Goal: Information Seeking & Learning: Learn about a topic

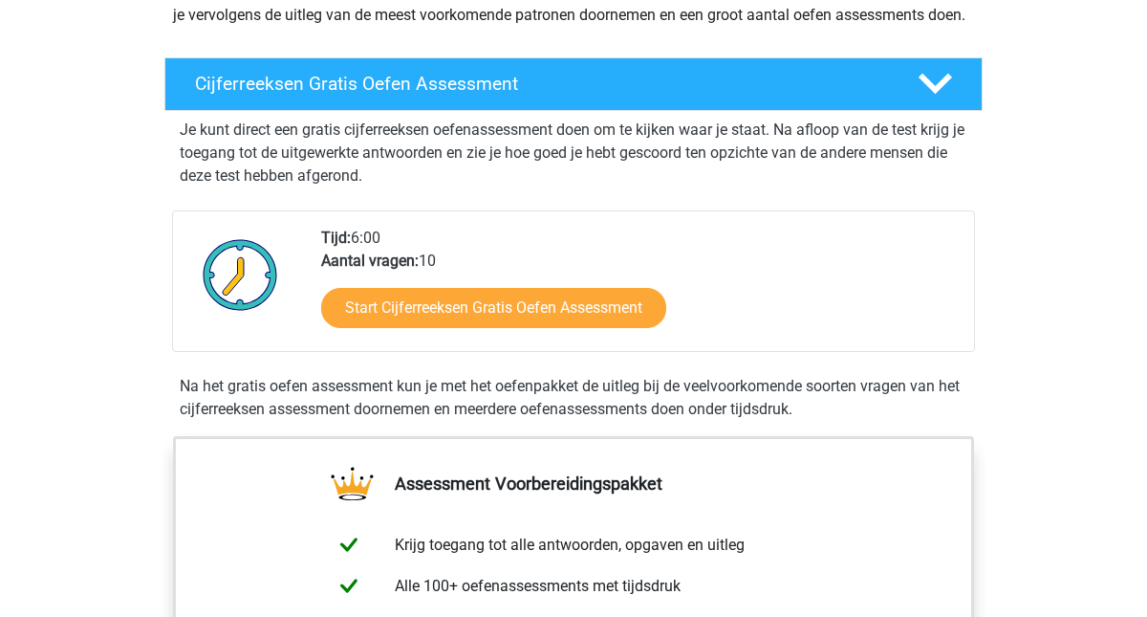
scroll to position [442, 0]
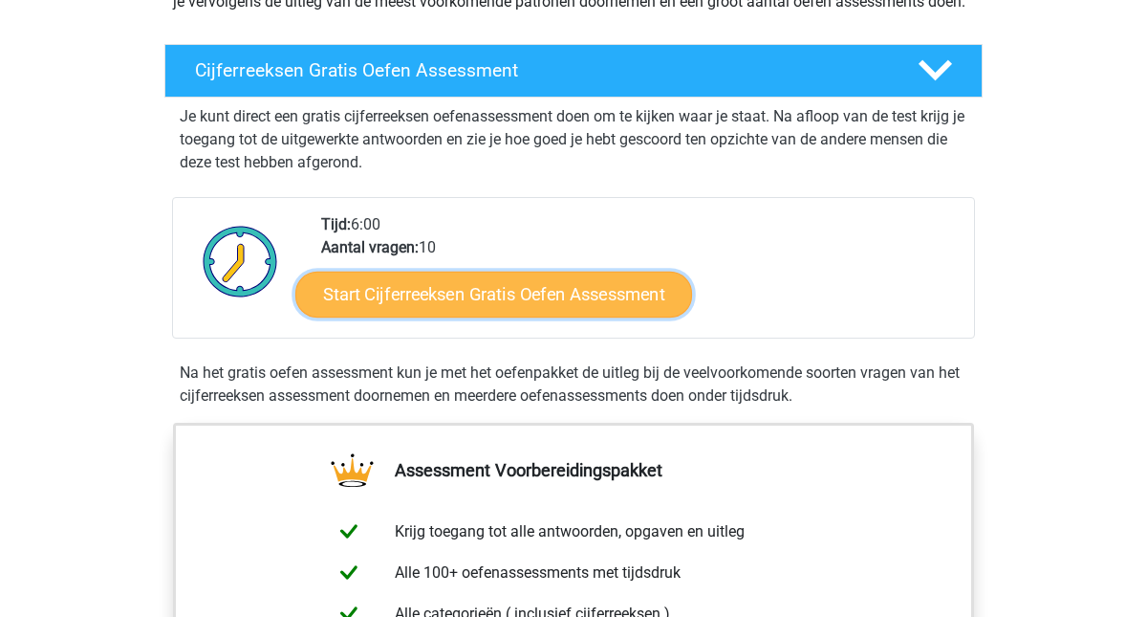
click at [543, 316] on link "Start Cijferreeksen Gratis Oefen Assessment" at bounding box center [493, 293] width 397 height 46
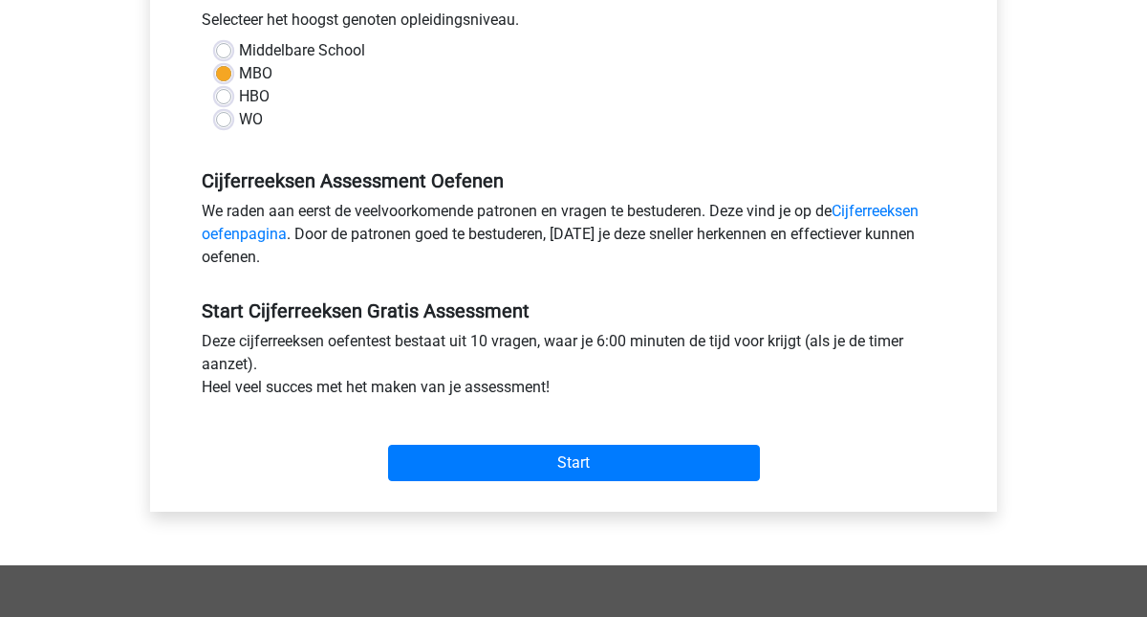
scroll to position [445, 0]
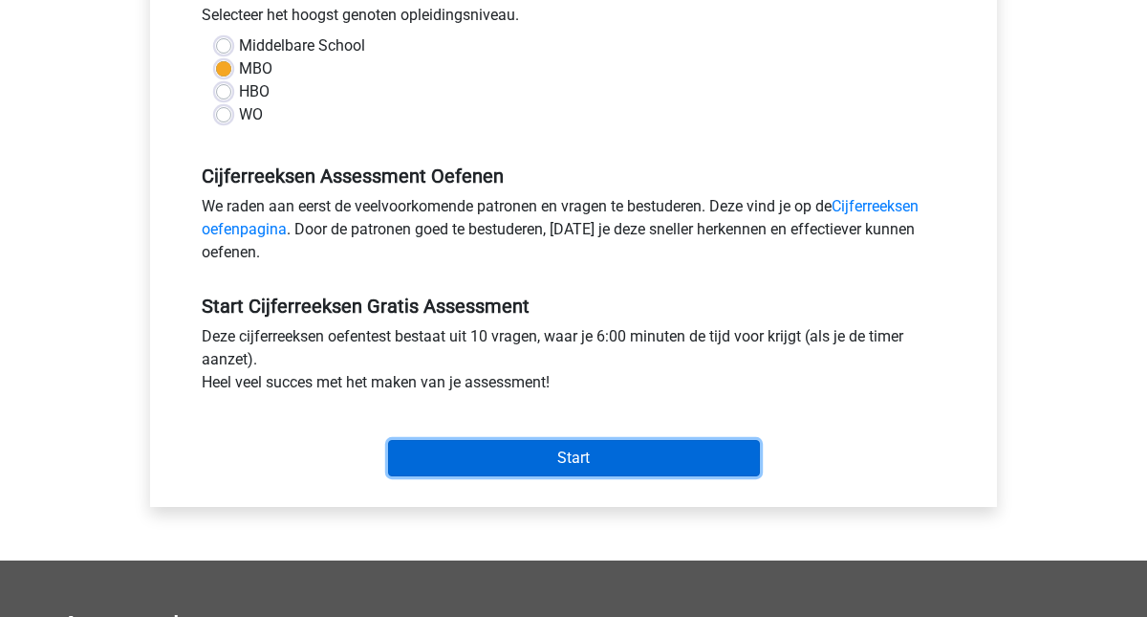
click at [555, 462] on input "Start" at bounding box center [574, 458] width 372 height 36
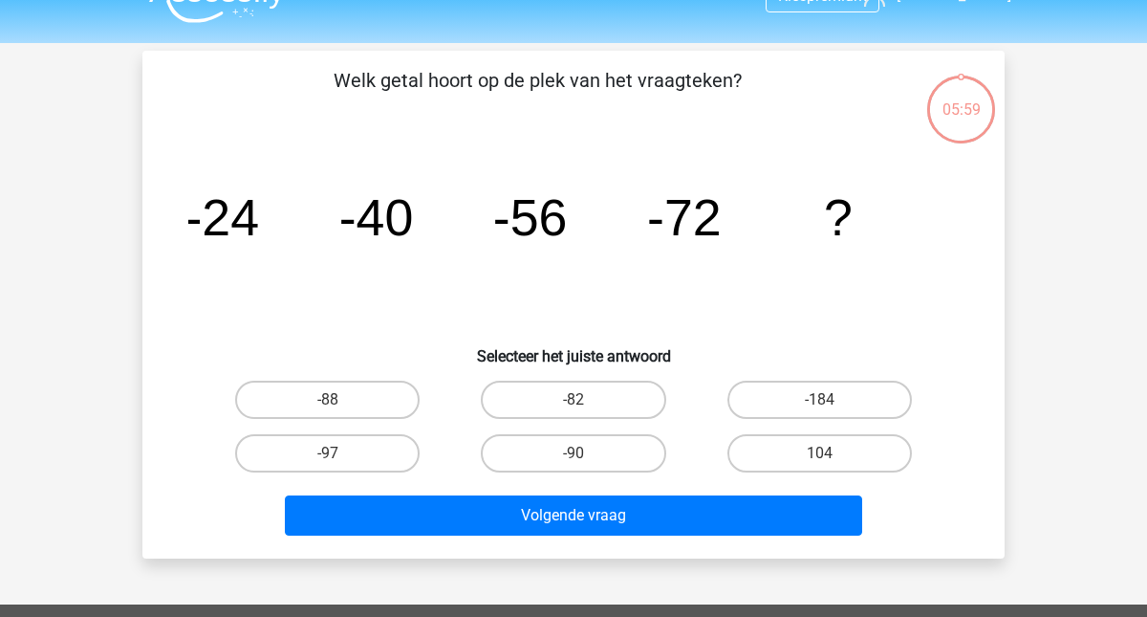
scroll to position [22, 0]
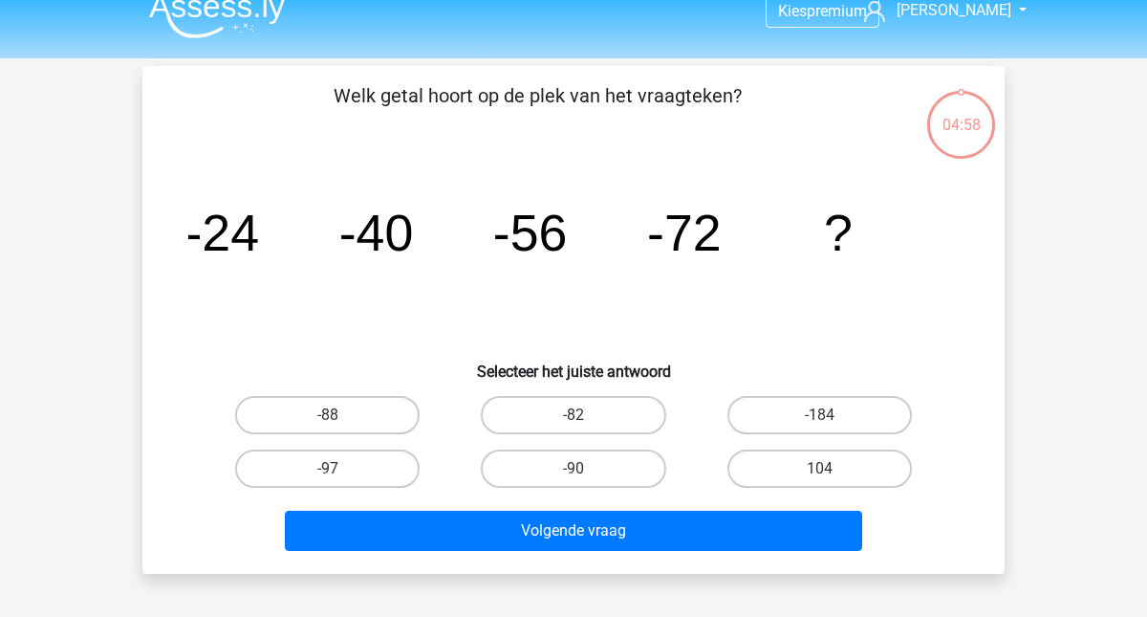
click at [335, 419] on input "-88" at bounding box center [334, 421] width 12 height 12
radio input "true"
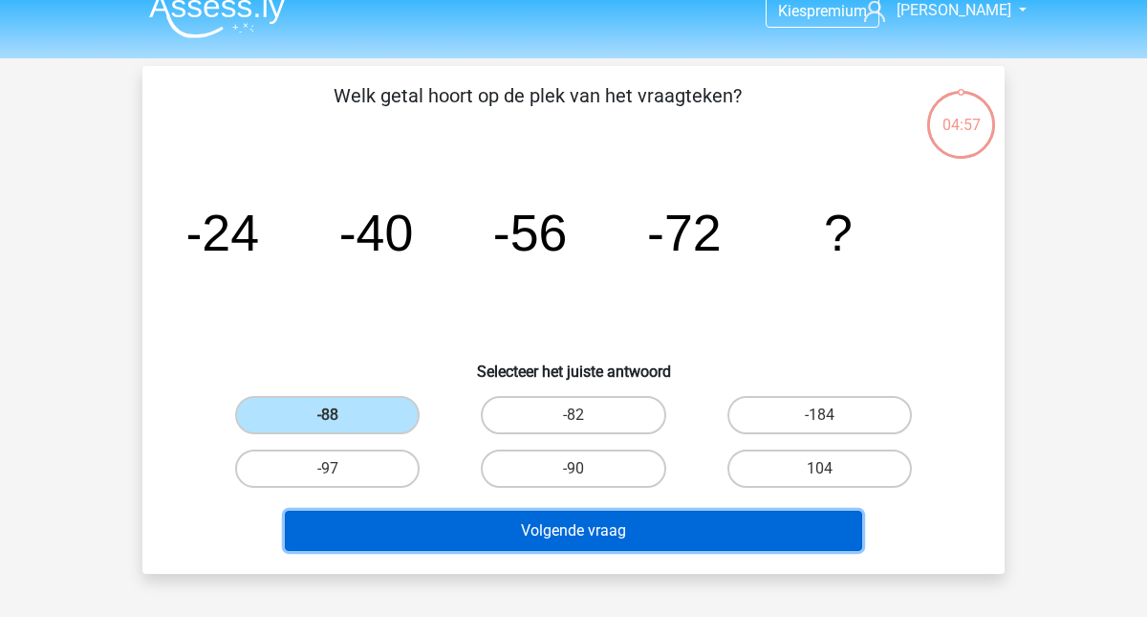
click at [550, 522] on button "Volgende vraag" at bounding box center [574, 530] width 578 height 40
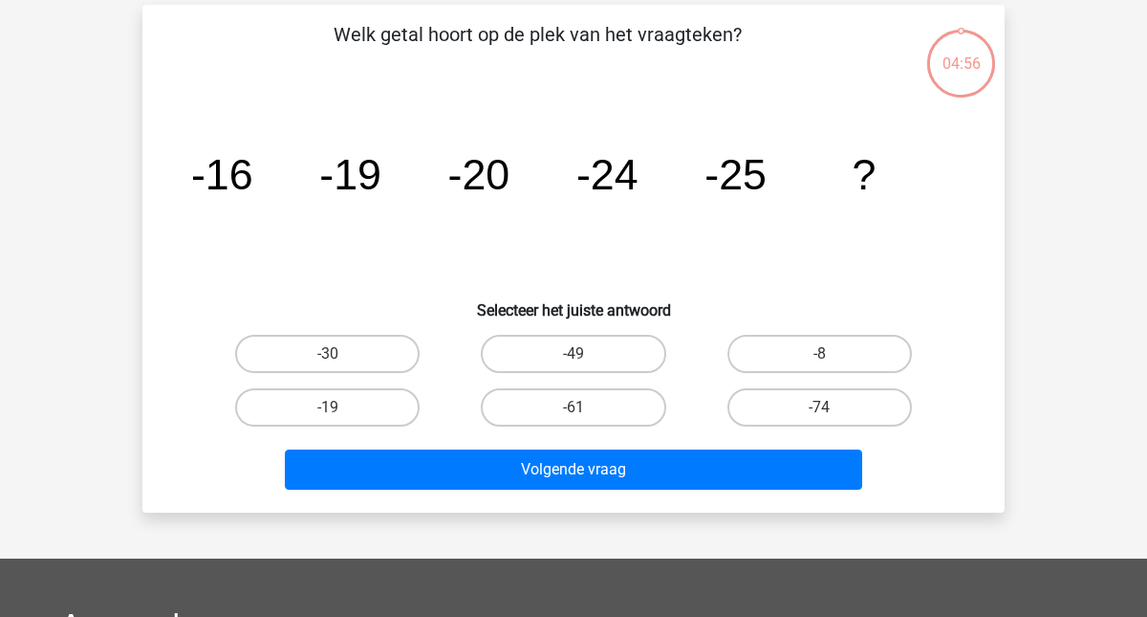
scroll to position [88, 0]
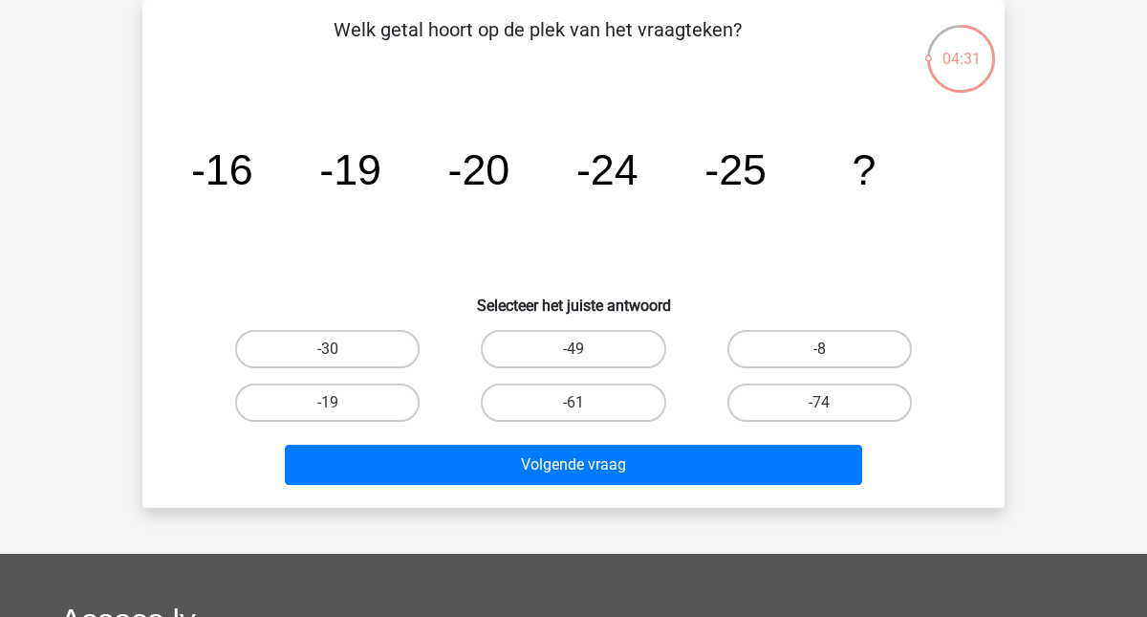
click at [338, 356] on input "-30" at bounding box center [334, 355] width 12 height 12
radio input "true"
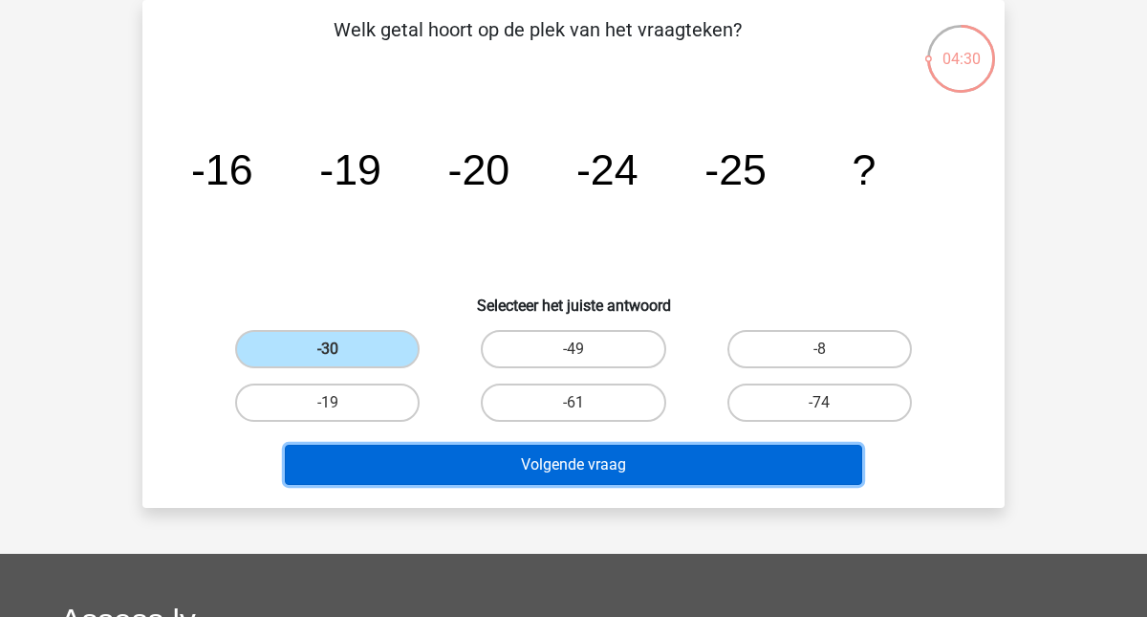
click at [490, 463] on button "Volgende vraag" at bounding box center [574, 464] width 578 height 40
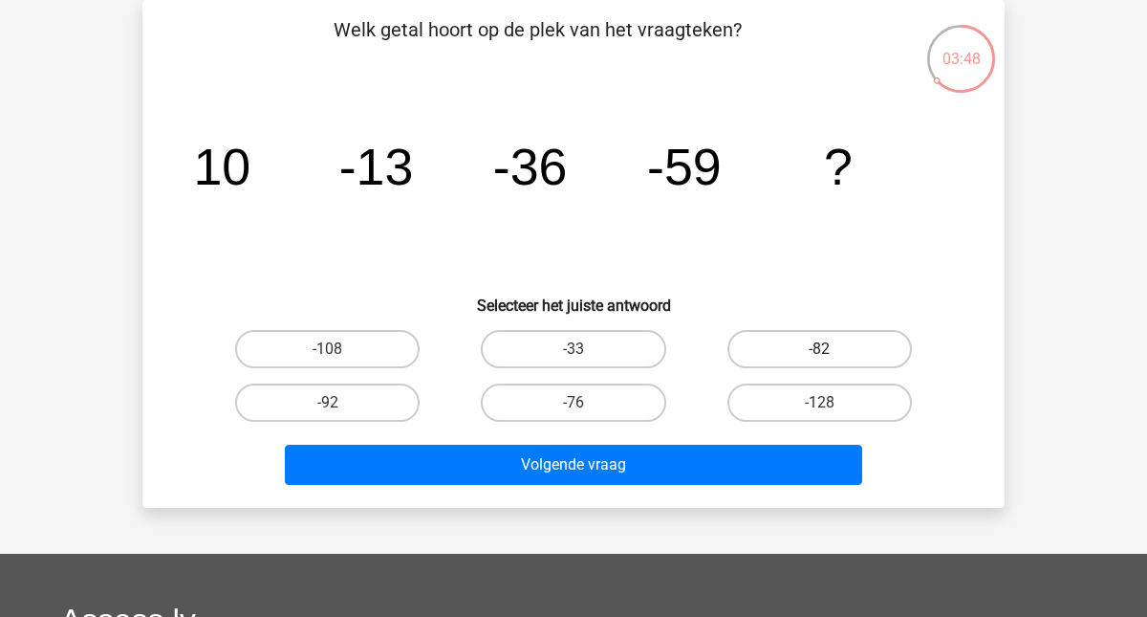
click at [827, 343] on label "-82" at bounding box center [819, 349] width 184 height 38
click at [827, 349] on input "-82" at bounding box center [825, 355] width 12 height 12
radio input "true"
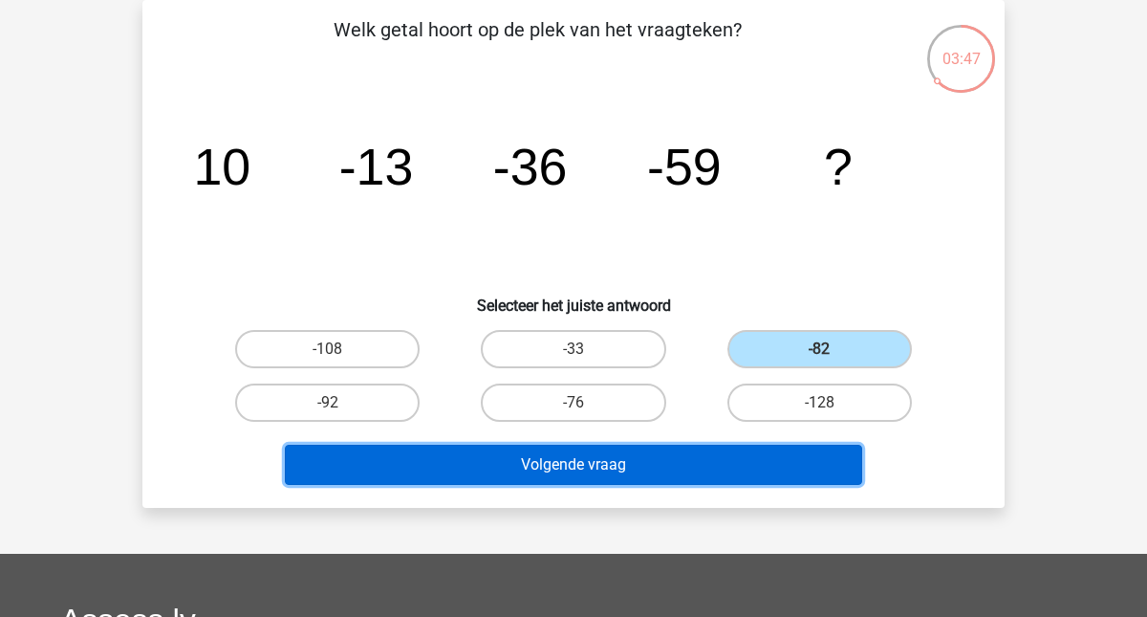
click at [616, 465] on button "Volgende vraag" at bounding box center [574, 464] width 578 height 40
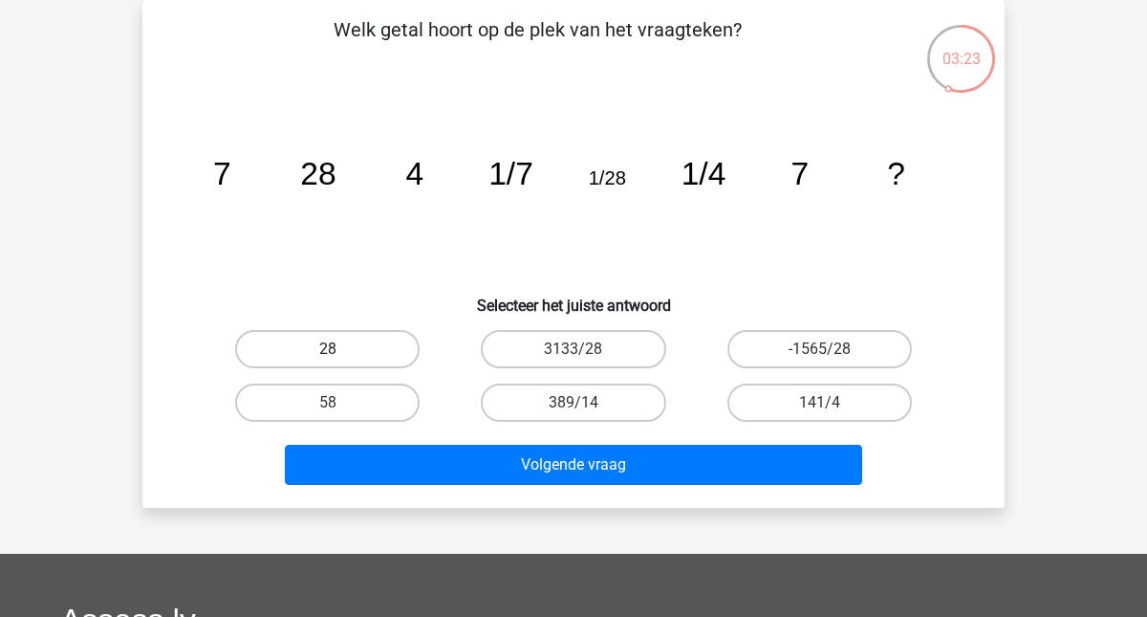
click at [308, 347] on label "28" at bounding box center [327, 349] width 184 height 38
click at [328, 349] on input "28" at bounding box center [334, 355] width 12 height 12
radio input "true"
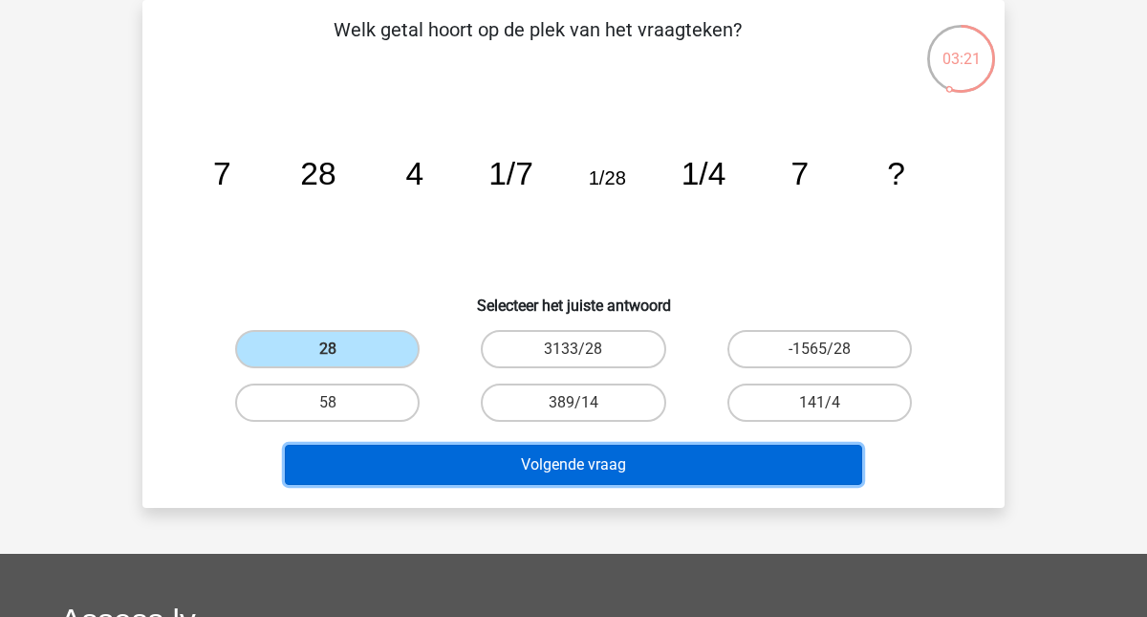
click at [531, 467] on button "Volgende vraag" at bounding box center [574, 464] width 578 height 40
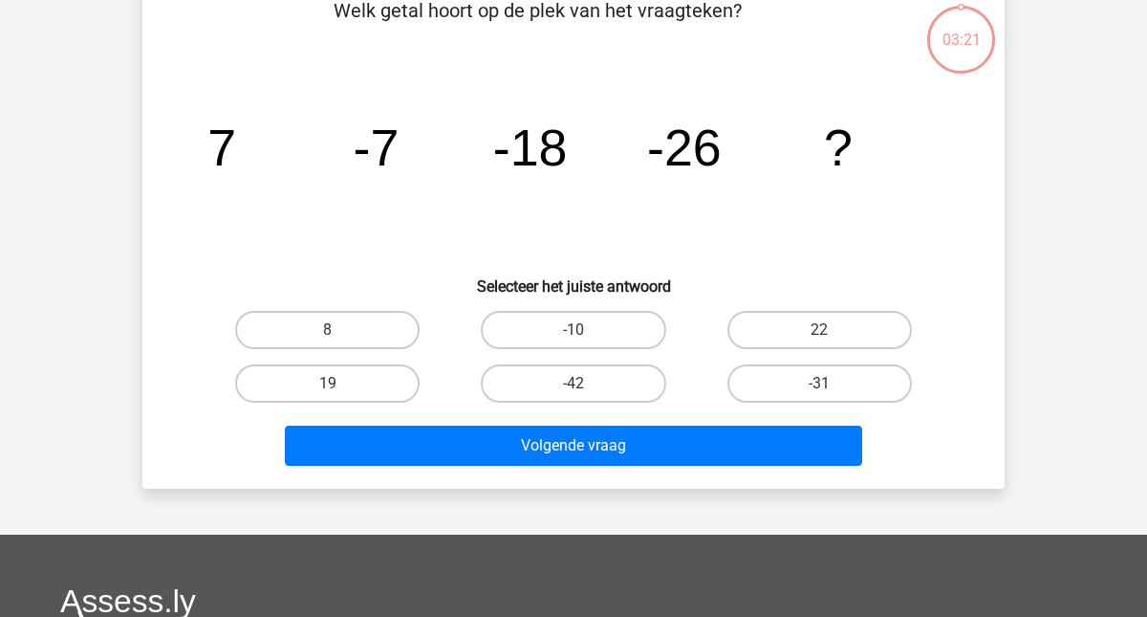
scroll to position [105, 0]
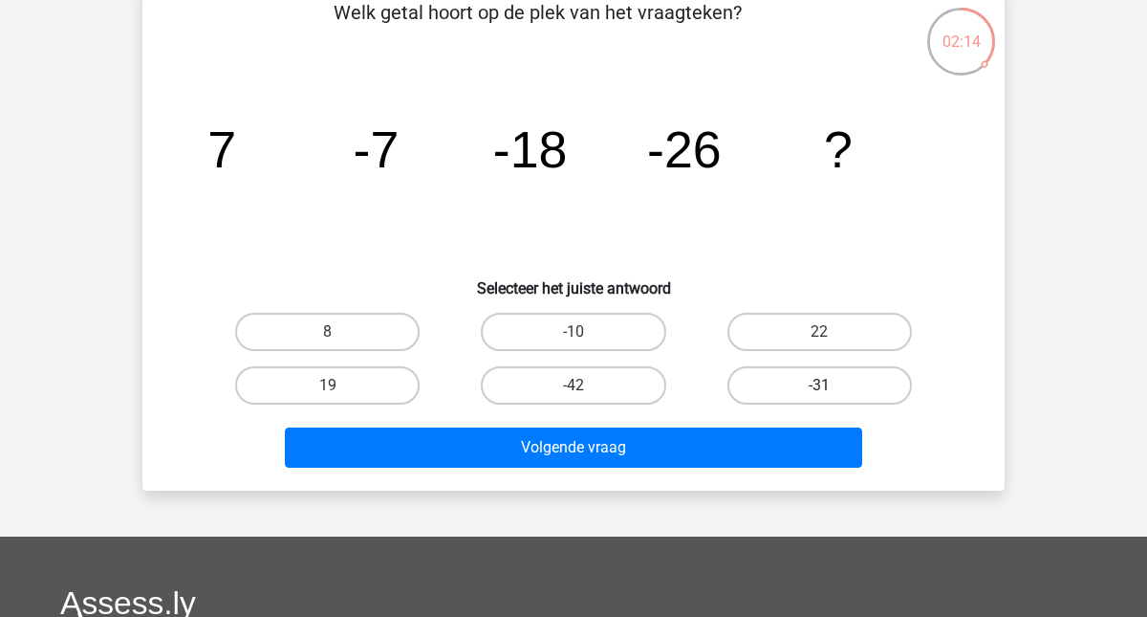
click at [843, 375] on label "-31" at bounding box center [819, 385] width 184 height 38
click at [832, 385] on input "-31" at bounding box center [825, 391] width 12 height 12
radio input "true"
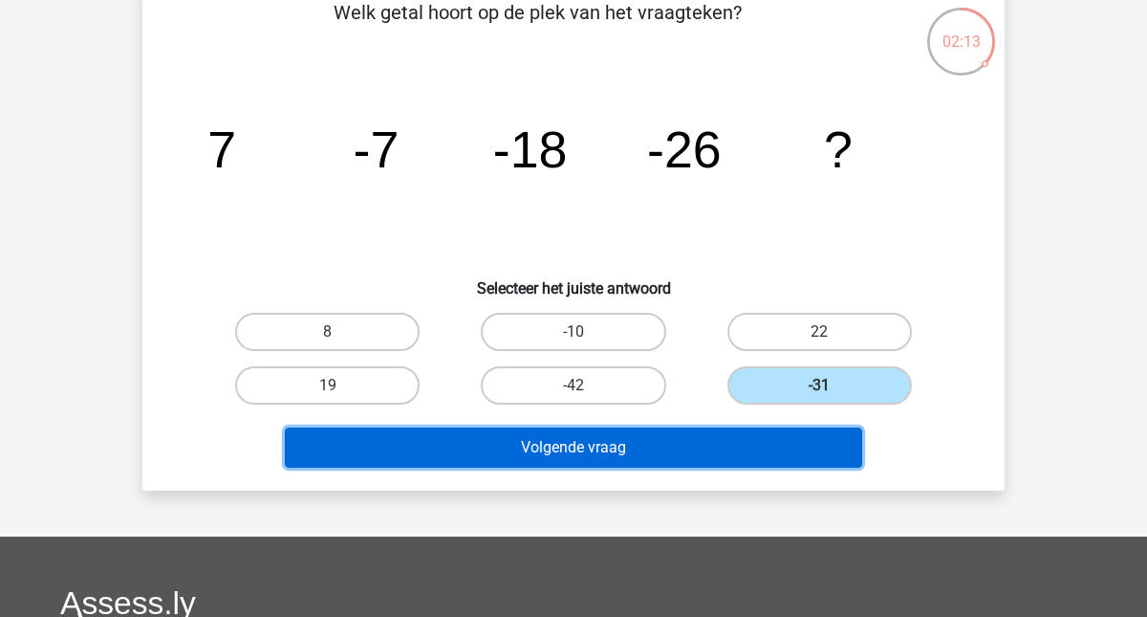
click at [702, 450] on button "Volgende vraag" at bounding box center [574, 447] width 578 height 40
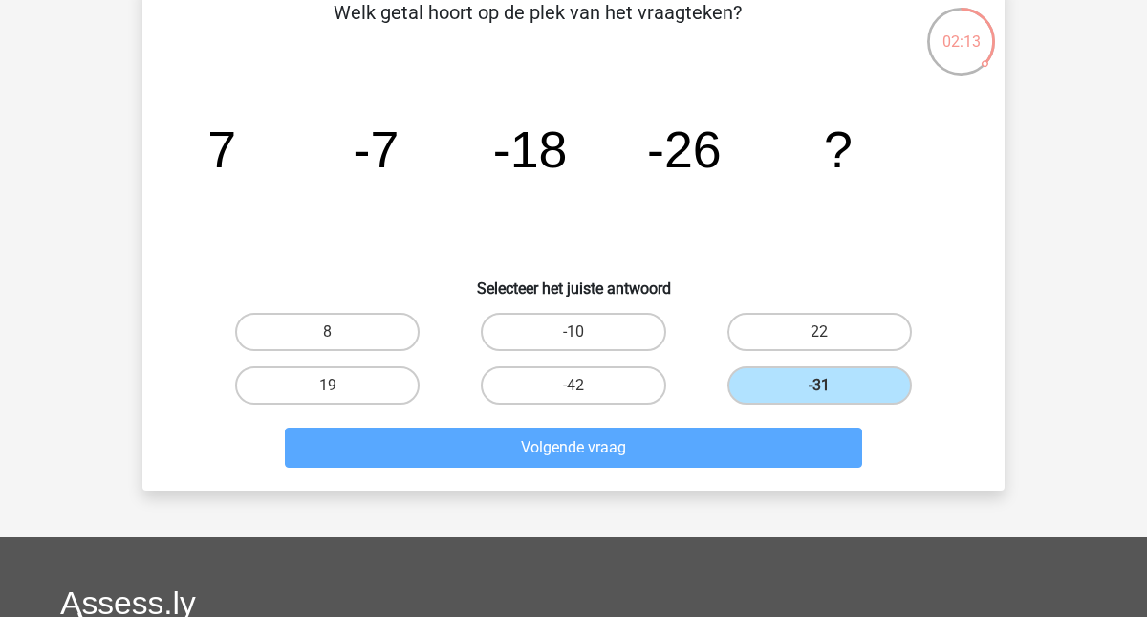
scroll to position [88, 0]
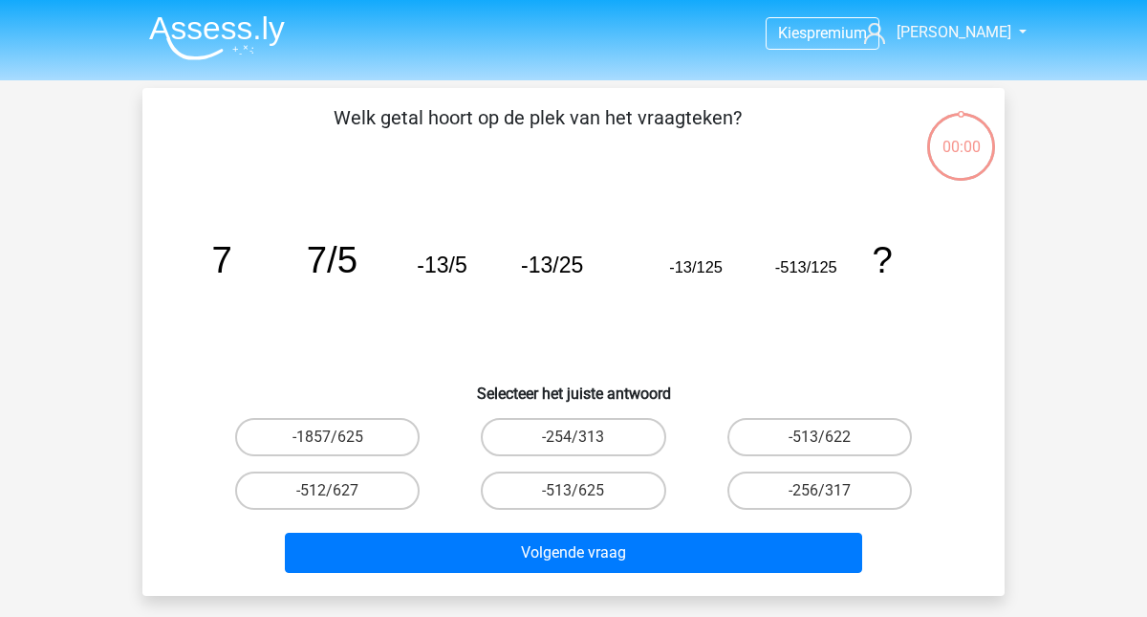
scroll to position [88, 0]
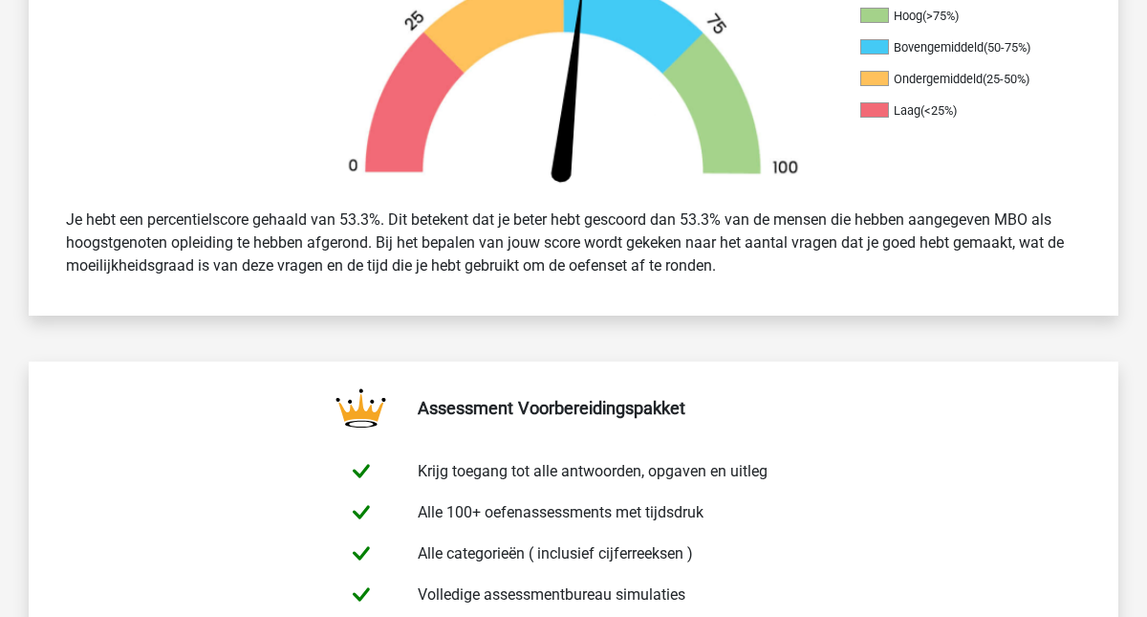
scroll to position [564, 0]
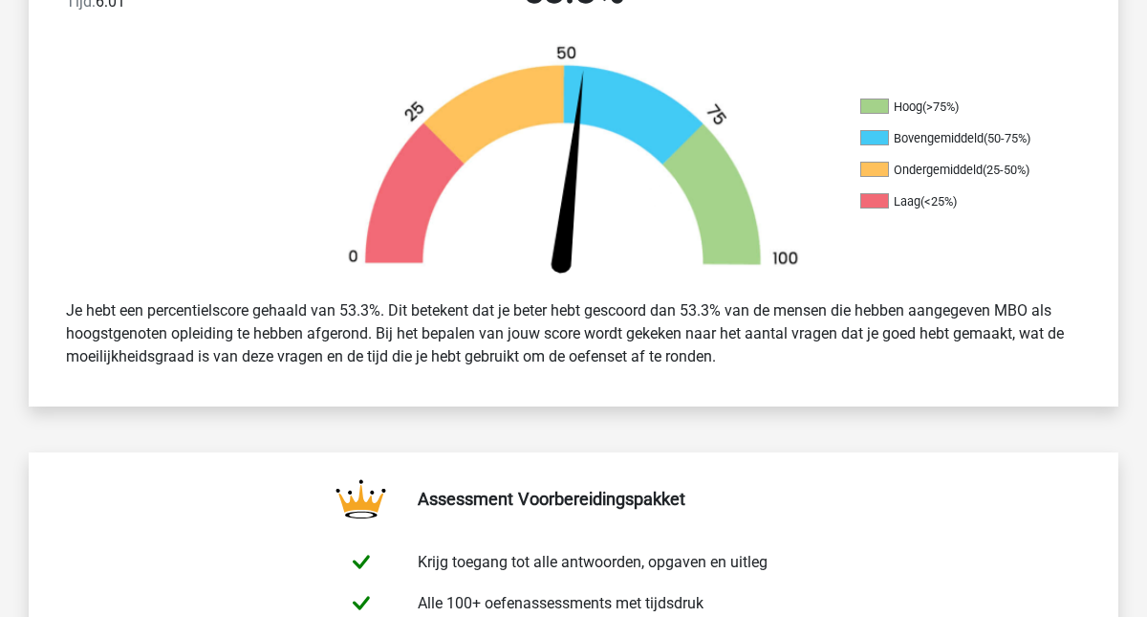
drag, startPoint x: 673, startPoint y: 343, endPoint x: 732, endPoint y: 357, distance: 60.8
click at [727, 357] on div "Je hebt een percentielscore gehaald van 53.3%. Dit betekent dat je beter hebt g…" at bounding box center [574, 334] width 1044 height 84
click at [733, 357] on div "Je hebt een percentielscore gehaald van 53.3%. Dit betekent dat je beter hebt g…" at bounding box center [574, 334] width 1044 height 84
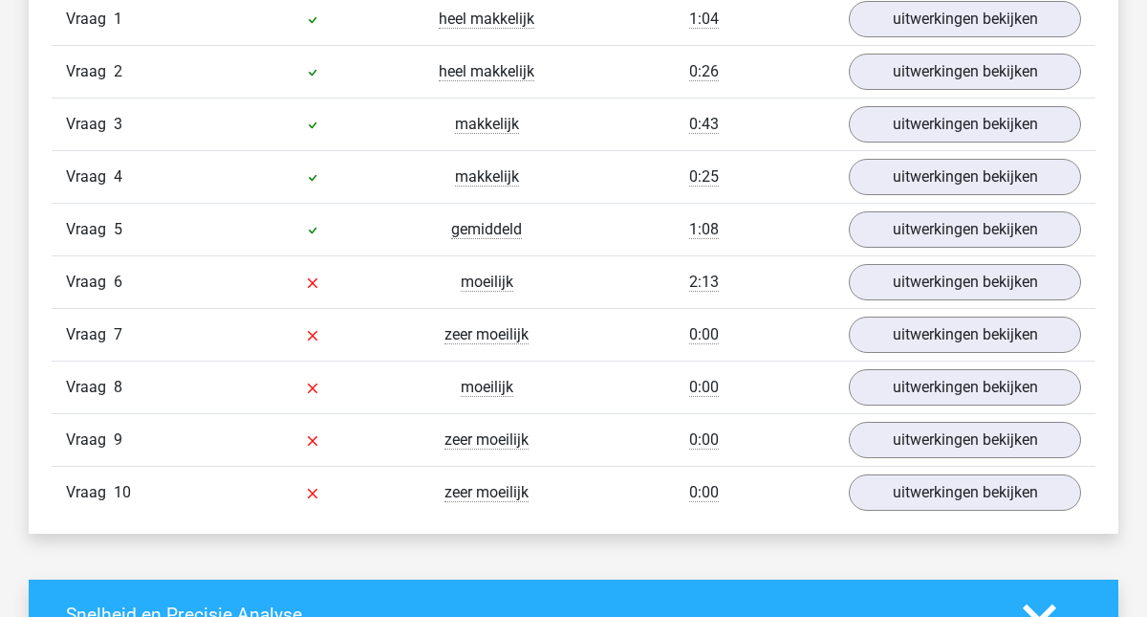
scroll to position [1657, 0]
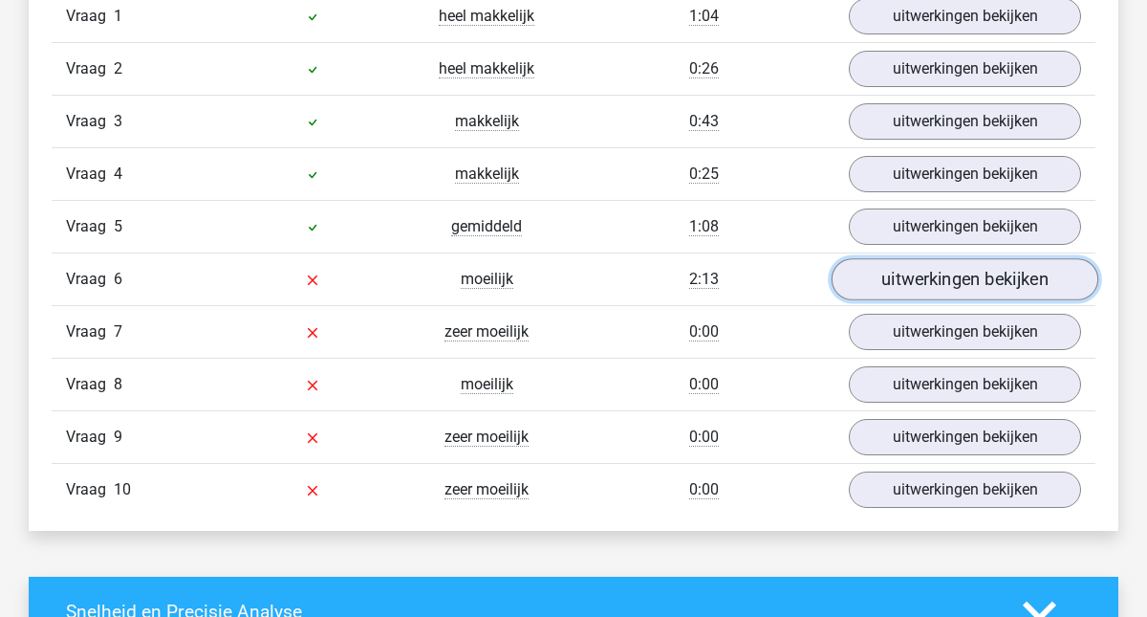
click at [943, 268] on link "uitwerkingen bekijken" at bounding box center [965, 280] width 267 height 42
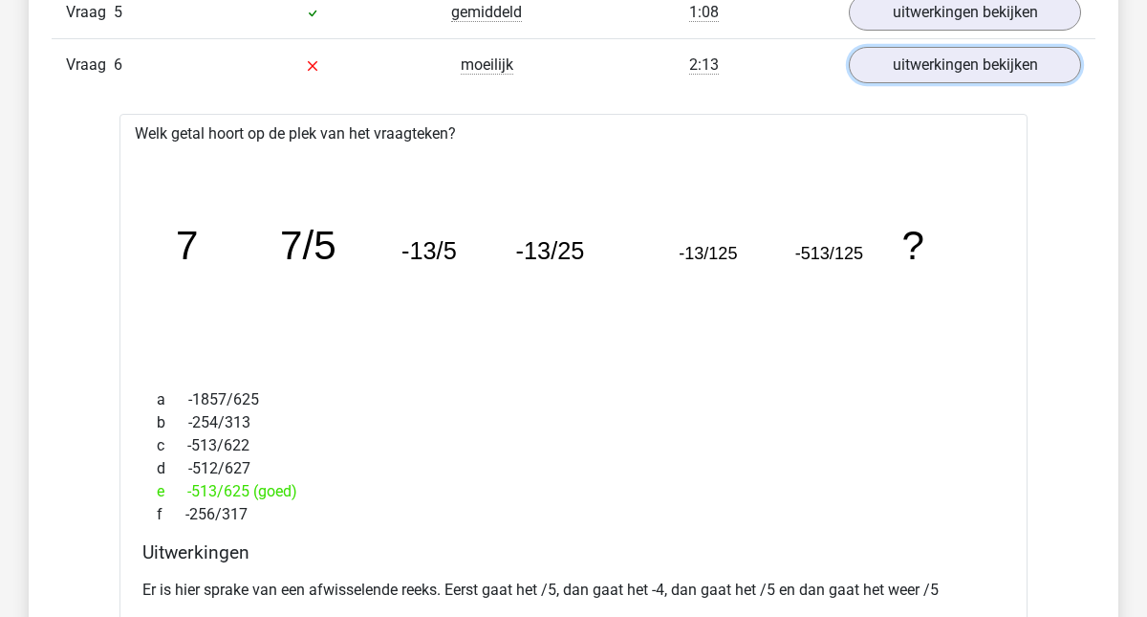
scroll to position [1893, 0]
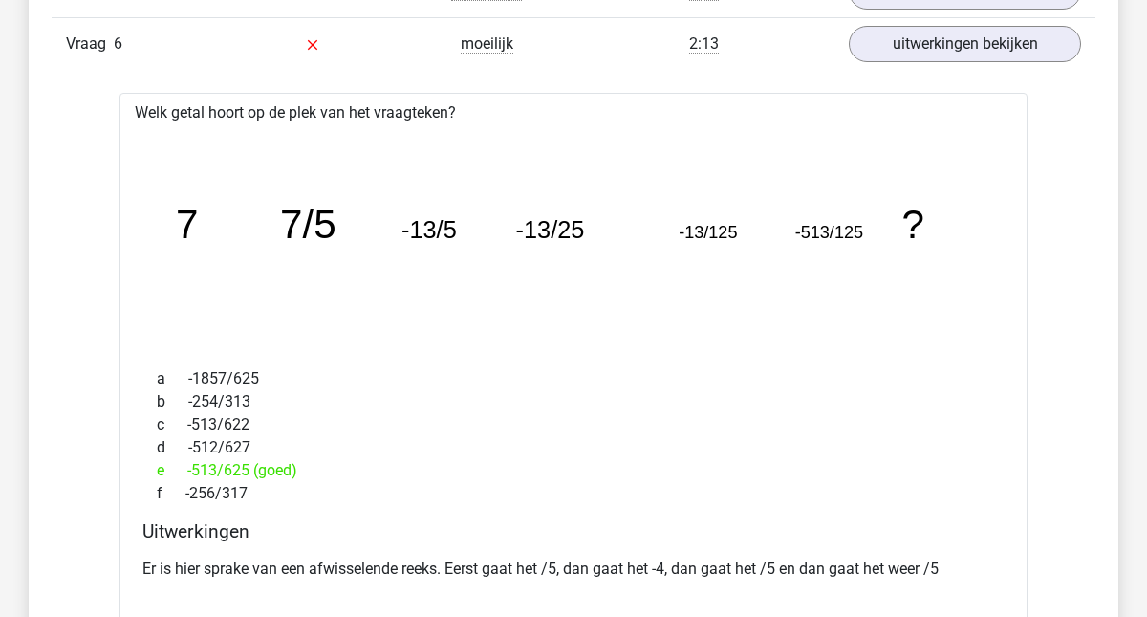
drag, startPoint x: 303, startPoint y: 475, endPoint x: 171, endPoint y: 473, distance: 131.9
click at [172, 472] on div "e -513/625 (goed)" at bounding box center [573, 470] width 862 height 23
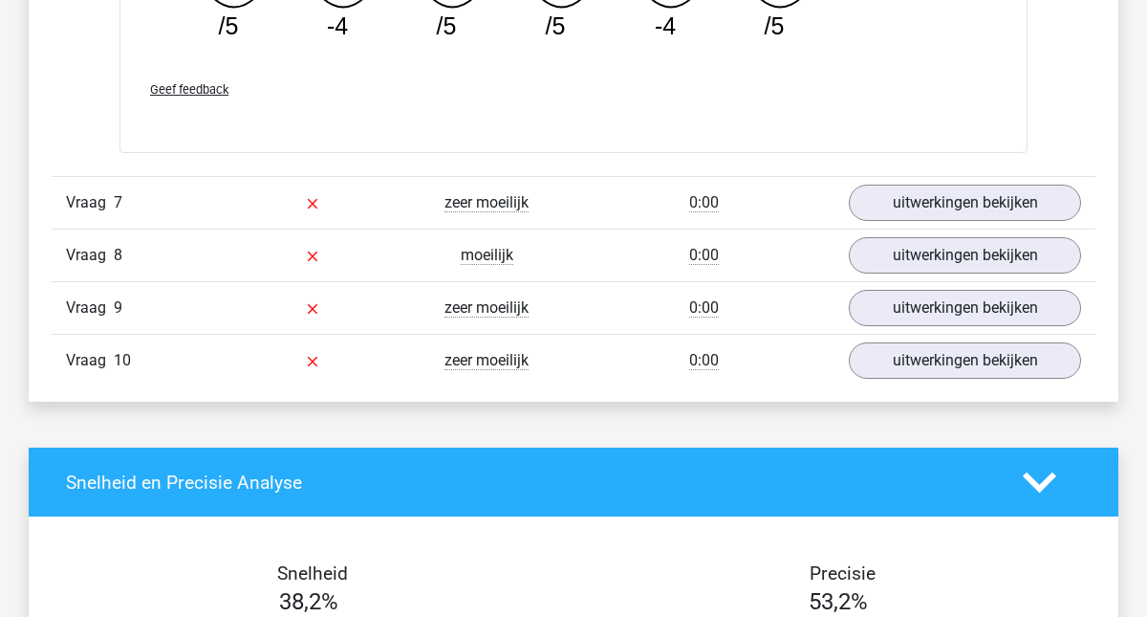
scroll to position [2617, 0]
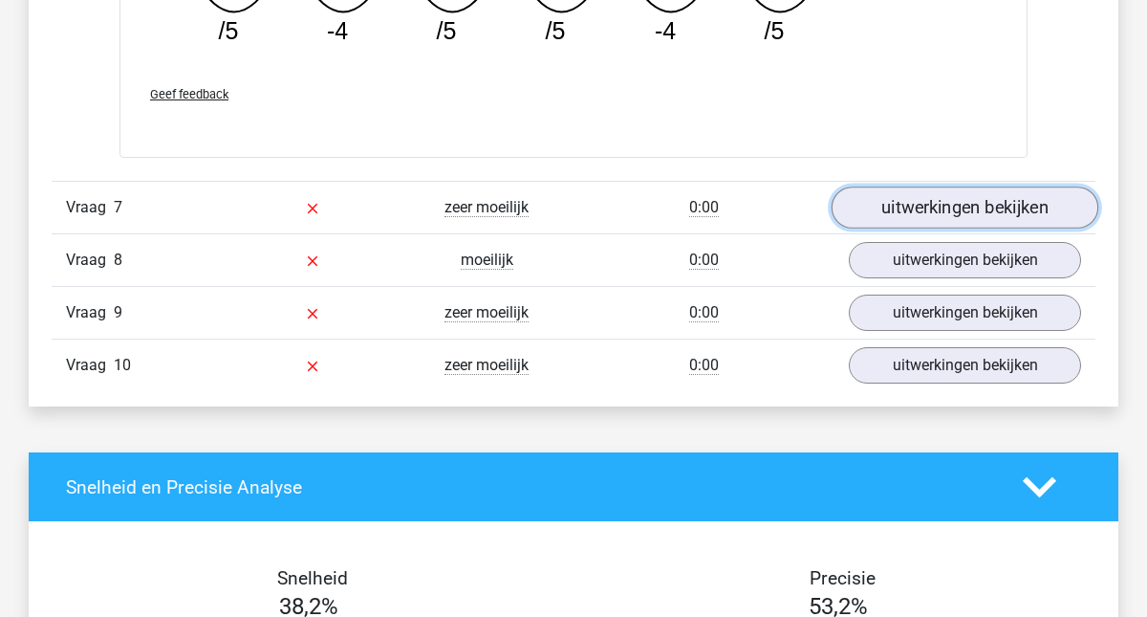
click at [931, 209] on link "uitwerkingen bekijken" at bounding box center [965, 207] width 267 height 42
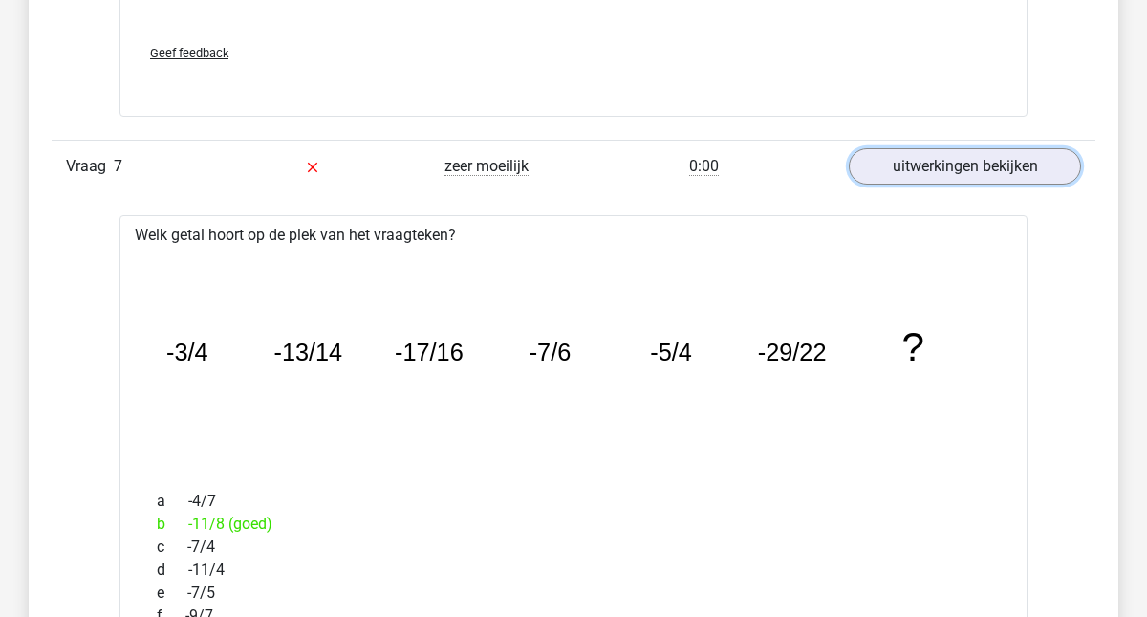
scroll to position [2661, 0]
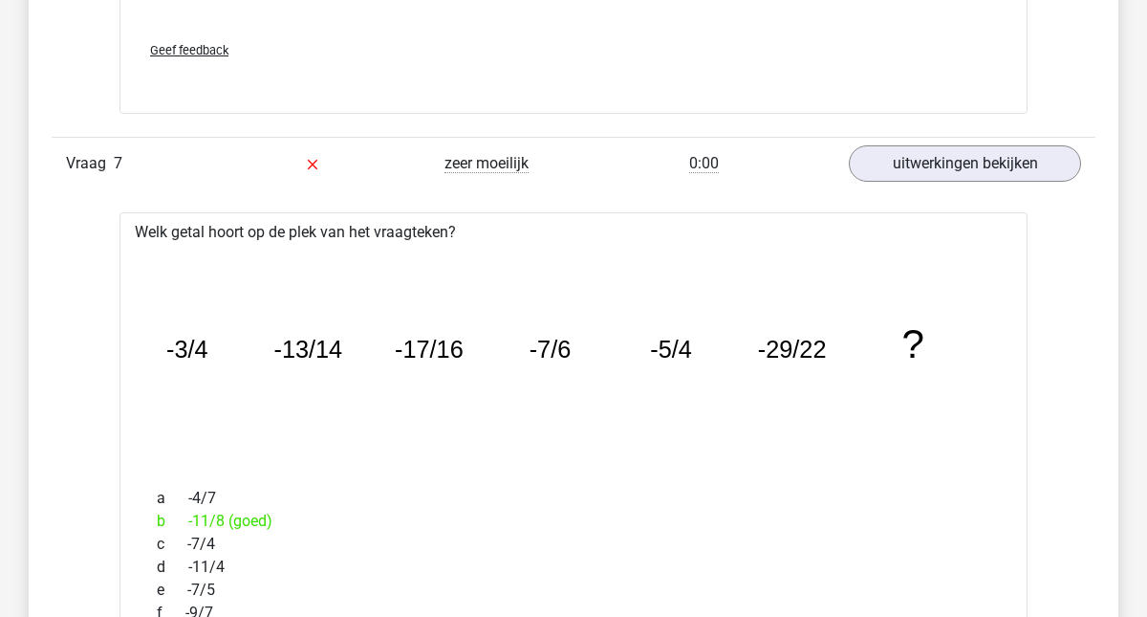
click at [399, 344] on tspan "-17/16" at bounding box center [429, 348] width 69 height 27
click at [513, 345] on icon "image/svg+xml -3/4 -13/14 -17/16 -7/6 -5/4 -29/22 ?" at bounding box center [573, 357] width 847 height 212
drag, startPoint x: 508, startPoint y: 345, endPoint x: 424, endPoint y: 347, distance: 83.2
click at [425, 347] on icon "image/svg+xml -3/4 -13/14 -17/16 -7/6 -5/4 -29/22 ?" at bounding box center [573, 357] width 847 height 212
drag, startPoint x: 164, startPoint y: 355, endPoint x: 372, endPoint y: 339, distance: 208.0
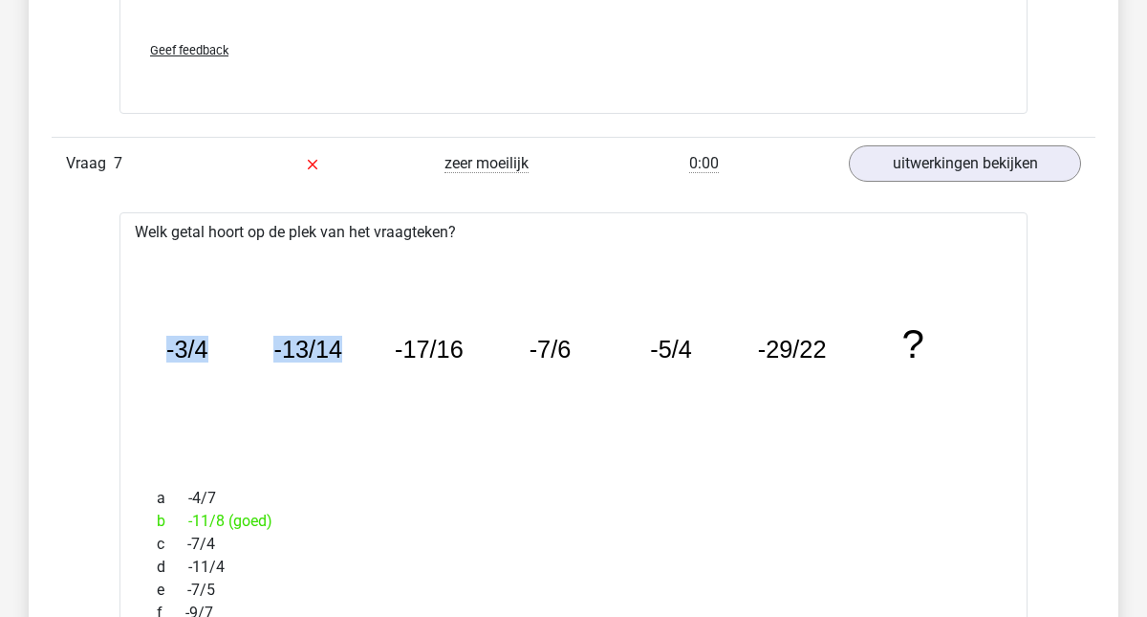
click at [372, 339] on icon "image/svg+xml -3/4 -13/14 -17/16 -7/6 -5/4 -29/22 ?" at bounding box center [573, 357] width 847 height 212
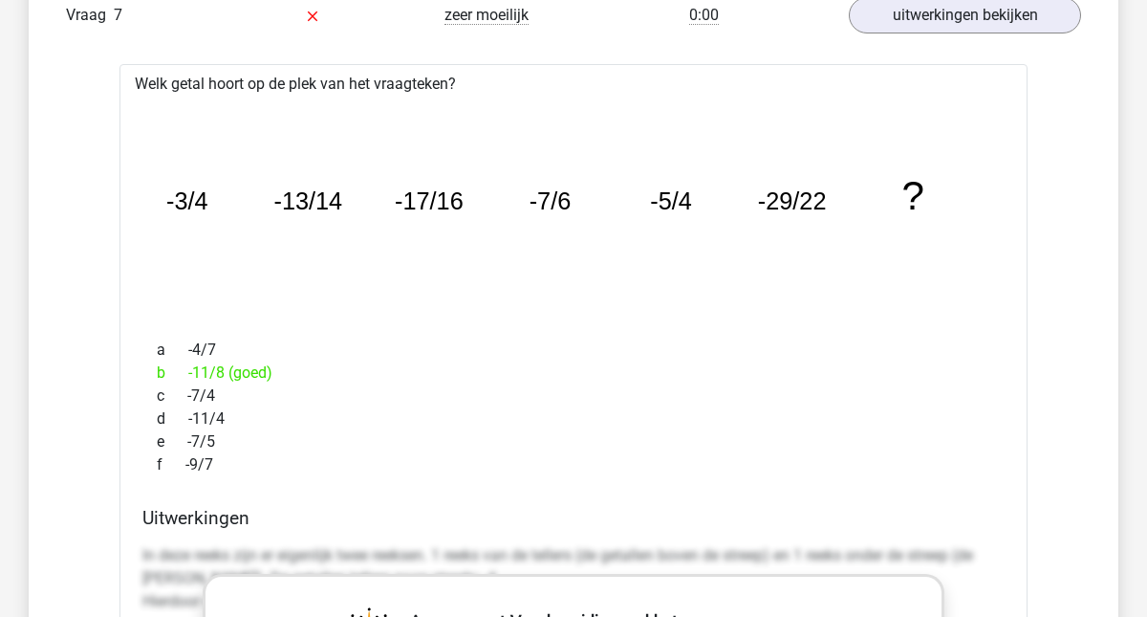
click at [364, 352] on div "a -4/7" at bounding box center [573, 349] width 862 height 23
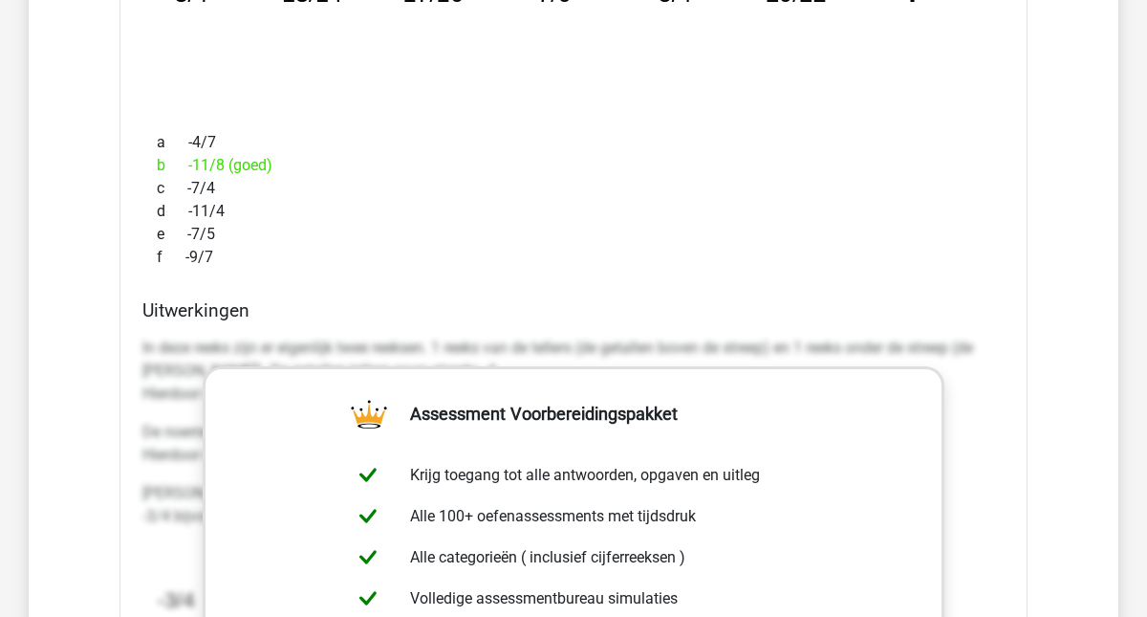
click at [360, 332] on div "In deze reeks zijn er eigenlijk twee reeksen. 1 reeks van de tellers (de getall…" at bounding box center [573, 607] width 862 height 556
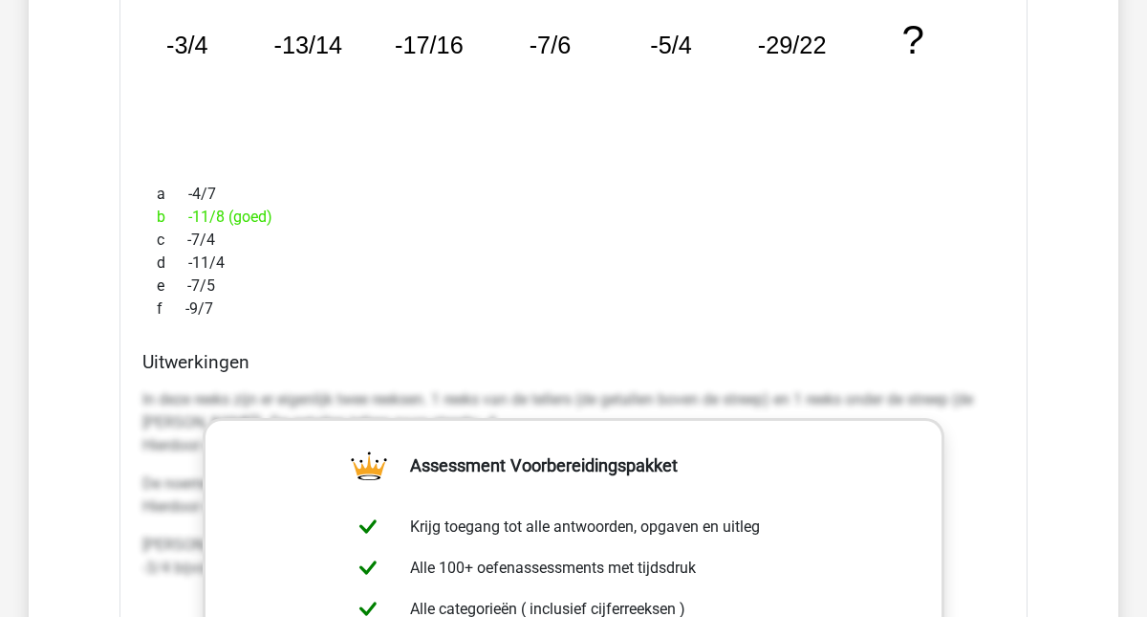
scroll to position [2940, 0]
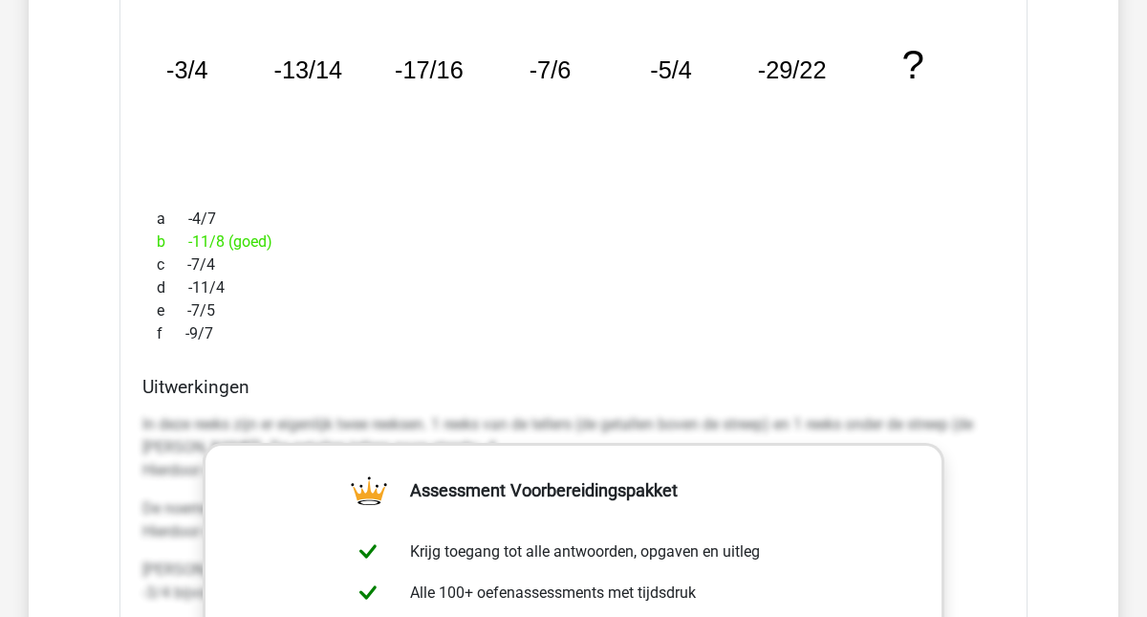
click at [395, 146] on icon "image/svg+xml -3/4 -13/14 -17/16 -7/6 -5/4 -29/22 ?" at bounding box center [573, 78] width 847 height 212
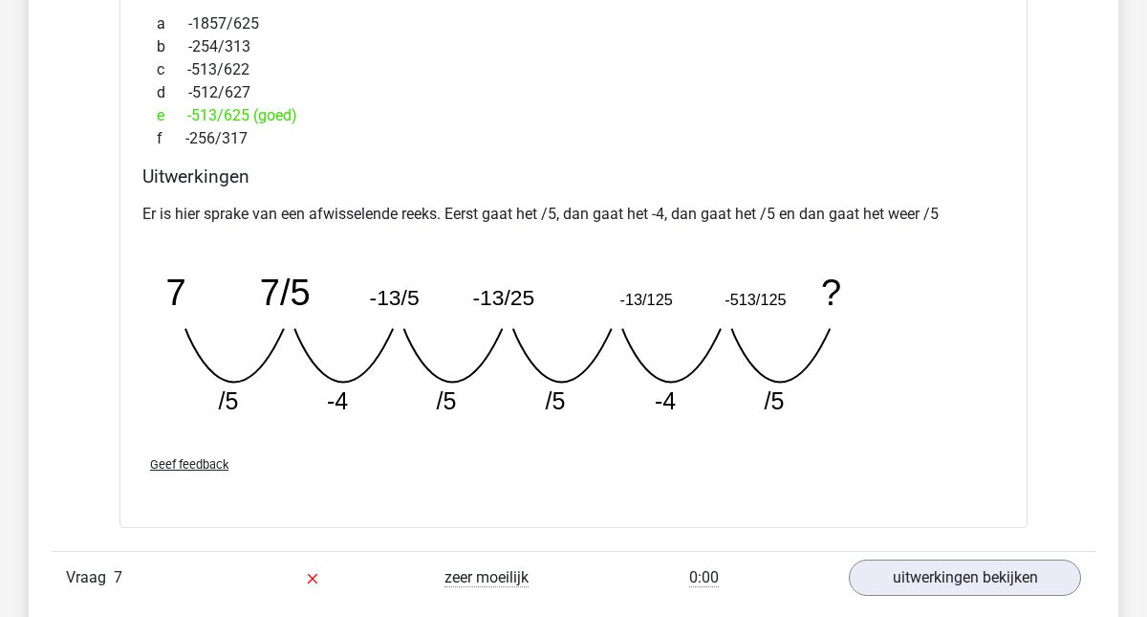
scroll to position [2133, 0]
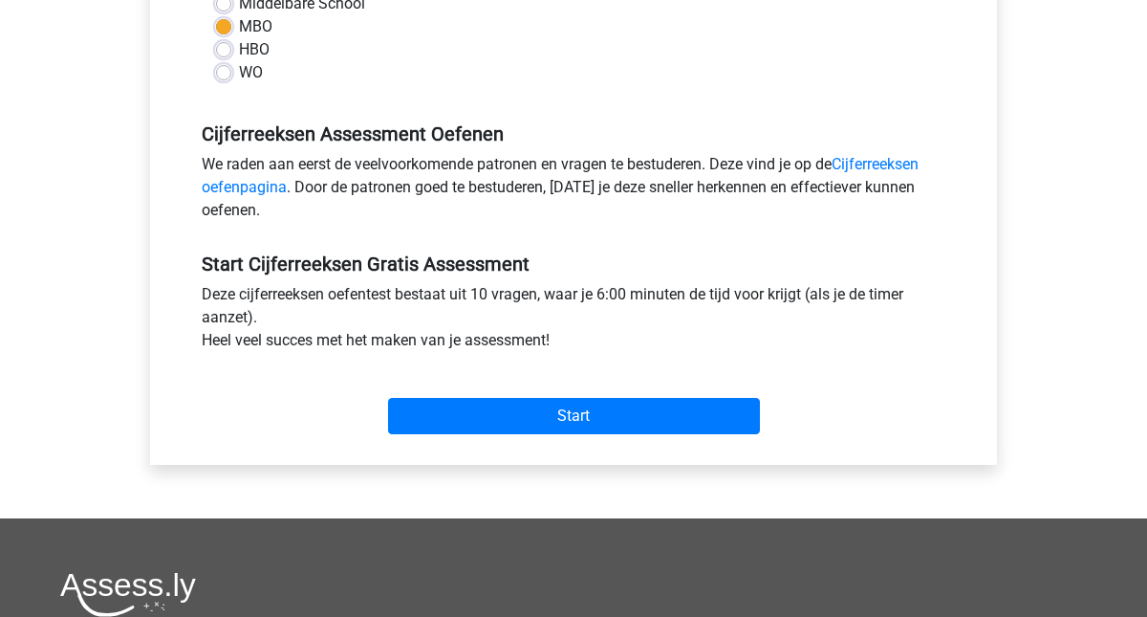
scroll to position [490, 0]
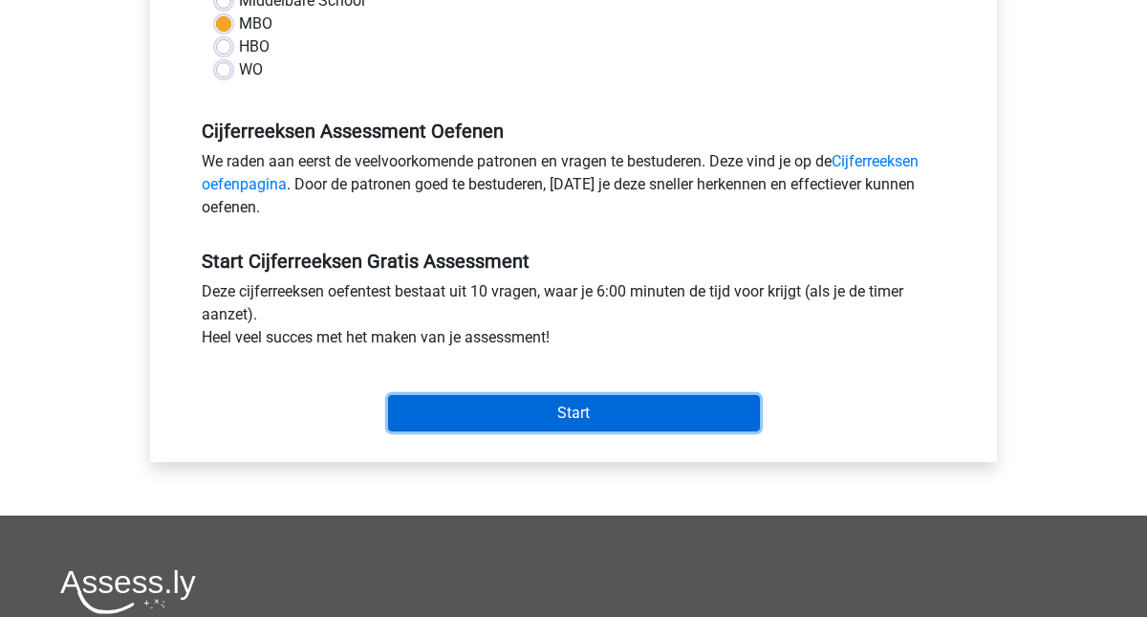
click at [589, 417] on input "Start" at bounding box center [574, 413] width 372 height 36
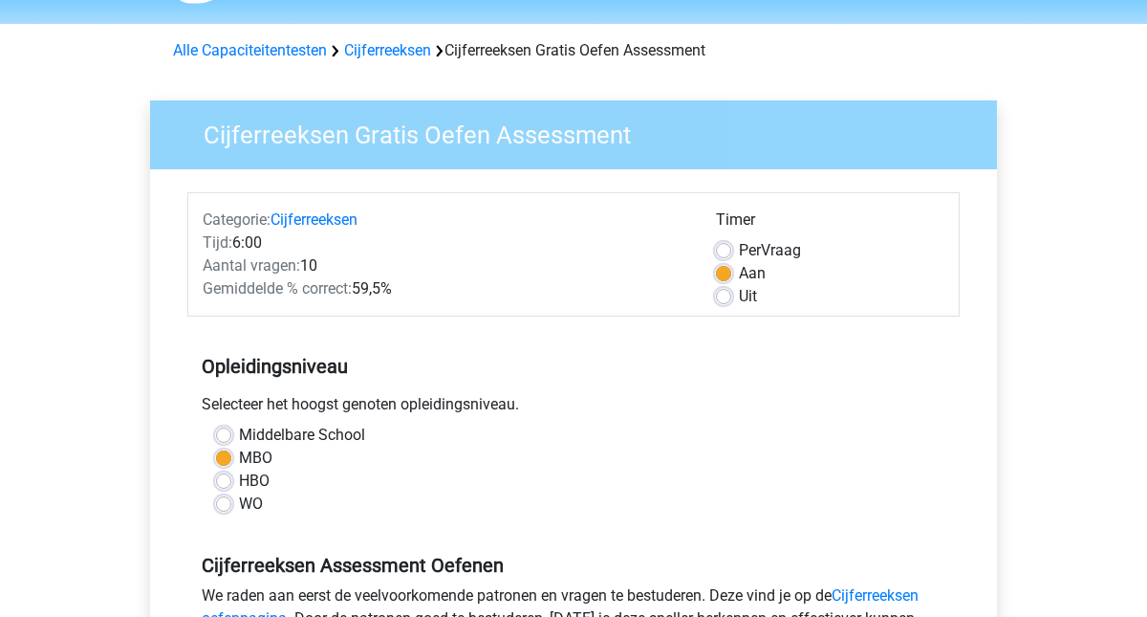
scroll to position [0, 0]
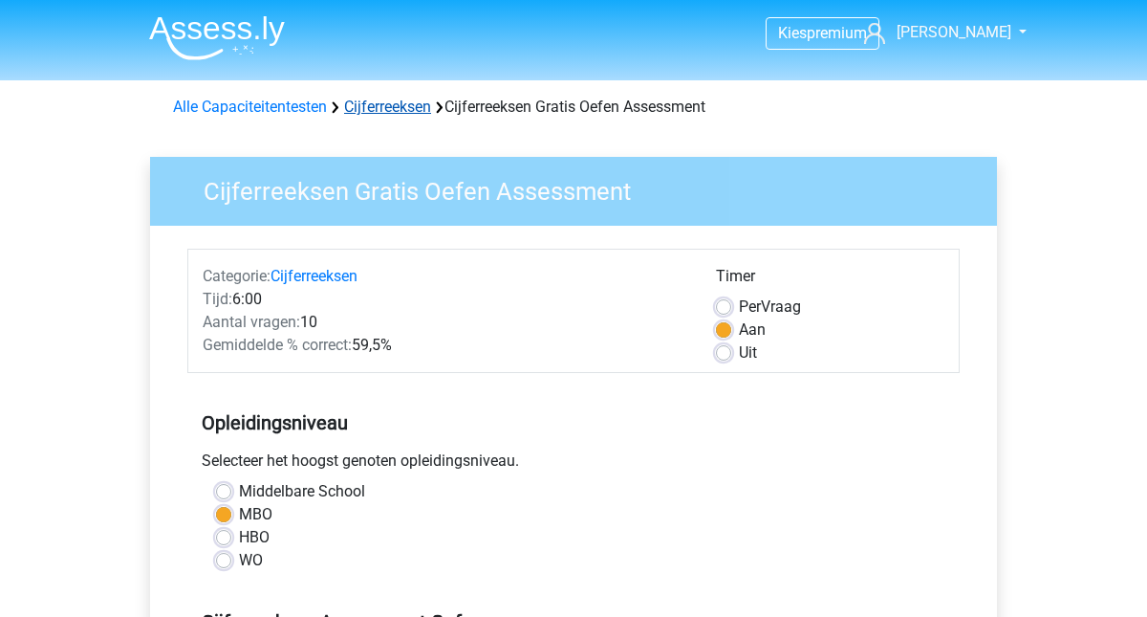
click at [401, 106] on link "Cijferreeksen" at bounding box center [387, 106] width 87 height 18
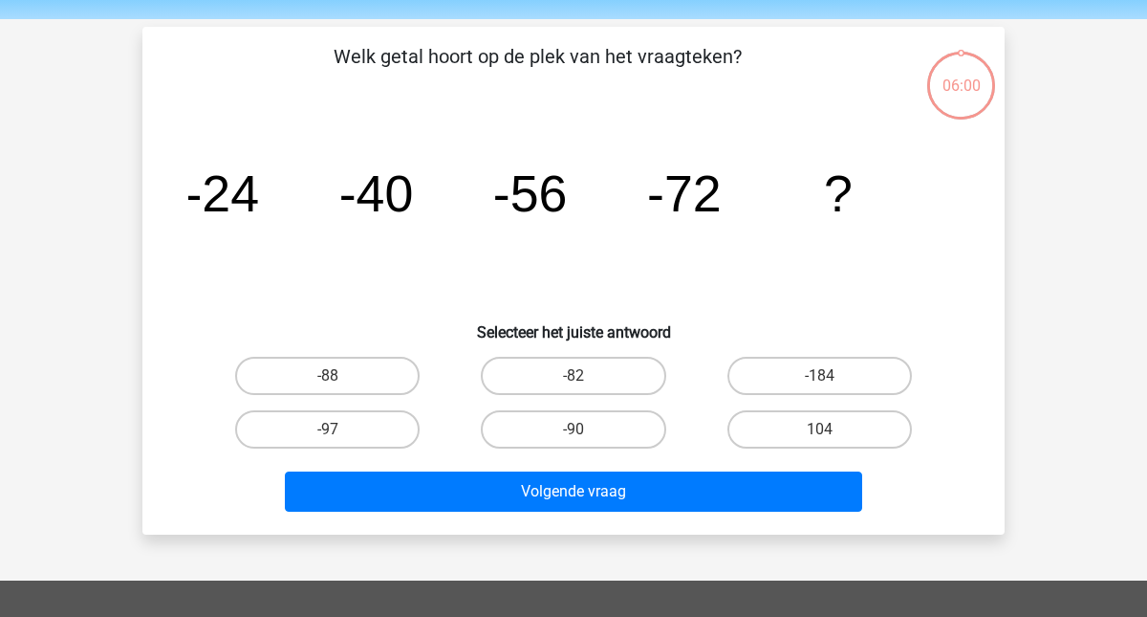
scroll to position [94, 0]
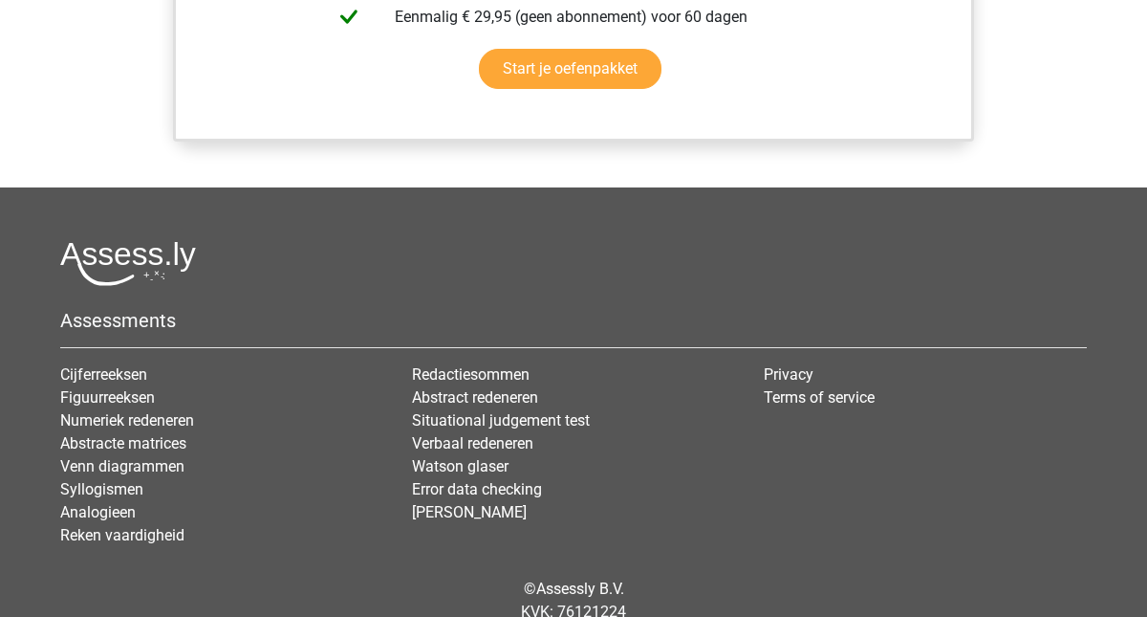
scroll to position [1856, 0]
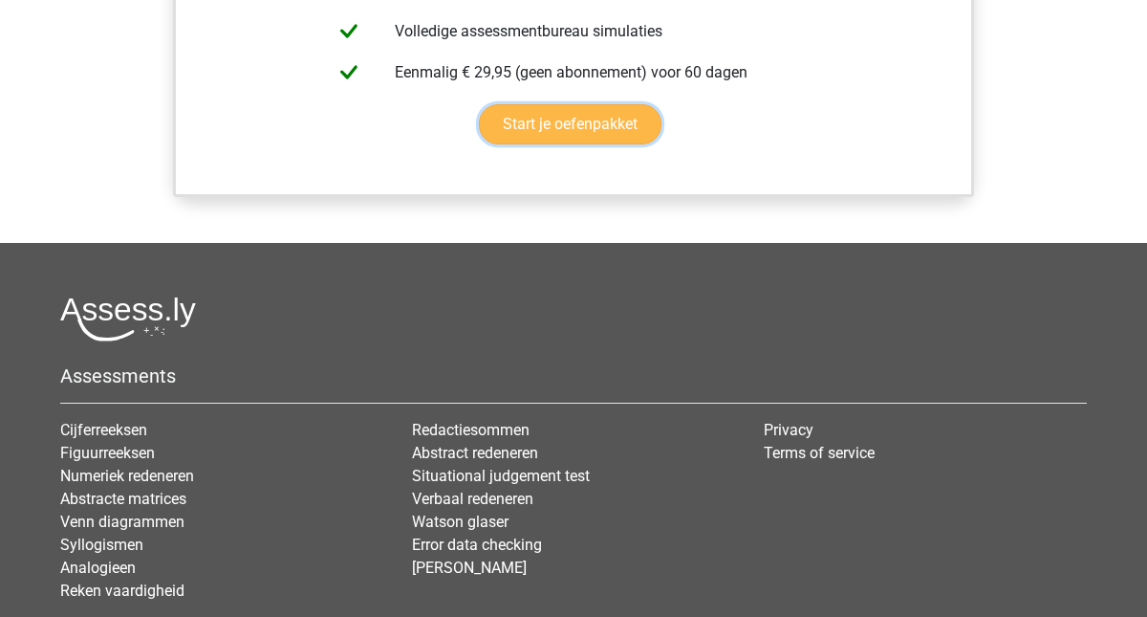
click at [567, 144] on link "Start je oefenpakket" at bounding box center [570, 124] width 183 height 40
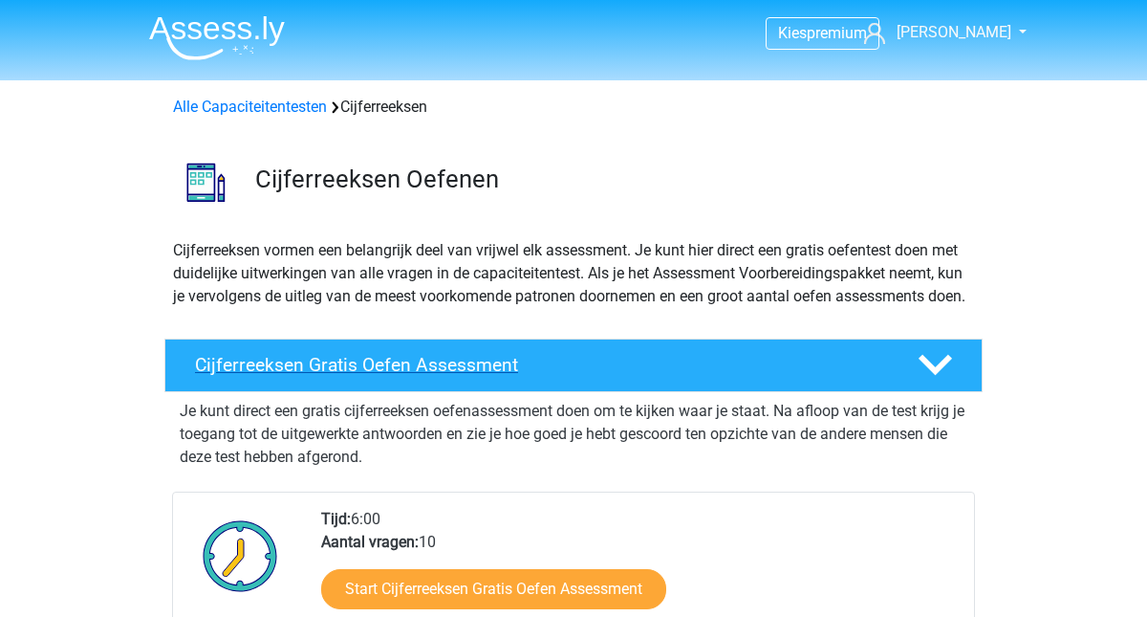
click at [504, 373] on div "Cijferreeksen Gratis Oefen Assessment" at bounding box center [573, 365] width 818 height 54
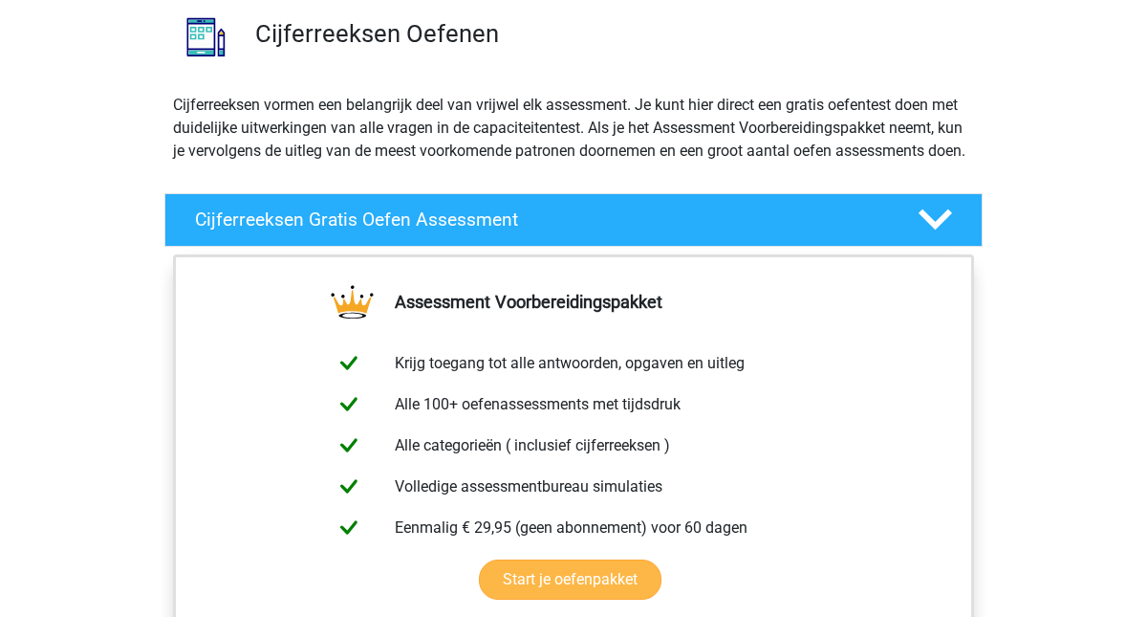
scroll to position [149, 0]
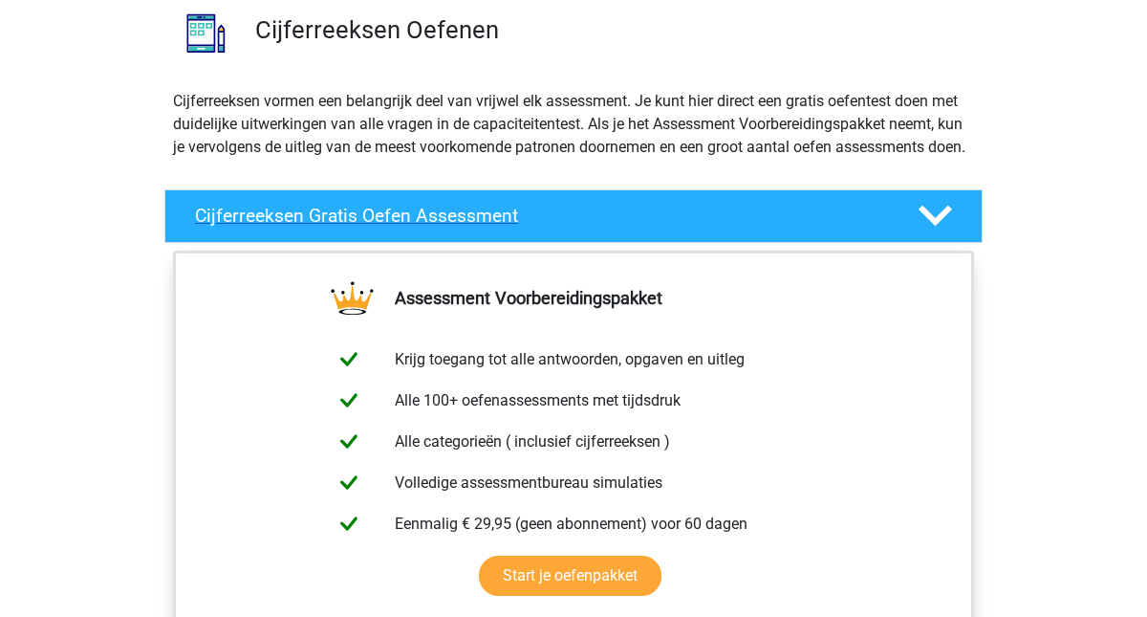
click at [951, 232] on icon at bounding box center [935, 215] width 33 height 33
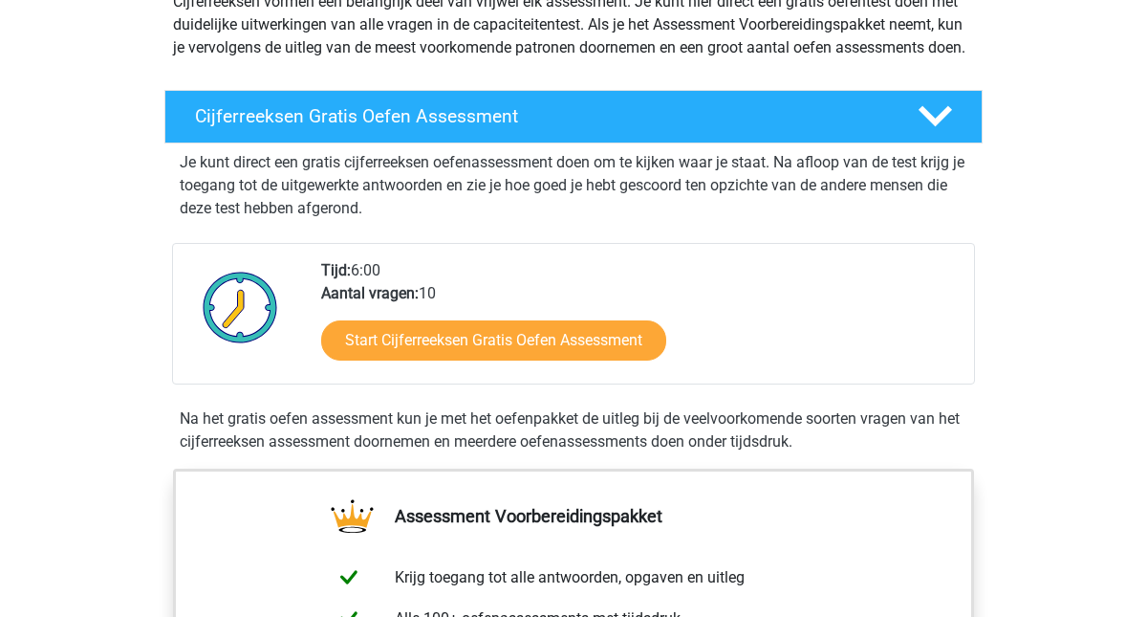
scroll to position [0, 0]
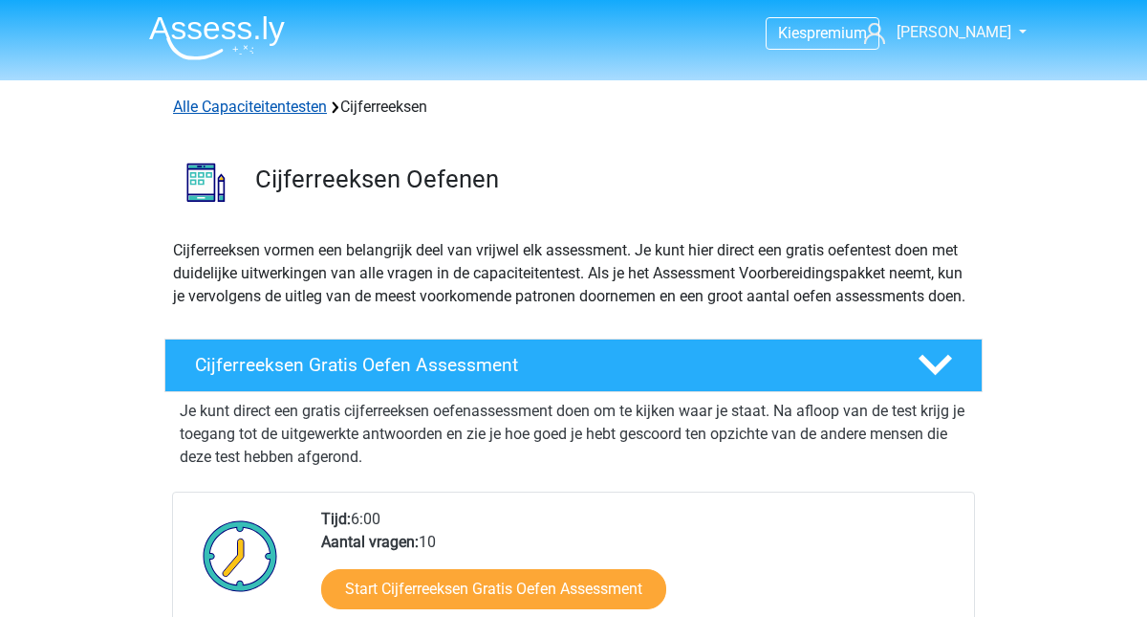
click at [292, 107] on link "Alle Capaciteitentesten" at bounding box center [250, 106] width 154 height 18
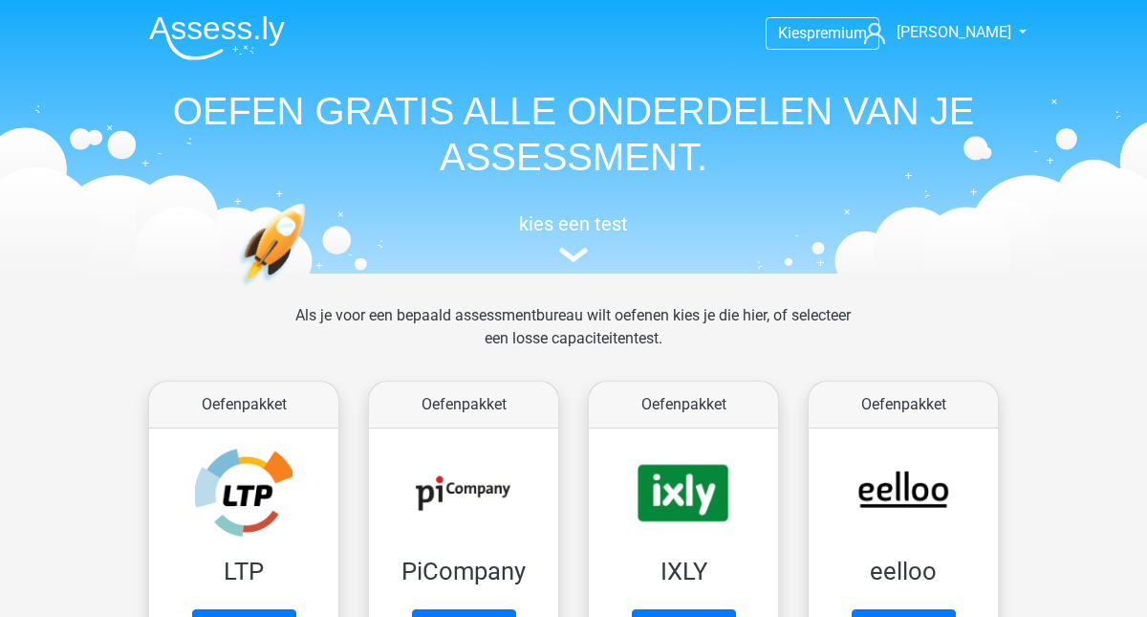
scroll to position [812, 0]
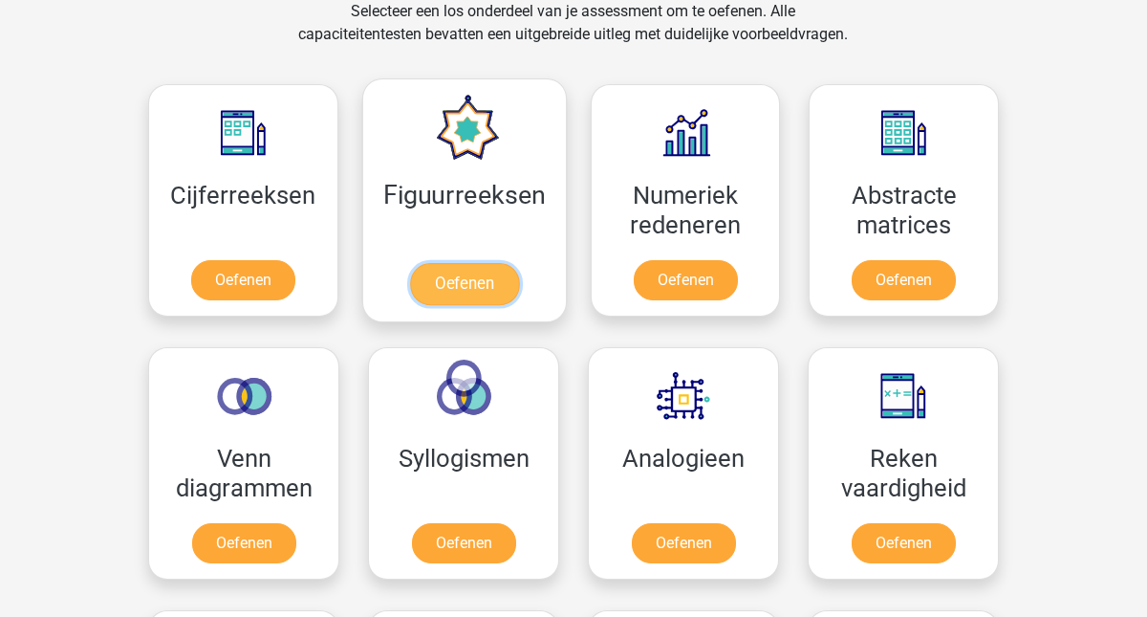
click at [471, 263] on link "Oefenen" at bounding box center [463, 284] width 109 height 42
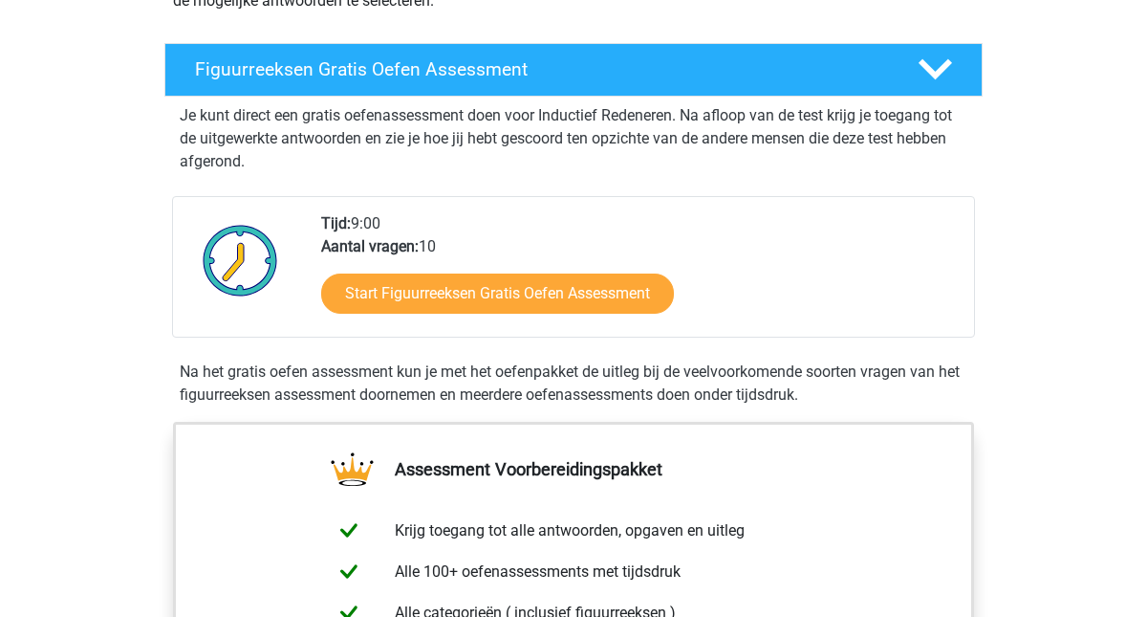
scroll to position [300, 0]
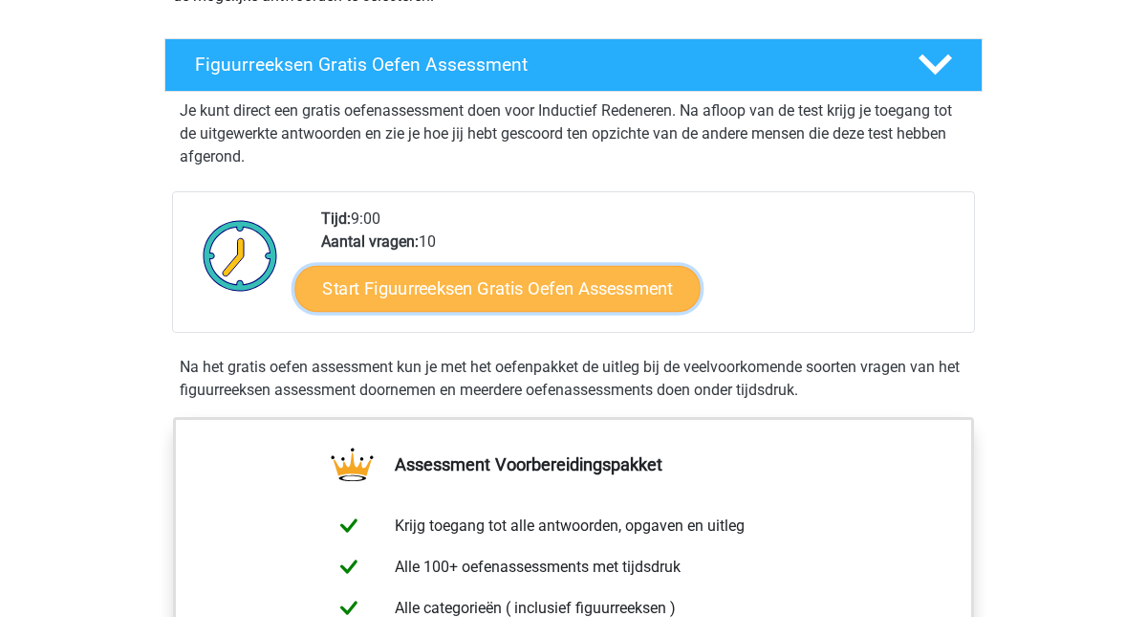
click at [556, 291] on link "Start Figuurreeksen Gratis Oefen Assessment" at bounding box center [497, 288] width 405 height 46
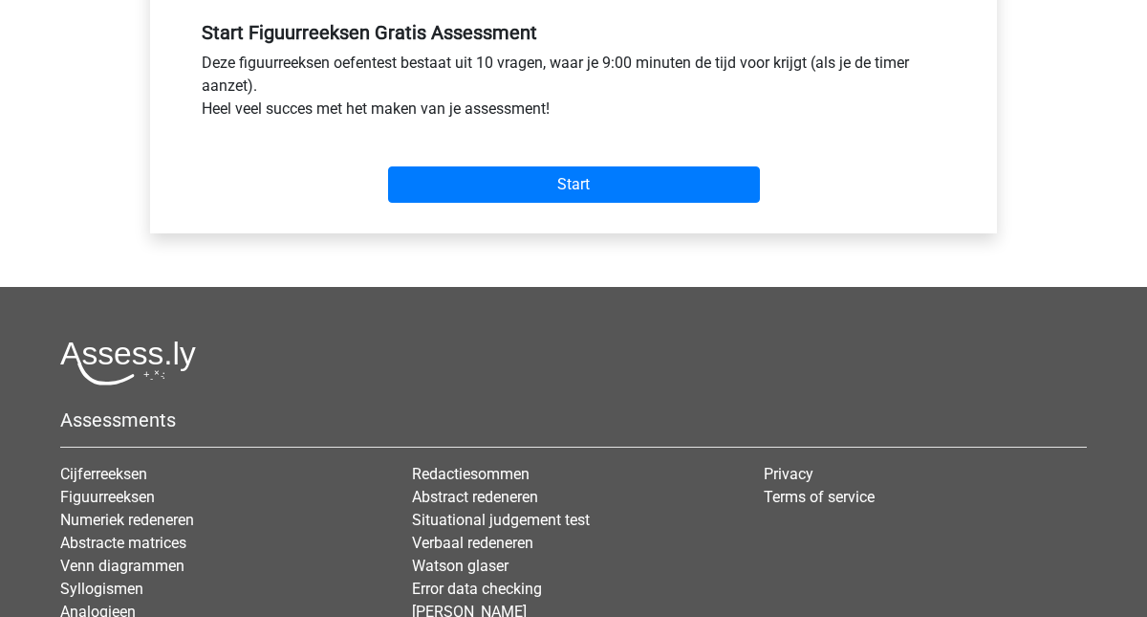
scroll to position [604, 0]
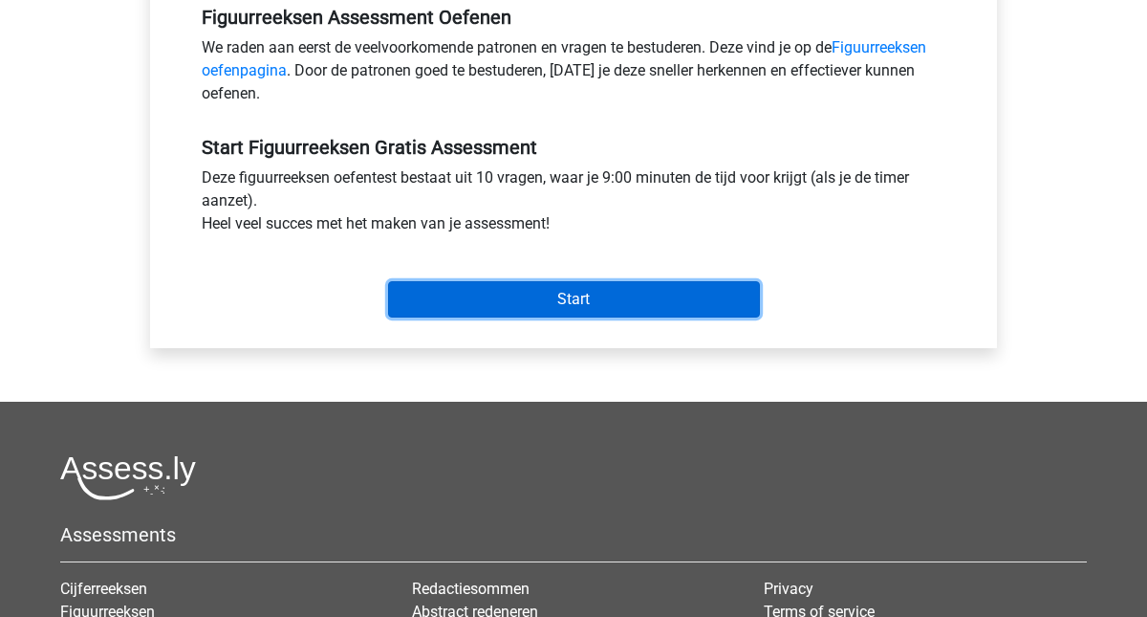
click at [556, 298] on input "Start" at bounding box center [574, 299] width 372 height 36
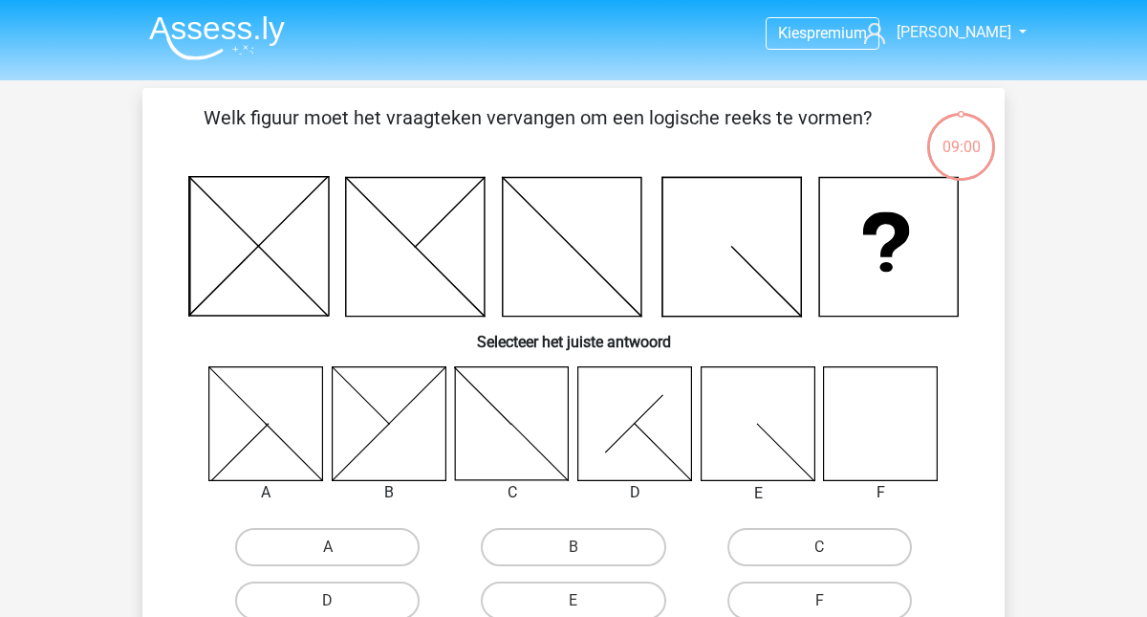
scroll to position [24, 0]
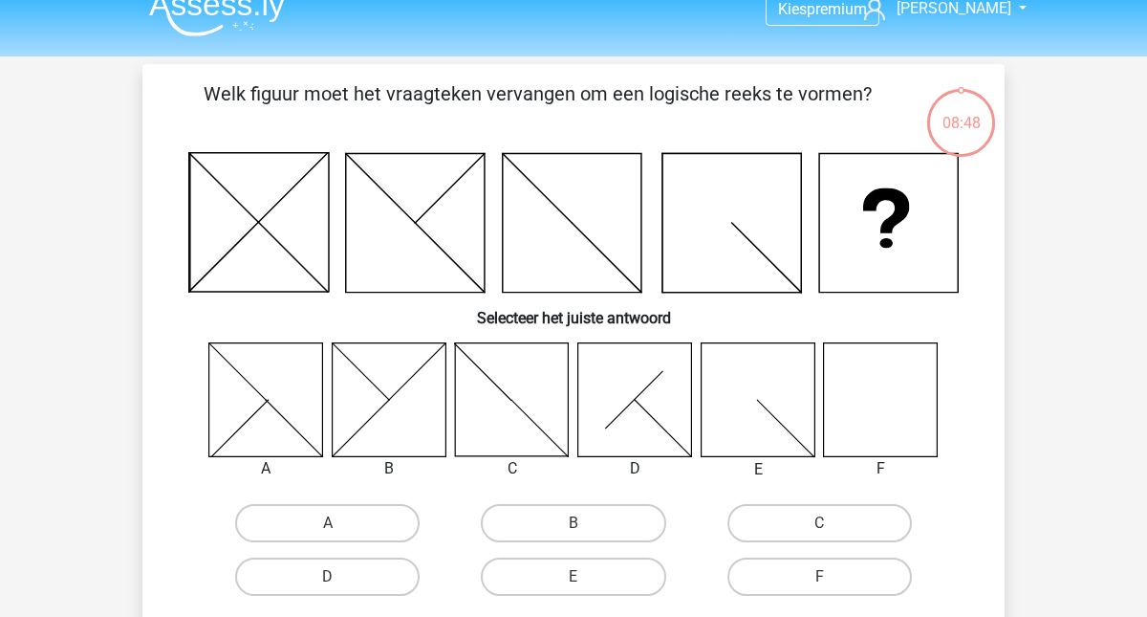
click at [884, 424] on icon at bounding box center [881, 399] width 114 height 114
click at [838, 568] on label "F" at bounding box center [819, 576] width 184 height 38
click at [832, 576] on input "F" at bounding box center [825, 582] width 12 height 12
radio input "true"
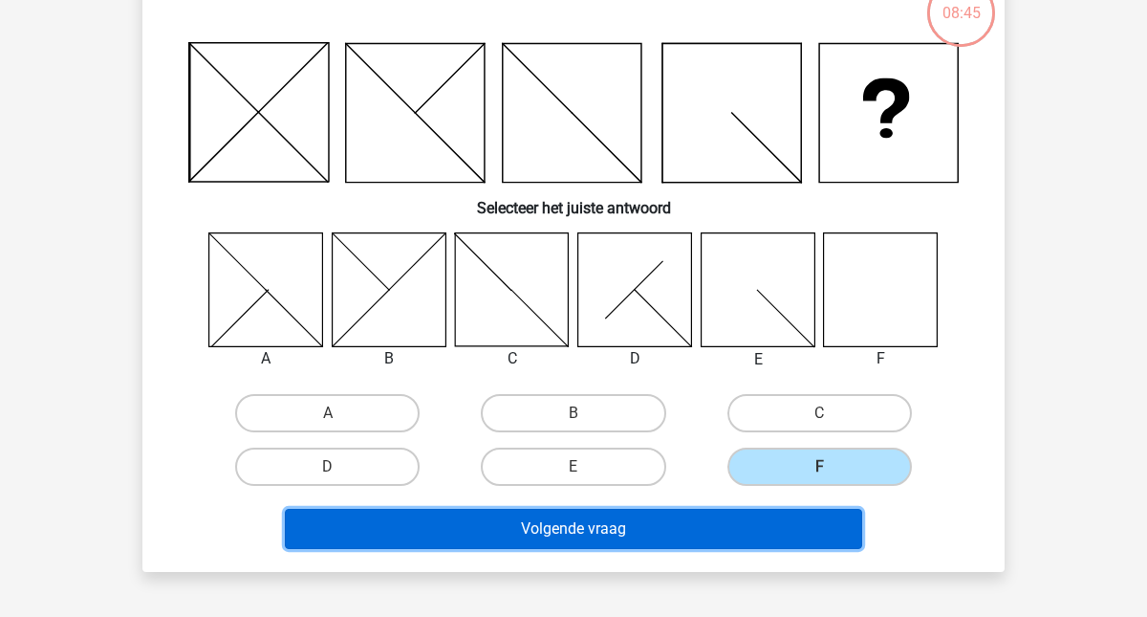
click at [741, 528] on button "Volgende vraag" at bounding box center [574, 528] width 578 height 40
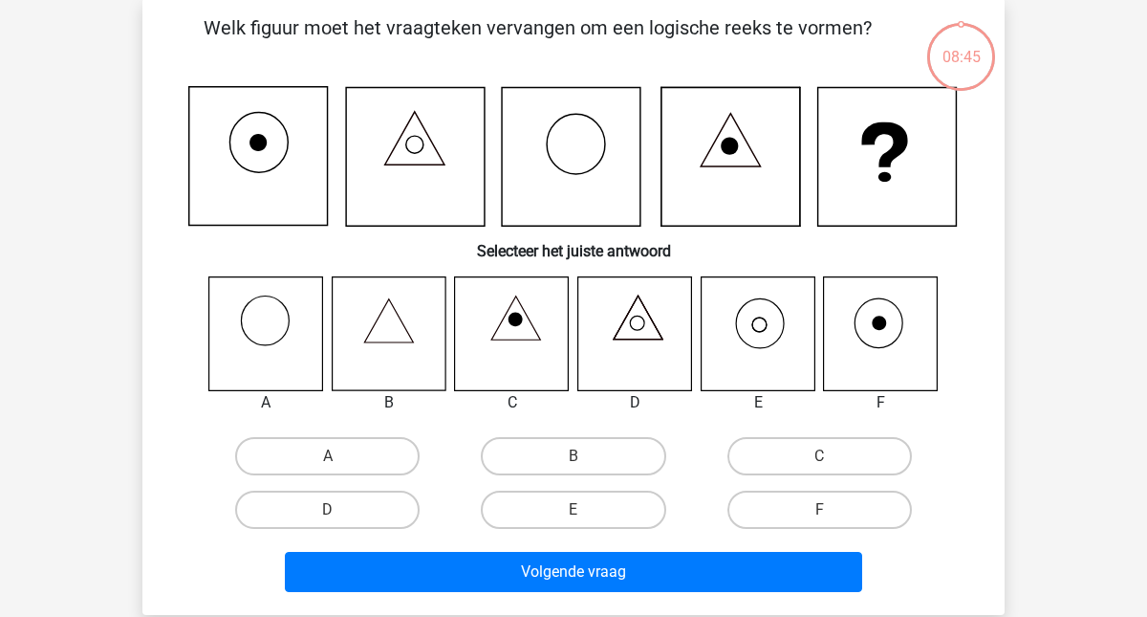
scroll to position [88, 0]
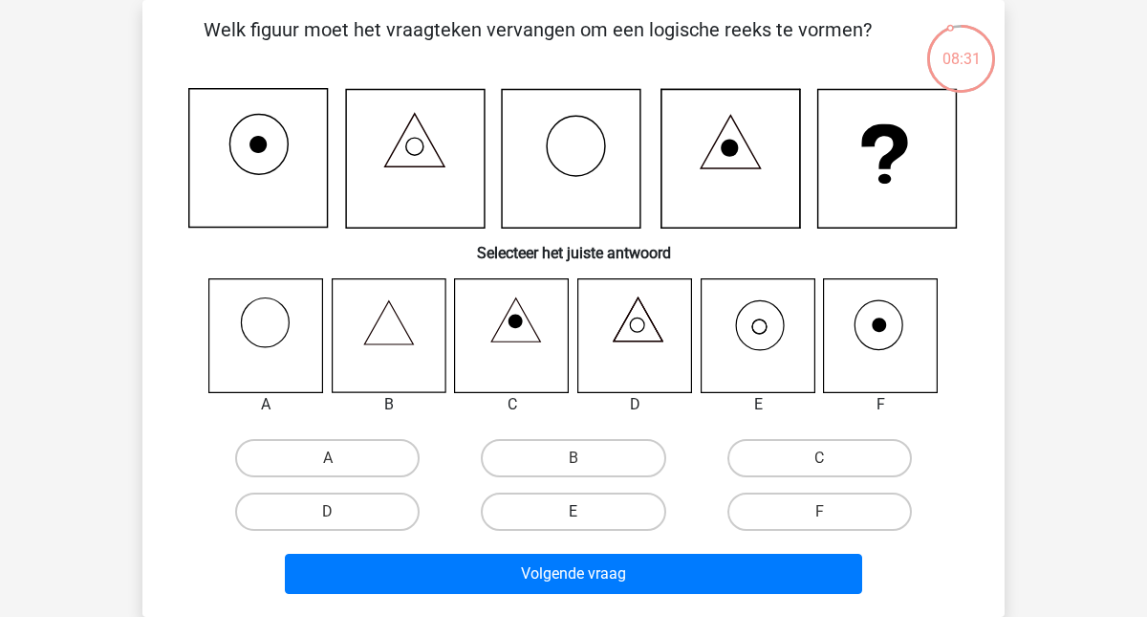
click at [566, 516] on label "E" at bounding box center [573, 511] width 184 height 38
click at [573, 516] on input "E" at bounding box center [579, 517] width 12 height 12
radio input "true"
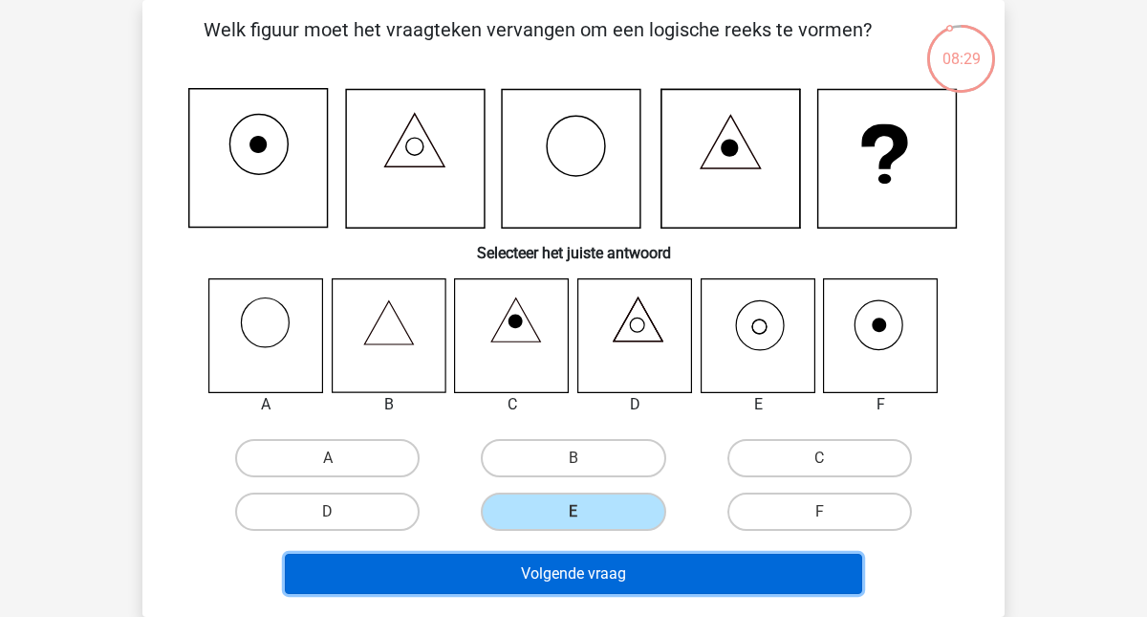
click at [591, 577] on button "Volgende vraag" at bounding box center [574, 573] width 578 height 40
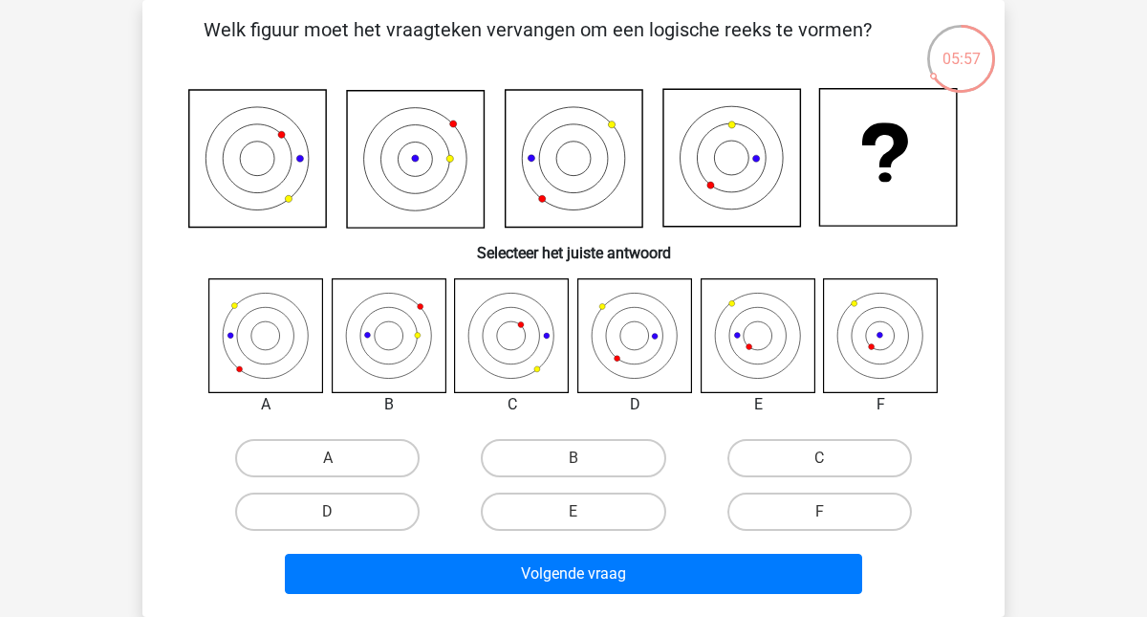
click at [402, 336] on icon at bounding box center [389, 335] width 29 height 29
click at [553, 461] on label "B" at bounding box center [573, 458] width 184 height 38
click at [573, 461] on input "B" at bounding box center [579, 464] width 12 height 12
radio input "true"
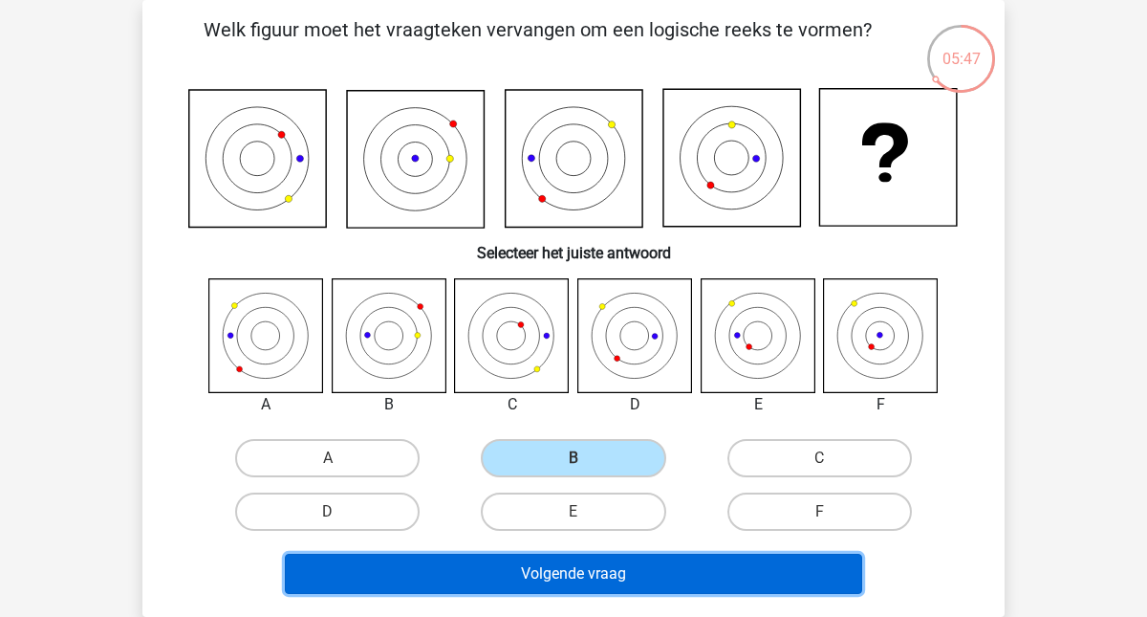
click at [571, 585] on button "Volgende vraag" at bounding box center [574, 573] width 578 height 40
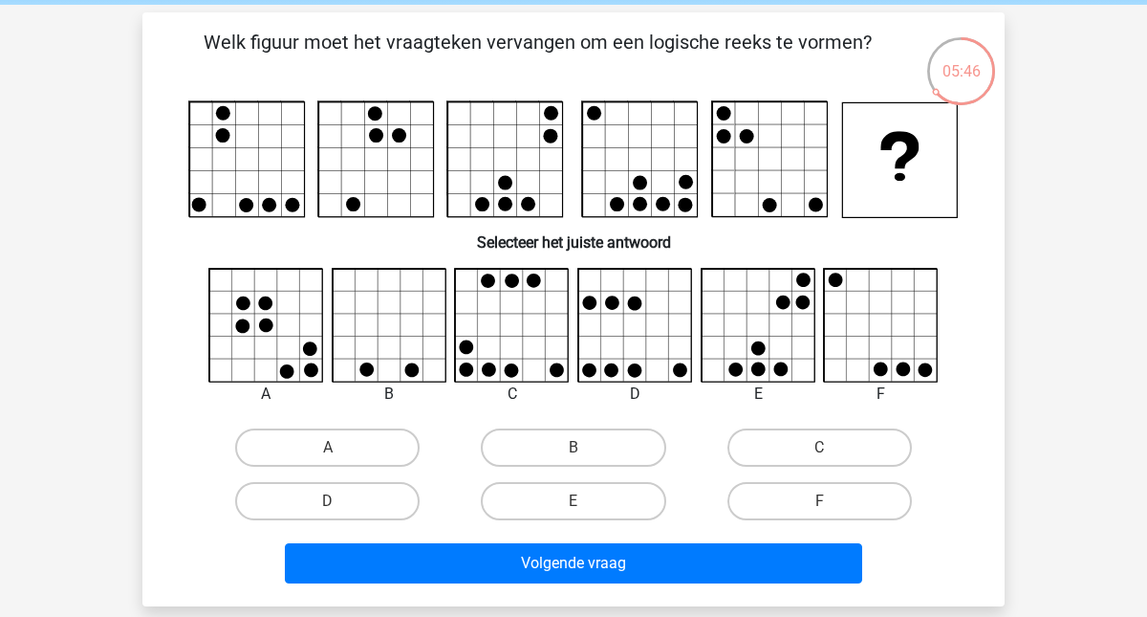
scroll to position [66, 0]
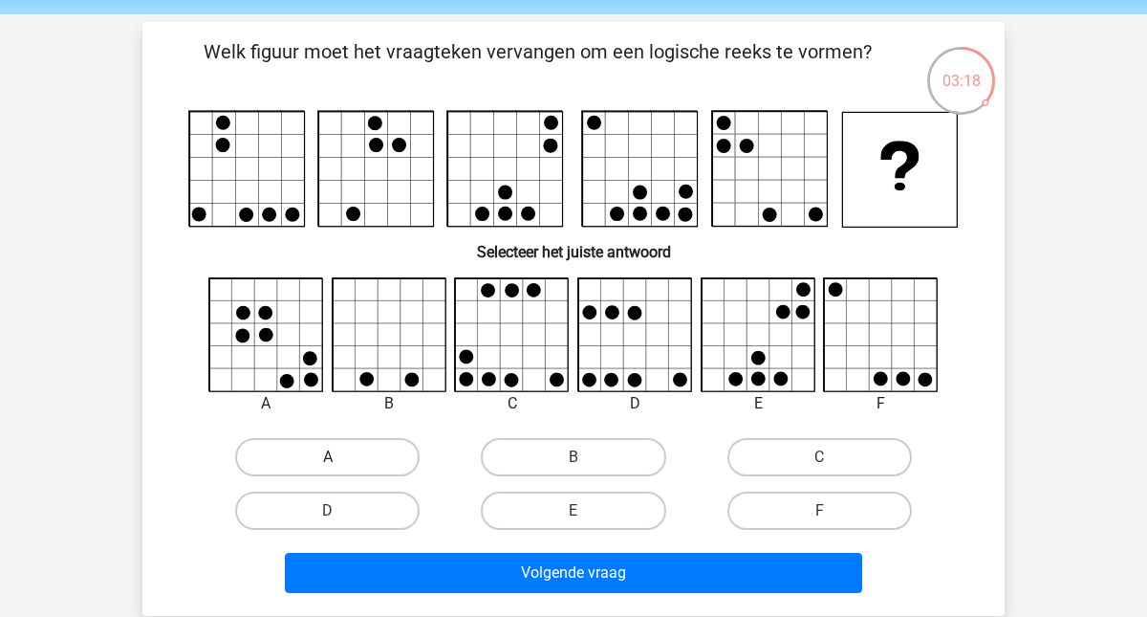
click at [304, 465] on label "A" at bounding box center [327, 457] width 184 height 38
click at [328, 465] on input "A" at bounding box center [334, 463] width 12 height 12
radio input "true"
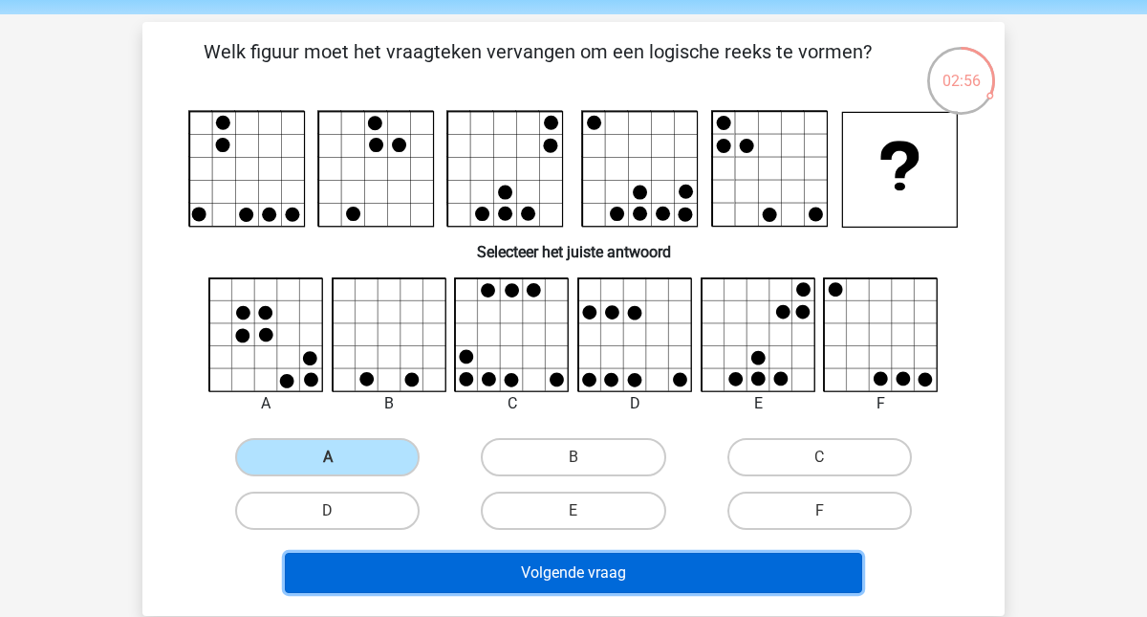
click at [556, 578] on button "Volgende vraag" at bounding box center [574, 572] width 578 height 40
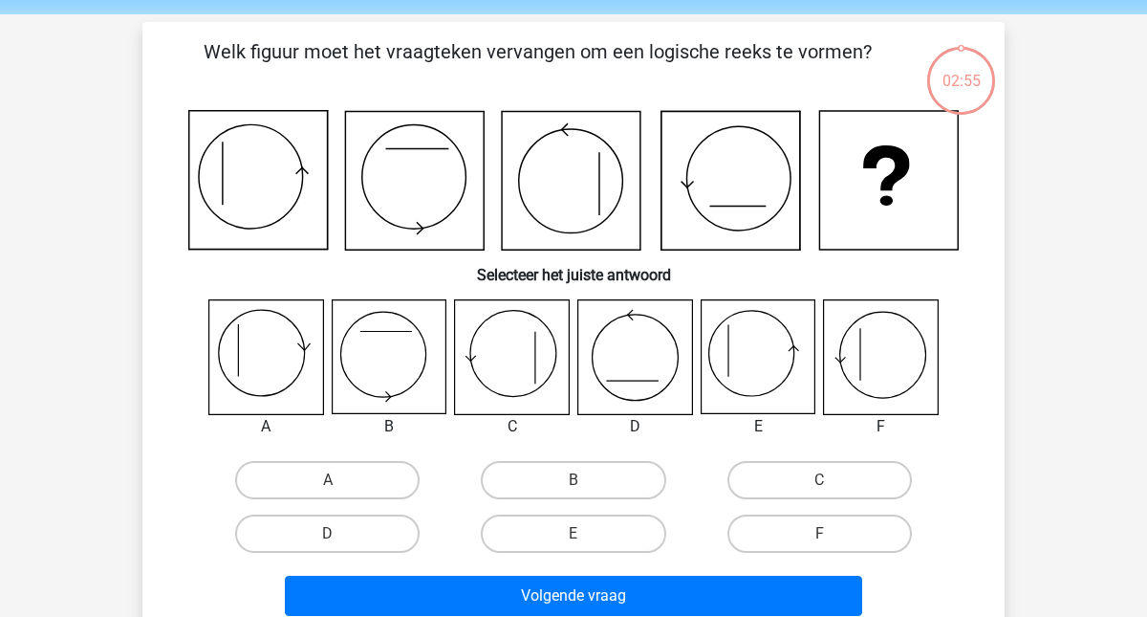
scroll to position [88, 0]
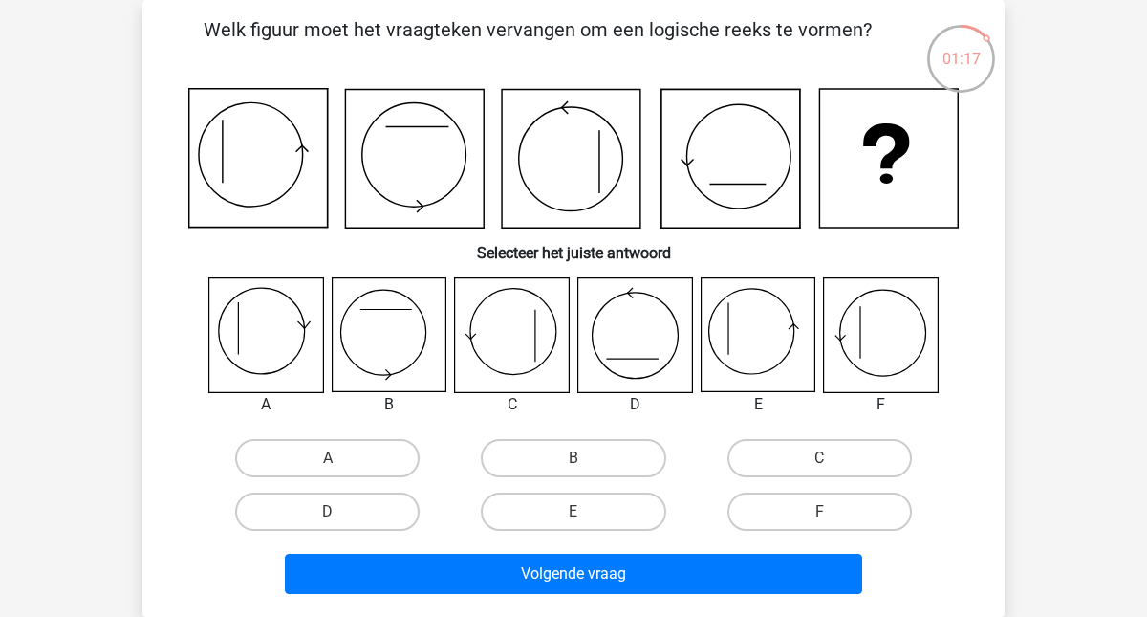
click at [497, 337] on icon at bounding box center [512, 335] width 114 height 114
click at [777, 461] on label "C" at bounding box center [819, 458] width 184 height 38
click at [819, 461] on input "C" at bounding box center [825, 464] width 12 height 12
radio input "true"
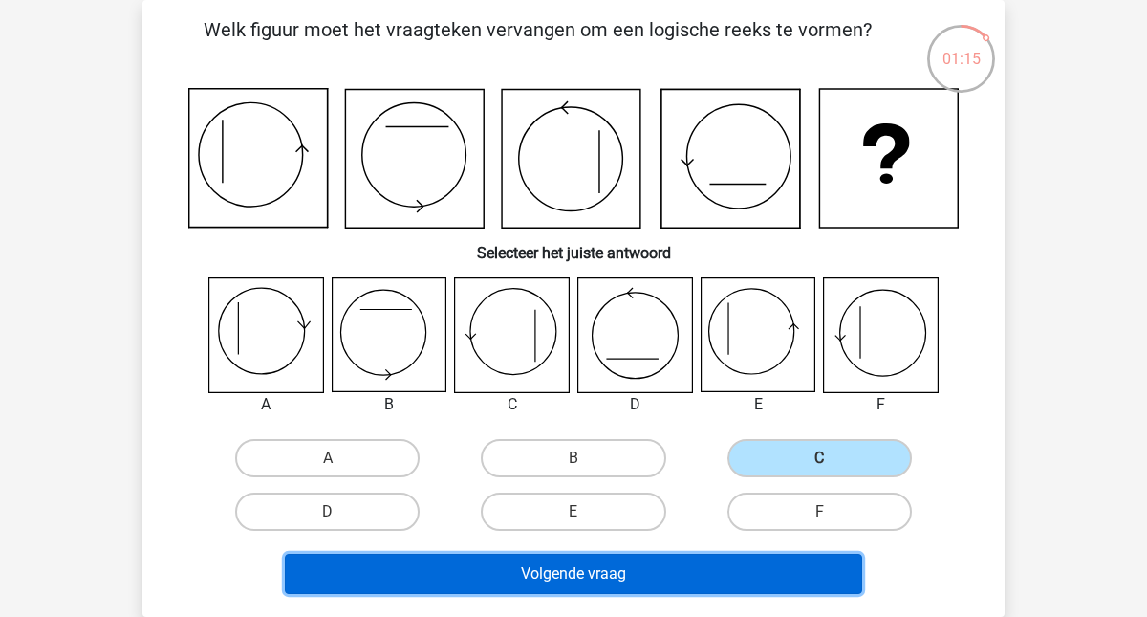
click at [622, 571] on button "Volgende vraag" at bounding box center [574, 573] width 578 height 40
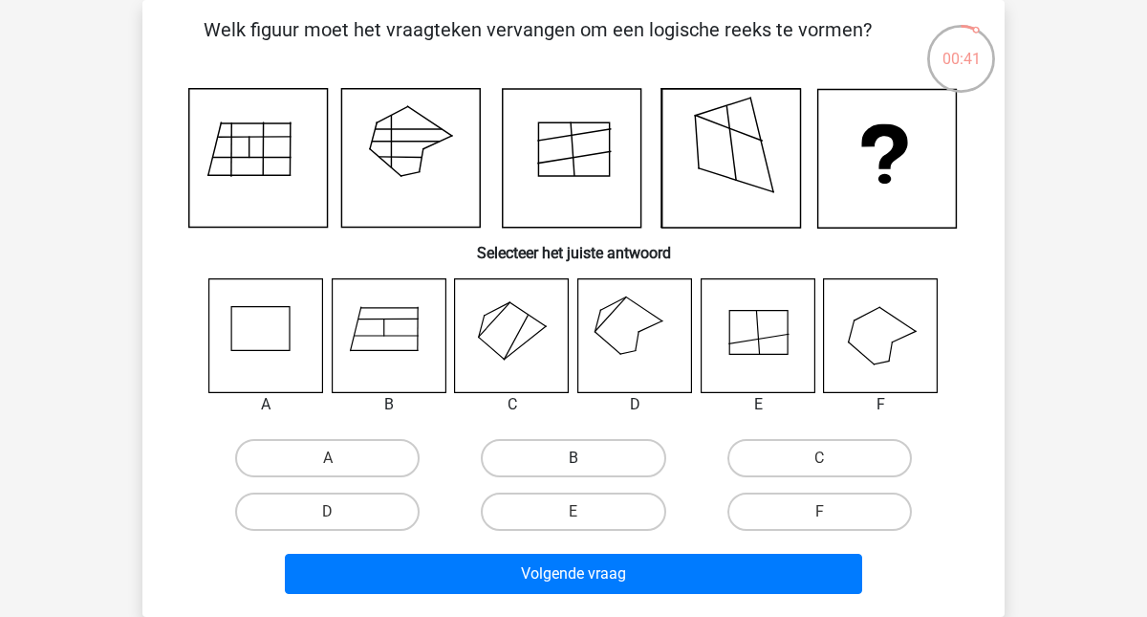
click at [569, 461] on label "B" at bounding box center [573, 458] width 184 height 38
click at [573, 461] on input "B" at bounding box center [579, 464] width 12 height 12
radio input "true"
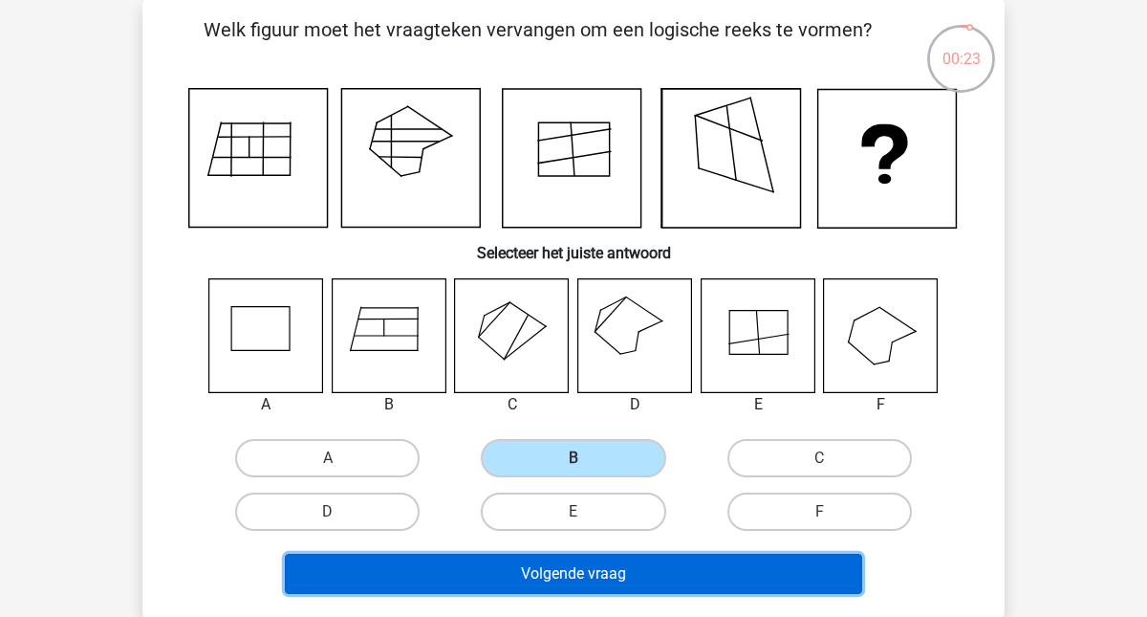
click at [588, 575] on button "Volgende vraag" at bounding box center [574, 573] width 578 height 40
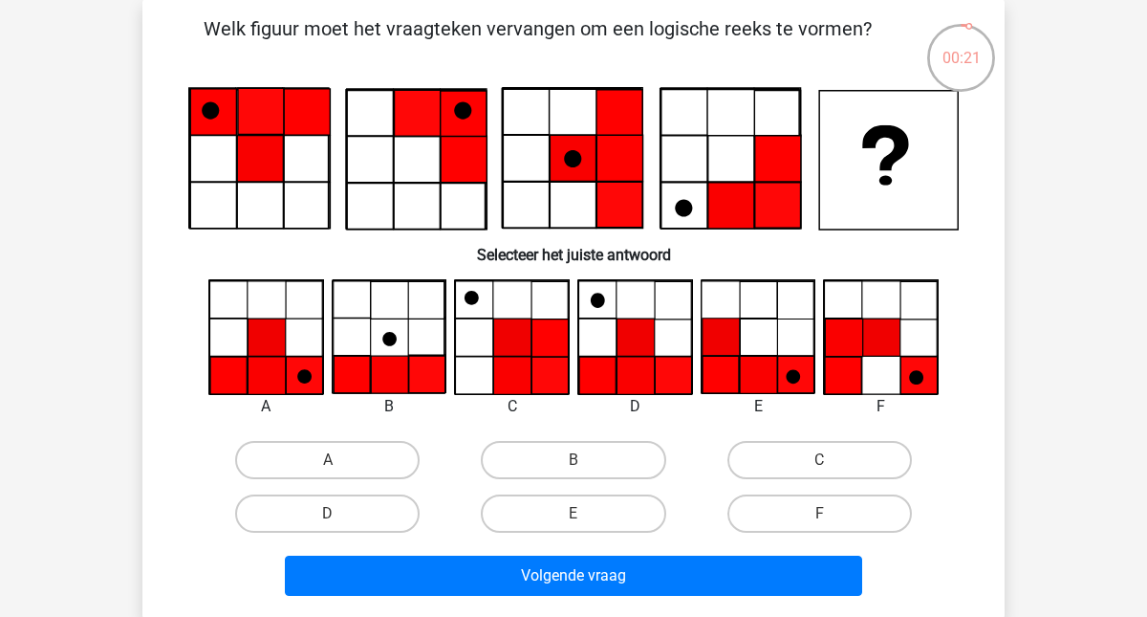
scroll to position [87, 0]
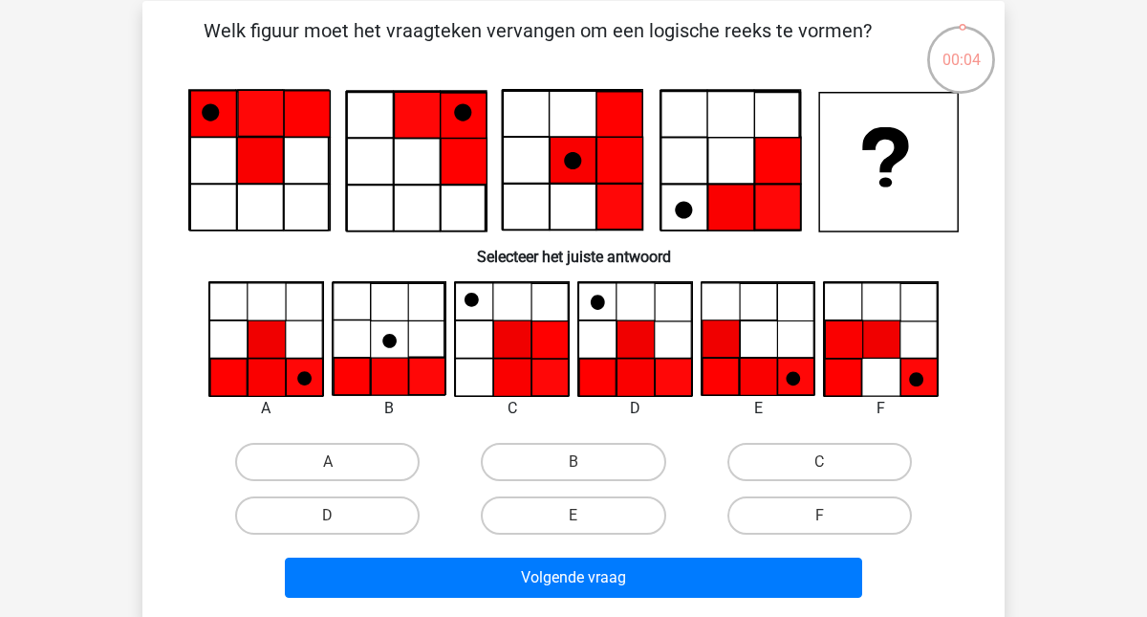
click at [266, 358] on icon at bounding box center [266, 376] width 37 height 37
click at [309, 450] on label "A" at bounding box center [327, 462] width 184 height 38
click at [328, 462] on input "A" at bounding box center [334, 468] width 12 height 12
radio input "true"
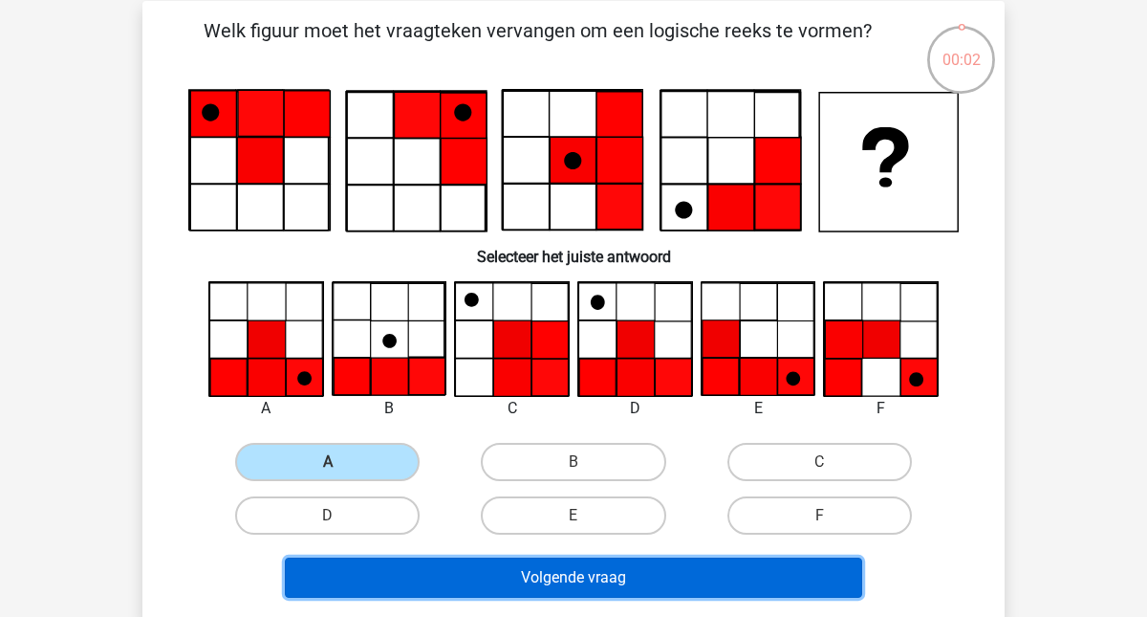
click at [579, 587] on button "Volgende vraag" at bounding box center [574, 577] width 578 height 40
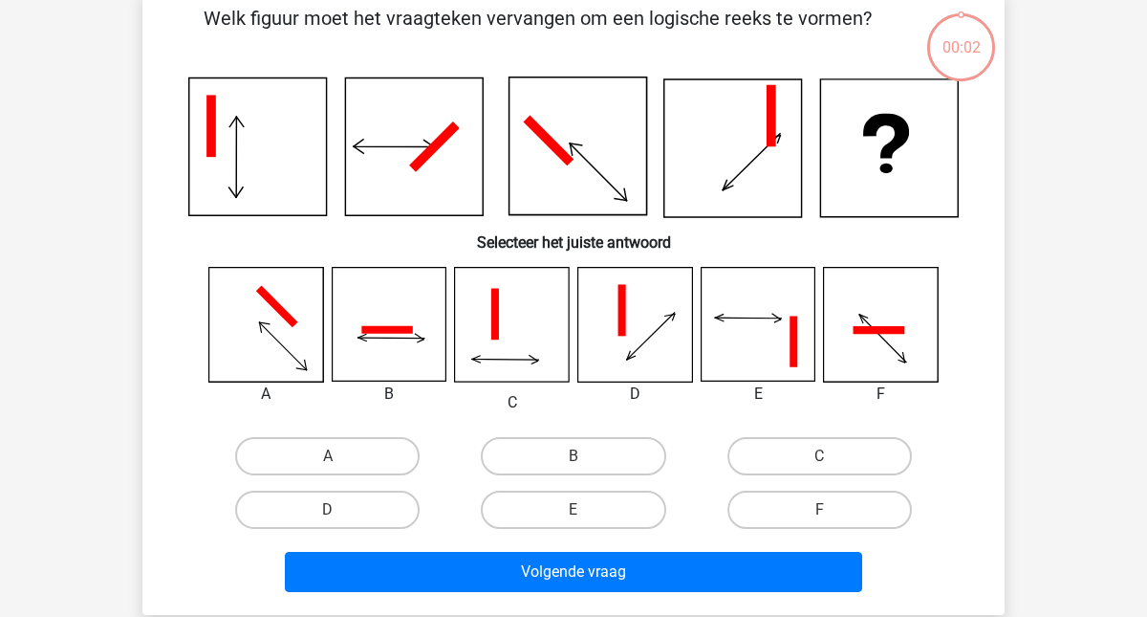
scroll to position [85, 0]
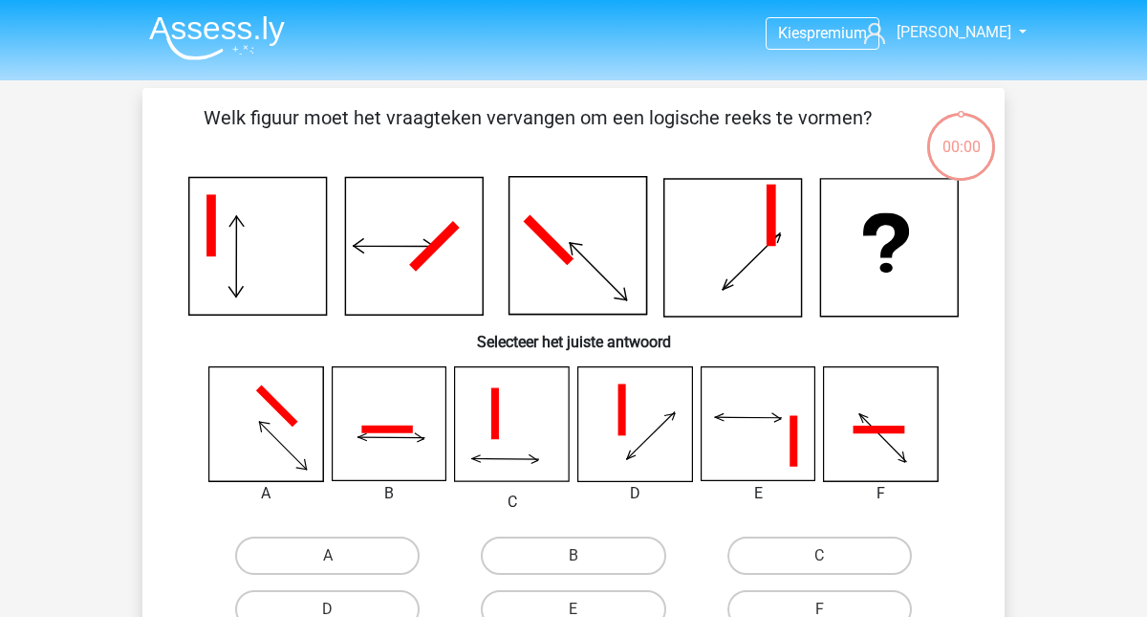
scroll to position [85, 0]
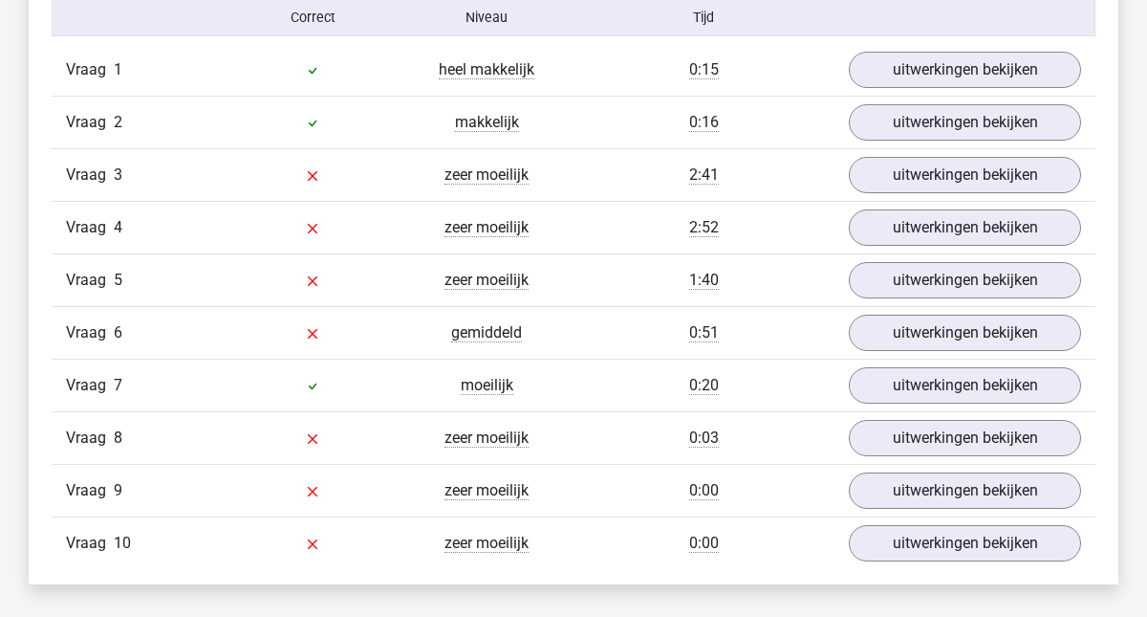
scroll to position [1599, 0]
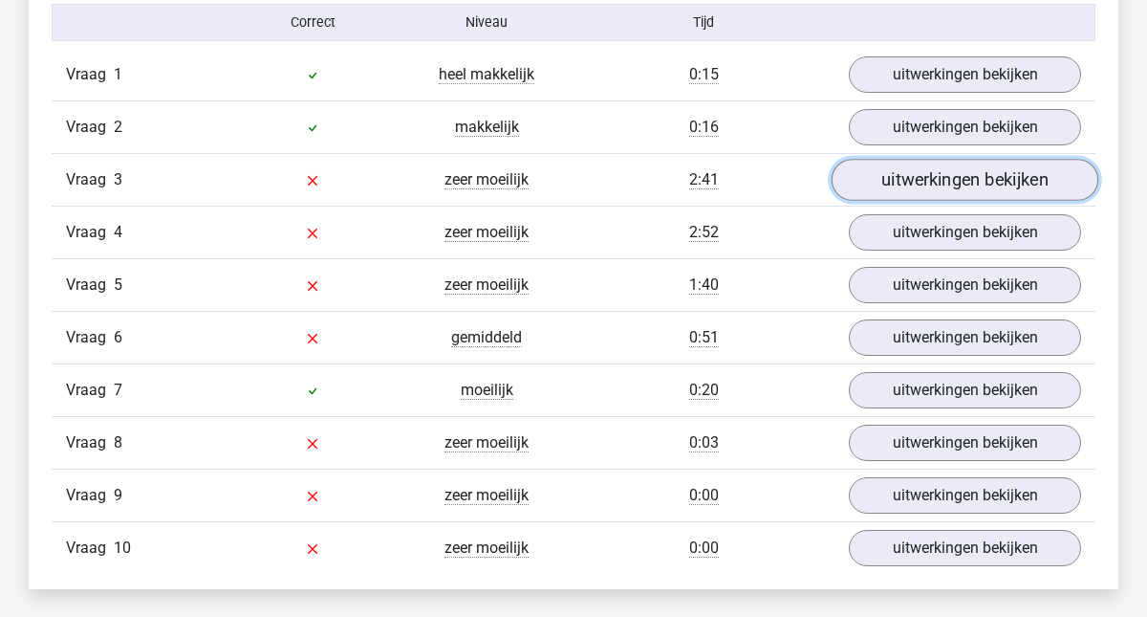
click at [948, 179] on link "uitwerkingen bekijken" at bounding box center [965, 181] width 267 height 42
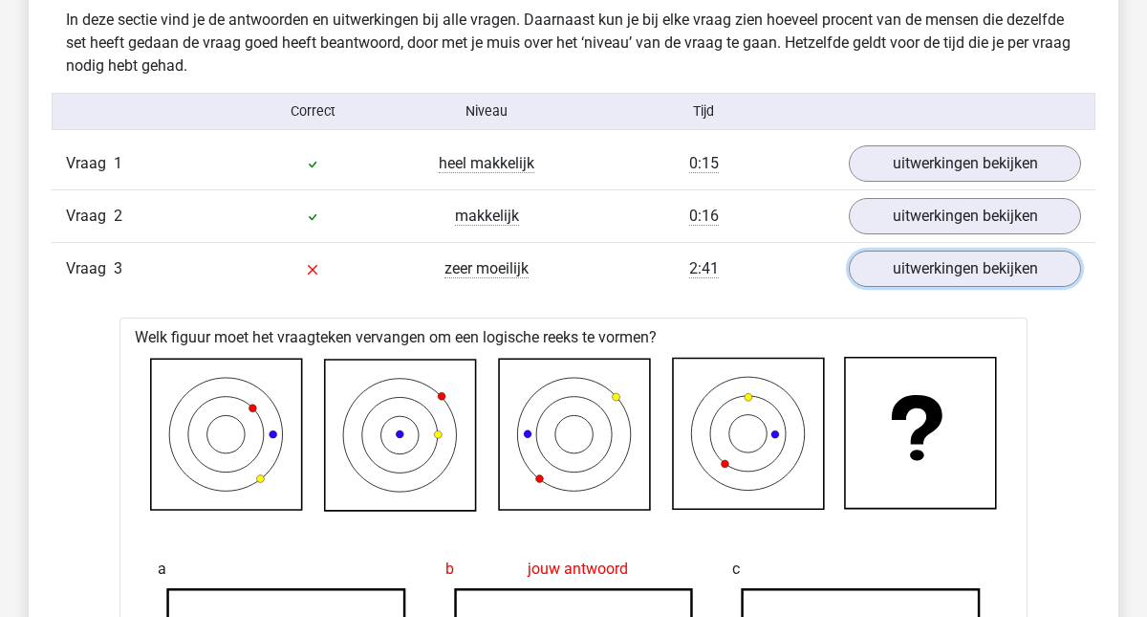
scroll to position [1514, 0]
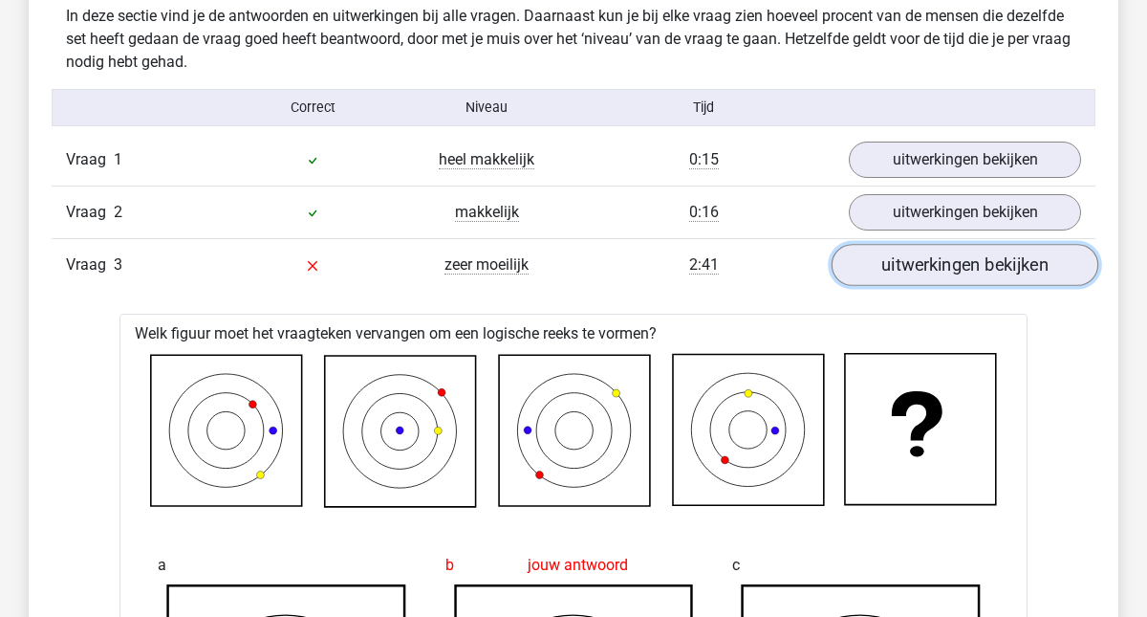
click at [962, 261] on link "uitwerkingen bekijken" at bounding box center [965, 266] width 267 height 42
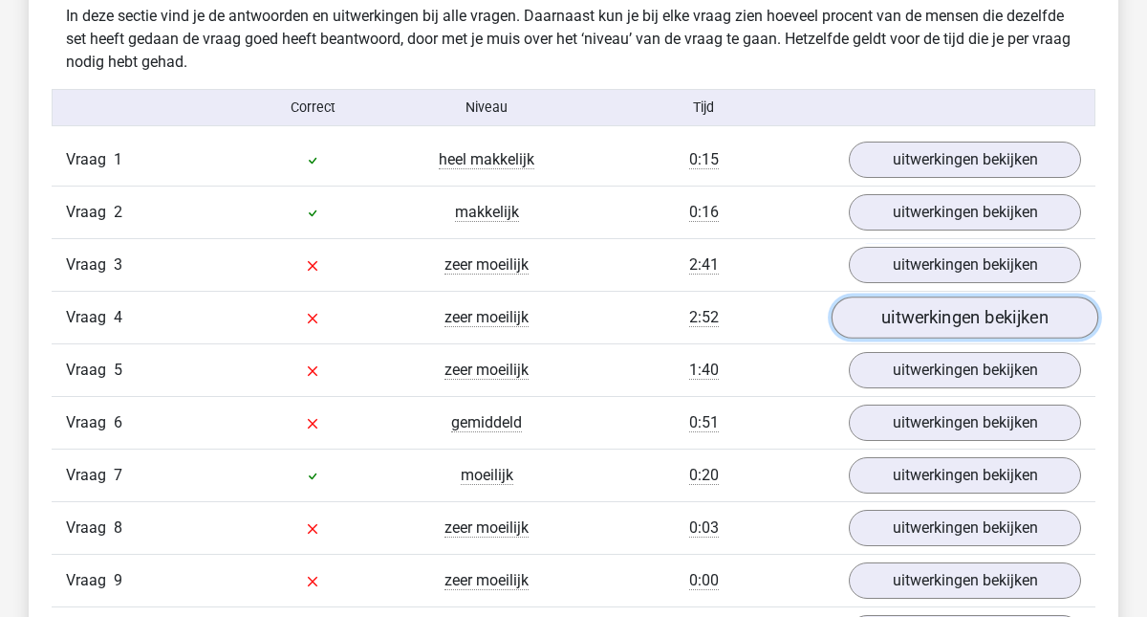
click at [933, 329] on link "uitwerkingen bekijken" at bounding box center [965, 318] width 267 height 42
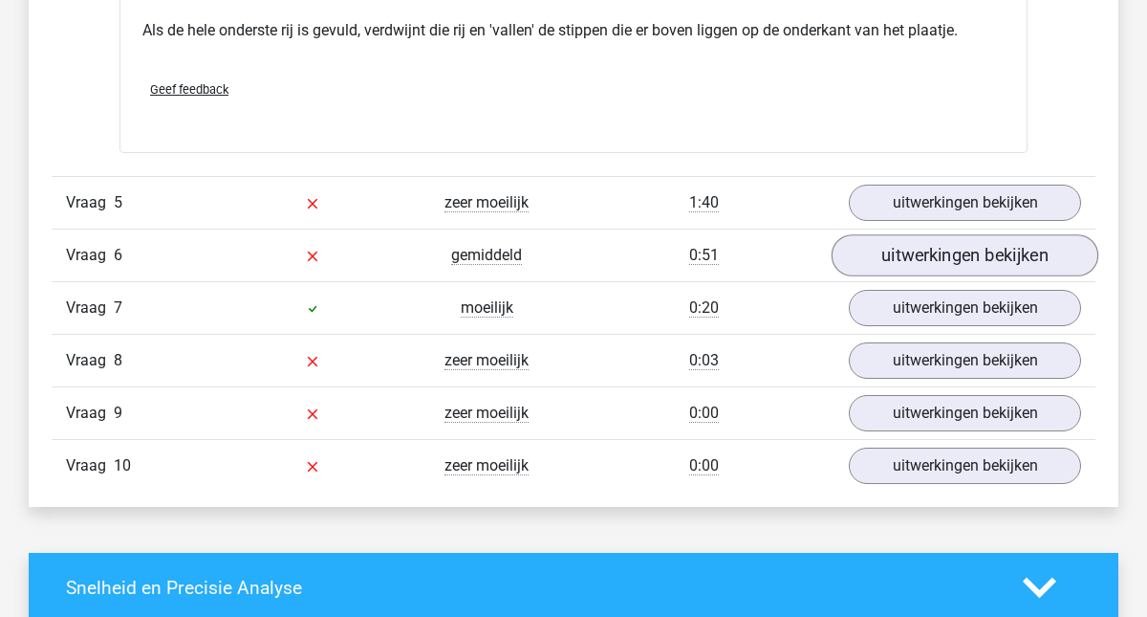
scroll to position [2819, 0]
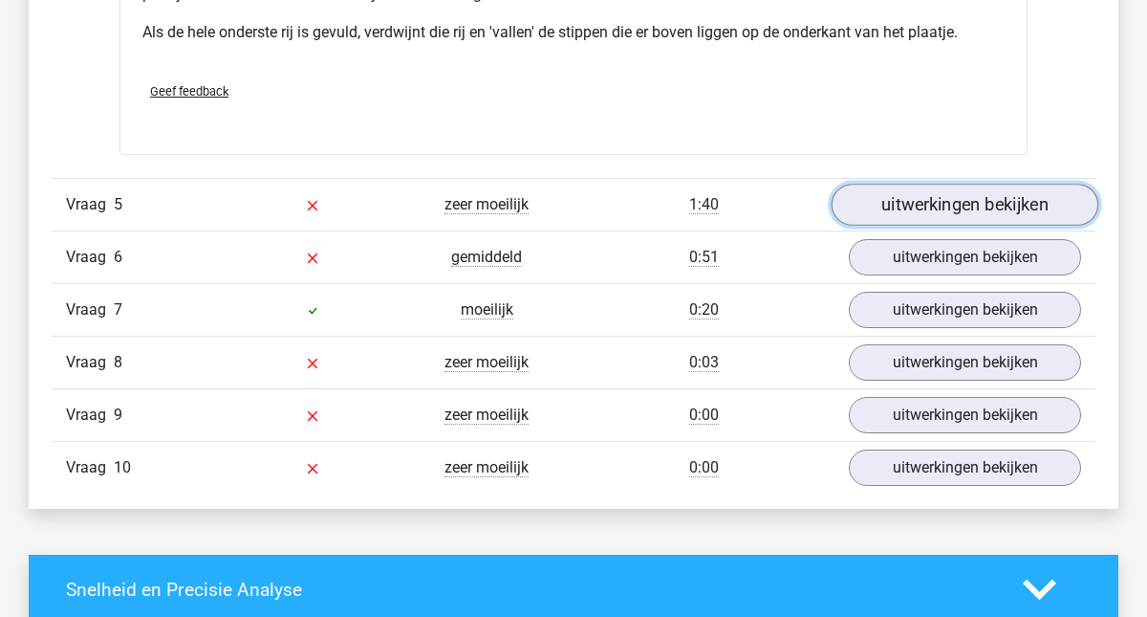
click at [983, 203] on link "uitwerkingen bekijken" at bounding box center [965, 205] width 267 height 42
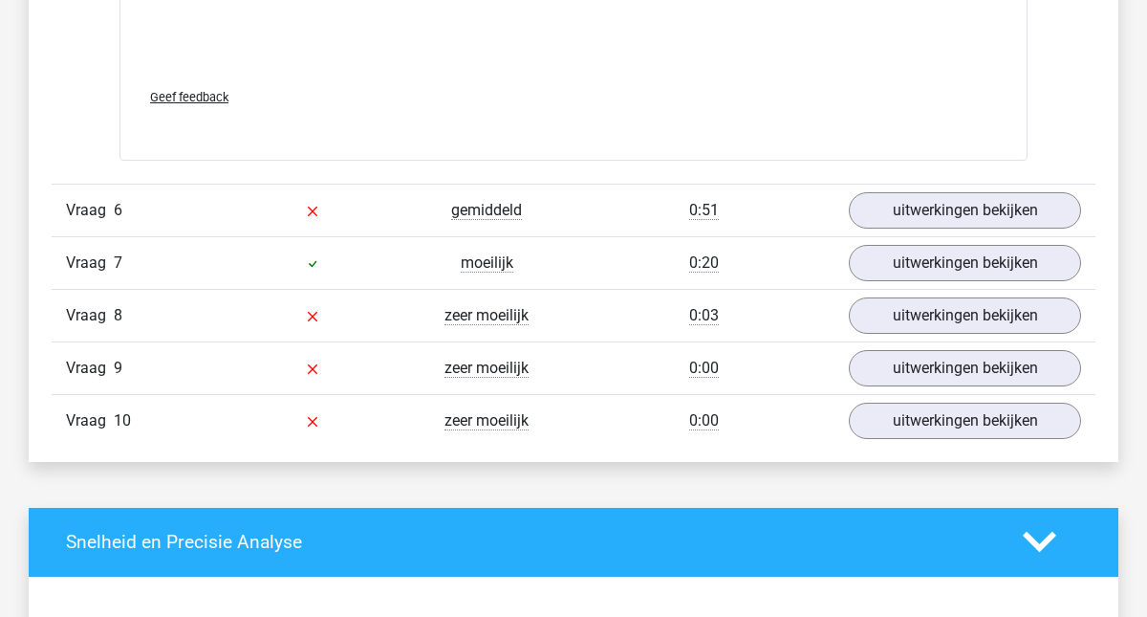
scroll to position [4459, 0]
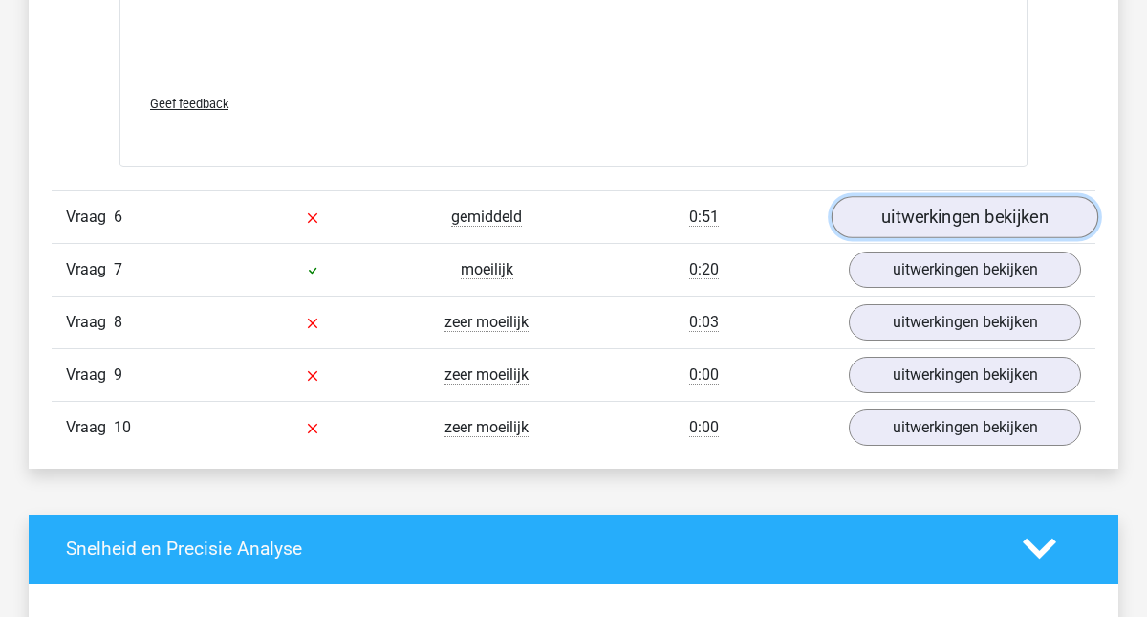
click at [948, 226] on link "uitwerkingen bekijken" at bounding box center [965, 217] width 267 height 42
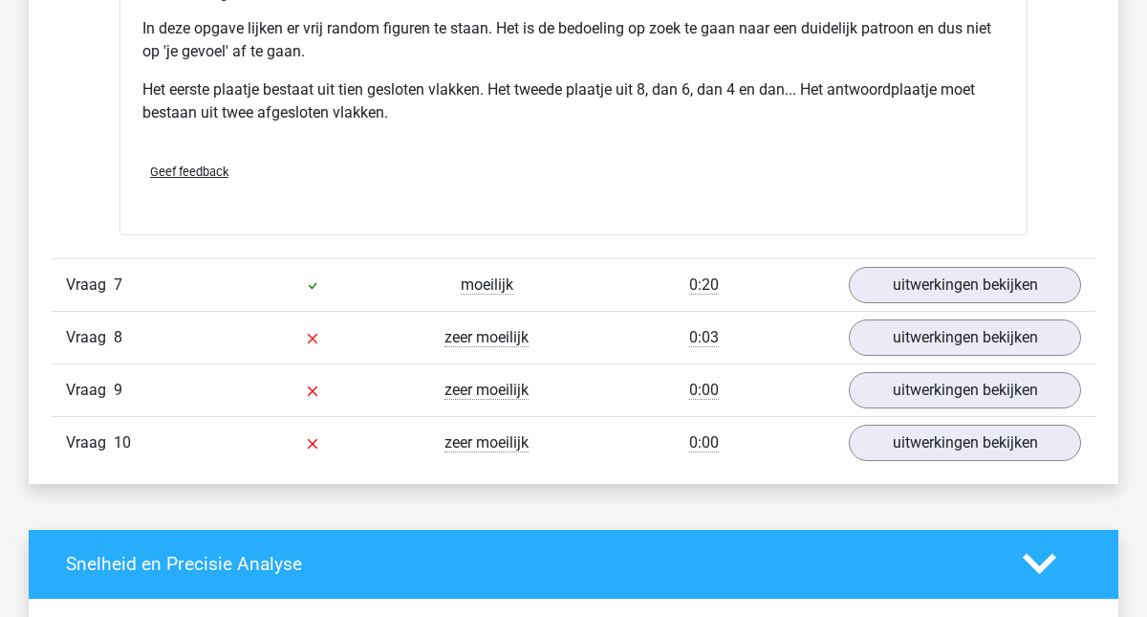
scroll to position [5588, 0]
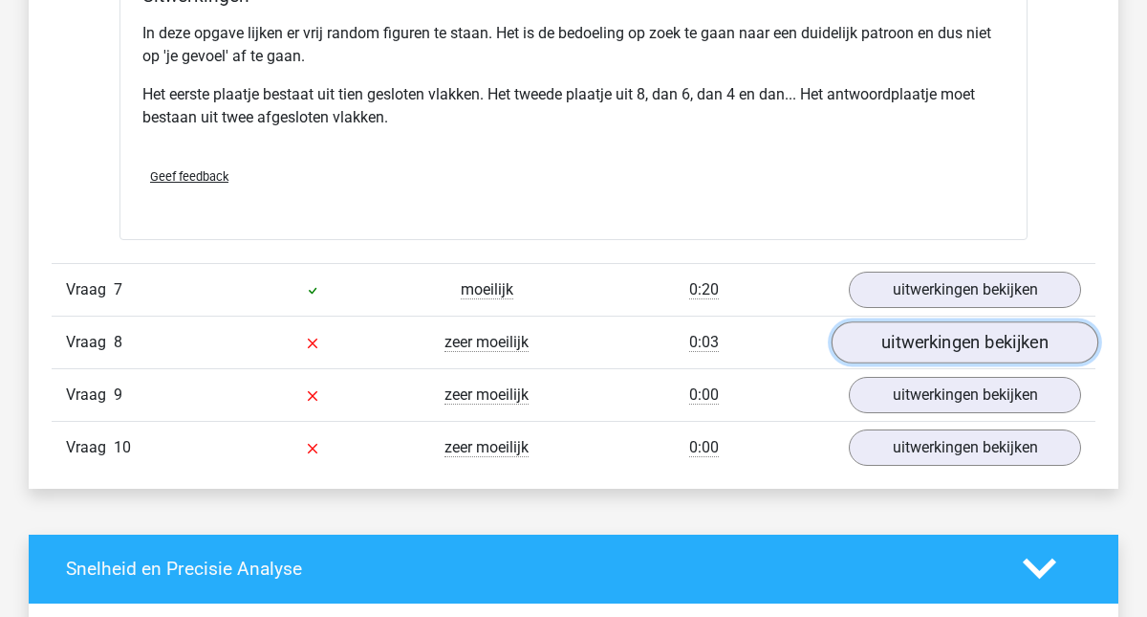
click at [928, 329] on link "uitwerkingen bekijken" at bounding box center [965, 342] width 267 height 42
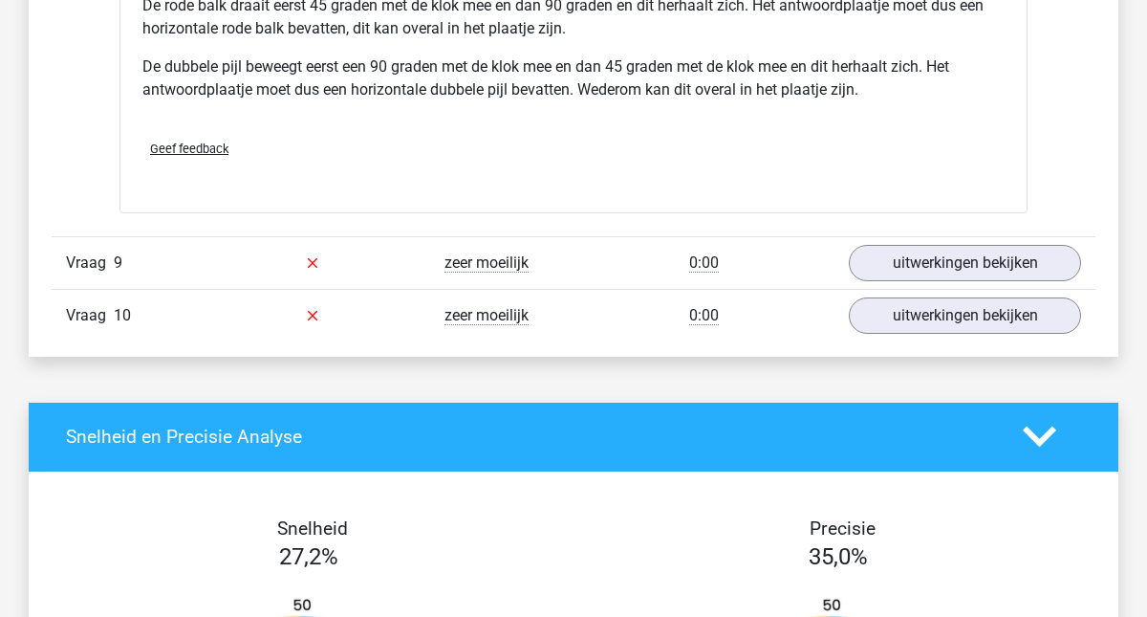
scroll to position [6934, 0]
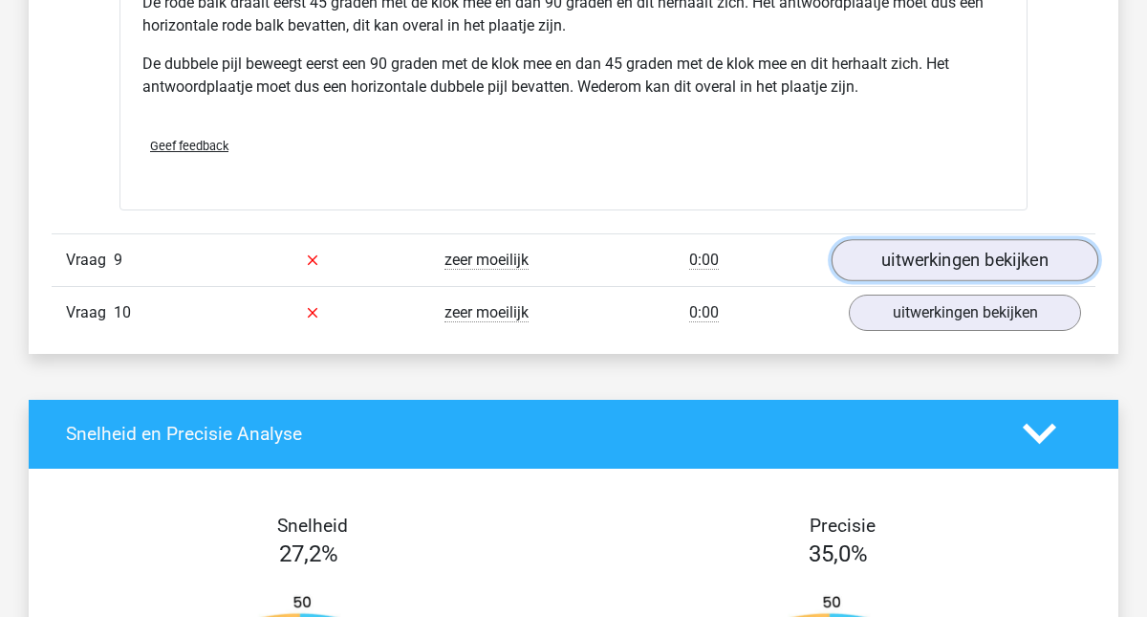
click at [934, 265] on link "uitwerkingen bekijken" at bounding box center [965, 260] width 267 height 42
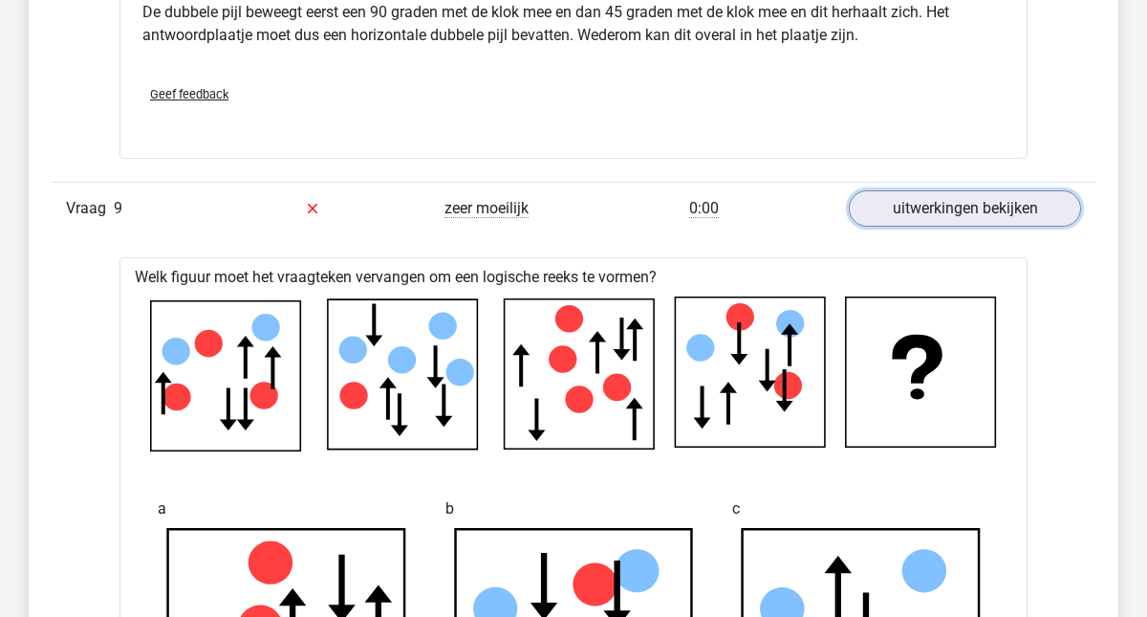
scroll to position [7029, 0]
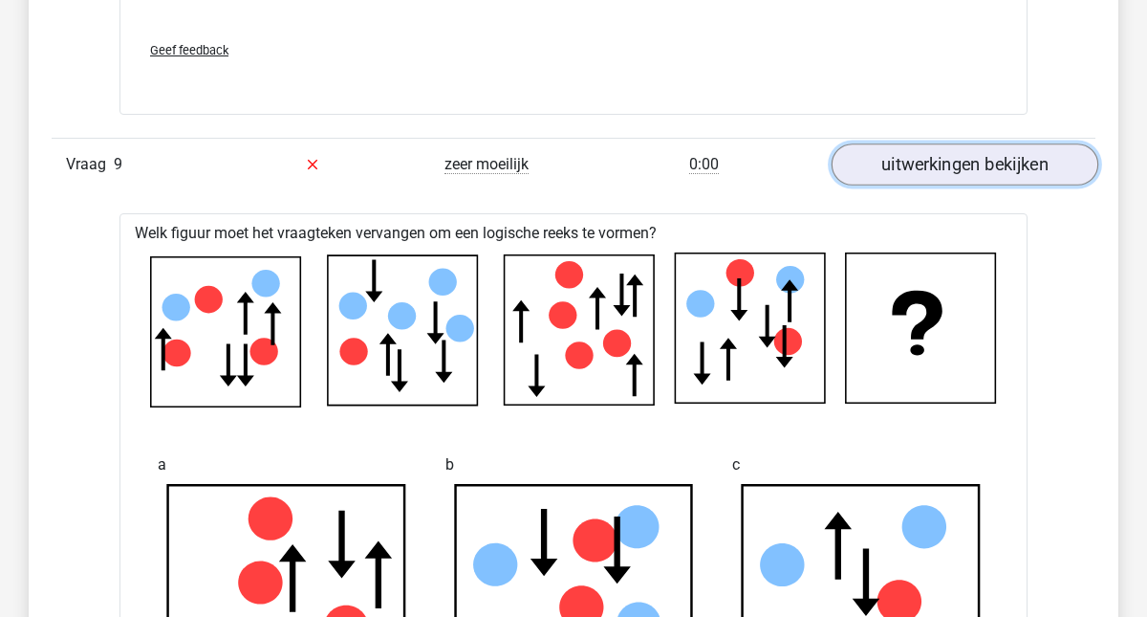
click at [938, 159] on link "uitwerkingen bekijken" at bounding box center [965, 164] width 267 height 42
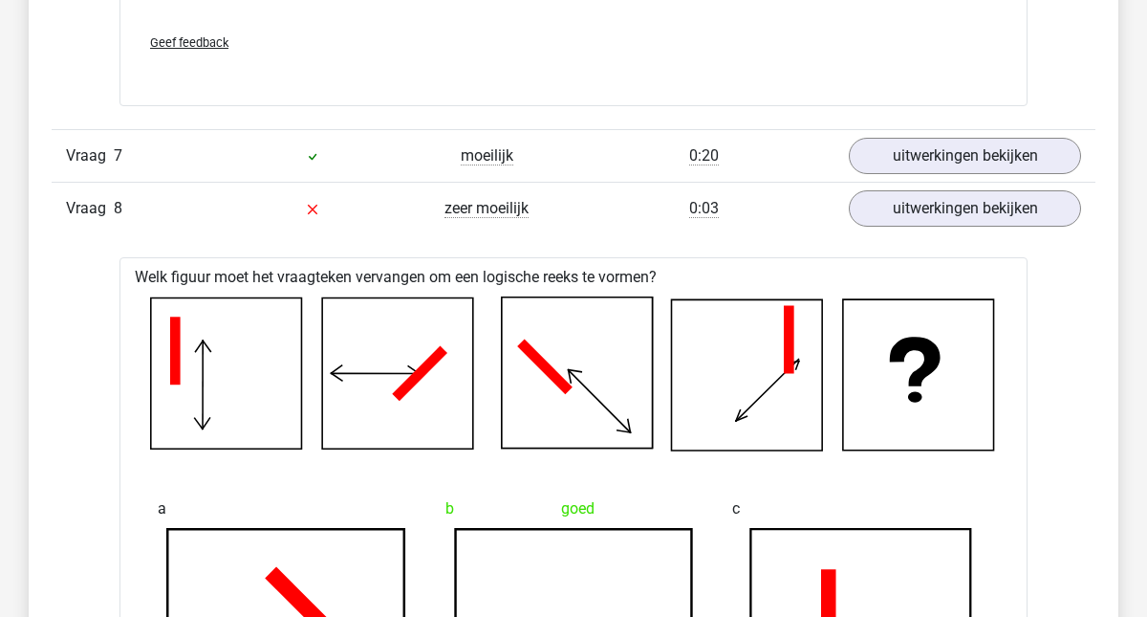
scroll to position [5583, 0]
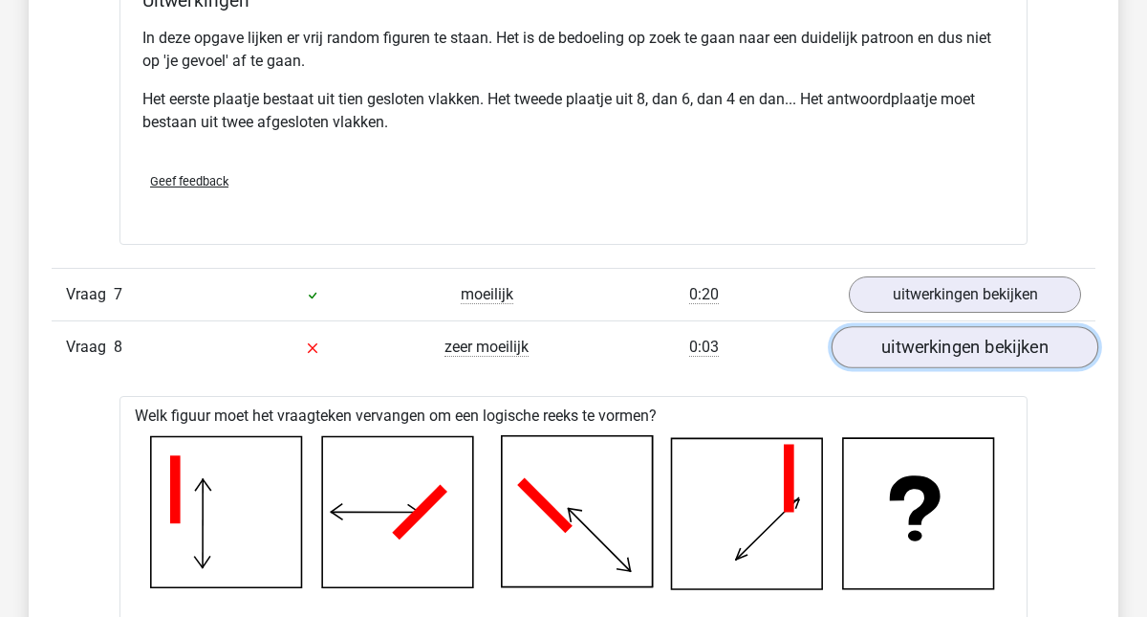
click at [930, 356] on link "uitwerkingen bekijken" at bounding box center [965, 347] width 267 height 42
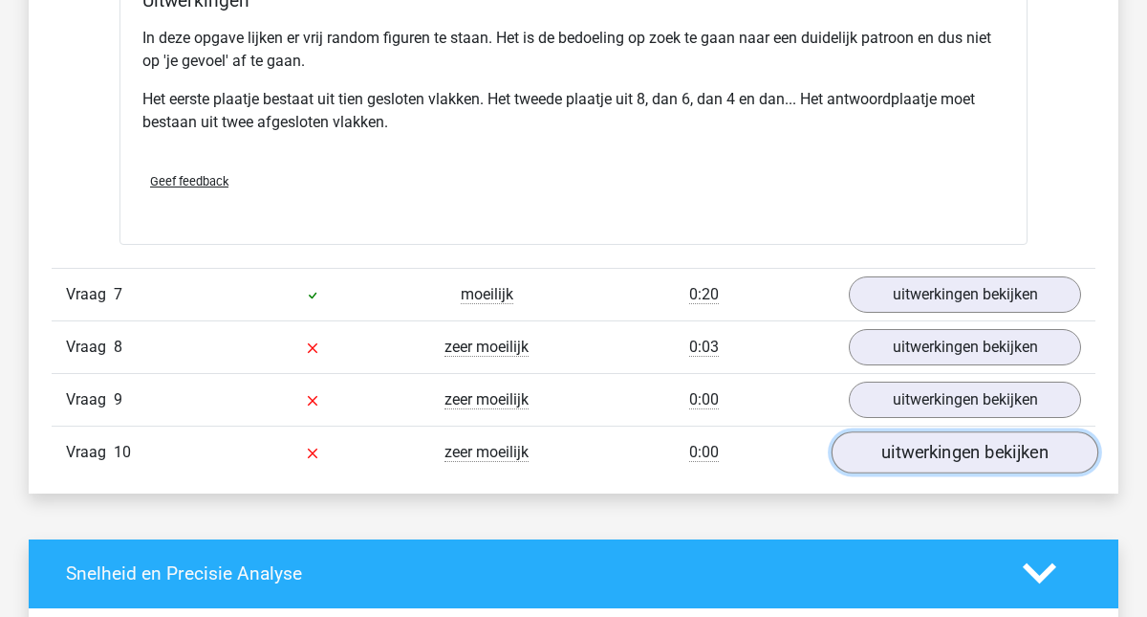
click at [915, 456] on link "uitwerkingen bekijken" at bounding box center [965, 452] width 267 height 42
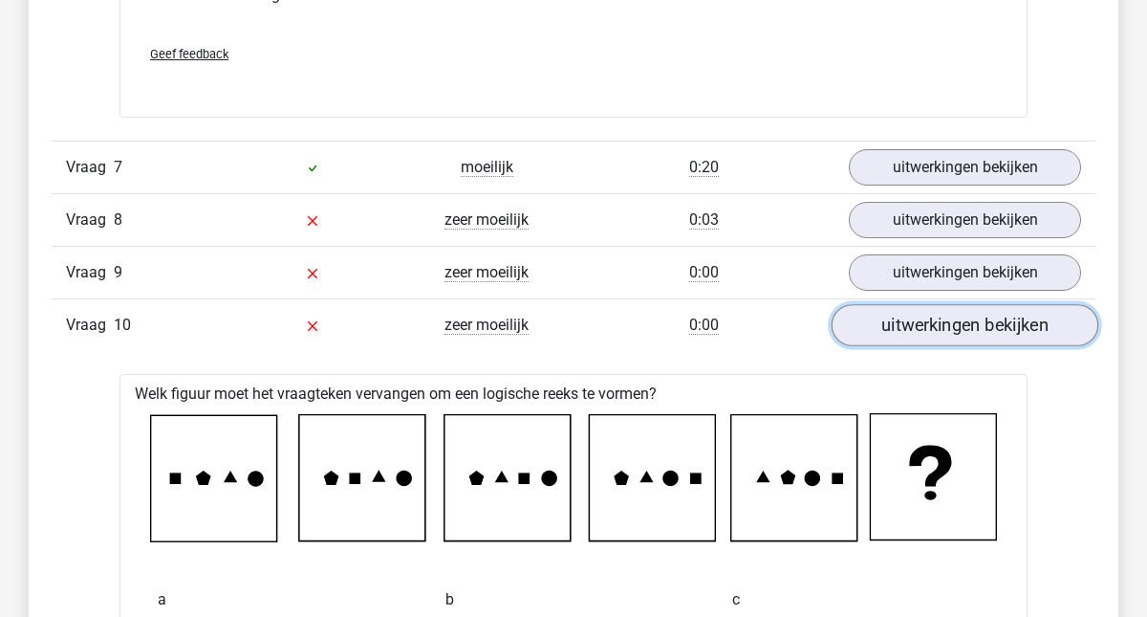
scroll to position [5568, 0]
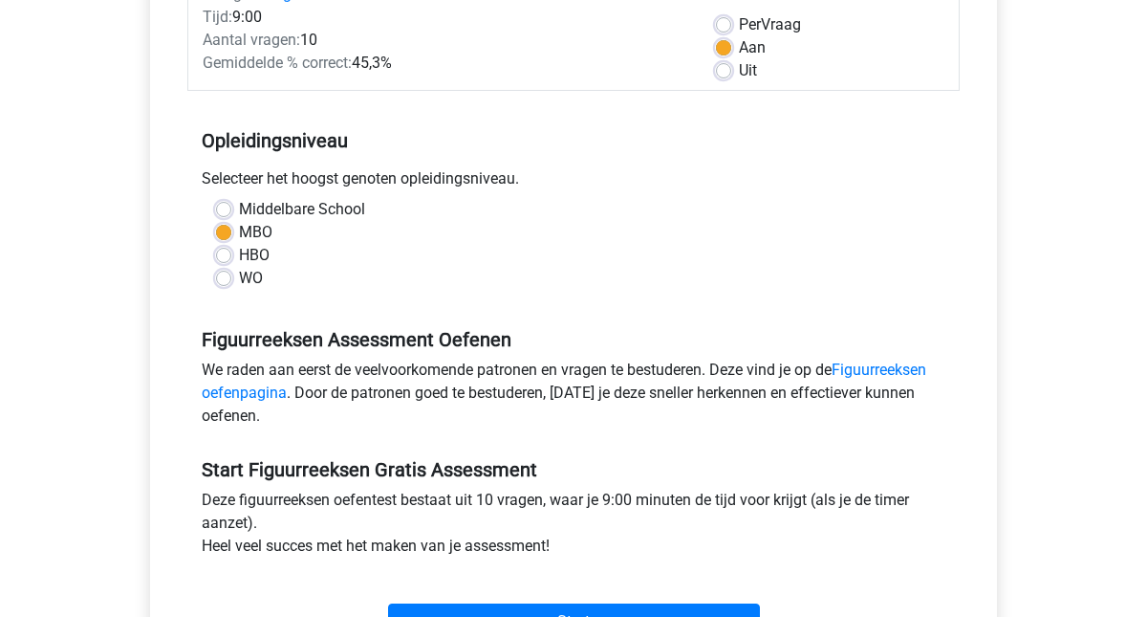
scroll to position [297, 0]
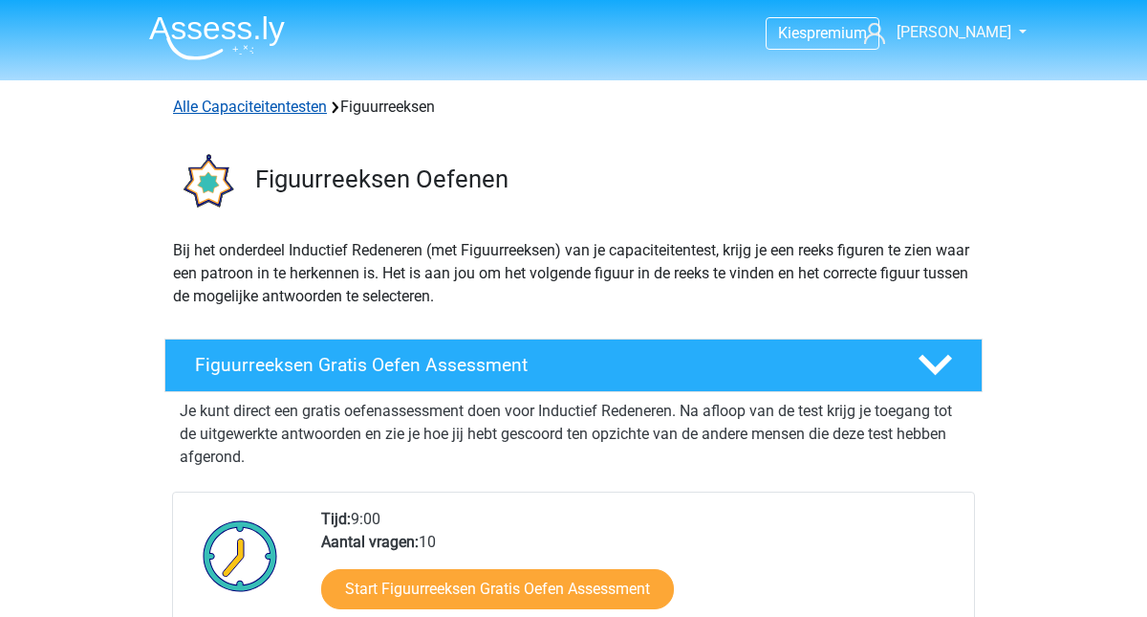
click at [297, 103] on link "Alle Capaciteitentesten" at bounding box center [250, 106] width 154 height 18
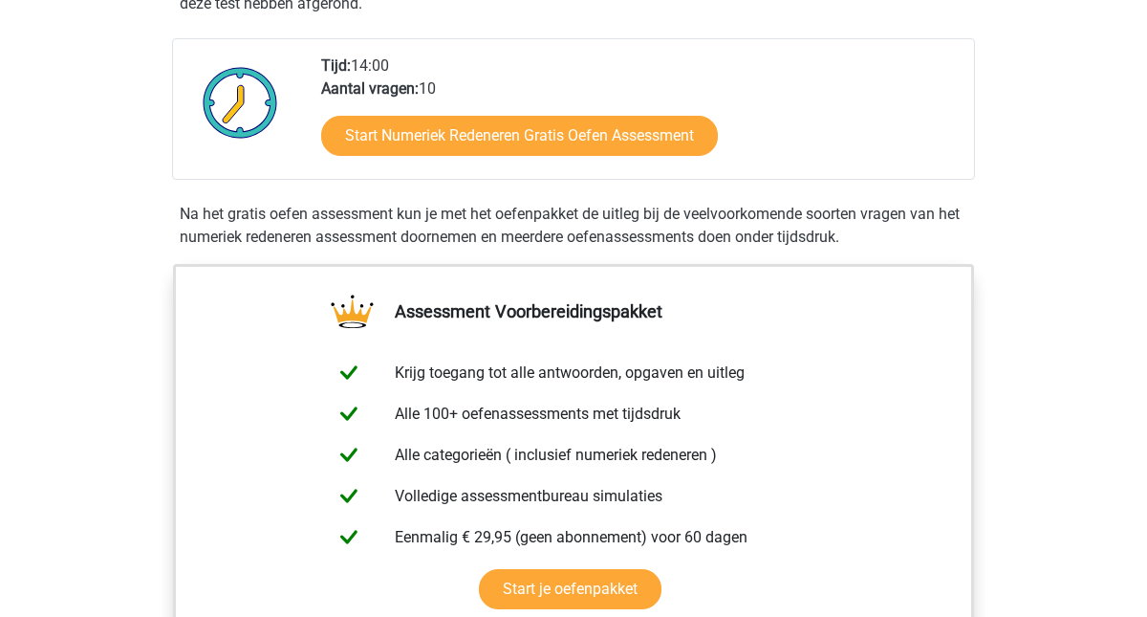
scroll to position [552, 0]
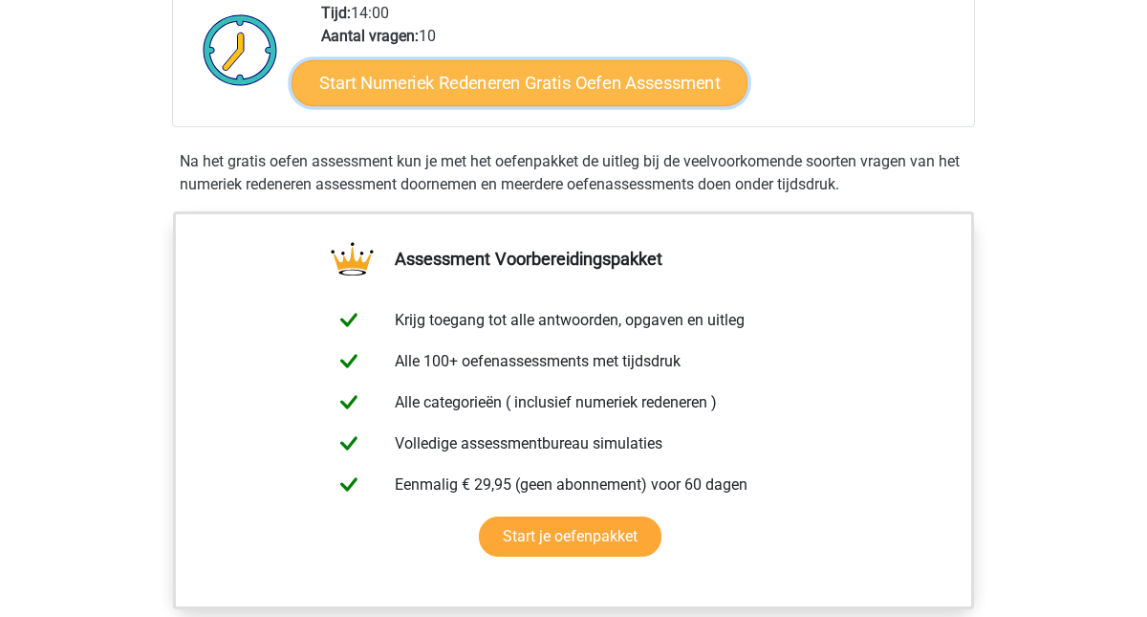
click at [565, 94] on link "Start Numeriek Redeneren Gratis Oefen Assessment" at bounding box center [520, 82] width 456 height 46
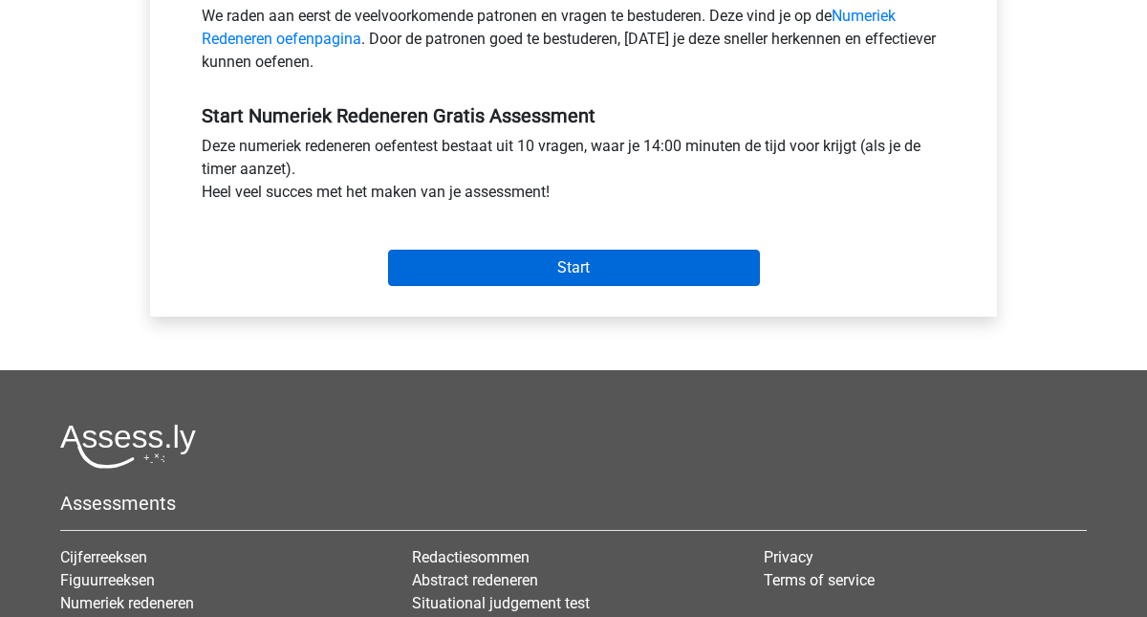
scroll to position [676, 0]
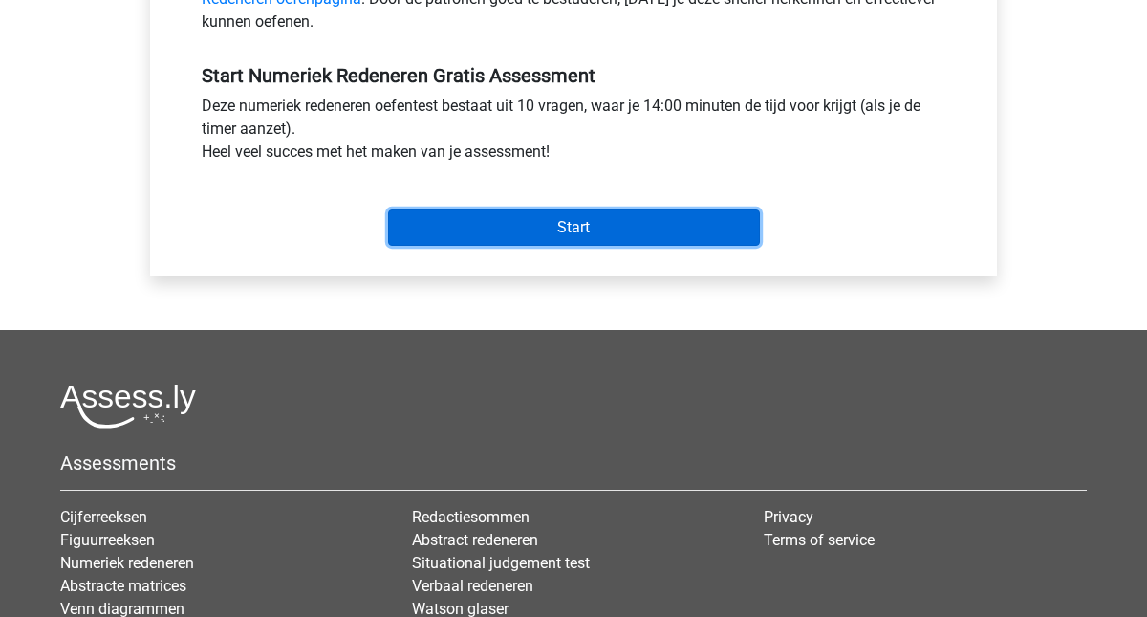
click at [564, 227] on input "Start" at bounding box center [574, 227] width 372 height 36
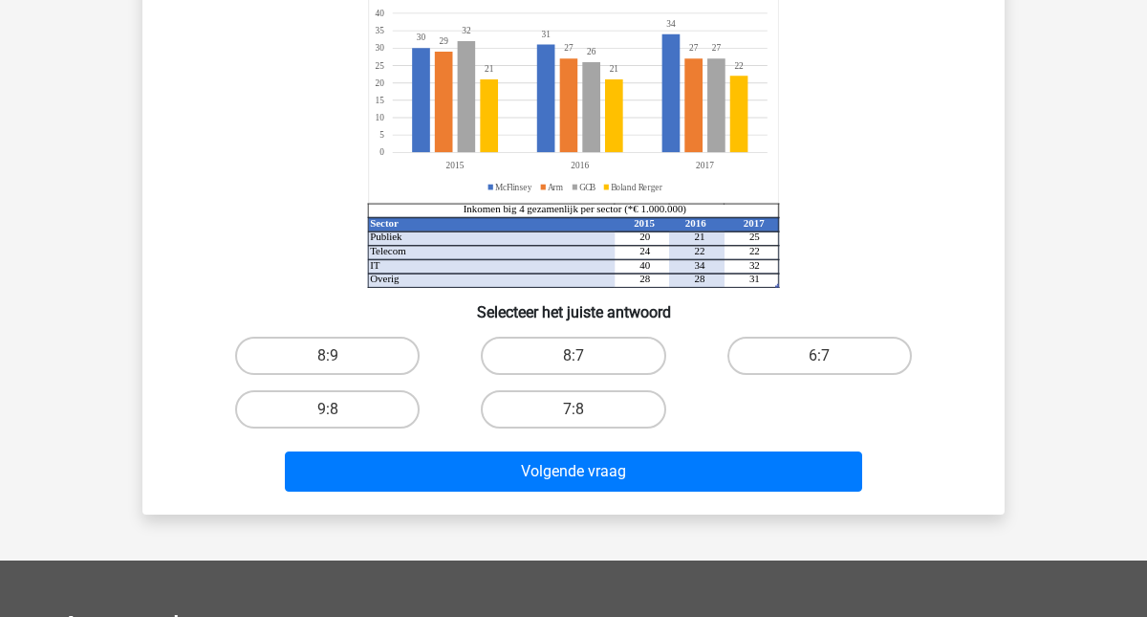
scroll to position [217, 0]
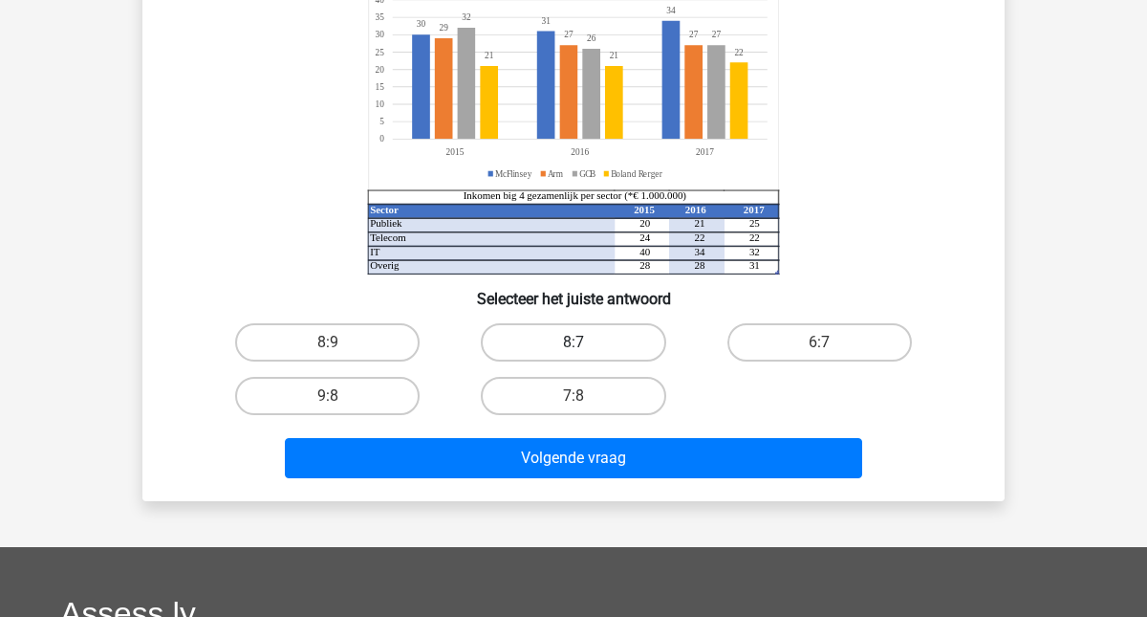
click at [585, 338] on label "8:7" at bounding box center [573, 342] width 184 height 38
click at [585, 342] on input "8:7" at bounding box center [579, 348] width 12 height 12
radio input "true"
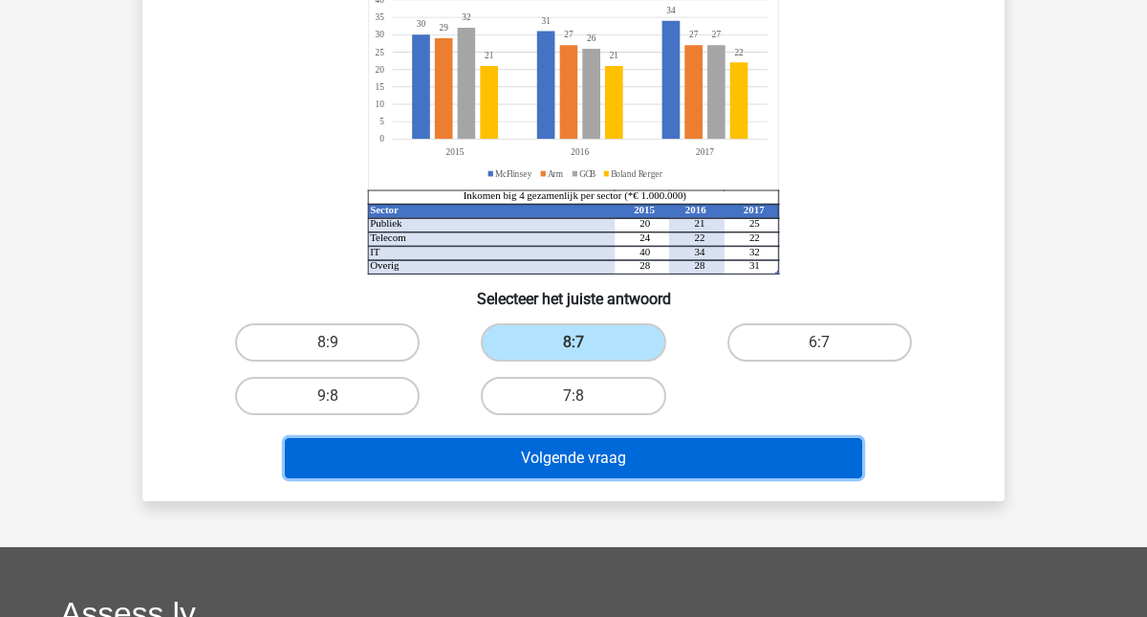
click at [575, 465] on button "Volgende vraag" at bounding box center [574, 458] width 578 height 40
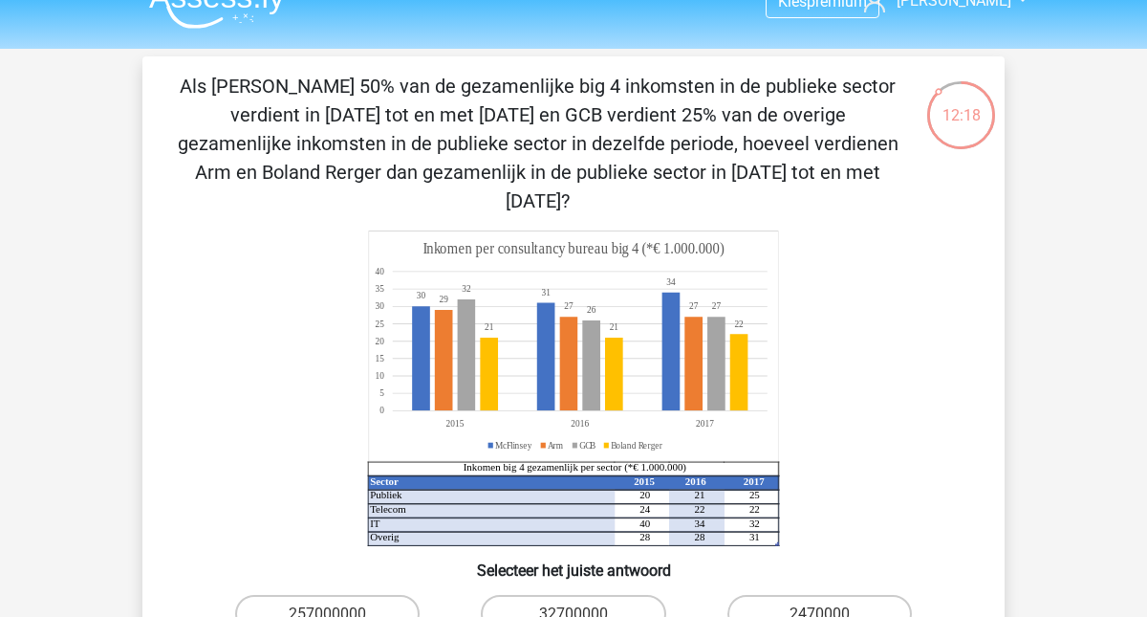
scroll to position [34, 0]
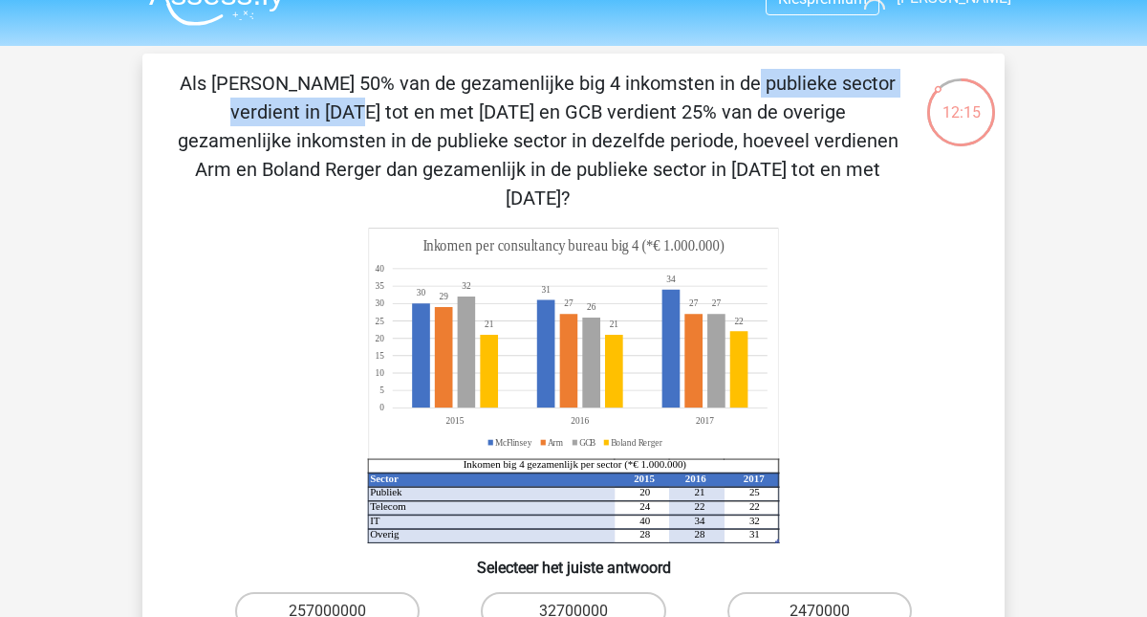
drag, startPoint x: 330, startPoint y: 83, endPoint x: 617, endPoint y: 76, distance: 286.8
click at [617, 78] on p "Als [PERSON_NAME] 50% van de gezamenlijke big 4 inkomsten in de publieke sector…" at bounding box center [537, 140] width 729 height 143
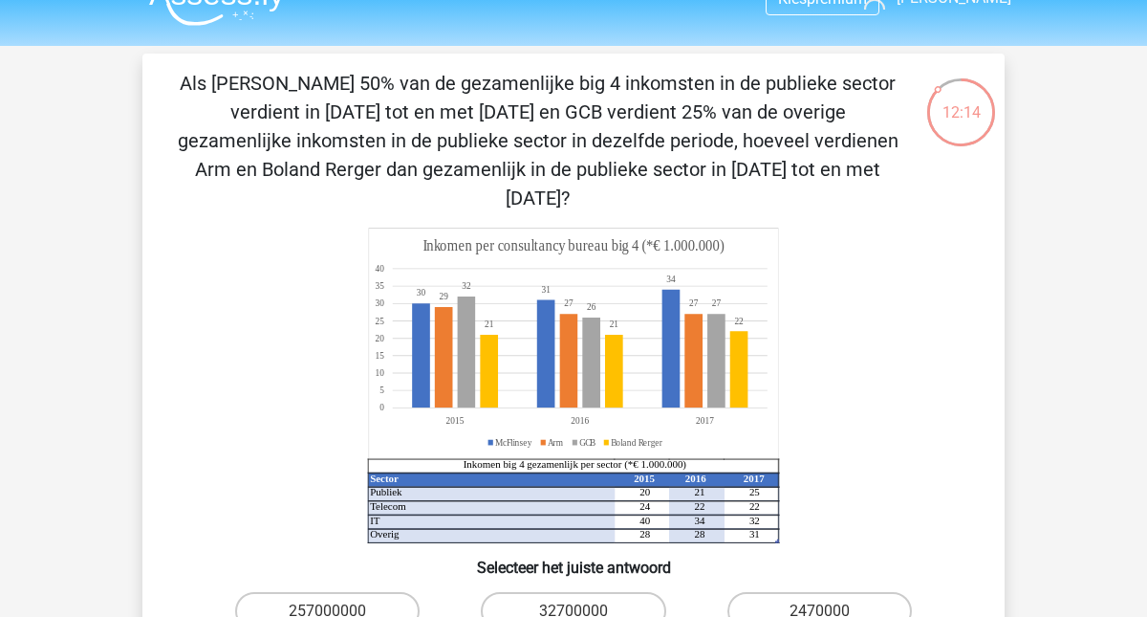
click at [320, 110] on p "Als [PERSON_NAME] 50% van de gezamenlijke big 4 inkomsten in de publieke sector…" at bounding box center [537, 140] width 729 height 143
drag, startPoint x: 320, startPoint y: 110, endPoint x: 503, endPoint y: 108, distance: 182.6
click at [503, 108] on p "Als [PERSON_NAME] 50% van de gezamenlijke big 4 inkomsten in de publieke sector…" at bounding box center [537, 140] width 729 height 143
drag, startPoint x: 514, startPoint y: 104, endPoint x: 397, endPoint y: 100, distance: 117.6
click at [397, 101] on p "Als [PERSON_NAME] 50% van de gezamenlijke big 4 inkomsten in de publieke sector…" at bounding box center [537, 140] width 729 height 143
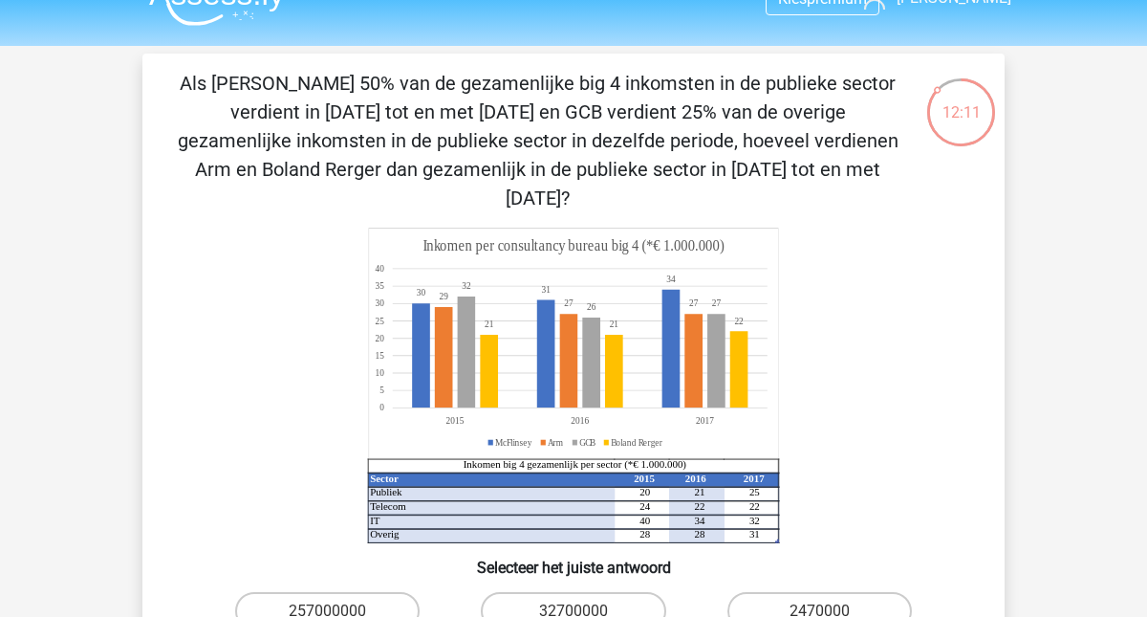
click at [432, 106] on p "Als [PERSON_NAME] 50% van de gezamenlijke big 4 inkomsten in de publieke sector…" at bounding box center [537, 140] width 729 height 143
drag, startPoint x: 333, startPoint y: 147, endPoint x: 410, endPoint y: 146, distance: 77.4
click at [410, 146] on p "Als [PERSON_NAME] 50% van de gezamenlijke big 4 inkomsten in de publieke sector…" at bounding box center [537, 140] width 729 height 143
click at [410, 146] on p "Als McFlinsey 50% van de gezamenlijke big 4 inkomsten in de publieke sector ver…" at bounding box center [537, 140] width 729 height 143
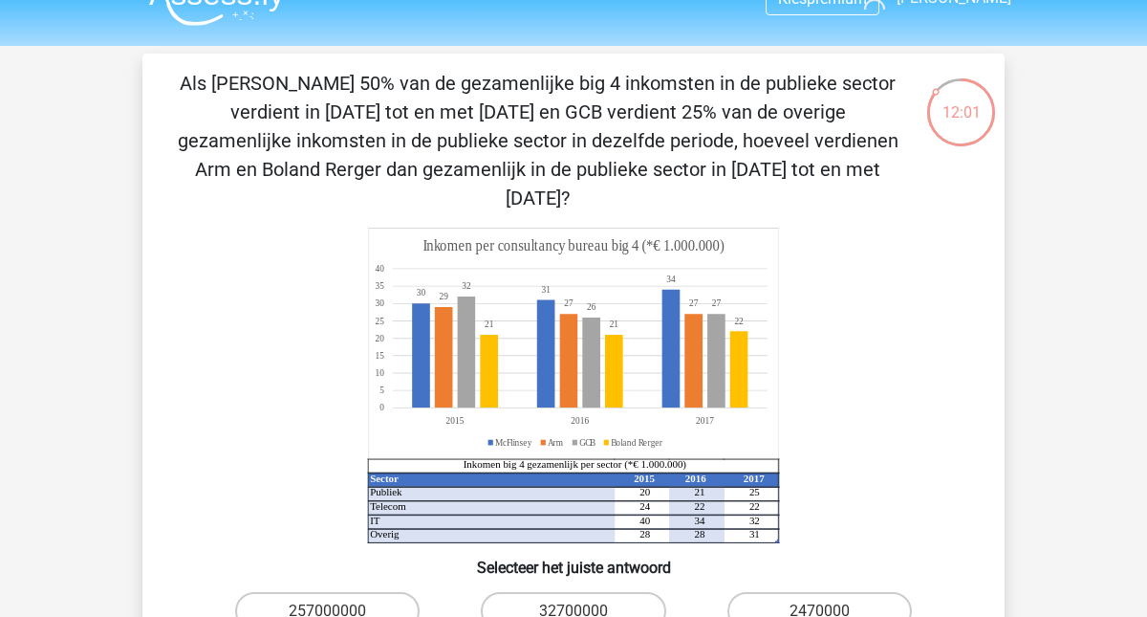
drag, startPoint x: 386, startPoint y: 163, endPoint x: 538, endPoint y: 163, distance: 152.0
click at [538, 163] on p "Als McFlinsey 50% van de gezamenlijke big 4 inkomsten in de publieke sector ver…" at bounding box center [537, 140] width 729 height 143
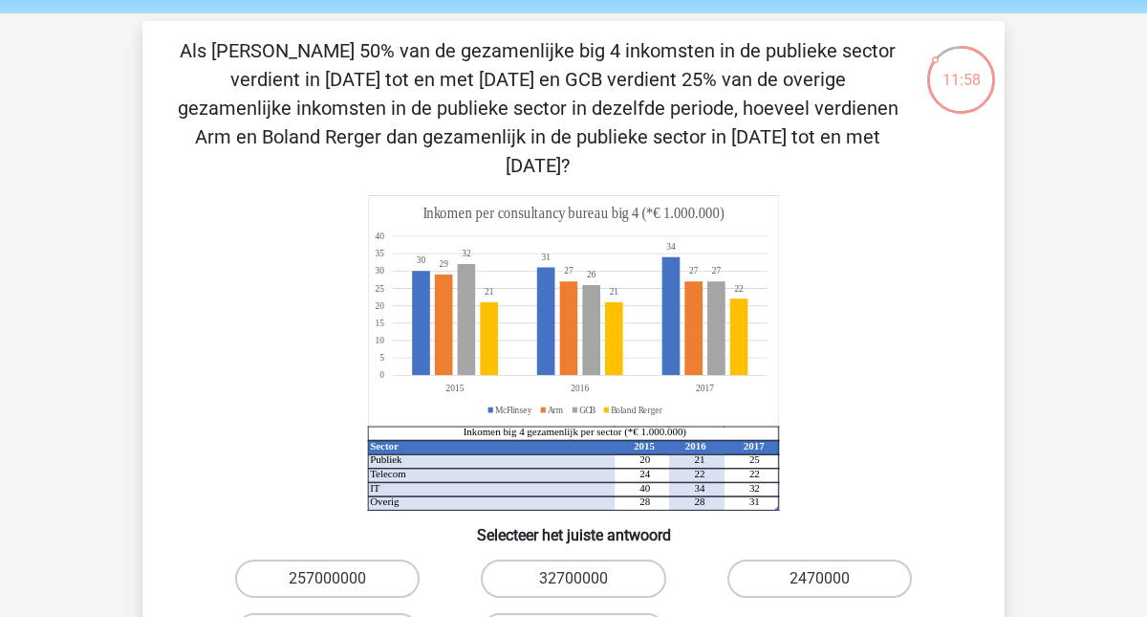
click at [471, 153] on div "Als McFlinsey 50% van de gezamenlijke big 4 inkomsten in de publieke sector ver…" at bounding box center [573, 378] width 847 height 685
drag, startPoint x: 471, startPoint y: 147, endPoint x: 331, endPoint y: 139, distance: 140.8
click at [333, 139] on p "Als McFlinsey 50% van de gezamenlijke big 4 inkomsten in de publieke sector ver…" at bounding box center [537, 107] width 729 height 143
click at [331, 139] on p "Als McFlinsey 50% van de gezamenlijke big 4 inkomsten in de publieke sector ver…" at bounding box center [537, 107] width 729 height 143
drag, startPoint x: 296, startPoint y: 51, endPoint x: 406, endPoint y: 52, distance: 109.9
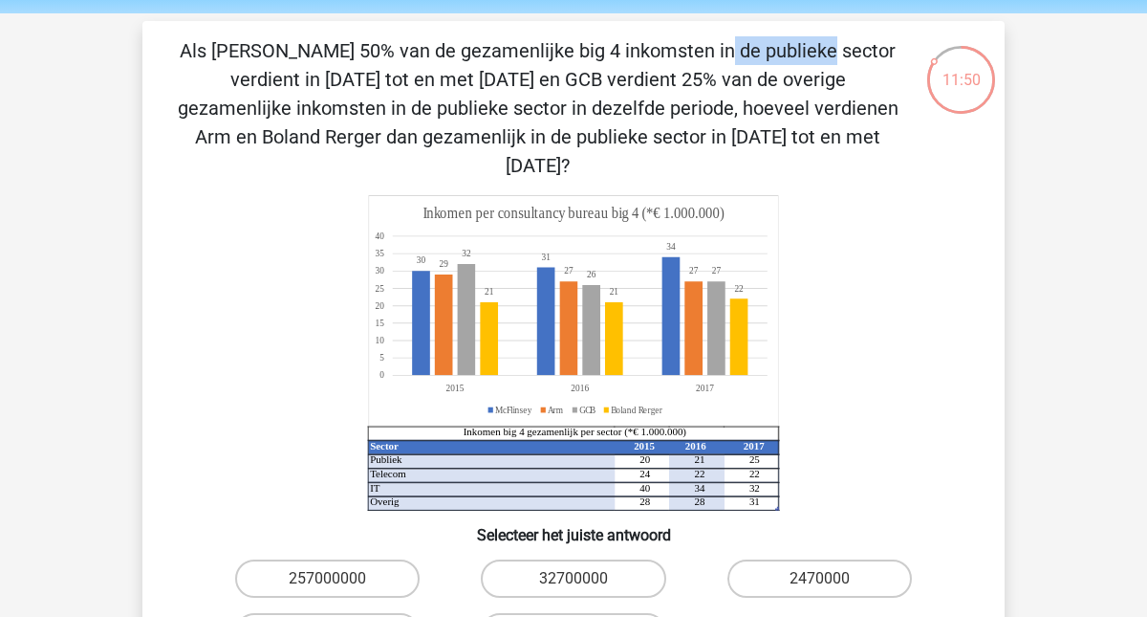
click at [406, 52] on p "Als McFlinsey 50% van de gezamenlijke big 4 inkomsten in de publieke sector ver…" at bounding box center [537, 107] width 729 height 143
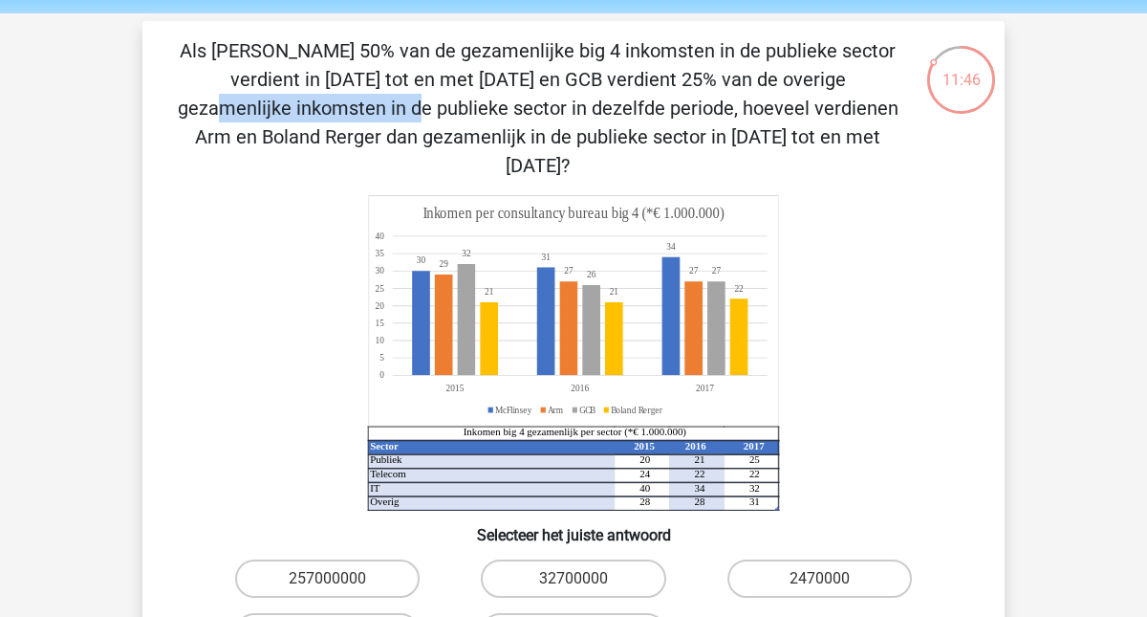
drag, startPoint x: 394, startPoint y: 80, endPoint x: 601, endPoint y: 78, distance: 207.4
click at [601, 78] on p "Als McFlinsey 50% van de gezamenlijke big 4 inkomsten in de publieke sector ver…" at bounding box center [537, 107] width 729 height 143
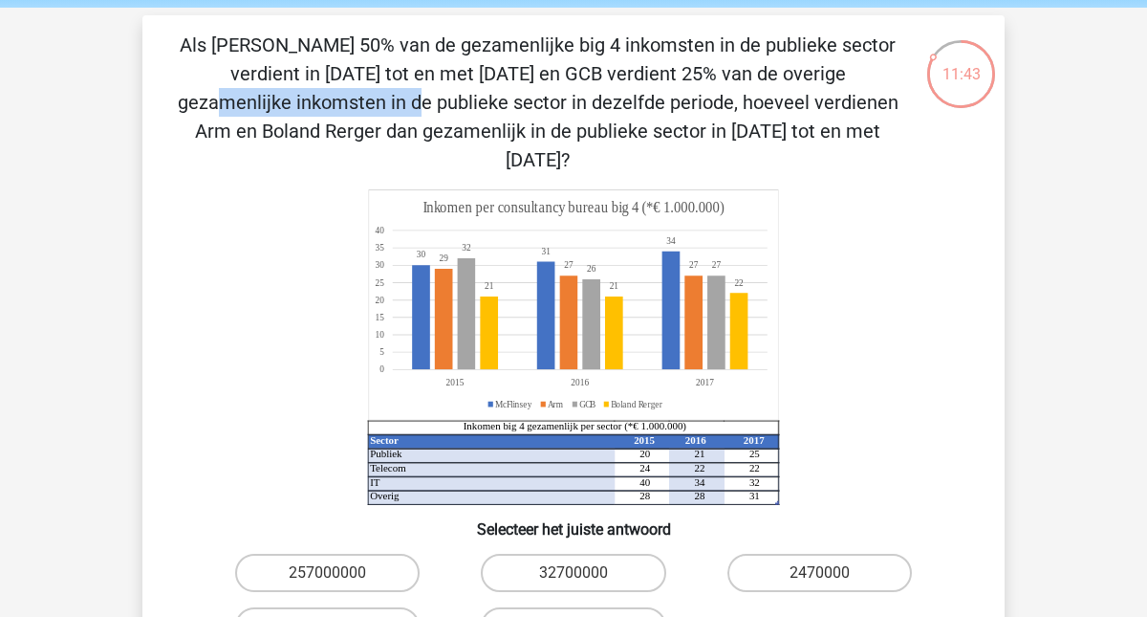
scroll to position [72, 0]
click at [584, 88] on p "Als McFlinsey 50% van de gezamenlijke big 4 inkomsten in de publieke sector ver…" at bounding box center [537, 103] width 729 height 143
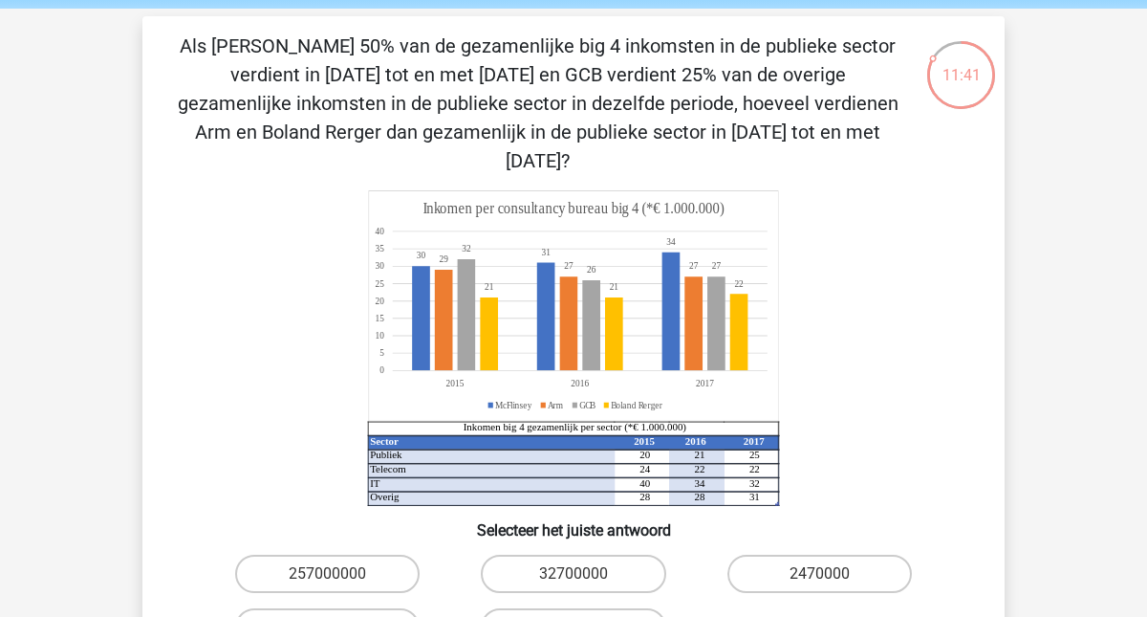
click at [491, 42] on p "Als McFlinsey 50% van de gezamenlijke big 4 inkomsten in de publieke sector ver…" at bounding box center [537, 103] width 729 height 143
drag, startPoint x: 451, startPoint y: 43, endPoint x: 525, endPoint y: 46, distance: 73.7
click at [525, 47] on p "Als McFlinsey 50% van de gezamenlijke big 4 inkomsten in de publieke sector ver…" at bounding box center [537, 103] width 729 height 143
click at [431, 85] on p "Als McFlinsey 50% van de gezamenlijke big 4 inkomsten in de publieke sector ver…" at bounding box center [537, 103] width 729 height 143
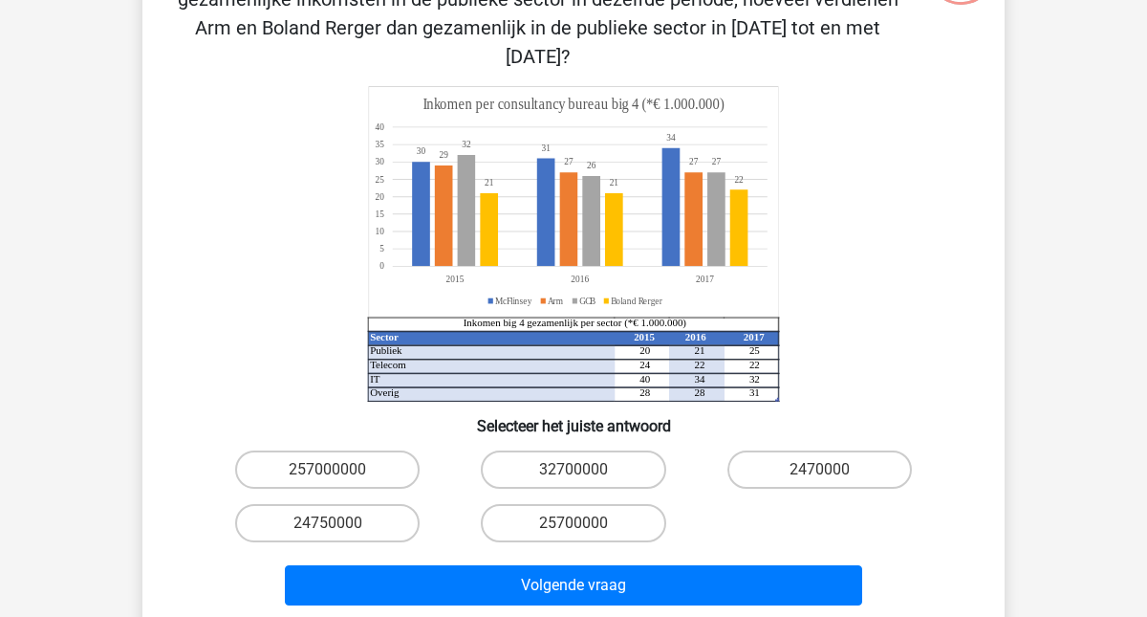
scroll to position [200, 0]
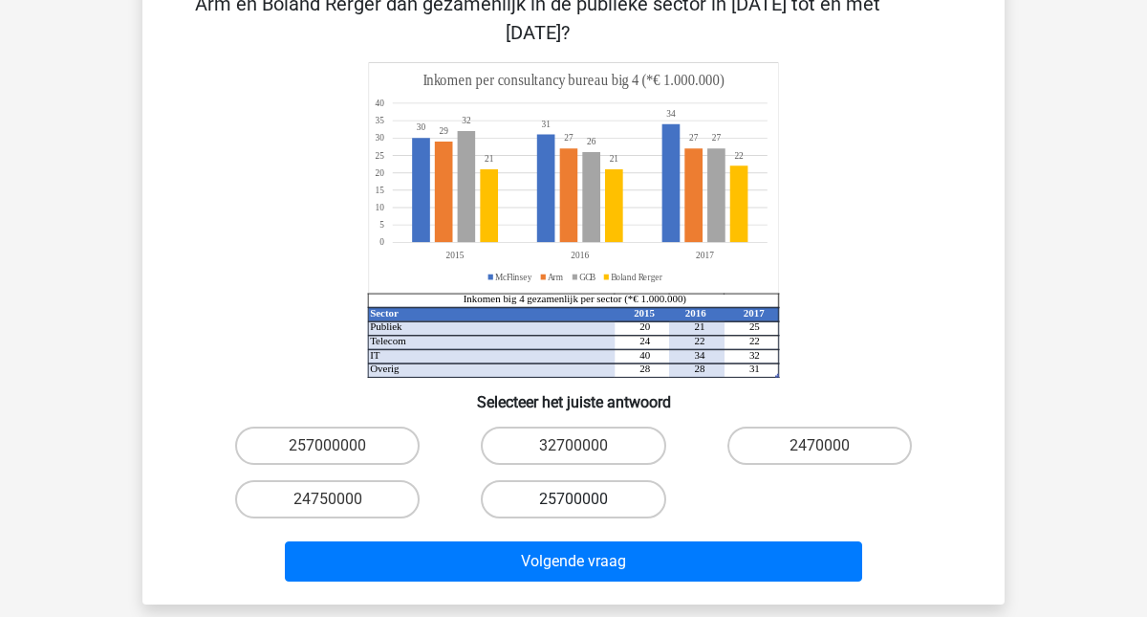
click at [562, 480] on label "25700000" at bounding box center [573, 499] width 184 height 38
click at [573, 499] on input "25700000" at bounding box center [579, 505] width 12 height 12
radio input "true"
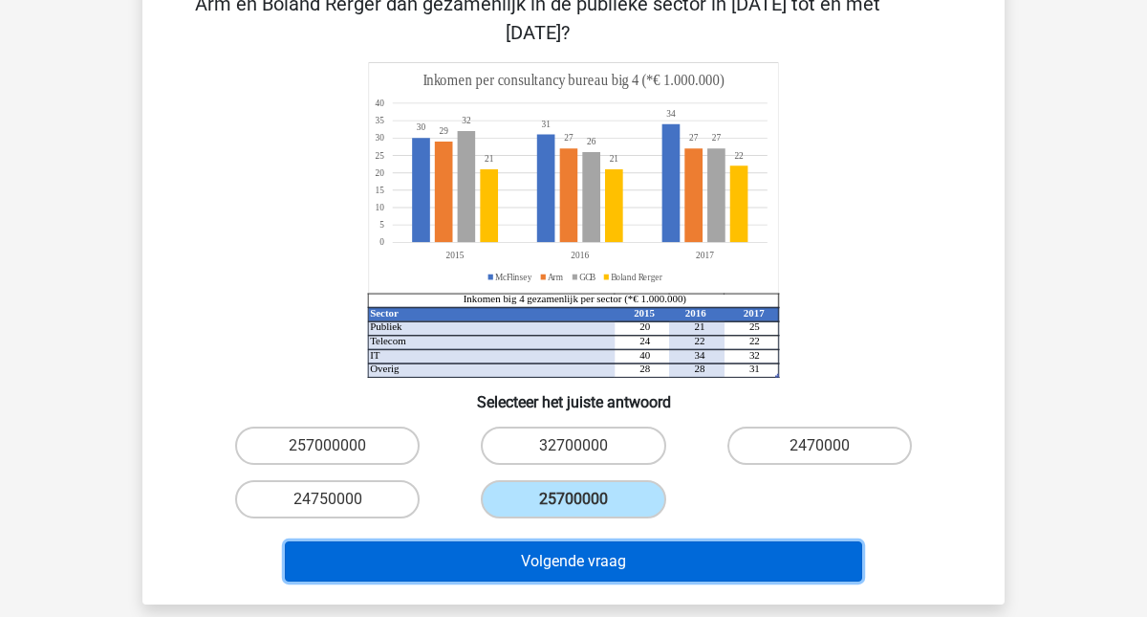
click at [548, 541] on button "Volgende vraag" at bounding box center [574, 561] width 578 height 40
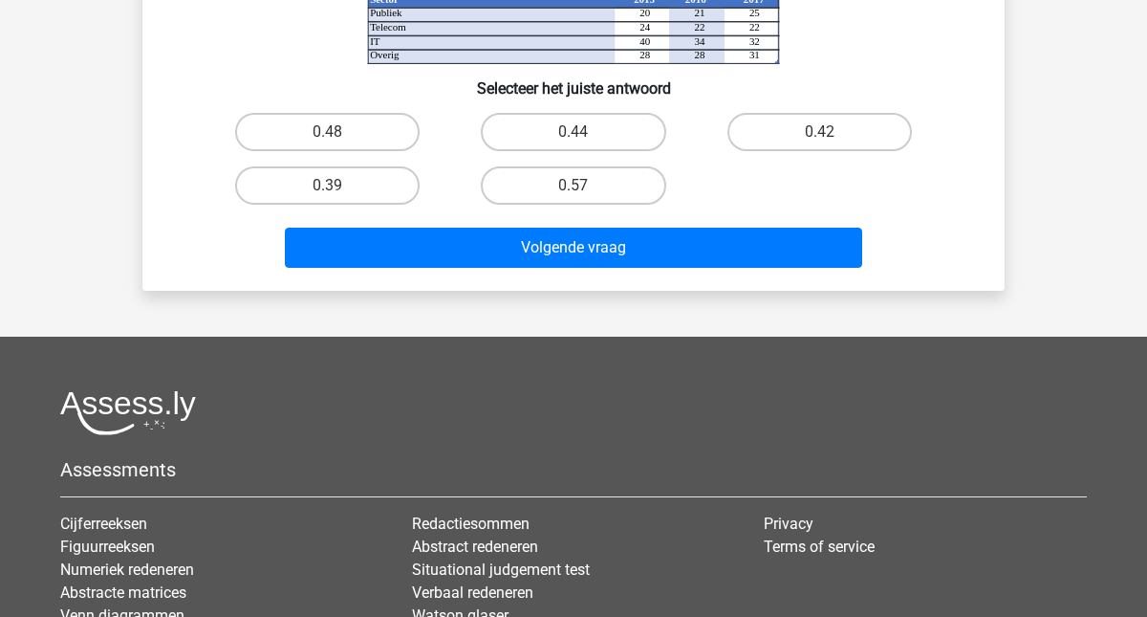
scroll to position [442, 0]
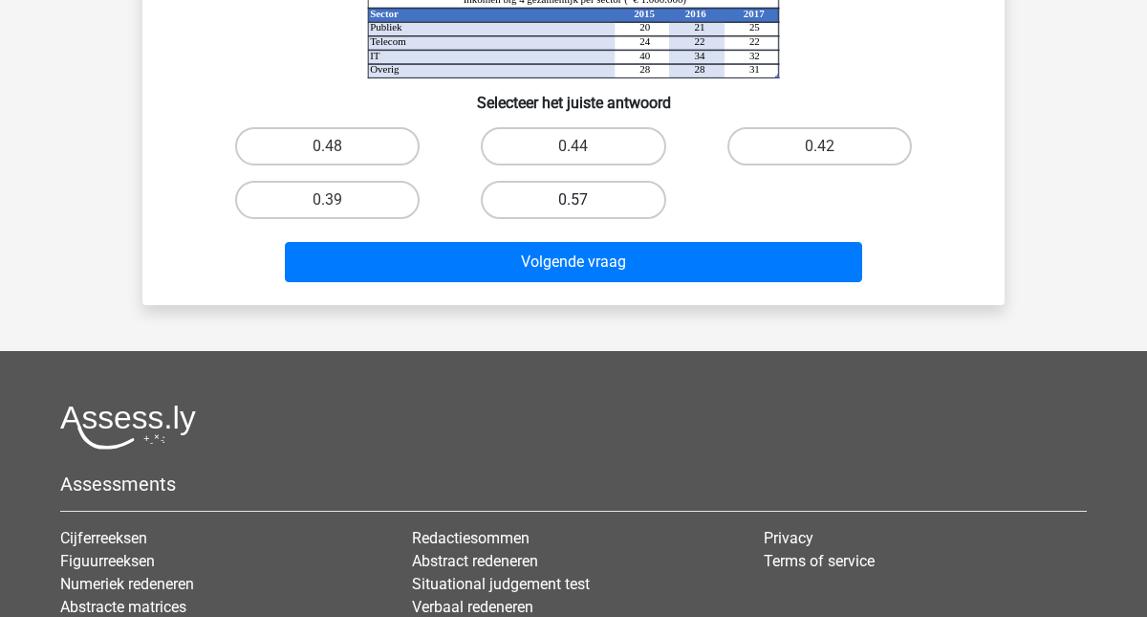
click at [590, 198] on label "0.57" at bounding box center [573, 200] width 184 height 38
click at [586, 200] on input "0.57" at bounding box center [579, 206] width 12 height 12
radio input "true"
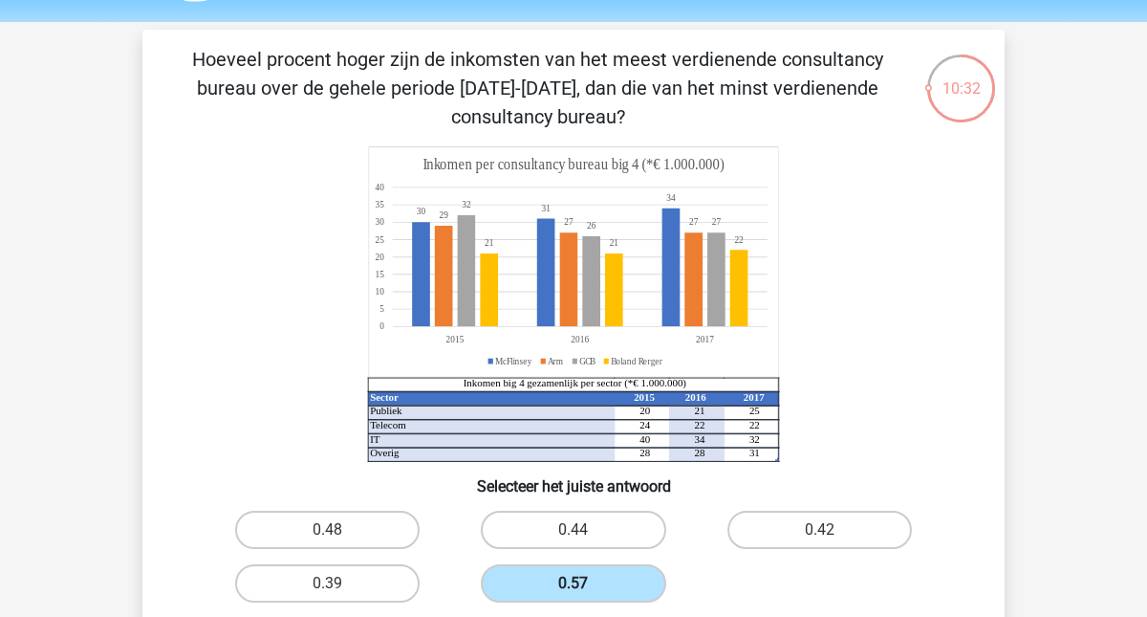
scroll to position [93, 0]
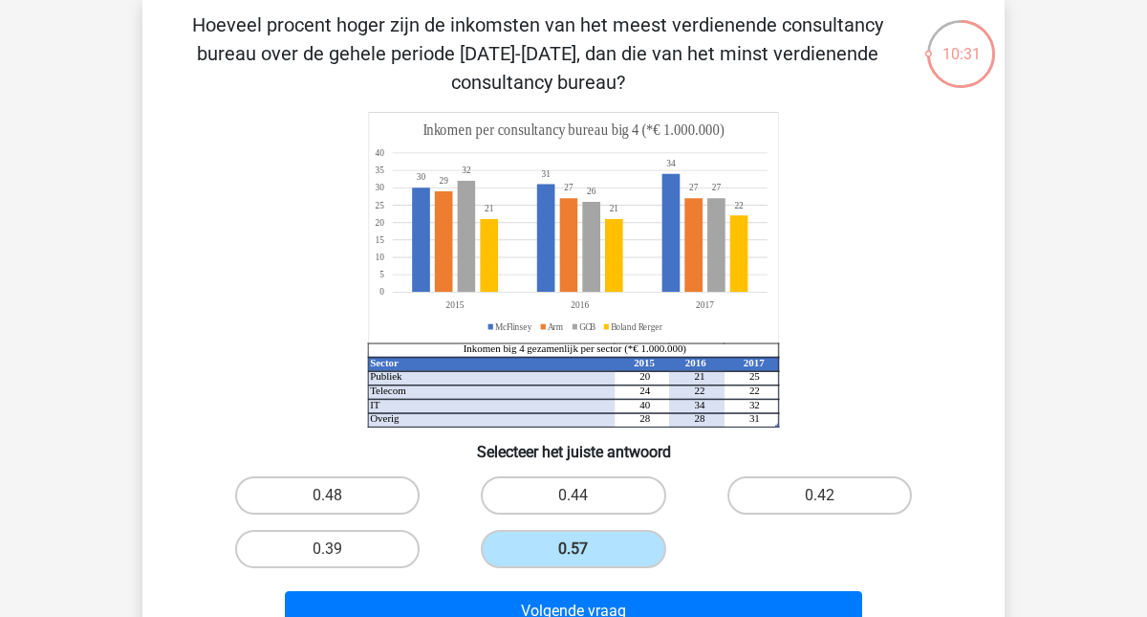
drag, startPoint x: 471, startPoint y: 33, endPoint x: 599, endPoint y: 80, distance: 136.4
click at [599, 84] on p "Hoeveel procent hoger zijn de inkomsten van het meest verdienende consultancy b…" at bounding box center [537, 54] width 729 height 86
click at [599, 80] on p "Hoeveel procent hoger zijn de inkomsten van het meest verdienende consultancy b…" at bounding box center [537, 54] width 729 height 86
drag, startPoint x: 632, startPoint y: 74, endPoint x: 495, endPoint y: 58, distance: 137.5
click at [496, 62] on p "Hoeveel procent hoger zijn de inkomsten van het meest verdienende consultancy b…" at bounding box center [537, 54] width 729 height 86
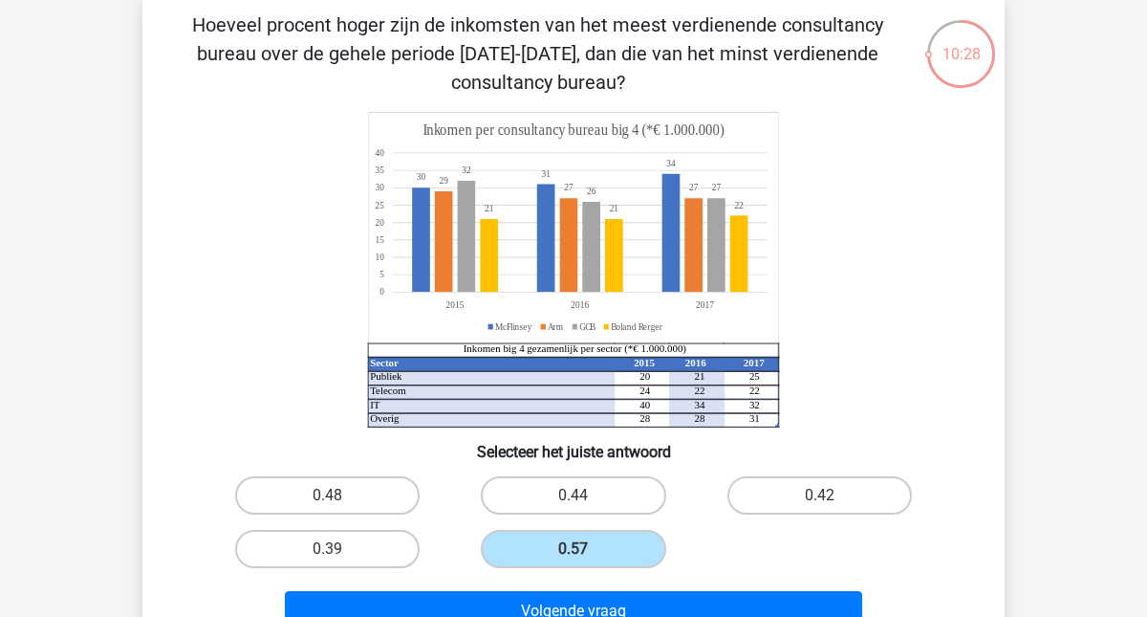
click at [400, 30] on p "Hoeveel procent hoger zijn de inkomsten van het meest verdienende consultancy b…" at bounding box center [537, 54] width 729 height 86
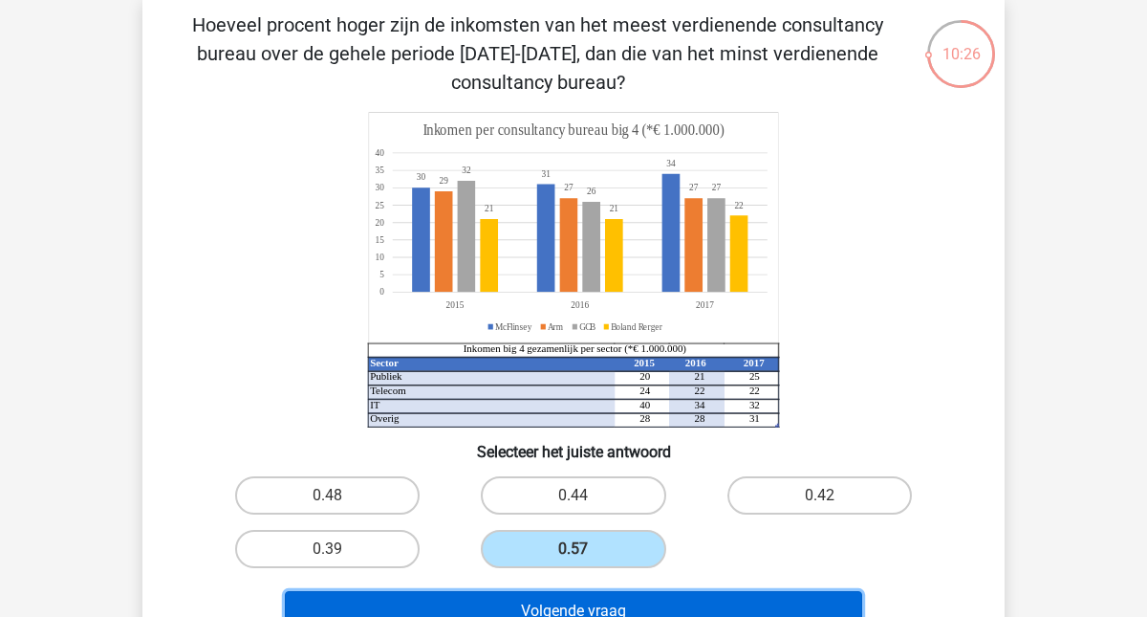
click at [599, 606] on button "Volgende vraag" at bounding box center [574, 611] width 578 height 40
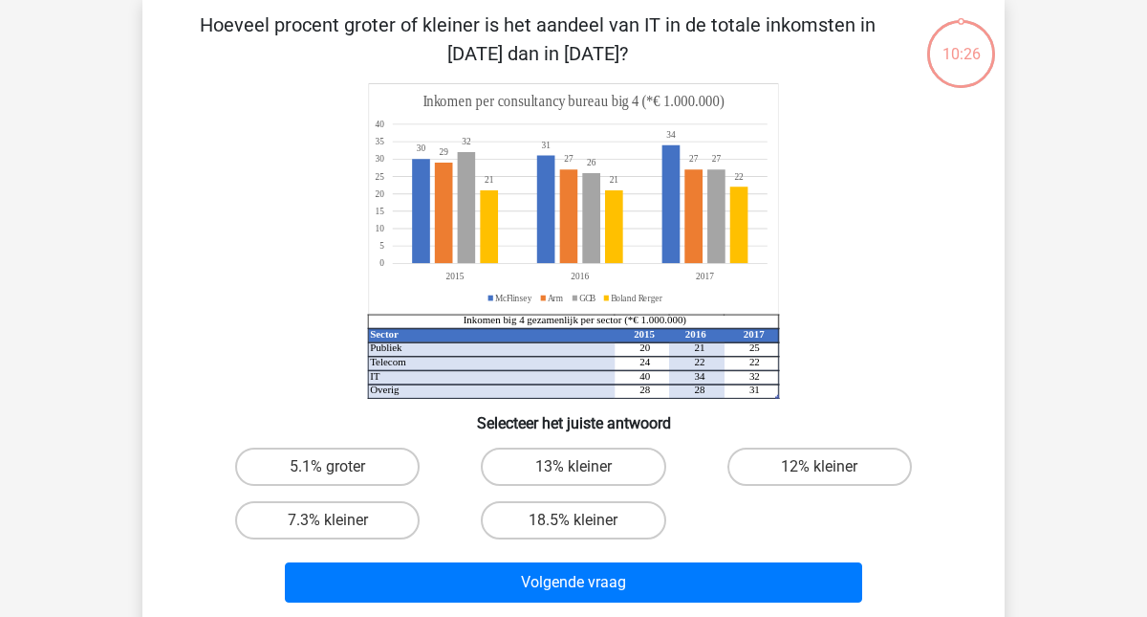
scroll to position [88, 0]
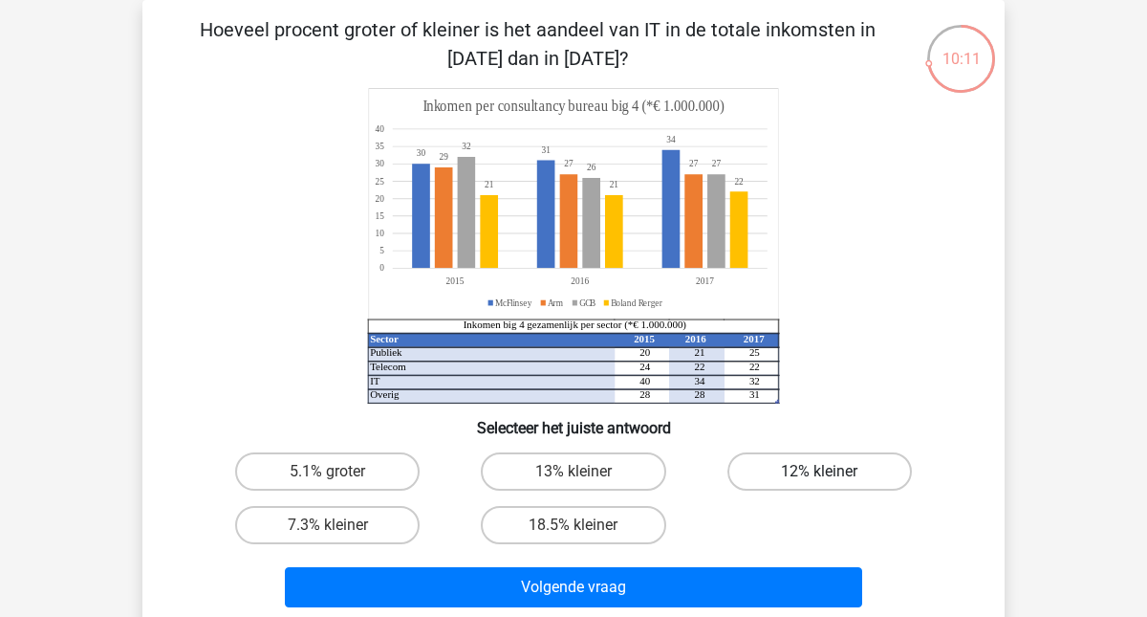
click at [823, 466] on label "12% kleiner" at bounding box center [819, 471] width 184 height 38
click at [823, 471] on input "12% kleiner" at bounding box center [825, 477] width 12 height 12
radio input "true"
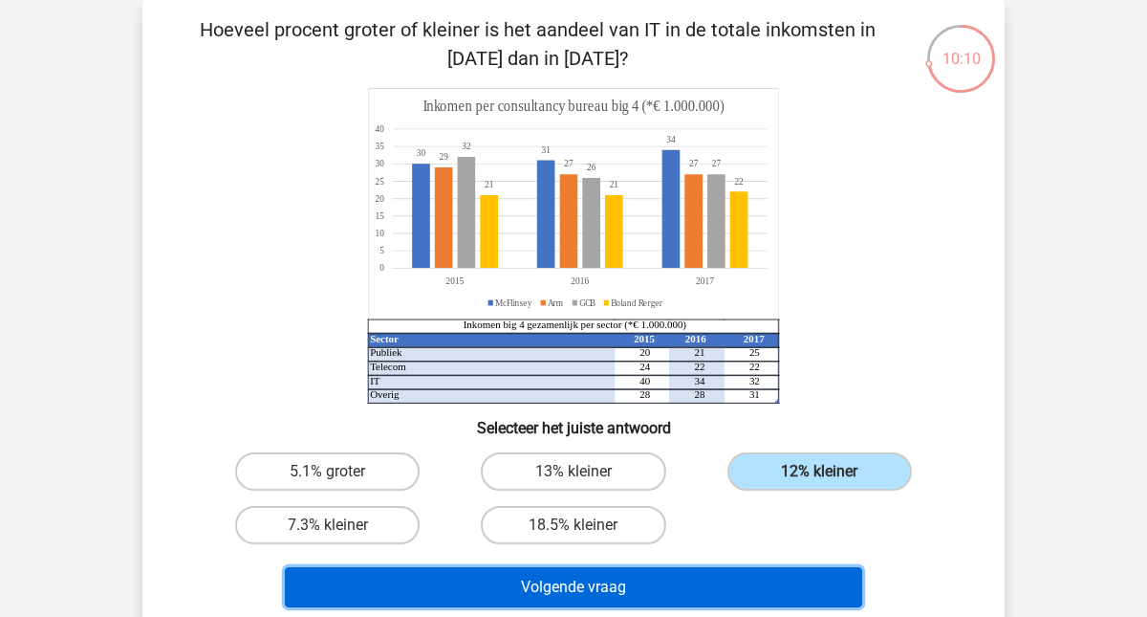
click at [645, 586] on button "Volgende vraag" at bounding box center [574, 587] width 578 height 40
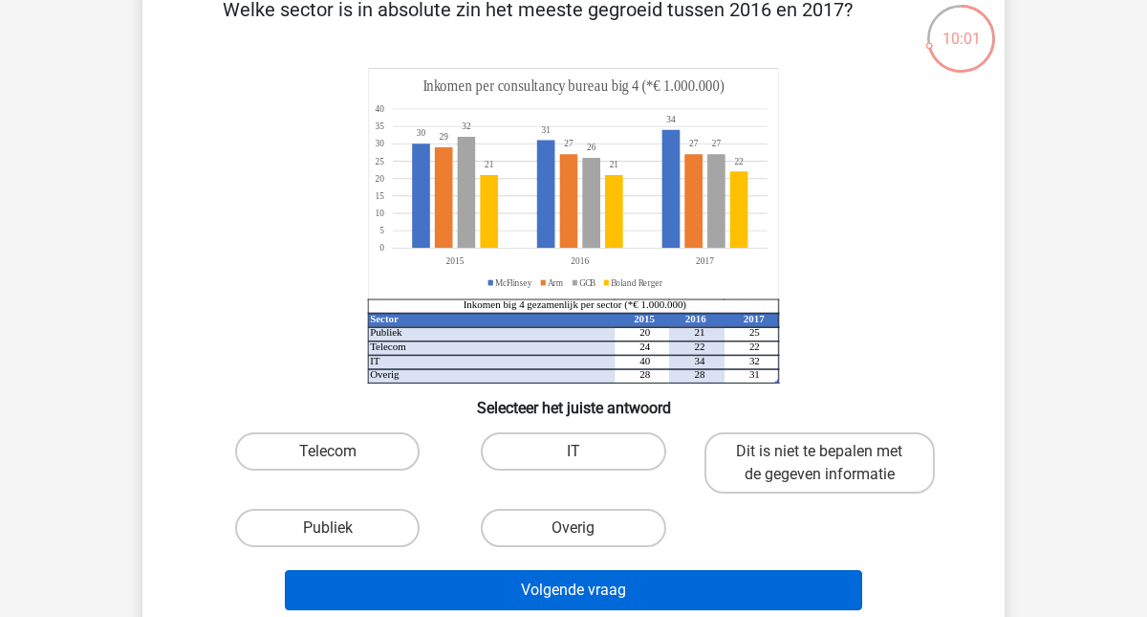
scroll to position [115, 0]
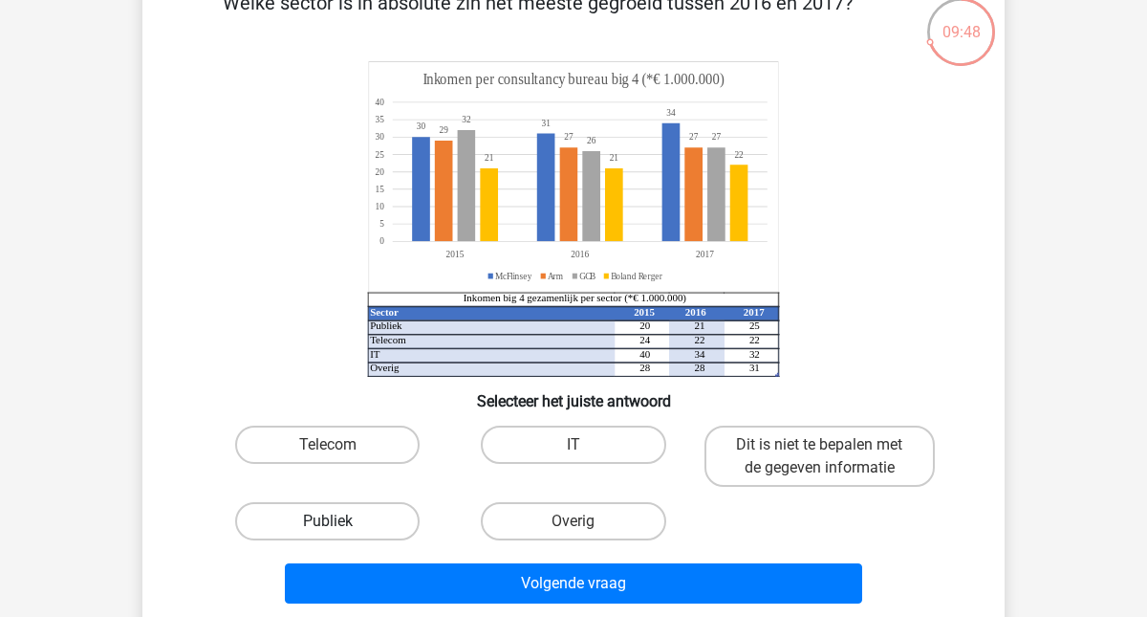
click at [341, 530] on label "Publiek" at bounding box center [327, 521] width 184 height 38
click at [340, 530] on input "Publiek" at bounding box center [334, 527] width 12 height 12
radio input "true"
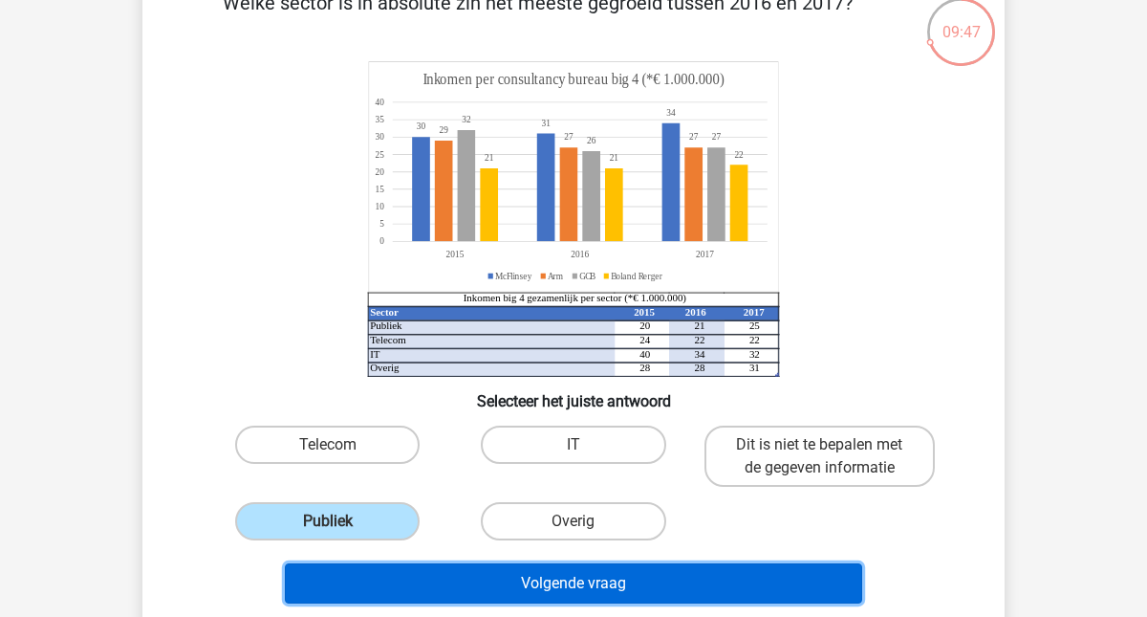
click at [501, 583] on button "Volgende vraag" at bounding box center [574, 583] width 578 height 40
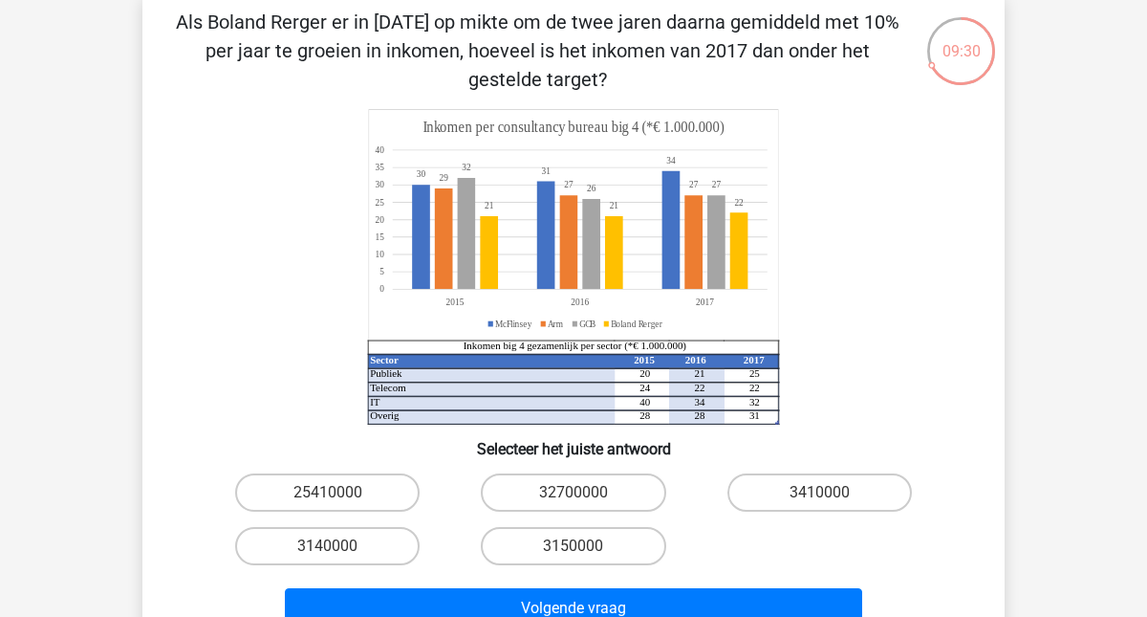
scroll to position [108, 0]
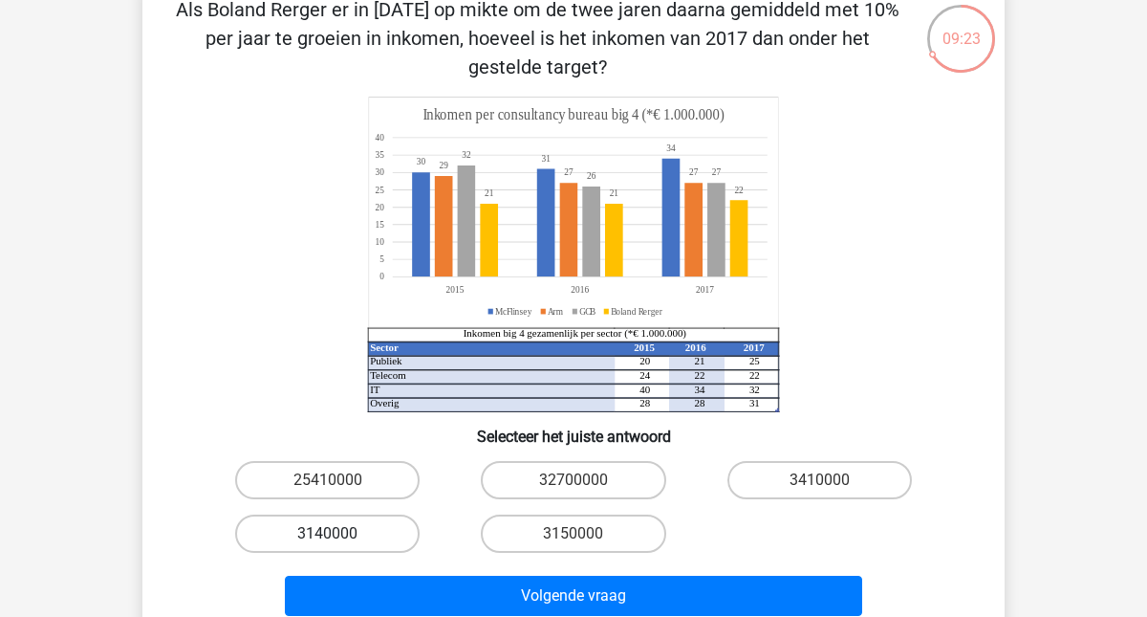
click at [369, 535] on label "3140000" at bounding box center [327, 533] width 184 height 38
click at [340, 535] on input "3140000" at bounding box center [334, 539] width 12 height 12
radio input "true"
click at [397, 497] on label "25410000" at bounding box center [327, 480] width 184 height 38
click at [340, 492] on input "25410000" at bounding box center [334, 486] width 12 height 12
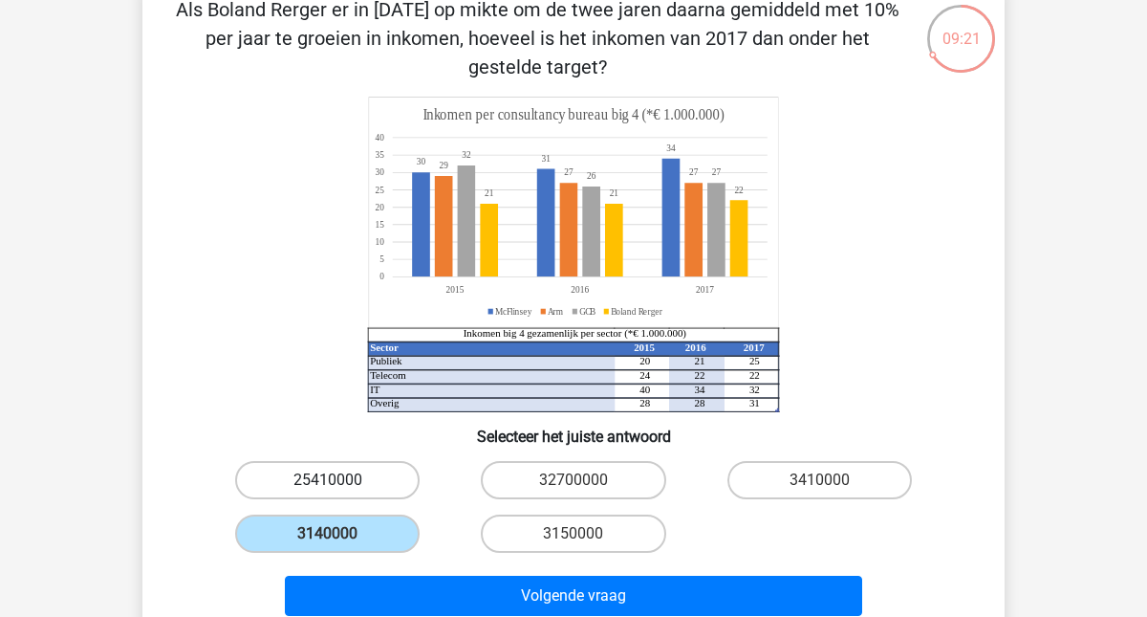
radio input "true"
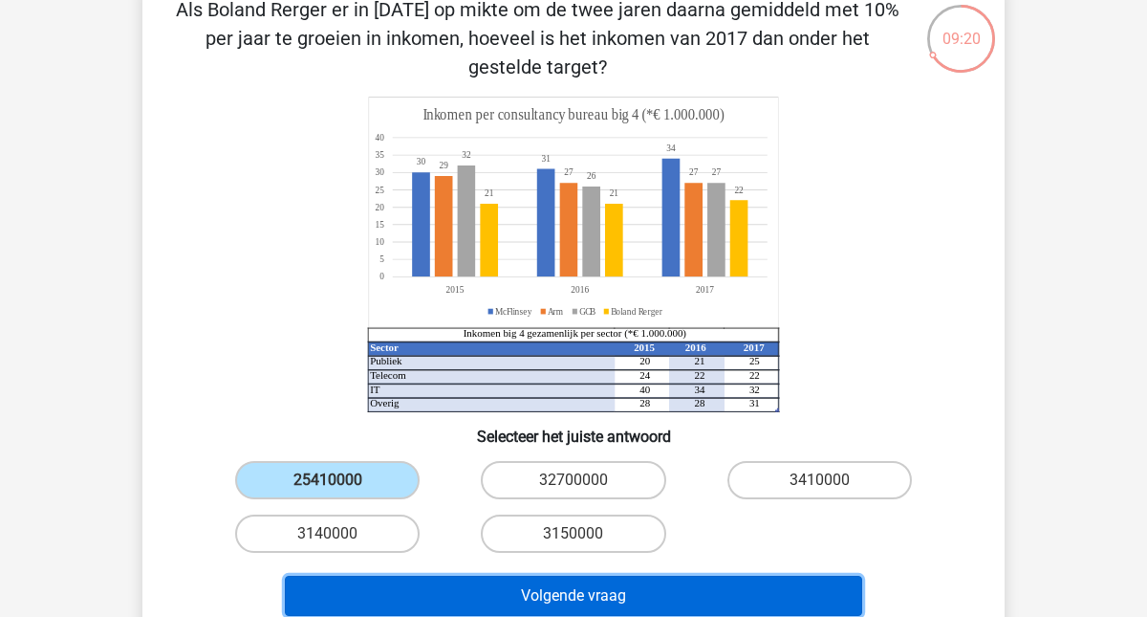
click at [545, 599] on button "Volgende vraag" at bounding box center [574, 595] width 578 height 40
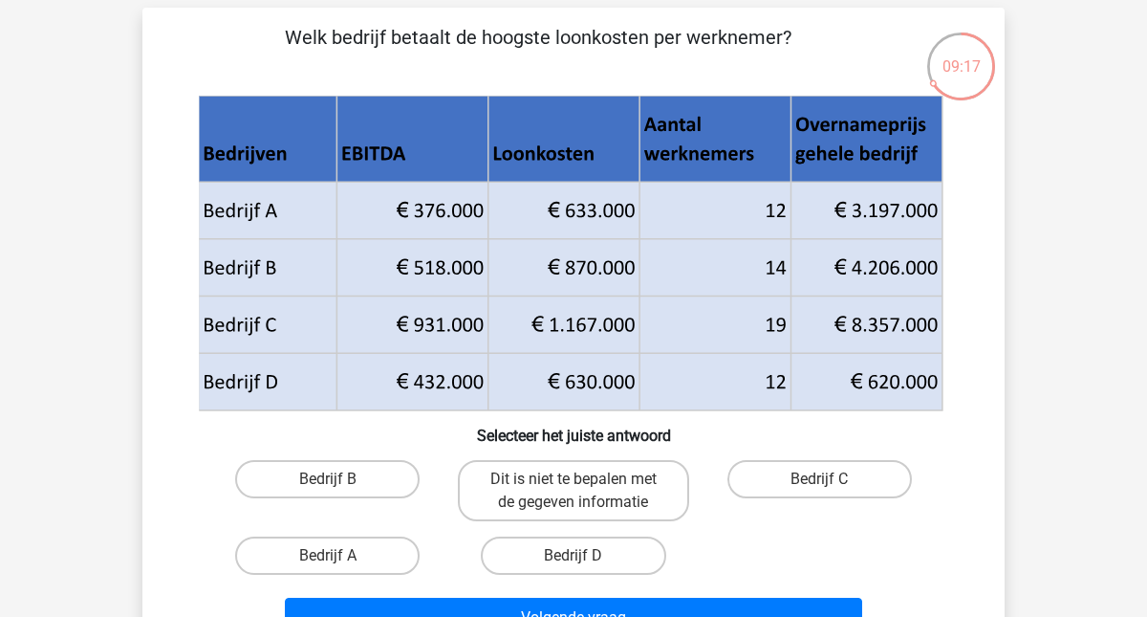
scroll to position [82, 0]
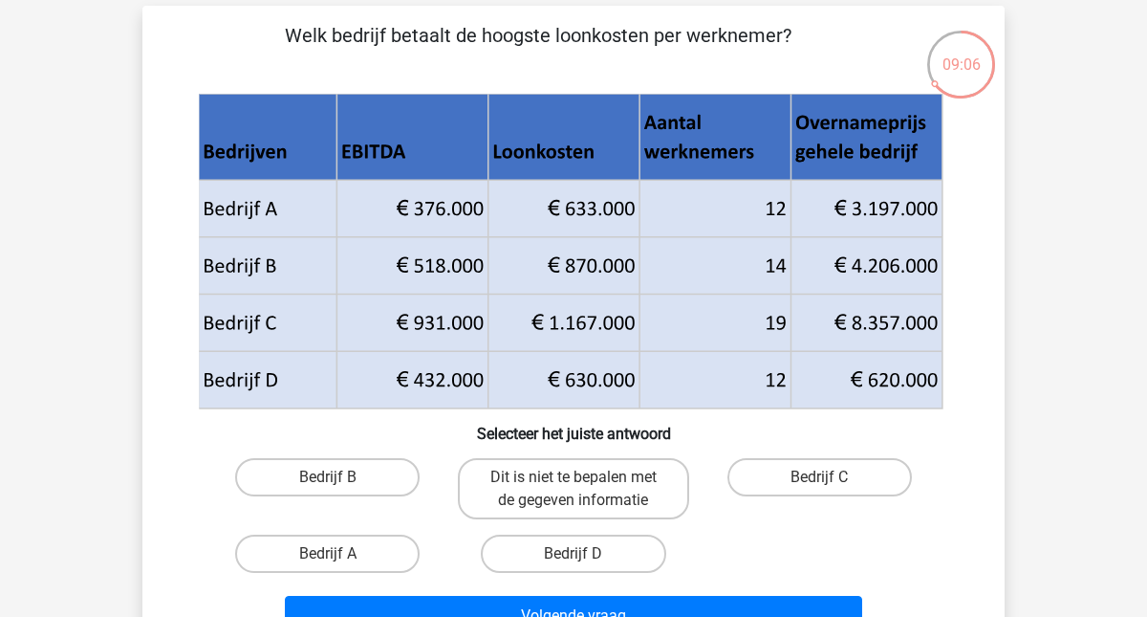
drag, startPoint x: 283, startPoint y: 331, endPoint x: 544, endPoint y: 315, distance: 261.4
click at [541, 312] on icon at bounding box center [571, 351] width 744 height 114
click at [544, 315] on icon at bounding box center [571, 351] width 744 height 114
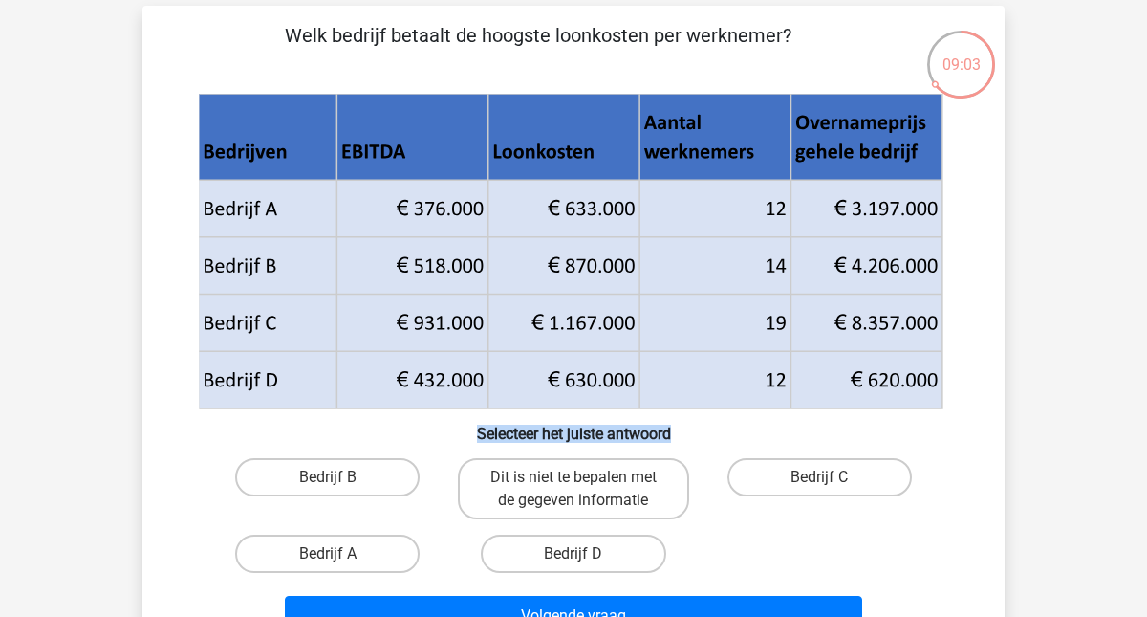
click at [544, 315] on icon at bounding box center [571, 351] width 744 height 114
click at [509, 325] on icon at bounding box center [571, 351] width 744 height 114
click at [806, 479] on label "Bedrijf C" at bounding box center [819, 477] width 184 height 38
click at [819, 479] on input "Bedrijf C" at bounding box center [825, 483] width 12 height 12
radio input "true"
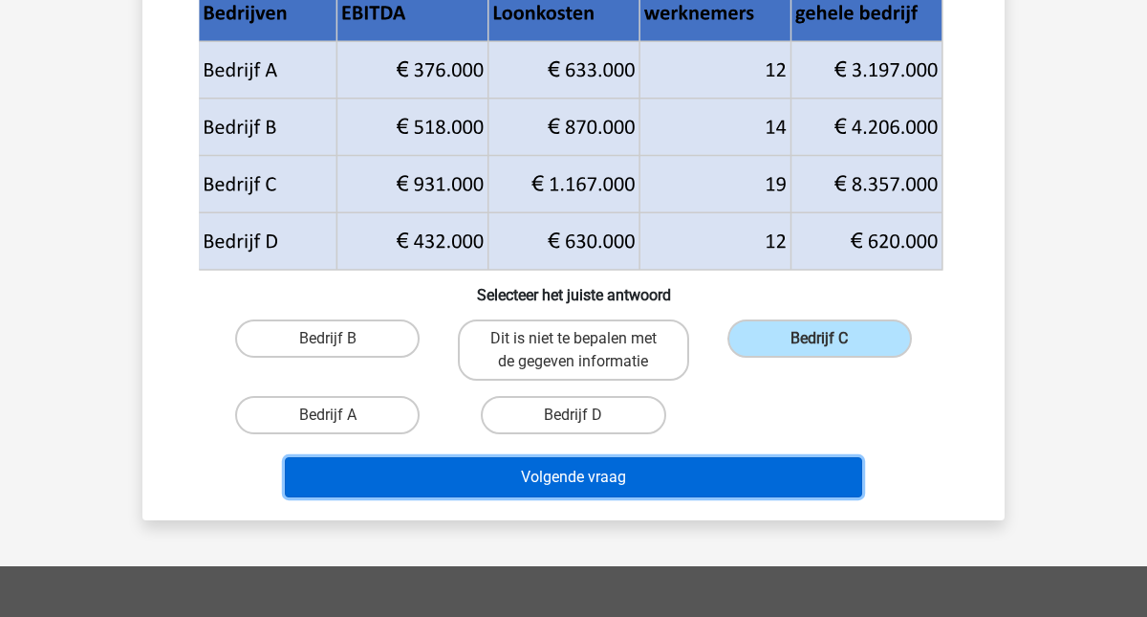
click at [696, 483] on button "Volgende vraag" at bounding box center [574, 477] width 578 height 40
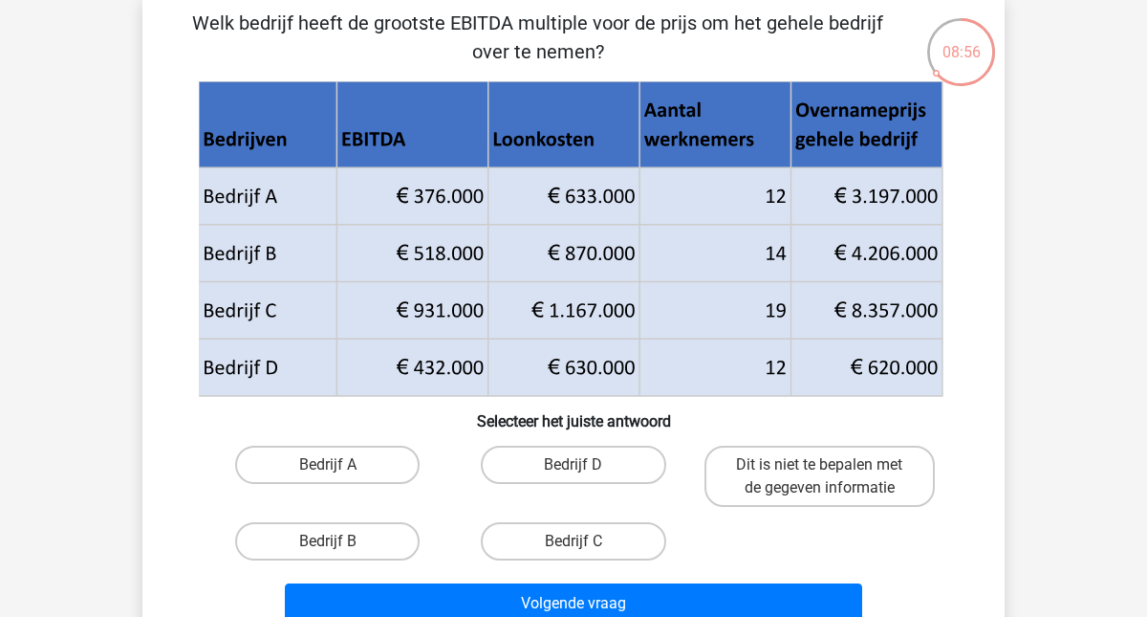
scroll to position [86, 0]
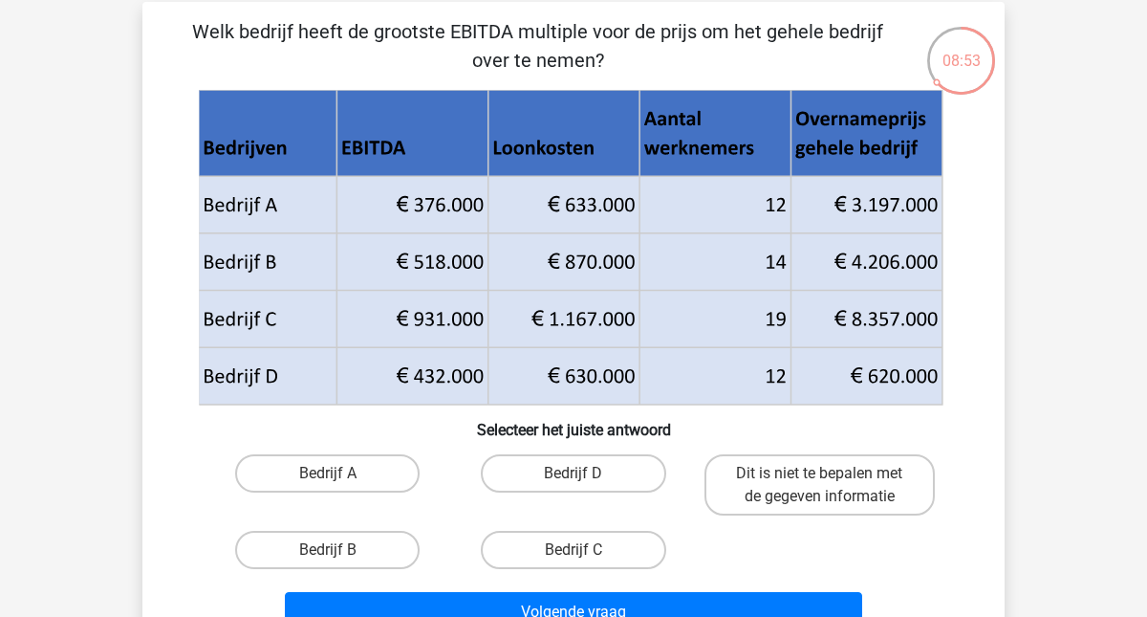
drag, startPoint x: 538, startPoint y: 34, endPoint x: 595, endPoint y: 61, distance: 62.4
click at [593, 61] on p "Welk bedrijf heeft de grootste EBITDA multiple voor de prijs om het gehele bedr…" at bounding box center [537, 45] width 729 height 57
click at [595, 60] on p "Welk bedrijf heeft de grootste EBITDA multiple voor de prijs om het gehele bedr…" at bounding box center [537, 45] width 729 height 57
drag, startPoint x: 595, startPoint y: 61, endPoint x: 437, endPoint y: 24, distance: 162.1
click at [437, 25] on p "Welk bedrijf heeft de grootste EBITDA multiple voor de prijs om het gehele bedr…" at bounding box center [537, 45] width 729 height 57
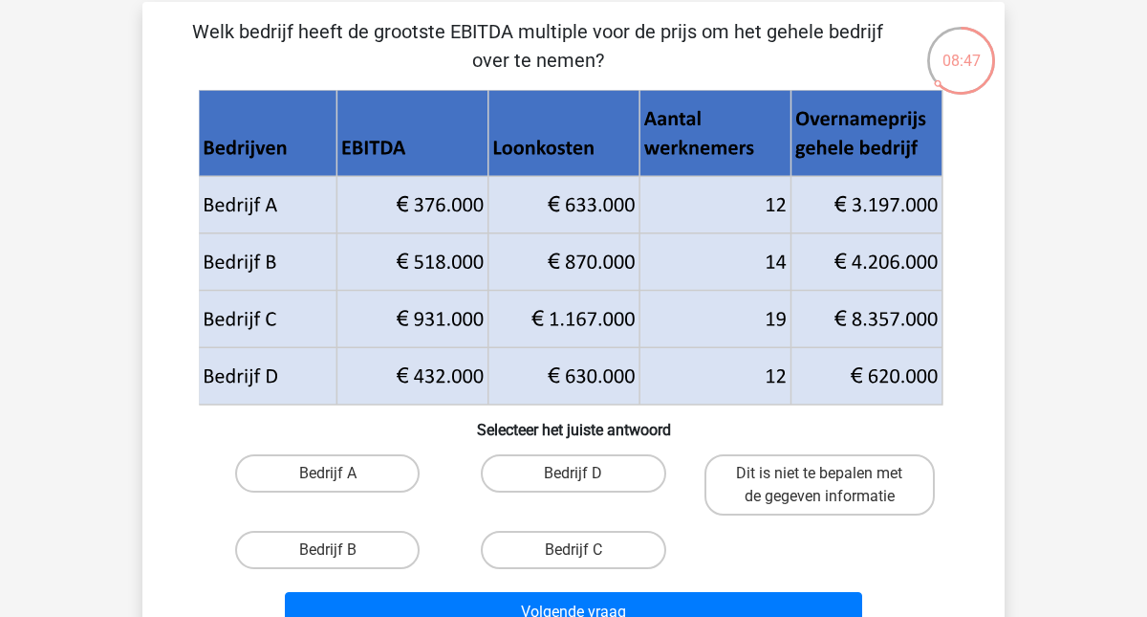
click at [437, 24] on p "Welk bedrijf heeft de grootste EBITDA multiple voor de prijs om het gehele bedr…" at bounding box center [537, 45] width 729 height 57
click at [423, 214] on icon at bounding box center [571, 233] width 744 height 114
click at [350, 469] on label "Bedrijf A" at bounding box center [327, 473] width 184 height 38
click at [340, 473] on input "Bedrijf A" at bounding box center [334, 479] width 12 height 12
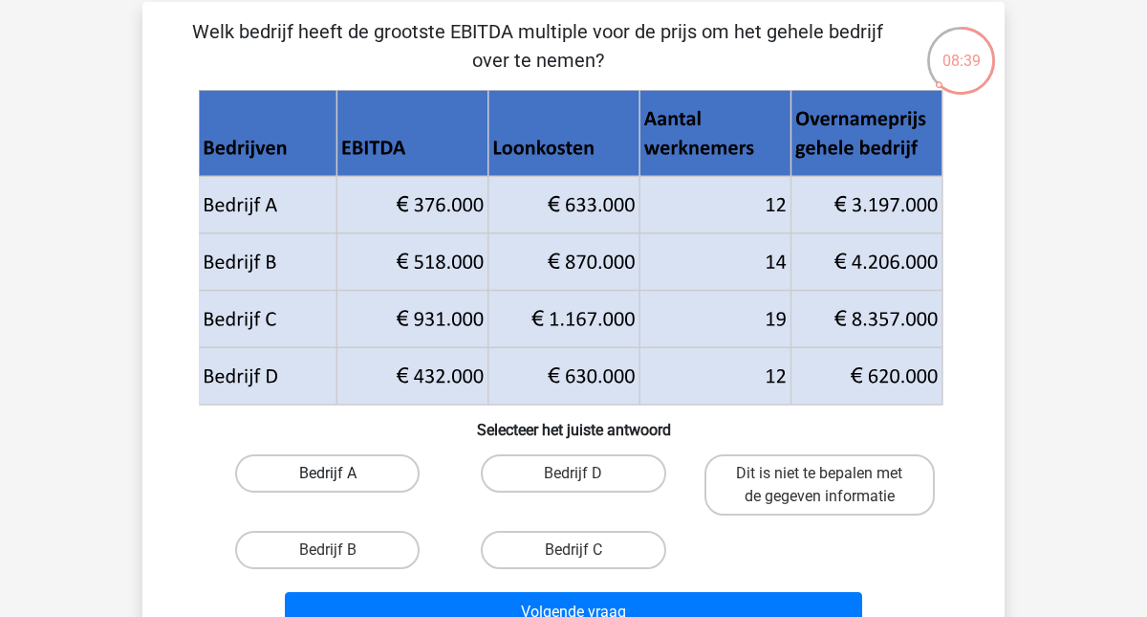
radio input "true"
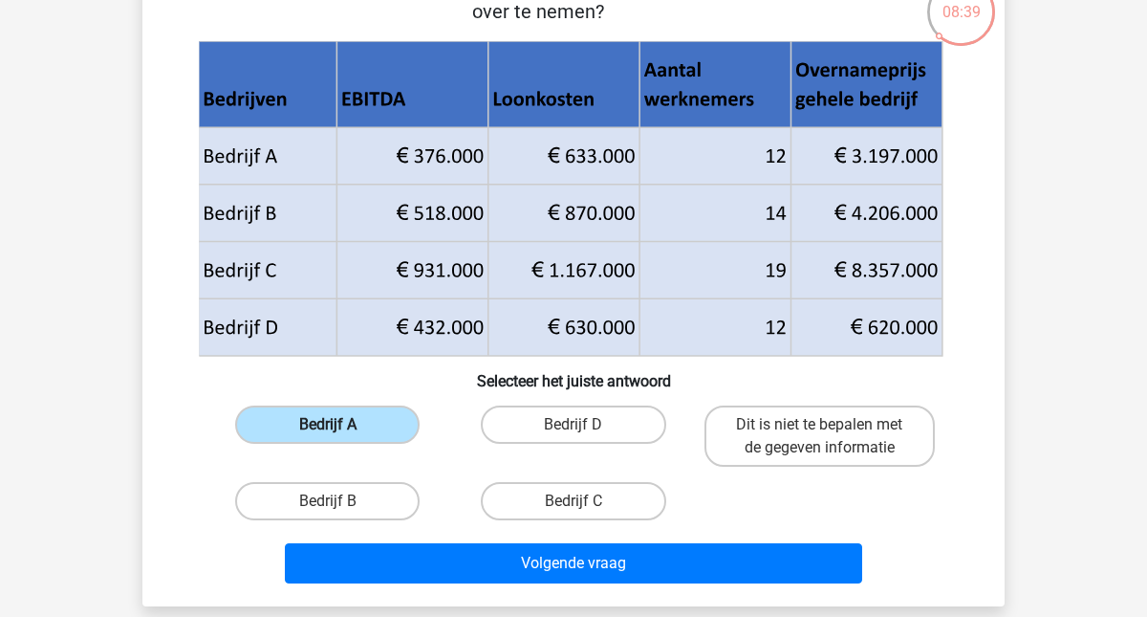
scroll to position [231, 0]
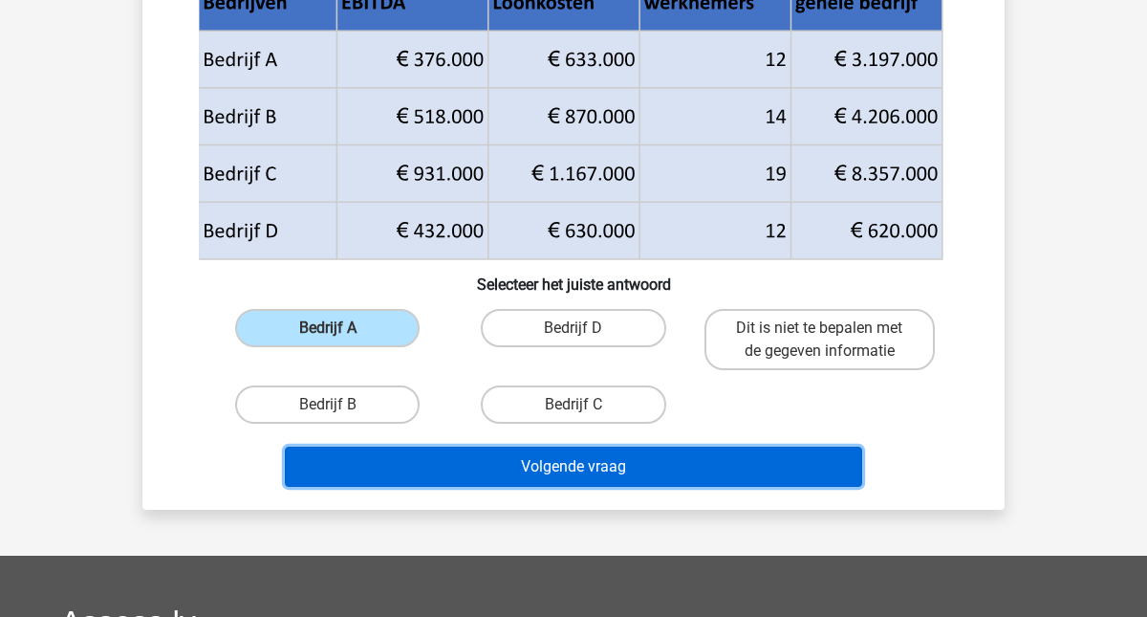
click at [490, 467] on button "Volgende vraag" at bounding box center [574, 466] width 578 height 40
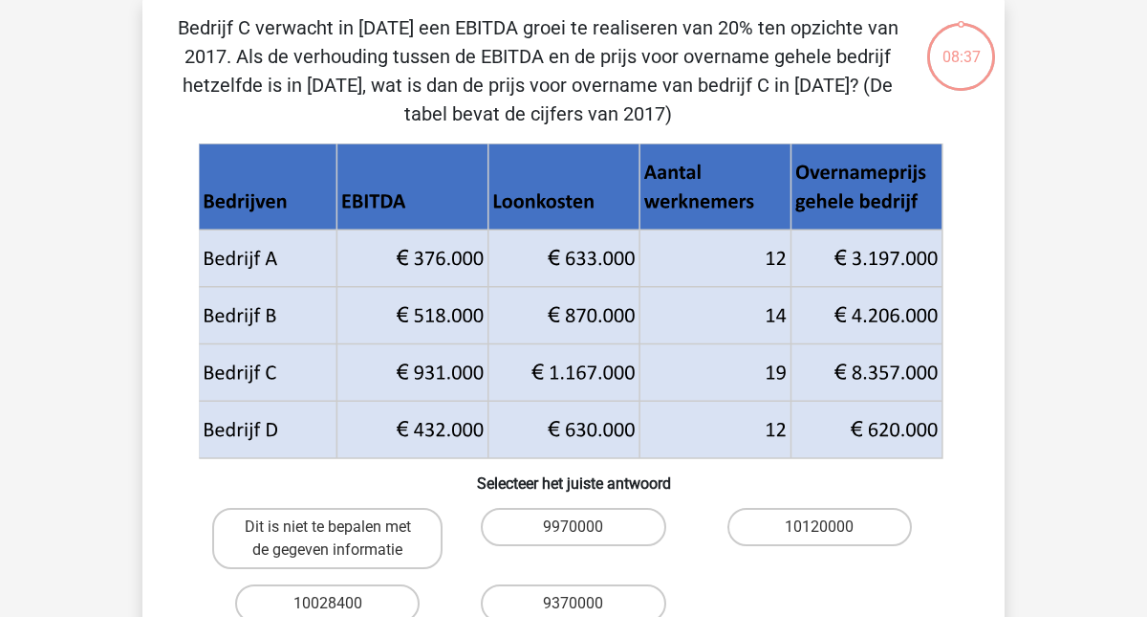
scroll to position [88, 0]
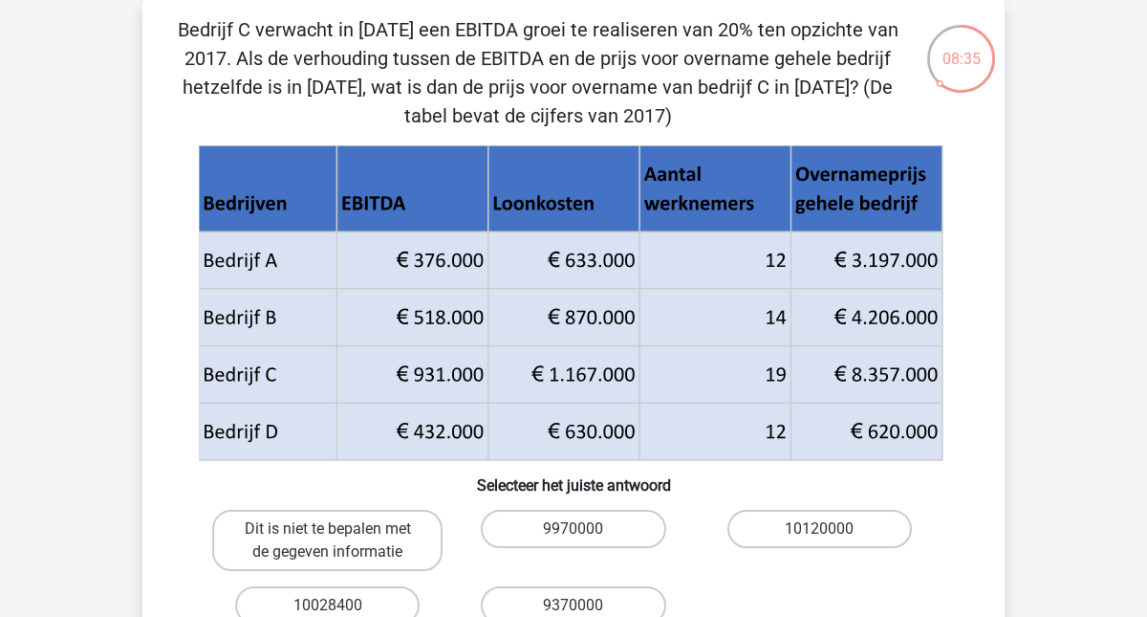
drag, startPoint x: 252, startPoint y: 28, endPoint x: 611, endPoint y: 105, distance: 366.7
click at [610, 104] on p "Bedrijf C verwacht in 2018 een EBITDA groei te realiseren van 20% ten opzichte …" at bounding box center [537, 72] width 729 height 115
drag, startPoint x: 701, startPoint y: 103, endPoint x: 295, endPoint y: 35, distance: 410.9
click at [295, 36] on p "Bedrijf C verwacht in 2018 een EBITDA groei te realiseren van 20% ten opzichte …" at bounding box center [537, 72] width 729 height 115
click at [295, 35] on p "Bedrijf C verwacht in 2018 een EBITDA groei te realiseren van 20% ten opzichte …" at bounding box center [537, 72] width 729 height 115
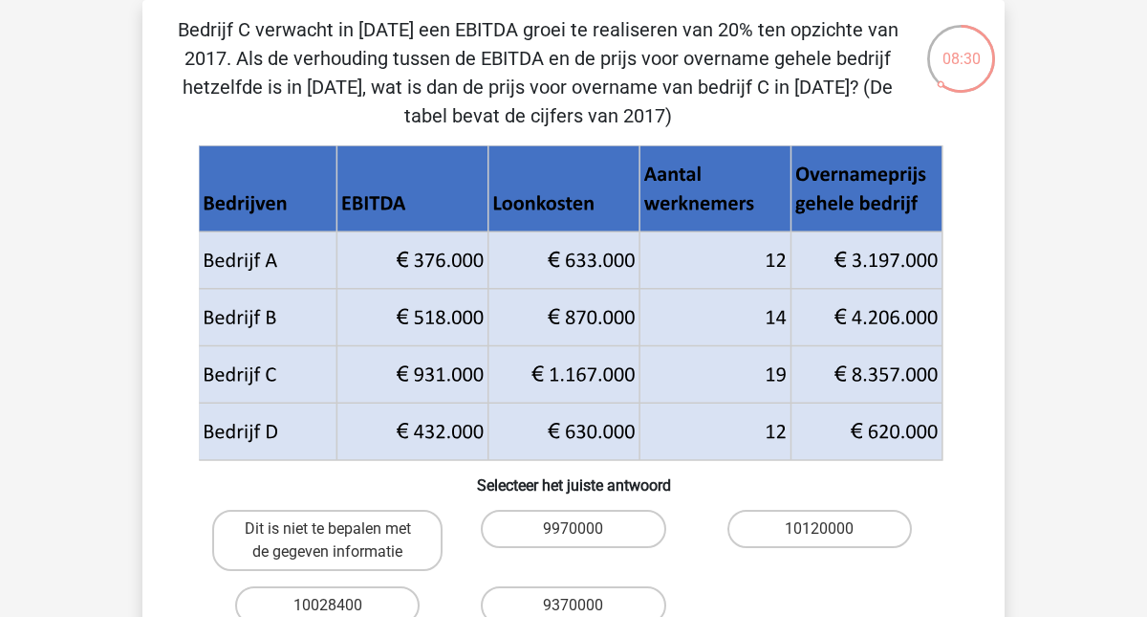
drag, startPoint x: 291, startPoint y: 35, endPoint x: 657, endPoint y: 108, distance: 373.2
click at [657, 108] on p "Bedrijf C verwacht in 2018 een EBITDA groei te realiseren van 20% ten opzichte …" at bounding box center [537, 72] width 729 height 115
click at [701, 108] on p "Bedrijf C verwacht in 2018 een EBITDA groei te realiseren van 20% ten opzichte …" at bounding box center [537, 72] width 729 height 115
drag, startPoint x: 701, startPoint y: 108, endPoint x: 305, endPoint y: 51, distance: 399.8
click at [305, 52] on p "Bedrijf C verwacht in 2018 een EBITDA groei te realiseren van 20% ten opzichte …" at bounding box center [537, 72] width 729 height 115
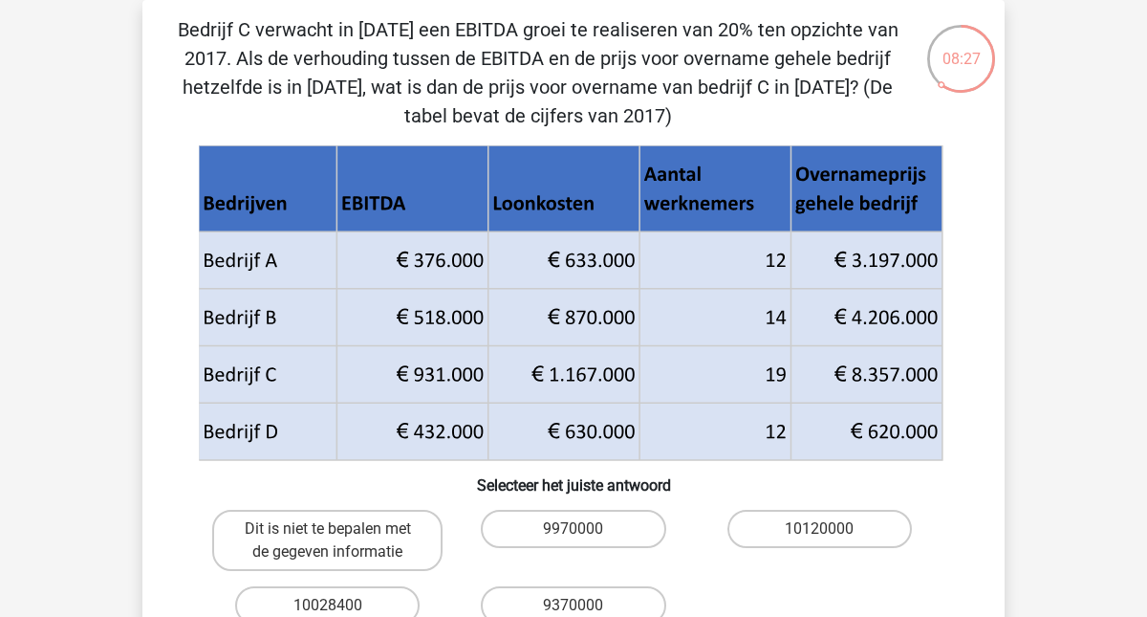
click at [305, 51] on p "Bedrijf C verwacht in 2018 een EBITDA groei te realiseren van 20% ten opzichte …" at bounding box center [537, 72] width 729 height 115
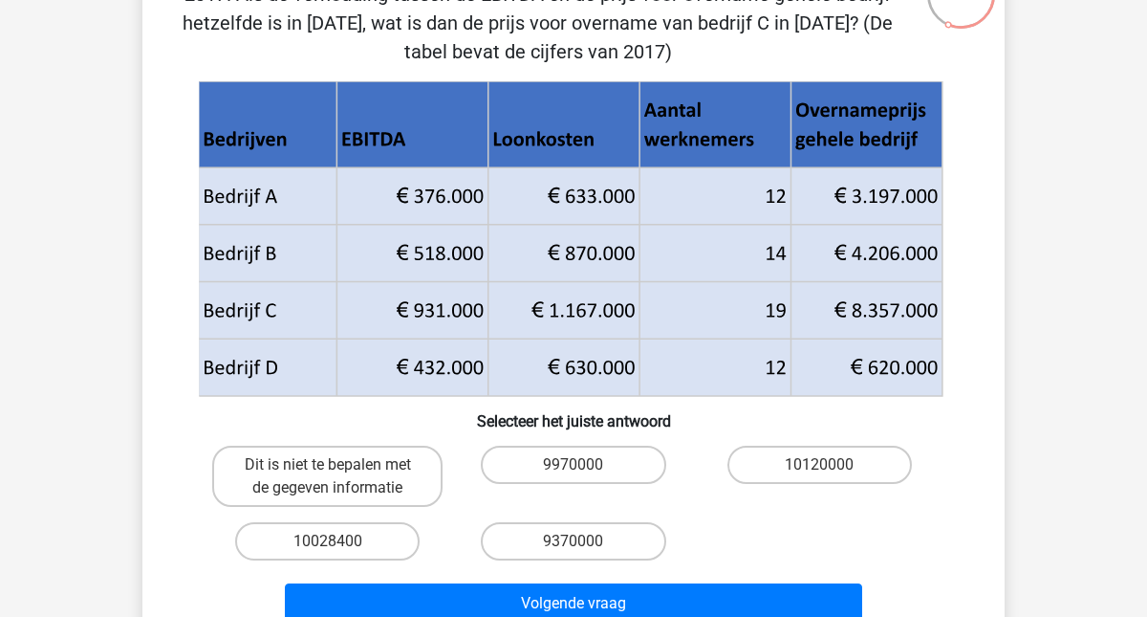
scroll to position [151, 0]
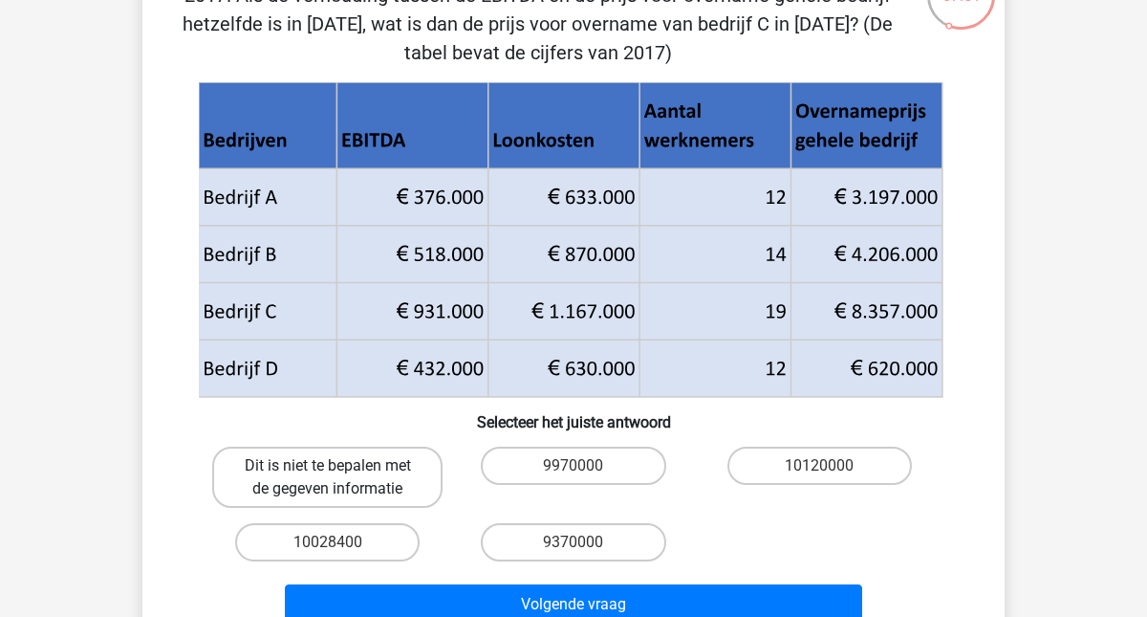
click at [406, 484] on label "Dit is niet te bepalen met de gegeven informatie" at bounding box center [327, 476] width 230 height 61
click at [340, 478] on input "Dit is niet te bepalen met de gegeven informatie" at bounding box center [334, 471] width 12 height 12
radio input "true"
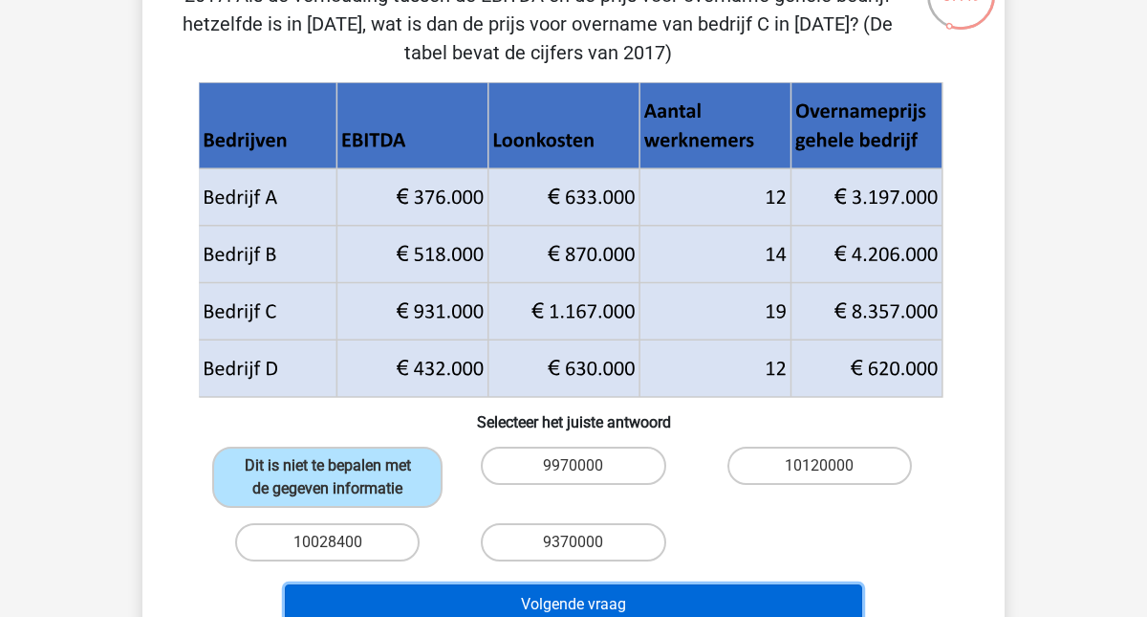
click at [495, 602] on button "Volgende vraag" at bounding box center [574, 604] width 578 height 40
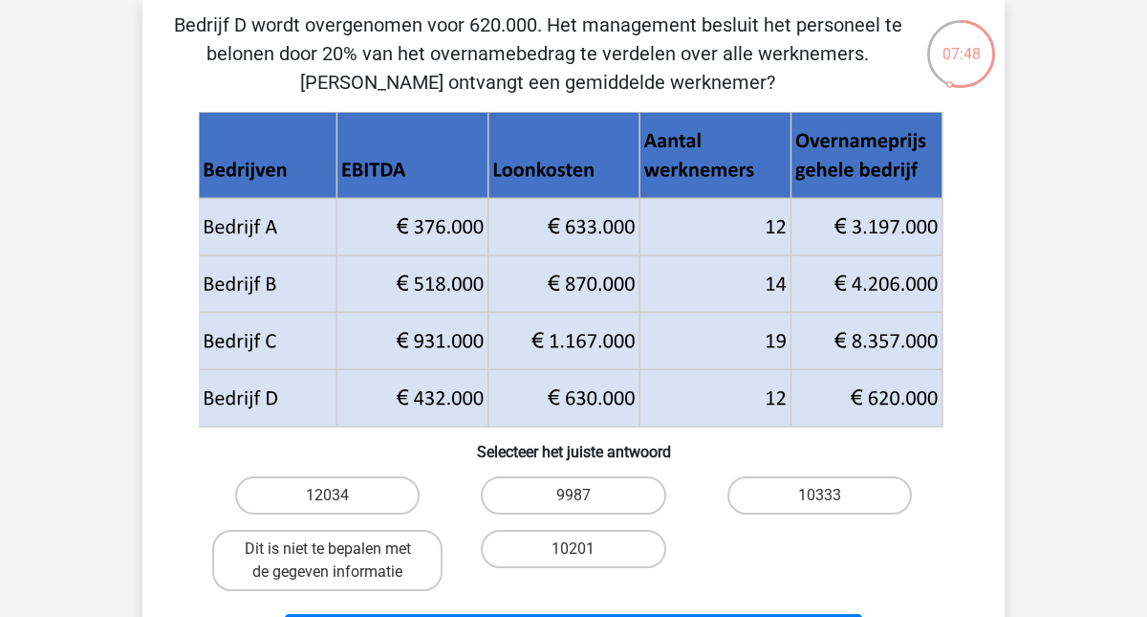
scroll to position [79, 0]
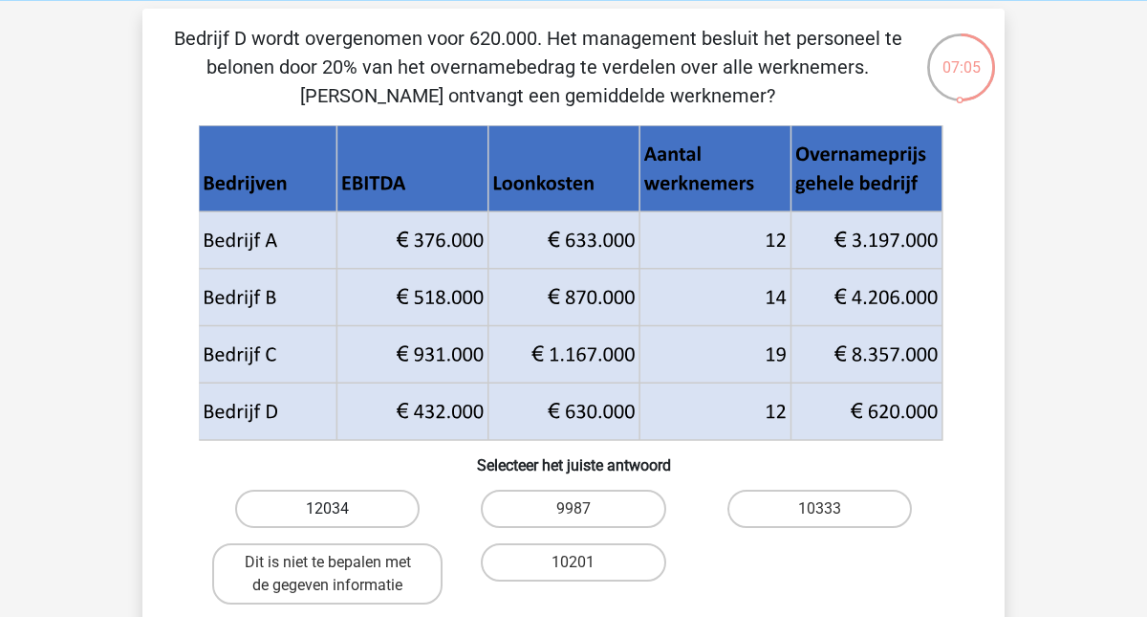
click at [388, 511] on label "12034" at bounding box center [327, 508] width 184 height 38
click at [340, 511] on input "12034" at bounding box center [334, 514] width 12 height 12
radio input "true"
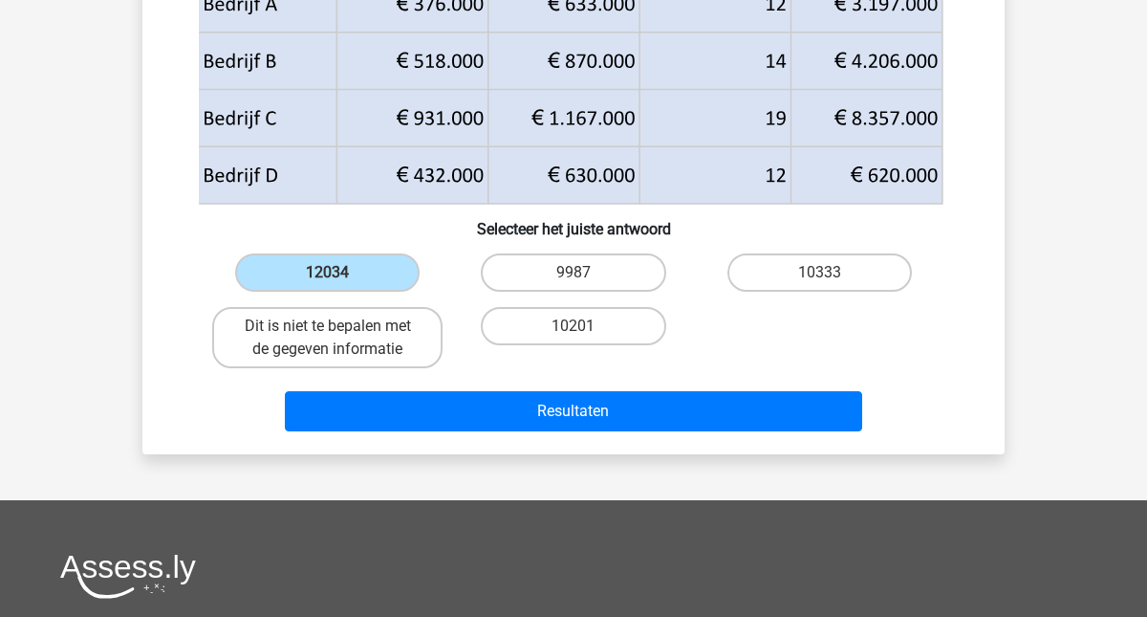
scroll to position [474, 0]
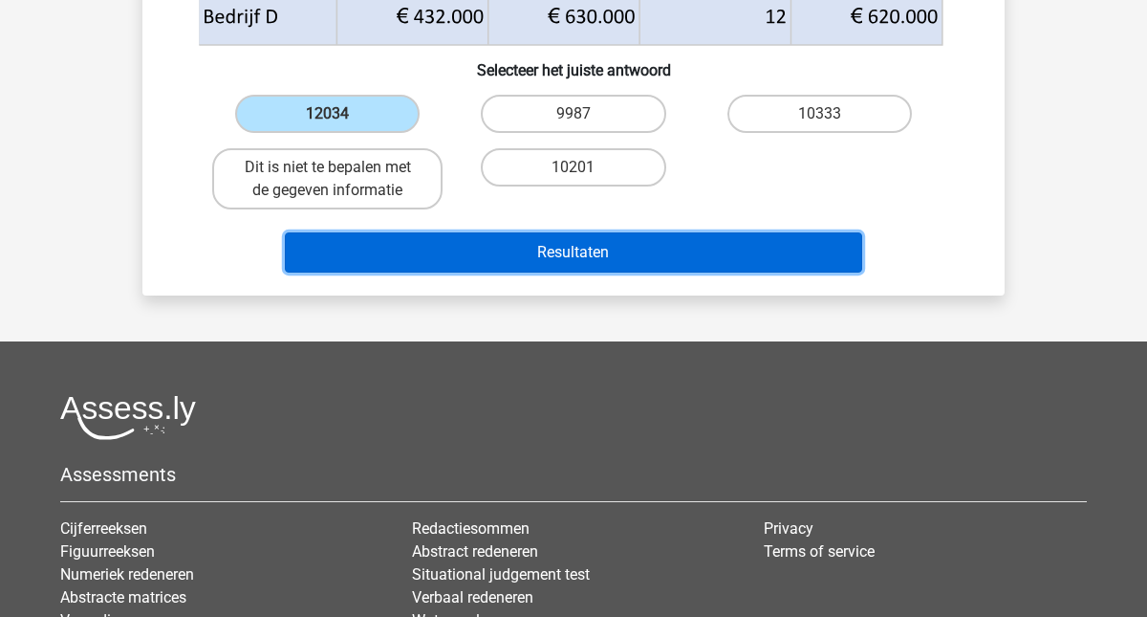
click at [569, 243] on button "Resultaten" at bounding box center [574, 252] width 578 height 40
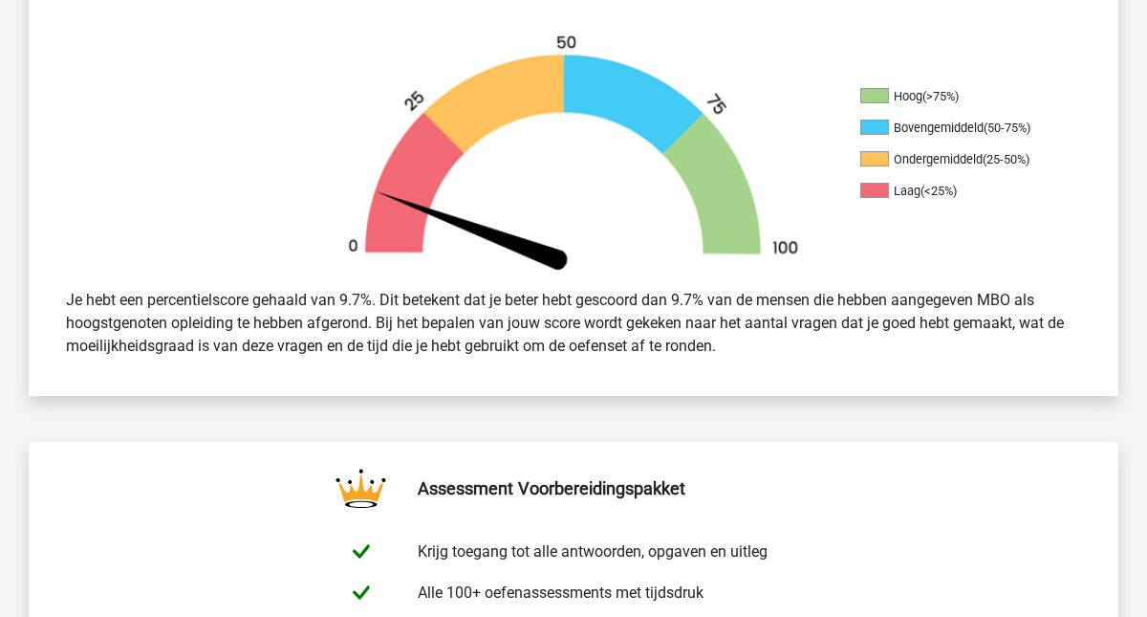
scroll to position [195, 0]
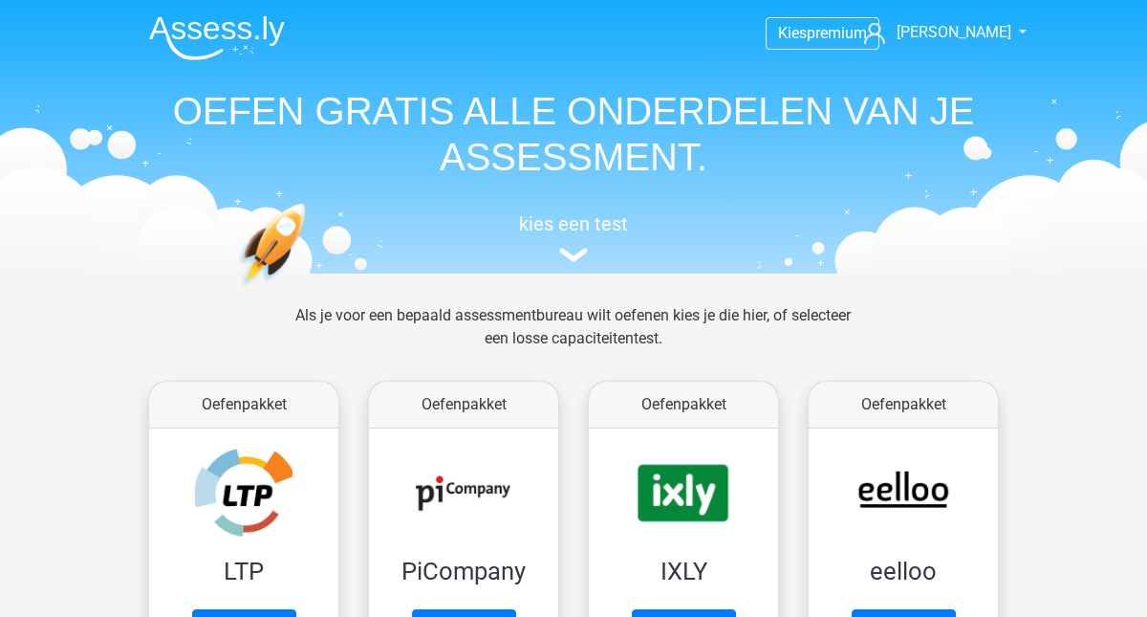
scroll to position [848, 0]
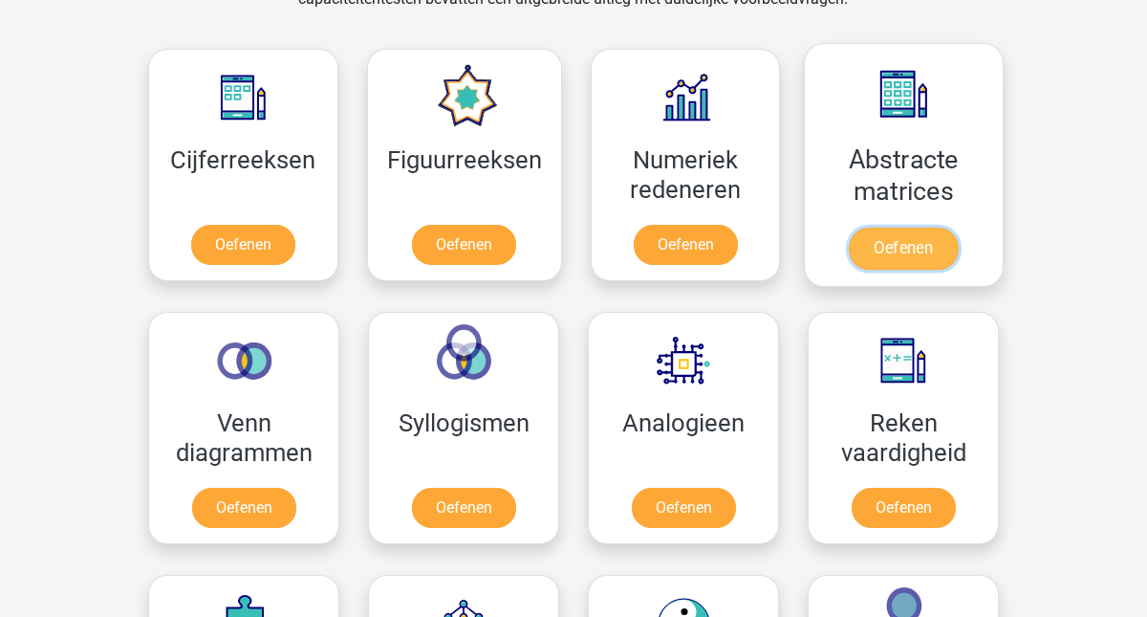
click at [954, 227] on link "Oefenen" at bounding box center [903, 248] width 109 height 42
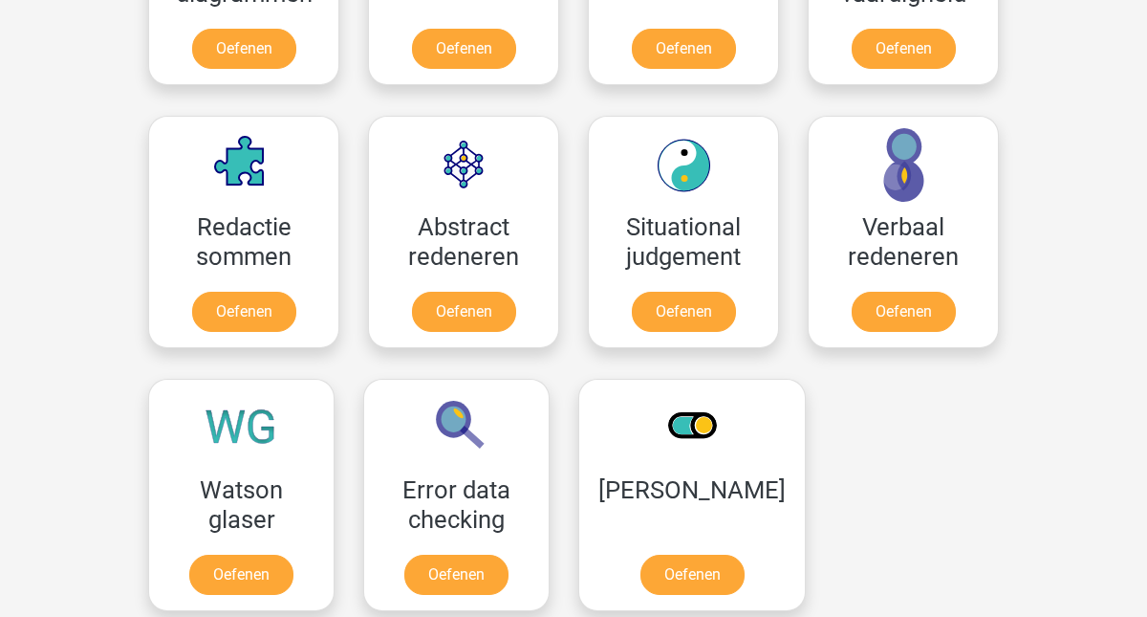
scroll to position [1396, 0]
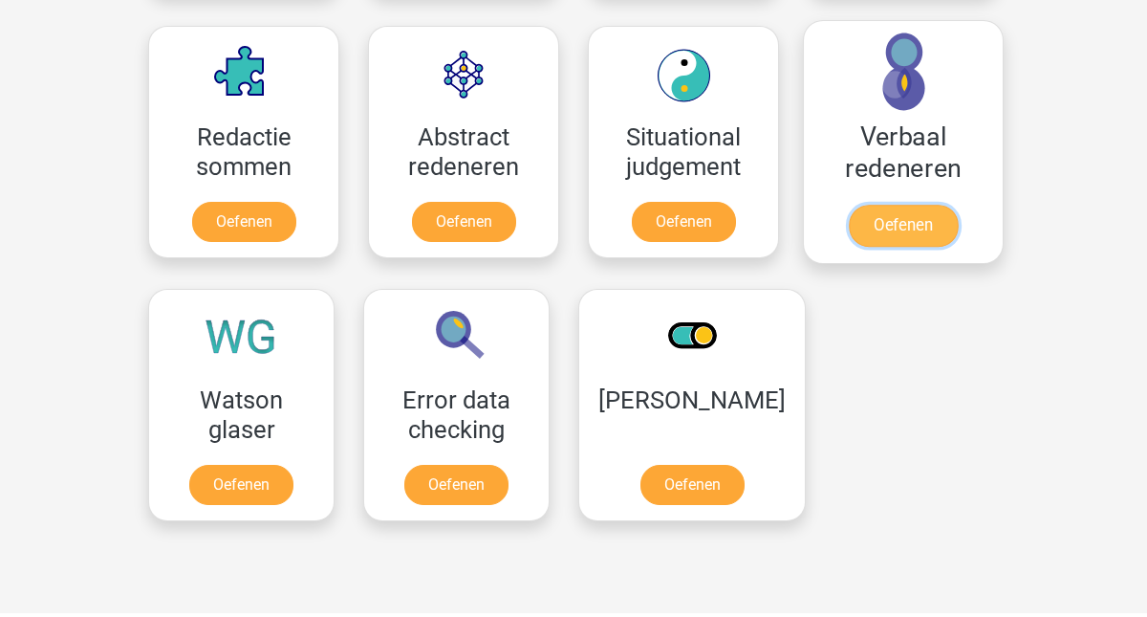
click at [898, 205] on link "Oefenen" at bounding box center [903, 226] width 109 height 42
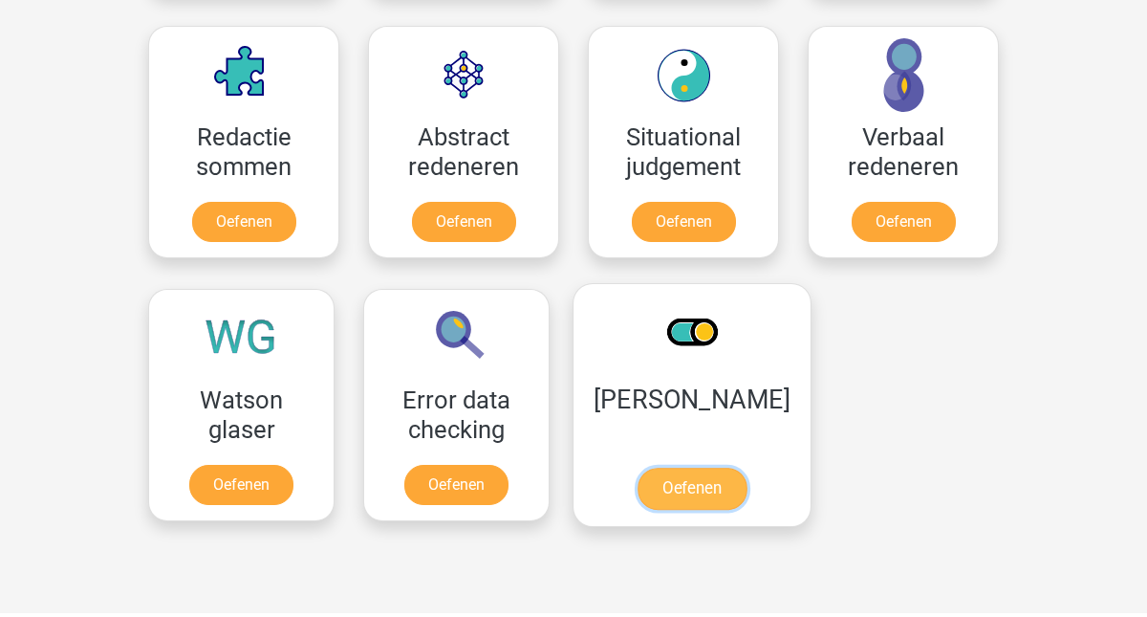
click at [687, 509] on link "Oefenen" at bounding box center [692, 488] width 109 height 42
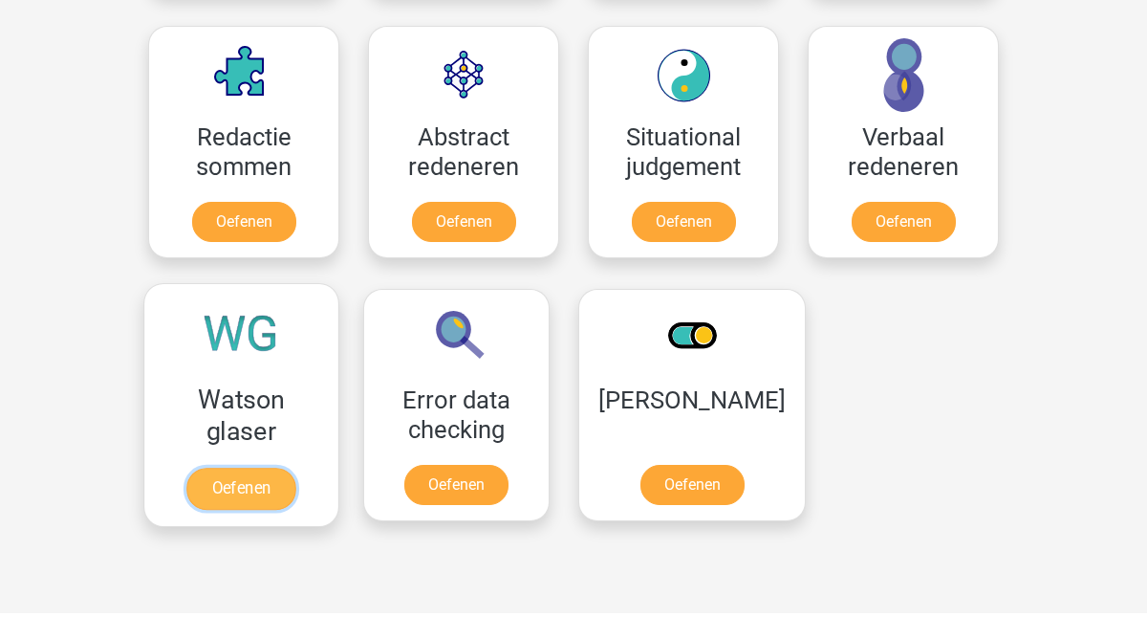
click at [234, 467] on link "Oefenen" at bounding box center [240, 488] width 109 height 42
click at [217, 467] on link "Oefenen" at bounding box center [240, 488] width 109 height 42
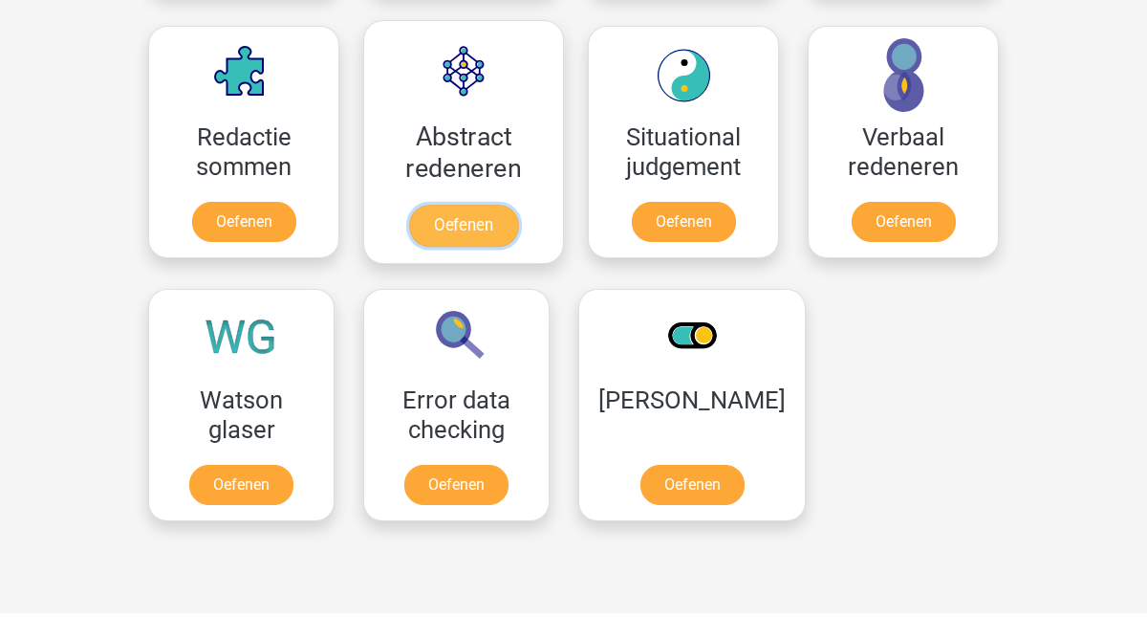
click at [429, 232] on link "Oefenen" at bounding box center [463, 226] width 109 height 42
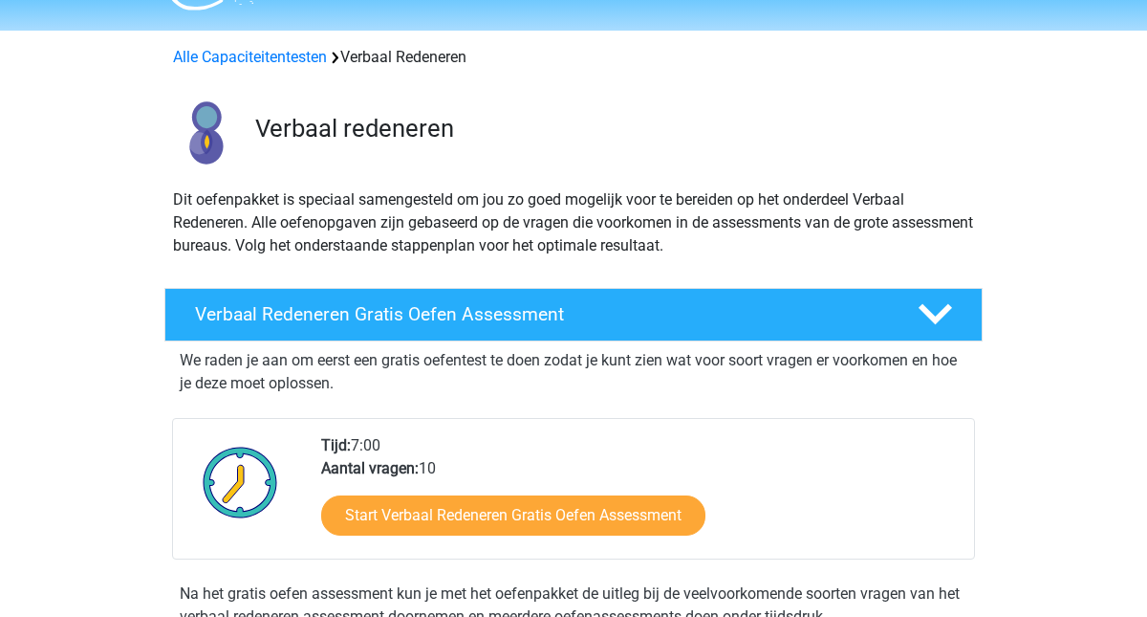
scroll to position [162, 0]
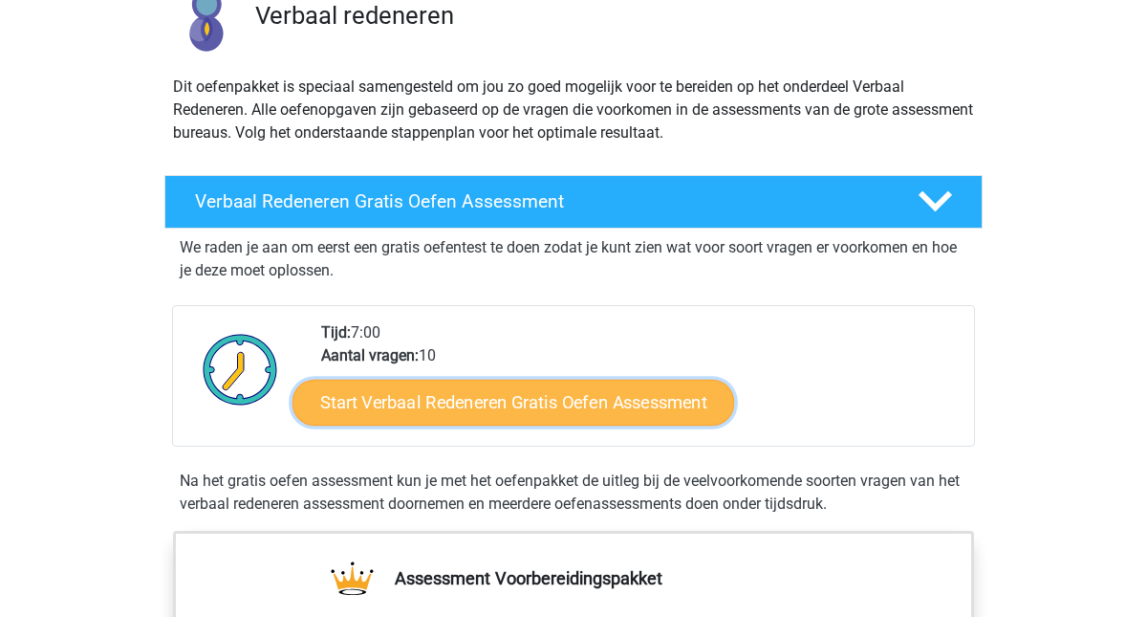
click at [524, 391] on link "Start Verbaal Redeneren Gratis Oefen Assessment" at bounding box center [513, 402] width 442 height 46
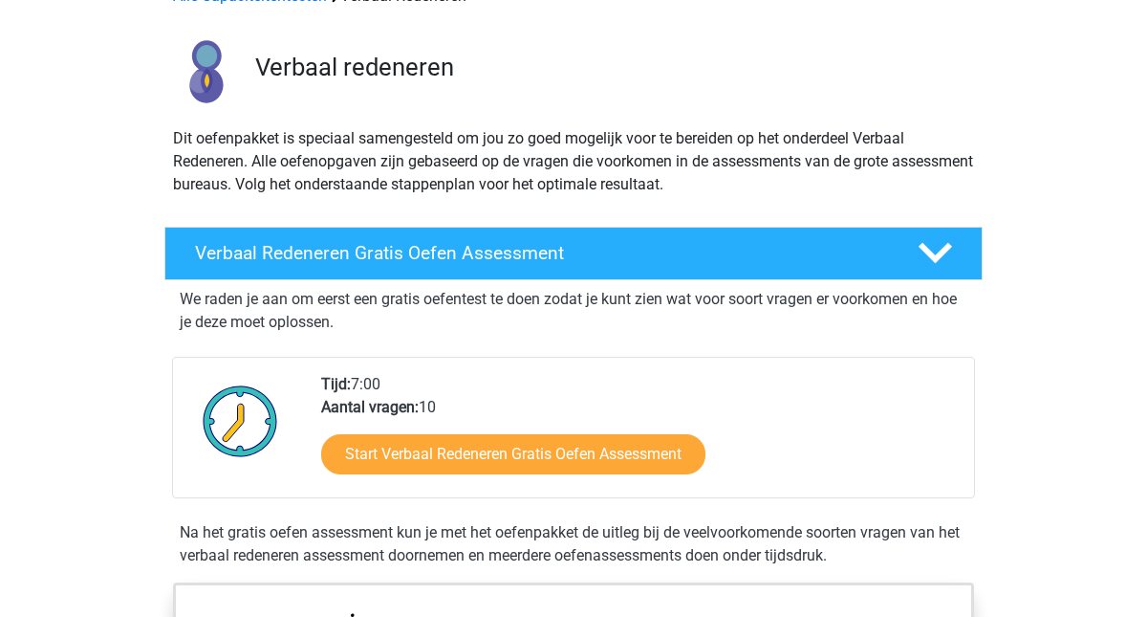
scroll to position [96, 0]
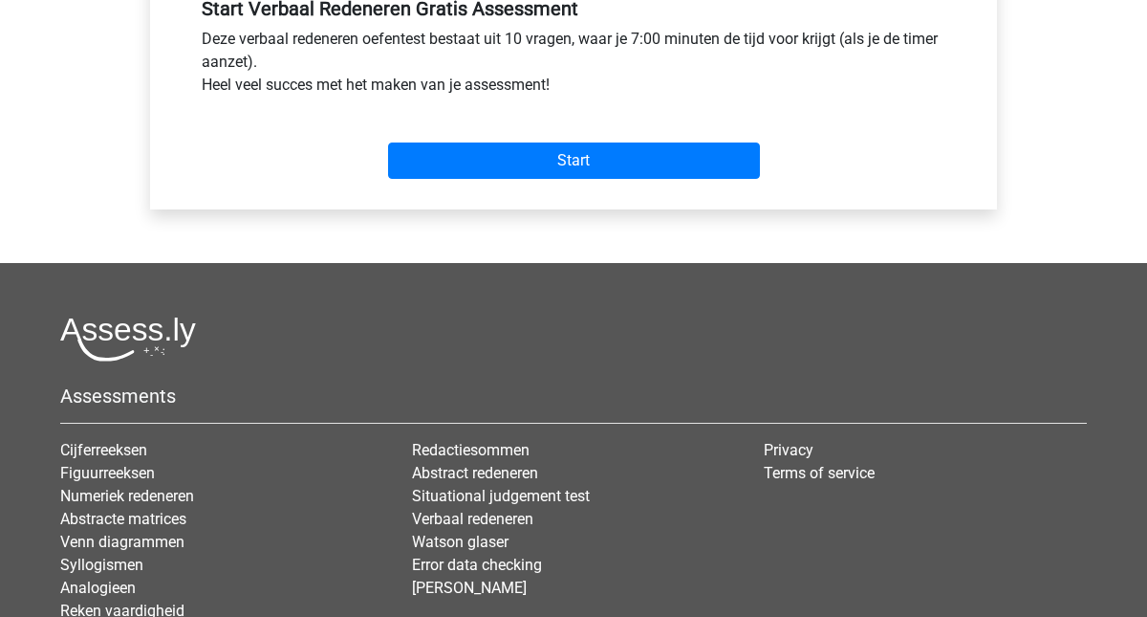
scroll to position [710, 0]
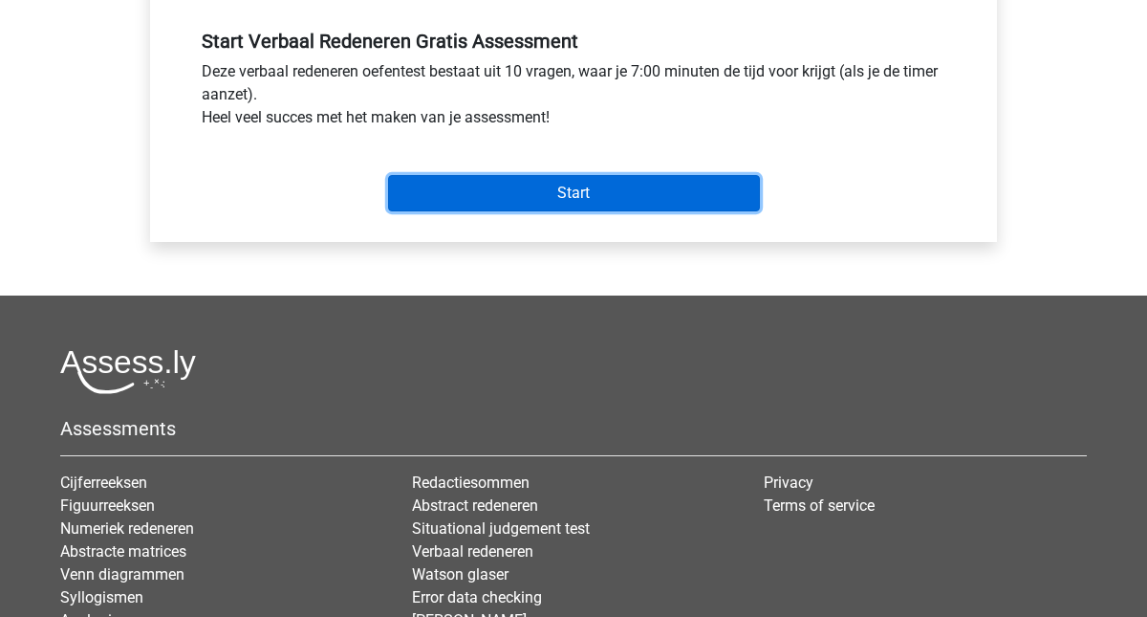
click at [546, 195] on input "Start" at bounding box center [574, 193] width 372 height 36
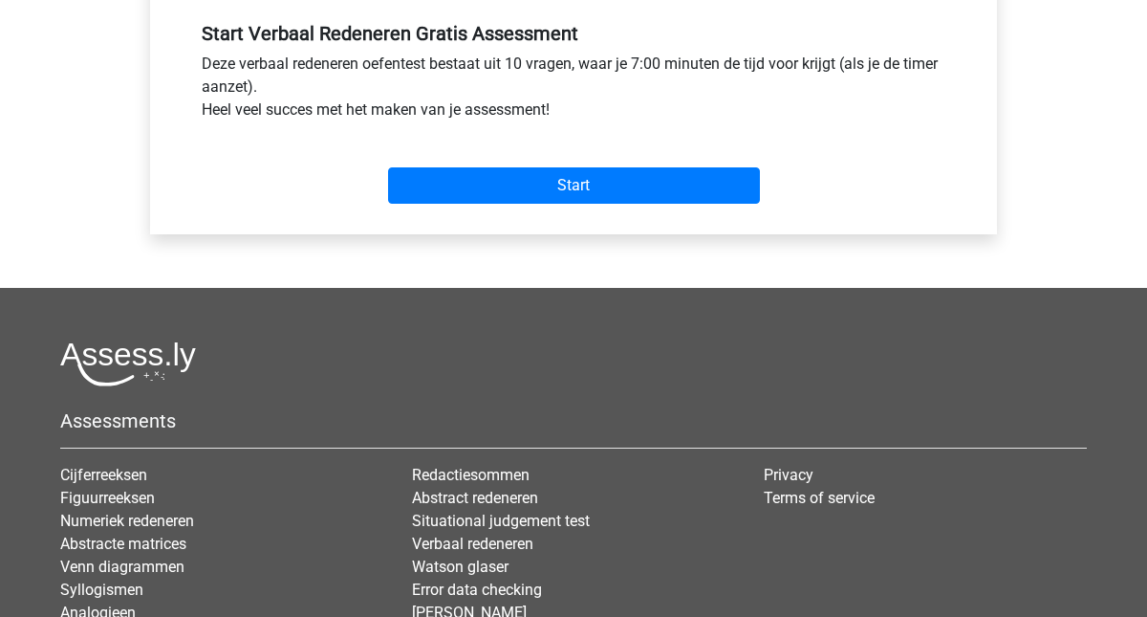
scroll to position [751, 0]
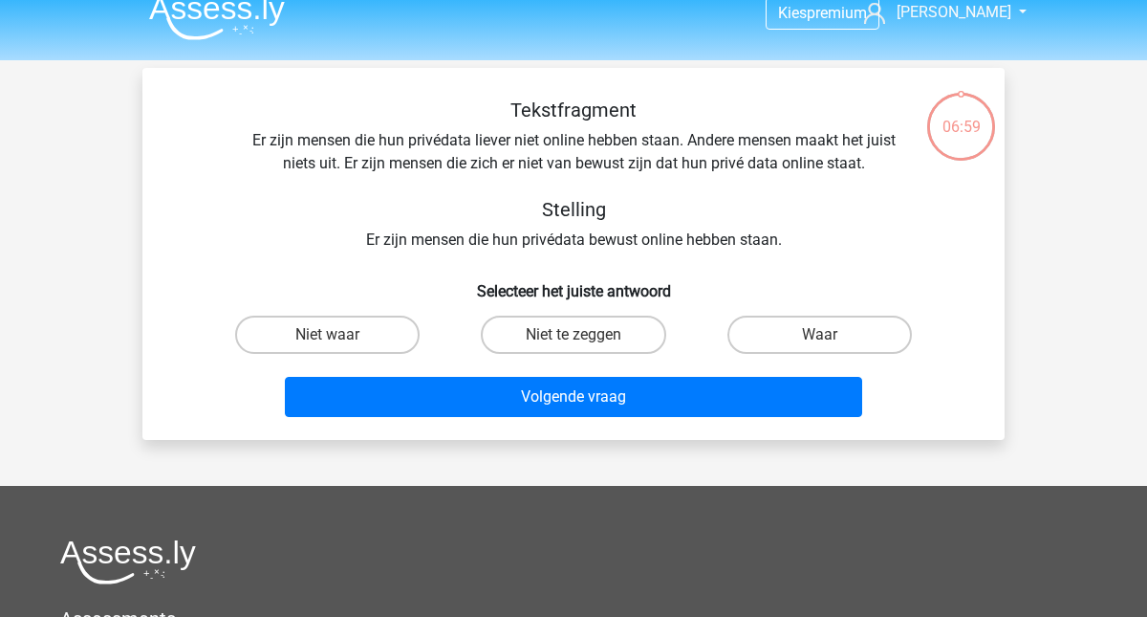
scroll to position [21, 0]
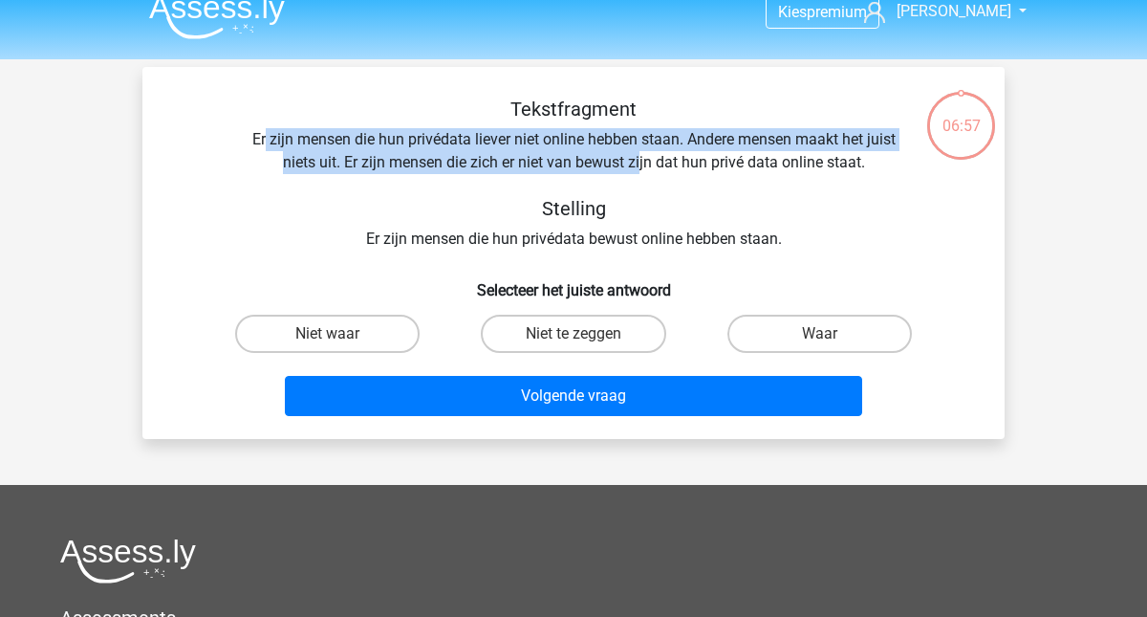
drag, startPoint x: 263, startPoint y: 145, endPoint x: 639, endPoint y: 152, distance: 376.7
click at [639, 152] on div "Tekstfragment Er zijn mensen die hun privédata liever niet online hebben staan.…" at bounding box center [573, 173] width 801 height 153
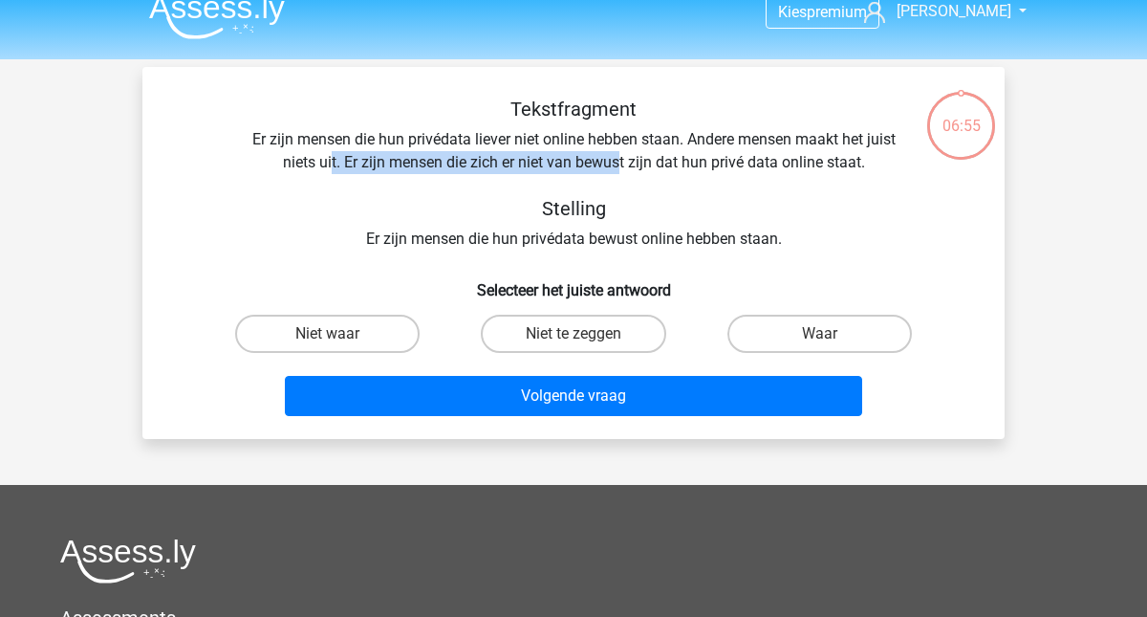
drag, startPoint x: 329, startPoint y: 162, endPoint x: 620, endPoint y: 161, distance: 291.5
click at [621, 161] on div "Tekstfragment Er zijn mensen die hun privédata liever niet online hebben staan.…" at bounding box center [573, 173] width 801 height 153
click at [620, 161] on div "Tekstfragment Er zijn mensen die hun privédata liever niet online hebben staan.…" at bounding box center [573, 173] width 801 height 153
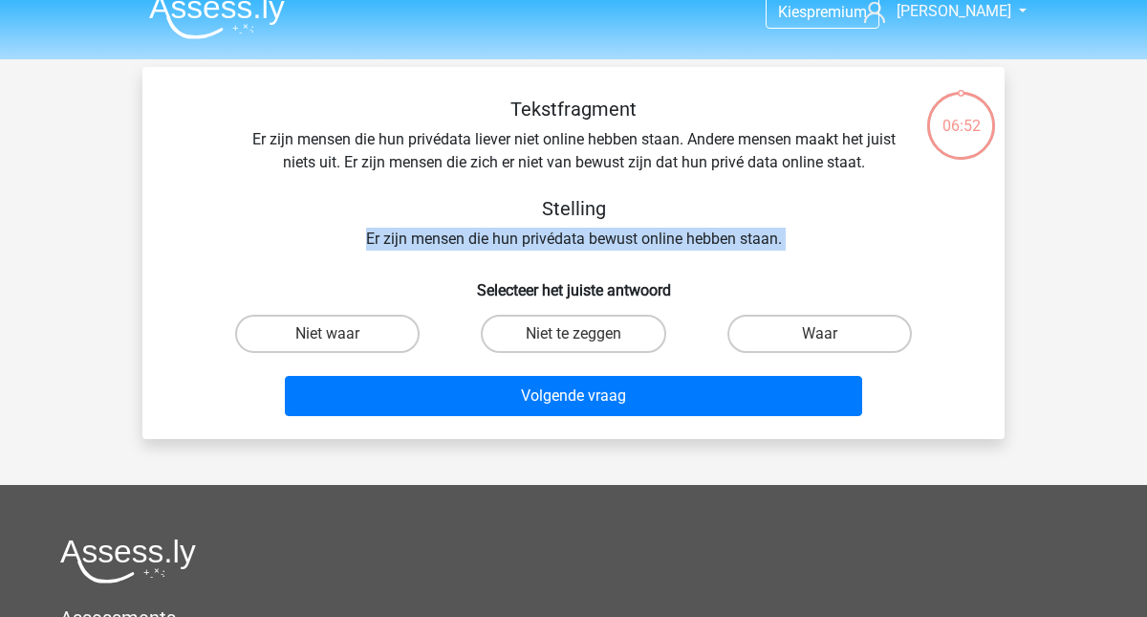
drag, startPoint x: 364, startPoint y: 240, endPoint x: 790, endPoint y: 251, distance: 426.5
click at [790, 251] on div "Tekstfragment Er zijn mensen die hun privédata liever niet online hebben staan.…" at bounding box center [573, 260] width 847 height 326
click at [790, 252] on div "Tekstfragment Er zijn mensen die hun privédata liever niet online hebben staan.…" at bounding box center [573, 260] width 847 height 326
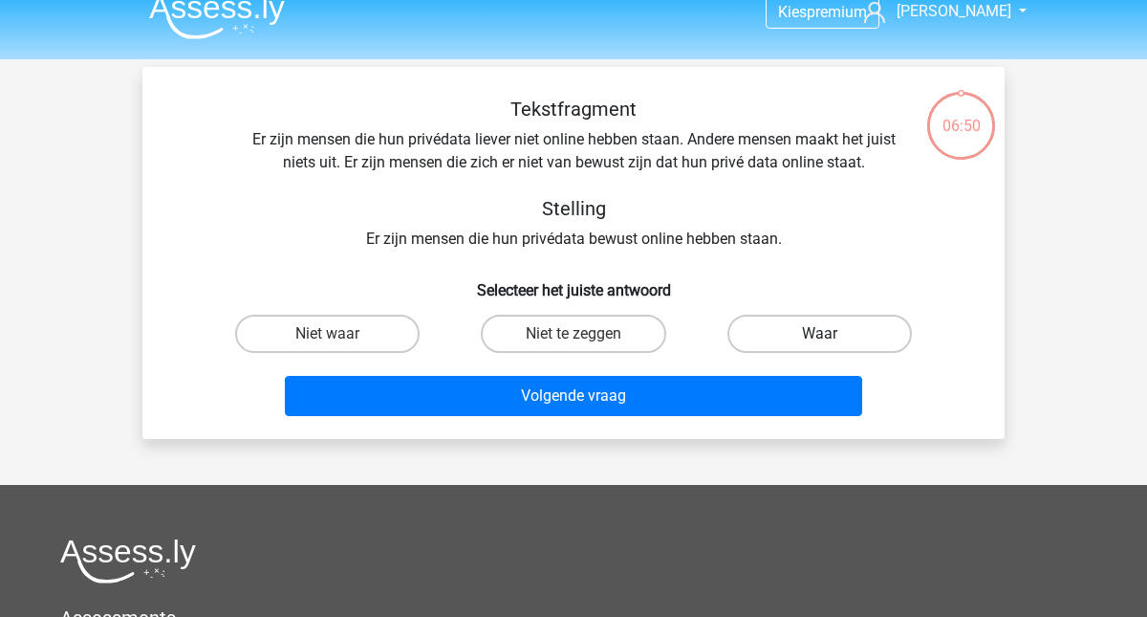
click at [853, 335] on label "Waar" at bounding box center [819, 333] width 184 height 38
click at [832, 335] on input "Waar" at bounding box center [825, 340] width 12 height 12
radio input "true"
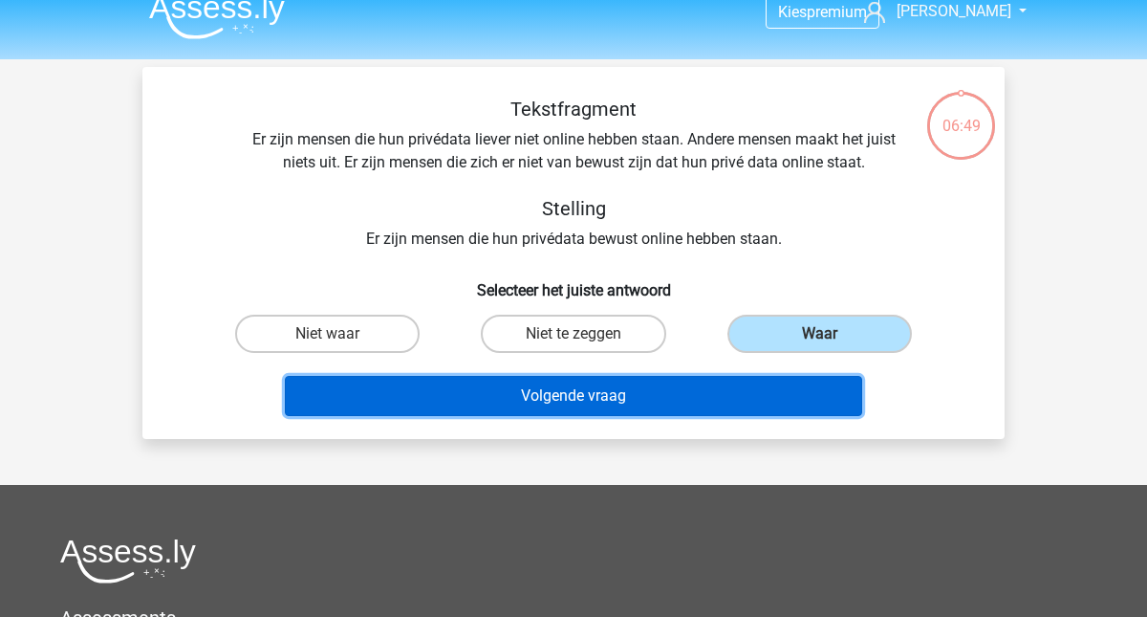
click at [586, 400] on button "Volgende vraag" at bounding box center [574, 396] width 578 height 40
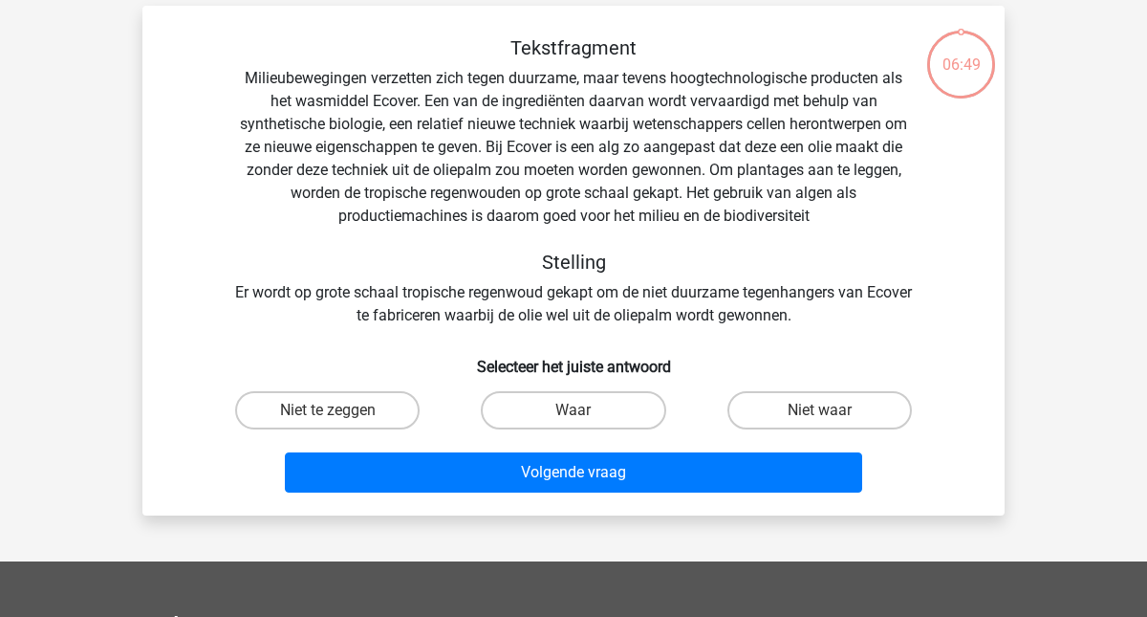
scroll to position [88, 0]
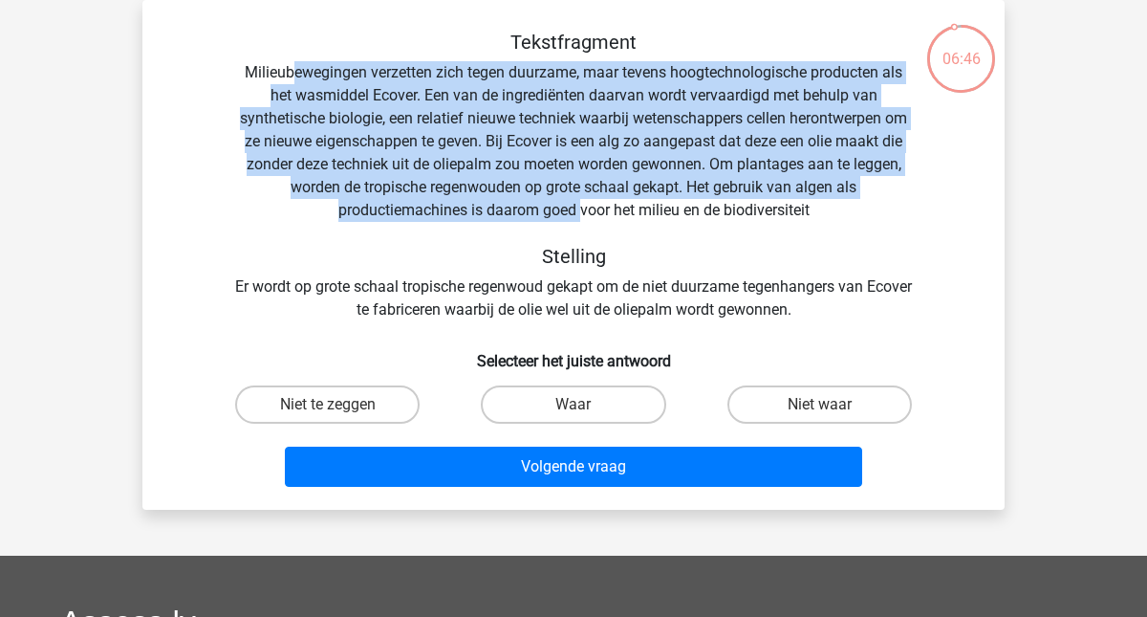
drag, startPoint x: 291, startPoint y: 80, endPoint x: 580, endPoint y: 209, distance: 317.1
click at [580, 209] on div "Tekstfragment Milieubewegingen verzetten zich tegen duurzame, maar tevens hoogt…" at bounding box center [573, 176] width 801 height 291
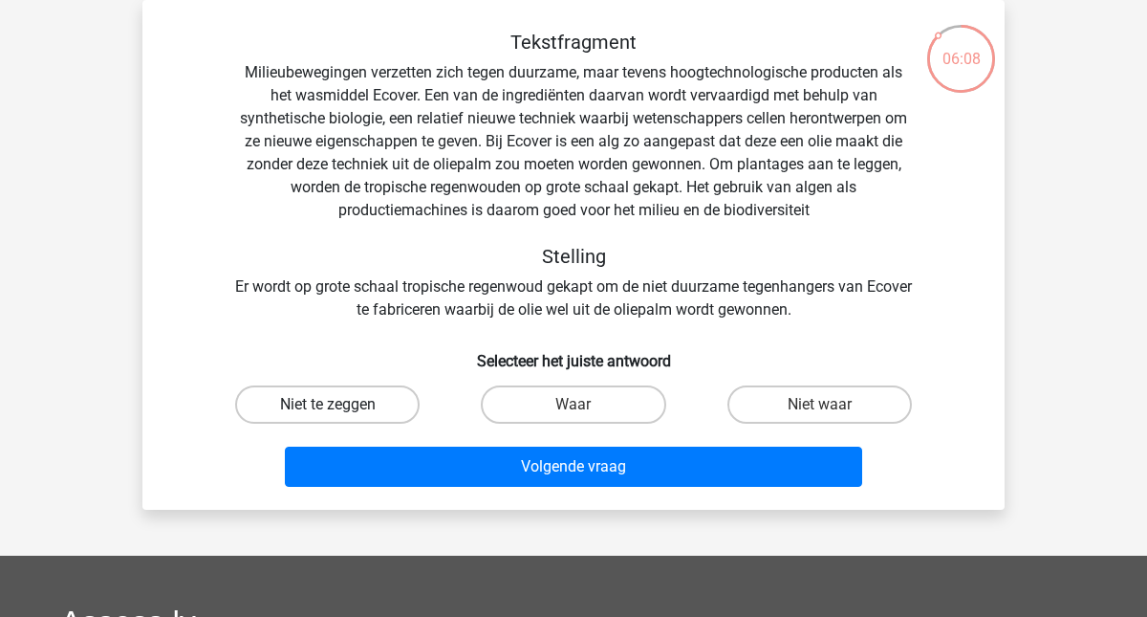
click at [347, 402] on label "Niet te zeggen" at bounding box center [327, 404] width 184 height 38
click at [340, 404] on input "Niet te zeggen" at bounding box center [334, 410] width 12 height 12
radio input "true"
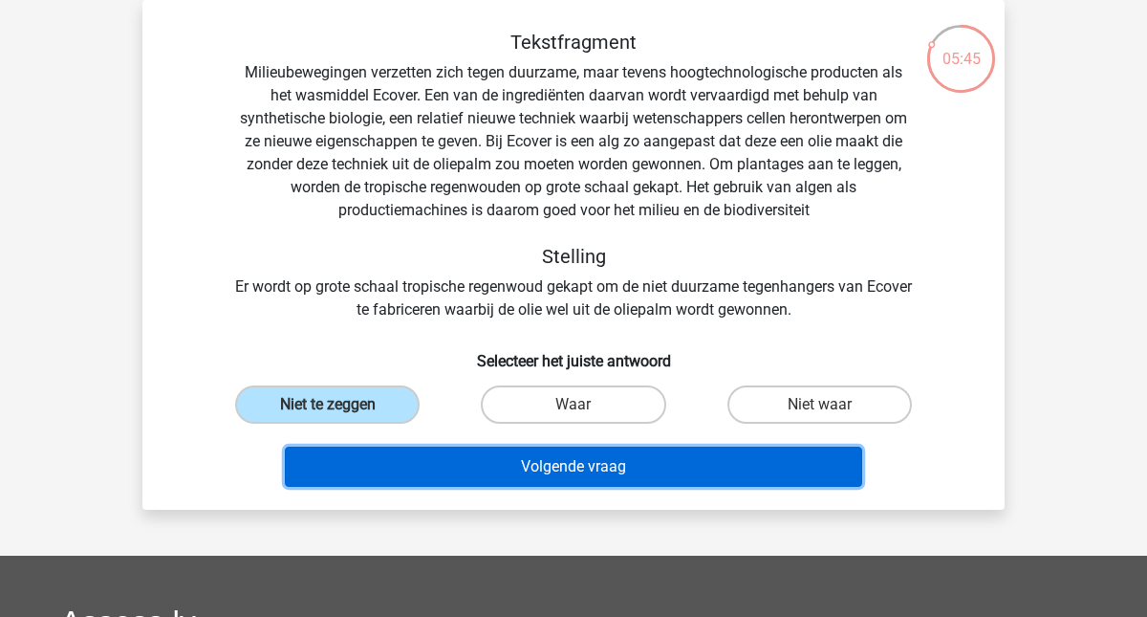
click at [565, 468] on button "Volgende vraag" at bounding box center [574, 466] width 578 height 40
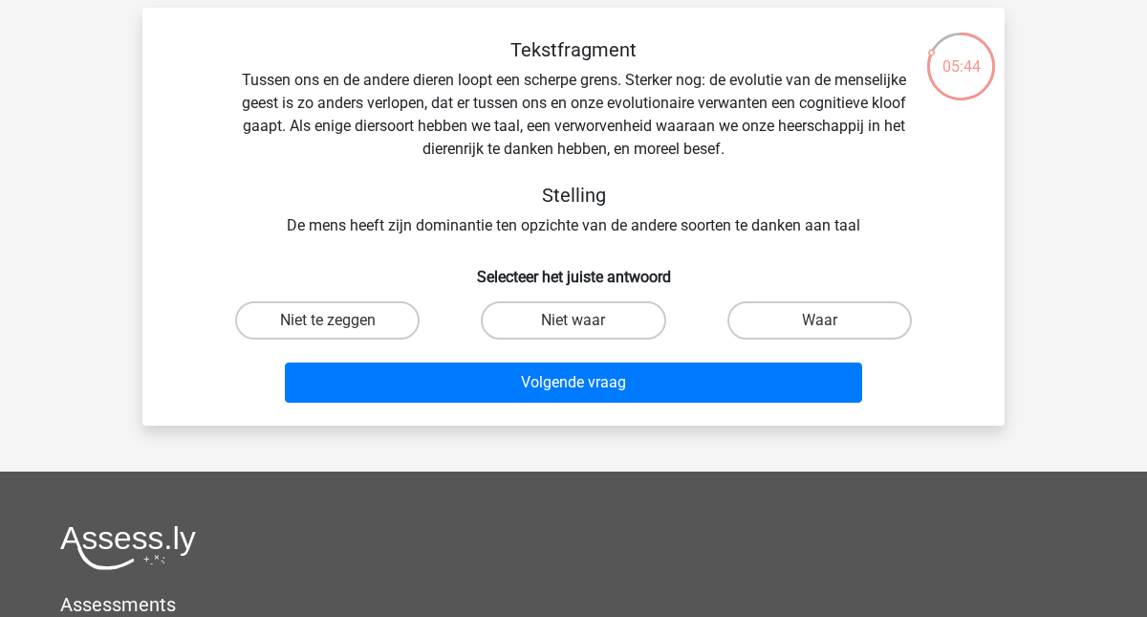
scroll to position [76, 0]
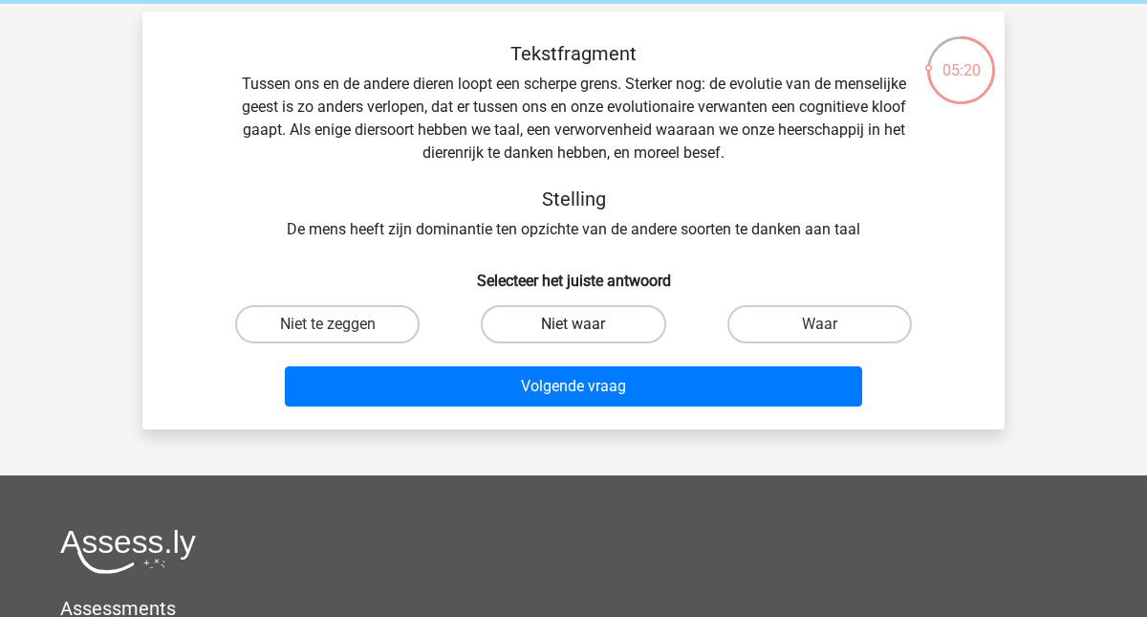
click at [590, 320] on label "Niet waar" at bounding box center [573, 324] width 184 height 38
click at [586, 324] on input "Niet waar" at bounding box center [579, 330] width 12 height 12
radio input "true"
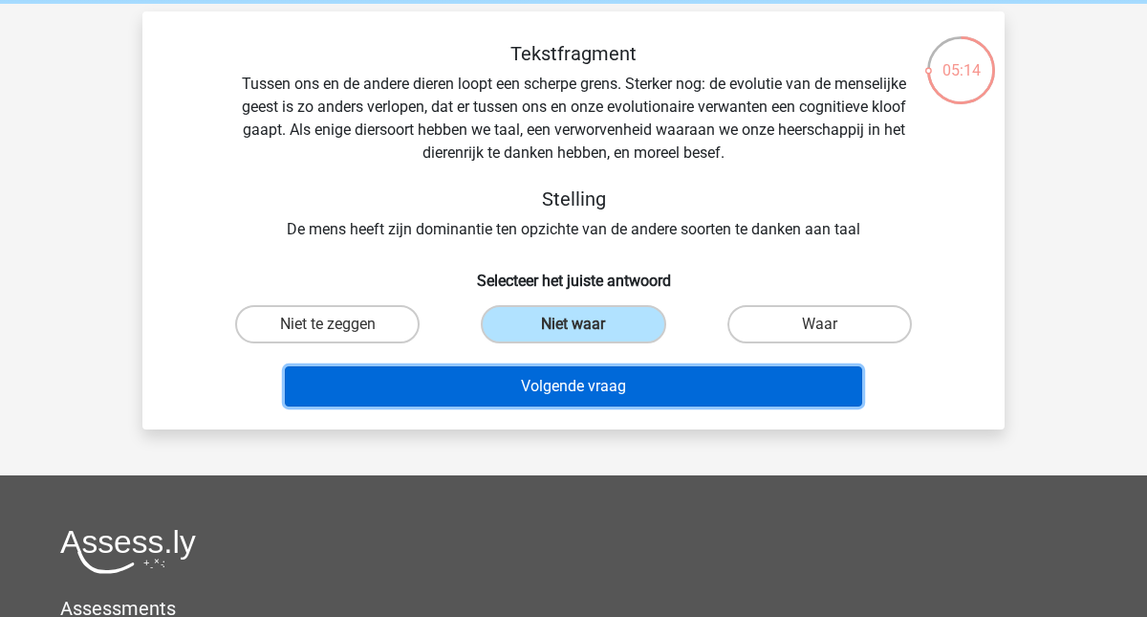
click at [580, 382] on button "Volgende vraag" at bounding box center [574, 386] width 578 height 40
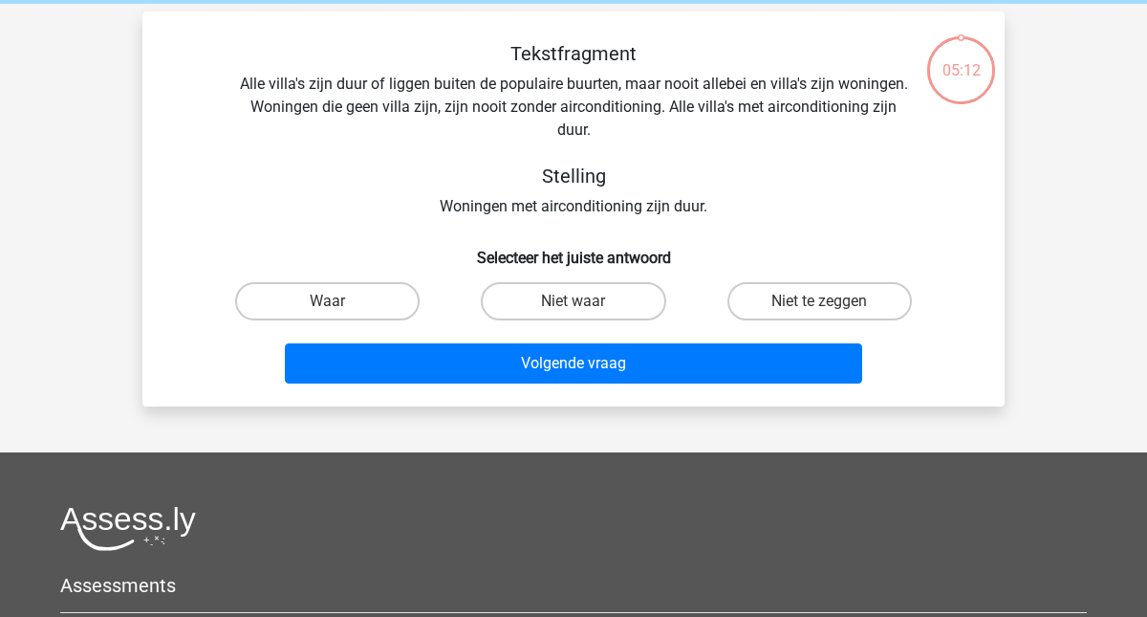
scroll to position [88, 0]
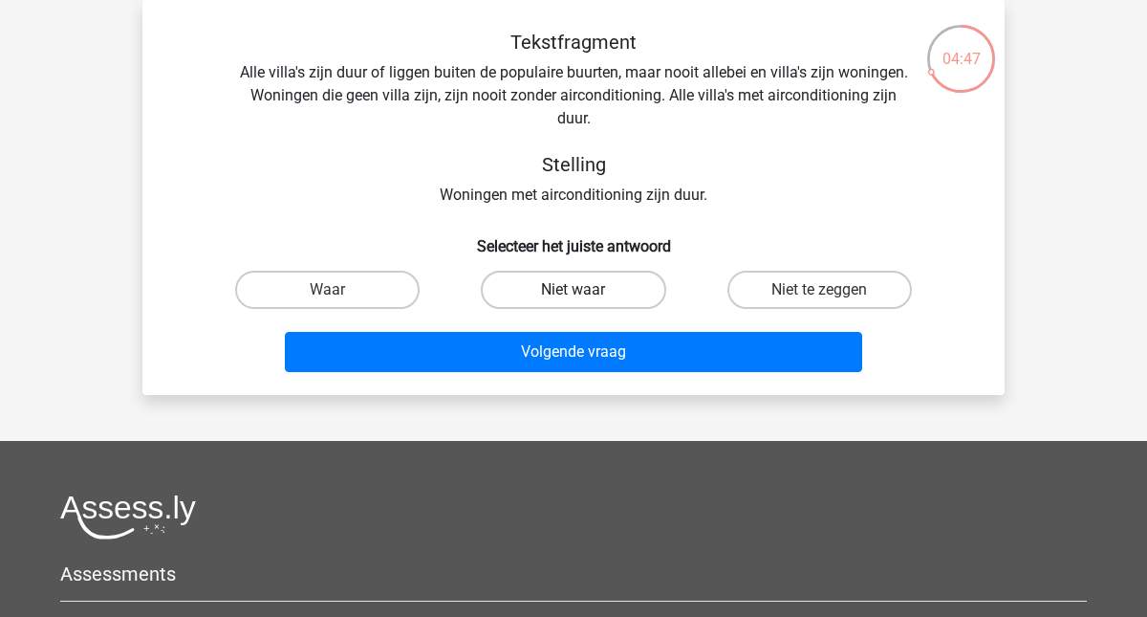
click at [571, 292] on label "Niet waar" at bounding box center [573, 289] width 184 height 38
click at [573, 292] on input "Niet waar" at bounding box center [579, 296] width 12 height 12
radio input "true"
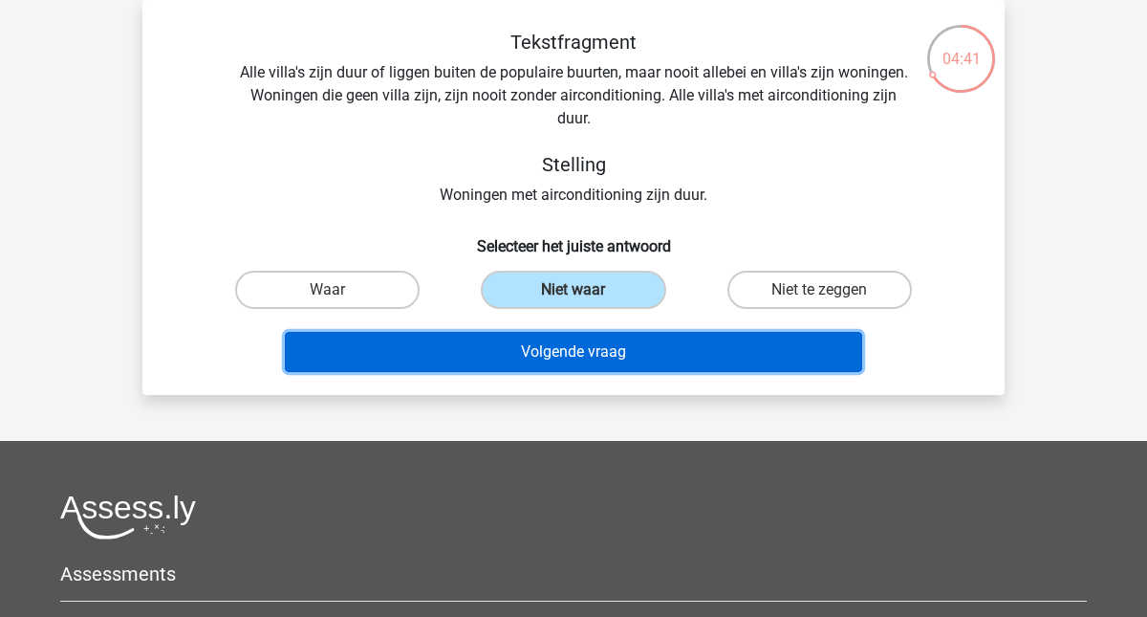
click at [588, 361] on button "Volgende vraag" at bounding box center [574, 352] width 578 height 40
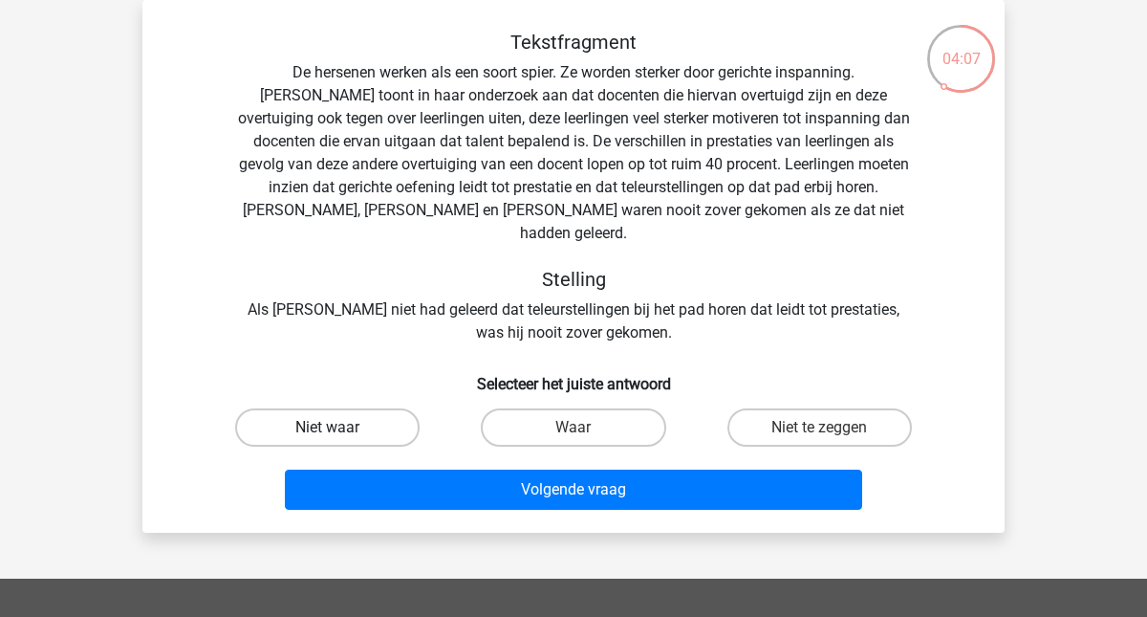
click at [304, 410] on label "Niet waar" at bounding box center [327, 427] width 184 height 38
click at [328, 427] on input "Niet waar" at bounding box center [334, 433] width 12 height 12
radio input "true"
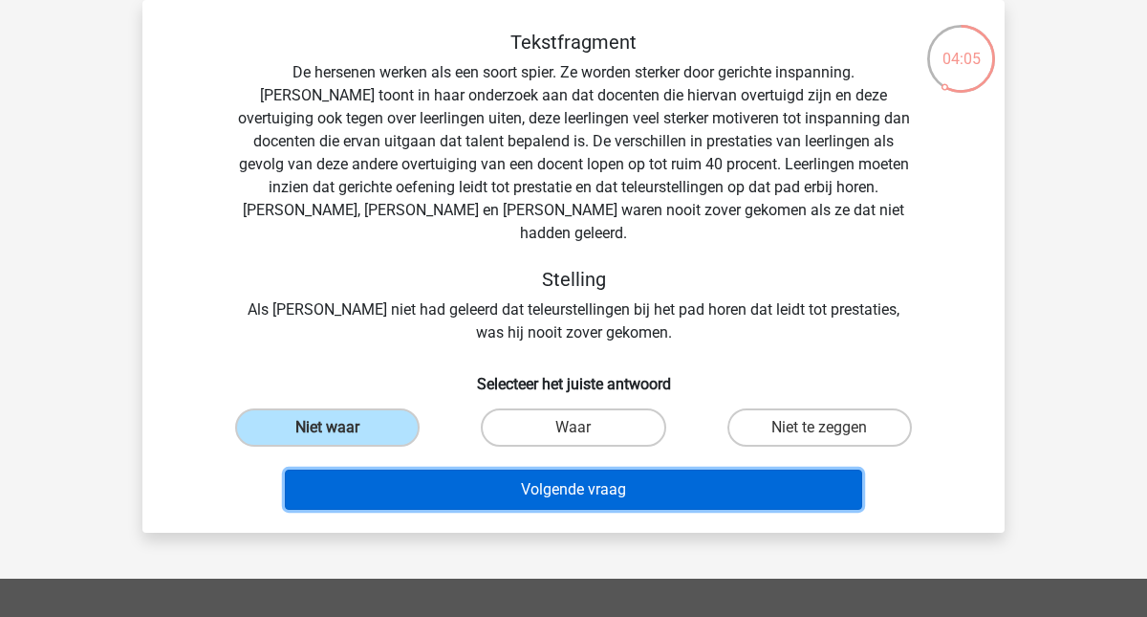
click at [585, 469] on button "Volgende vraag" at bounding box center [574, 489] width 578 height 40
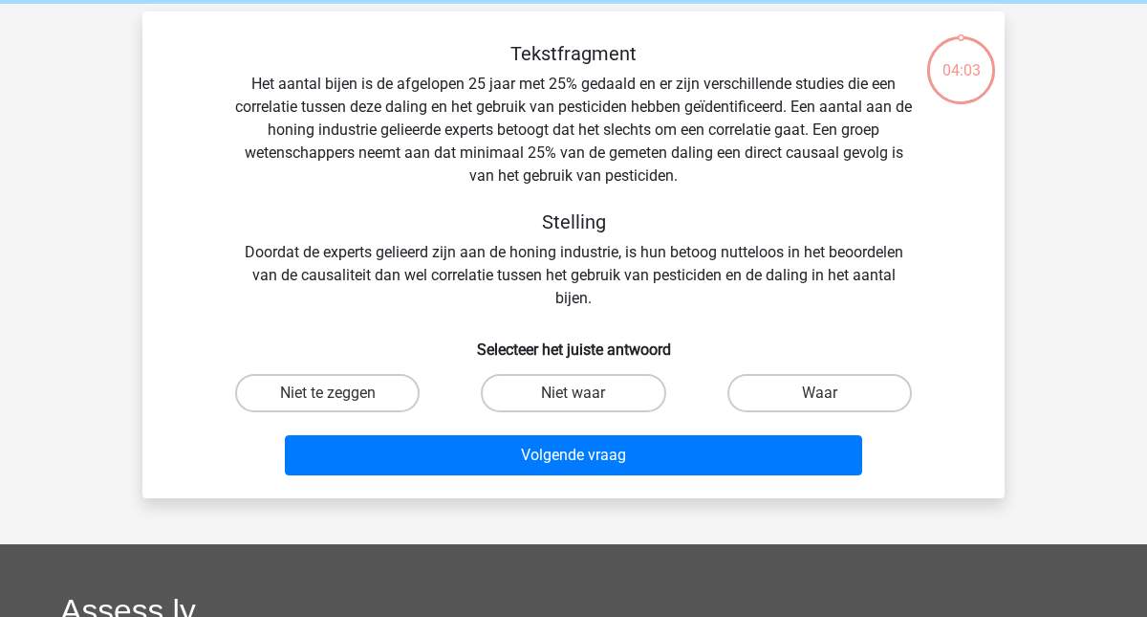
scroll to position [76, 0]
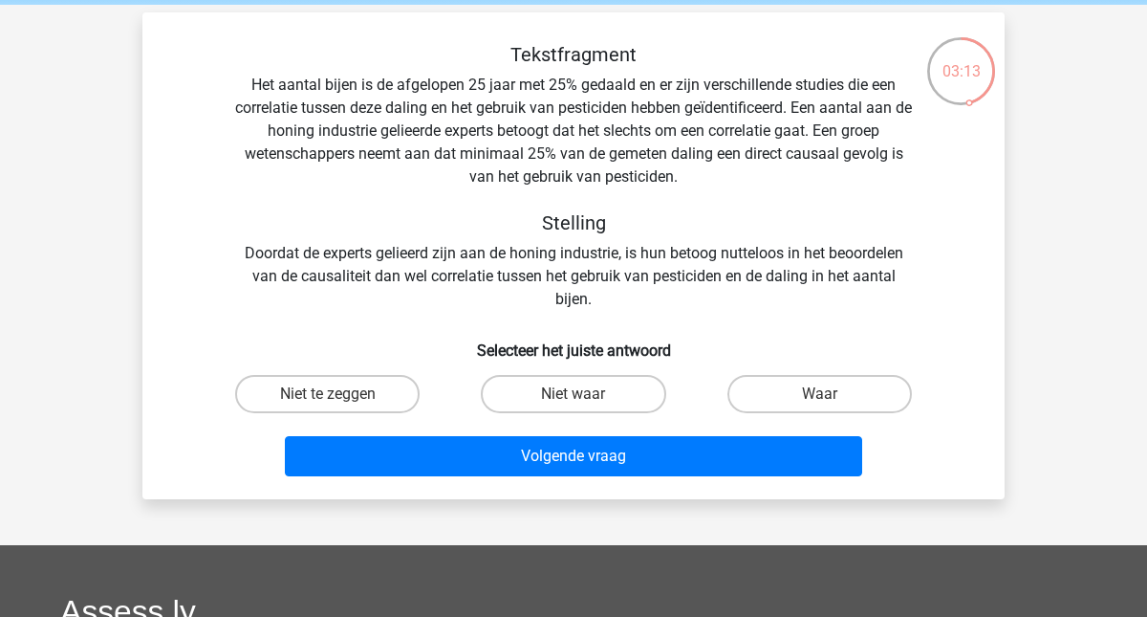
drag, startPoint x: 574, startPoint y: 390, endPoint x: 645, endPoint y: 321, distance: 98.7
click at [645, 321] on div "Tekstfragment Het aantal bijen is de afgelopen 25 jaar met 25% gedaald en er zi…" at bounding box center [573, 263] width 847 height 441
click at [638, 322] on div "Tekstfragment Het aantal bijen is de afgelopen 25 jaar met 25% gedaald en er zi…" at bounding box center [573, 263] width 847 height 441
click at [590, 389] on label "Niet waar" at bounding box center [573, 394] width 184 height 38
click at [586, 394] on input "Niet waar" at bounding box center [579, 400] width 12 height 12
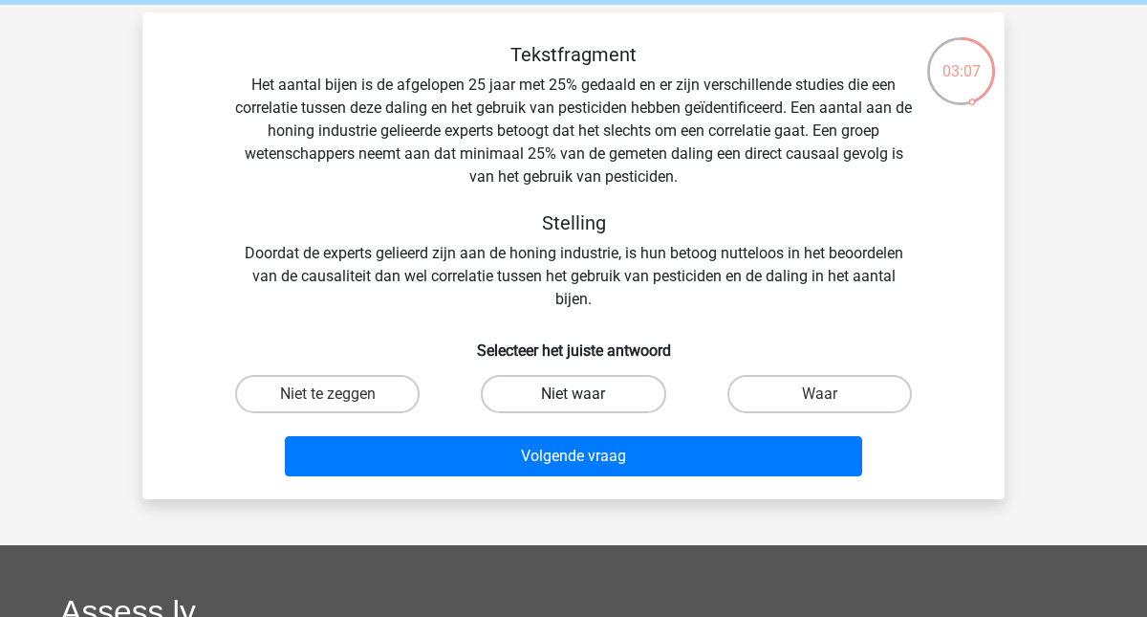
radio input "true"
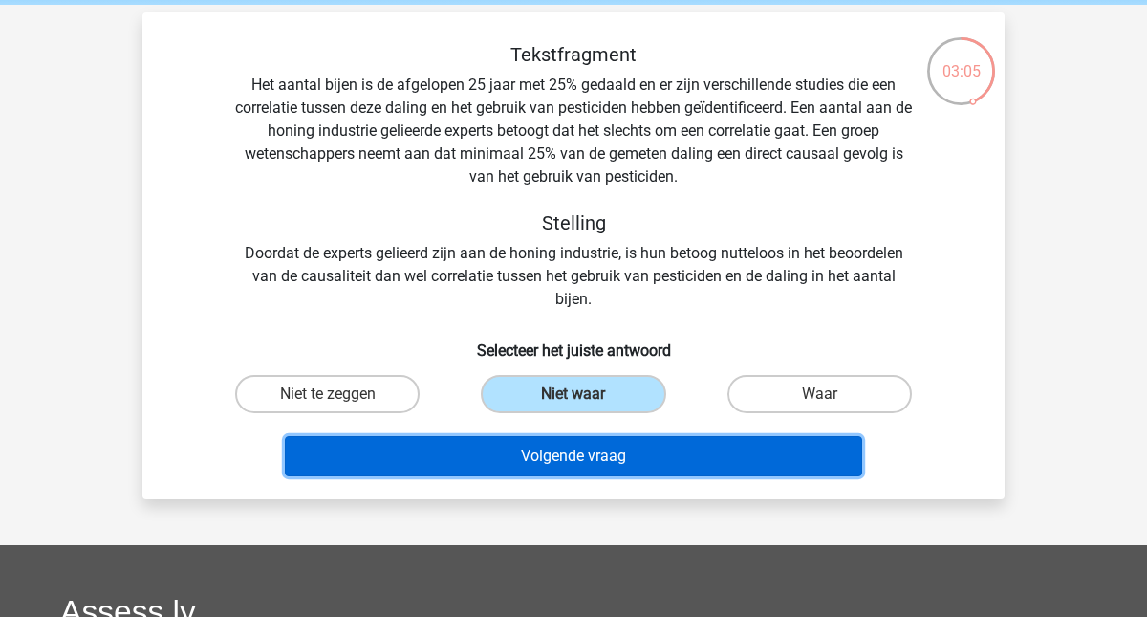
click at [595, 464] on button "Volgende vraag" at bounding box center [574, 456] width 578 height 40
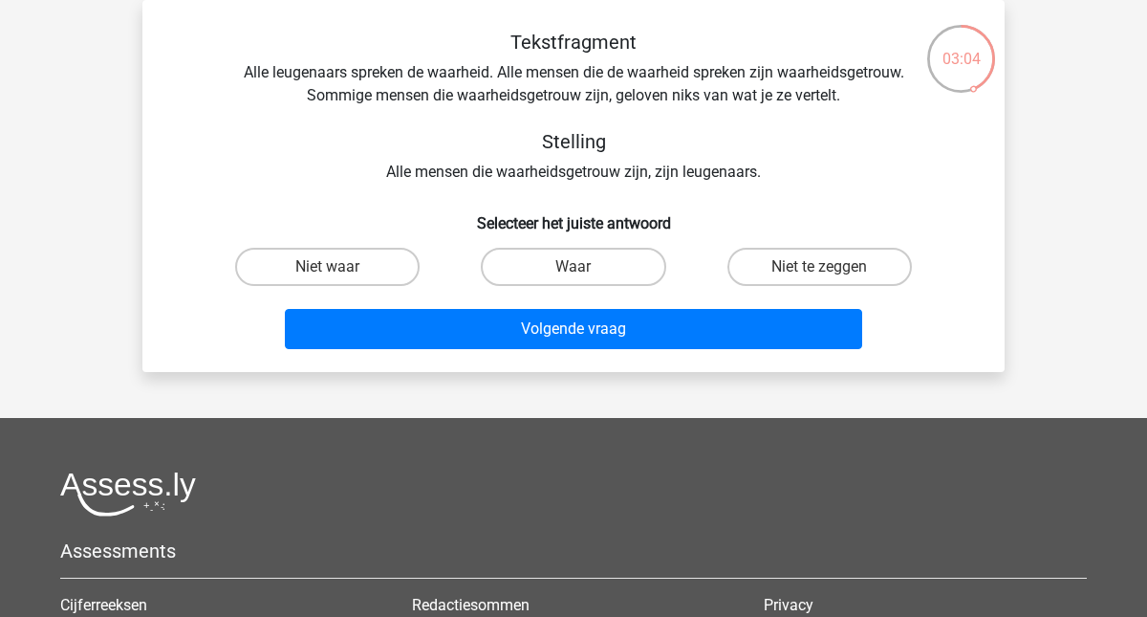
scroll to position [82, 0]
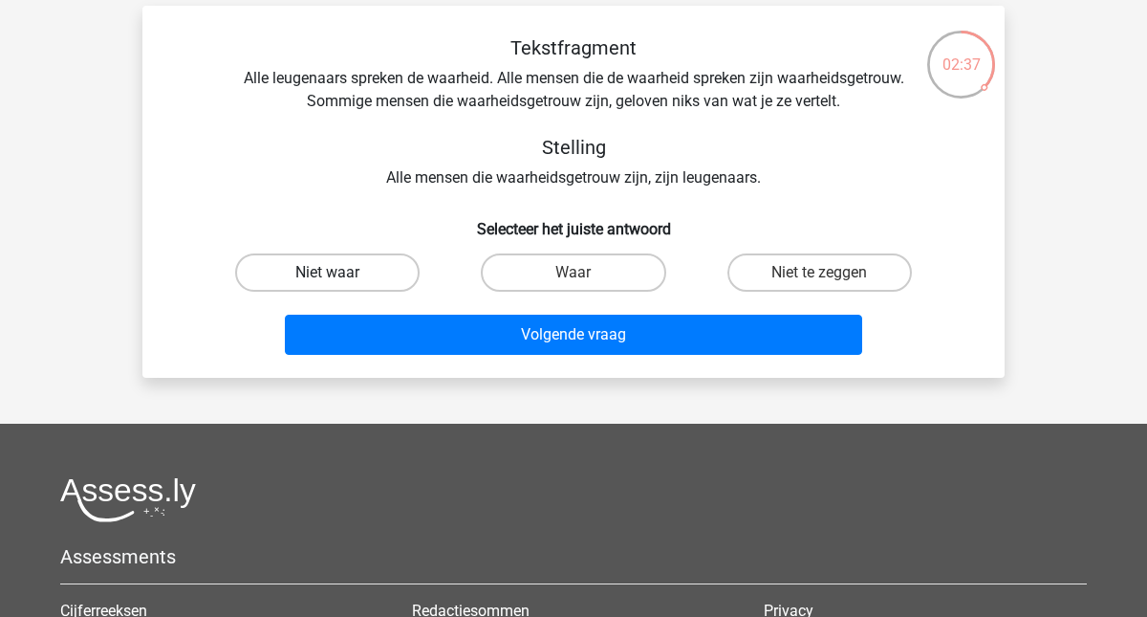
click at [325, 256] on label "Niet waar" at bounding box center [327, 272] width 184 height 38
click at [328, 272] on input "Niet waar" at bounding box center [334, 278] width 12 height 12
radio input "true"
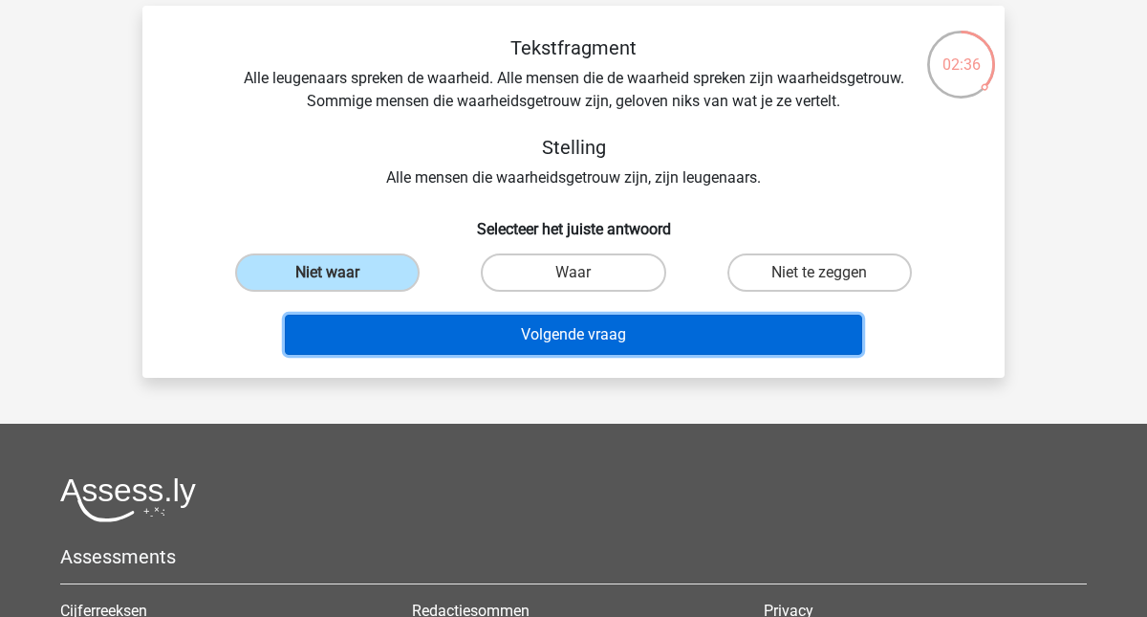
click at [508, 341] on button "Volgende vraag" at bounding box center [574, 334] width 578 height 40
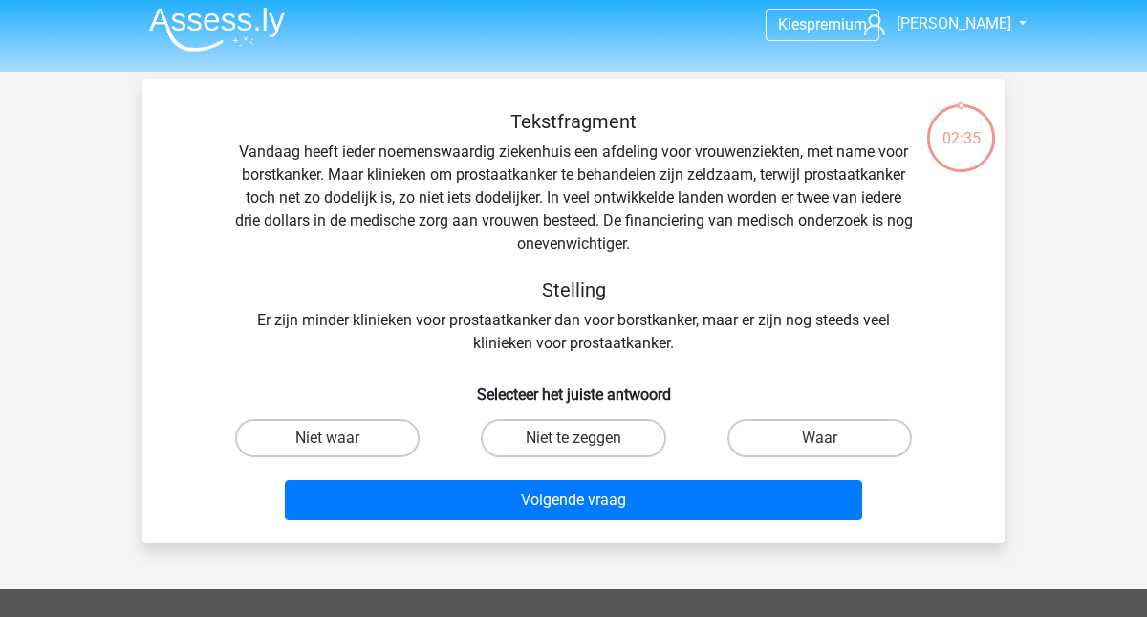
scroll to position [0, 0]
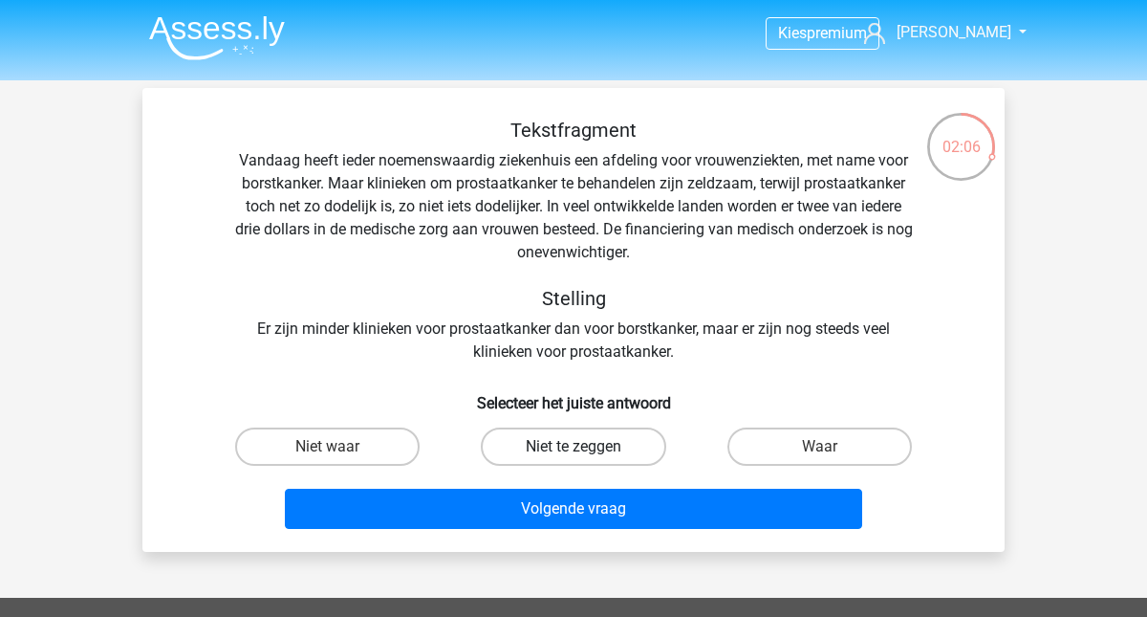
click at [577, 437] on label "Niet te zeggen" at bounding box center [573, 446] width 184 height 38
click at [577, 446] on input "Niet te zeggen" at bounding box center [579, 452] width 12 height 12
radio input "true"
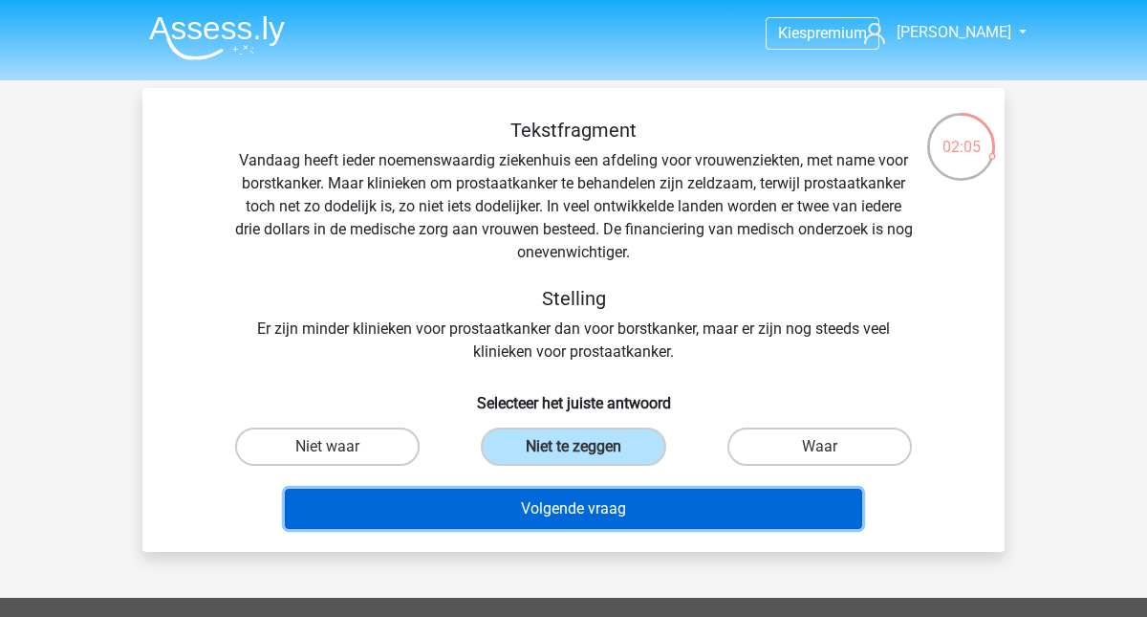
click at [599, 505] on button "Volgende vraag" at bounding box center [574, 508] width 578 height 40
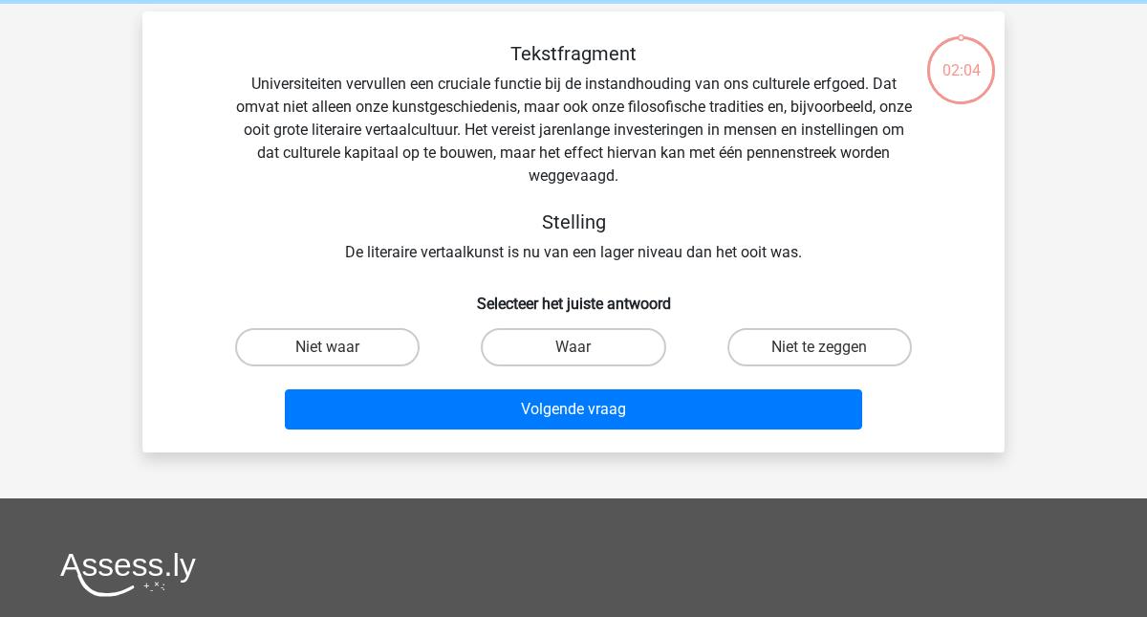
scroll to position [88, 0]
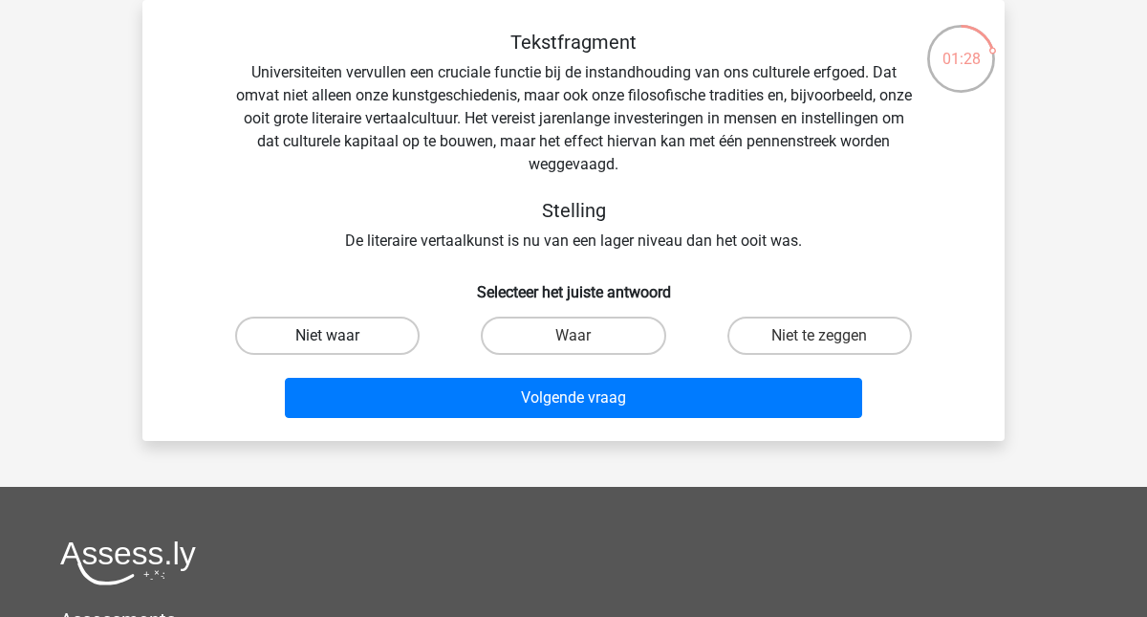
click at [355, 332] on label "Niet waar" at bounding box center [327, 335] width 184 height 38
click at [340, 335] on input "Niet waar" at bounding box center [334, 341] width 12 height 12
radio input "true"
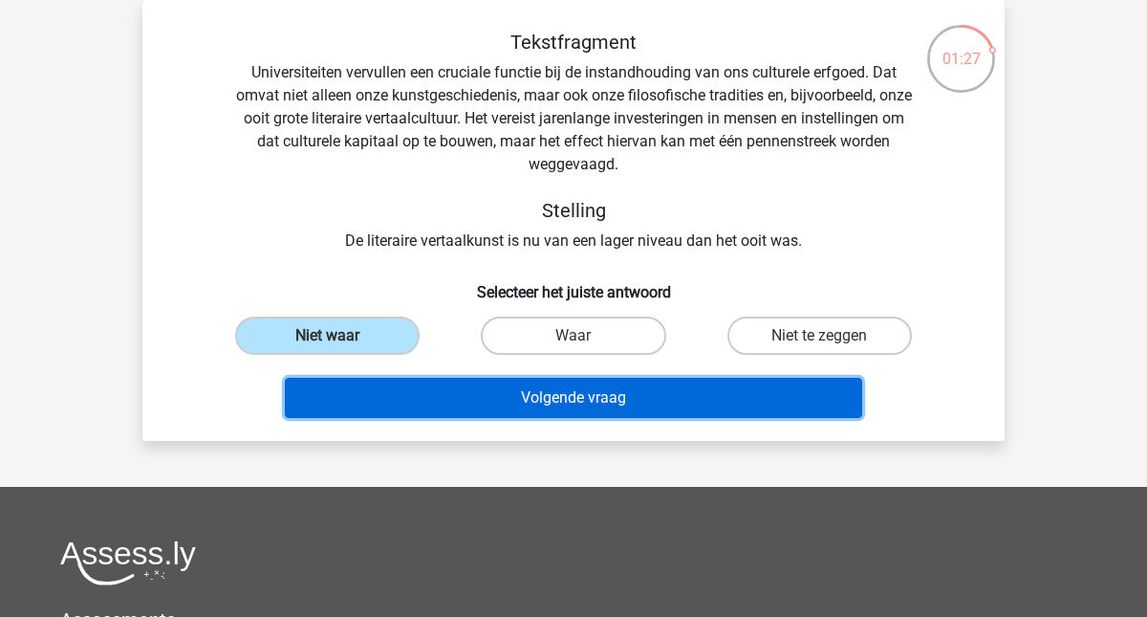
click at [526, 388] on button "Volgende vraag" at bounding box center [574, 398] width 578 height 40
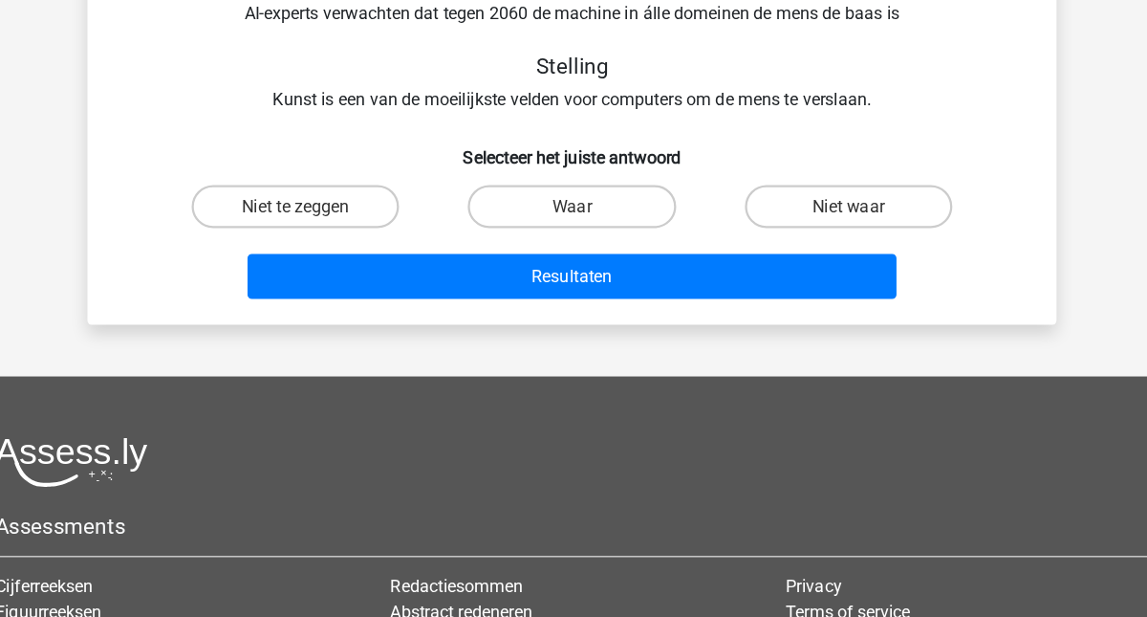
scroll to position [0, 0]
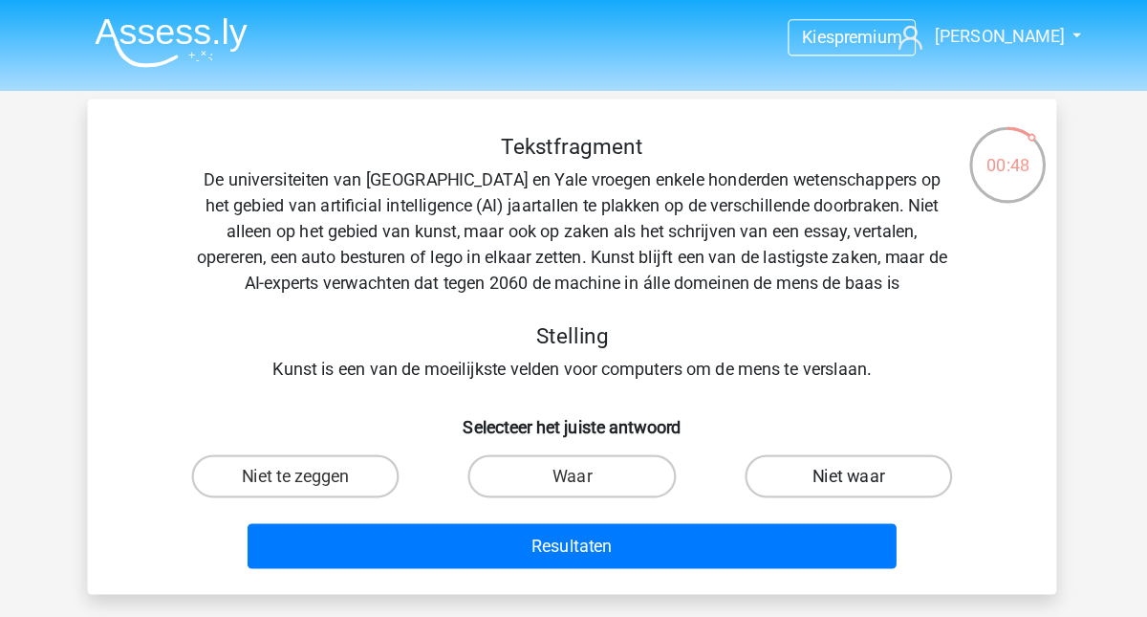
click at [833, 426] on label "Niet waar" at bounding box center [819, 423] width 184 height 38
click at [832, 426] on input "Niet waar" at bounding box center [825, 429] width 12 height 12
radio input "true"
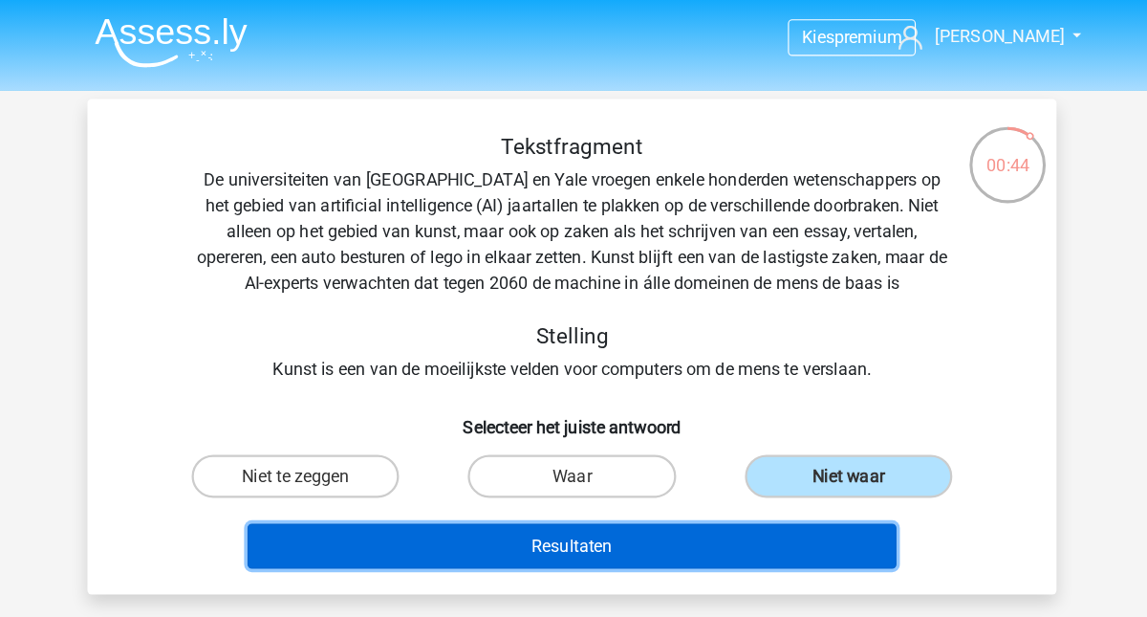
click at [567, 489] on button "Resultaten" at bounding box center [574, 485] width 578 height 40
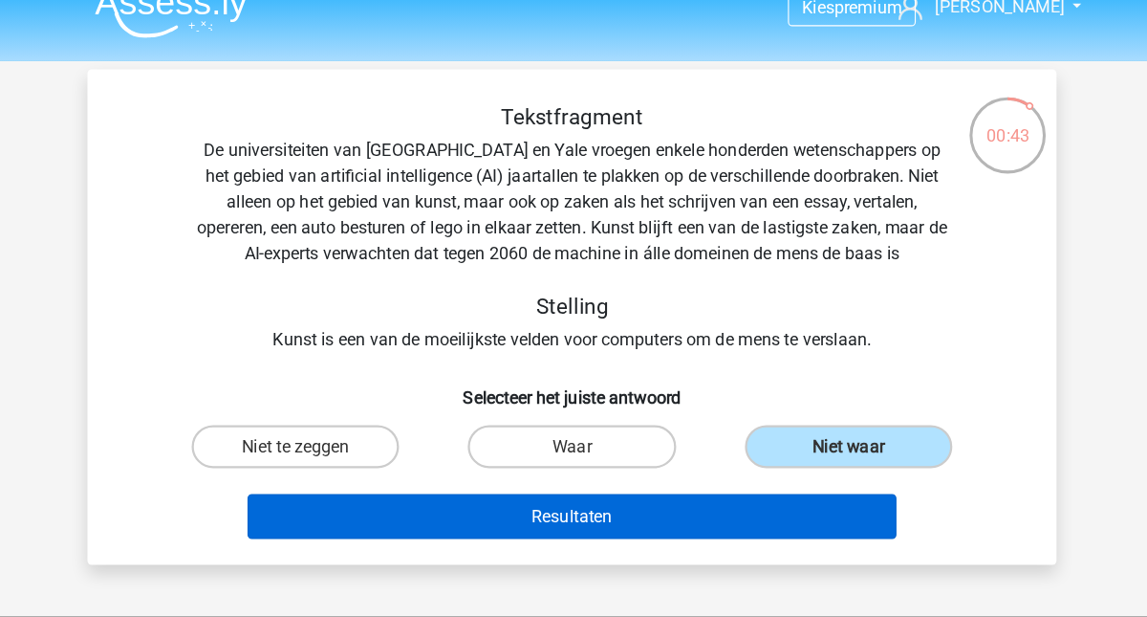
scroll to position [52, 0]
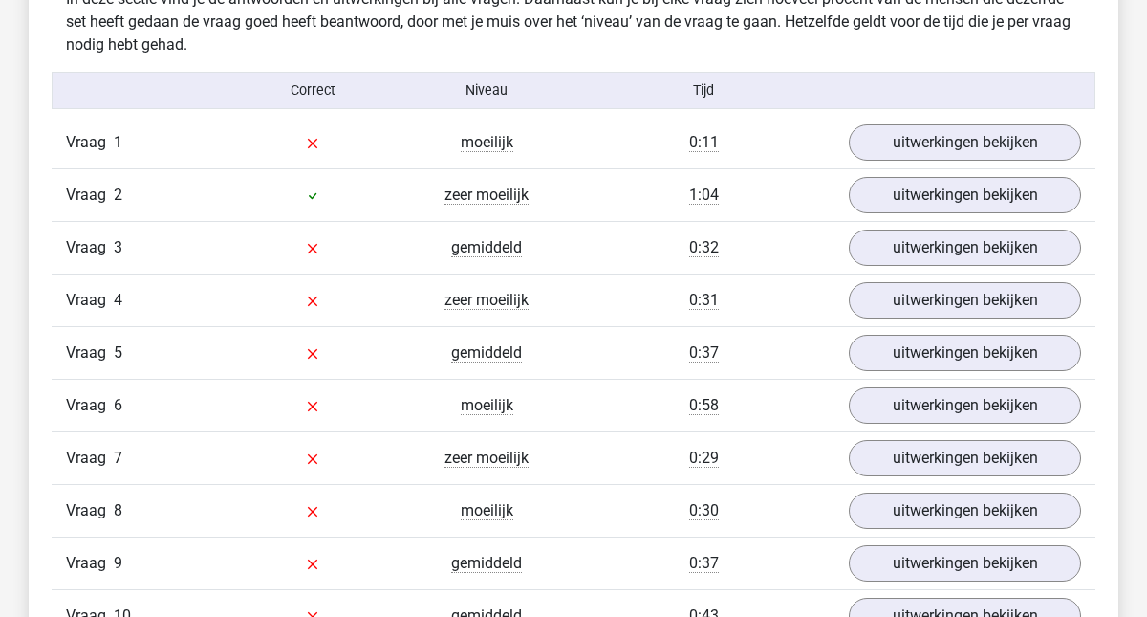
scroll to position [1500, 0]
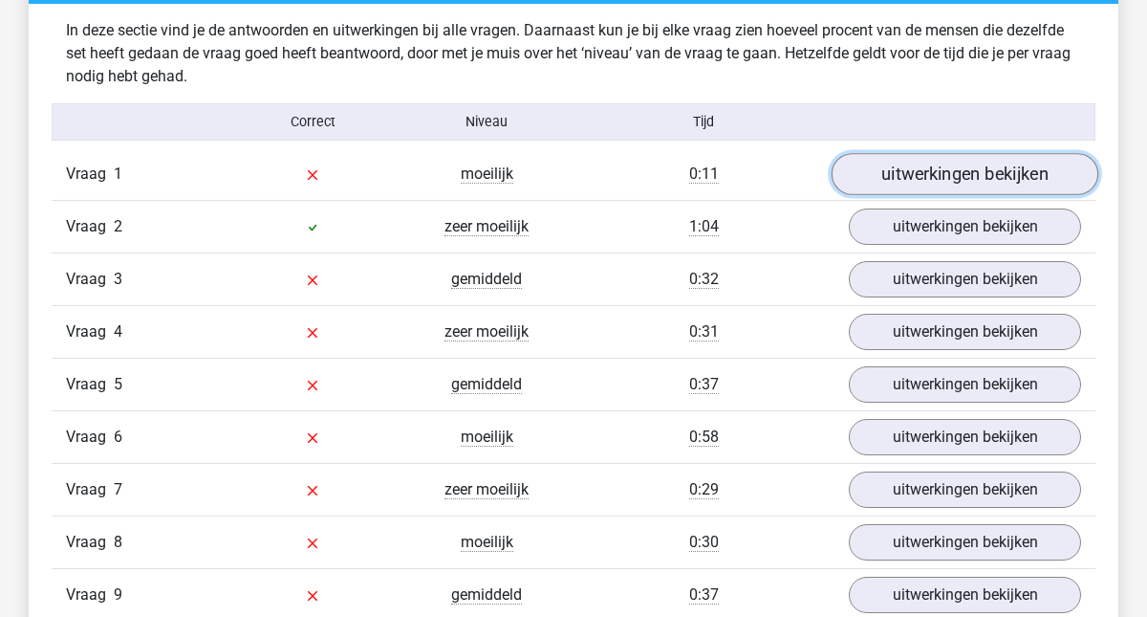
click at [930, 182] on link "uitwerkingen bekijken" at bounding box center [965, 175] width 267 height 42
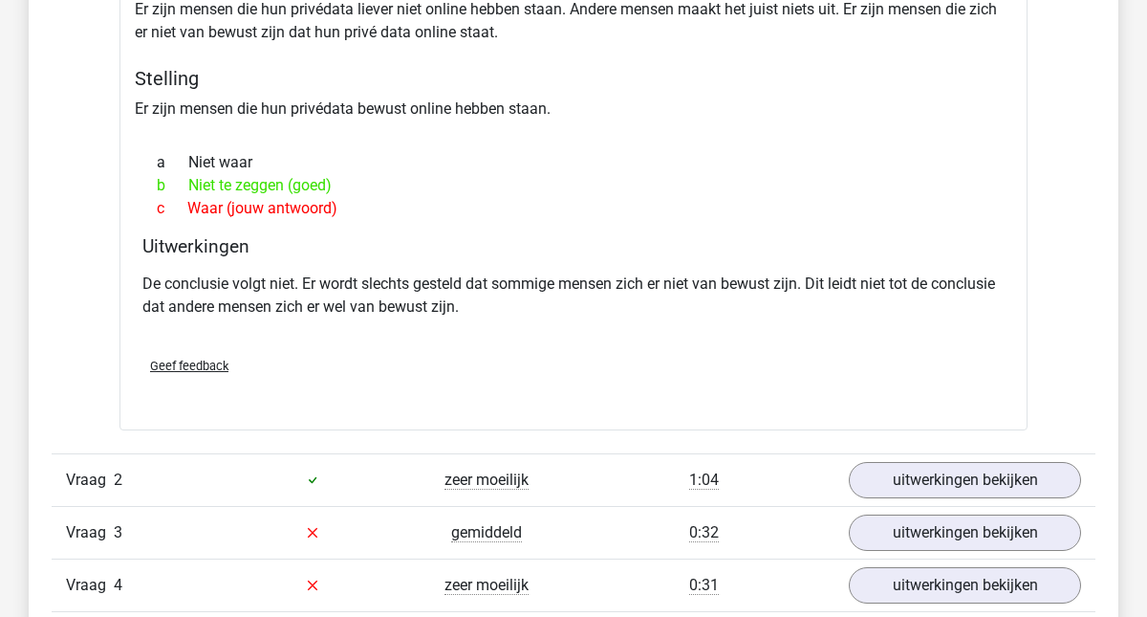
scroll to position [1784, 0]
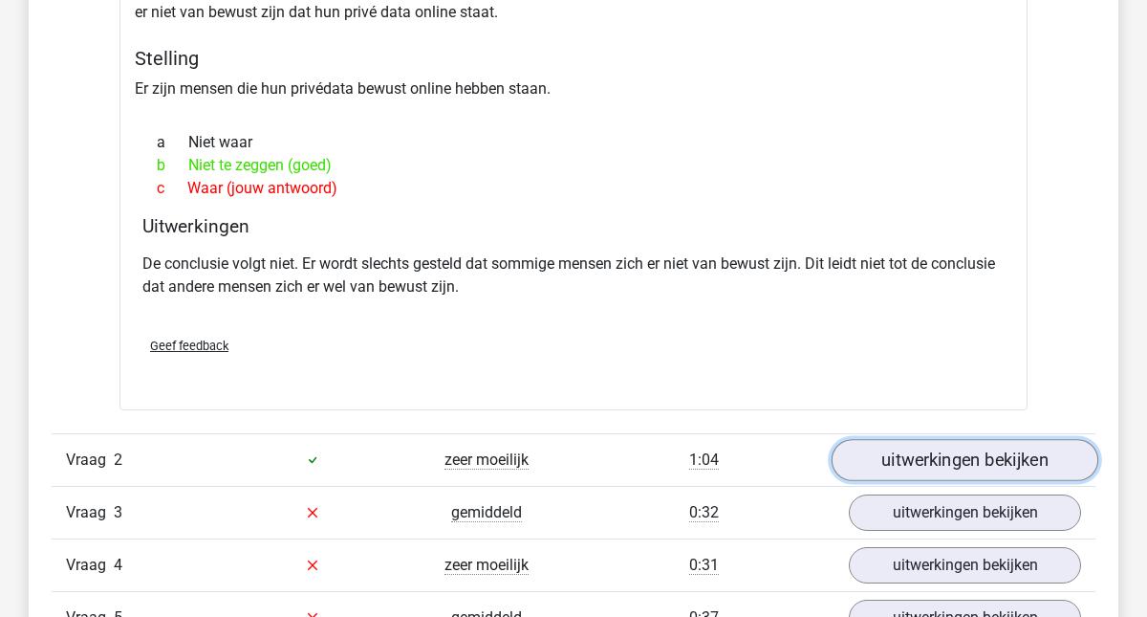
click at [904, 463] on link "uitwerkingen bekijken" at bounding box center [965, 460] width 267 height 42
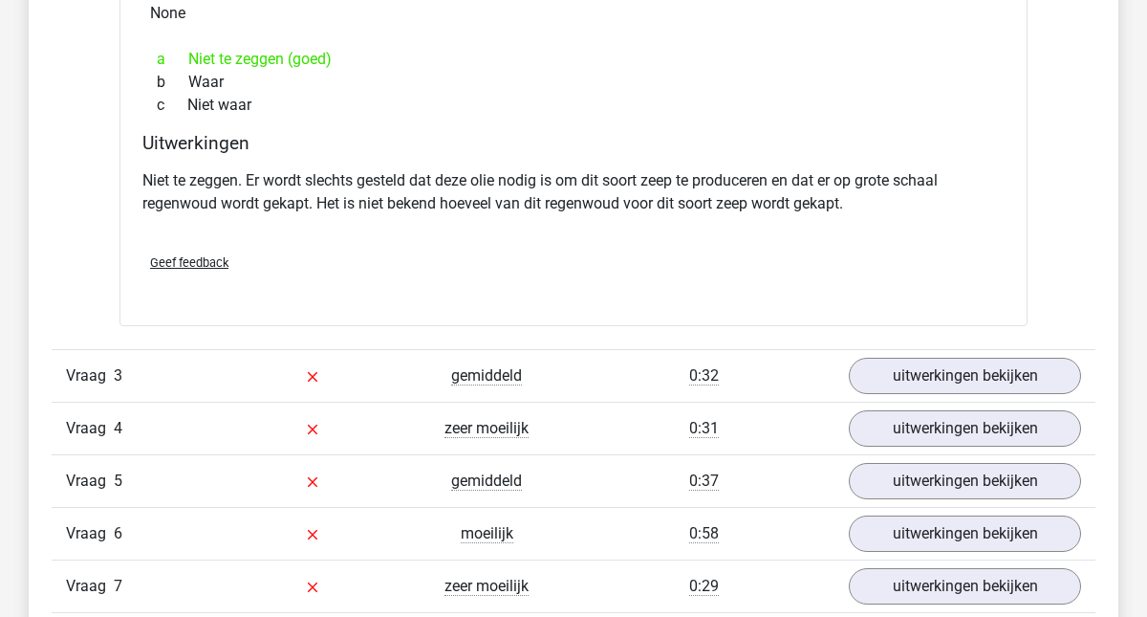
scroll to position [2620, 0]
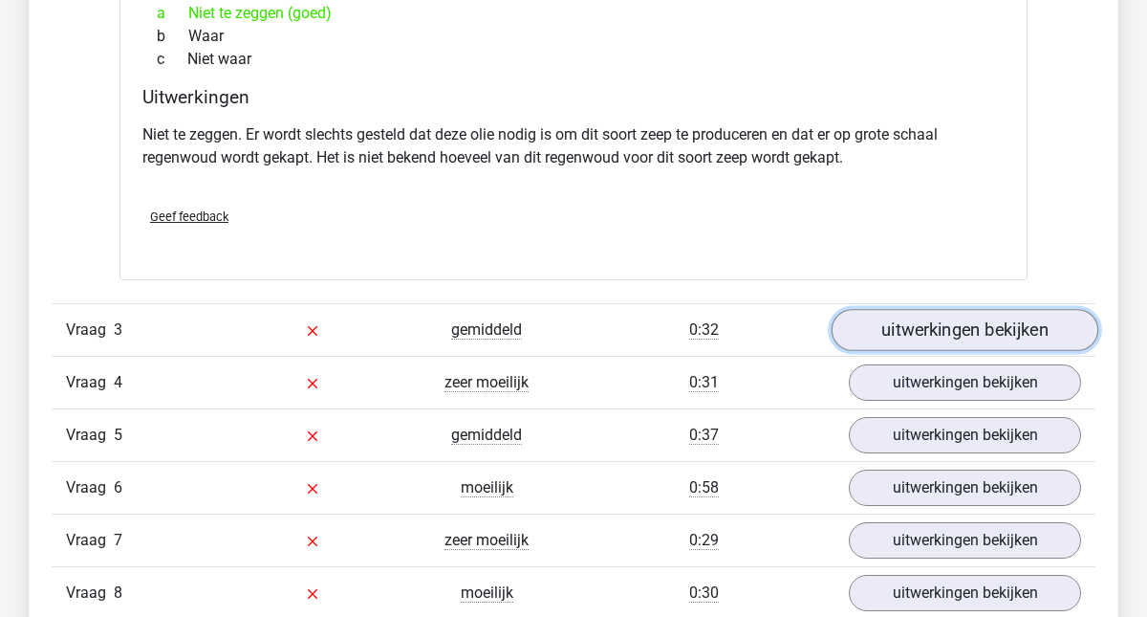
click at [925, 335] on link "uitwerkingen bekijken" at bounding box center [965, 330] width 267 height 42
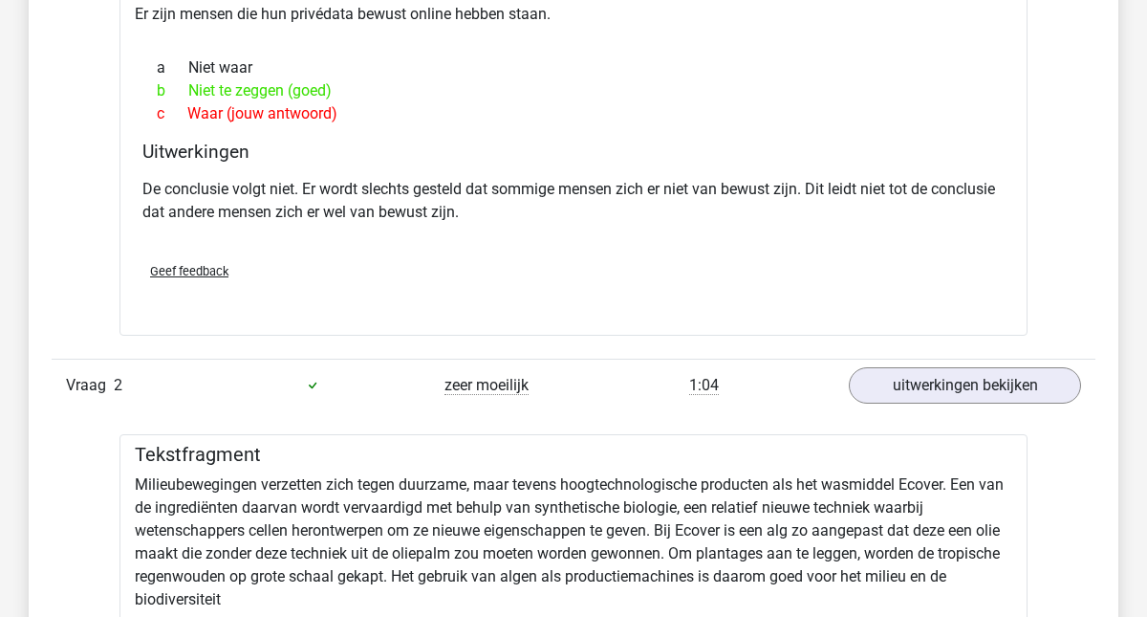
scroll to position [1843, 0]
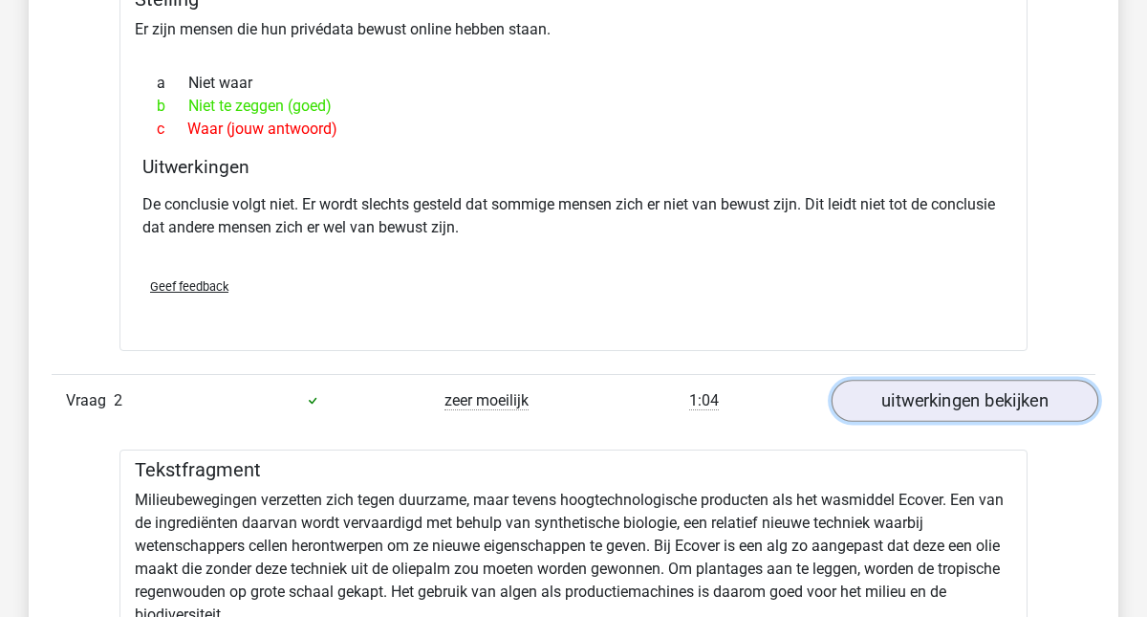
click at [929, 393] on link "uitwerkingen bekijken" at bounding box center [965, 400] width 267 height 42
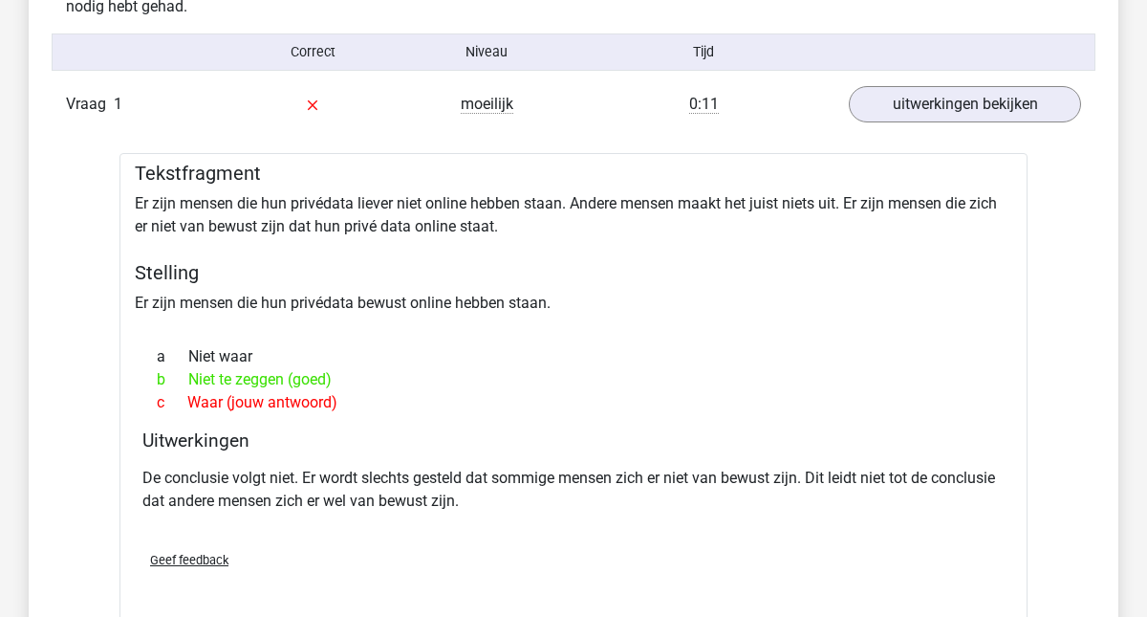
scroll to position [1543, 0]
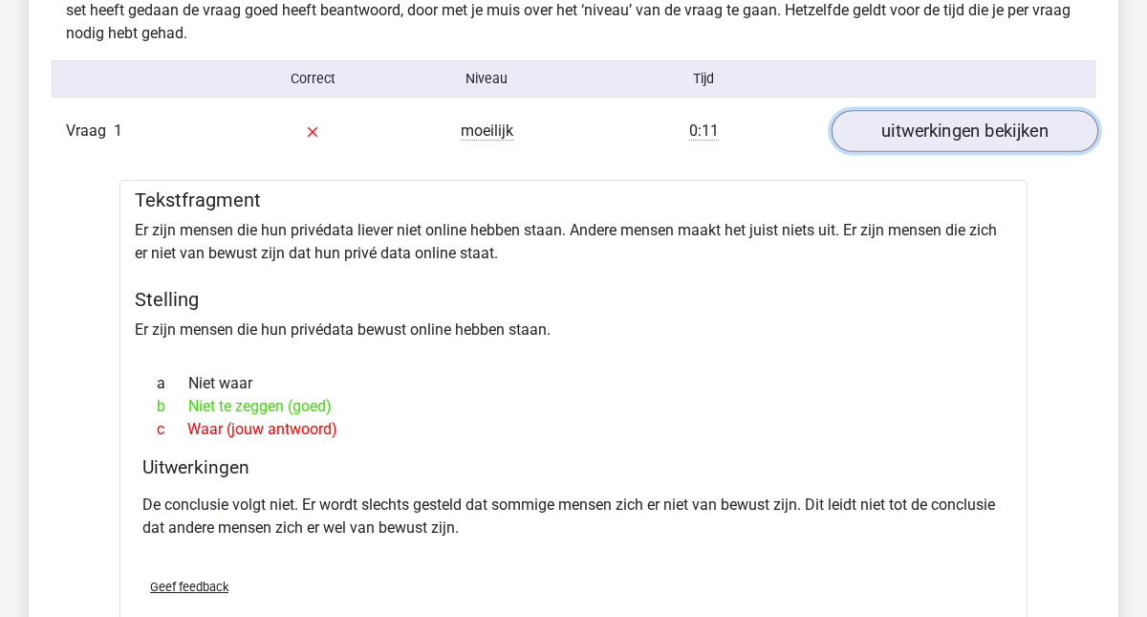
click at [965, 124] on link "uitwerkingen bekijken" at bounding box center [965, 132] width 267 height 42
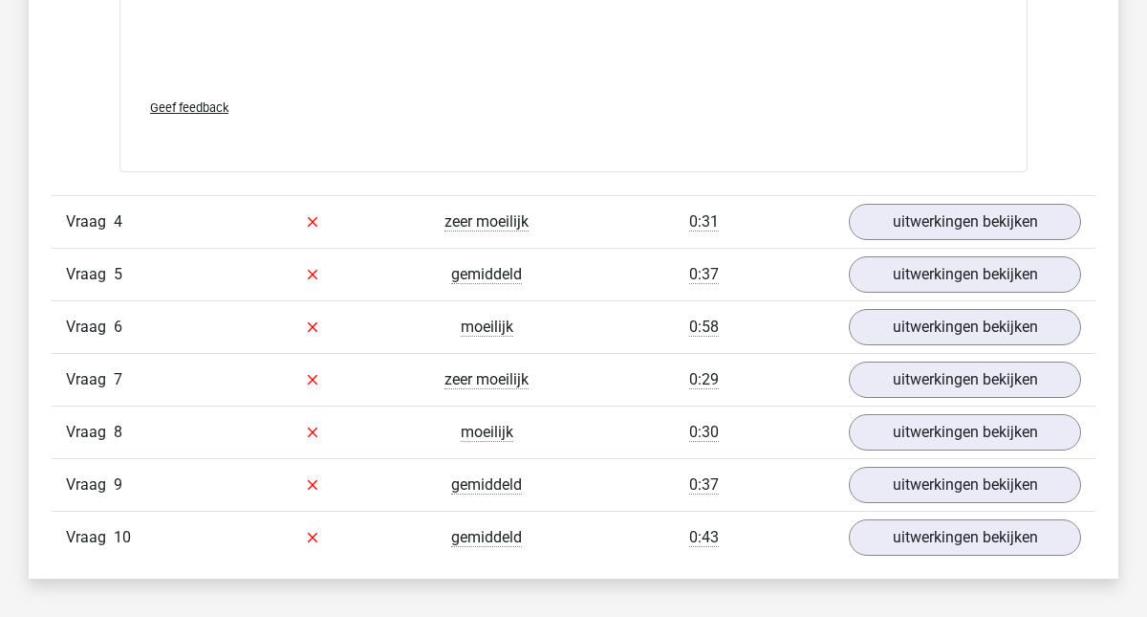
scroll to position [2715, 0]
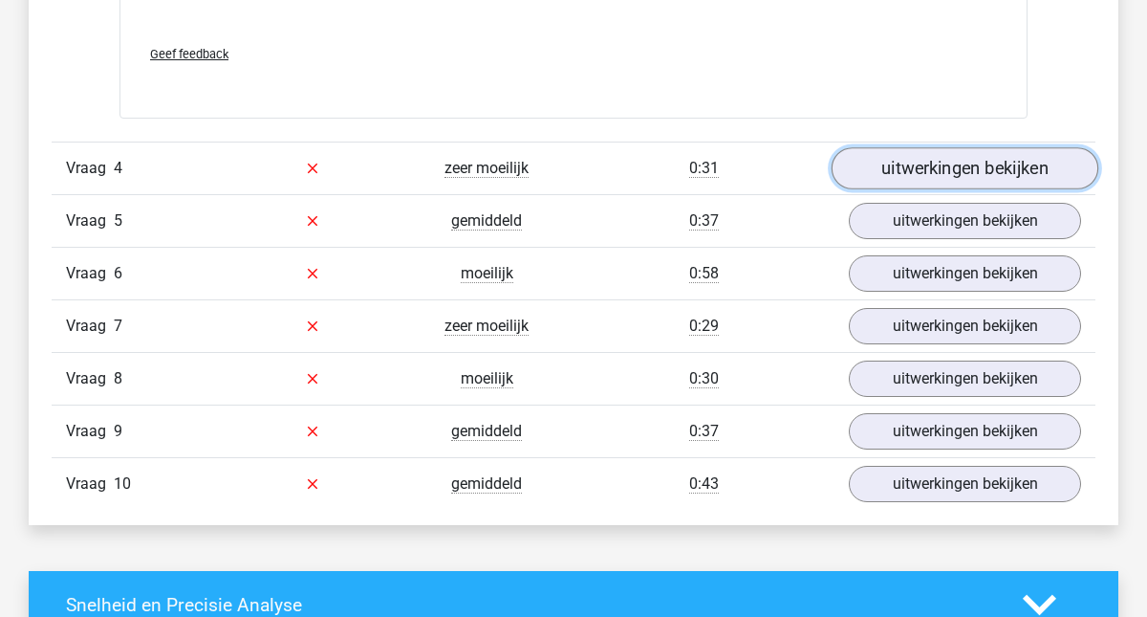
click at [955, 164] on link "uitwerkingen bekijken" at bounding box center [965, 168] width 267 height 42
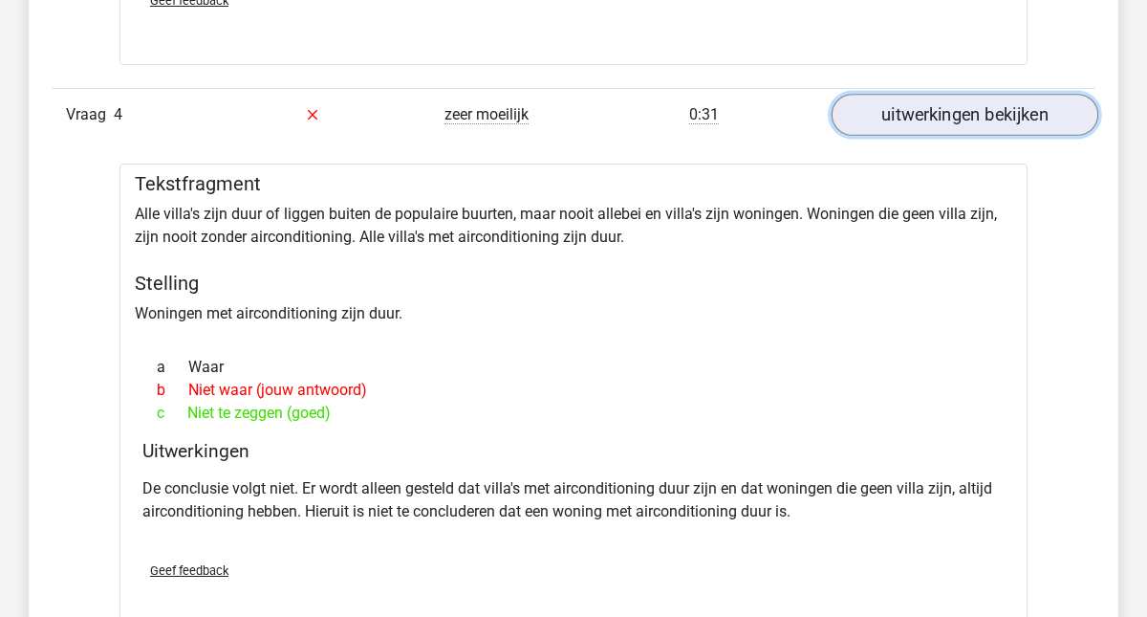
scroll to position [2844, 0]
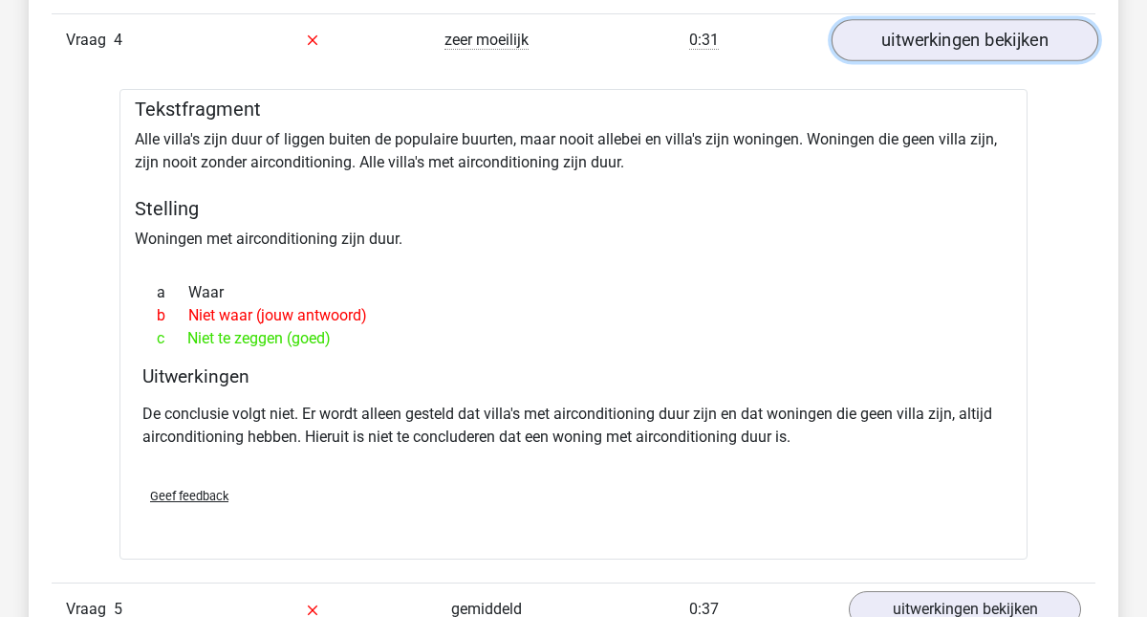
click at [967, 36] on link "uitwerkingen bekijken" at bounding box center [965, 40] width 267 height 42
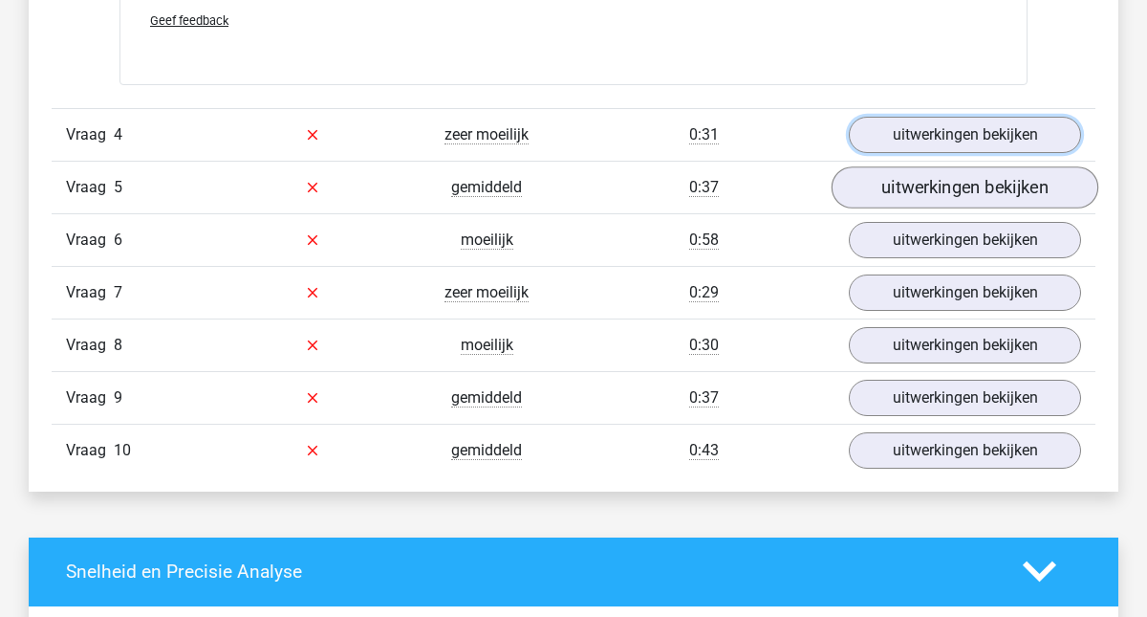
scroll to position [2754, 0]
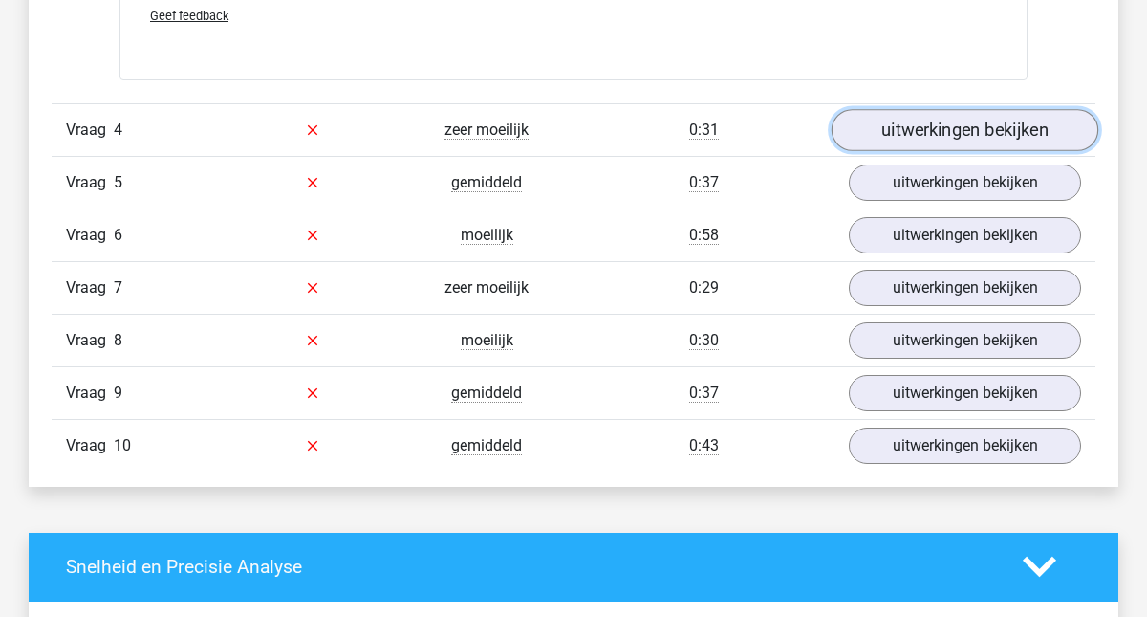
click at [935, 143] on link "uitwerkingen bekijken" at bounding box center [965, 130] width 267 height 42
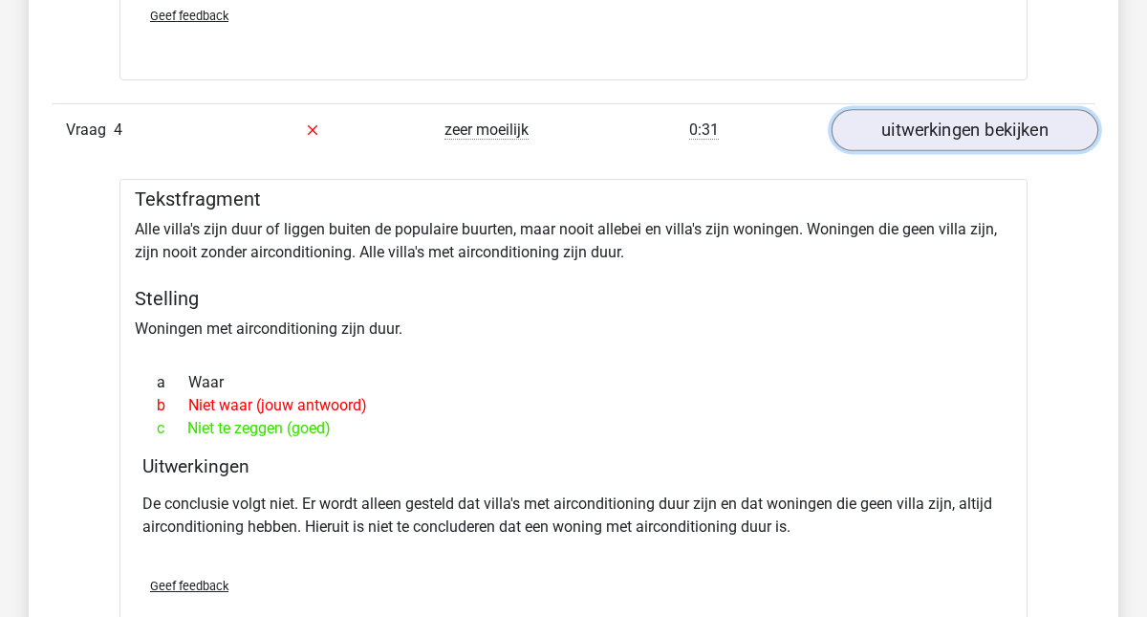
click at [935, 143] on link "uitwerkingen bekijken" at bounding box center [965, 130] width 267 height 42
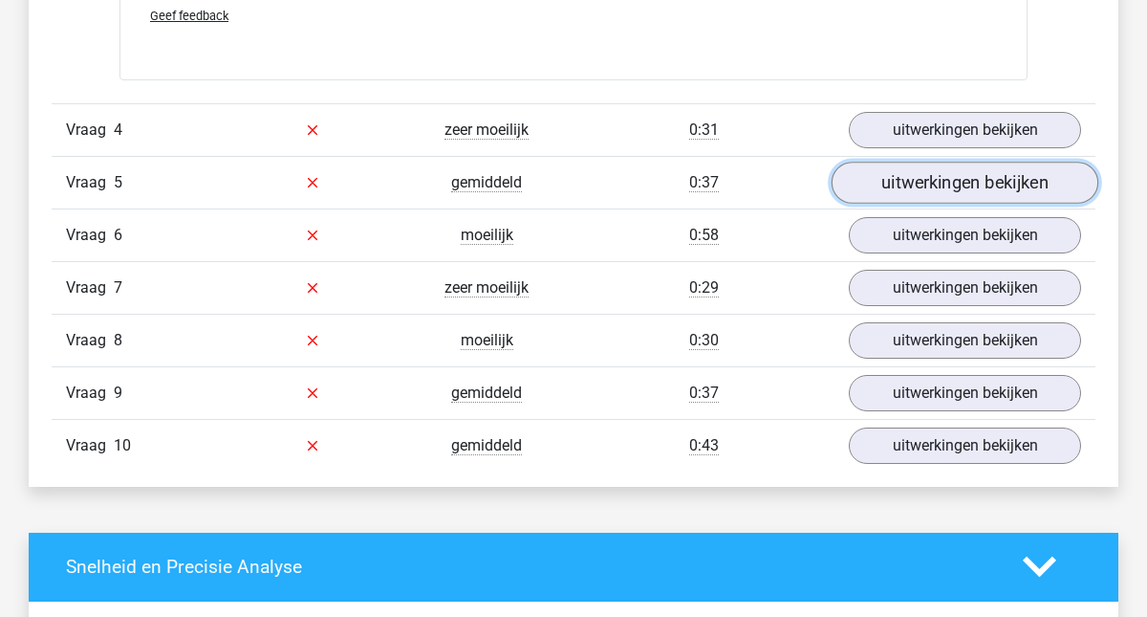
click at [933, 184] on link "uitwerkingen bekijken" at bounding box center [965, 183] width 267 height 42
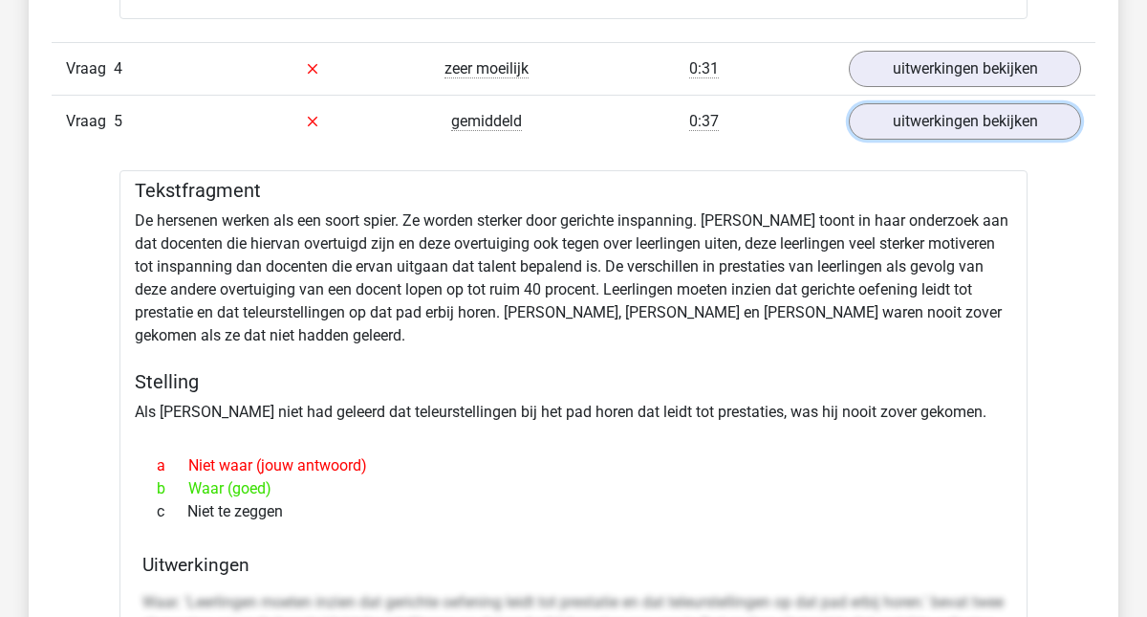
scroll to position [2798, 0]
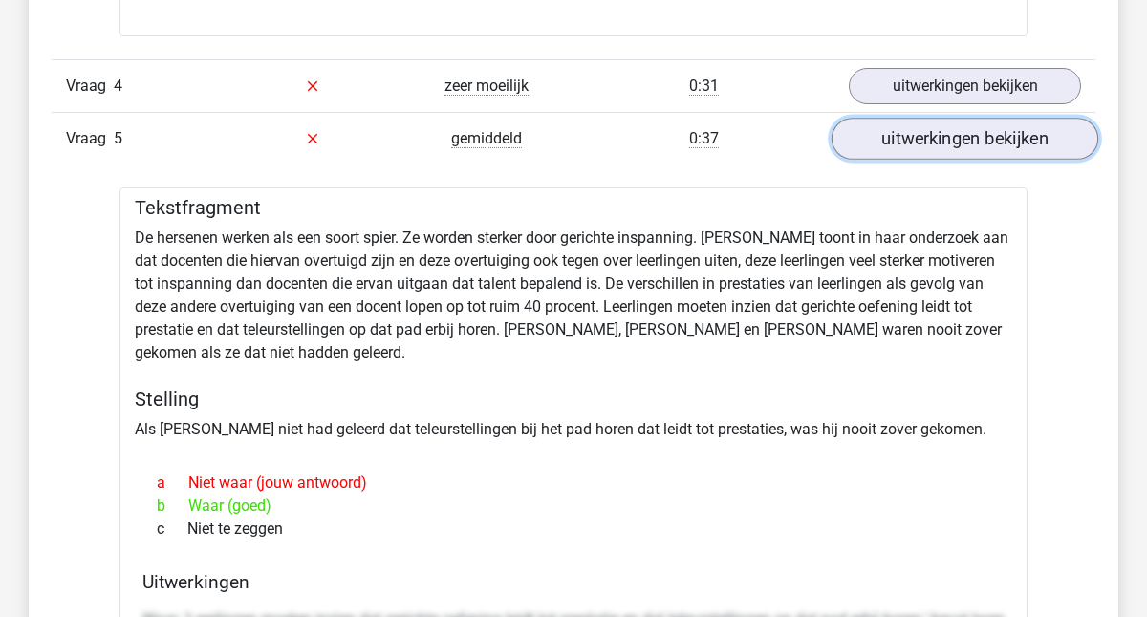
click at [966, 140] on link "uitwerkingen bekijken" at bounding box center [965, 139] width 267 height 42
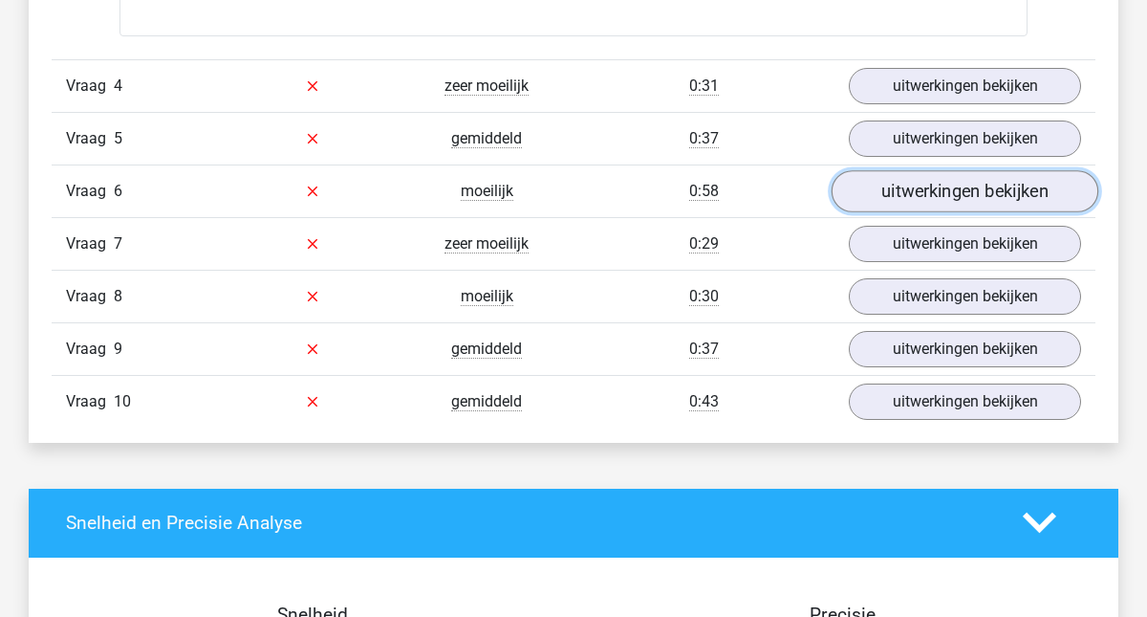
click at [949, 197] on link "uitwerkingen bekijken" at bounding box center [965, 191] width 267 height 42
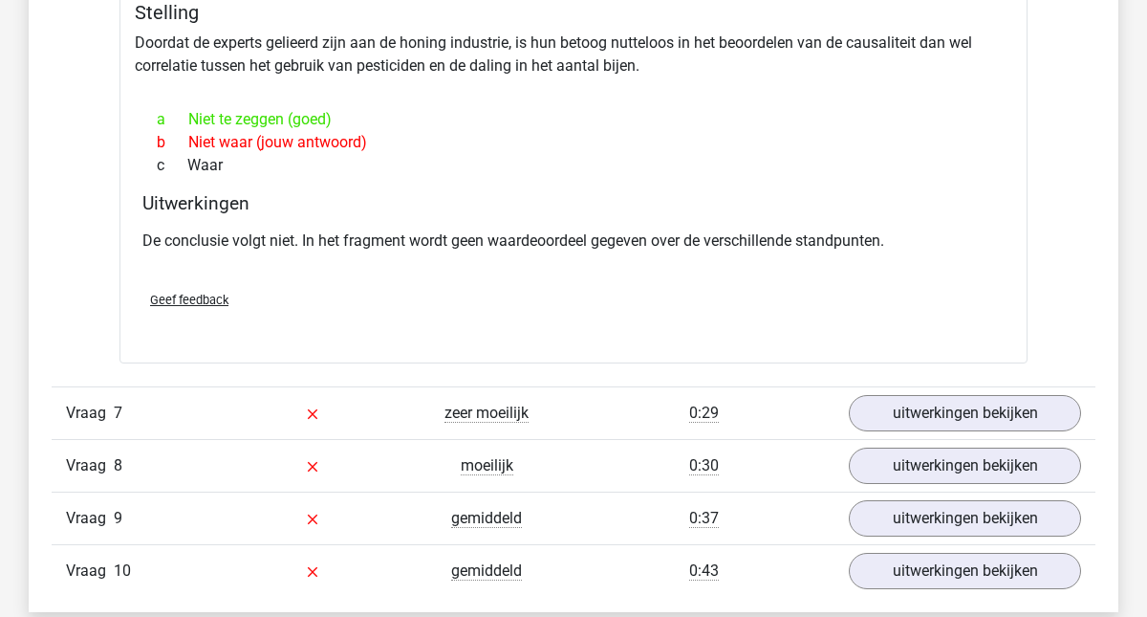
scroll to position [3231, 0]
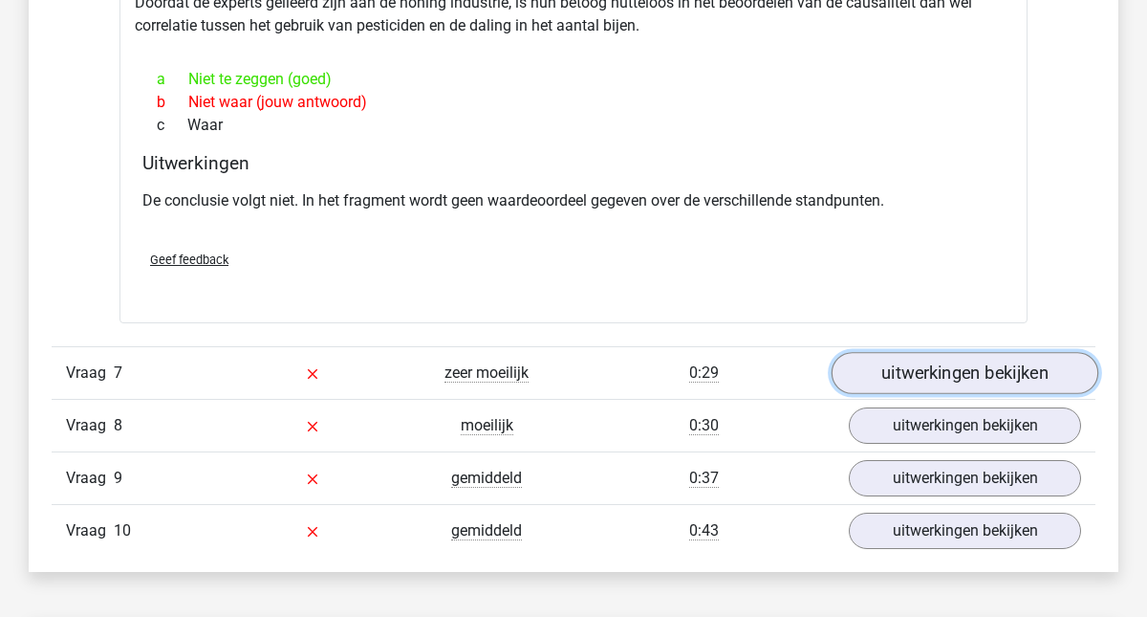
click at [901, 369] on link "uitwerkingen bekijken" at bounding box center [965, 373] width 267 height 42
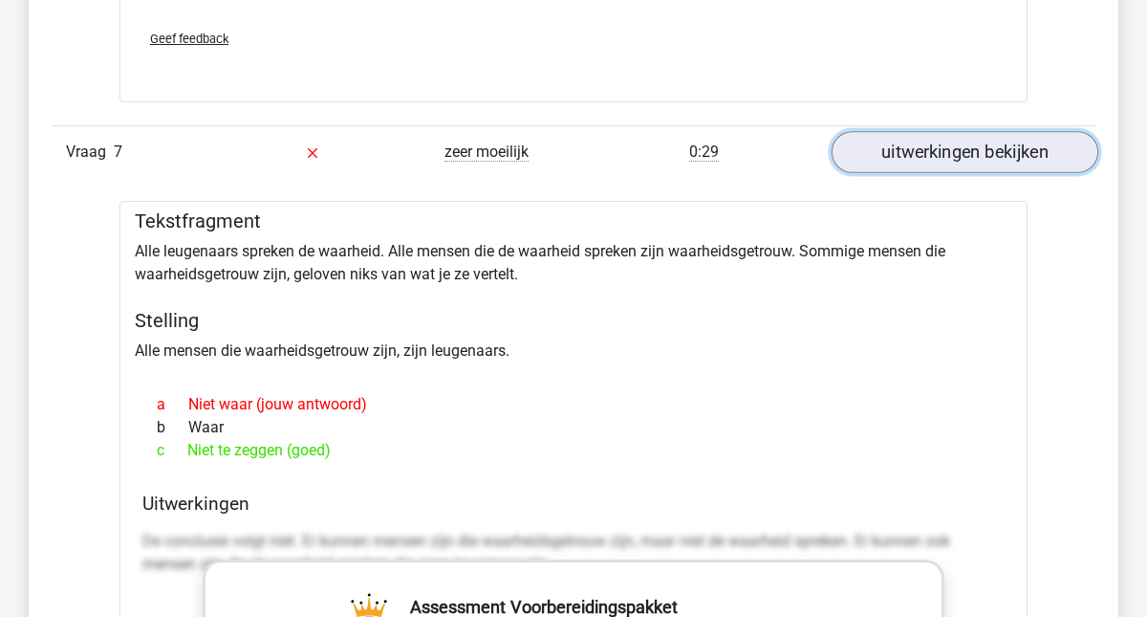
scroll to position [3457, 0]
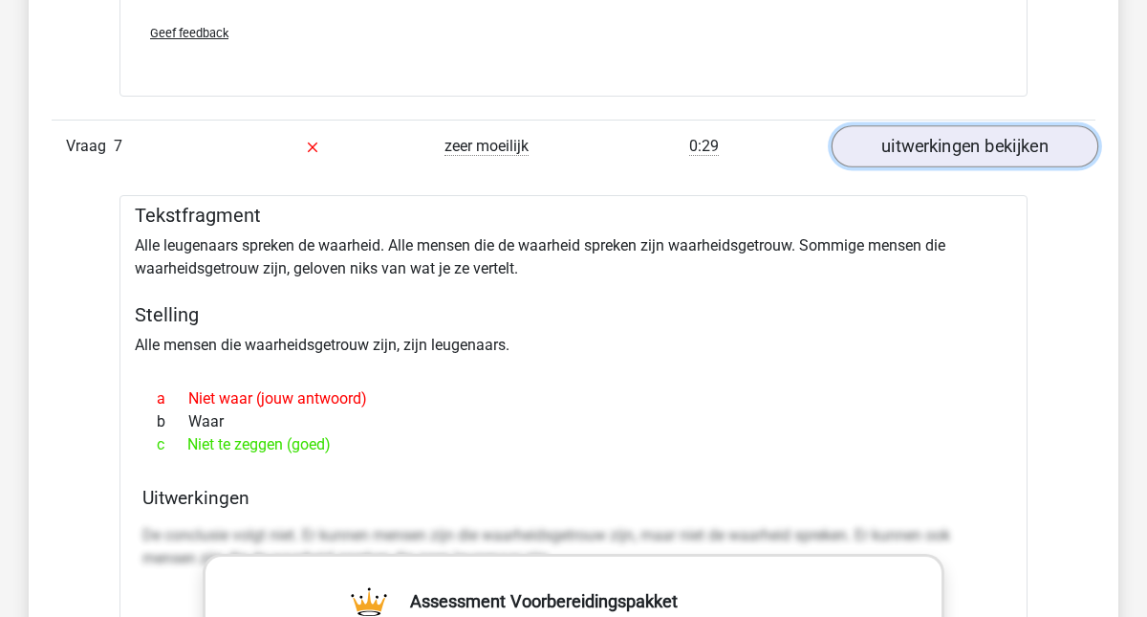
click at [941, 154] on link "uitwerkingen bekijken" at bounding box center [965, 146] width 267 height 42
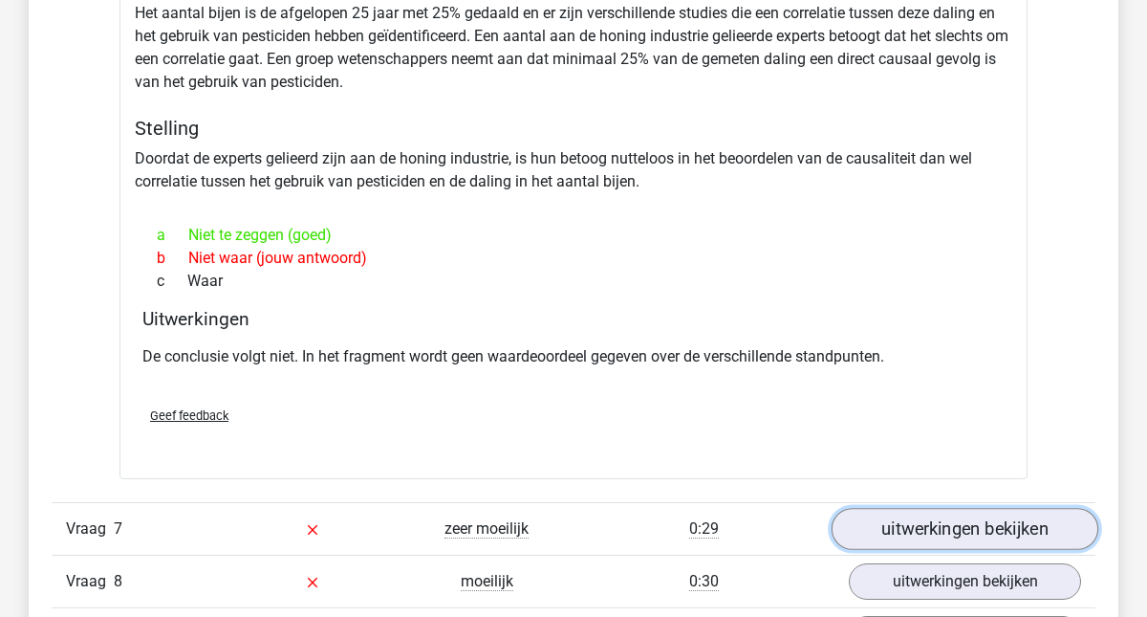
scroll to position [2936, 0]
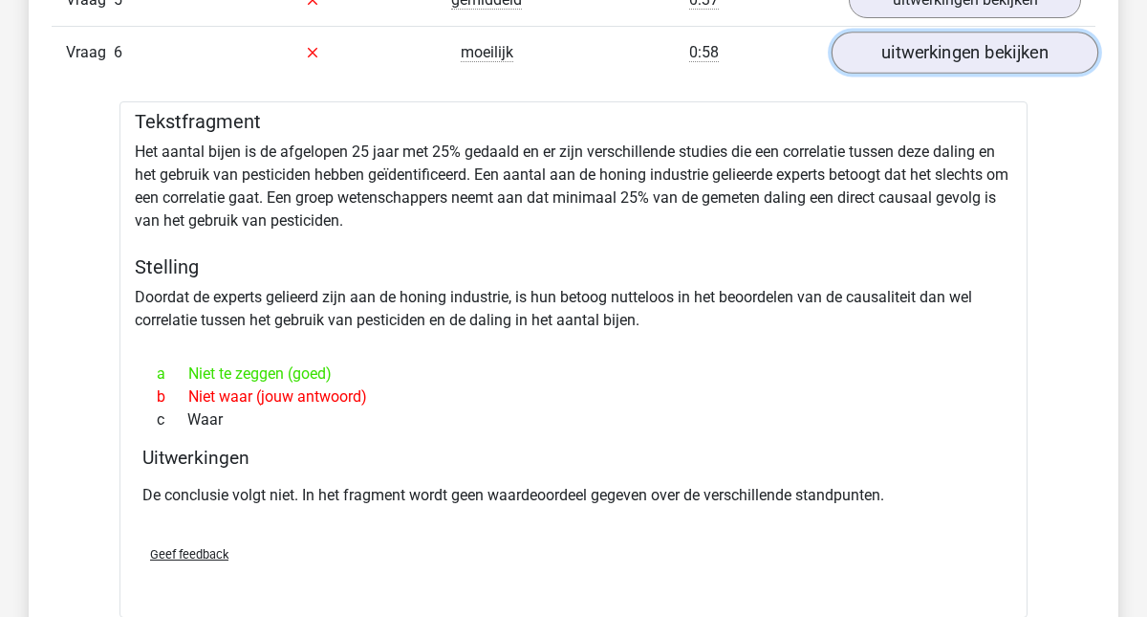
click at [951, 60] on link "uitwerkingen bekijken" at bounding box center [965, 53] width 267 height 42
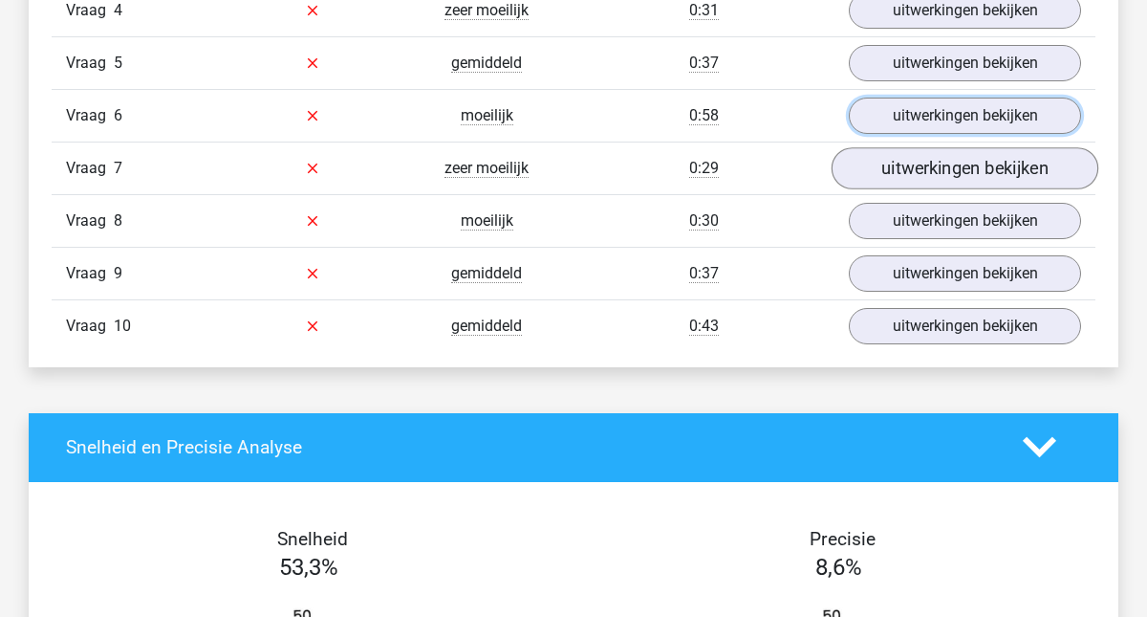
scroll to position [2848, 0]
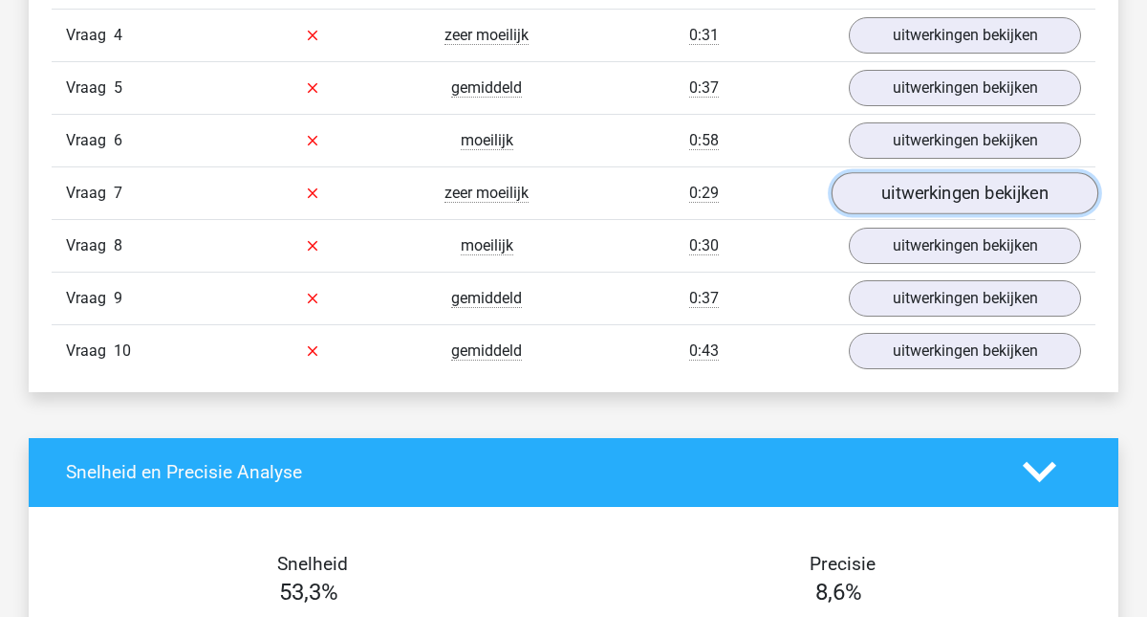
click at [929, 193] on link "uitwerkingen bekijken" at bounding box center [965, 193] width 267 height 42
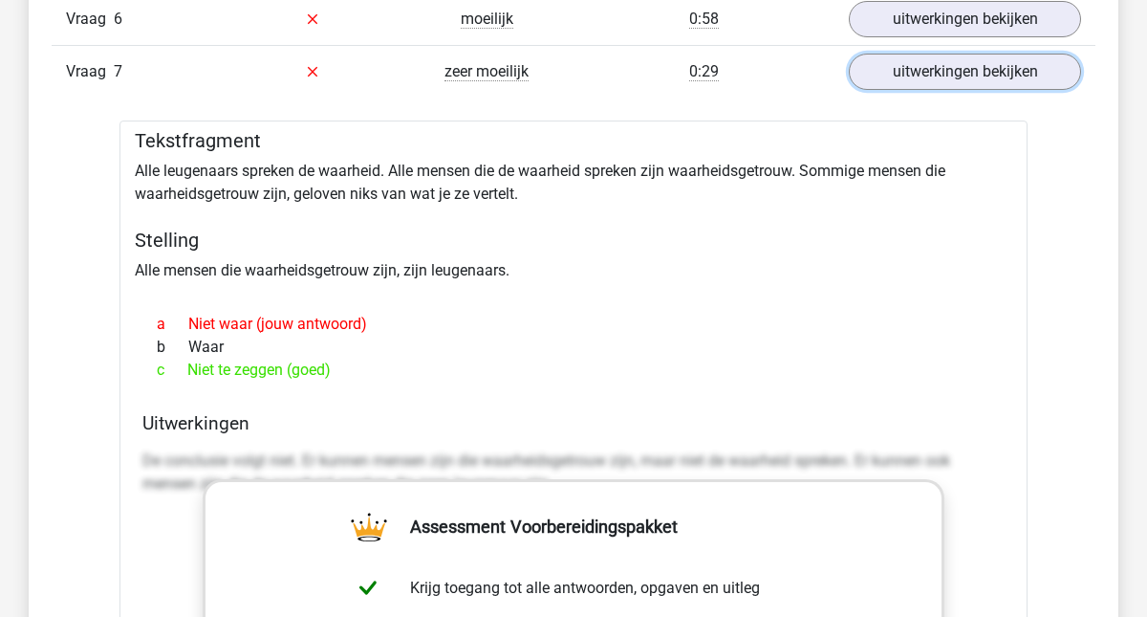
scroll to position [2966, 0]
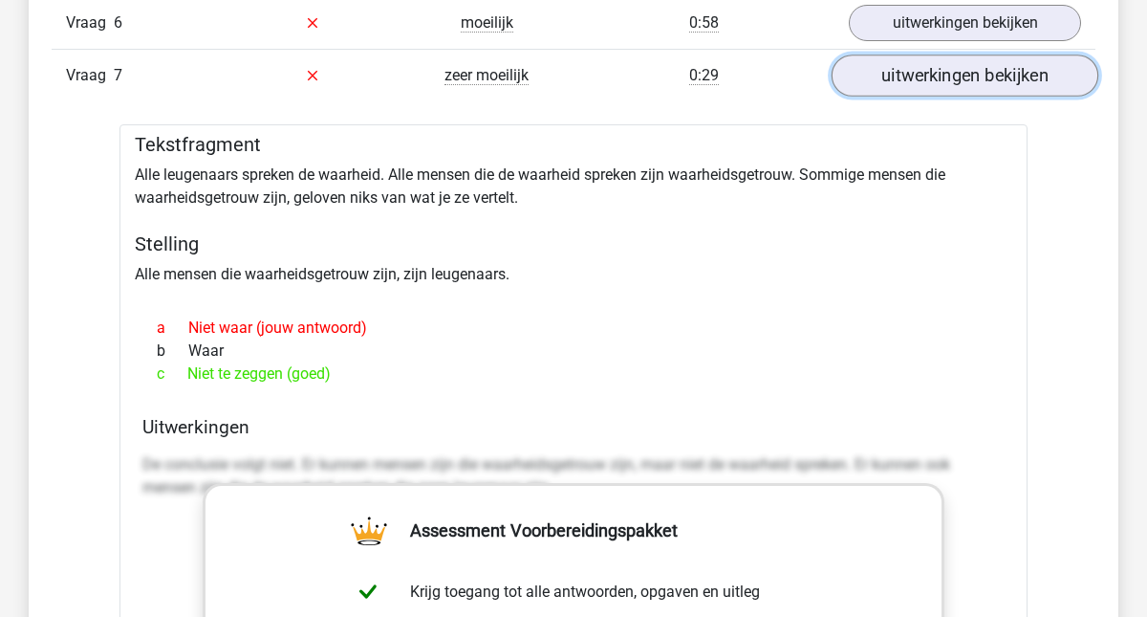
click at [962, 83] on link "uitwerkingen bekijken" at bounding box center [965, 75] width 267 height 42
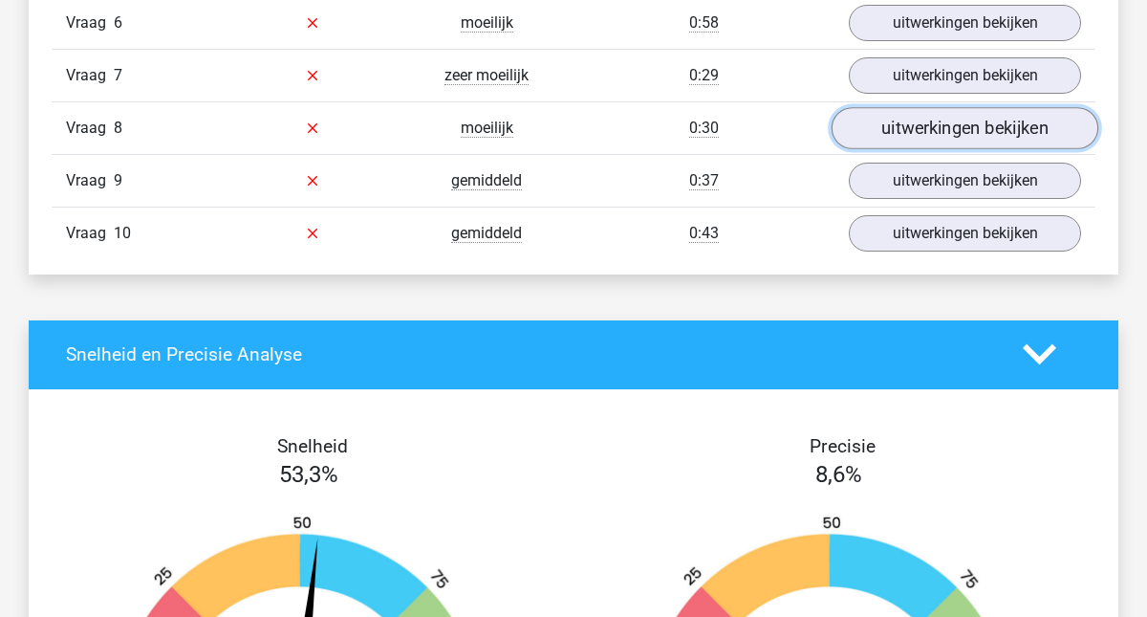
click at [952, 123] on link "uitwerkingen bekijken" at bounding box center [965, 128] width 267 height 42
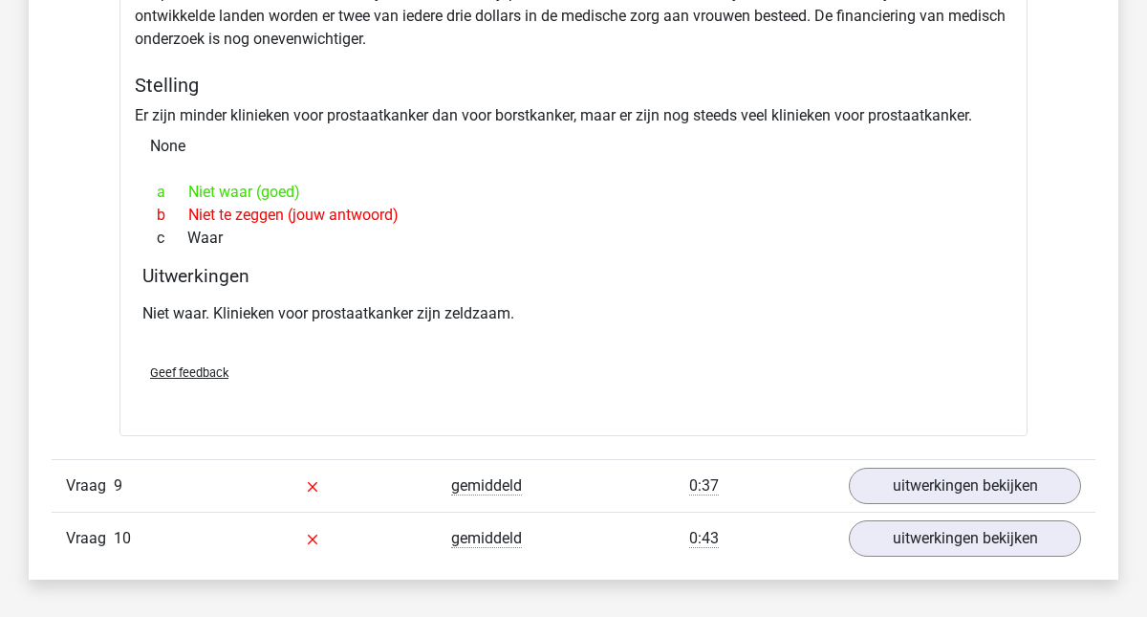
scroll to position [3236, 0]
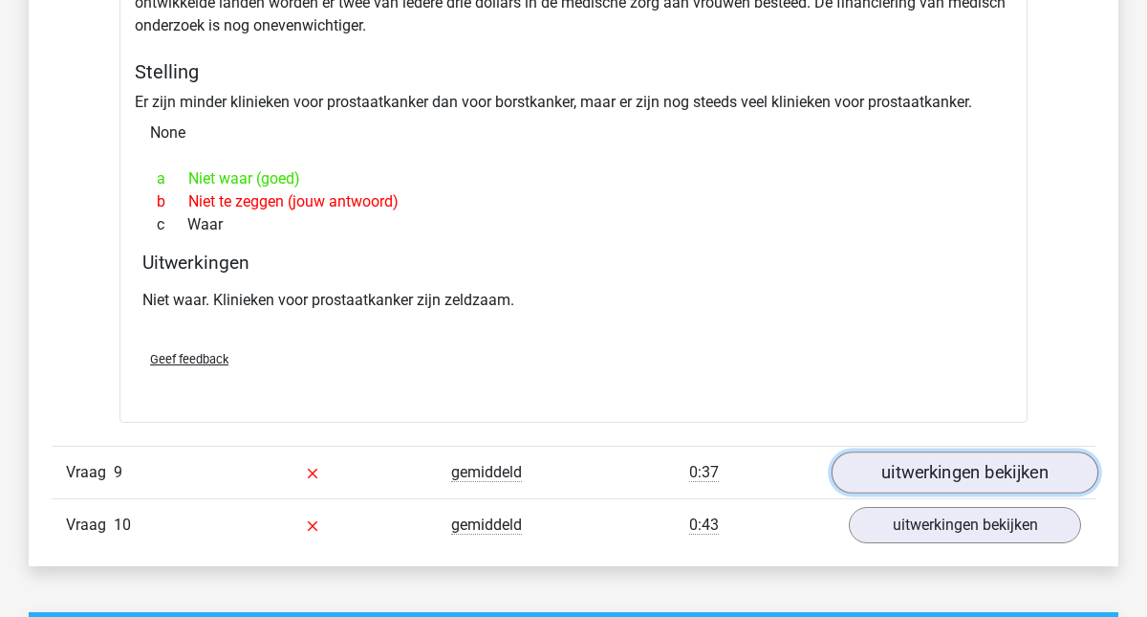
click at [921, 469] on link "uitwerkingen bekijken" at bounding box center [965, 472] width 267 height 42
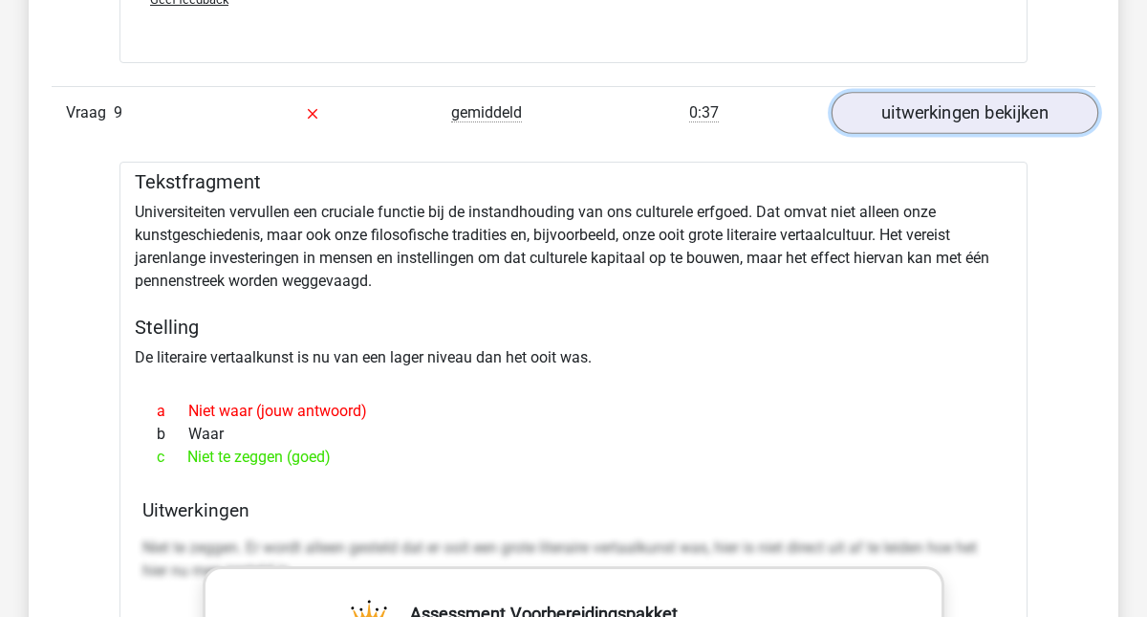
scroll to position [3611, 0]
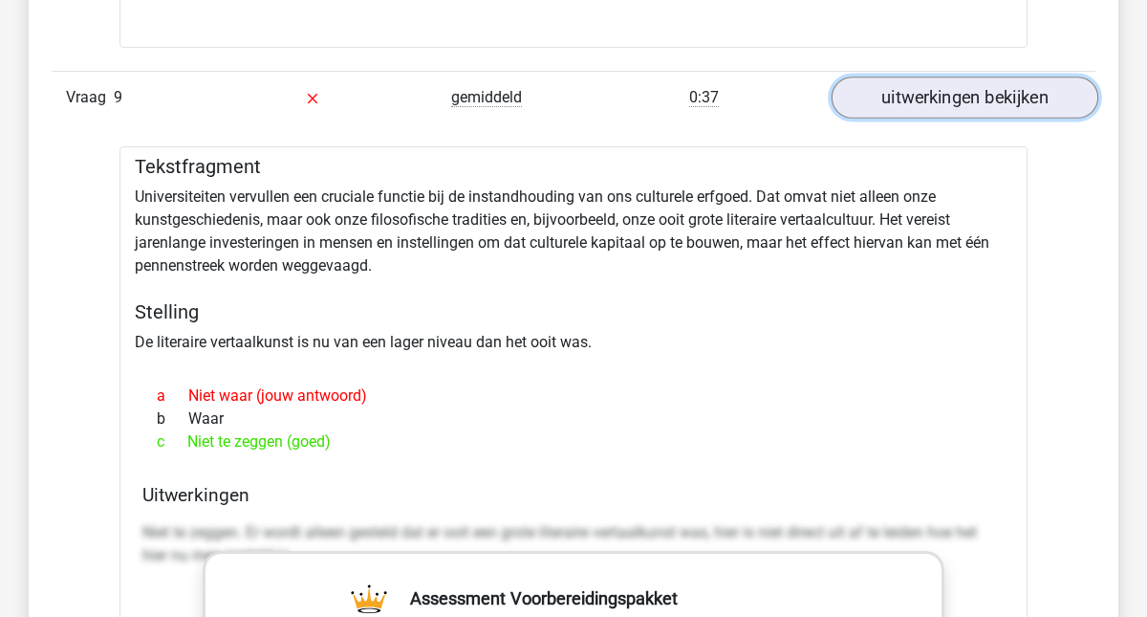
click at [973, 106] on link "uitwerkingen bekijken" at bounding box center [965, 97] width 267 height 42
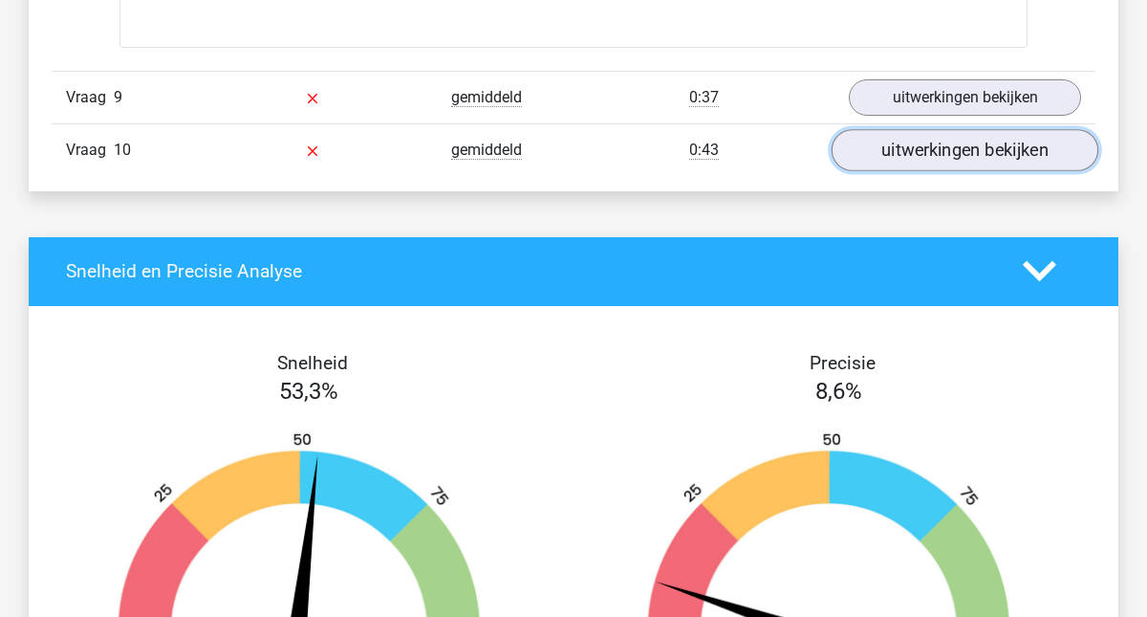
click at [956, 161] on link "uitwerkingen bekijken" at bounding box center [965, 150] width 267 height 42
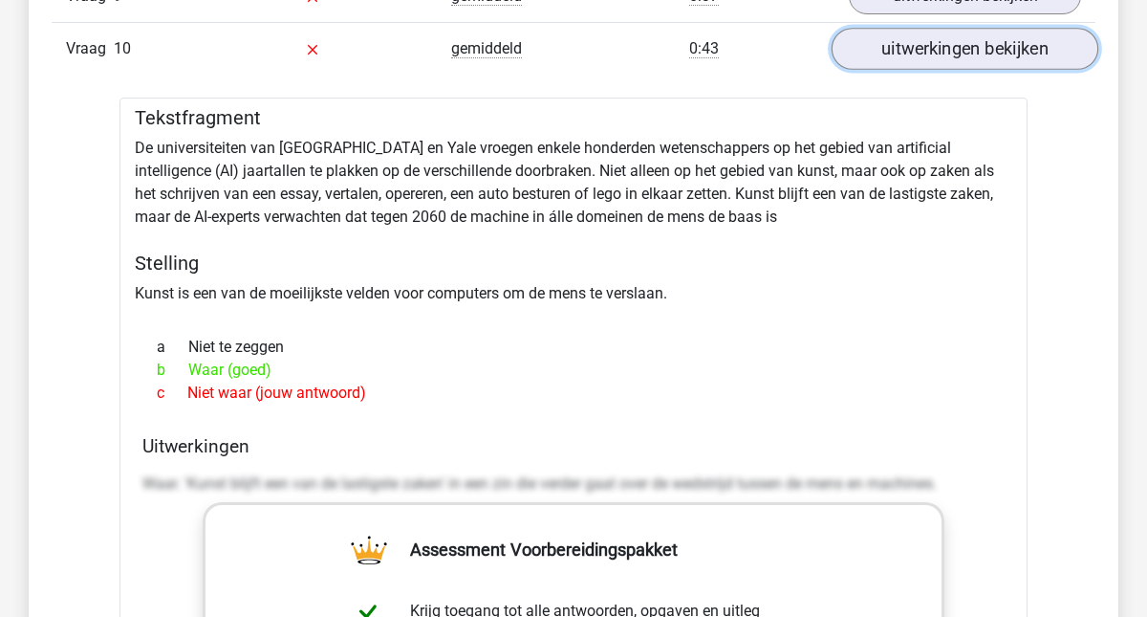
scroll to position [3694, 0]
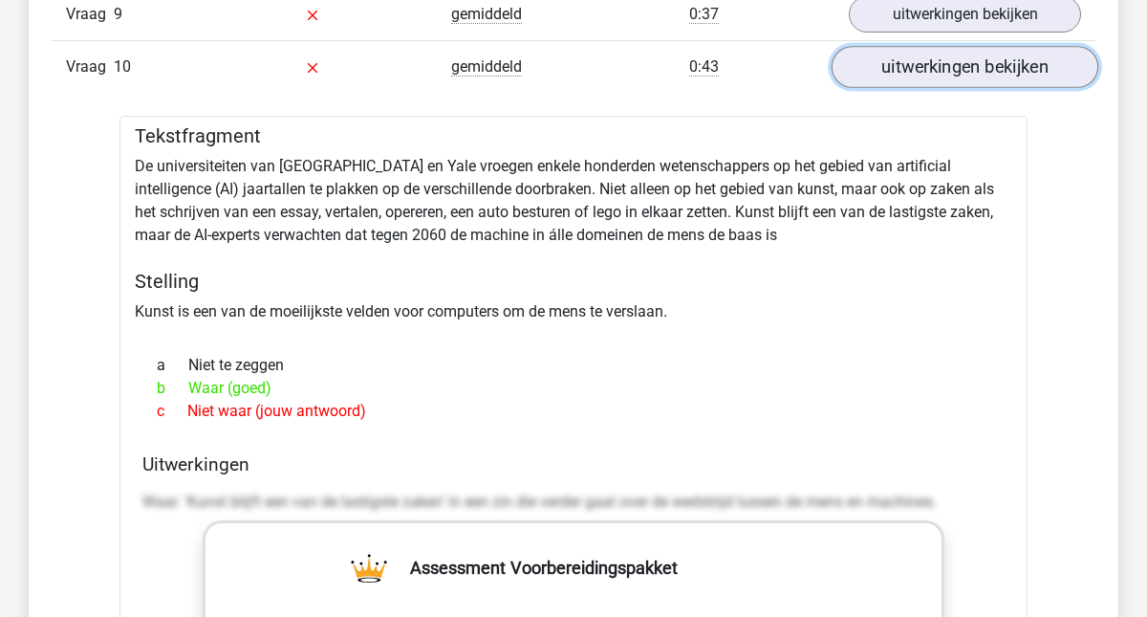
click at [984, 72] on link "uitwerkingen bekijken" at bounding box center [965, 67] width 267 height 42
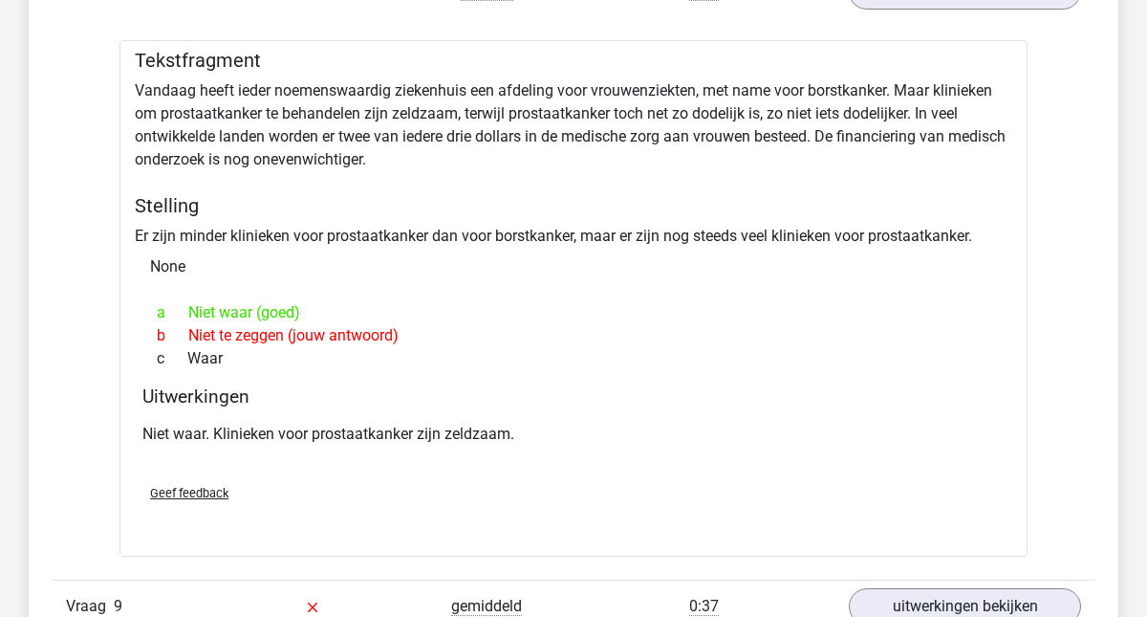
scroll to position [1958, 0]
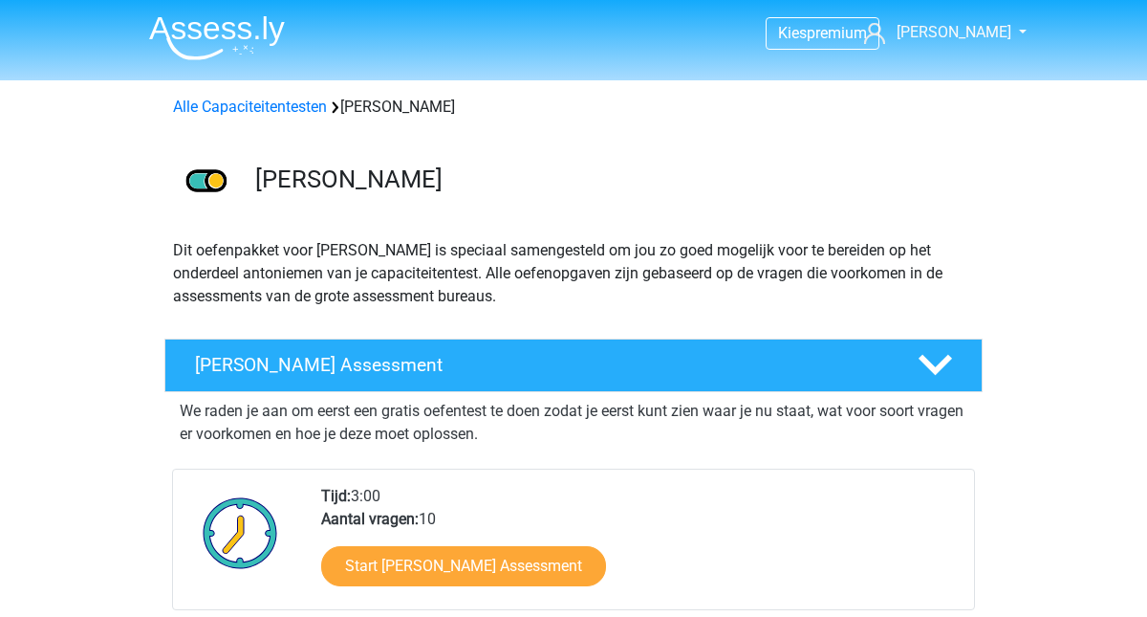
scroll to position [149, 0]
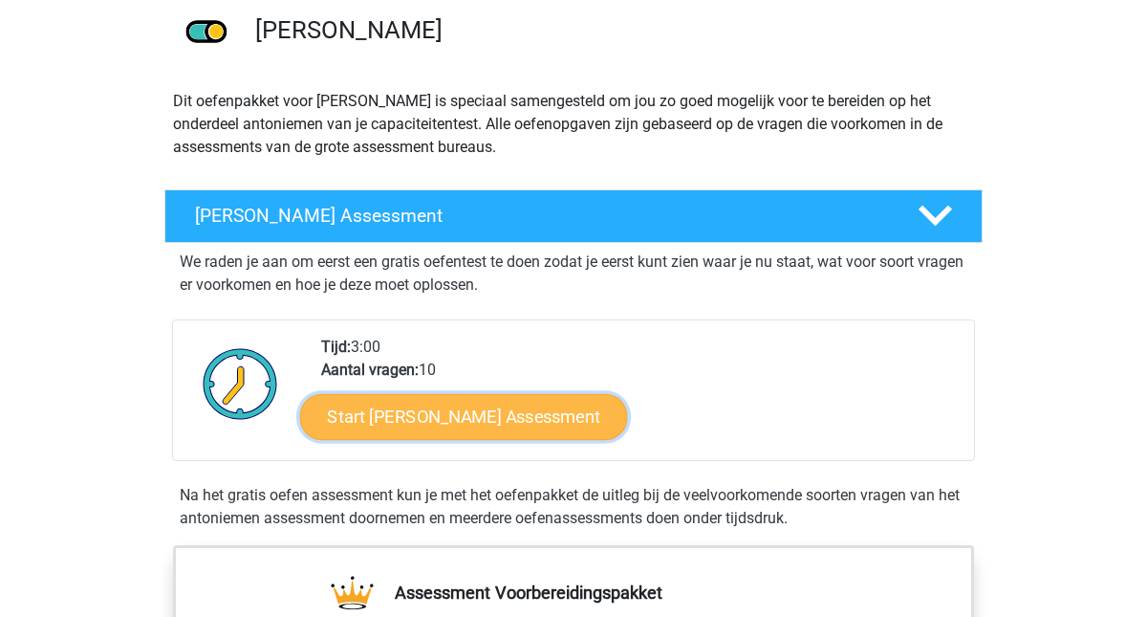
click at [590, 427] on link "Start [PERSON_NAME] Assessment" at bounding box center [464, 416] width 328 height 46
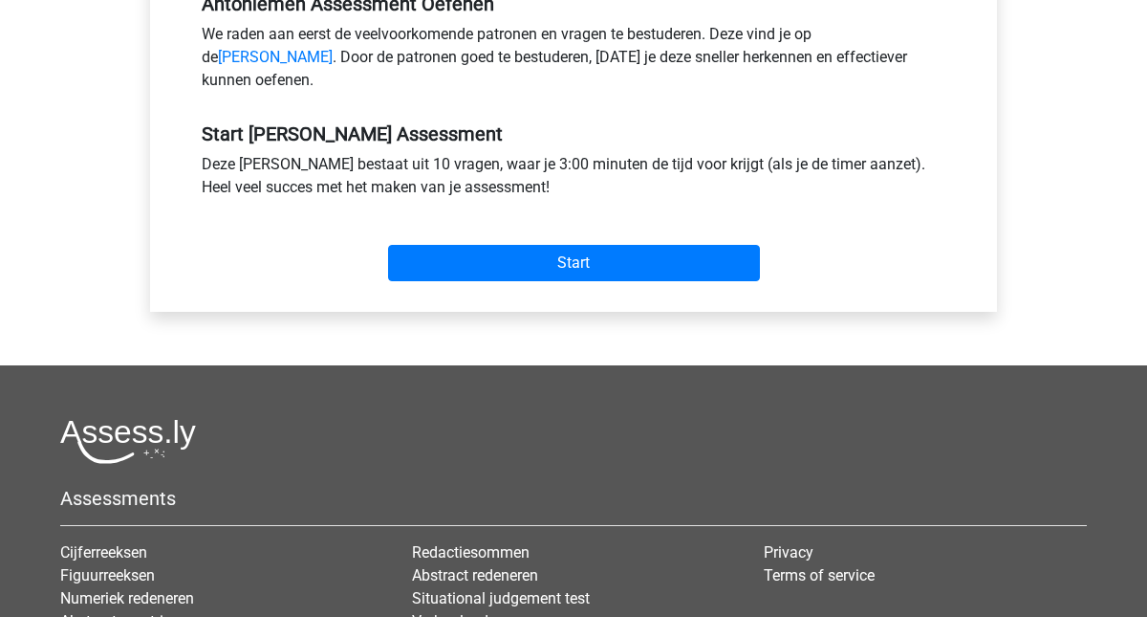
scroll to position [696, 0]
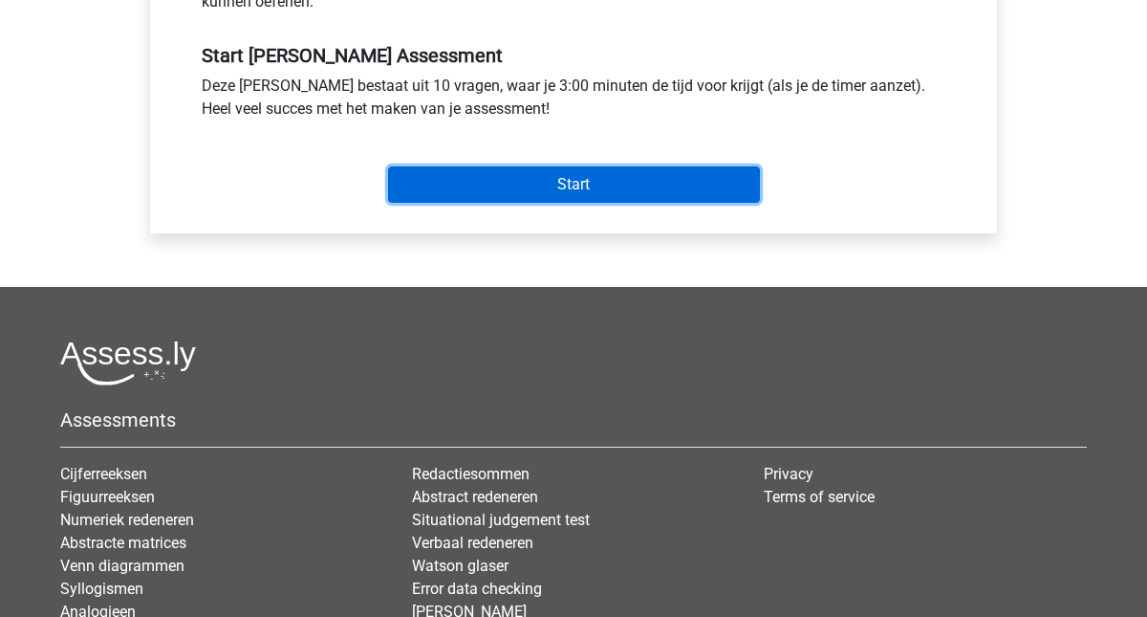
click at [598, 203] on input "Start" at bounding box center [574, 184] width 372 height 36
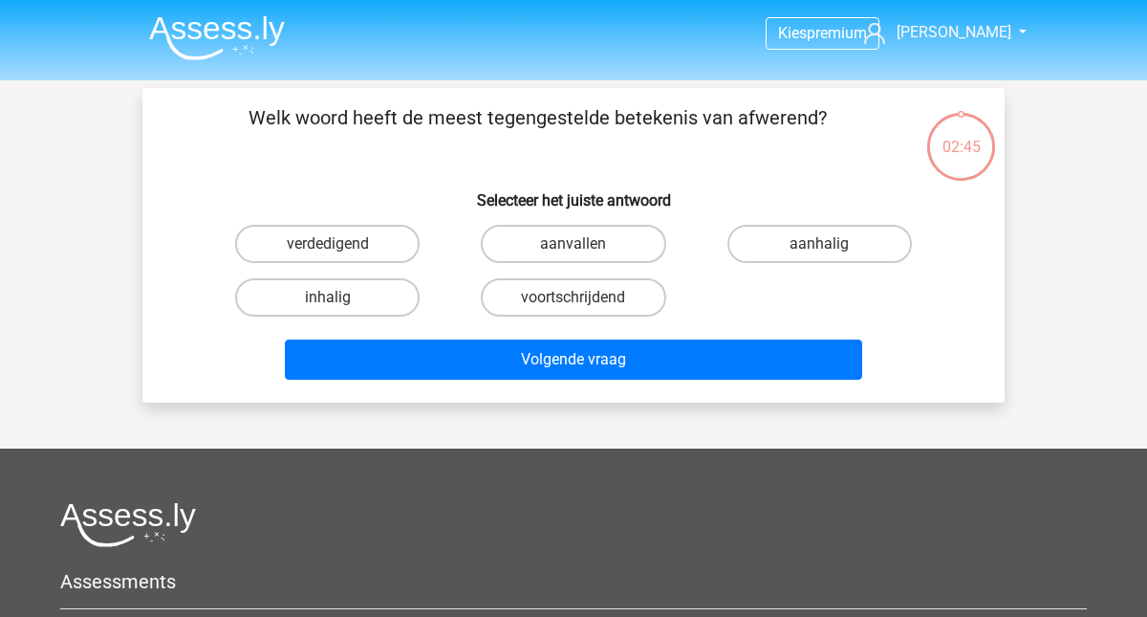
drag, startPoint x: 506, startPoint y: 118, endPoint x: 581, endPoint y: 115, distance: 75.6
click at [581, 115] on p "Welk woord heeft de meest tegengestelde betekenis van afwerend?" at bounding box center [537, 131] width 729 height 57
click at [656, 119] on p "Welk woord heeft de meest tegengestelde betekenis van afwerend?" at bounding box center [537, 131] width 729 height 57
click at [559, 247] on label "aanvallen" at bounding box center [573, 244] width 184 height 38
click at [573, 247] on input "aanvallen" at bounding box center [579, 250] width 12 height 12
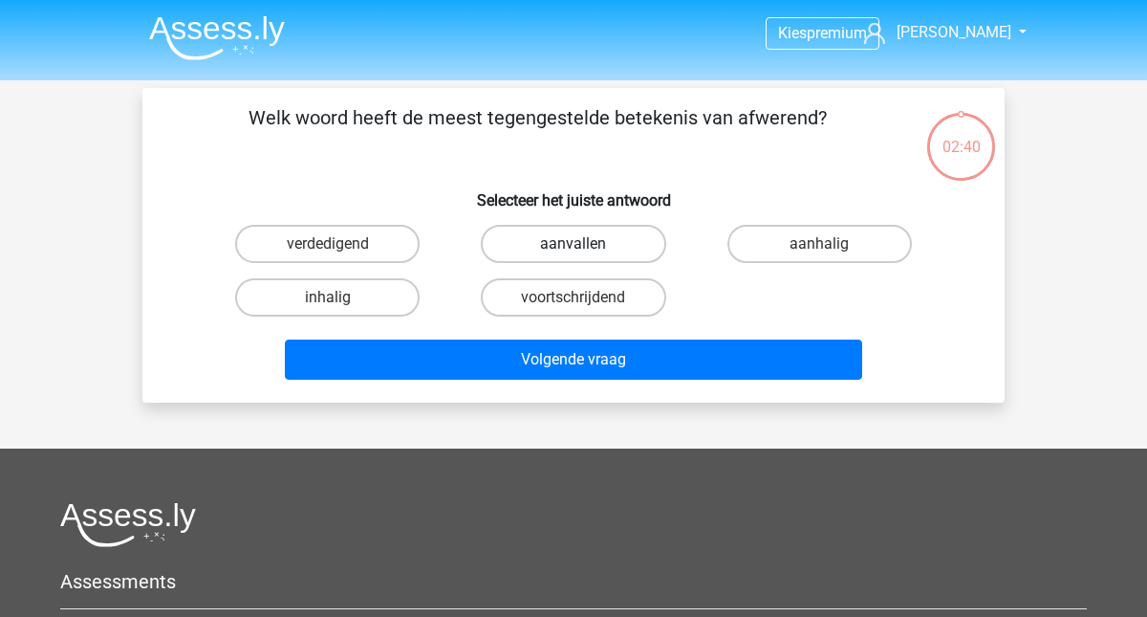
radio input "true"
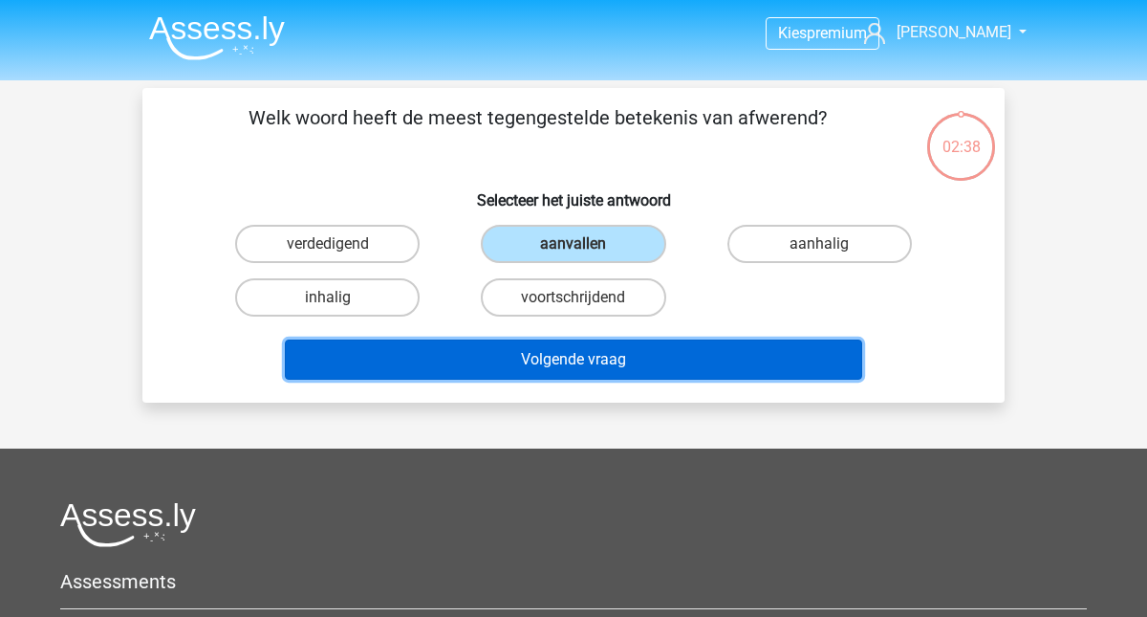
click at [555, 356] on button "Volgende vraag" at bounding box center [574, 359] width 578 height 40
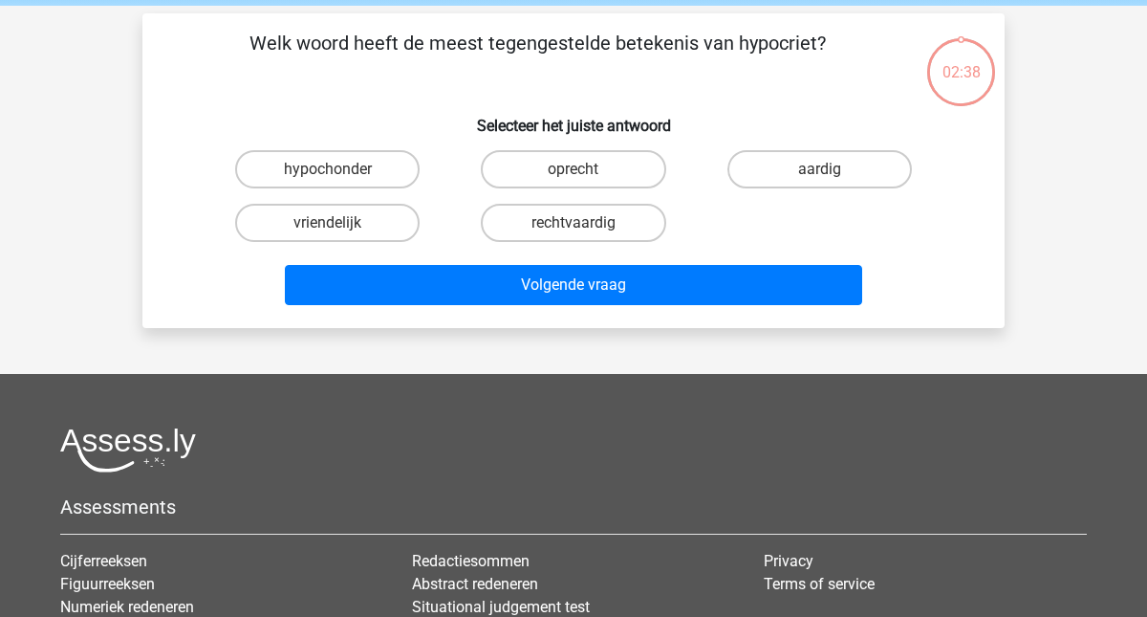
scroll to position [73, 0]
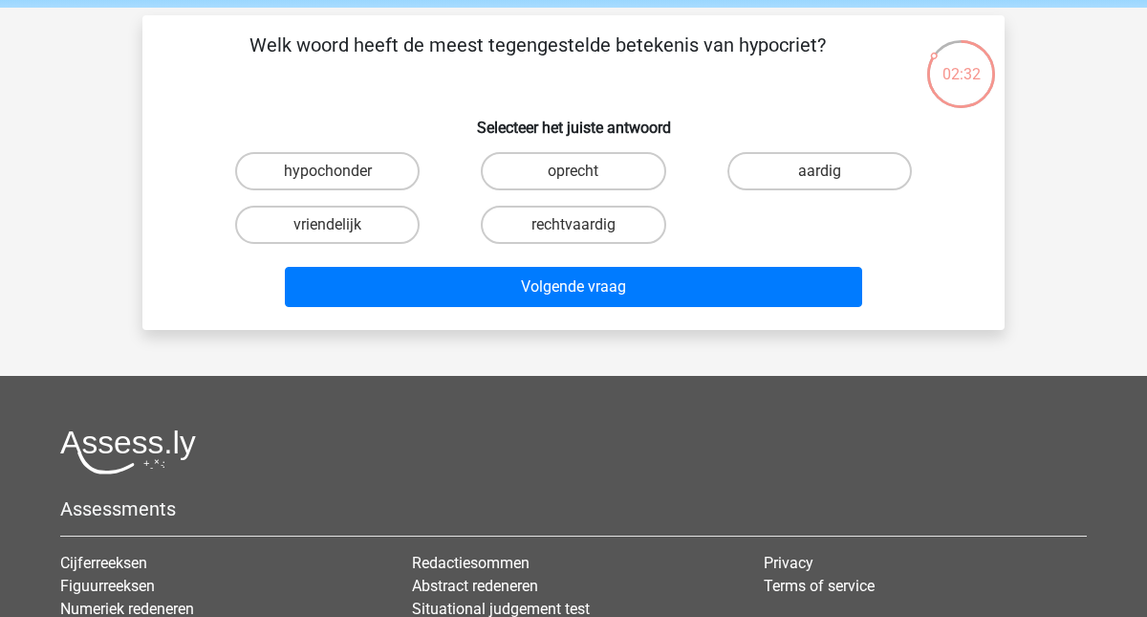
drag, startPoint x: 696, startPoint y: 47, endPoint x: 684, endPoint y: 45, distance: 11.6
click at [684, 45] on p "Welk woord heeft de meest tegengestelde betekenis van hypocriet?" at bounding box center [537, 59] width 729 height 57
drag, startPoint x: 684, startPoint y: 45, endPoint x: 588, endPoint y: 51, distance: 96.7
click at [588, 51] on p "Welk woord heeft de meest tegengestelde betekenis van hypocriet?" at bounding box center [537, 59] width 729 height 57
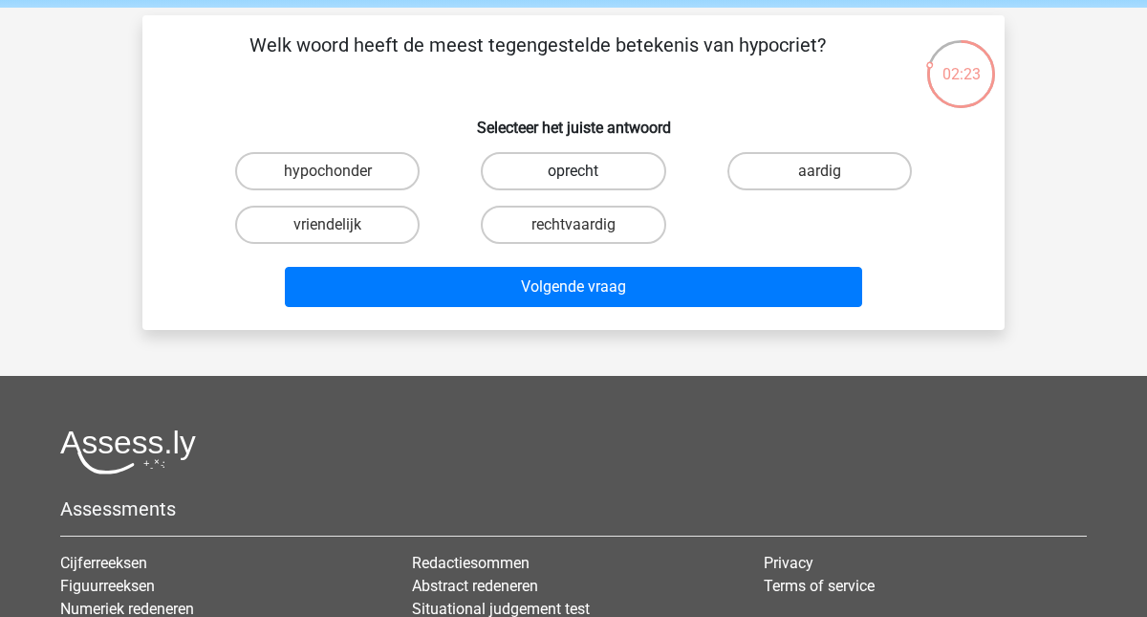
click at [626, 173] on label "oprecht" at bounding box center [573, 171] width 184 height 38
click at [586, 173] on input "oprecht" at bounding box center [579, 177] width 12 height 12
radio input "true"
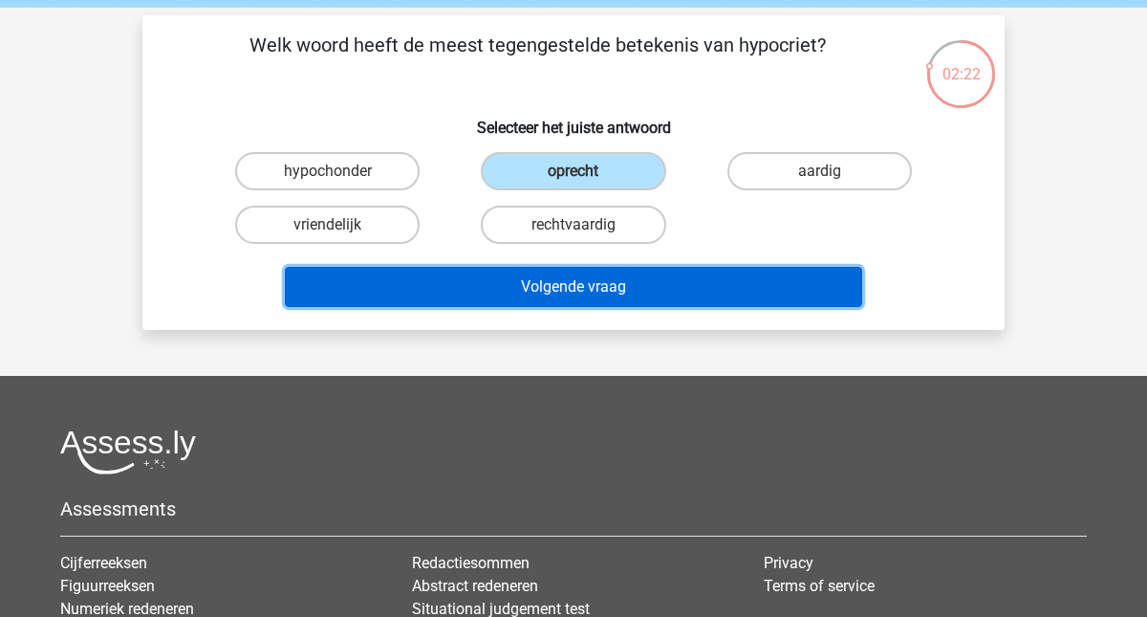
click at [609, 295] on button "Volgende vraag" at bounding box center [574, 287] width 578 height 40
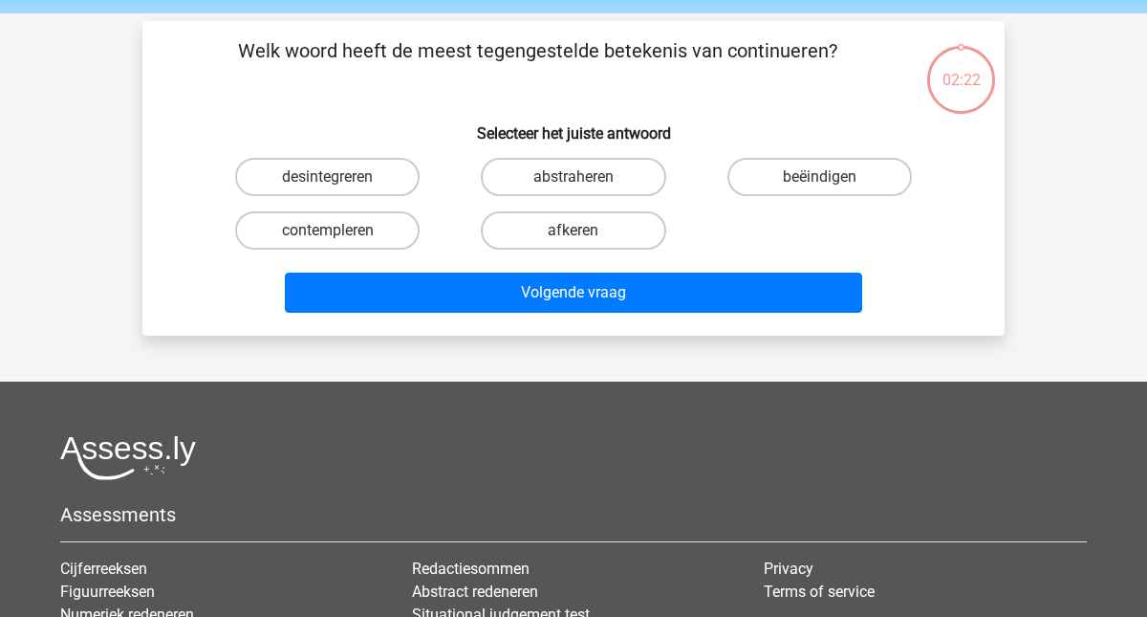
scroll to position [59, 0]
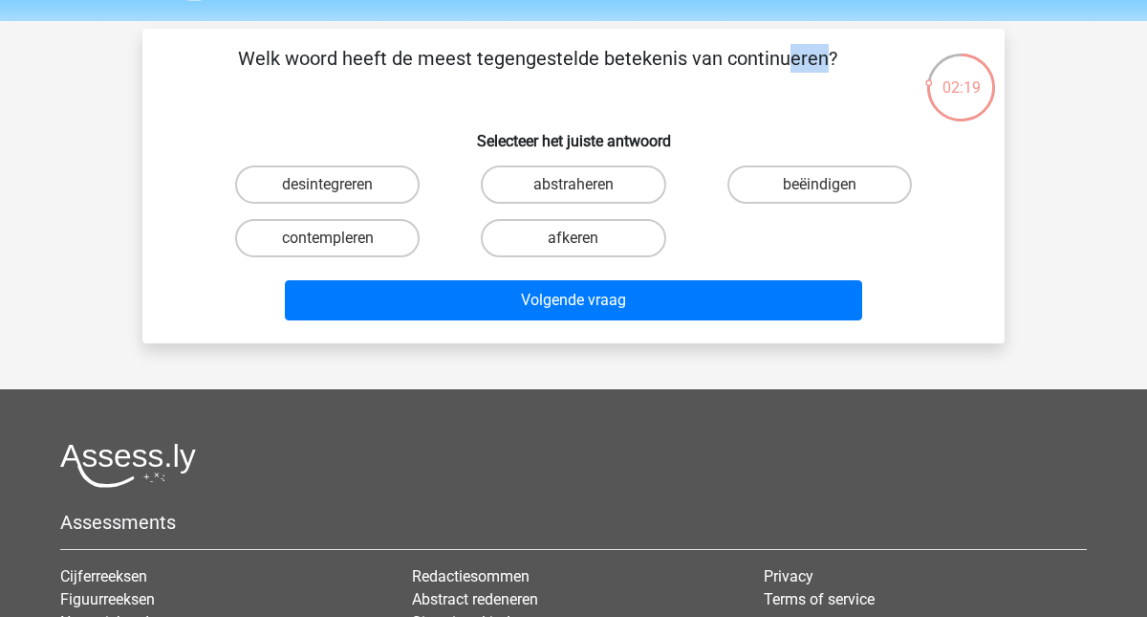
drag, startPoint x: 382, startPoint y: 62, endPoint x: 415, endPoint y: 54, distance: 33.4
click at [416, 54] on p "Welk woord heeft de meest tegengestelde betekenis van continueren?" at bounding box center [537, 72] width 729 height 57
click at [415, 54] on p "Welk woord heeft de meest tegengestelde betekenis van continueren?" at bounding box center [537, 72] width 729 height 57
click at [814, 182] on label "beëindigen" at bounding box center [819, 184] width 184 height 38
click at [819, 184] on input "beëindigen" at bounding box center [825, 190] width 12 height 12
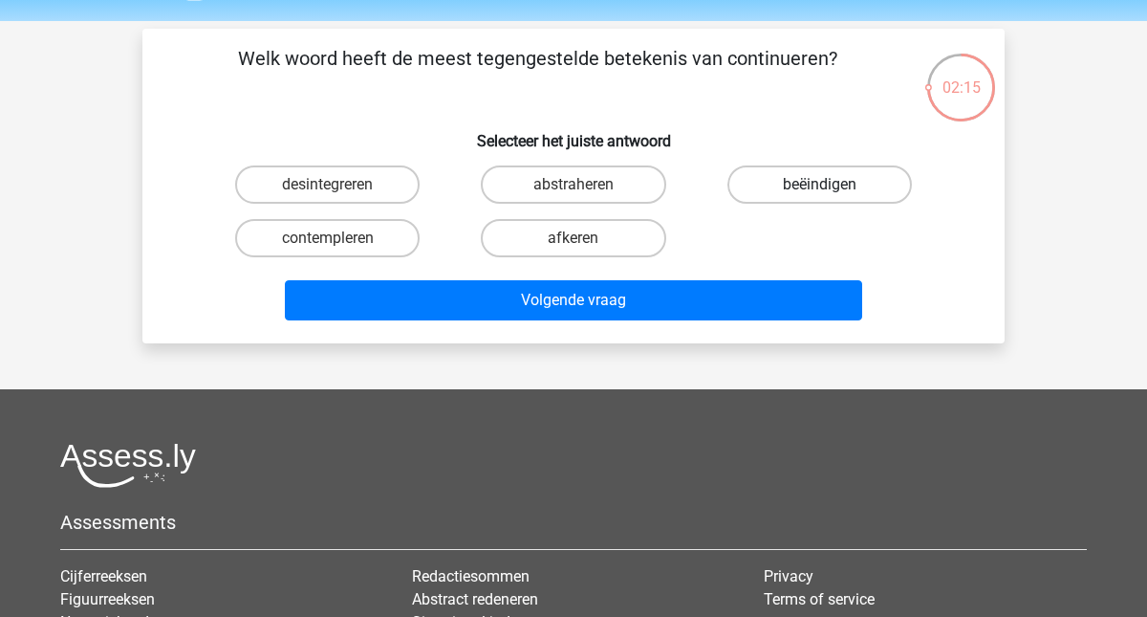
radio input "true"
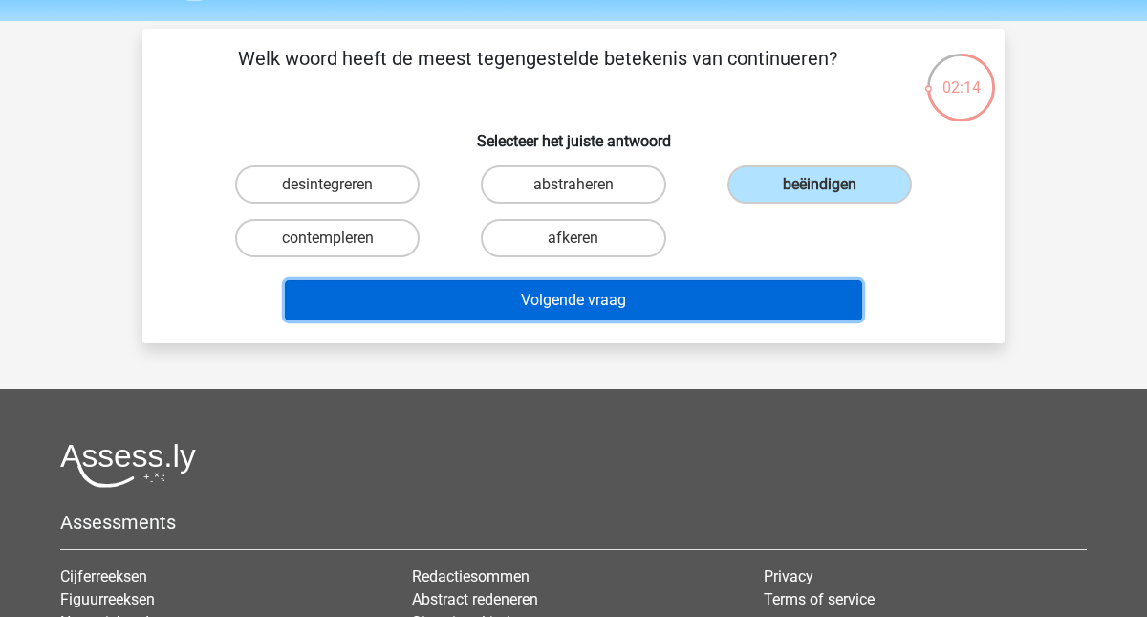
click at [573, 305] on button "Volgende vraag" at bounding box center [574, 300] width 578 height 40
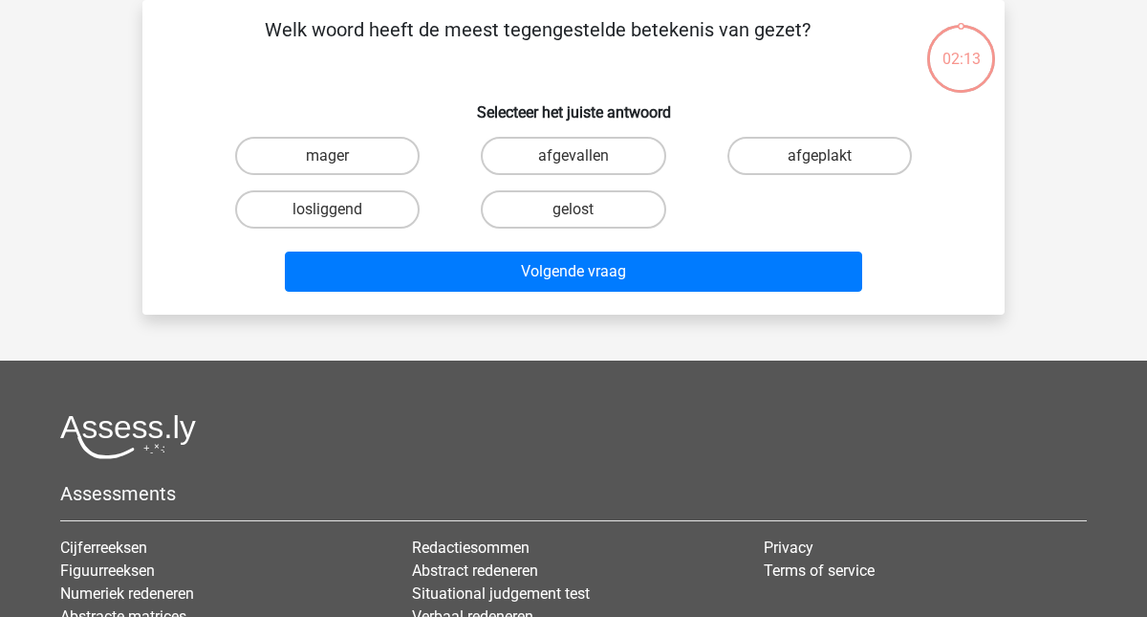
scroll to position [53, 0]
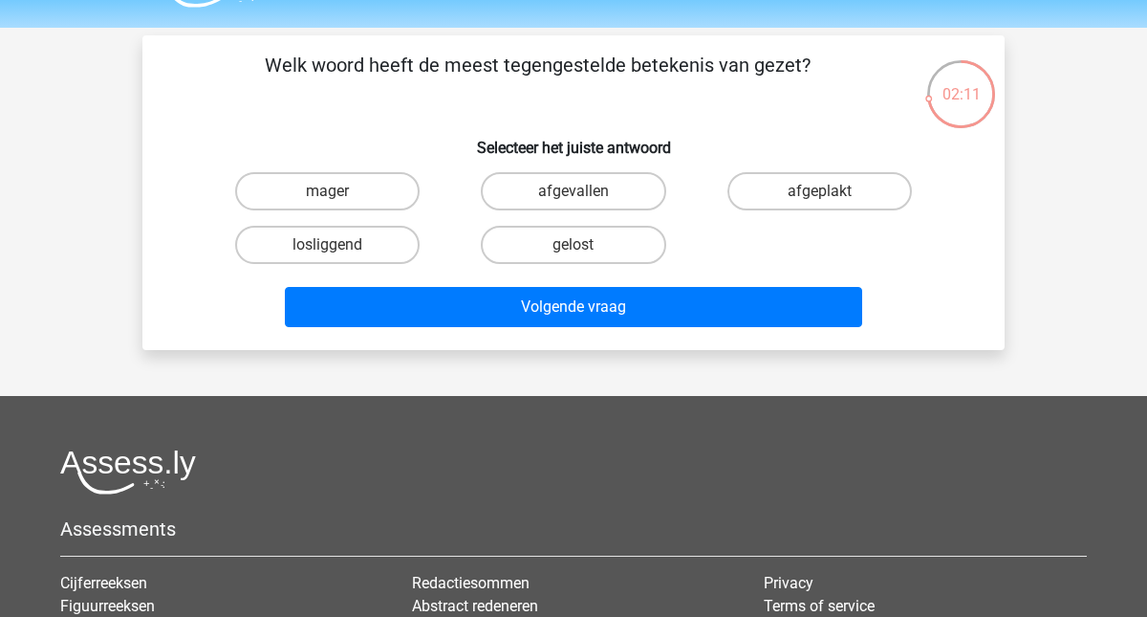
drag, startPoint x: 552, startPoint y: 65, endPoint x: 600, endPoint y: 62, distance: 48.8
click at [600, 63] on p "Welk woord heeft de meest tegengestelde betekenis van gezet?" at bounding box center [537, 79] width 729 height 57
click at [595, 62] on p "Welk woord heeft de meest tegengestelde betekenis van gezet?" at bounding box center [537, 79] width 729 height 57
click at [406, 189] on label "mager" at bounding box center [327, 191] width 184 height 38
click at [340, 191] on input "mager" at bounding box center [334, 197] width 12 height 12
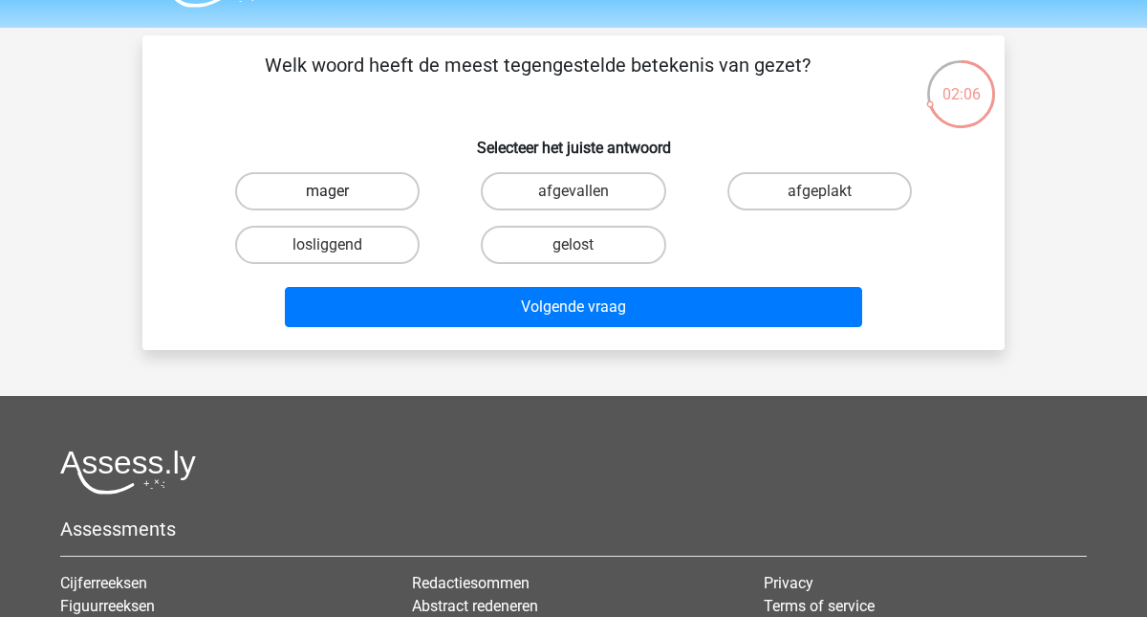
radio input "true"
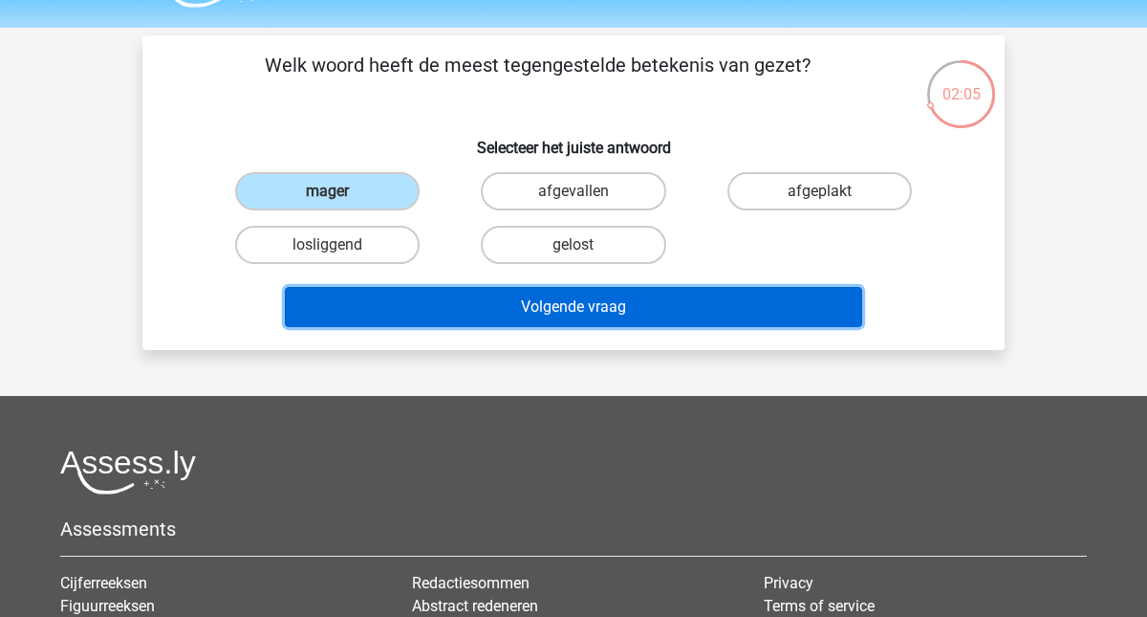
click at [537, 295] on button "Volgende vraag" at bounding box center [574, 307] width 578 height 40
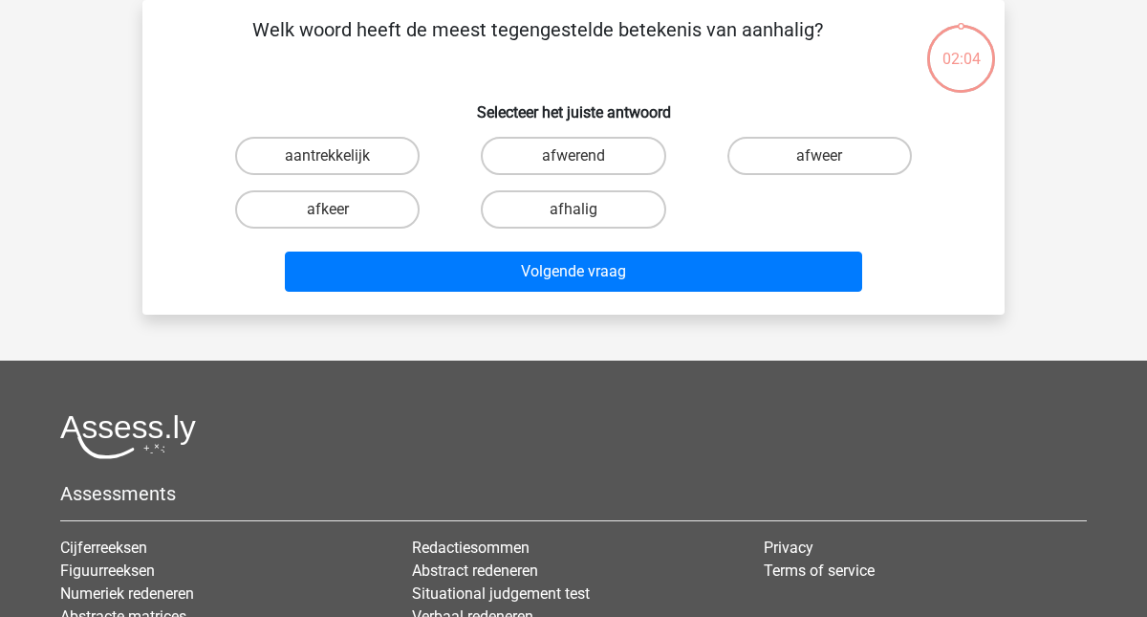
scroll to position [60, 0]
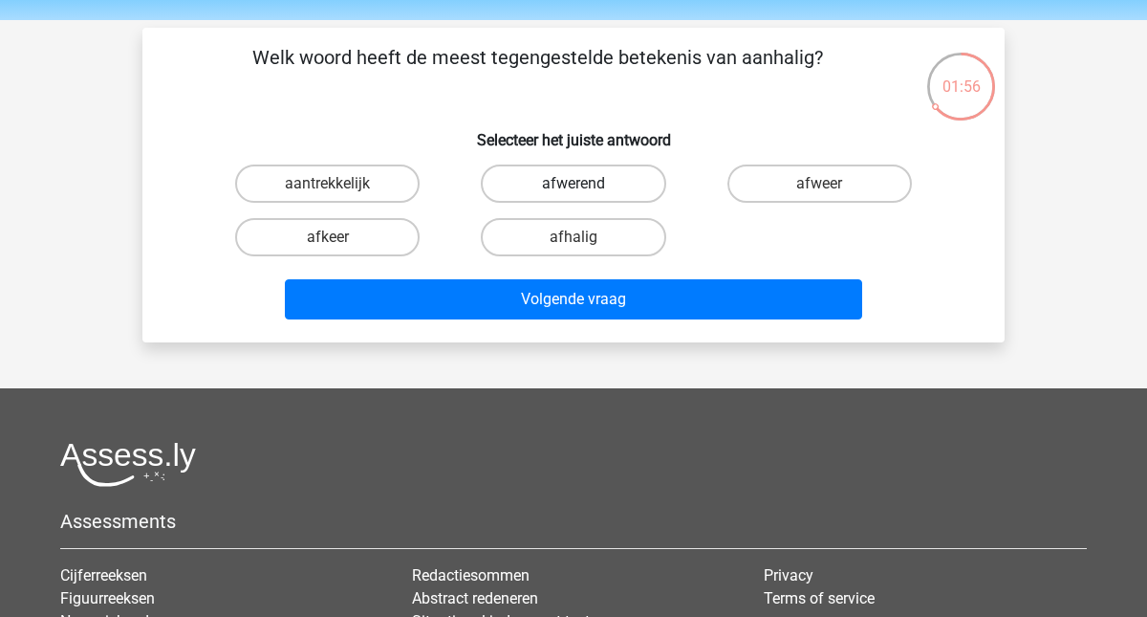
click at [575, 171] on label "afwerend" at bounding box center [573, 183] width 184 height 38
click at [575, 184] on input "afwerend" at bounding box center [579, 190] width 12 height 12
radio input "true"
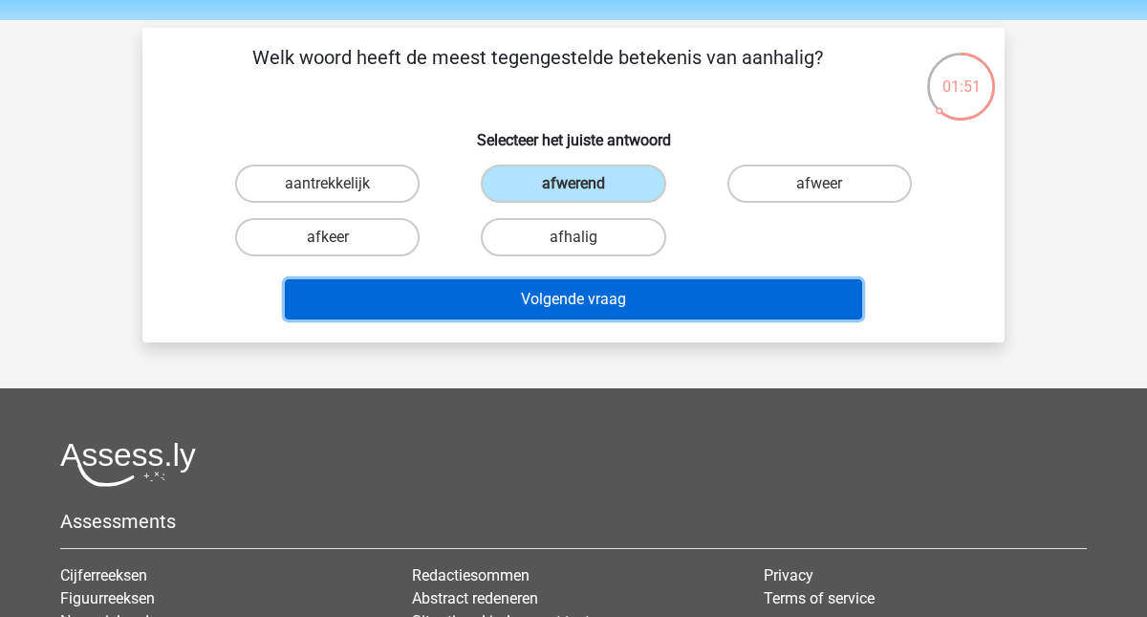
click at [547, 299] on button "Volgende vraag" at bounding box center [574, 299] width 578 height 40
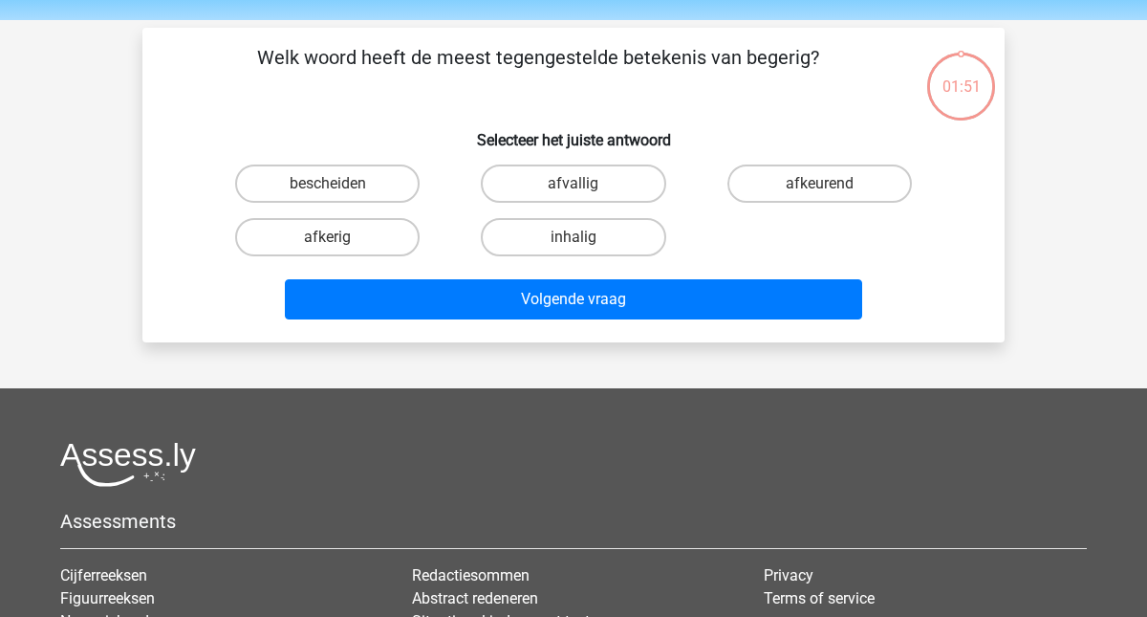
scroll to position [88, 0]
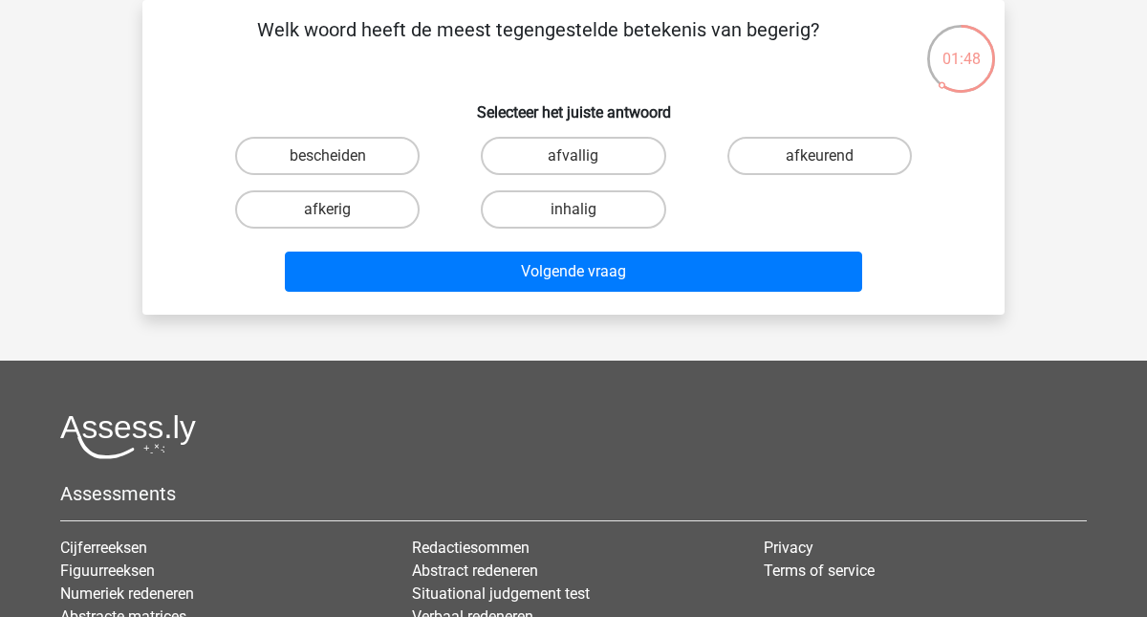
drag, startPoint x: 557, startPoint y: 33, endPoint x: 486, endPoint y: 35, distance: 71.7
click at [486, 35] on p "Welk woord heeft de meest tegengestelde betekenis van begerig?" at bounding box center [537, 43] width 729 height 57
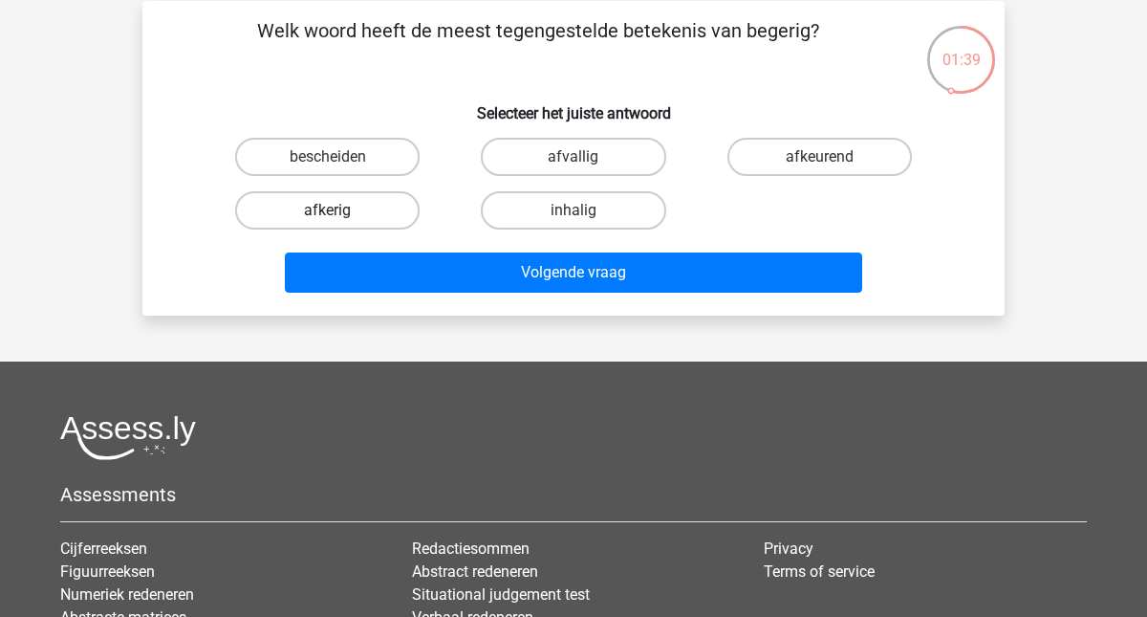
click at [355, 207] on label "afkerig" at bounding box center [327, 210] width 184 height 38
click at [340, 210] on input "afkerig" at bounding box center [334, 216] width 12 height 12
radio input "true"
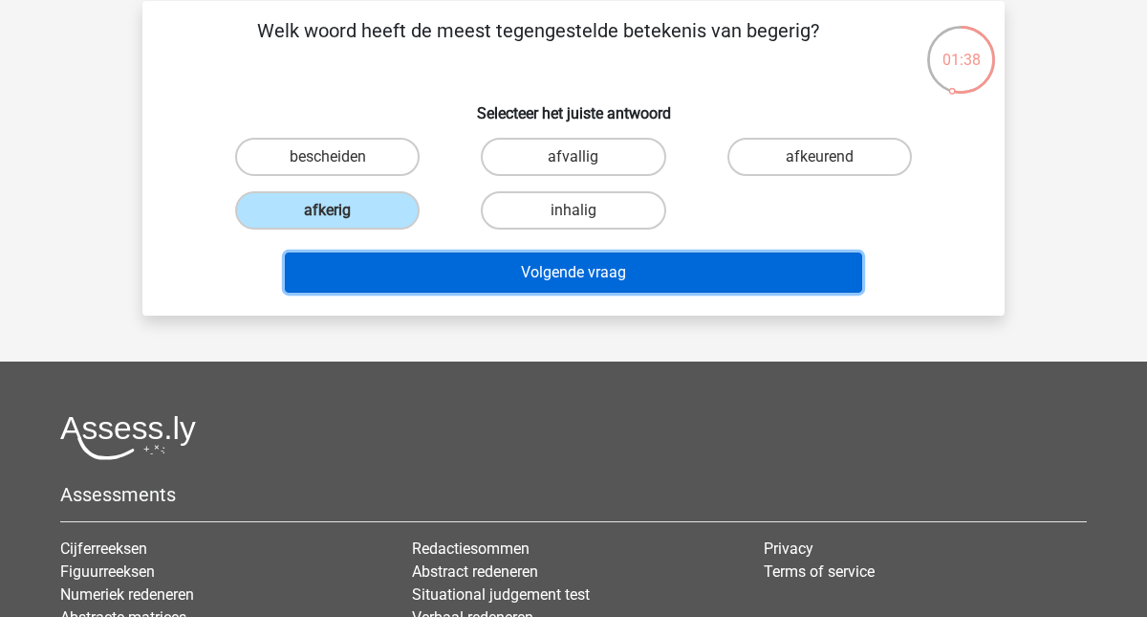
click at [594, 274] on button "Volgende vraag" at bounding box center [574, 272] width 578 height 40
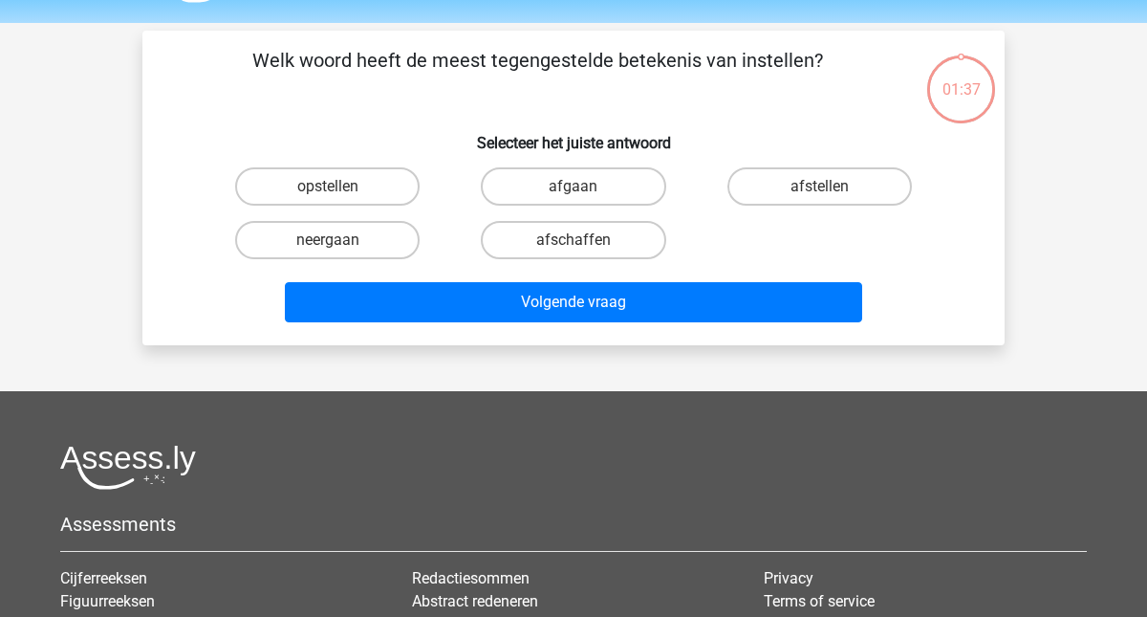
scroll to position [0, 0]
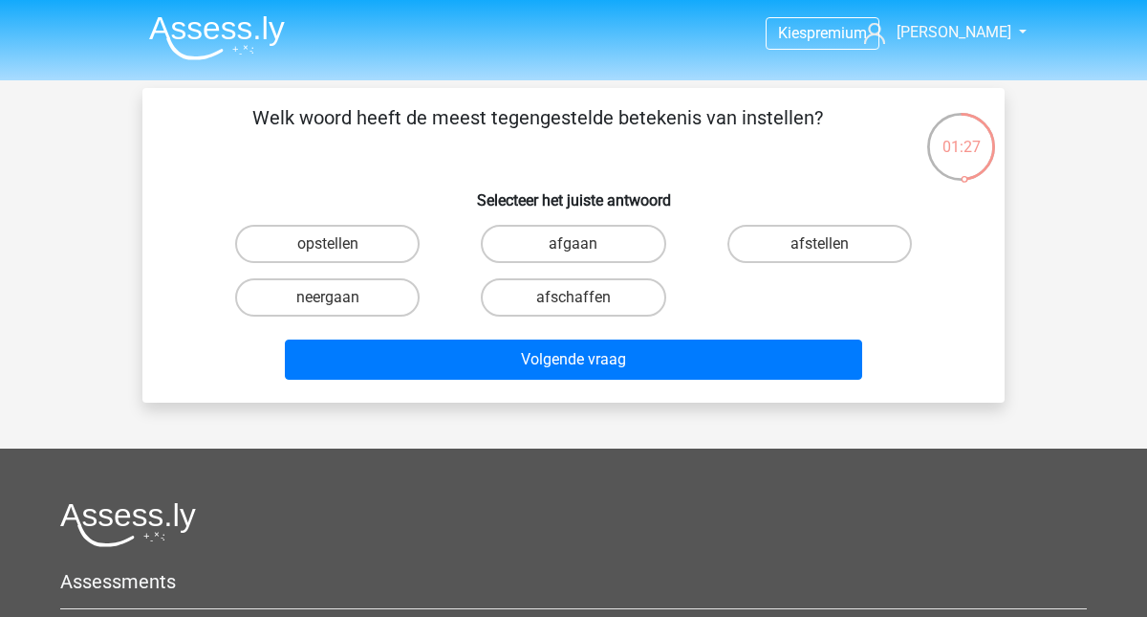
drag, startPoint x: 491, startPoint y: 119, endPoint x: 595, endPoint y: 123, distance: 103.3
click at [595, 123] on p "Welk woord heeft de meest tegengestelde betekenis van instellen?" at bounding box center [537, 131] width 729 height 57
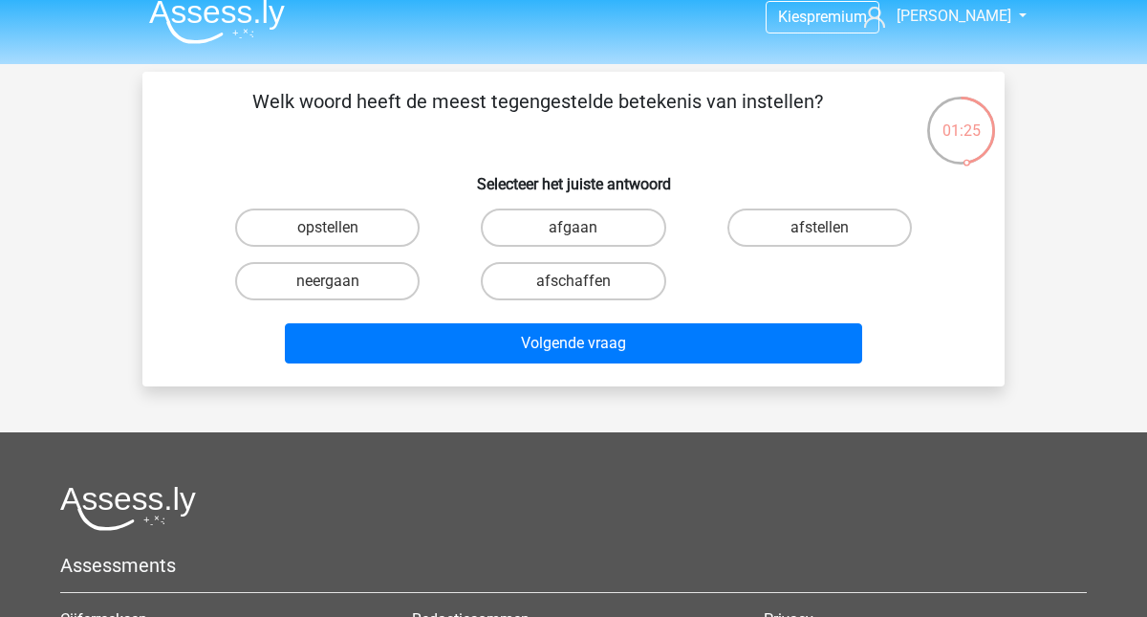
scroll to position [17, 0]
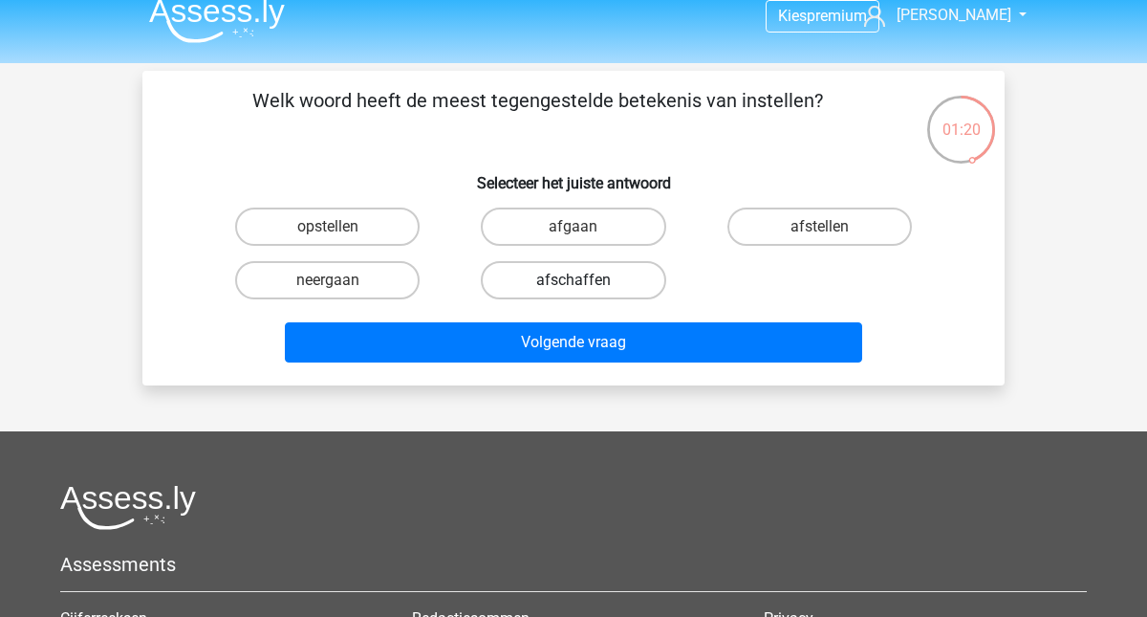
click at [568, 265] on label "afschaffen" at bounding box center [573, 280] width 184 height 38
click at [573, 280] on input "afschaffen" at bounding box center [579, 286] width 12 height 12
radio input "true"
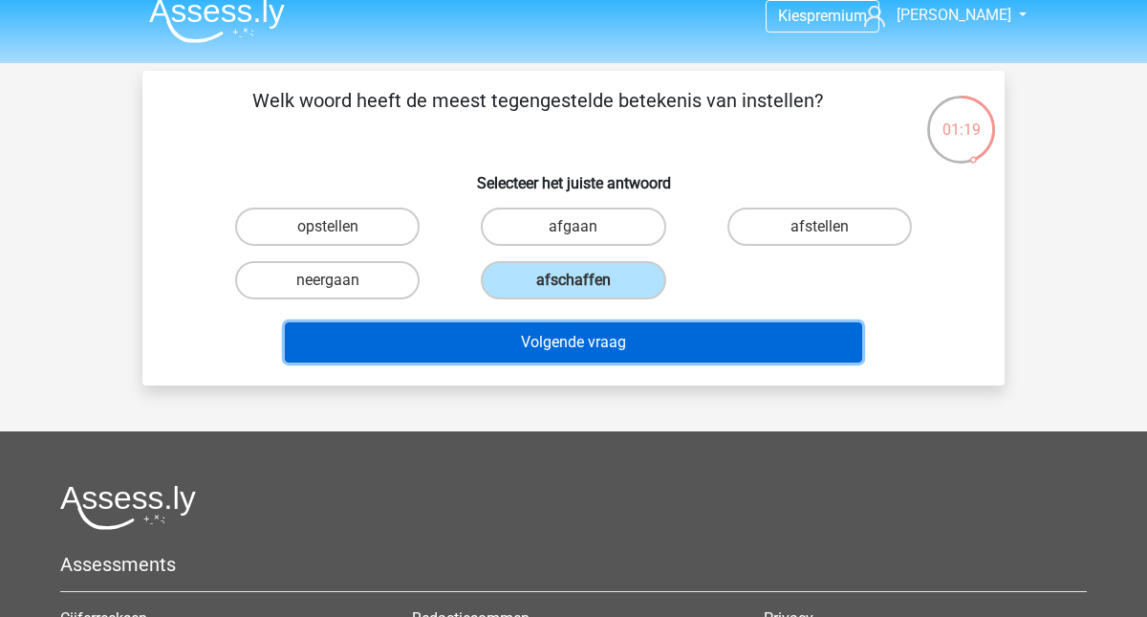
click at [613, 353] on button "Volgende vraag" at bounding box center [574, 342] width 578 height 40
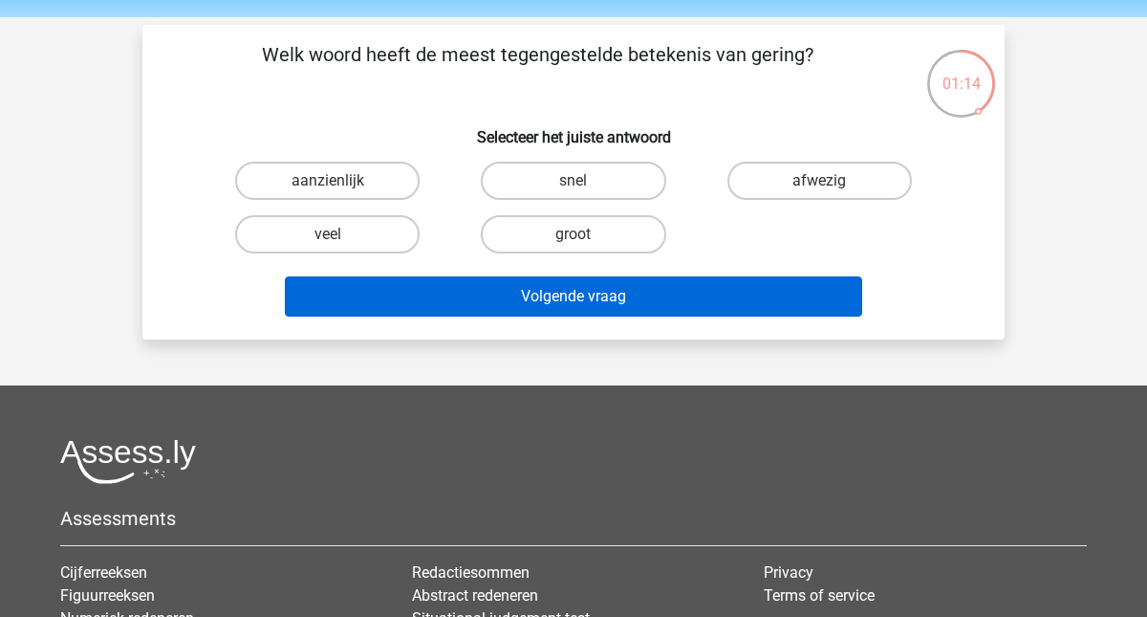
scroll to position [58, 0]
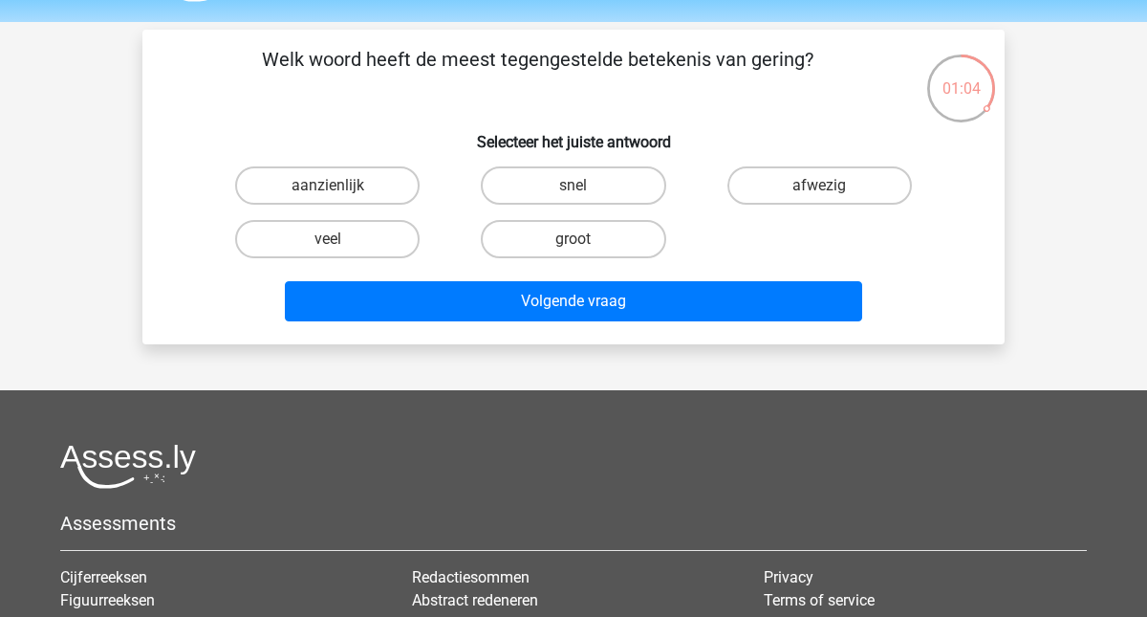
click at [575, 245] on input "groot" at bounding box center [579, 245] width 12 height 12
radio input "true"
click at [390, 188] on label "aanzienlijk" at bounding box center [327, 185] width 184 height 38
click at [340, 188] on input "aanzienlijk" at bounding box center [334, 191] width 12 height 12
radio input "true"
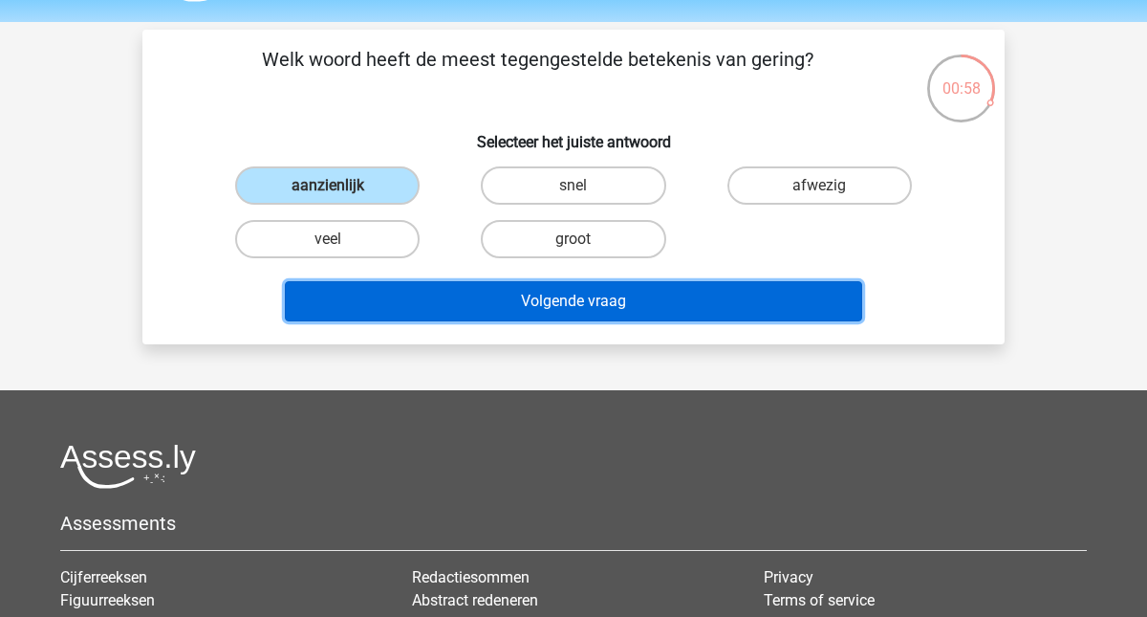
click at [559, 299] on button "Volgende vraag" at bounding box center [574, 301] width 578 height 40
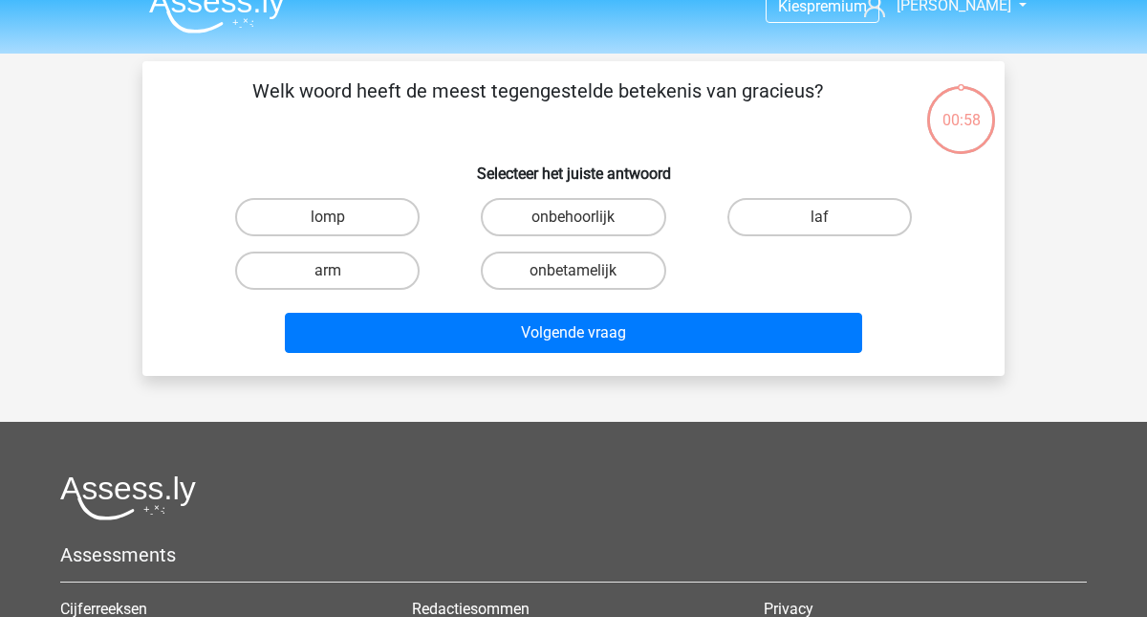
scroll to position [5, 0]
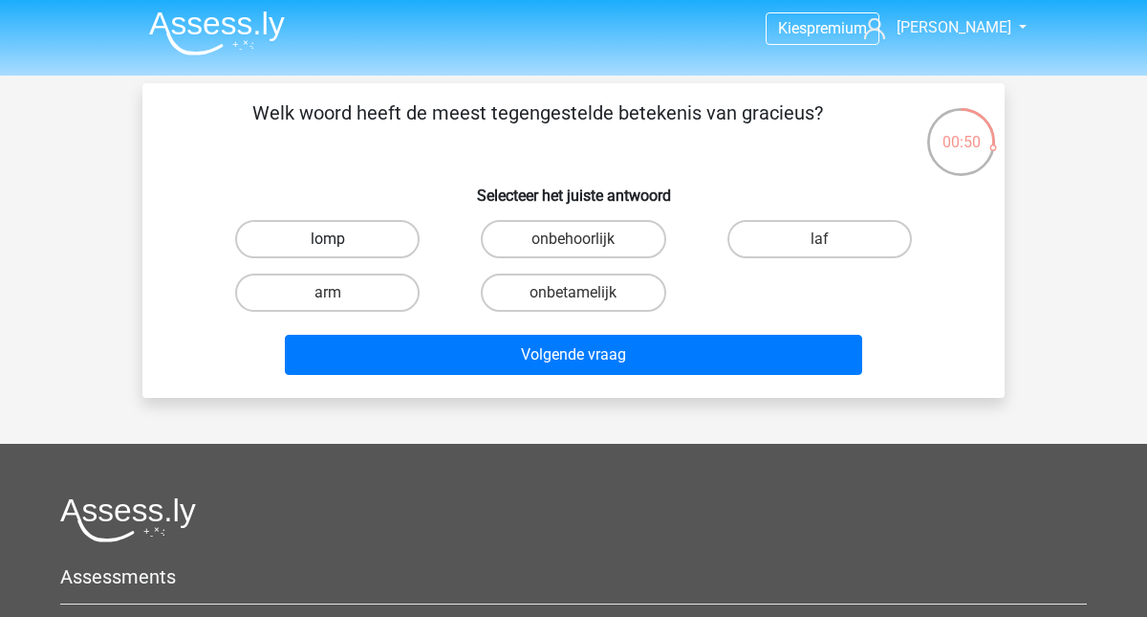
click at [390, 245] on label "lomp" at bounding box center [327, 239] width 184 height 38
click at [340, 245] on input "lomp" at bounding box center [334, 245] width 12 height 12
radio input "true"
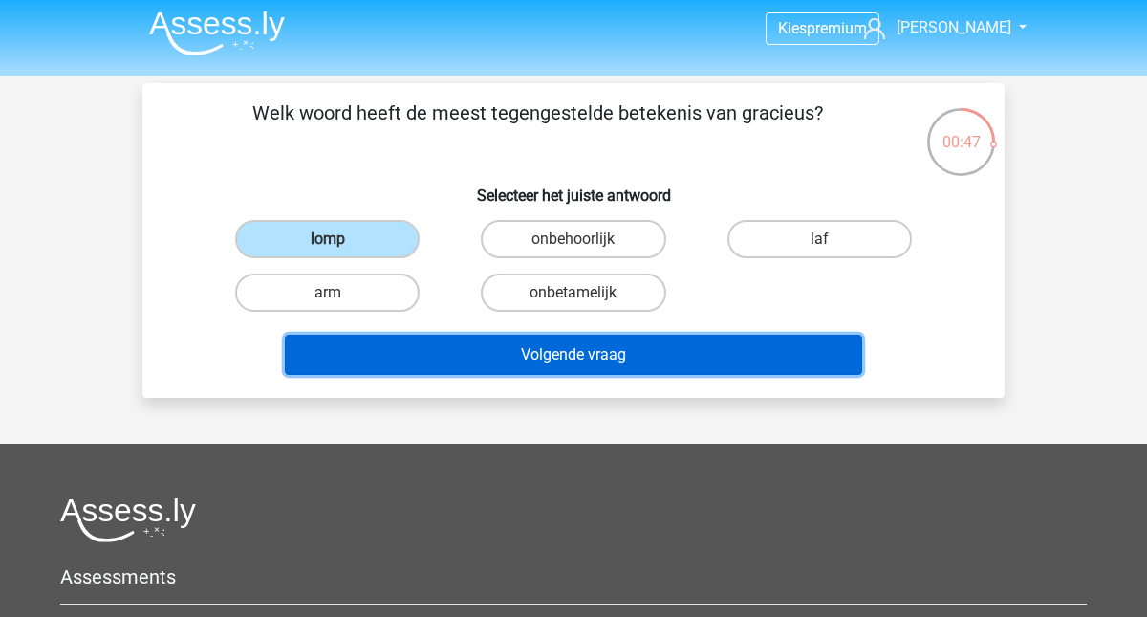
click at [531, 361] on button "Volgende vraag" at bounding box center [574, 355] width 578 height 40
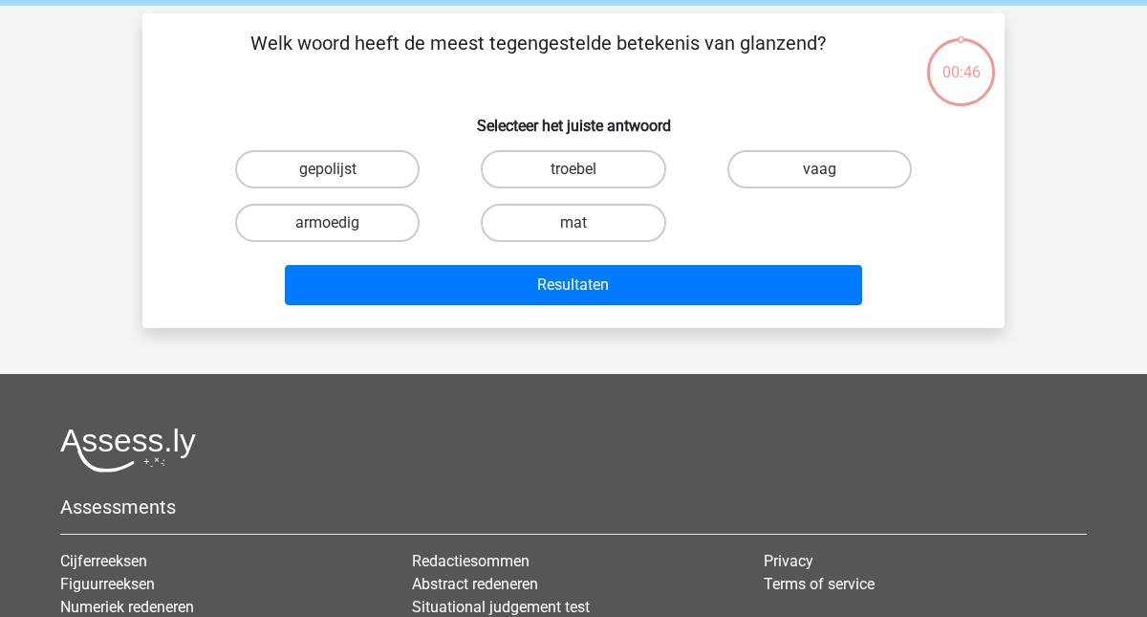
scroll to position [73, 0]
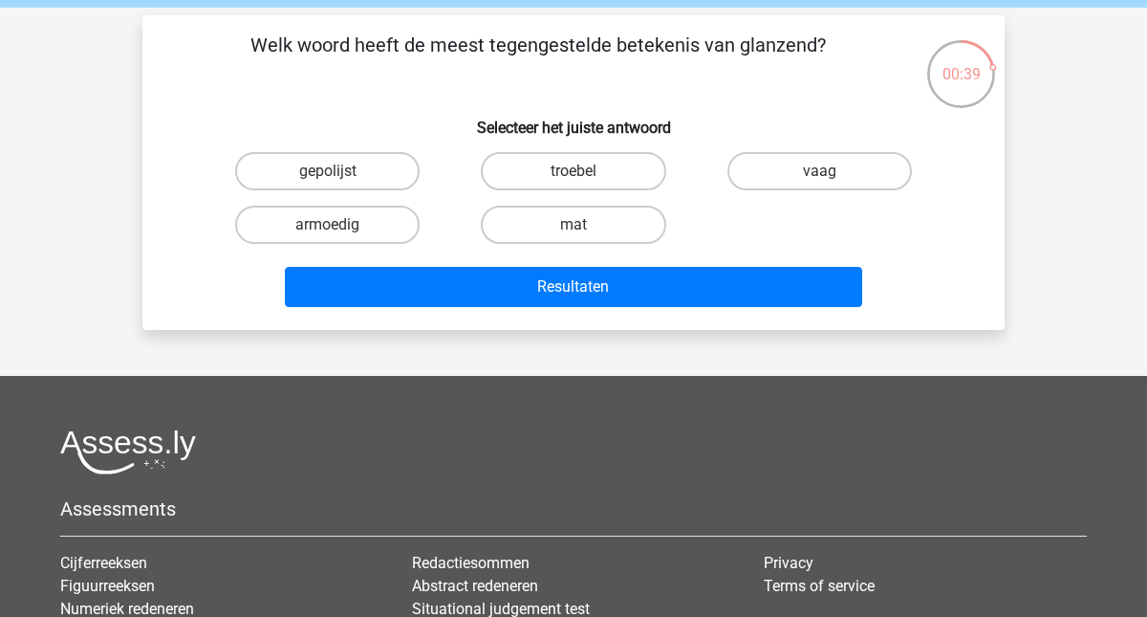
click at [583, 229] on input "mat" at bounding box center [579, 231] width 12 height 12
radio input "true"
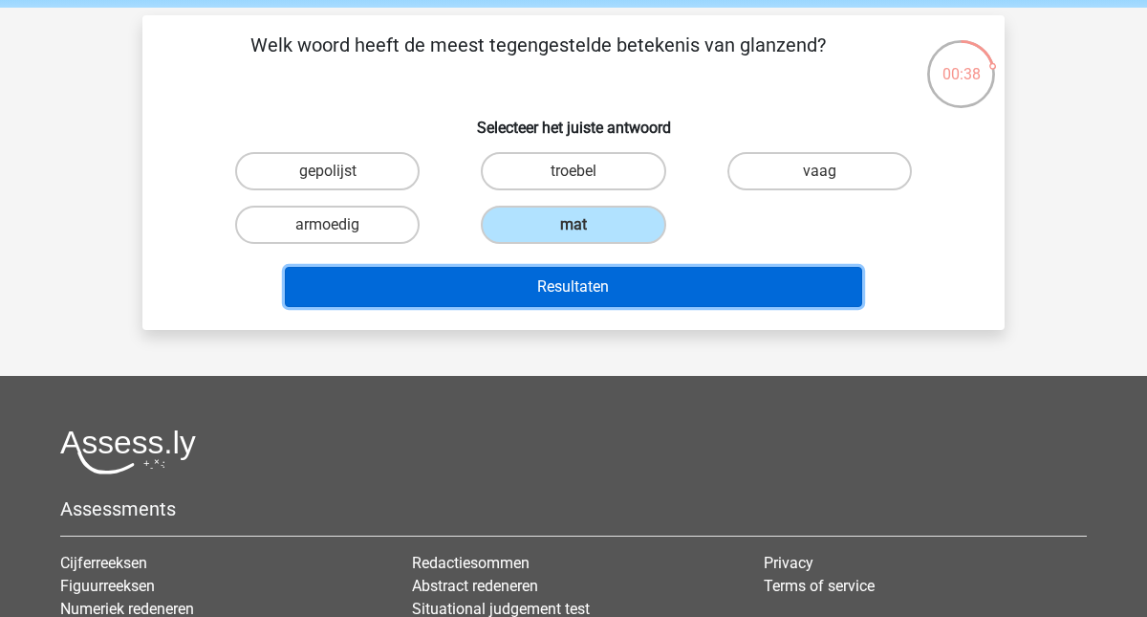
click at [604, 292] on button "Resultaten" at bounding box center [574, 287] width 578 height 40
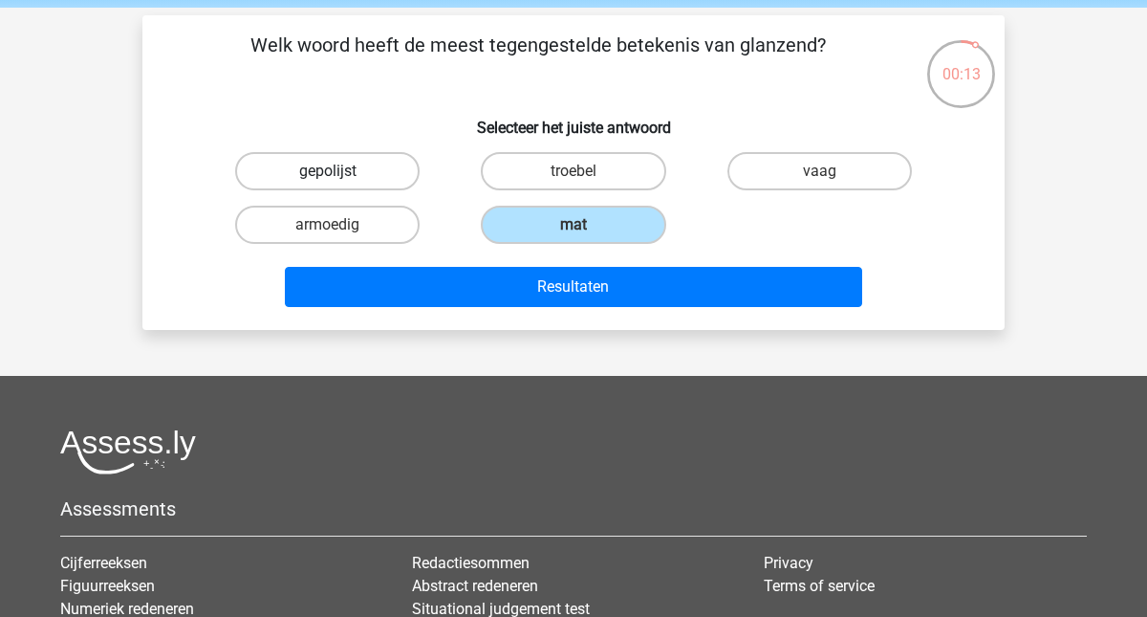
scroll to position [0, 0]
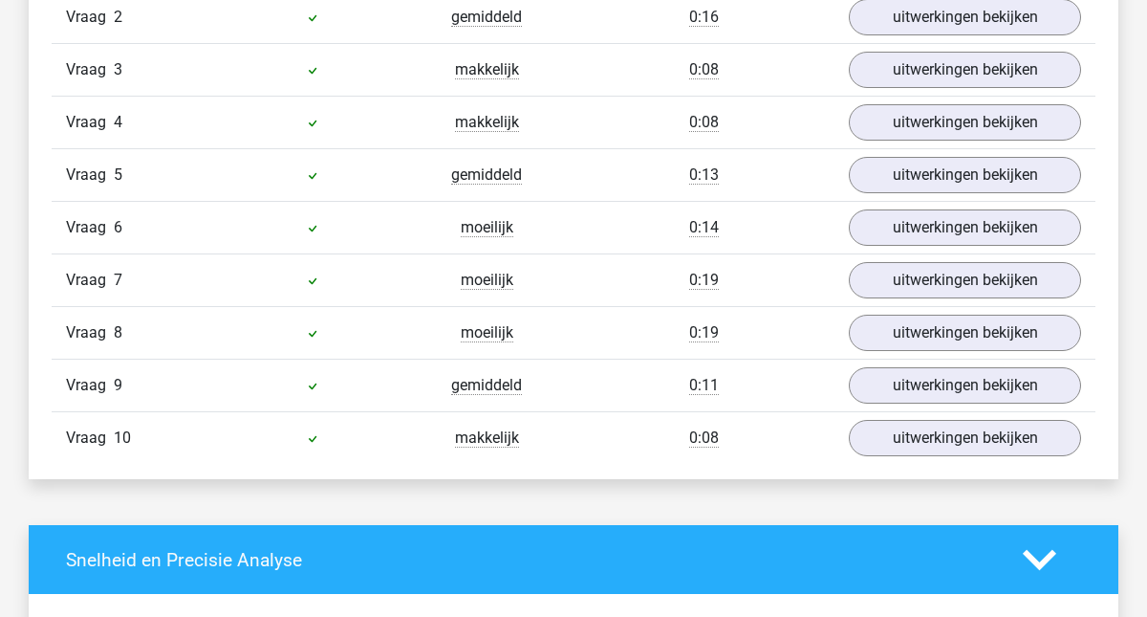
scroll to position [1553, 0]
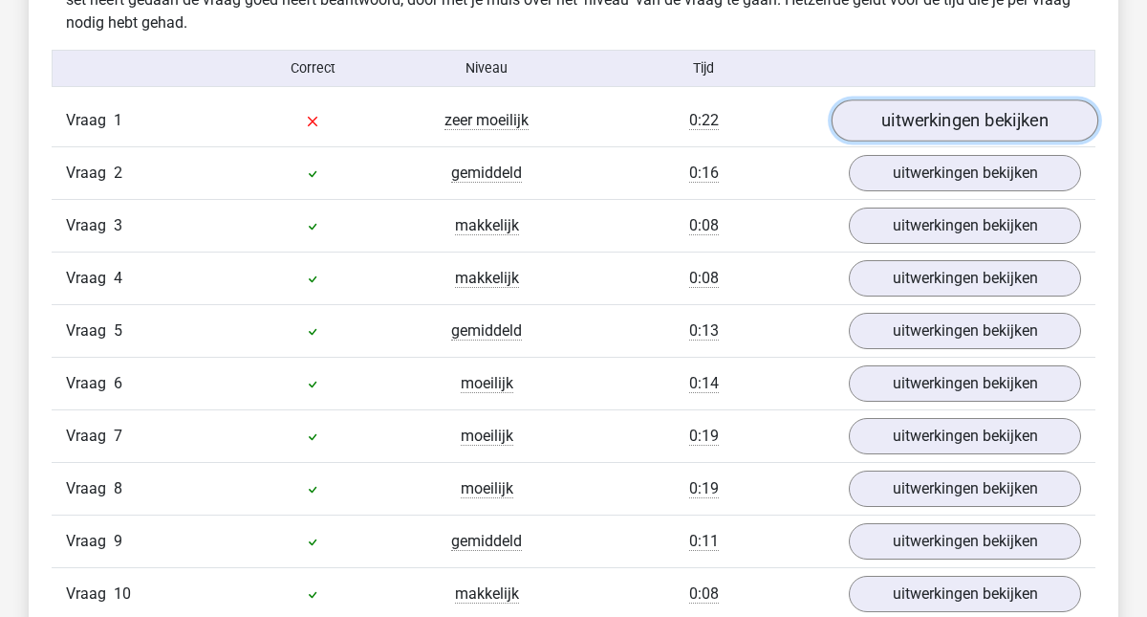
click at [984, 129] on link "uitwerkingen bekijken" at bounding box center [965, 121] width 267 height 42
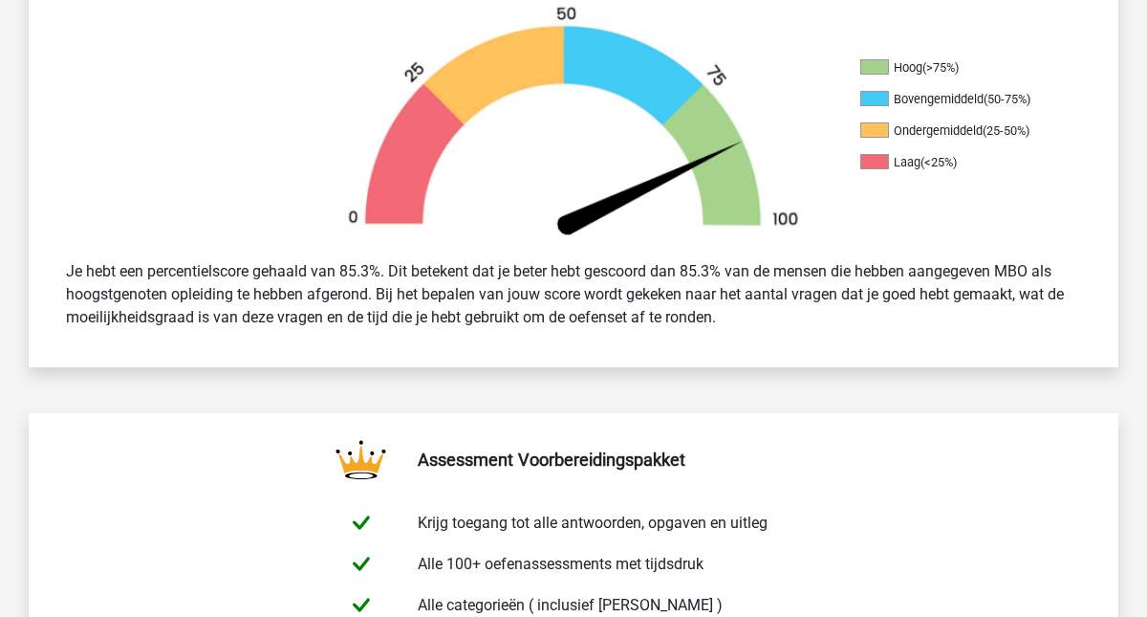
scroll to position [0, 0]
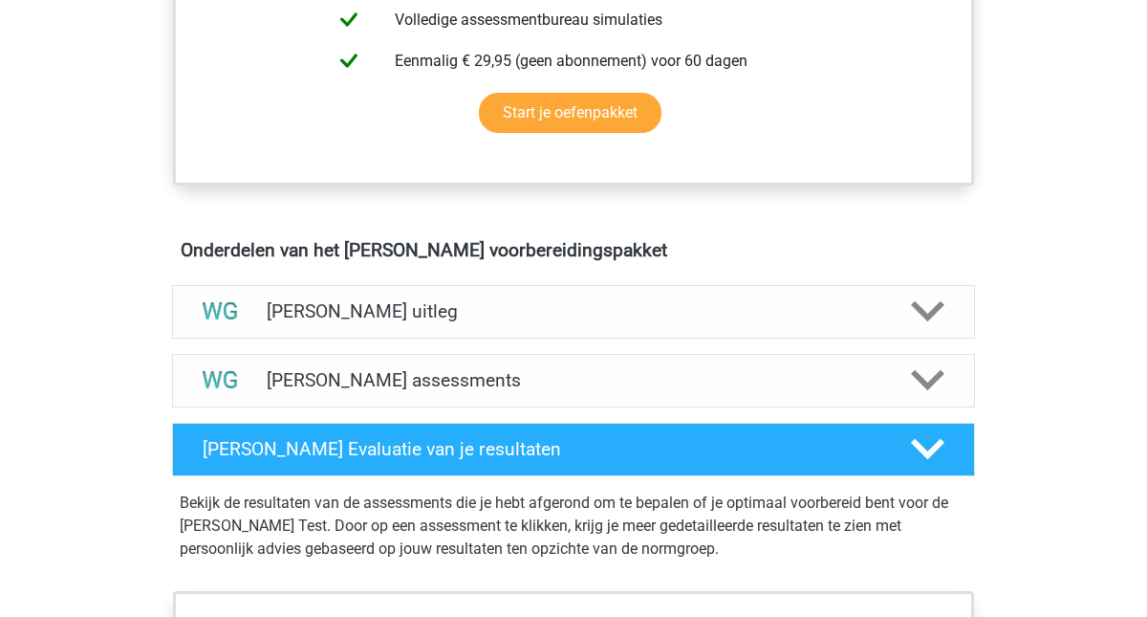
scroll to position [933, 0]
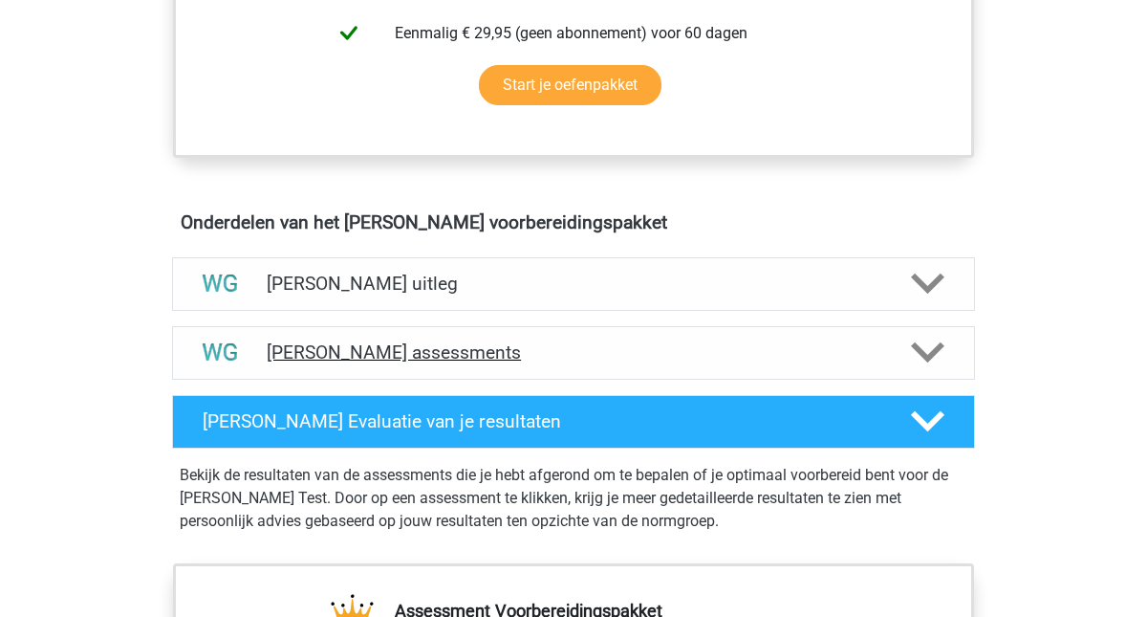
click at [920, 361] on icon at bounding box center [927, 351] width 33 height 33
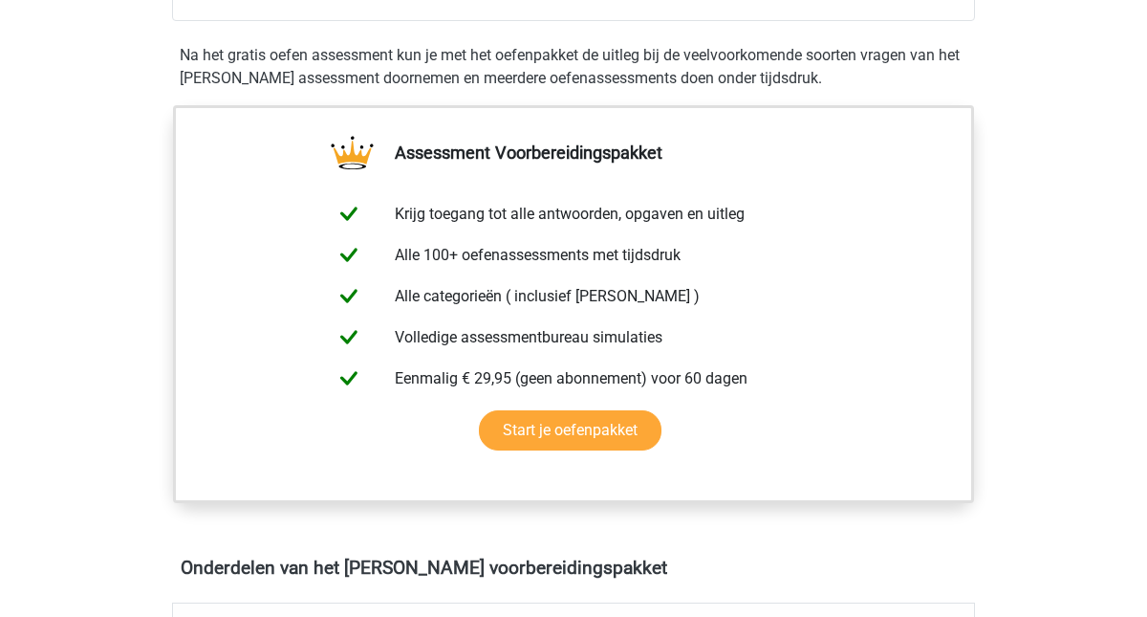
scroll to position [354, 0]
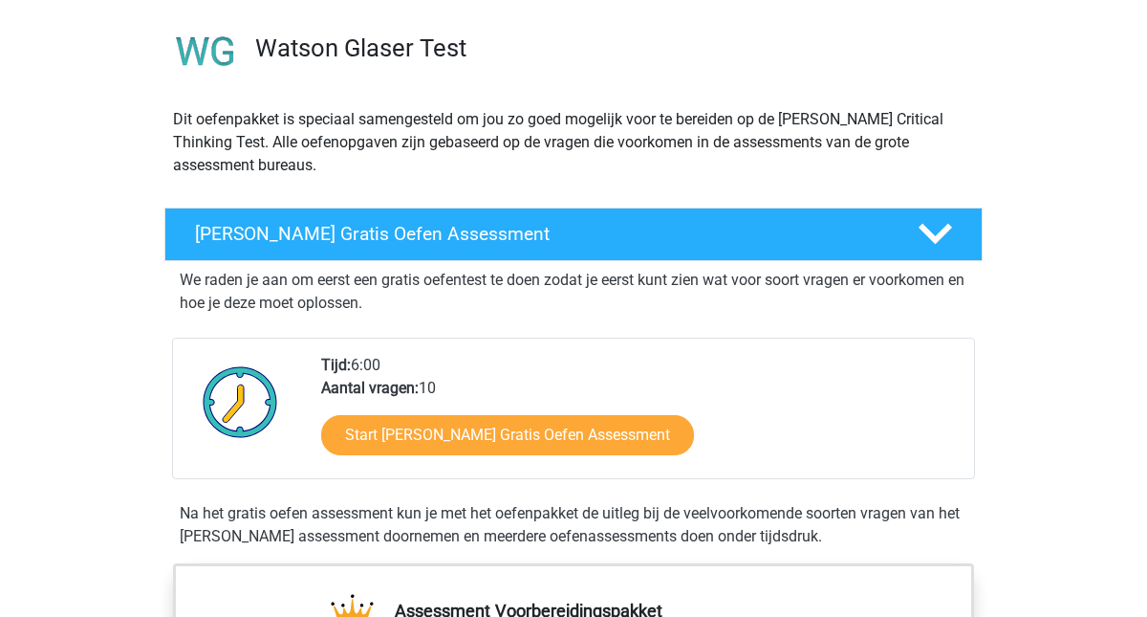
scroll to position [142, 0]
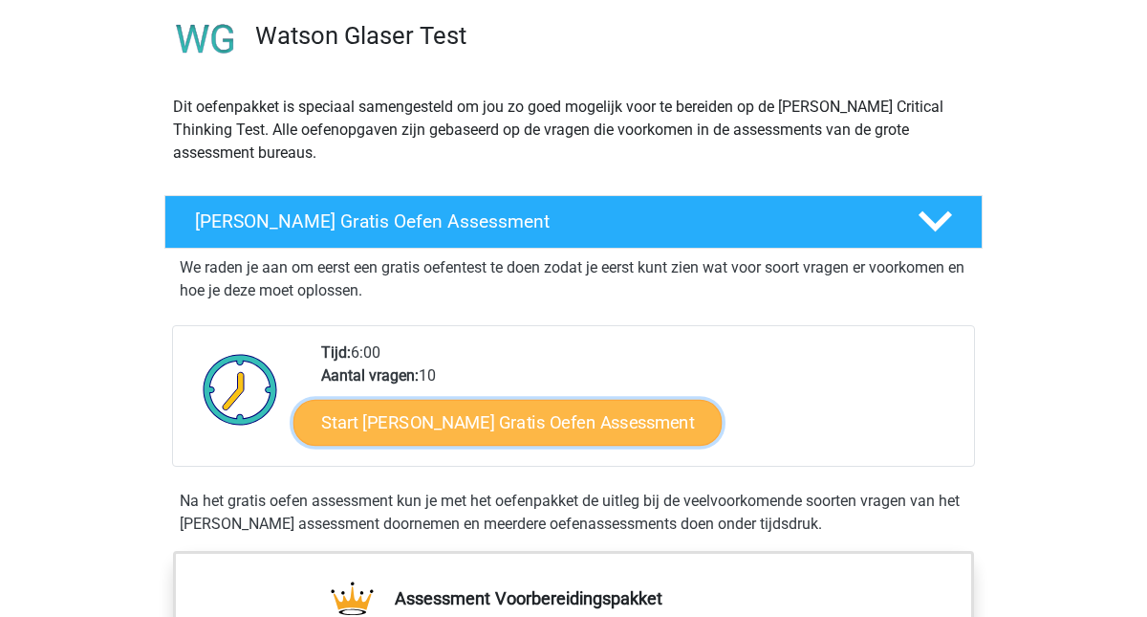
click at [468, 431] on link "Start [PERSON_NAME] Gratis Oefen Assessment" at bounding box center [507, 423] width 429 height 46
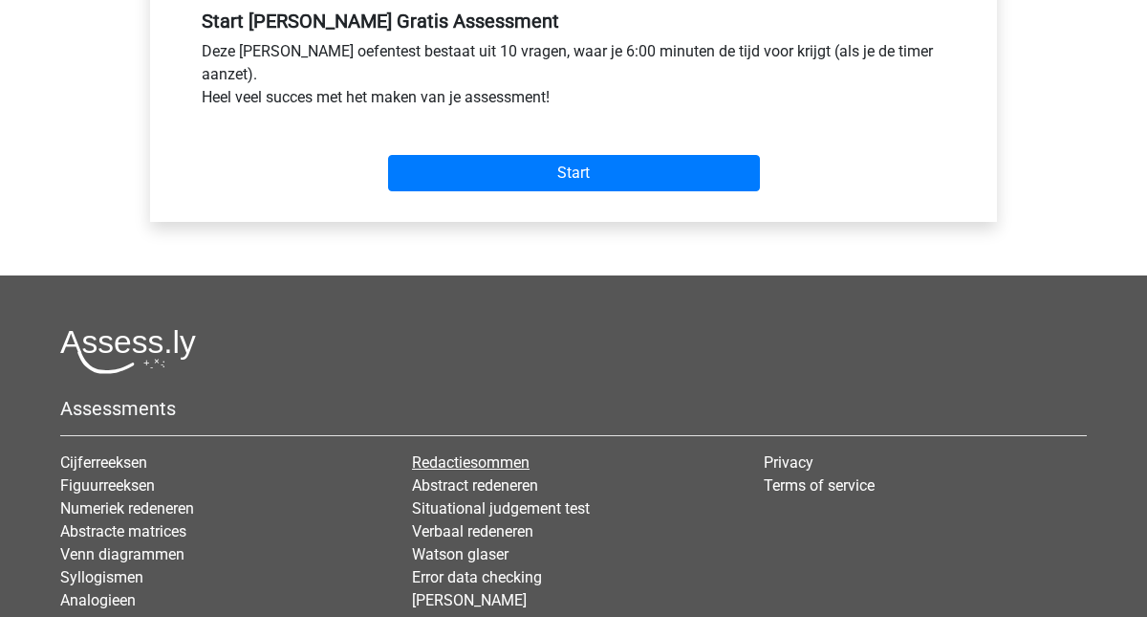
scroll to position [728, 0]
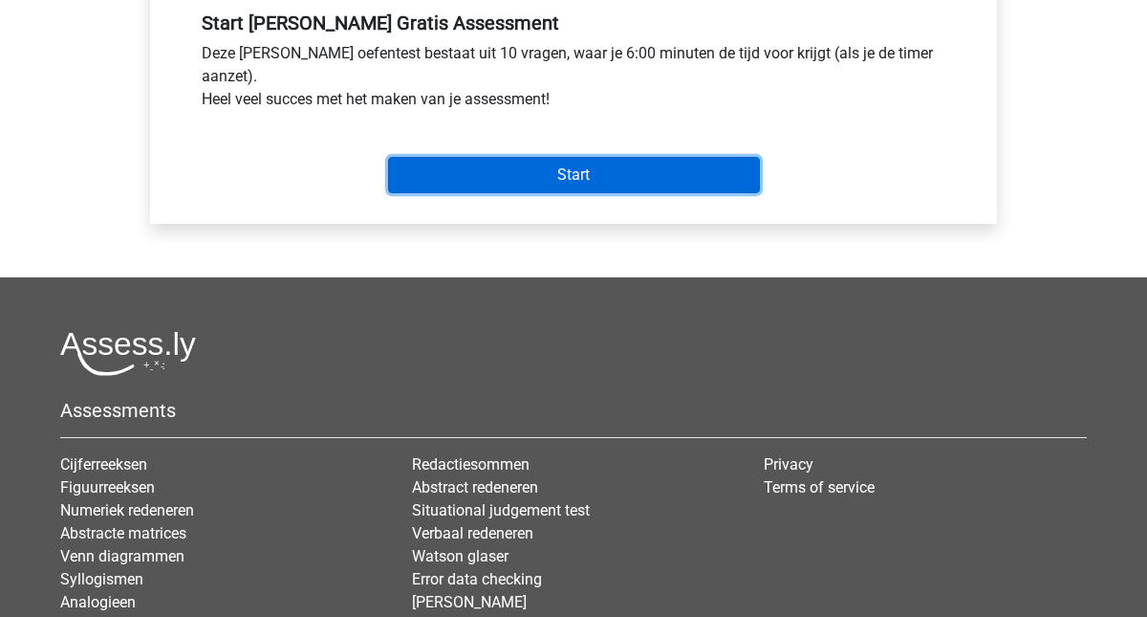
click at [618, 189] on input "Start" at bounding box center [574, 175] width 372 height 36
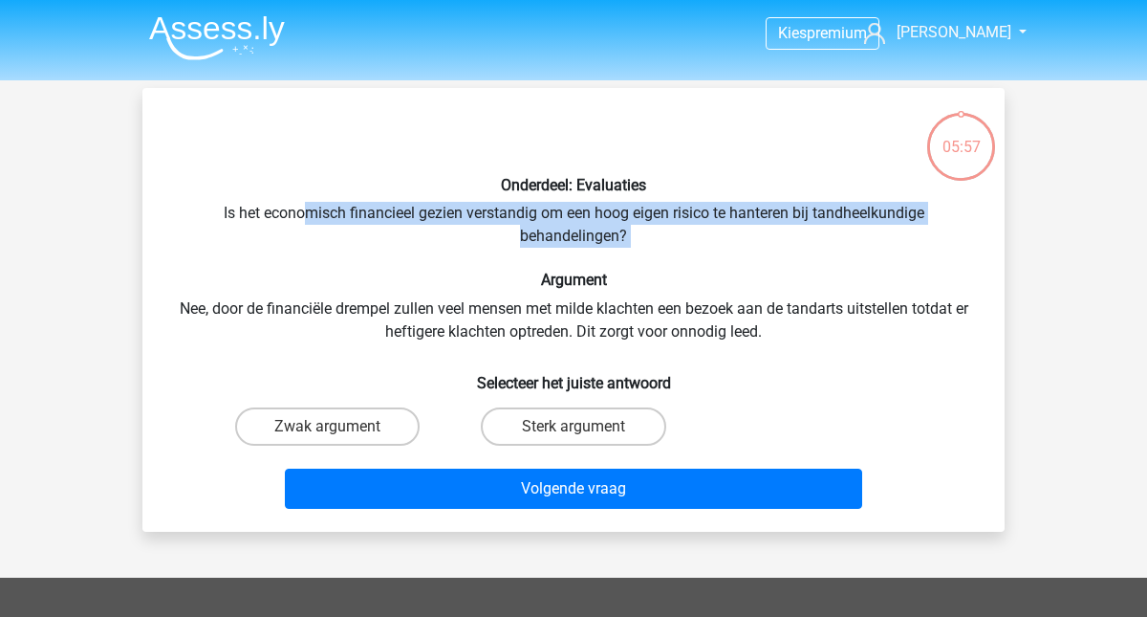
drag, startPoint x: 301, startPoint y: 214, endPoint x: 611, endPoint y: 260, distance: 313.1
click at [610, 260] on div "Onderdeel: Evaluaties Is het economisch financieel gezien verstandig om een hoo…" at bounding box center [573, 309] width 847 height 413
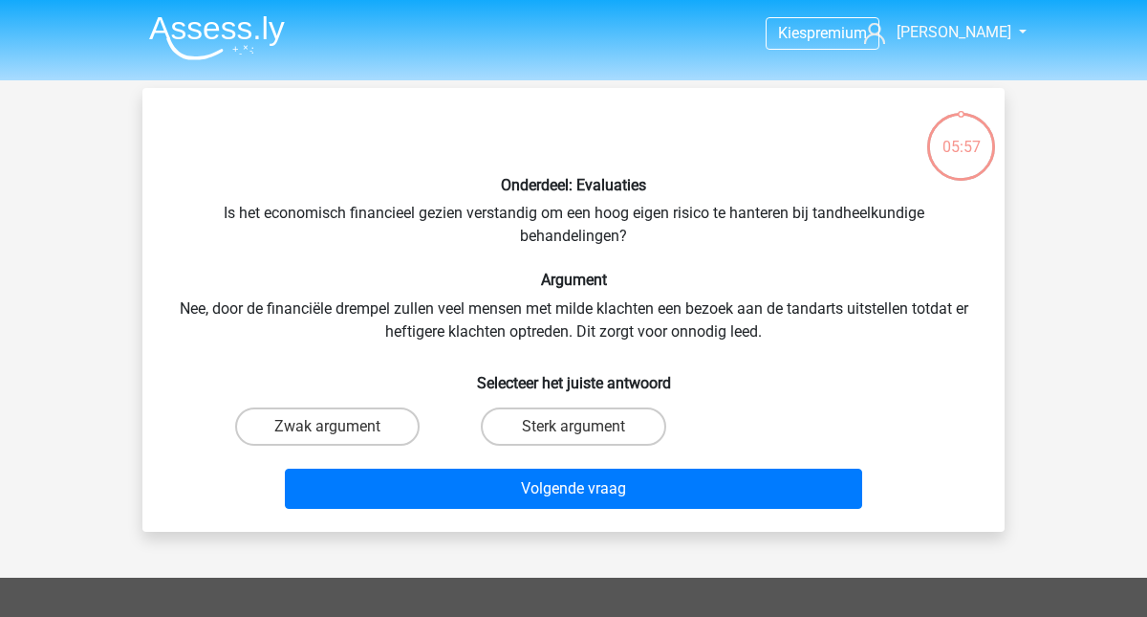
click at [682, 268] on div "Onderdeel: Evaluaties Is het economisch financieel gezien verstandig om een hoo…" at bounding box center [573, 309] width 847 height 413
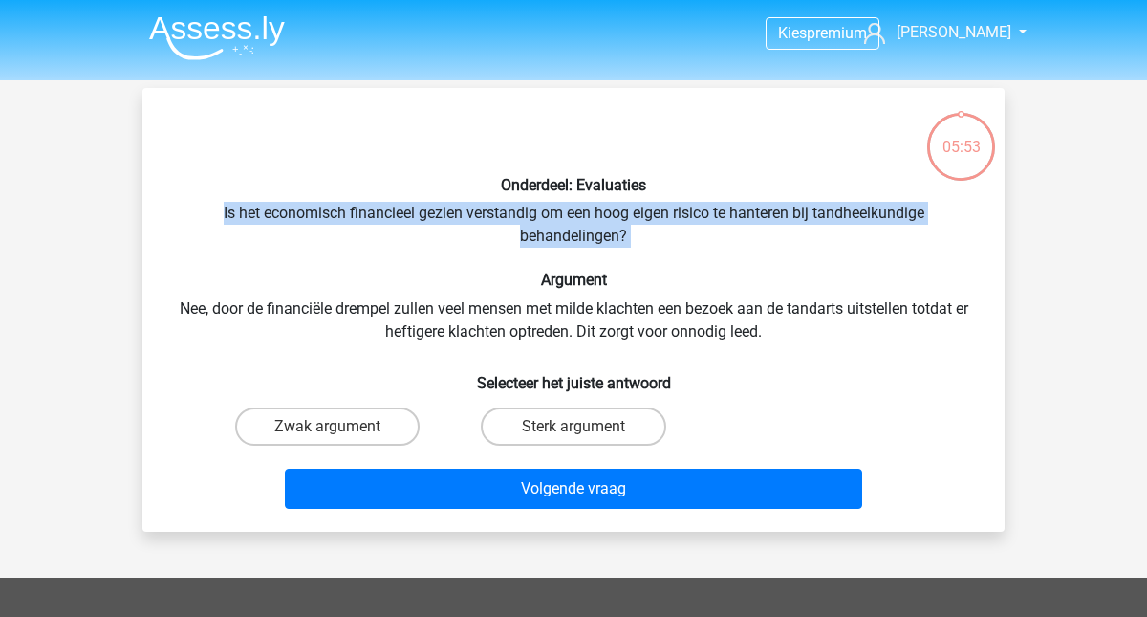
drag, startPoint x: 667, startPoint y: 256, endPoint x: 221, endPoint y: 216, distance: 448.2
click at [221, 215] on div "Onderdeel: Evaluaties Is het economisch financieel gezien verstandig om een hoo…" at bounding box center [573, 309] width 847 height 413
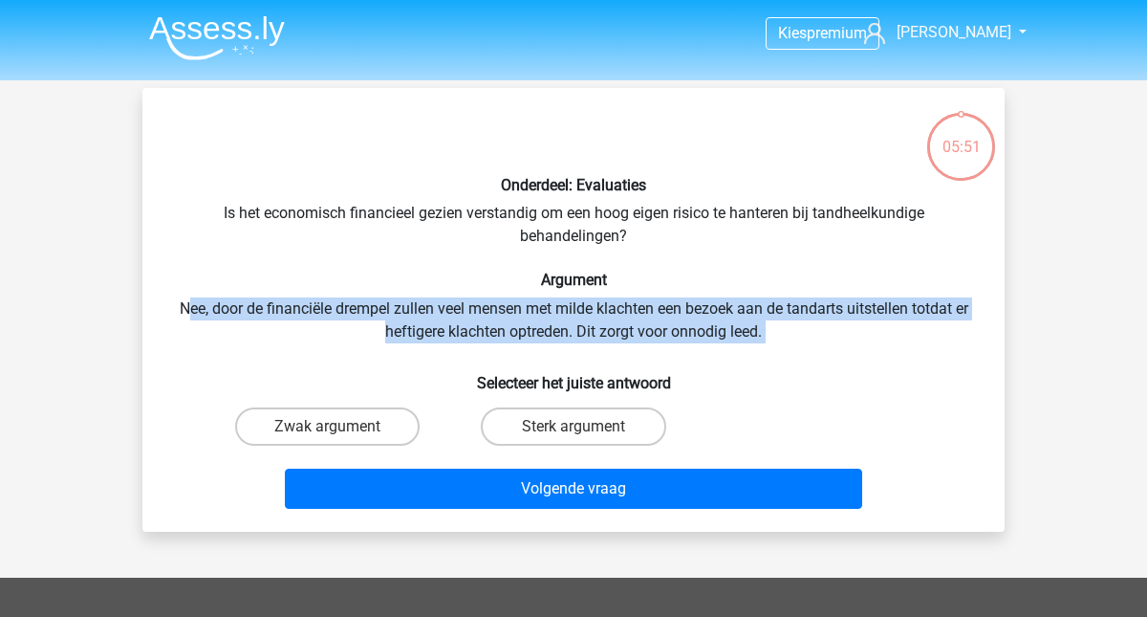
drag, startPoint x: 183, startPoint y: 310, endPoint x: 807, endPoint y: 345, distance: 625.2
click at [810, 348] on div "Onderdeel: Evaluaties Is het economisch financieel gezien verstandig om een hoo…" at bounding box center [573, 309] width 847 height 413
click at [807, 345] on div "Onderdeel: Evaluaties Is het economisch financieel gezien verstandig om een hoo…" at bounding box center [573, 309] width 847 height 413
drag, startPoint x: 797, startPoint y: 335, endPoint x: 165, endPoint y: 314, distance: 632.2
click at [165, 313] on div "Onderdeel: Evaluaties Is het economisch financieel gezien verstandig om een hoo…" at bounding box center [573, 309] width 847 height 413
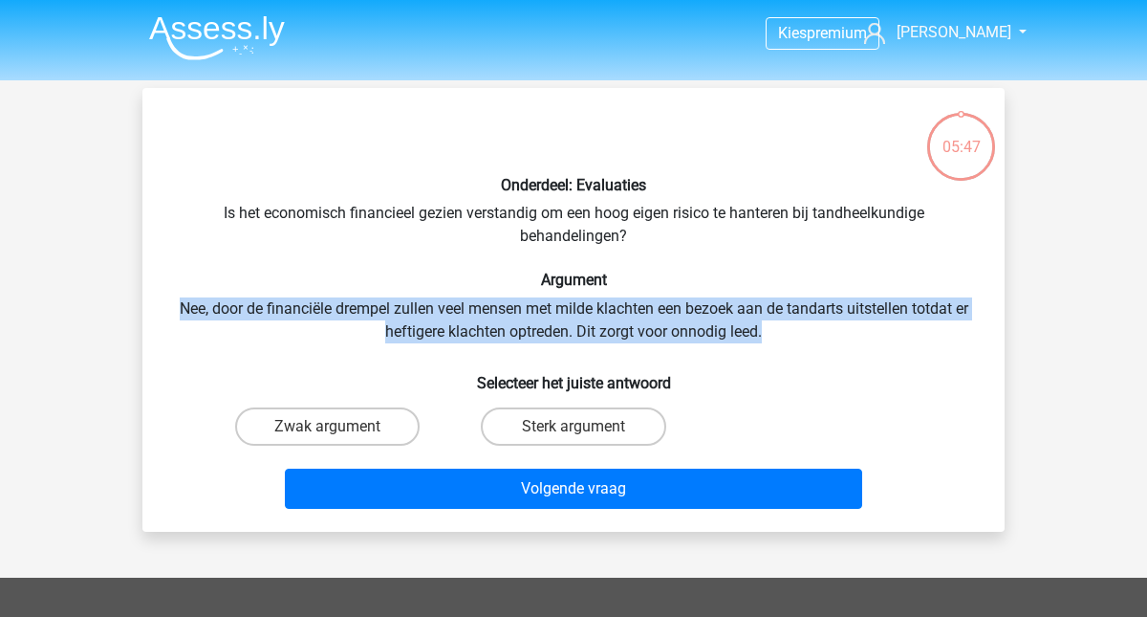
click at [335, 328] on div "Onderdeel: Evaluaties Is het economisch financieel gezien verstandig om een hoo…" at bounding box center [573, 309] width 847 height 413
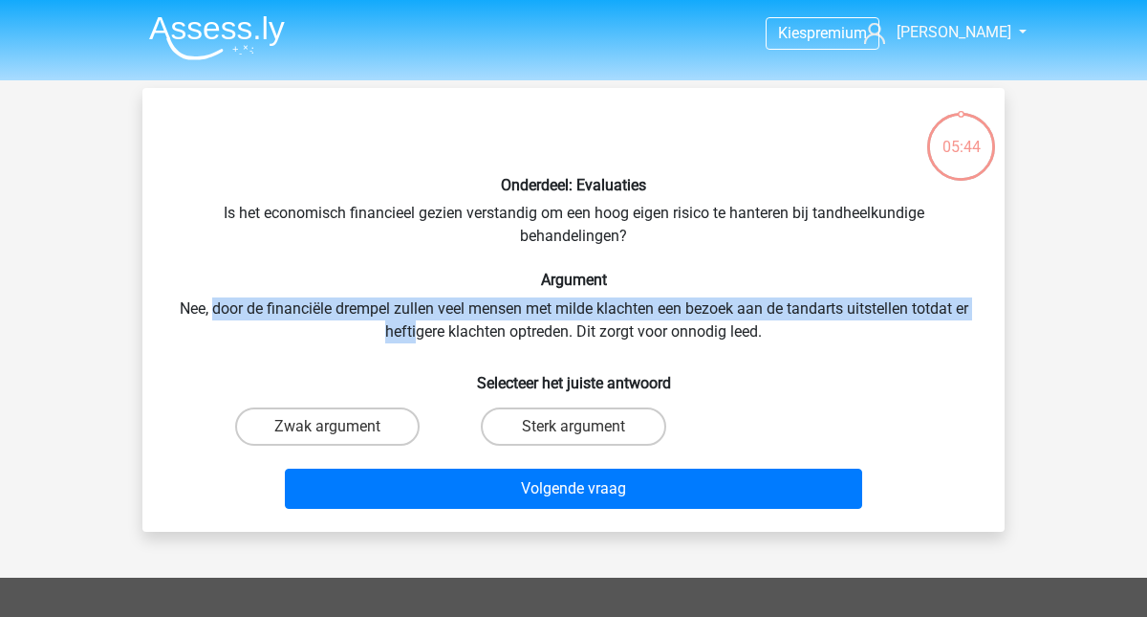
drag, startPoint x: 206, startPoint y: 312, endPoint x: 416, endPoint y: 335, distance: 210.6
click at [416, 335] on div "Onderdeel: Evaluaties Is het economisch financieel gezien verstandig om een hoo…" at bounding box center [573, 309] width 847 height 413
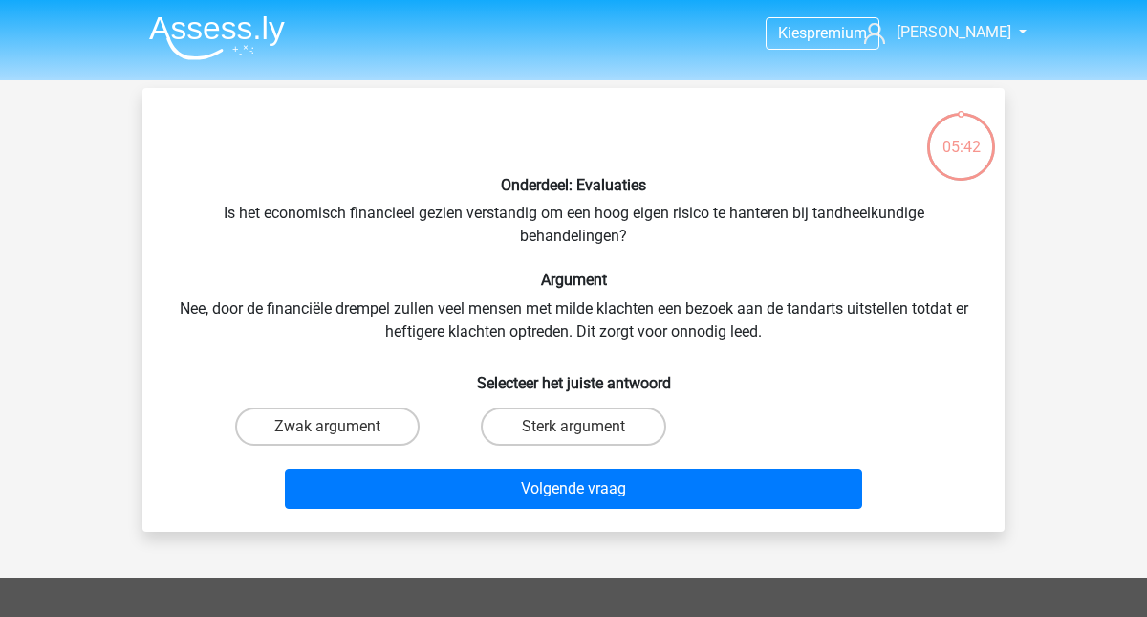
click at [390, 311] on div "Onderdeel: Evaluaties Is het economisch financieel gezien verstandig om een hoo…" at bounding box center [573, 309] width 847 height 413
click at [560, 424] on label "Sterk argument" at bounding box center [573, 426] width 184 height 38
click at [573, 426] on input "Sterk argument" at bounding box center [579, 432] width 12 height 12
radio input "true"
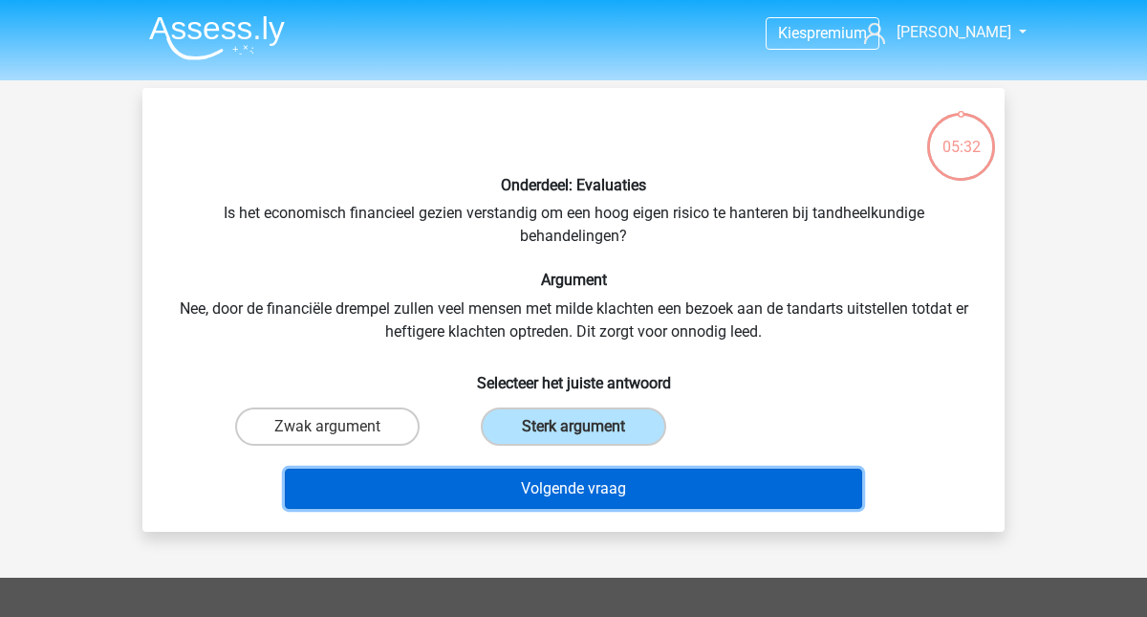
click at [545, 490] on button "Volgende vraag" at bounding box center [574, 488] width 578 height 40
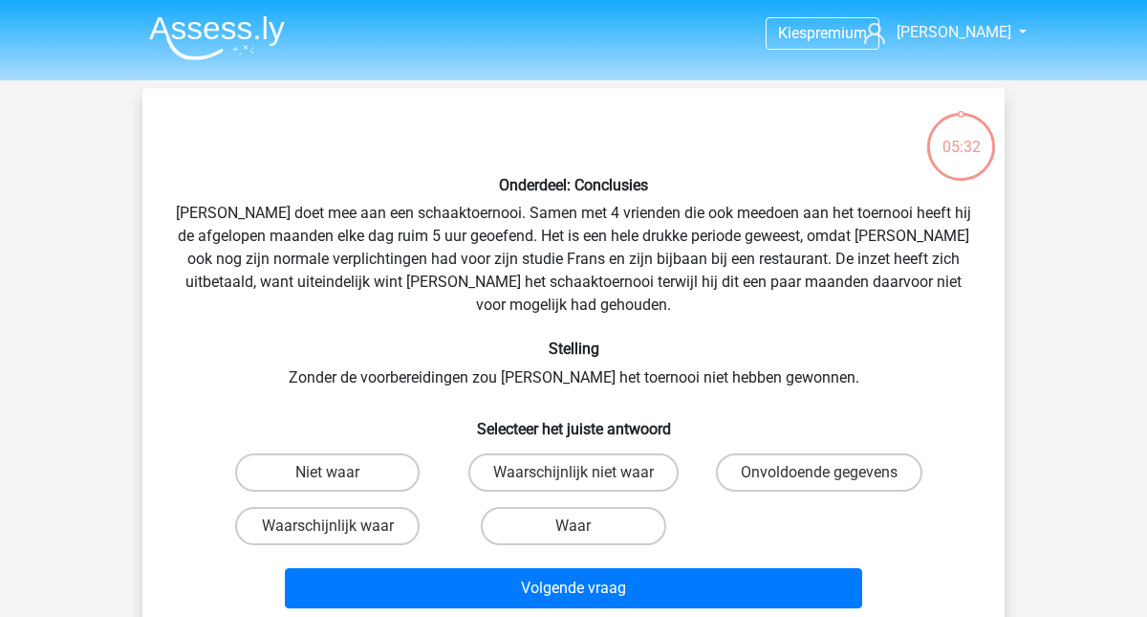
scroll to position [88, 0]
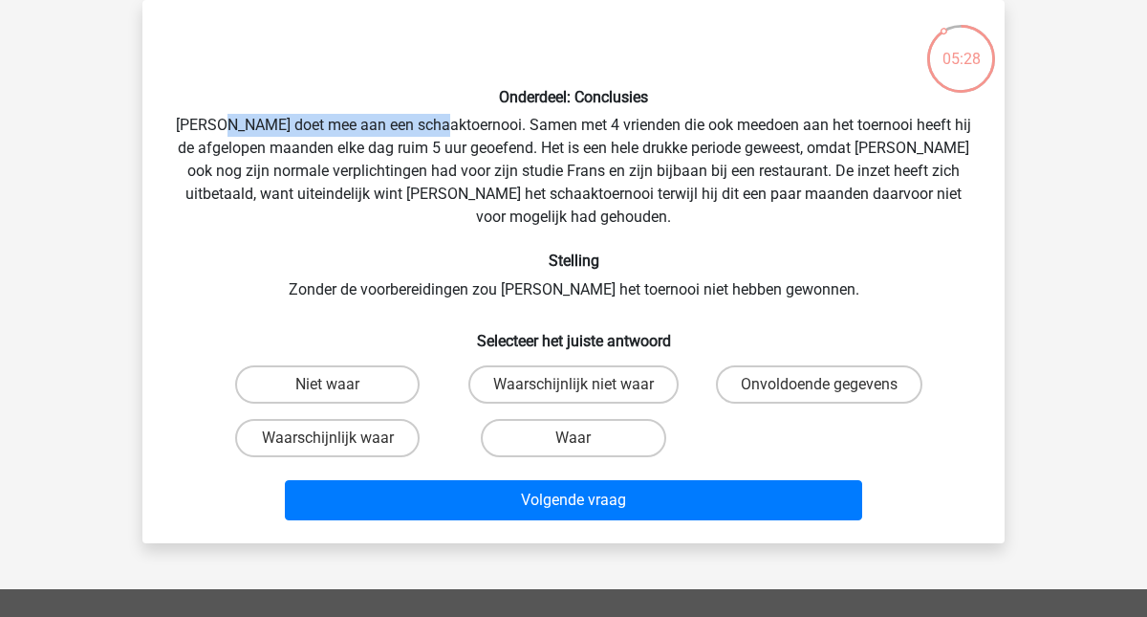
drag, startPoint x: 244, startPoint y: 129, endPoint x: 459, endPoint y: 132, distance: 215.1
click at [461, 134] on div "Onderdeel: Conclusies Pablo doet mee aan een schaaktoernooi. Samen met 4 vriend…" at bounding box center [573, 271] width 847 height 512
click at [459, 132] on div "Onderdeel: Conclusies Pablo doet mee aan een schaaktoernooi. Samen met 4 vriend…" at bounding box center [573, 271] width 847 height 512
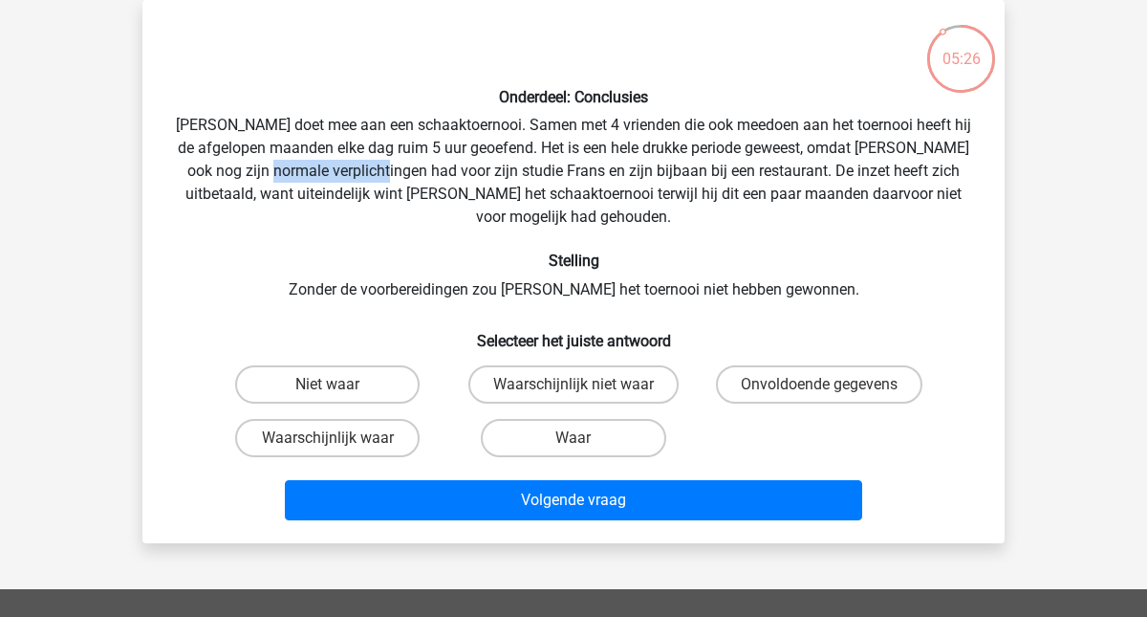
drag, startPoint x: 284, startPoint y: 161, endPoint x: 400, endPoint y: 159, distance: 115.7
click at [400, 159] on div "Onderdeel: Conclusies Pablo doet mee aan een schaaktoernooi. Samen met 4 vriend…" at bounding box center [573, 271] width 847 height 512
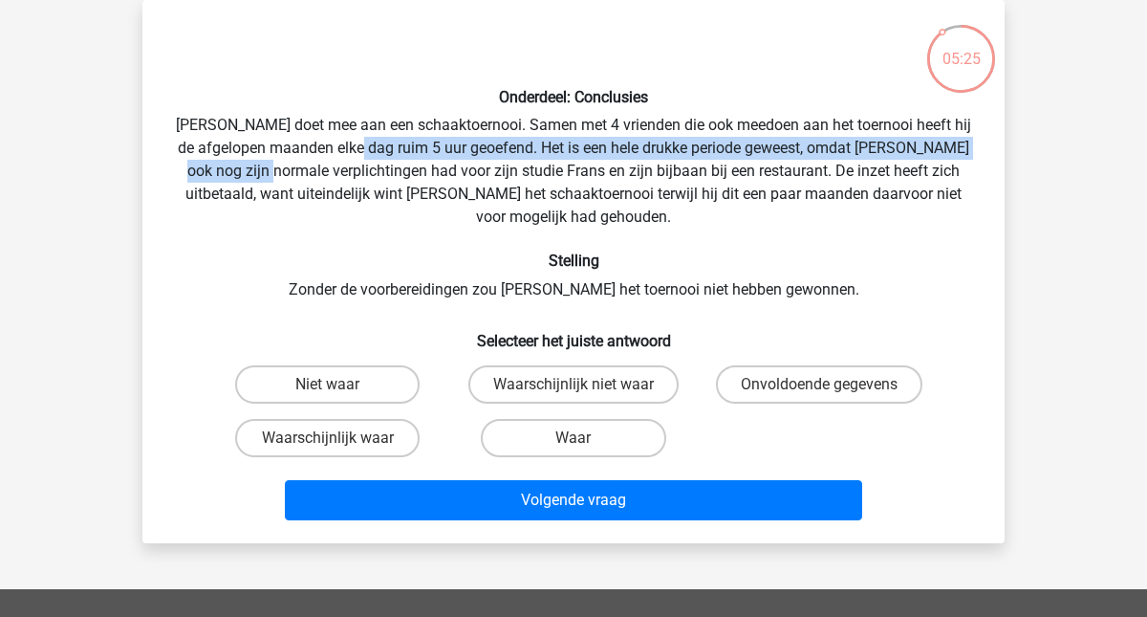
click at [409, 157] on div "Onderdeel: Conclusies Pablo doet mee aan een schaaktoernooi. Samen met 4 vriend…" at bounding box center [573, 271] width 847 height 512
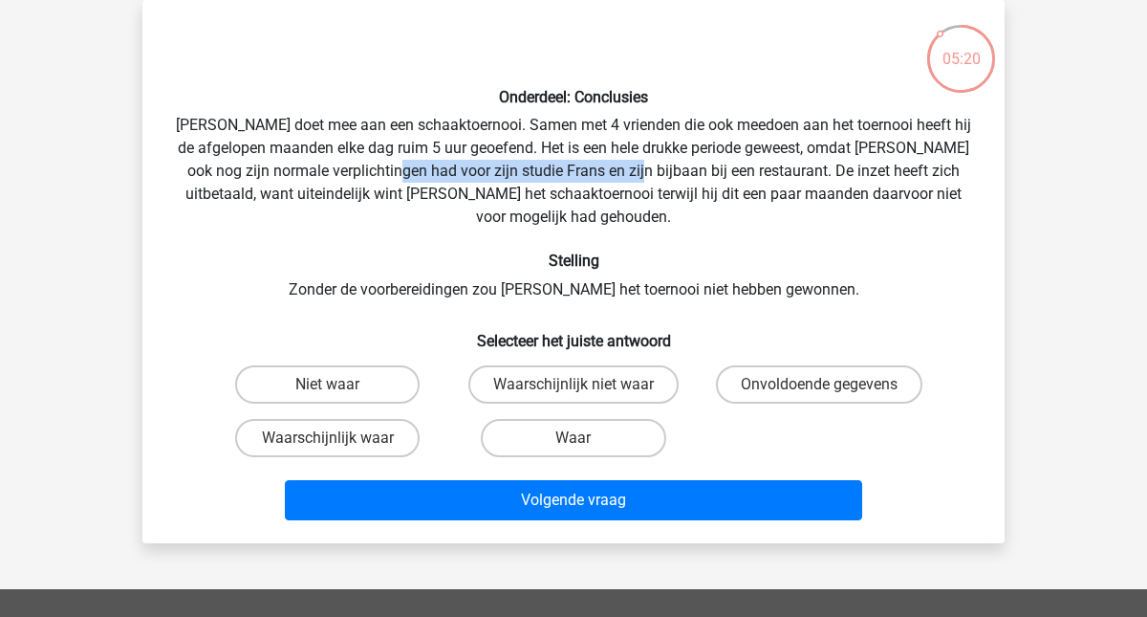
drag, startPoint x: 410, startPoint y: 177, endPoint x: 644, endPoint y: 171, distance: 234.2
click at [644, 171] on div "Onderdeel: Conclusies Pablo doet mee aan een schaaktoernooi. Samen met 4 vriend…" at bounding box center [573, 271] width 847 height 512
click at [643, 171] on div "Onderdeel: Conclusies Pablo doet mee aan een schaaktoernooi. Samen met 4 vriend…" at bounding box center [573, 271] width 847 height 512
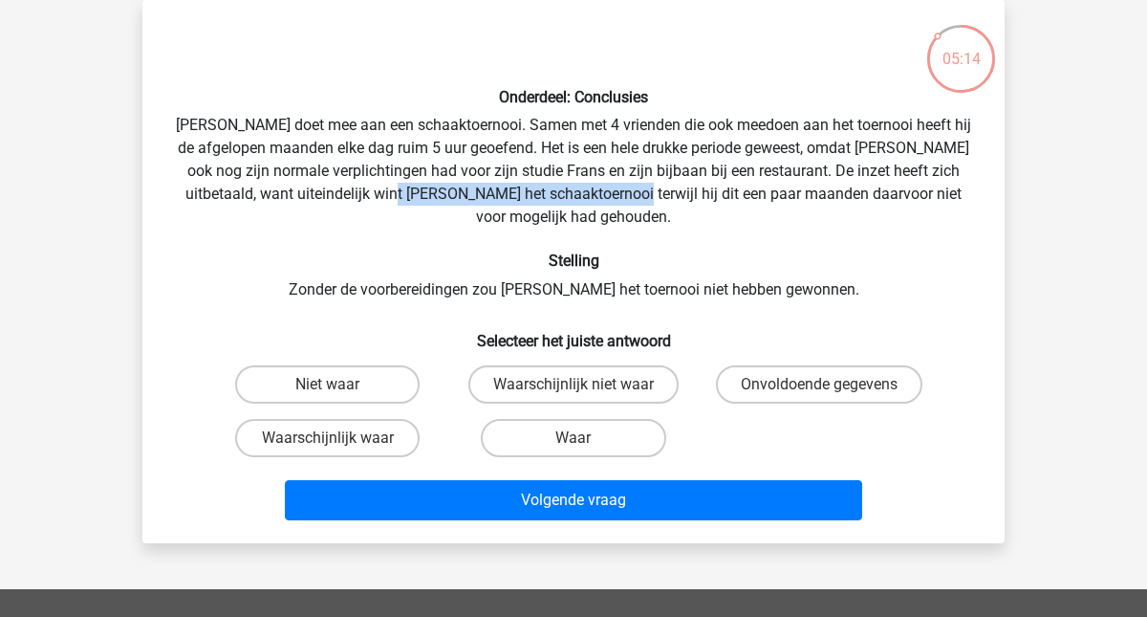
drag, startPoint x: 387, startPoint y: 200, endPoint x: 599, endPoint y: 190, distance: 212.4
click at [599, 190] on div "Onderdeel: Conclusies Pablo doet mee aan een schaaktoernooi. Samen met 4 vriend…" at bounding box center [573, 271] width 847 height 512
click at [487, 251] on h6 "Stelling" at bounding box center [573, 260] width 801 height 18
click at [348, 419] on label "Waarschijnlijk waar" at bounding box center [327, 438] width 184 height 38
click at [340, 438] on input "Waarschijnlijk waar" at bounding box center [334, 444] width 12 height 12
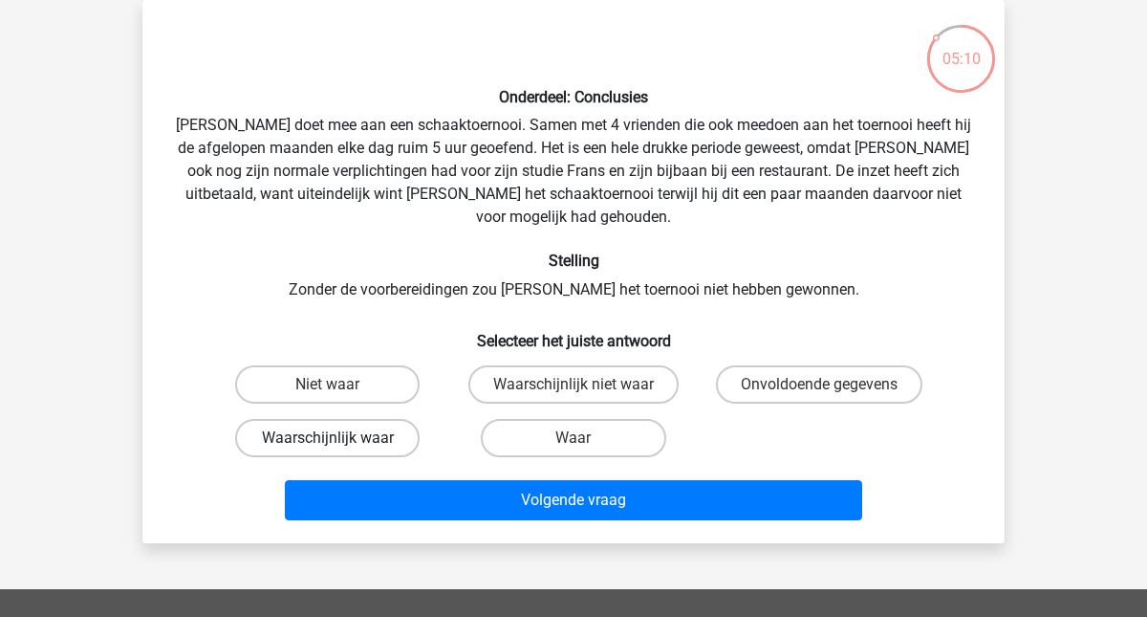
radio input "true"
click at [561, 419] on label "Waar" at bounding box center [573, 438] width 184 height 38
click at [573, 438] on input "Waar" at bounding box center [579, 444] width 12 height 12
radio input "true"
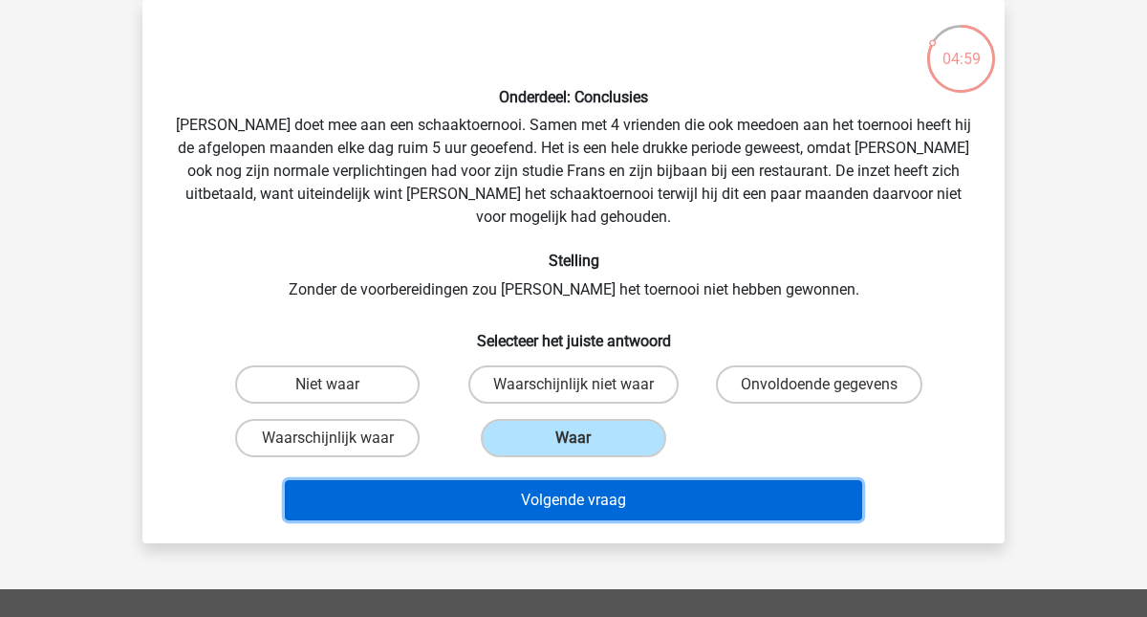
click at [513, 480] on button "Volgende vraag" at bounding box center [574, 500] width 578 height 40
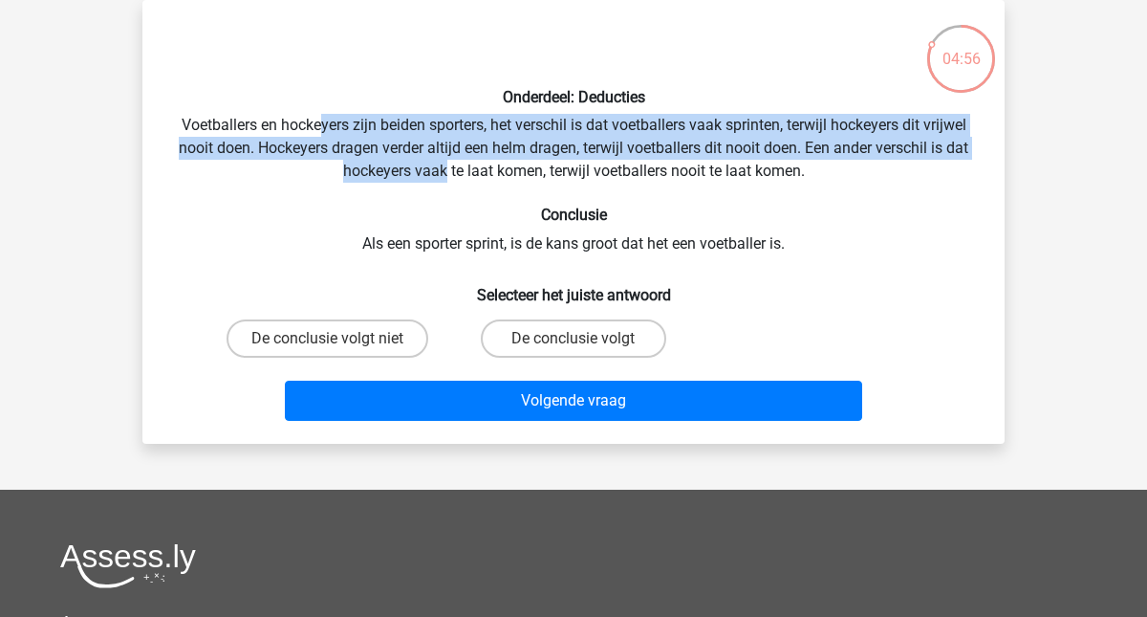
drag, startPoint x: 320, startPoint y: 130, endPoint x: 446, endPoint y: 168, distance: 131.8
click at [446, 168] on div "Onderdeel: Deducties Voetballers en hockeyers zijn beiden sporters, het verschi…" at bounding box center [573, 221] width 847 height 413
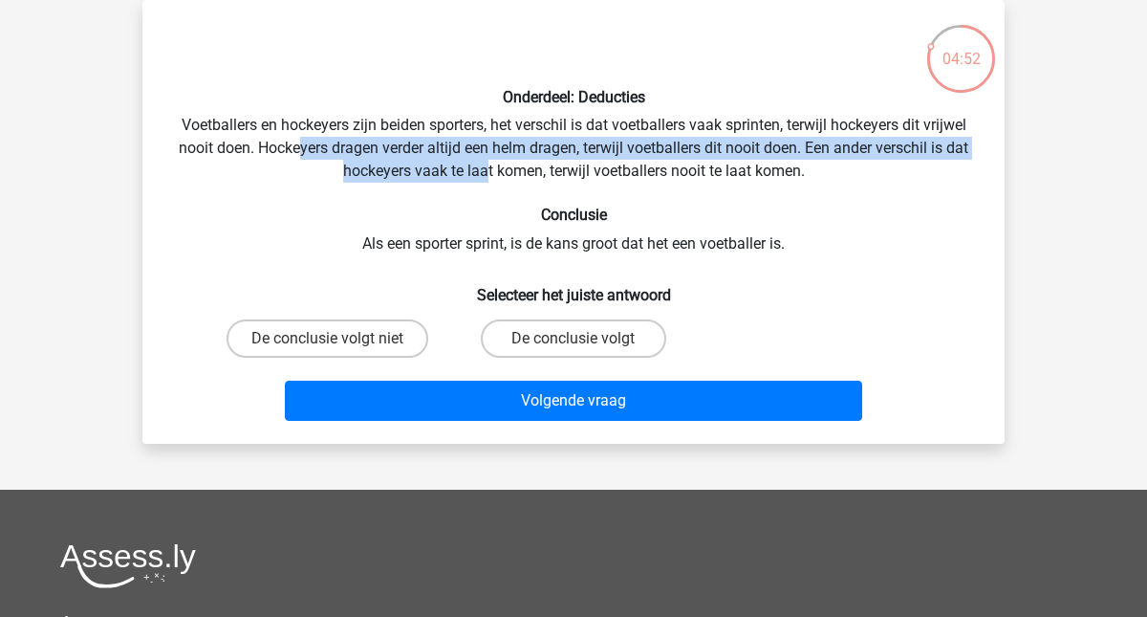
drag, startPoint x: 293, startPoint y: 151, endPoint x: 485, endPoint y: 175, distance: 192.7
click at [485, 175] on div "Onderdeel: Deducties Voetballers en hockeyers zijn beiden sporters, het verschi…" at bounding box center [573, 221] width 847 height 413
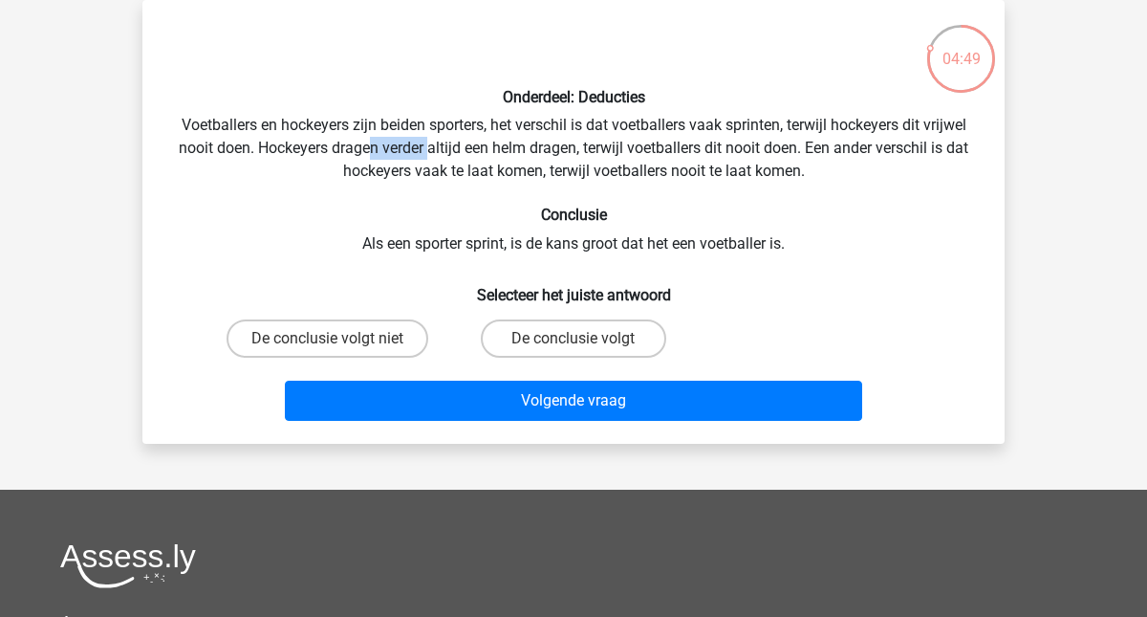
drag, startPoint x: 365, startPoint y: 151, endPoint x: 428, endPoint y: 151, distance: 63.1
click at [428, 151] on div "Onderdeel: Deducties Voetballers en hockeyers zijn beiden sporters, het verschi…" at bounding box center [573, 221] width 847 height 413
click at [494, 152] on div "Onderdeel: Deducties Voetballers en hockeyers zijn beiden sporters, het verschi…" at bounding box center [573, 221] width 847 height 413
click at [367, 177] on div "Onderdeel: Deducties Voetballers en hockeyers zijn beiden sporters, het verschi…" at bounding box center [573, 221] width 847 height 413
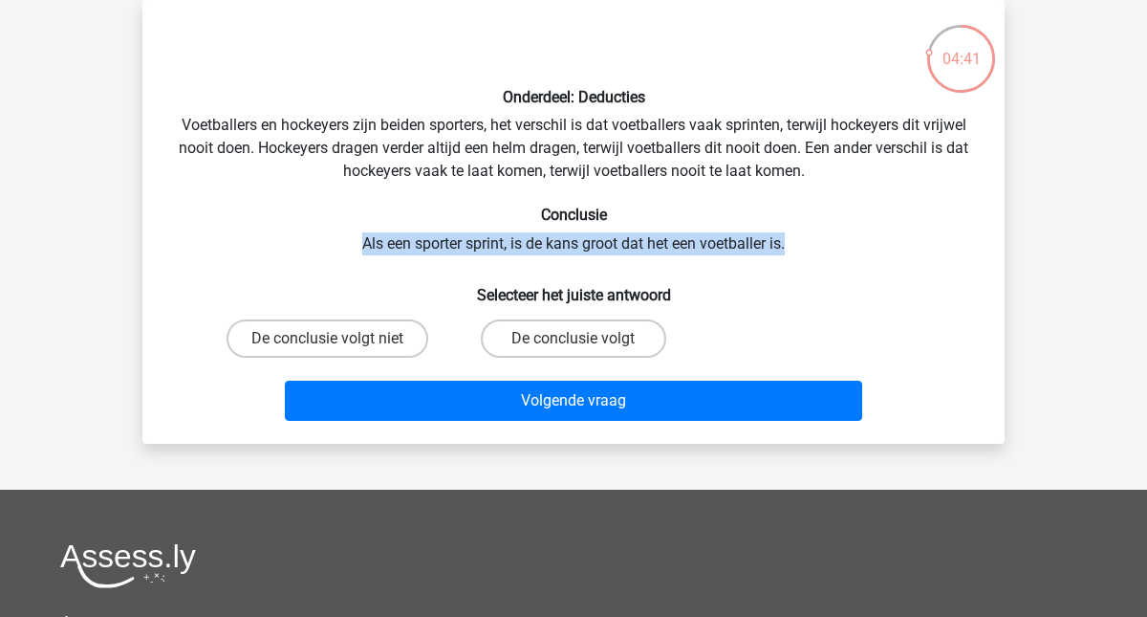
drag, startPoint x: 348, startPoint y: 247, endPoint x: 821, endPoint y: 251, distance: 473.2
click at [821, 251] on div "Onderdeel: Deducties Voetballers en hockeyers zijn beiden sporters, het verschi…" at bounding box center [573, 221] width 847 height 413
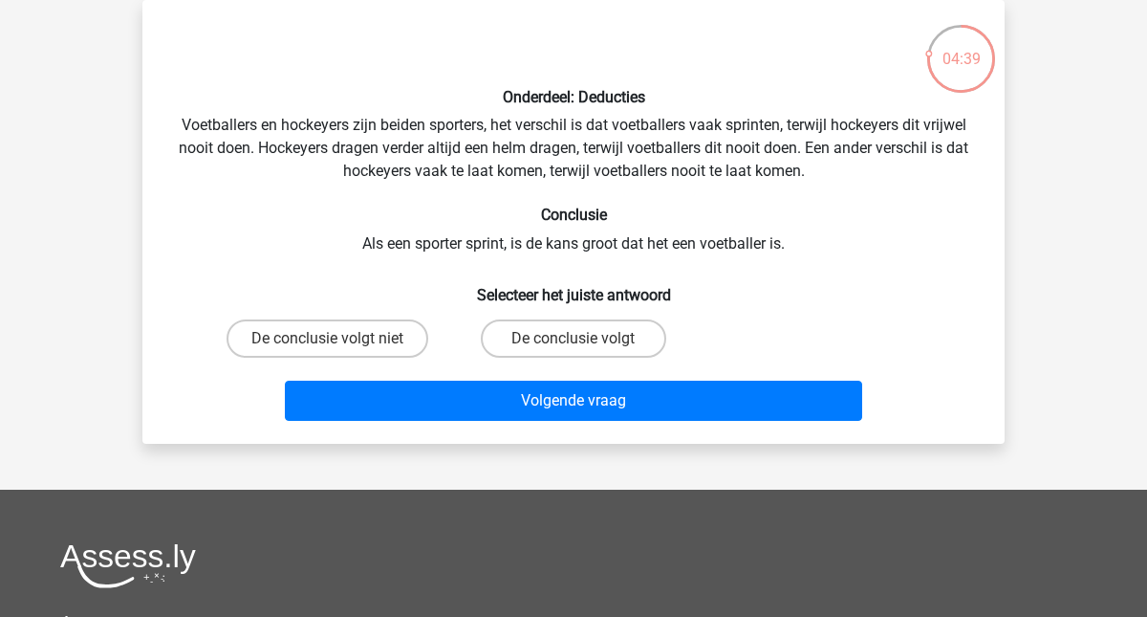
click at [459, 265] on div "Onderdeel: Deducties Voetballers en hockeyers zijn beiden sporters, het verschi…" at bounding box center [573, 221] width 847 height 413
click at [381, 337] on label "De conclusie volgt niet" at bounding box center [328, 338] width 202 height 38
click at [340, 338] on input "De conclusie volgt niet" at bounding box center [334, 344] width 12 height 12
radio input "true"
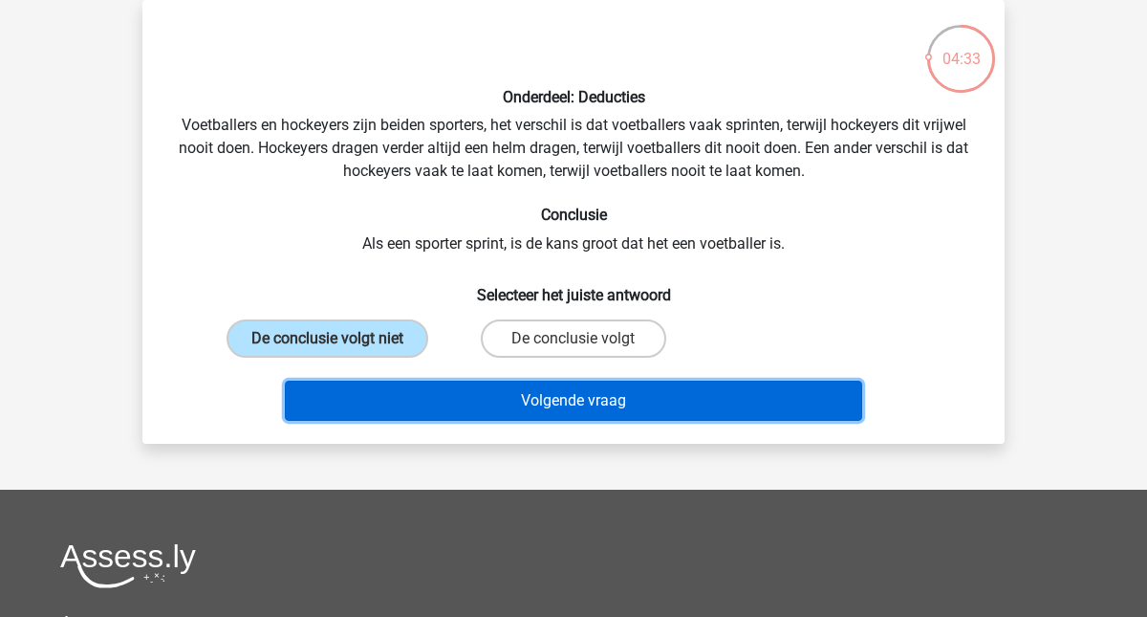
click at [541, 408] on button "Volgende vraag" at bounding box center [574, 400] width 578 height 40
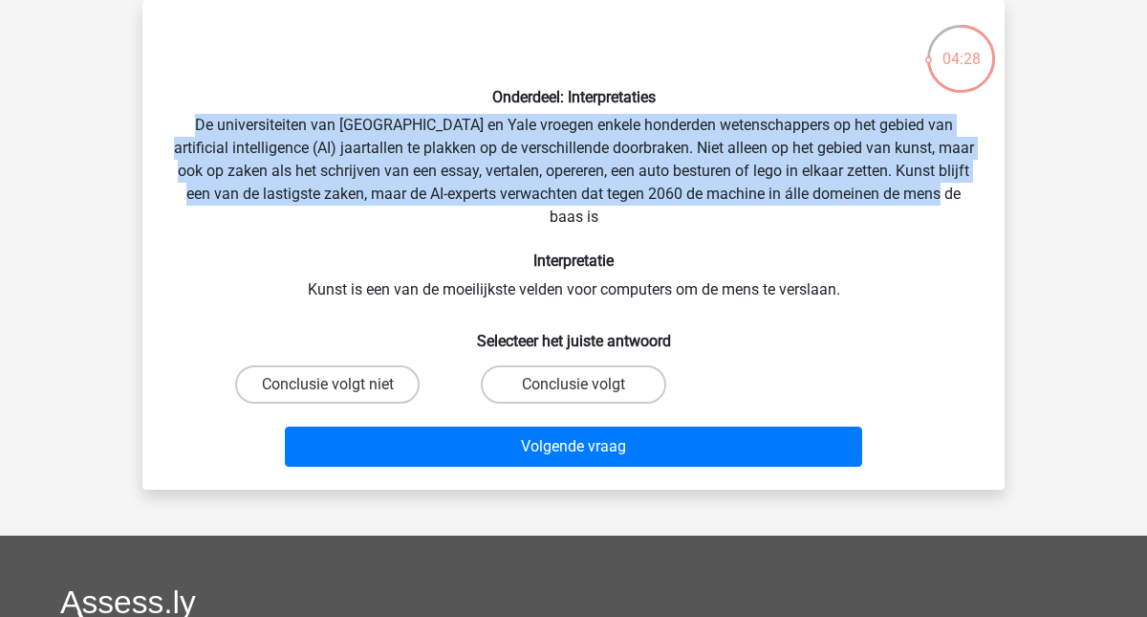
drag, startPoint x: 206, startPoint y: 123, endPoint x: 693, endPoint y: 224, distance: 496.8
click at [693, 224] on div "Onderdeel: Interpretaties De universiteiten van Oxford en Yale vroegen enkele h…" at bounding box center [573, 244] width 847 height 459
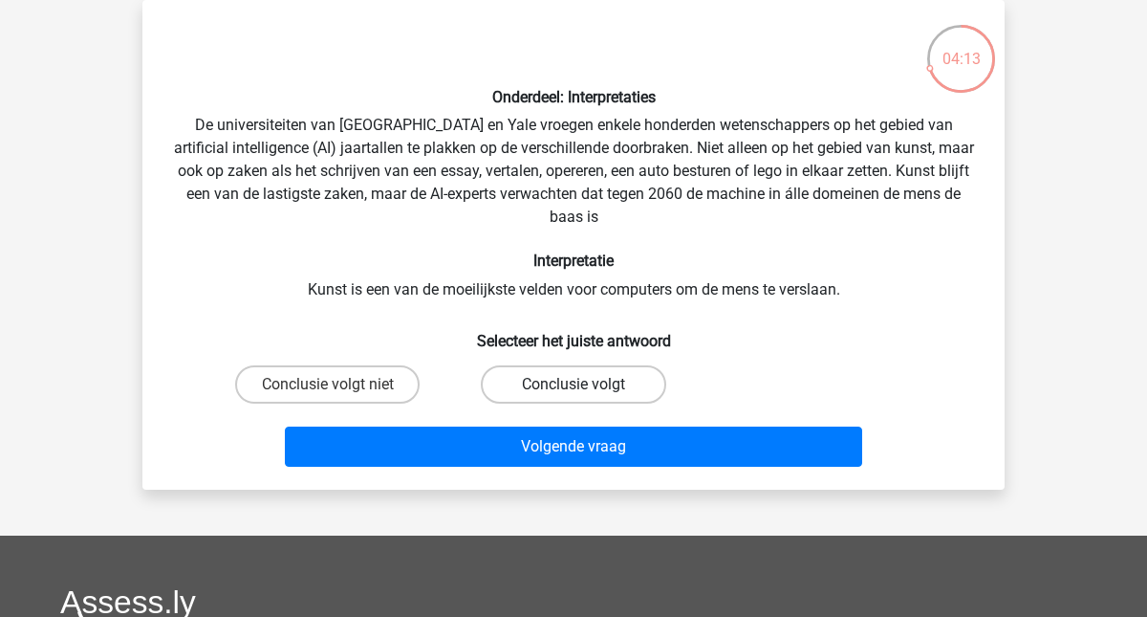
click at [613, 379] on label "Conclusie volgt" at bounding box center [573, 384] width 184 height 38
click at [586, 384] on input "Conclusie volgt" at bounding box center [579, 390] width 12 height 12
radio input "true"
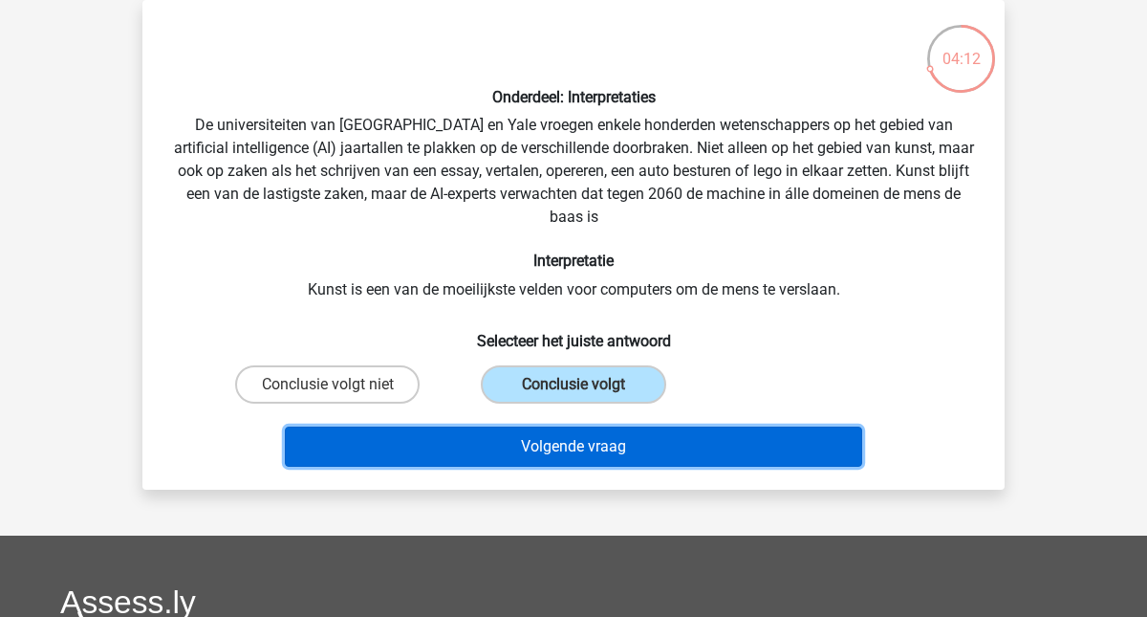
click at [581, 454] on button "Volgende vraag" at bounding box center [574, 446] width 578 height 40
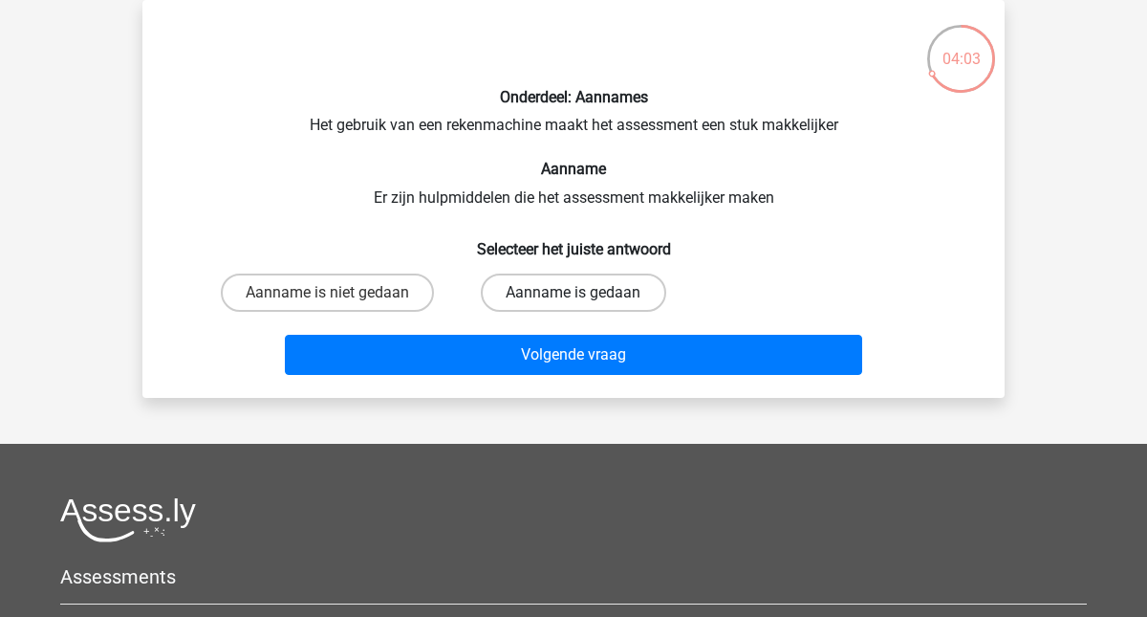
click at [553, 295] on label "Aanname is gedaan" at bounding box center [573, 292] width 184 height 38
click at [573, 295] on input "Aanname is gedaan" at bounding box center [579, 298] width 12 height 12
radio input "true"
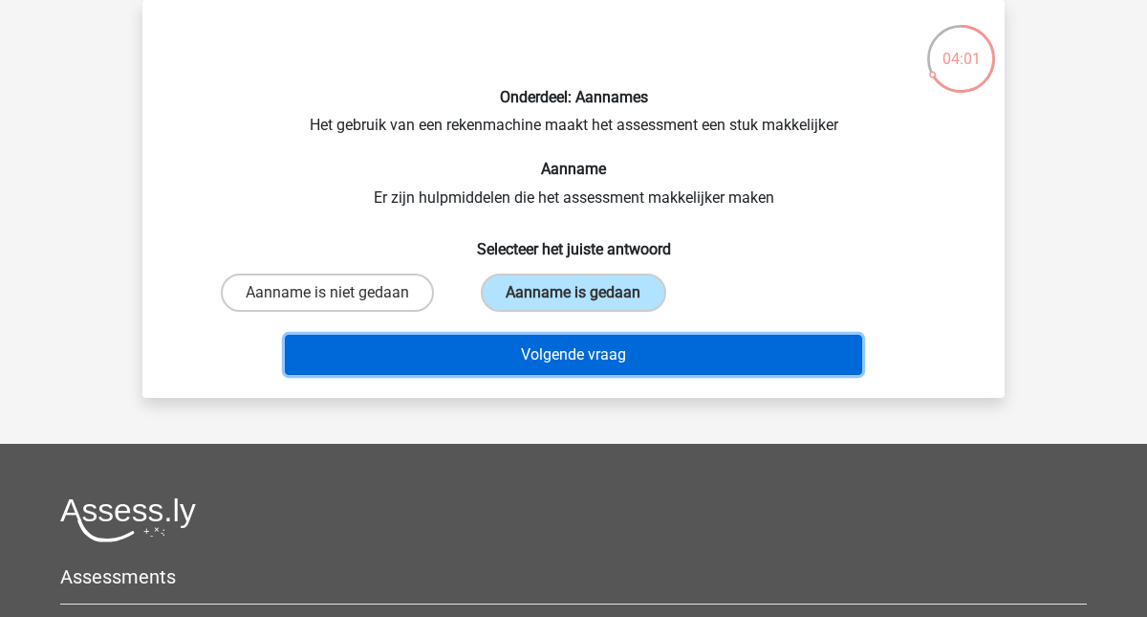
click at [542, 355] on button "Volgende vraag" at bounding box center [574, 355] width 578 height 40
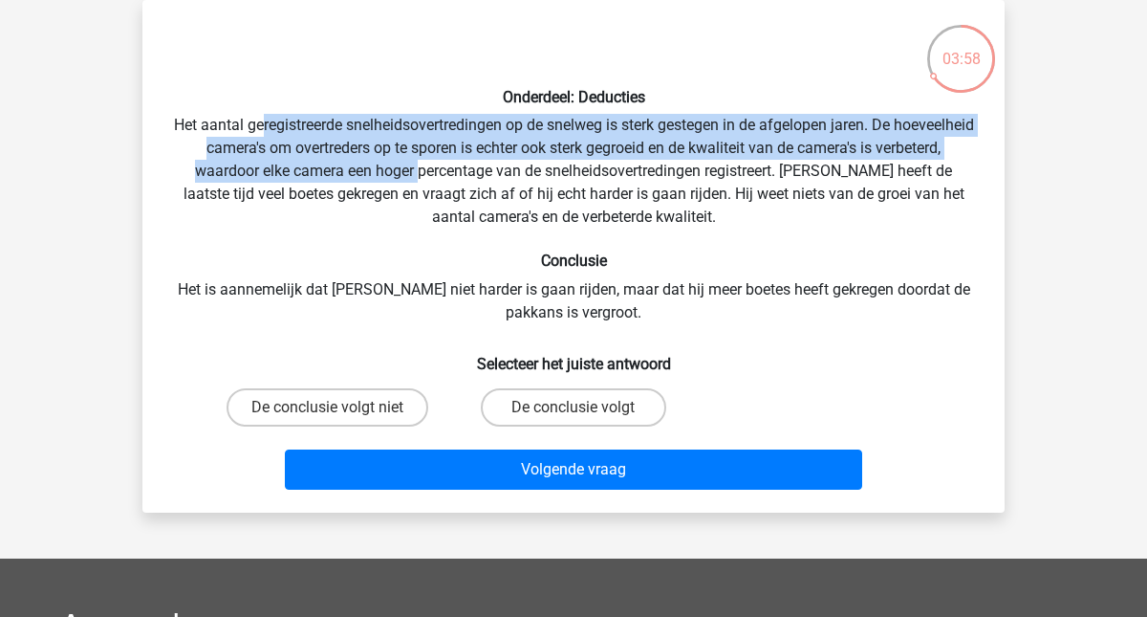
drag, startPoint x: 297, startPoint y: 132, endPoint x: 492, endPoint y: 162, distance: 197.2
click at [492, 162] on div "Onderdeel: Deducties Het aantal geregistreerde snelheidsovertredingen op de sne…" at bounding box center [573, 256] width 847 height 482
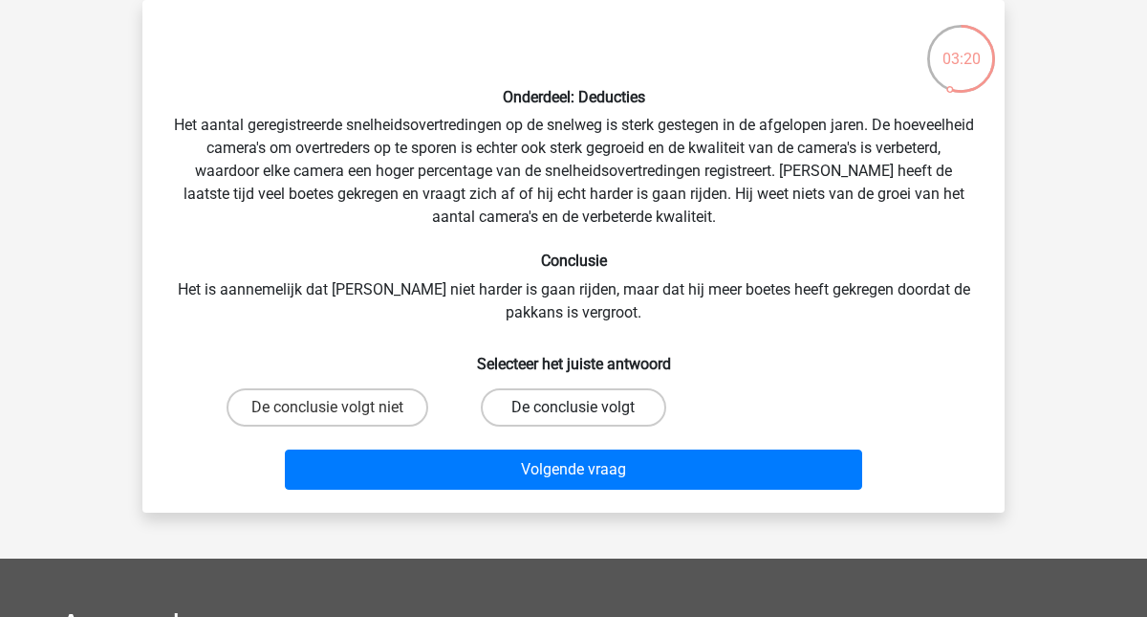
click at [588, 412] on label "De conclusie volgt" at bounding box center [573, 407] width 184 height 38
click at [586, 412] on input "De conclusie volgt" at bounding box center [579, 413] width 12 height 12
radio input "true"
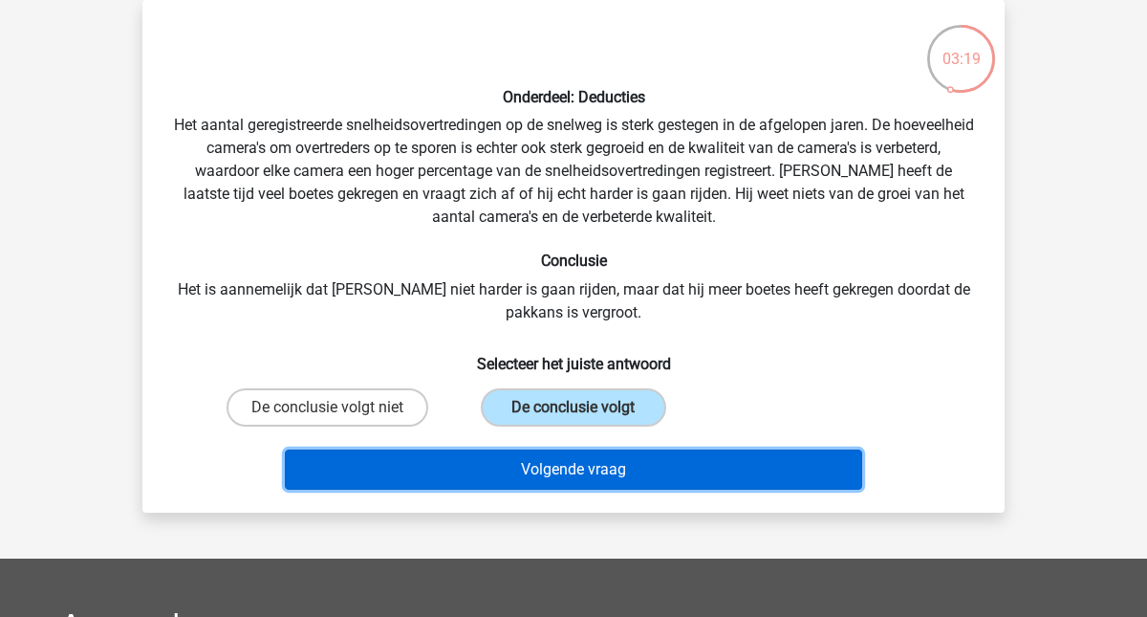
click at [578, 471] on button "Volgende vraag" at bounding box center [574, 469] width 578 height 40
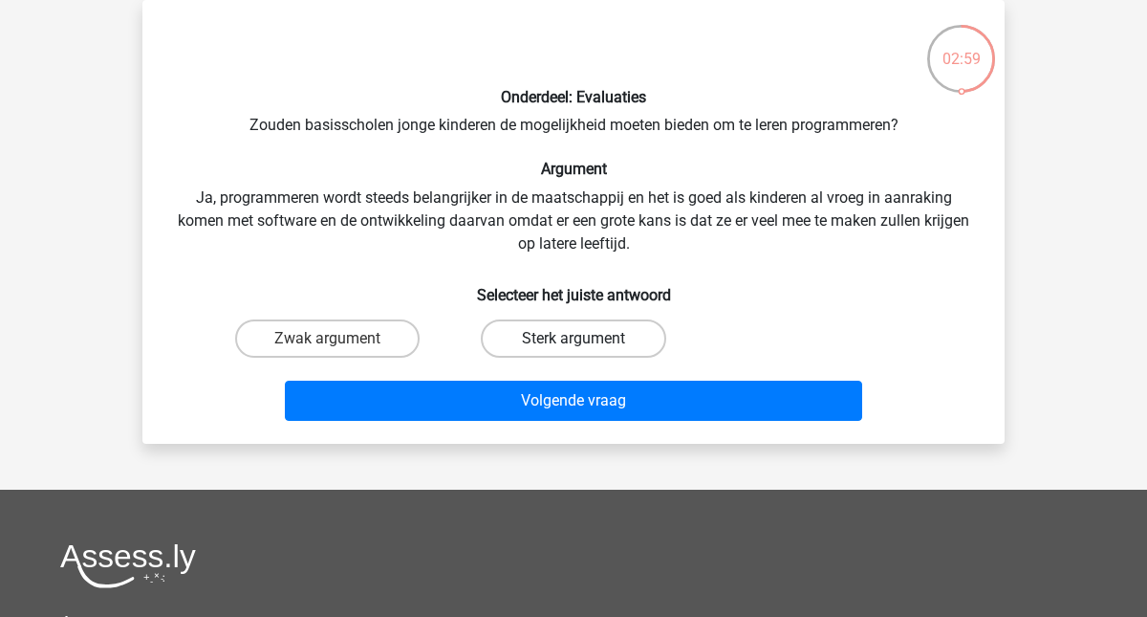
click at [549, 346] on label "Sterk argument" at bounding box center [573, 338] width 184 height 38
click at [573, 346] on input "Sterk argument" at bounding box center [579, 344] width 12 height 12
radio input "true"
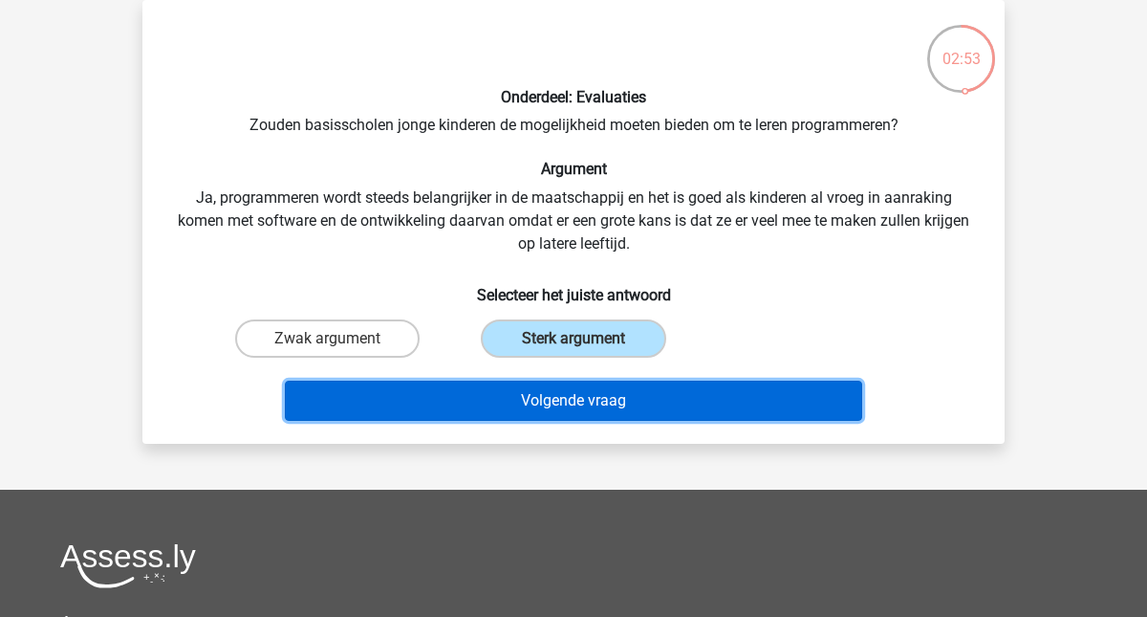
click at [566, 406] on button "Volgende vraag" at bounding box center [574, 400] width 578 height 40
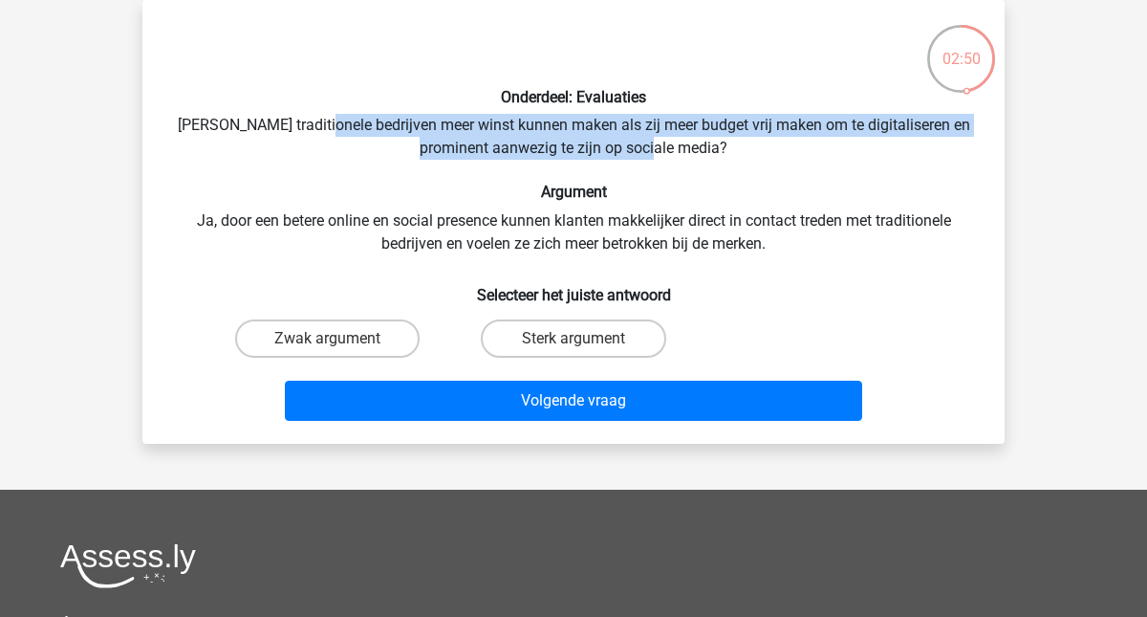
drag, startPoint x: 350, startPoint y: 123, endPoint x: 715, endPoint y: 161, distance: 367.0
click at [715, 161] on div "Onderdeel: Evaluaties Zouden traditionele bedrijven meer winst kunnen maken als…" at bounding box center [573, 221] width 847 height 413
click at [773, 165] on div "Onderdeel: Evaluaties Zouden traditionele bedrijven meer winst kunnen maken als…" at bounding box center [573, 221] width 847 height 413
drag, startPoint x: 763, startPoint y: 151, endPoint x: 340, endPoint y: 131, distance: 423.0
click at [340, 131] on div "Onderdeel: Evaluaties Zouden traditionele bedrijven meer winst kunnen maken als…" at bounding box center [573, 221] width 847 height 413
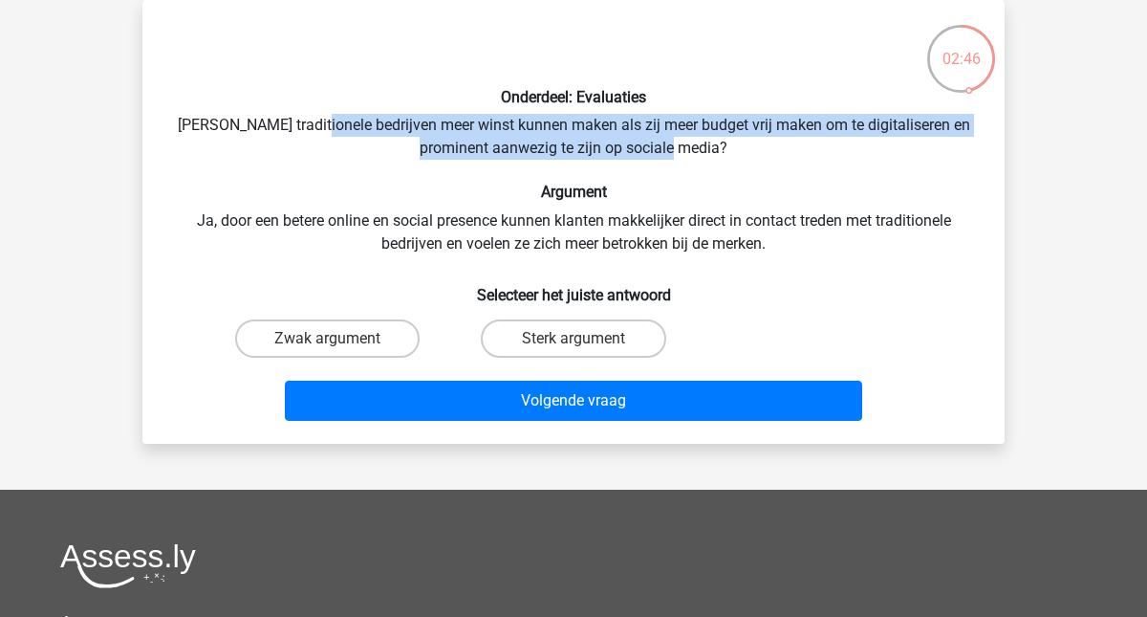
click at [289, 140] on div "Onderdeel: Evaluaties Zouden traditionele bedrijven meer winst kunnen maken als…" at bounding box center [573, 221] width 847 height 413
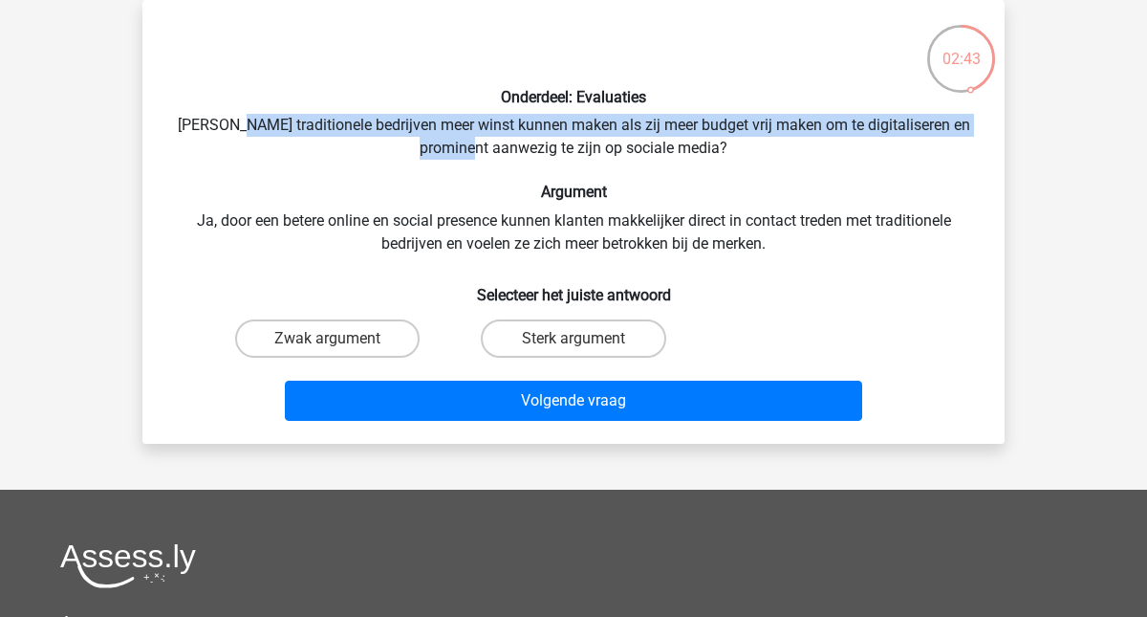
drag, startPoint x: 265, startPoint y: 129, endPoint x: 530, endPoint y: 157, distance: 267.2
click at [530, 157] on div "Onderdeel: Evaluaties Zouden traditionele bedrijven meer winst kunnen maken als…" at bounding box center [573, 221] width 847 height 413
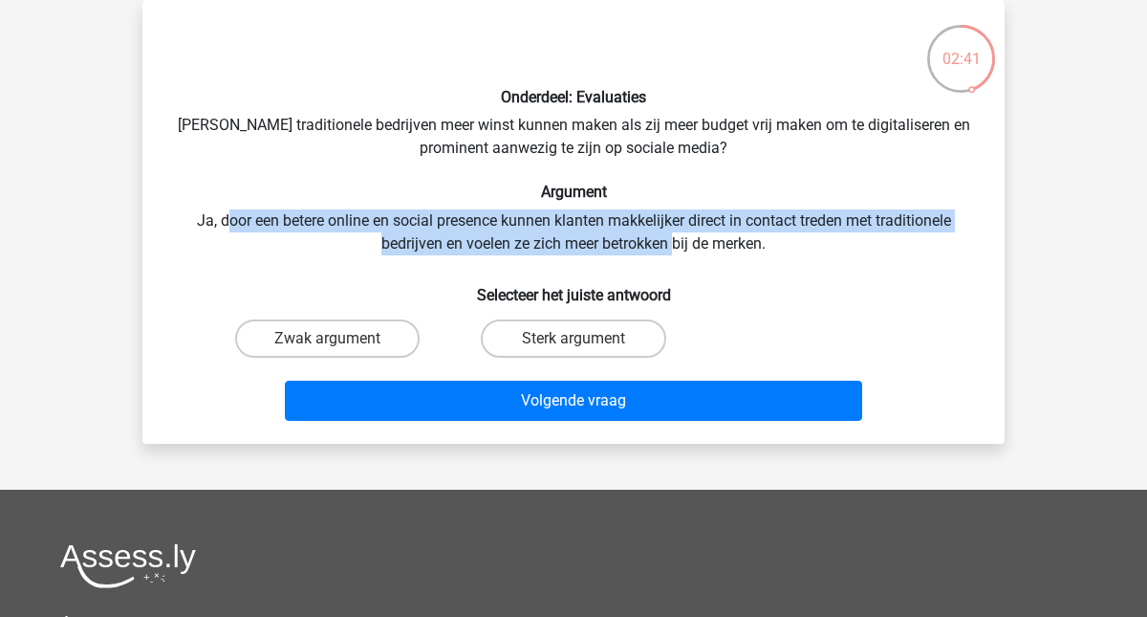
drag, startPoint x: 227, startPoint y: 230, endPoint x: 677, endPoint y: 239, distance: 449.3
click at [676, 239] on div "Onderdeel: Evaluaties Zouden traditionele bedrijven meer winst kunnen maken als…" at bounding box center [573, 221] width 847 height 413
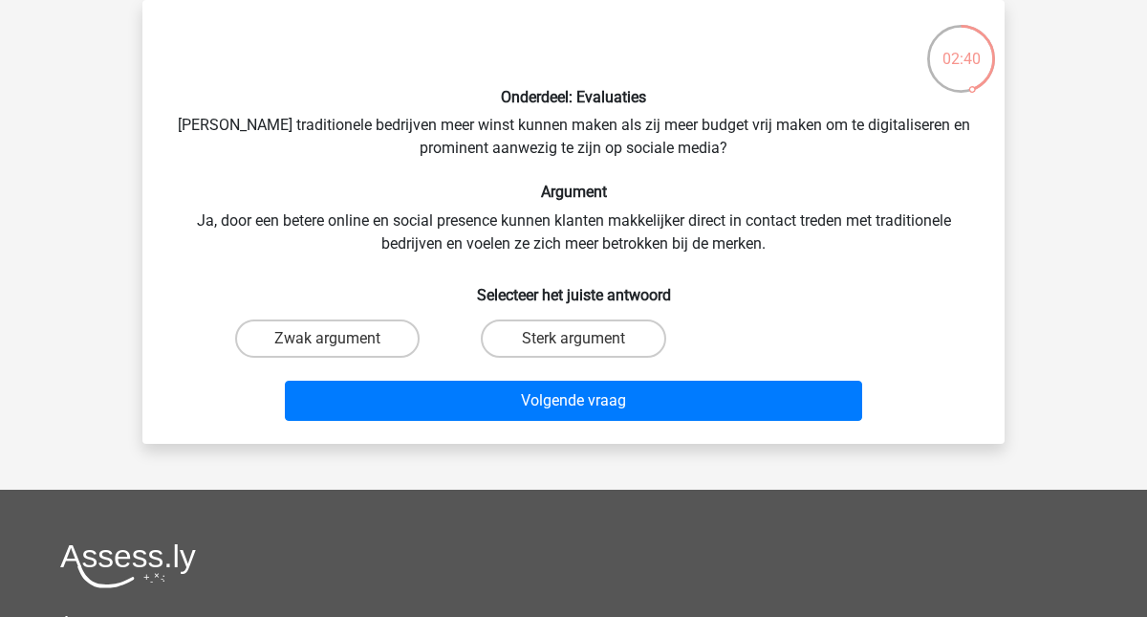
click at [769, 245] on div "Onderdeel: Evaluaties Zouden traditionele bedrijven meer winst kunnen maken als…" at bounding box center [573, 221] width 847 height 413
click at [599, 339] on label "Sterk argument" at bounding box center [573, 338] width 184 height 38
click at [586, 339] on input "Sterk argument" at bounding box center [579, 344] width 12 height 12
radio input "true"
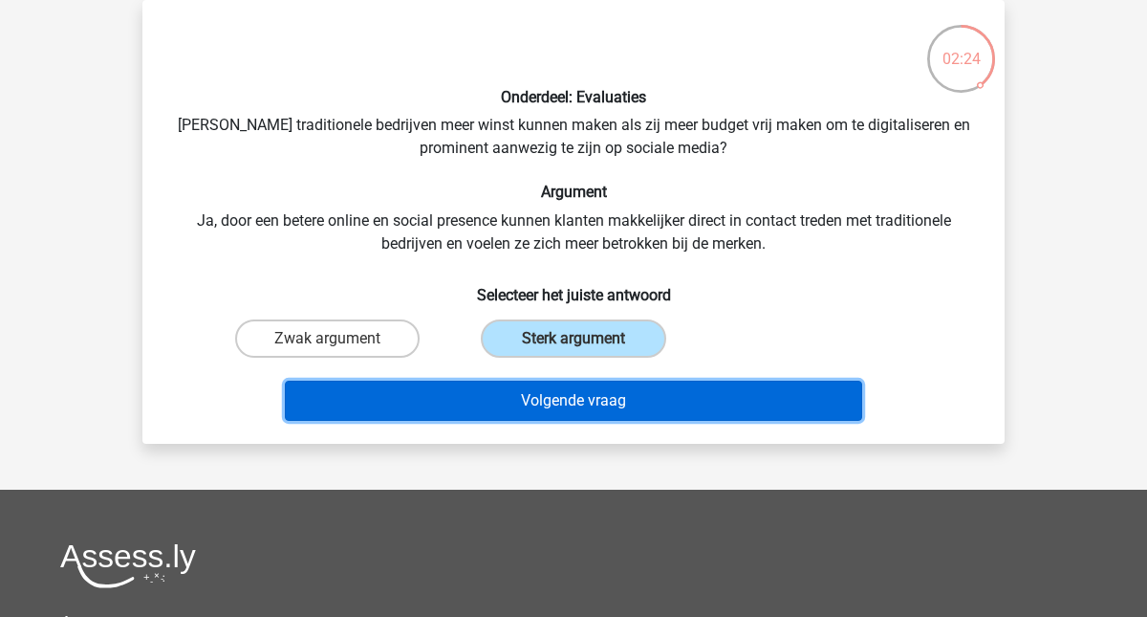
click at [549, 402] on button "Volgende vraag" at bounding box center [574, 400] width 578 height 40
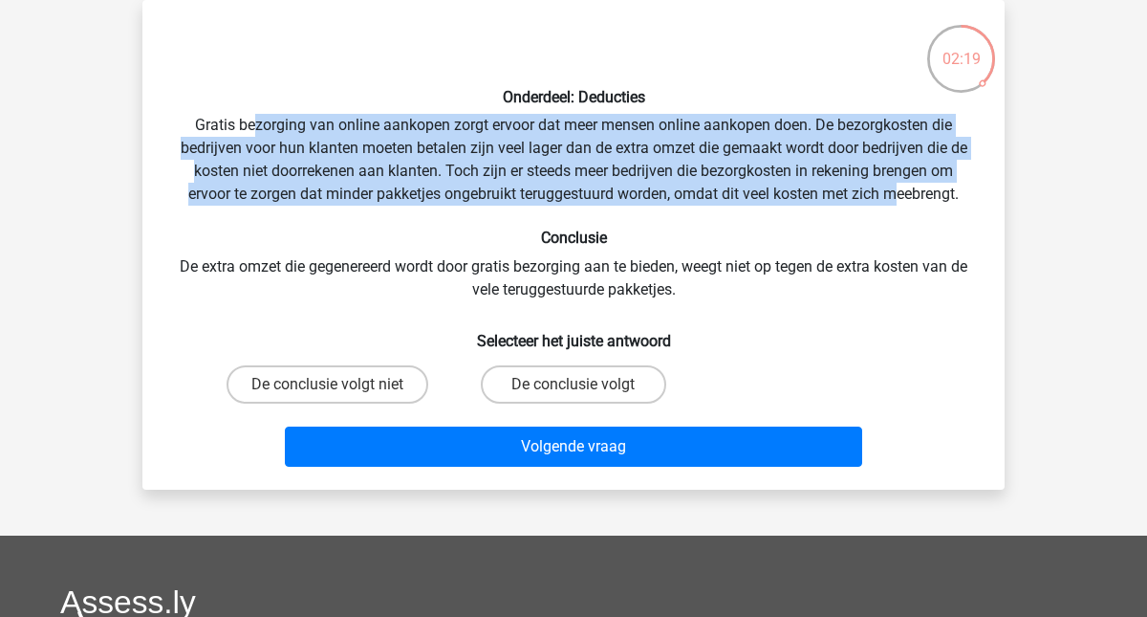
drag, startPoint x: 254, startPoint y: 122, endPoint x: 903, endPoint y: 186, distance: 652.2
click at [903, 186] on div "Onderdeel: Deducties Gratis bezorging van online aankopen zorgt ervoor dat meer…" at bounding box center [573, 244] width 847 height 459
click at [331, 381] on label "De conclusie volgt niet" at bounding box center [328, 384] width 202 height 38
click at [331, 384] on input "De conclusie volgt niet" at bounding box center [334, 390] width 12 height 12
radio input "true"
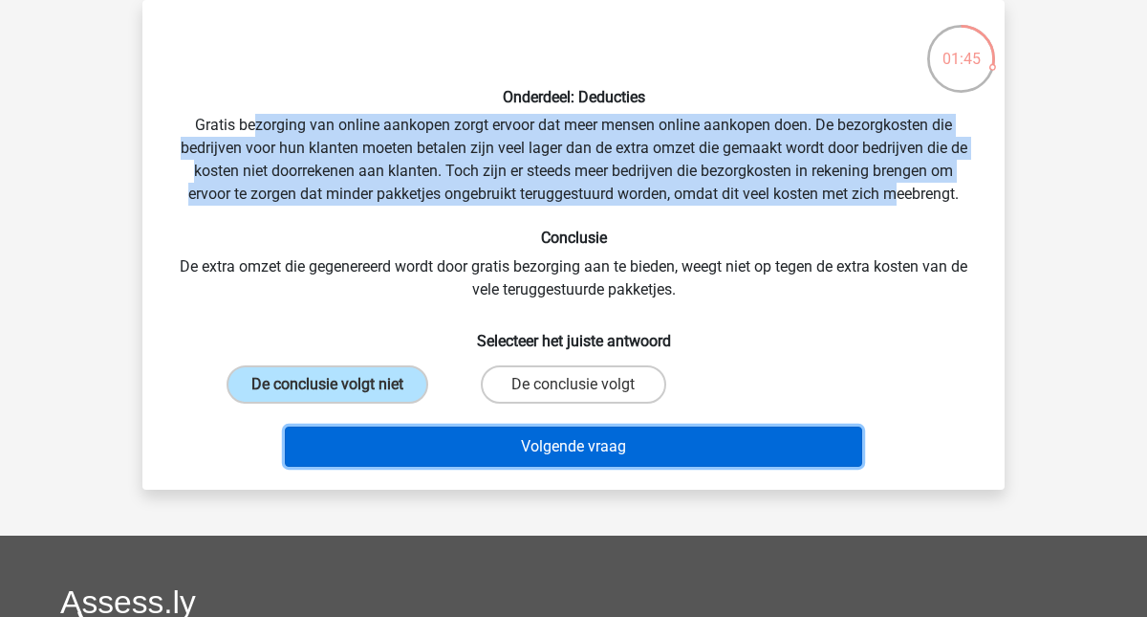
click at [552, 449] on button "Volgende vraag" at bounding box center [574, 446] width 578 height 40
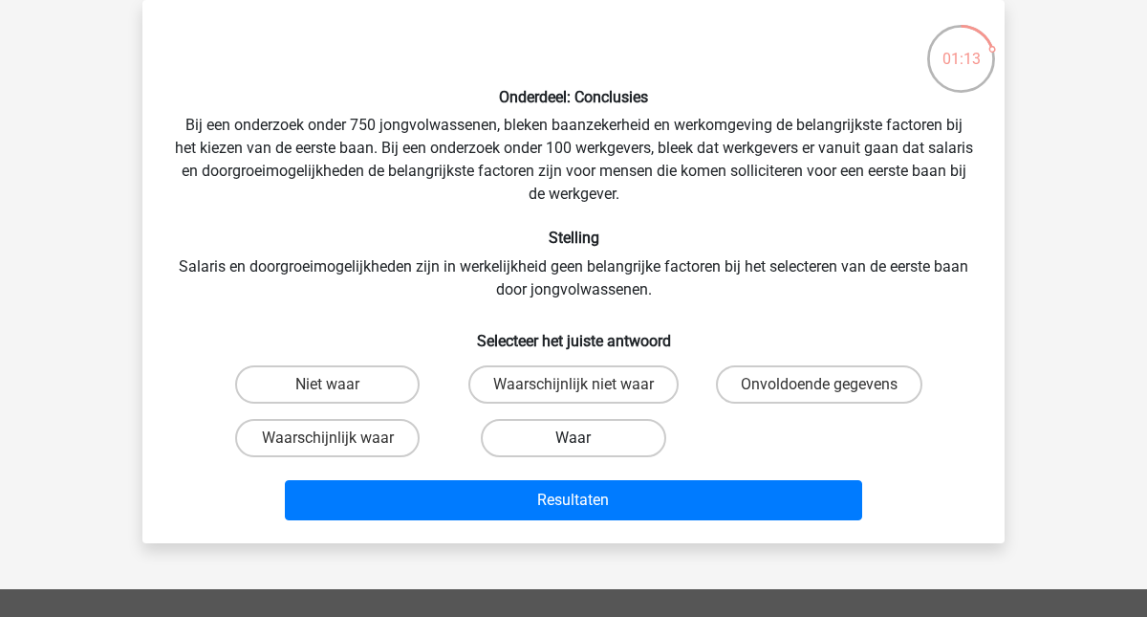
click at [569, 445] on label "Waar" at bounding box center [573, 438] width 184 height 38
click at [573, 445] on input "Waar" at bounding box center [579, 444] width 12 height 12
radio input "true"
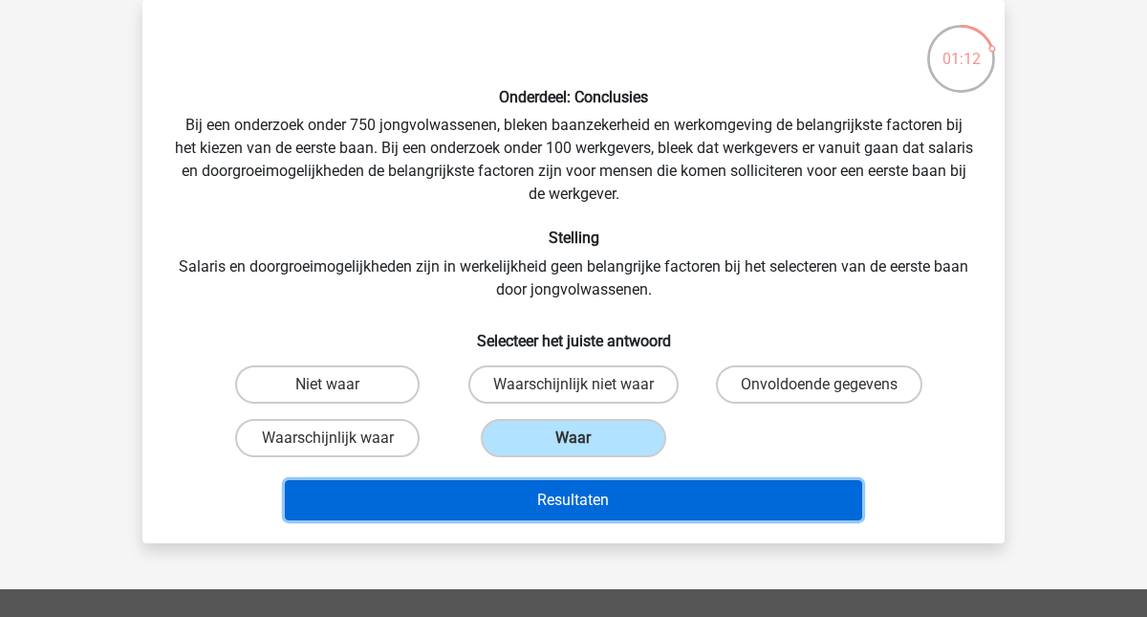
click at [565, 496] on button "Resultaten" at bounding box center [574, 500] width 578 height 40
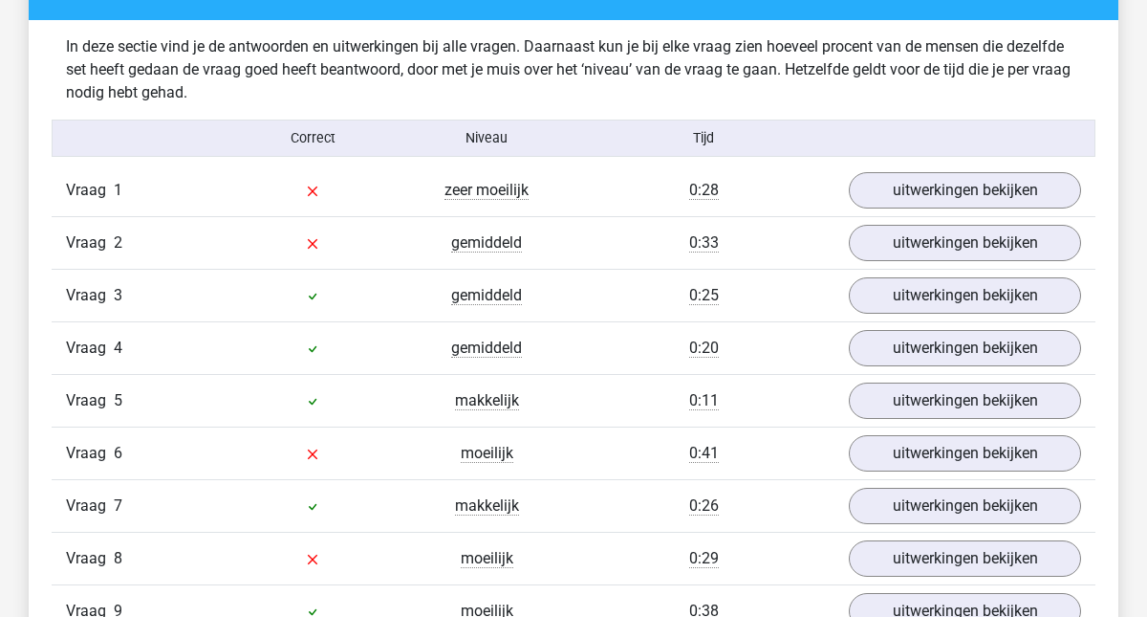
scroll to position [1484, 0]
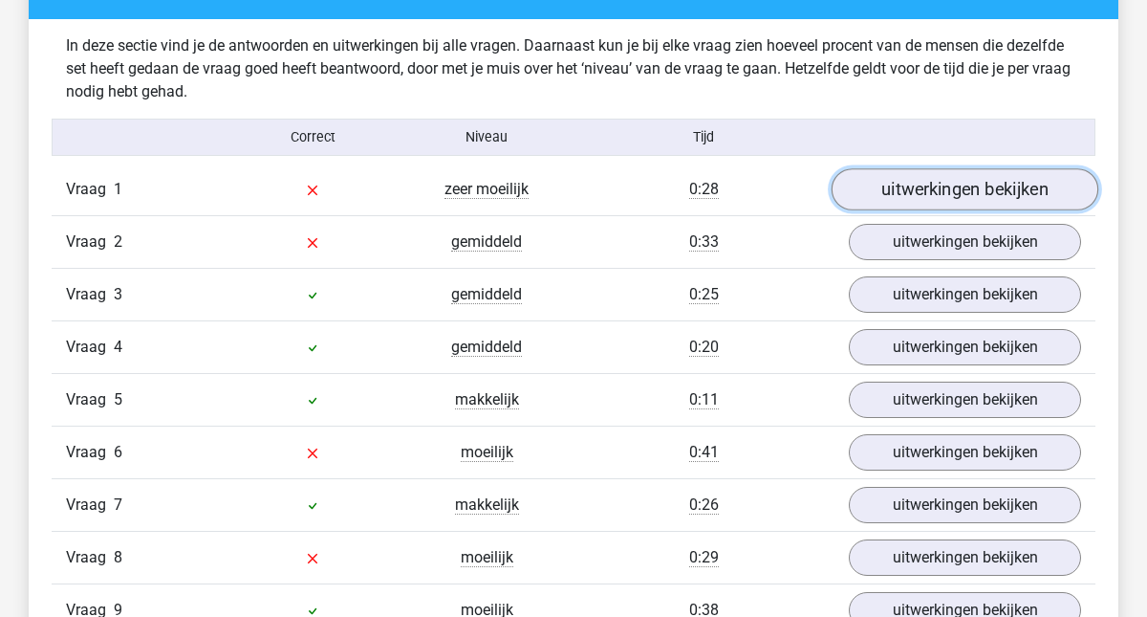
click at [982, 199] on link "uitwerkingen bekijken" at bounding box center [965, 190] width 267 height 42
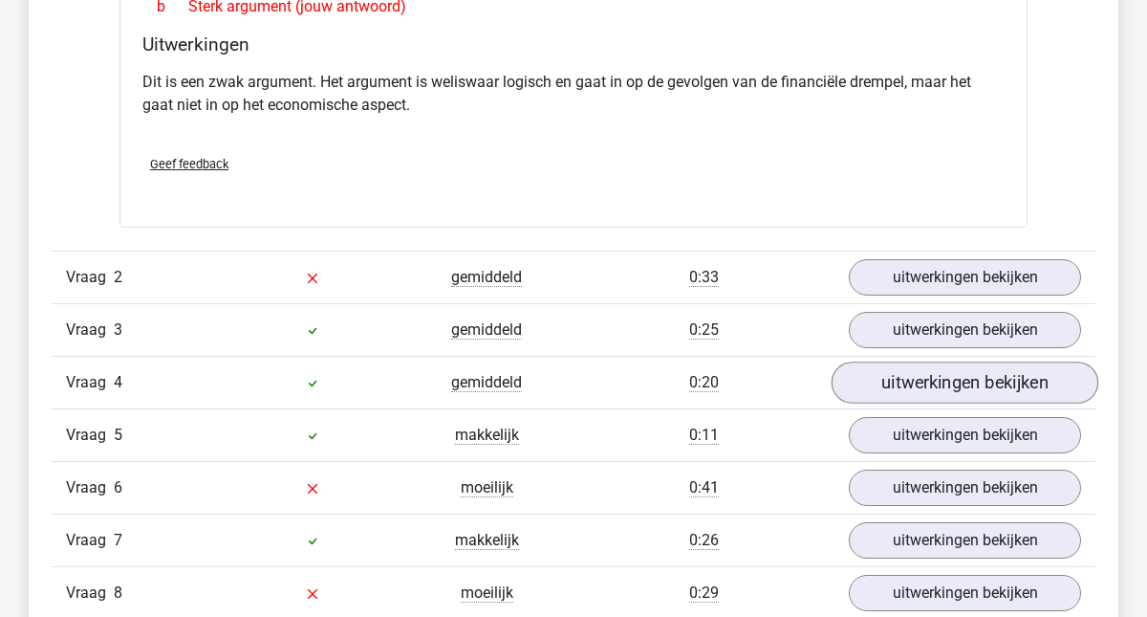
scroll to position [1938, 0]
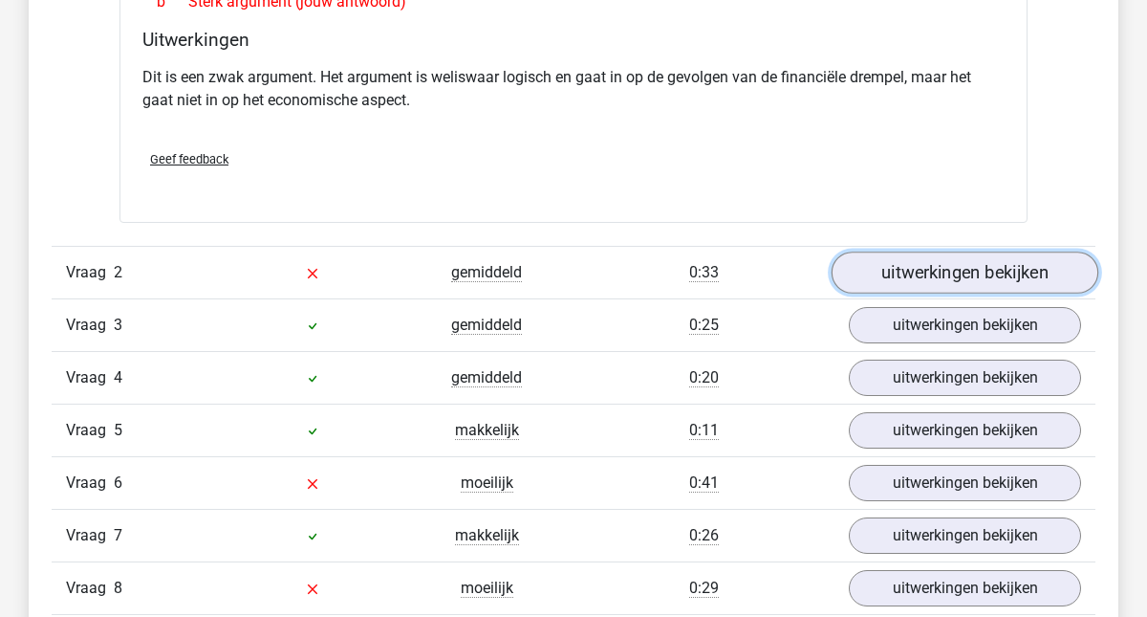
click at [901, 284] on link "uitwerkingen bekijken" at bounding box center [965, 272] width 267 height 42
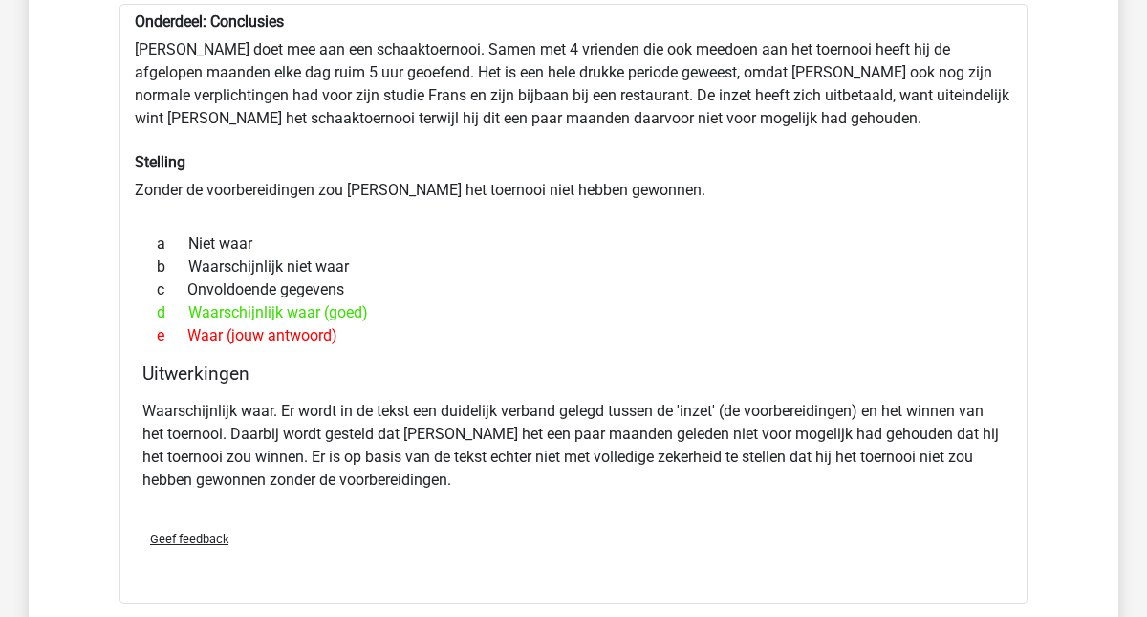
scroll to position [2262, 0]
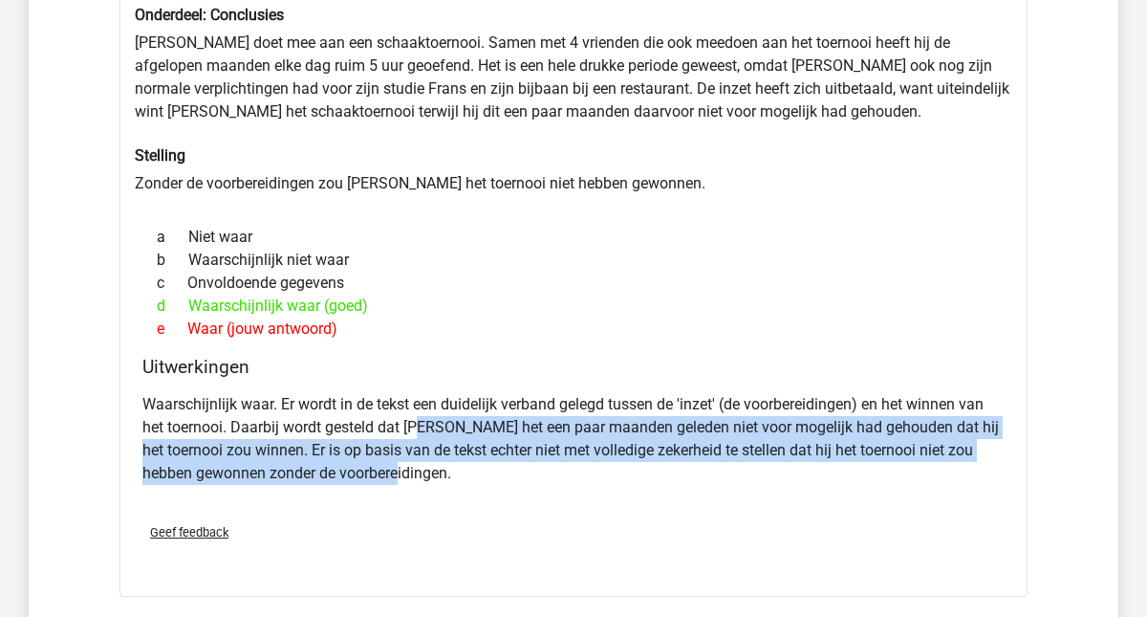
drag, startPoint x: 424, startPoint y: 434, endPoint x: 529, endPoint y: 496, distance: 121.3
click at [529, 496] on div "Waarschijnlijk waar. Er wordt in de tekst een duidelijk verband gelegd tussen d…" at bounding box center [573, 446] width 862 height 122
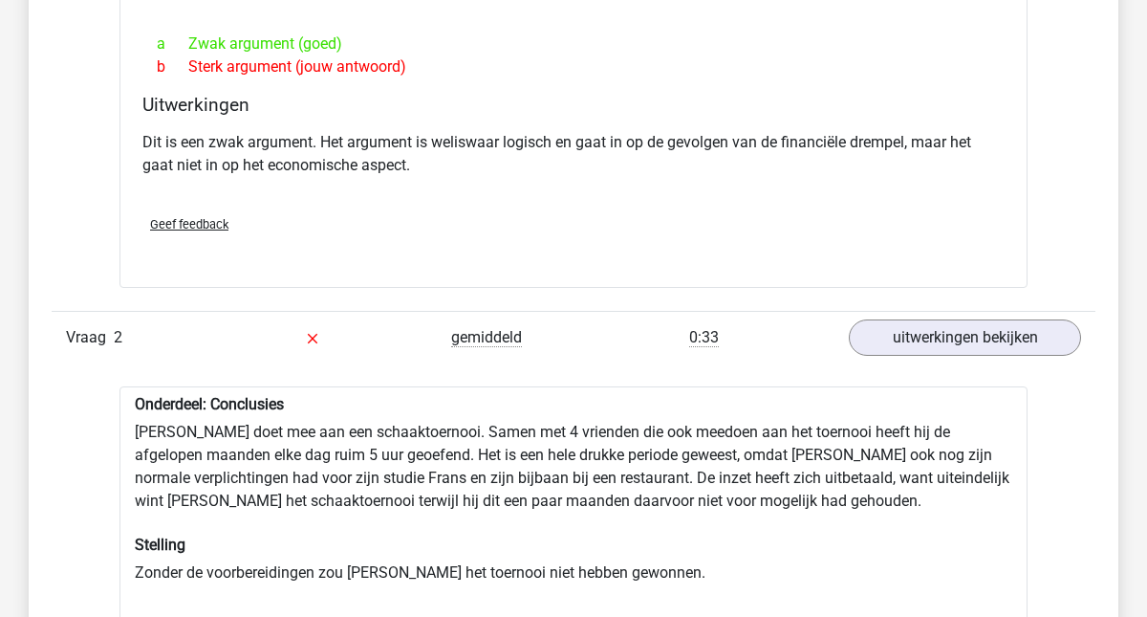
scroll to position [1843, 0]
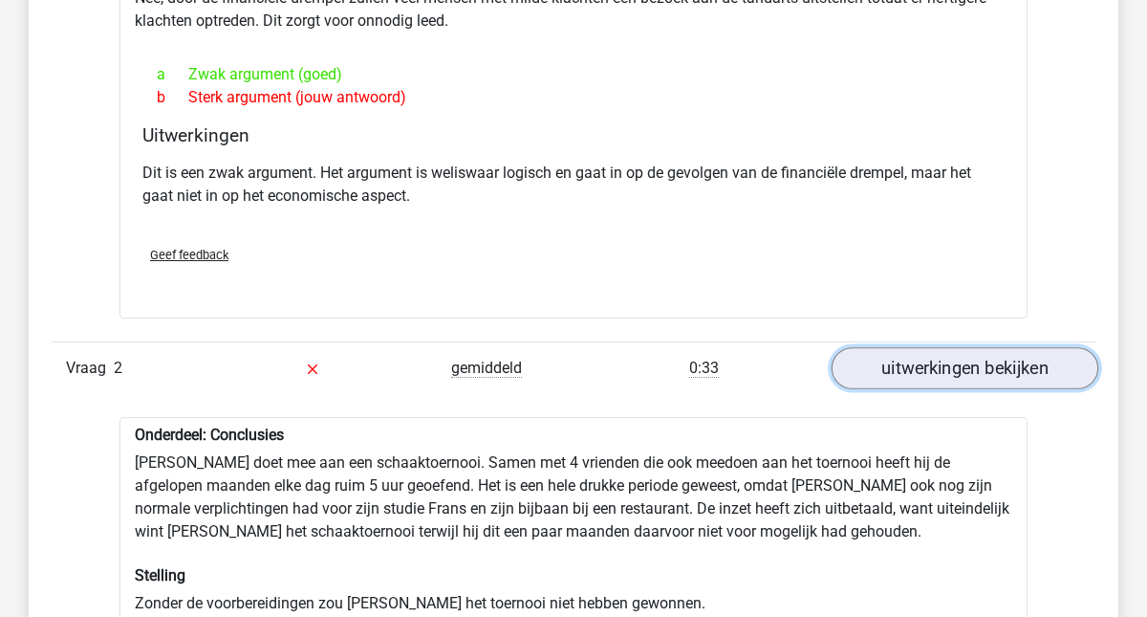
click at [874, 380] on link "uitwerkingen bekijken" at bounding box center [965, 368] width 267 height 42
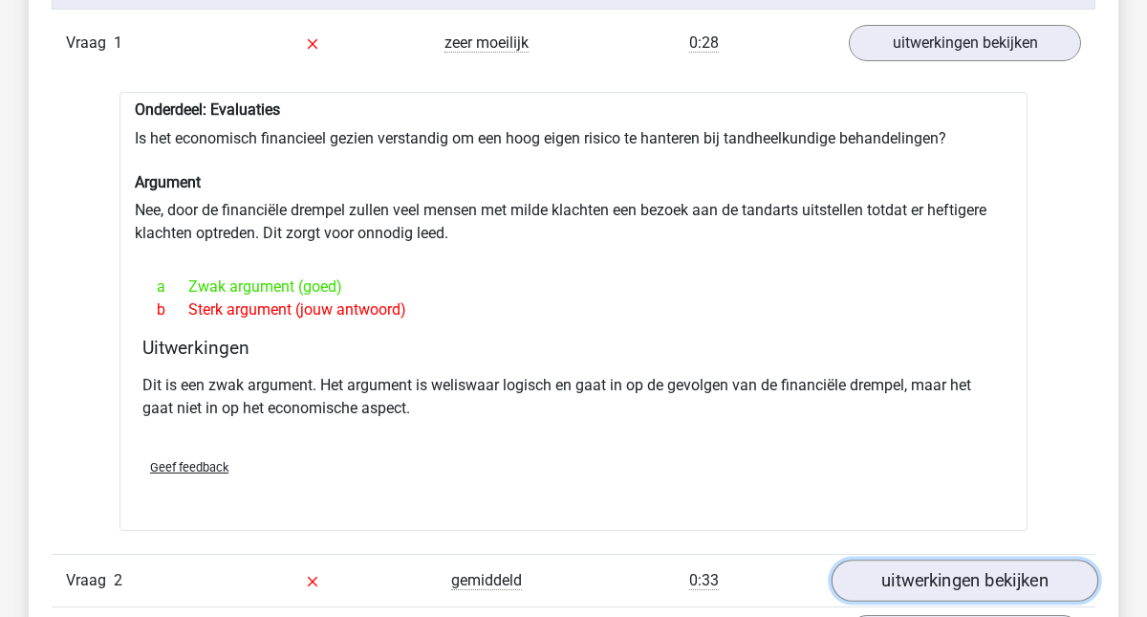
scroll to position [1613, 0]
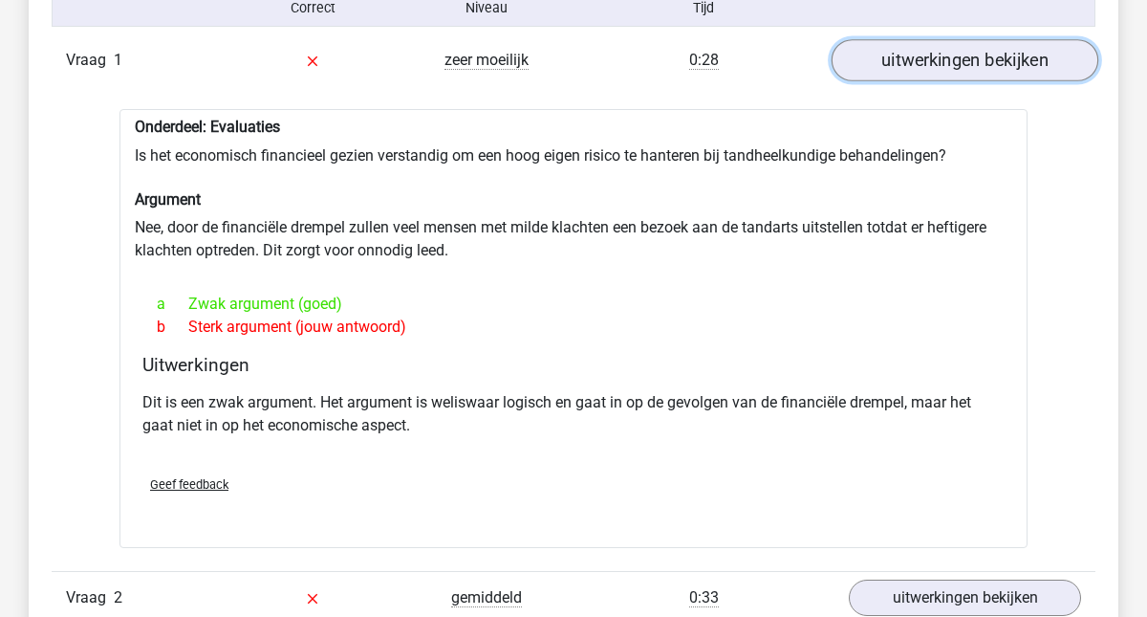
click at [923, 69] on link "uitwerkingen bekijken" at bounding box center [965, 61] width 267 height 42
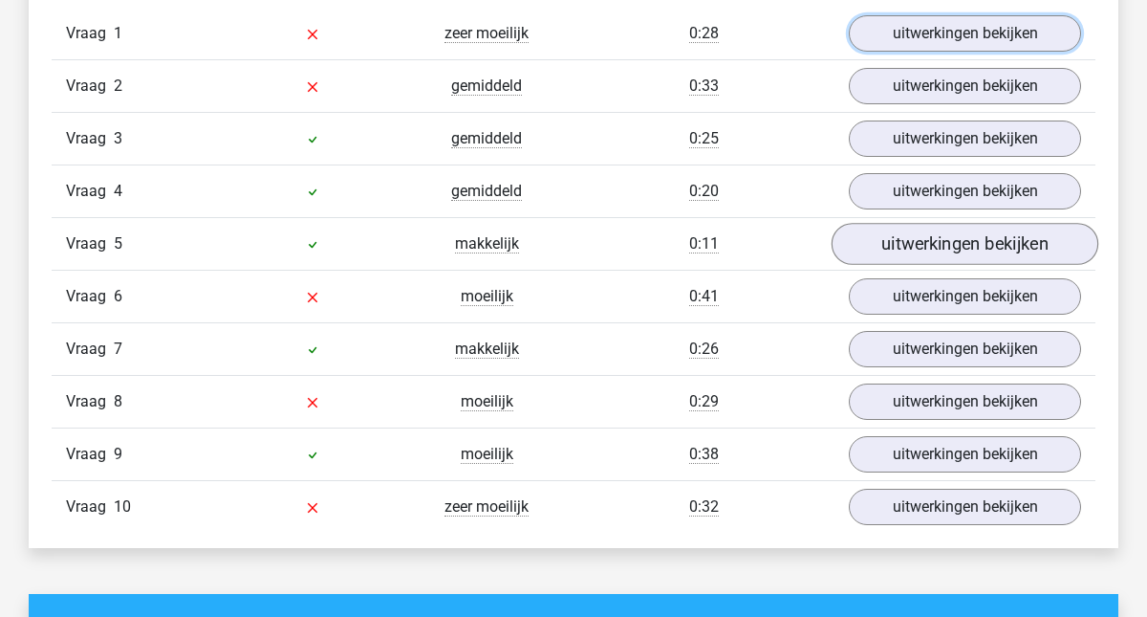
scroll to position [1644, 0]
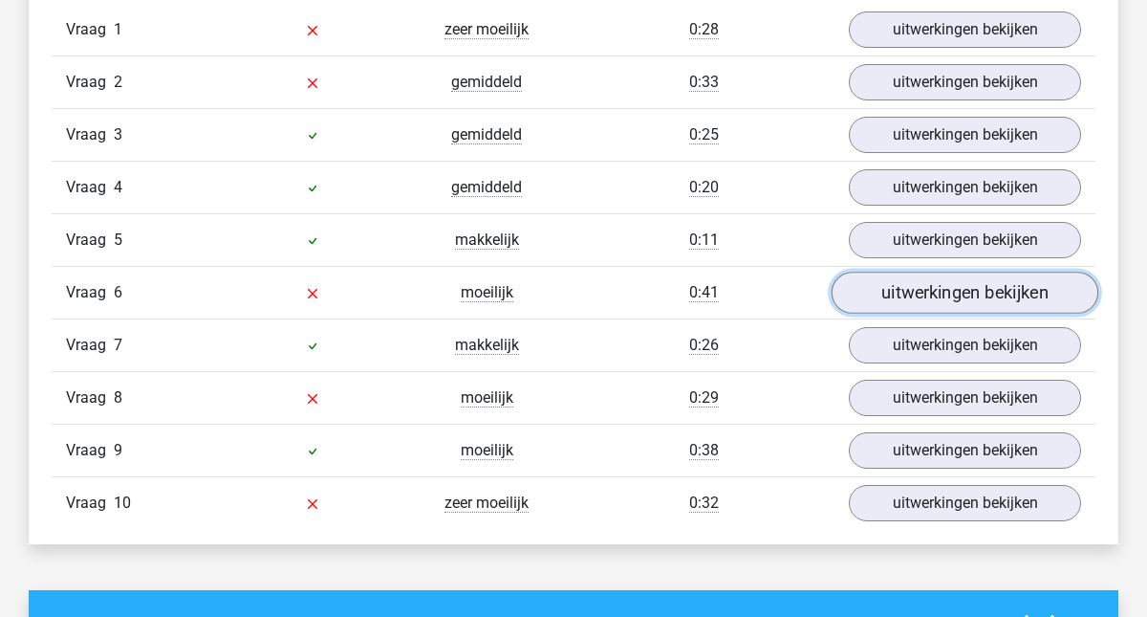
click at [924, 301] on link "uitwerkingen bekijken" at bounding box center [965, 293] width 267 height 42
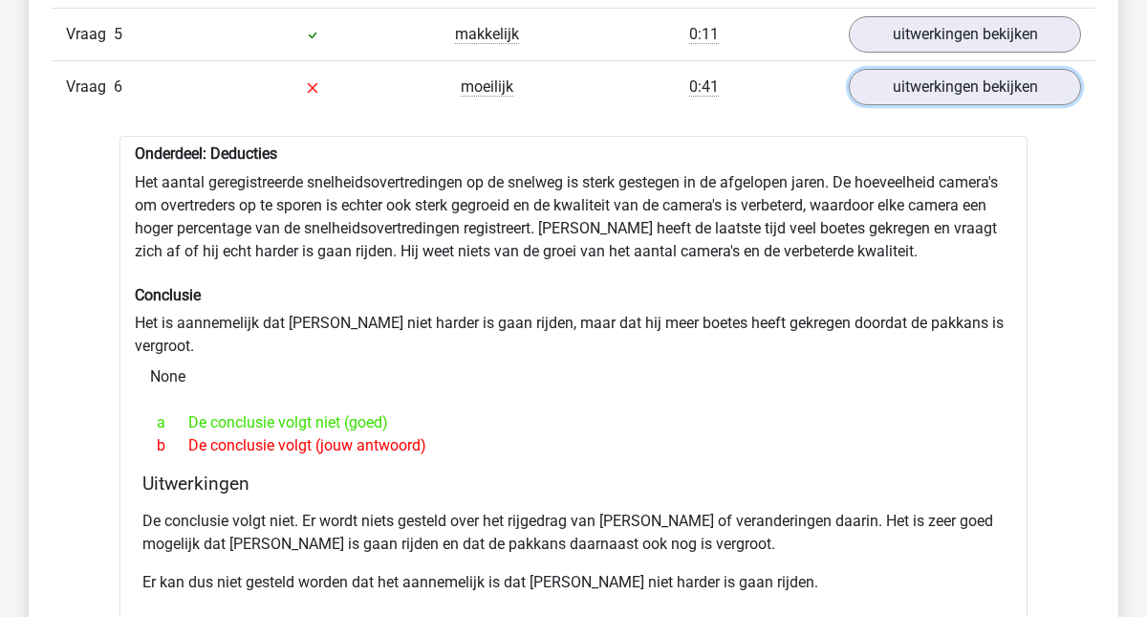
scroll to position [1846, 0]
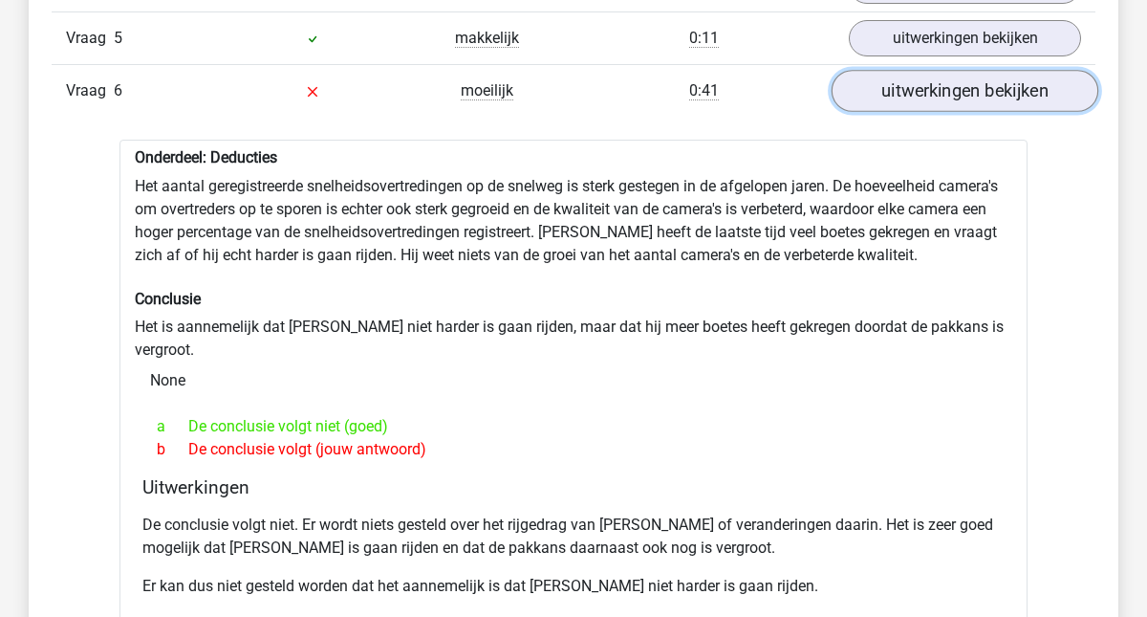
click at [885, 96] on link "uitwerkingen bekijken" at bounding box center [965, 92] width 267 height 42
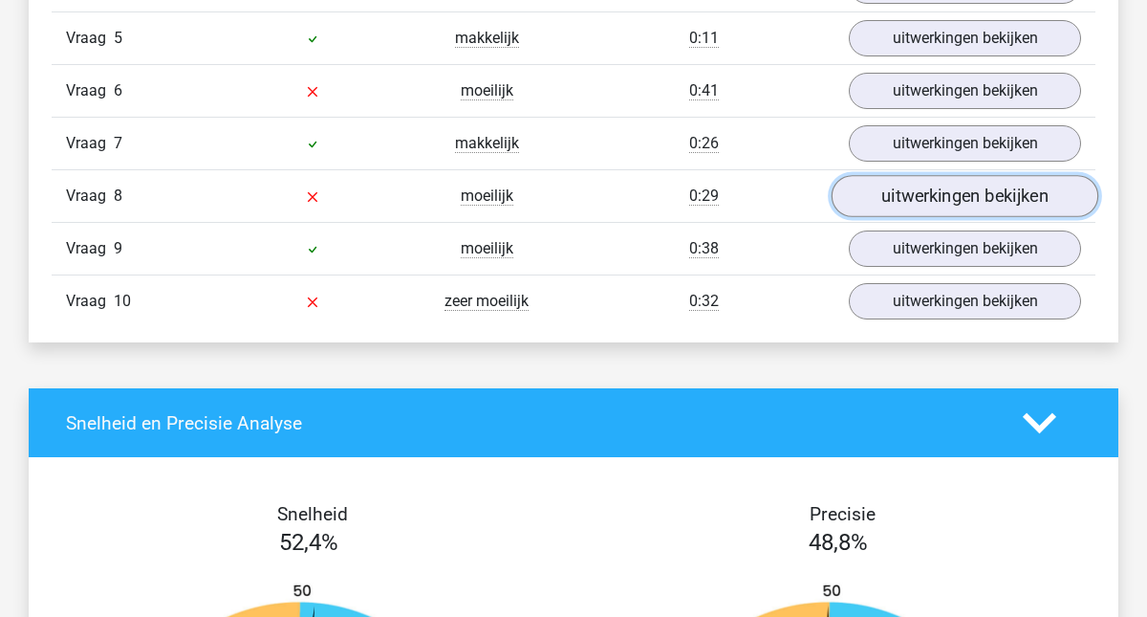
click at [953, 210] on link "uitwerkingen bekijken" at bounding box center [965, 197] width 267 height 42
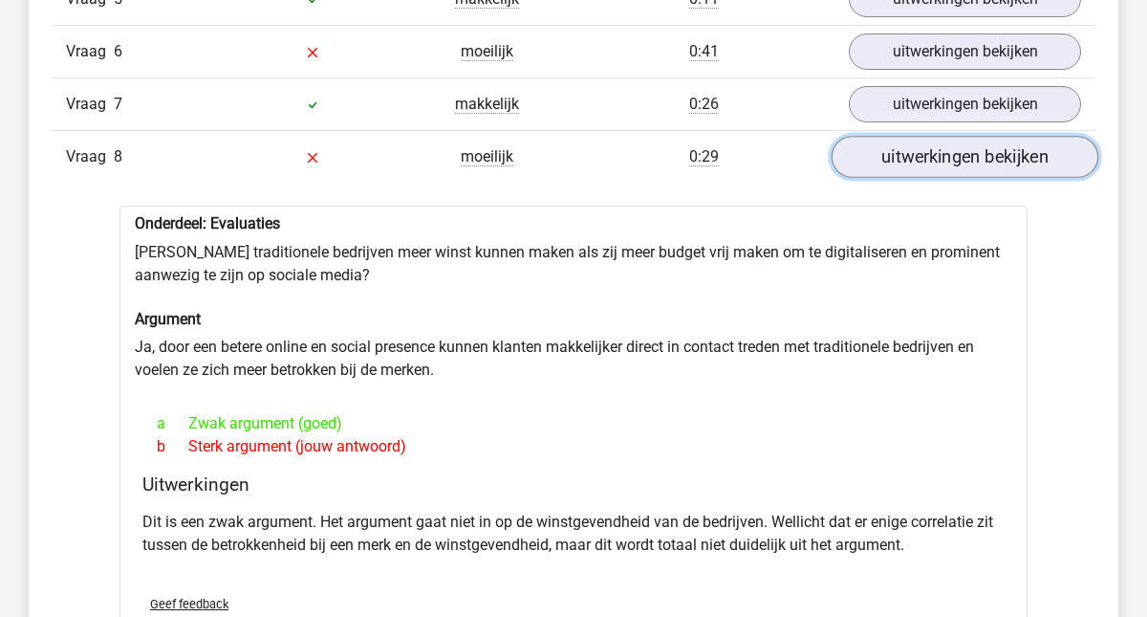
scroll to position [1902, 0]
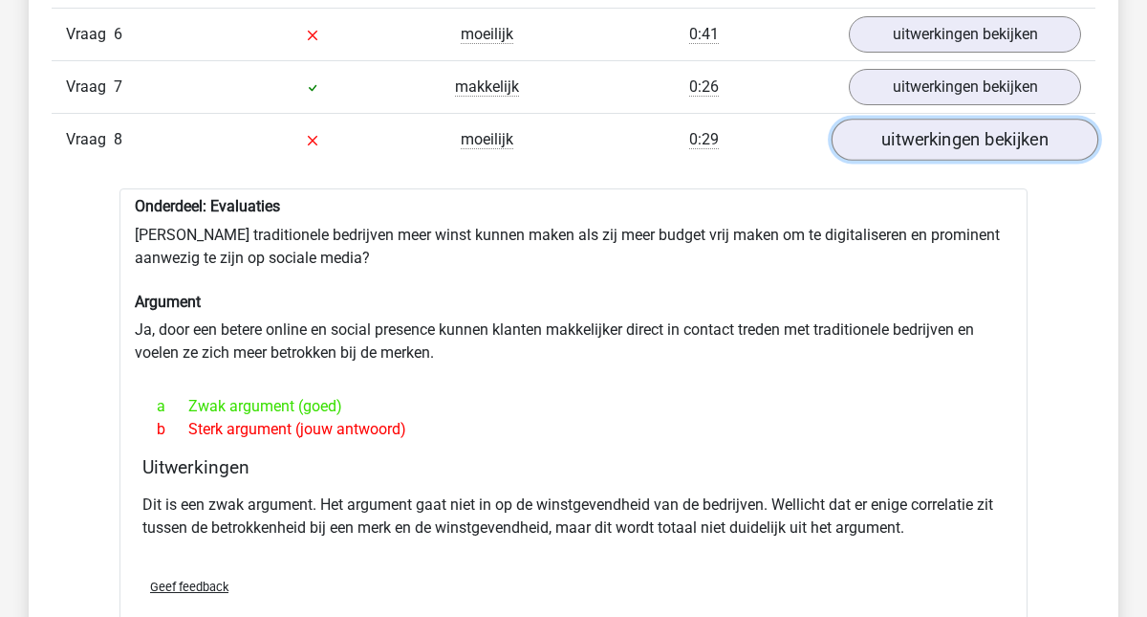
click at [966, 150] on link "uitwerkingen bekijken" at bounding box center [965, 140] width 267 height 42
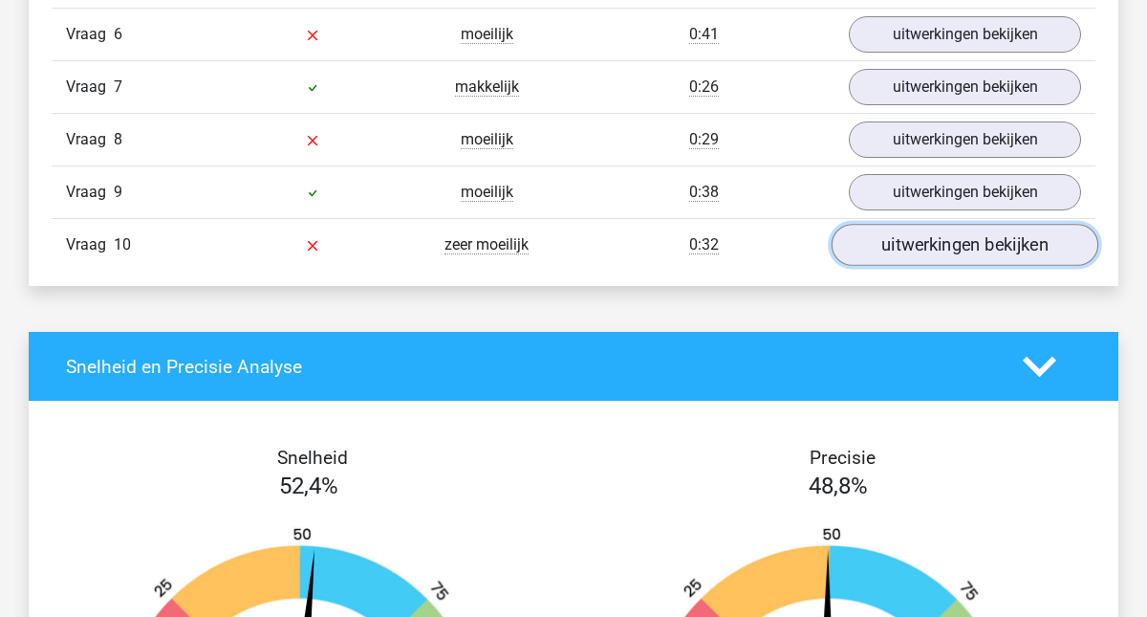
click at [931, 254] on link "uitwerkingen bekijken" at bounding box center [965, 246] width 267 height 42
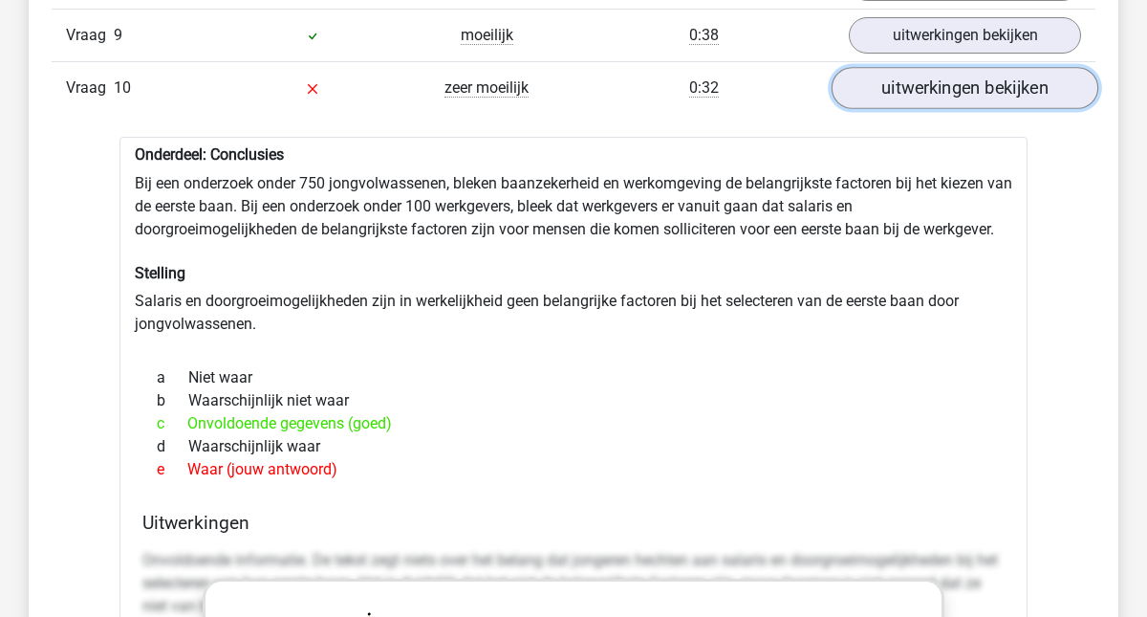
scroll to position [2042, 0]
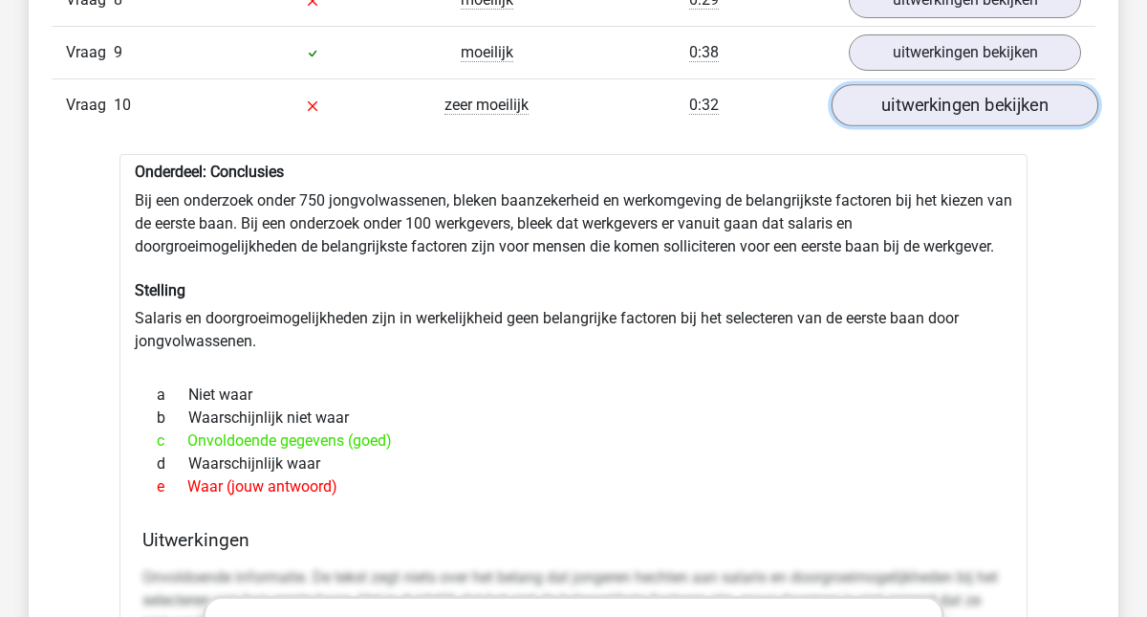
click at [972, 108] on link "uitwerkingen bekijken" at bounding box center [965, 106] width 267 height 42
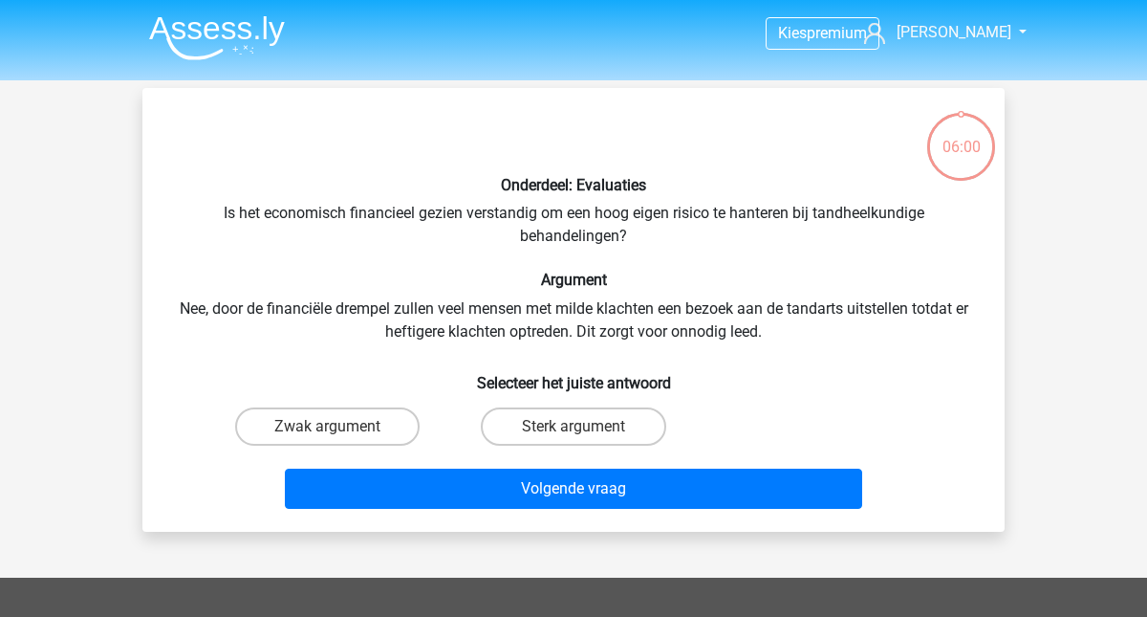
scroll to position [88, 0]
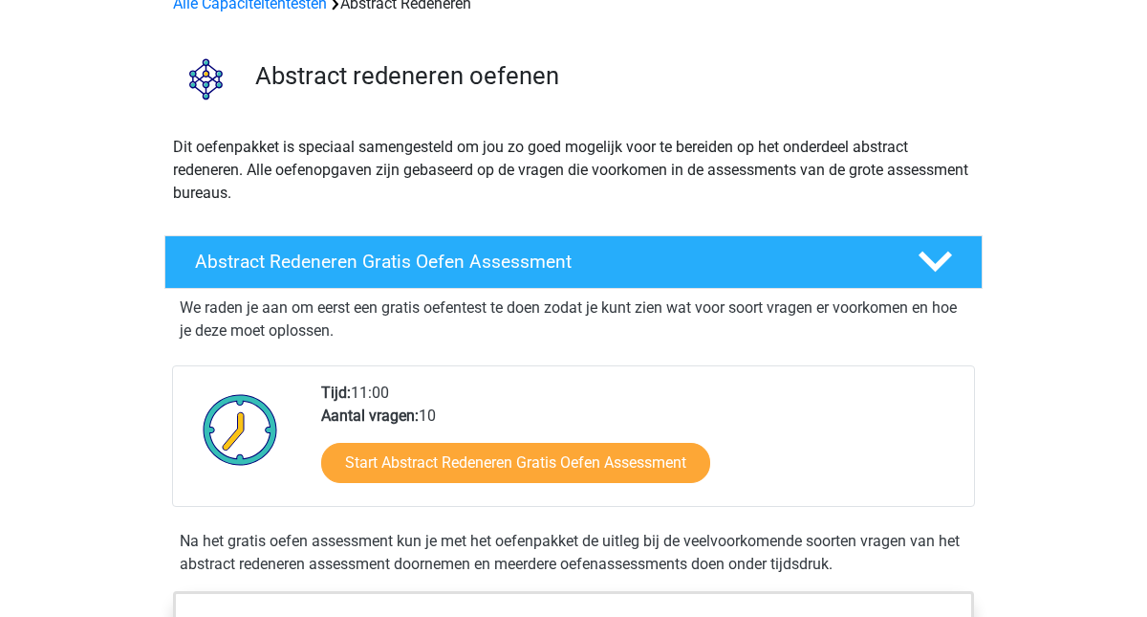
scroll to position [120, 0]
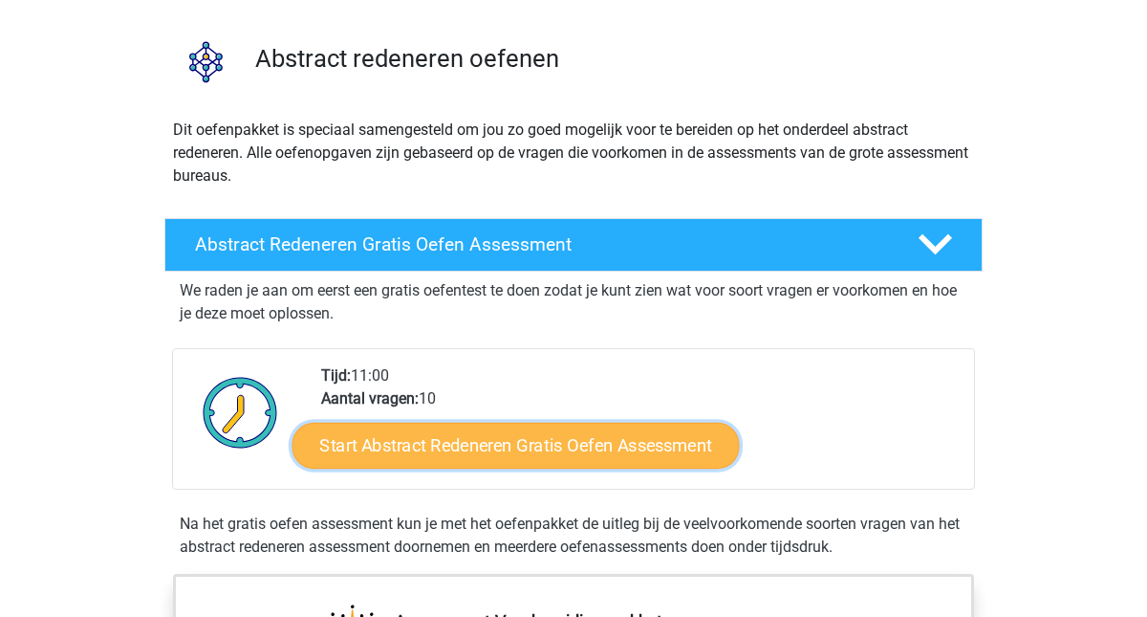
click at [499, 444] on link "Start Abstract Redeneren Gratis Oefen Assessment" at bounding box center [515, 445] width 447 height 46
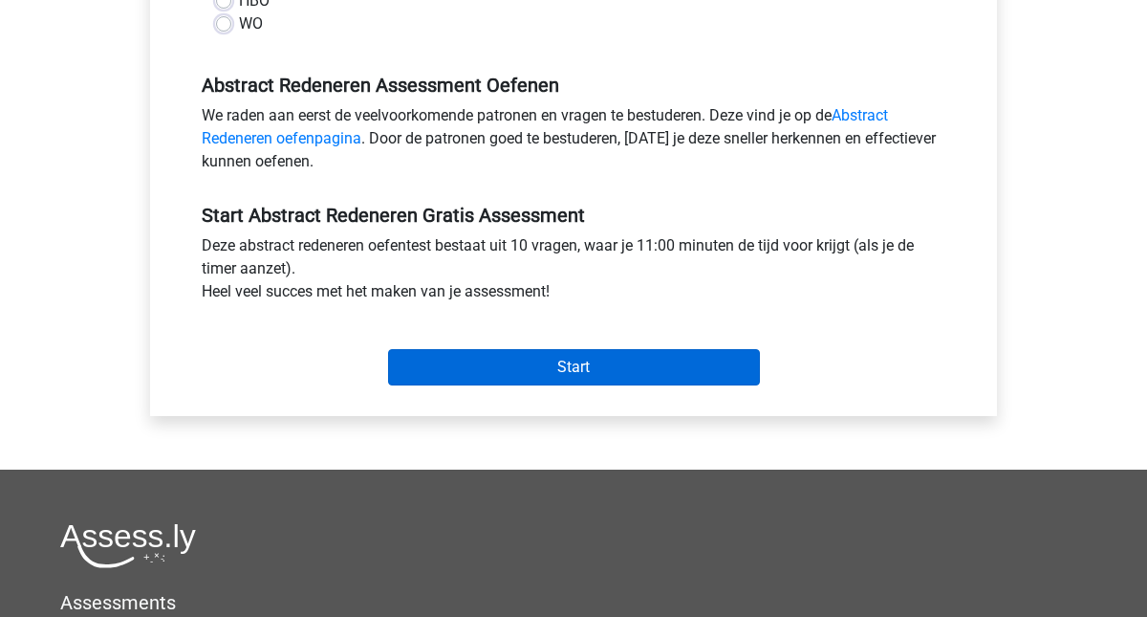
scroll to position [546, 0]
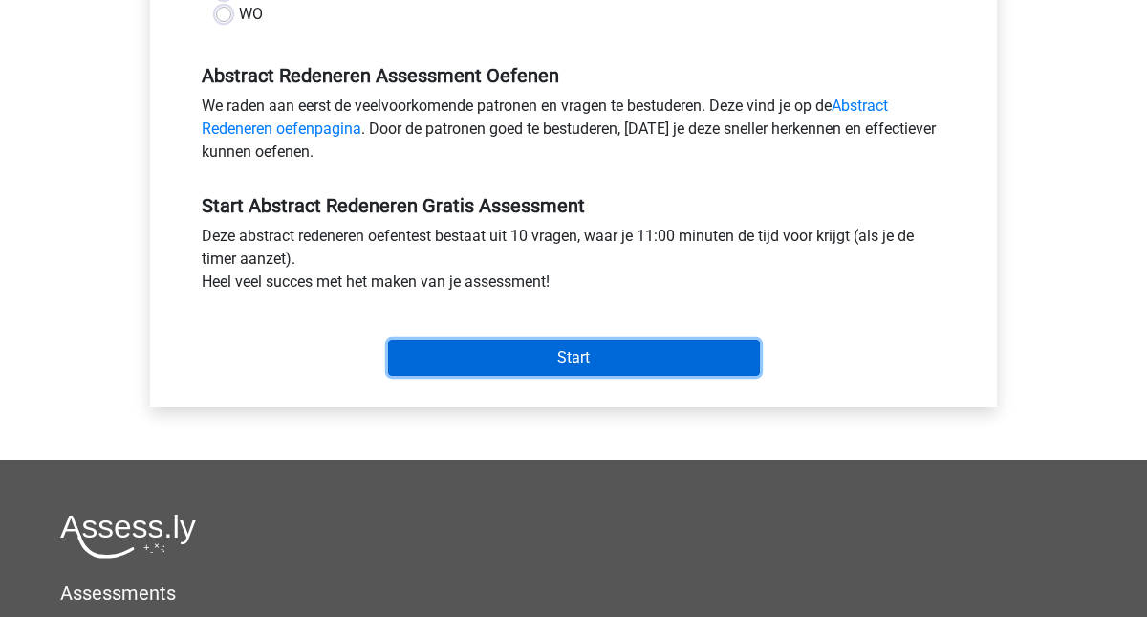
click at [540, 361] on input "Start" at bounding box center [574, 357] width 372 height 36
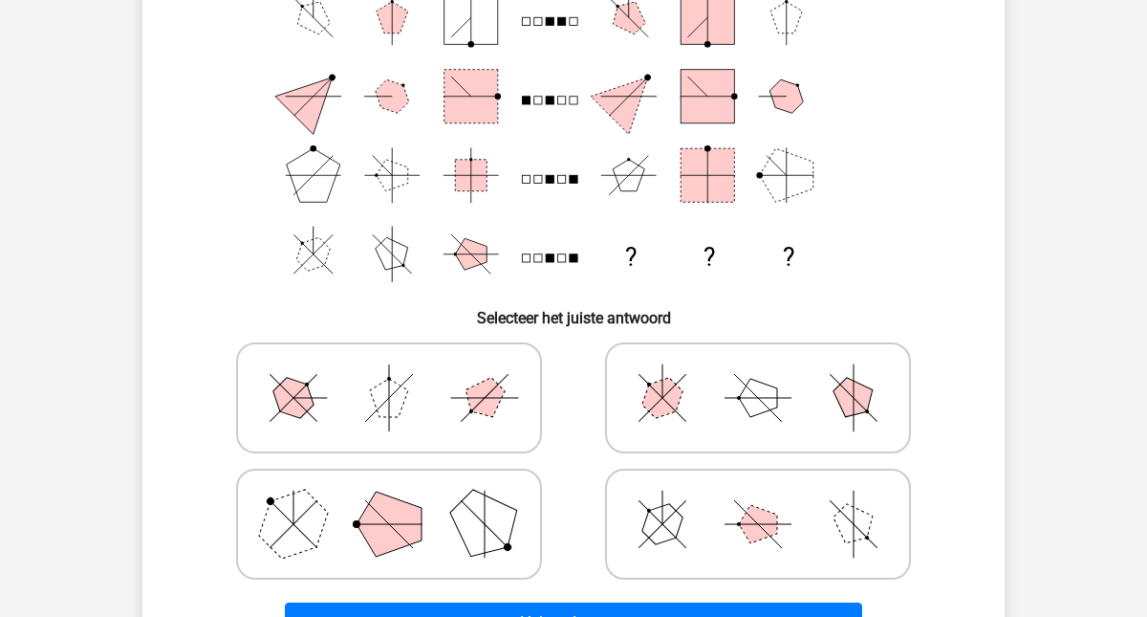
scroll to position [204, 0]
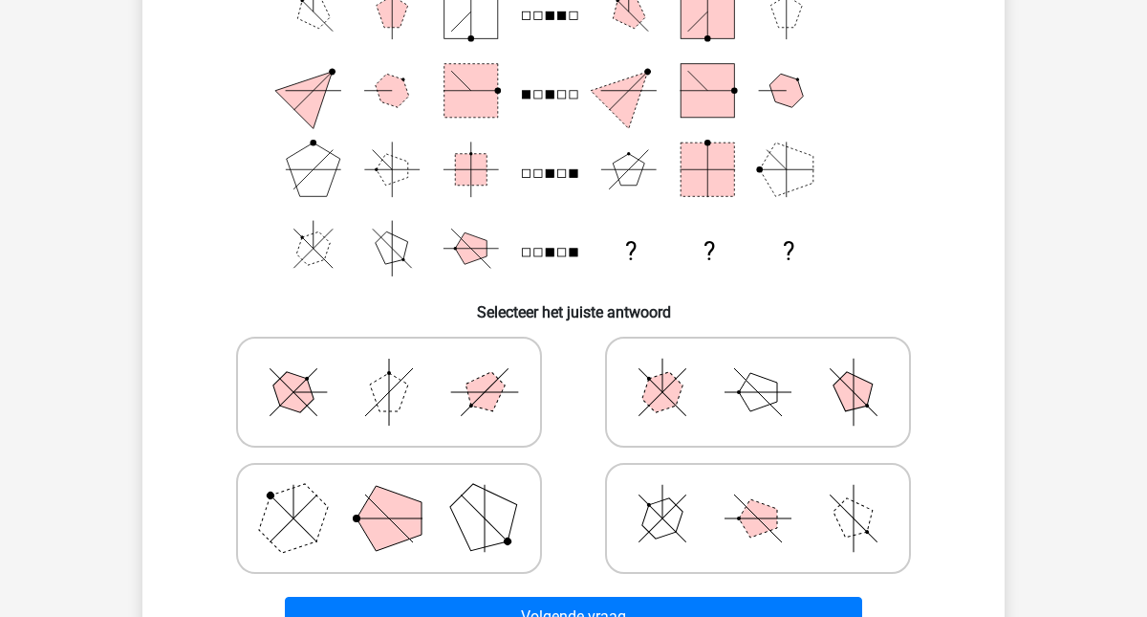
click at [386, 533] on polygon at bounding box center [389, 518] width 65 height 65
click at [389, 494] on input "radio" at bounding box center [395, 488] width 12 height 12
radio input "true"
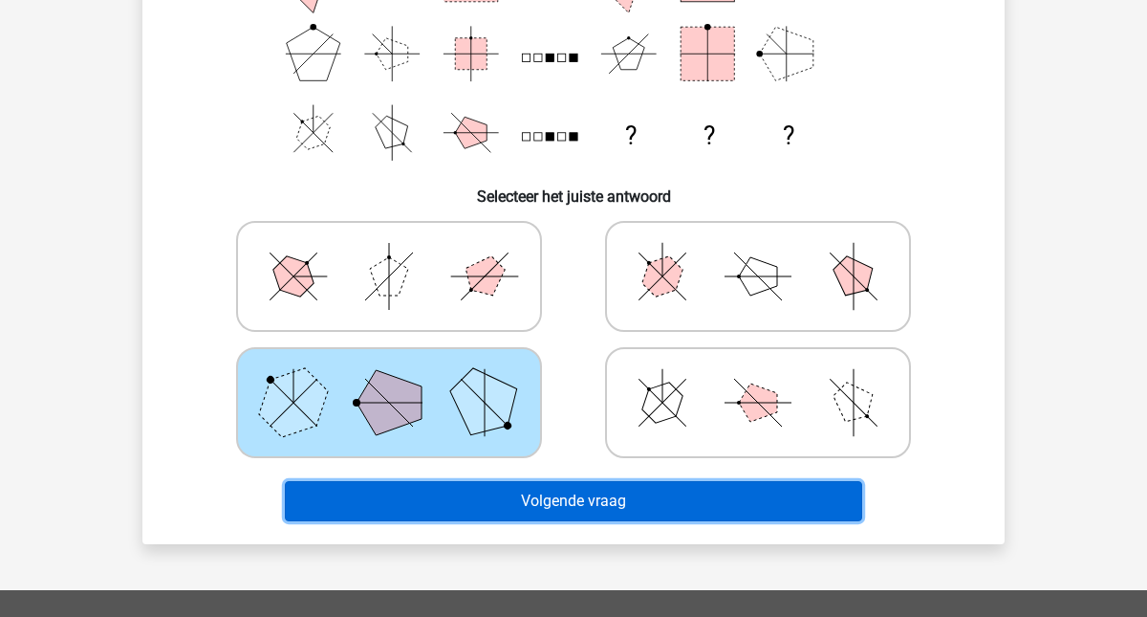
click at [578, 502] on button "Volgende vraag" at bounding box center [574, 501] width 578 height 40
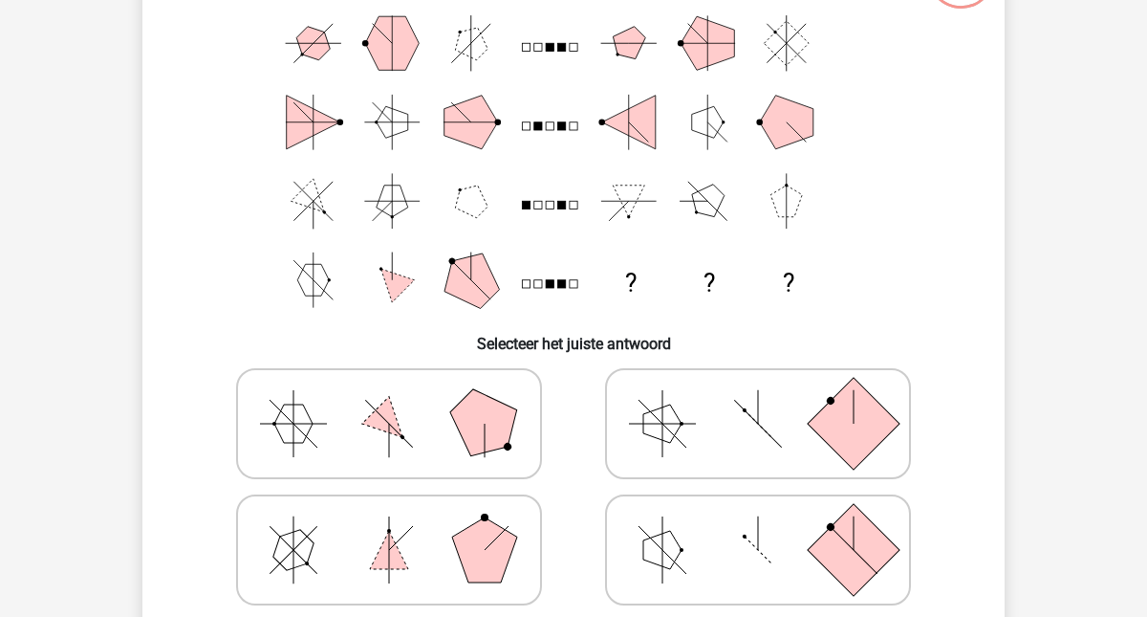
scroll to position [174, 0]
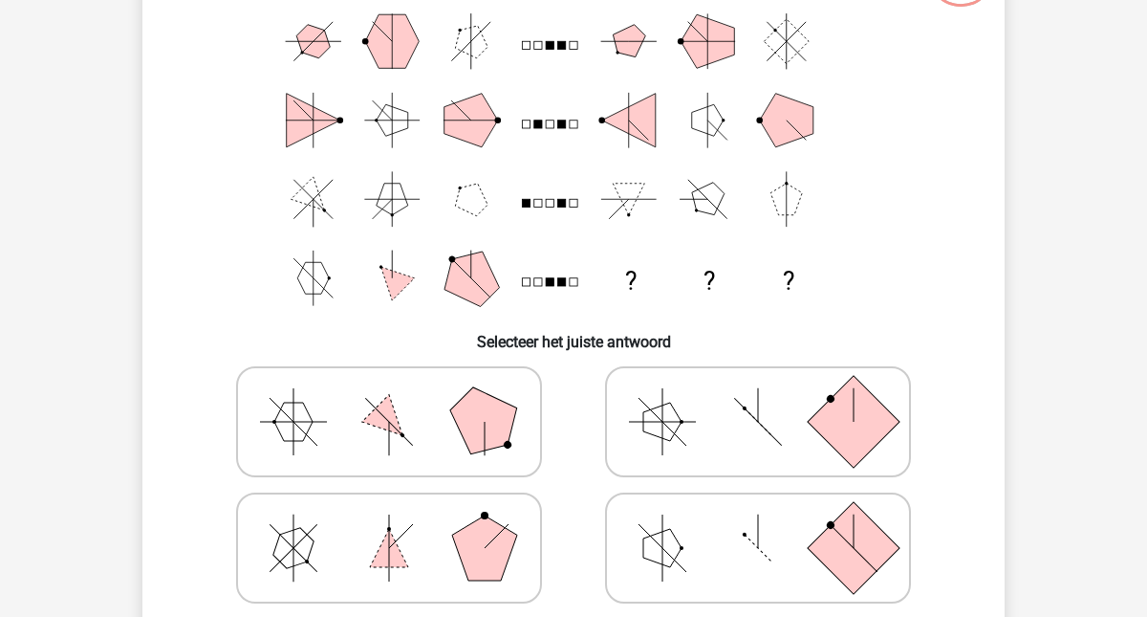
click at [814, 551] on rect at bounding box center [854, 548] width 92 height 92
click at [770, 524] on input "radio" at bounding box center [764, 517] width 12 height 12
radio input "true"
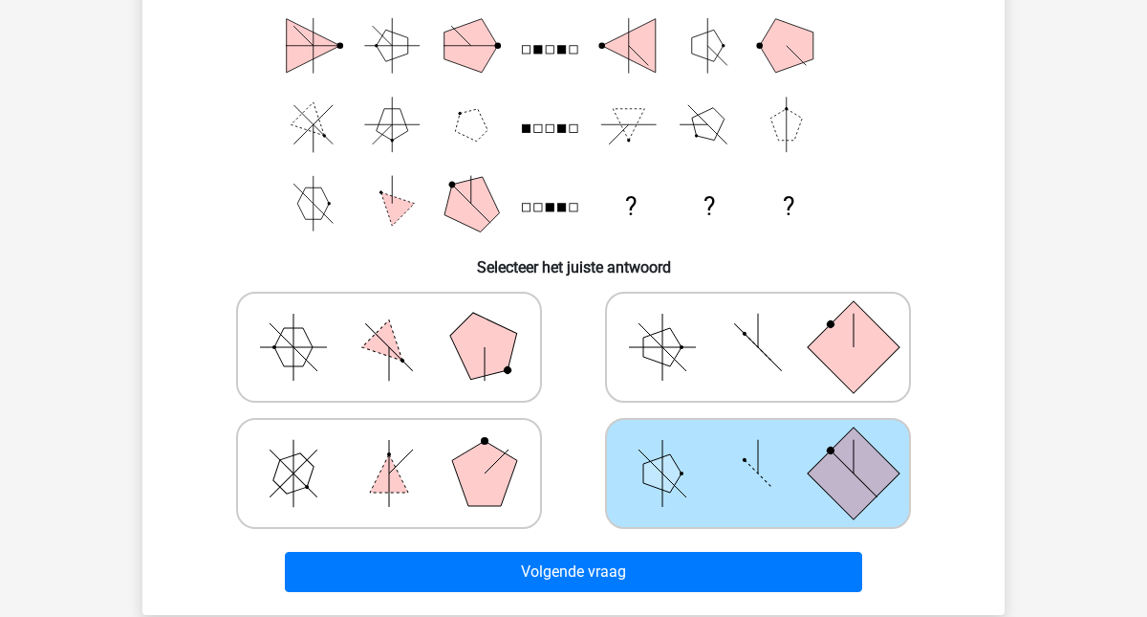
scroll to position [303, 0]
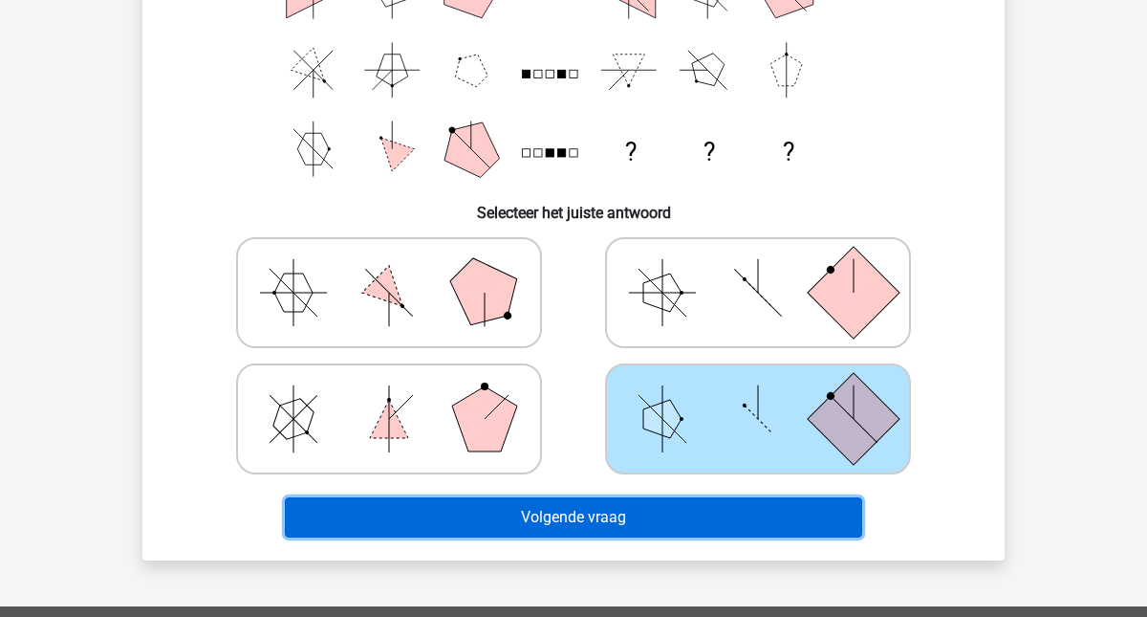
click at [725, 524] on button "Volgende vraag" at bounding box center [574, 517] width 578 height 40
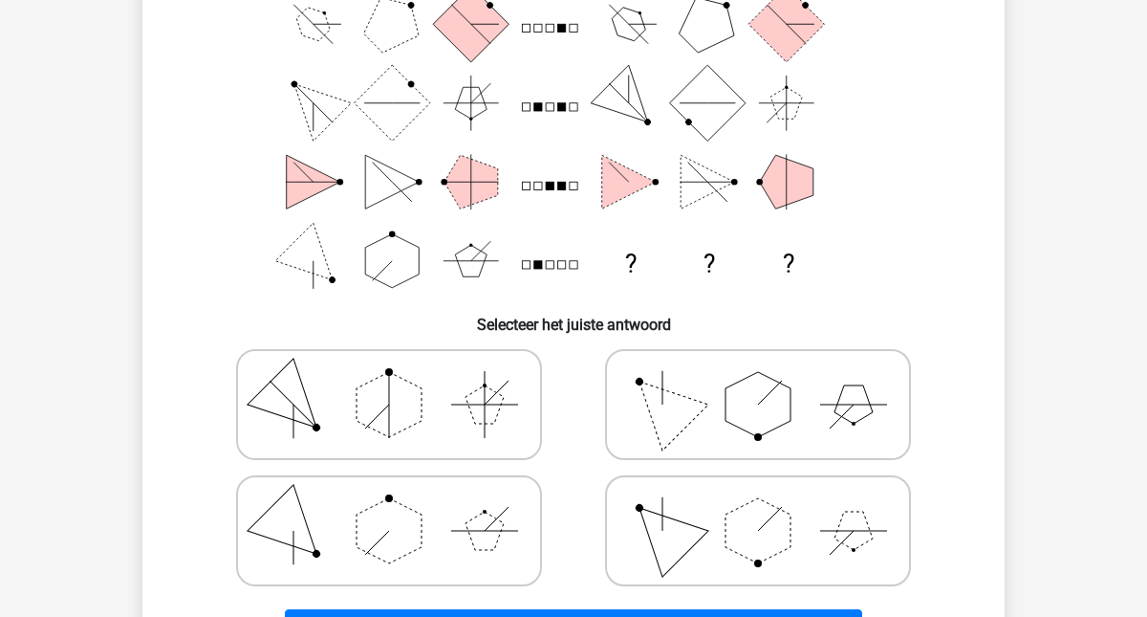
scroll to position [193, 0]
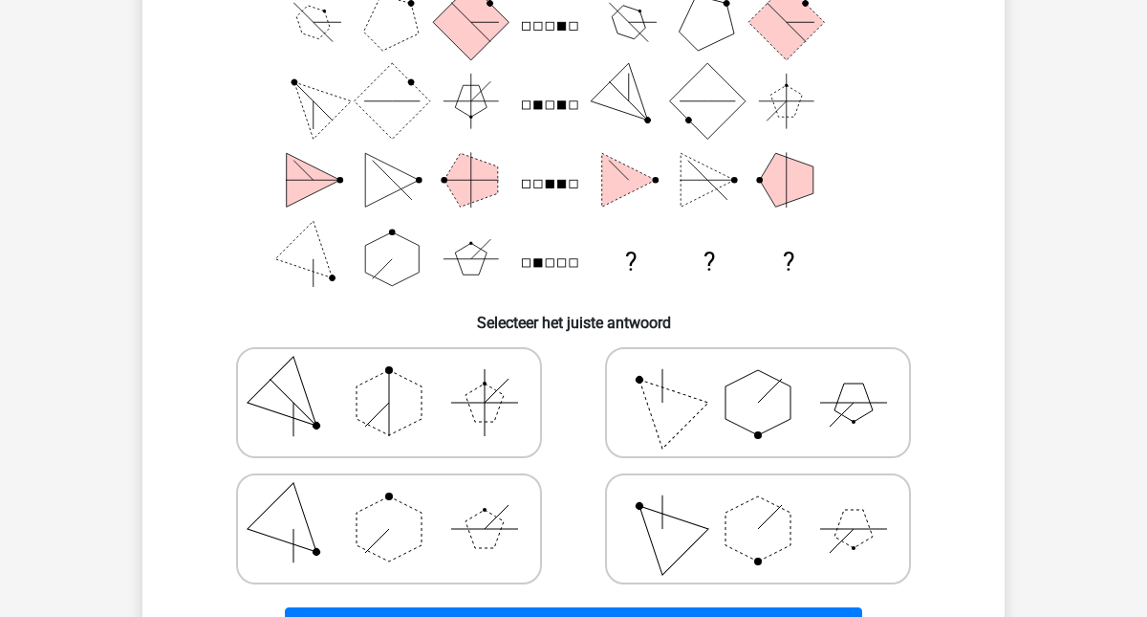
click at [761, 434] on circle at bounding box center [758, 435] width 8 height 8
click at [761, 379] on input "radio" at bounding box center [764, 372] width 12 height 12
radio input "true"
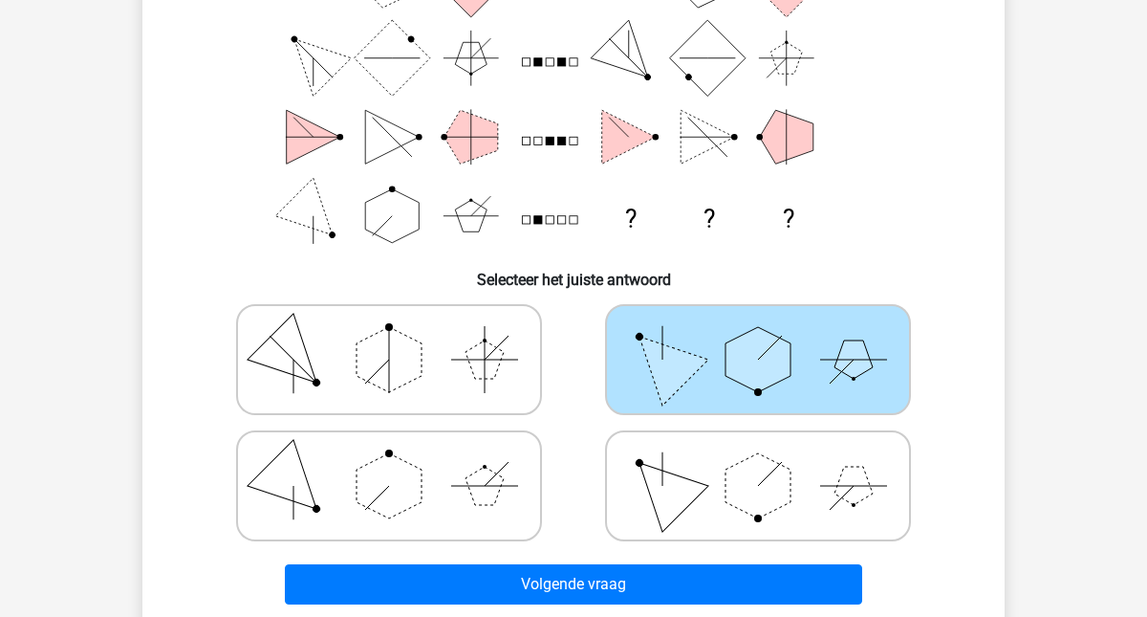
scroll to position [260, 0]
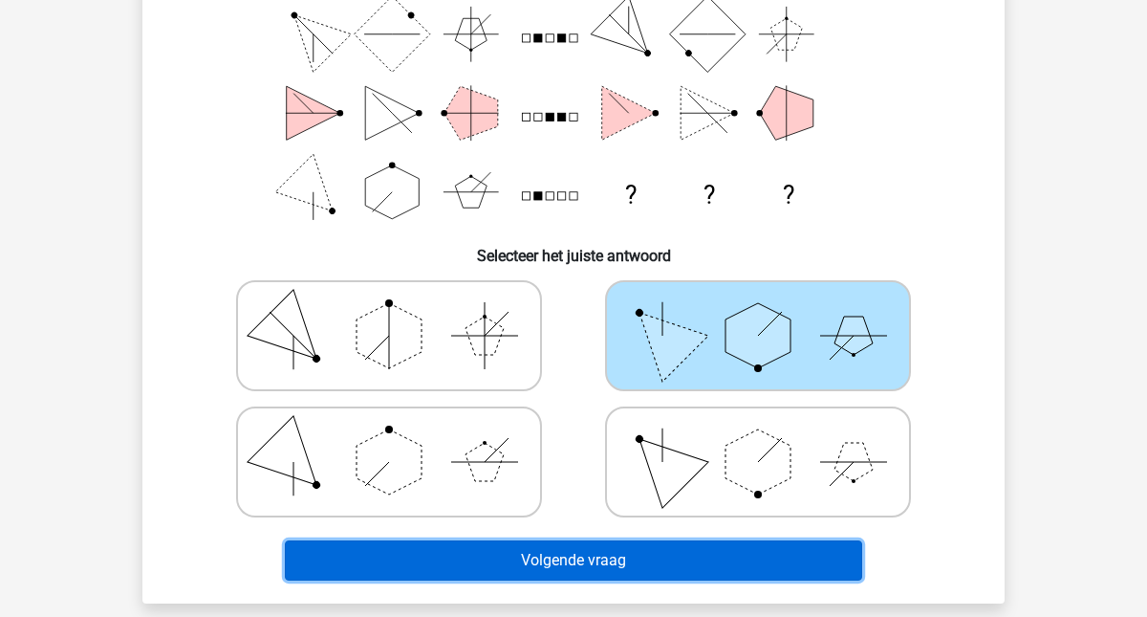
click at [708, 553] on button "Volgende vraag" at bounding box center [574, 560] width 578 height 40
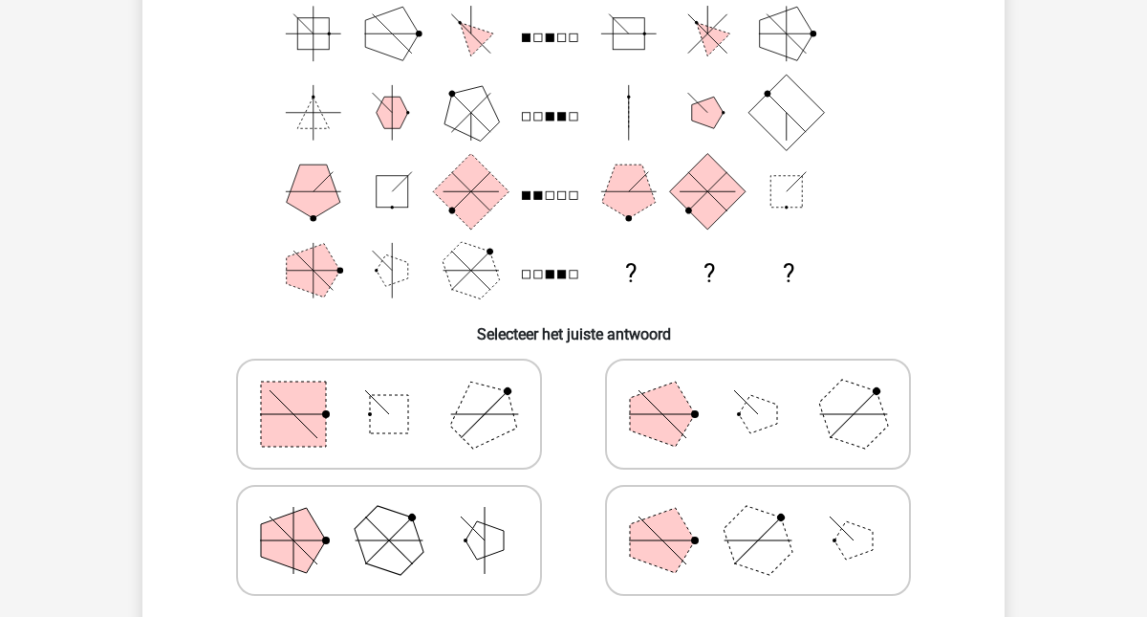
scroll to position [180, 0]
click at [715, 416] on icon at bounding box center [758, 416] width 287 height 96
click at [758, 392] on input "radio" at bounding box center [764, 385] width 12 height 12
radio input "true"
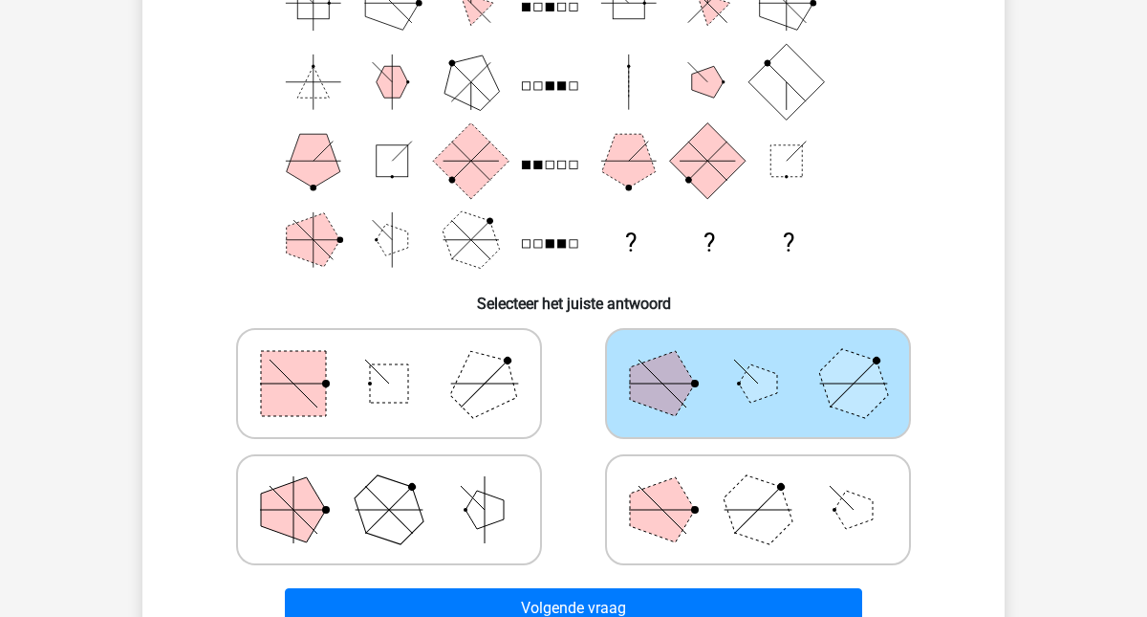
scroll to position [226, 0]
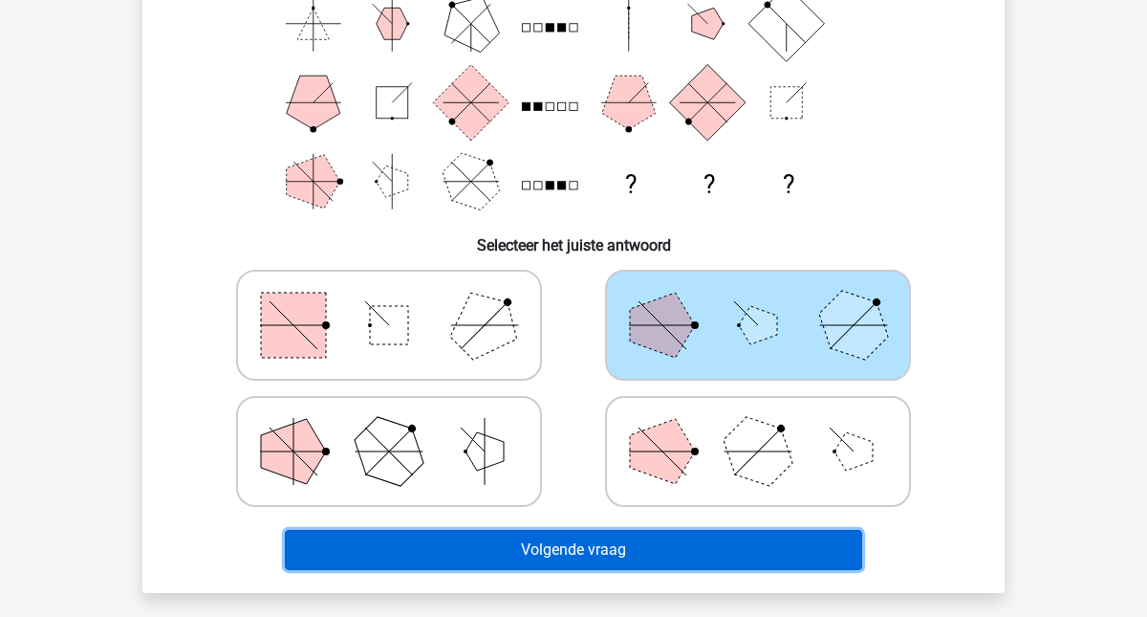
click at [667, 538] on button "Volgende vraag" at bounding box center [574, 550] width 578 height 40
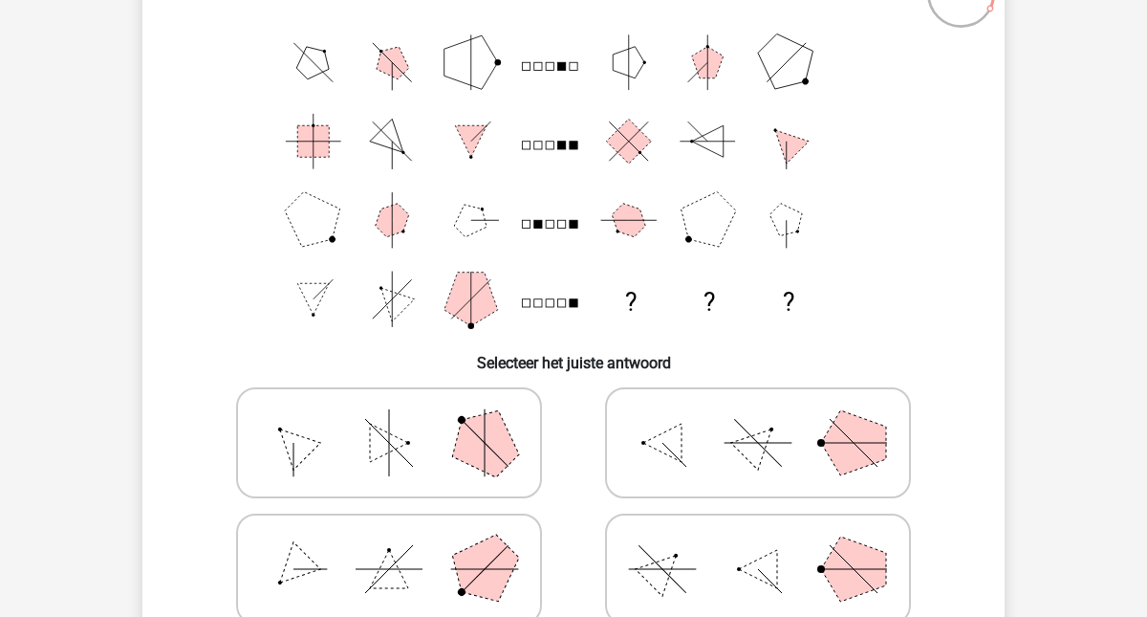
scroll to position [155, 0]
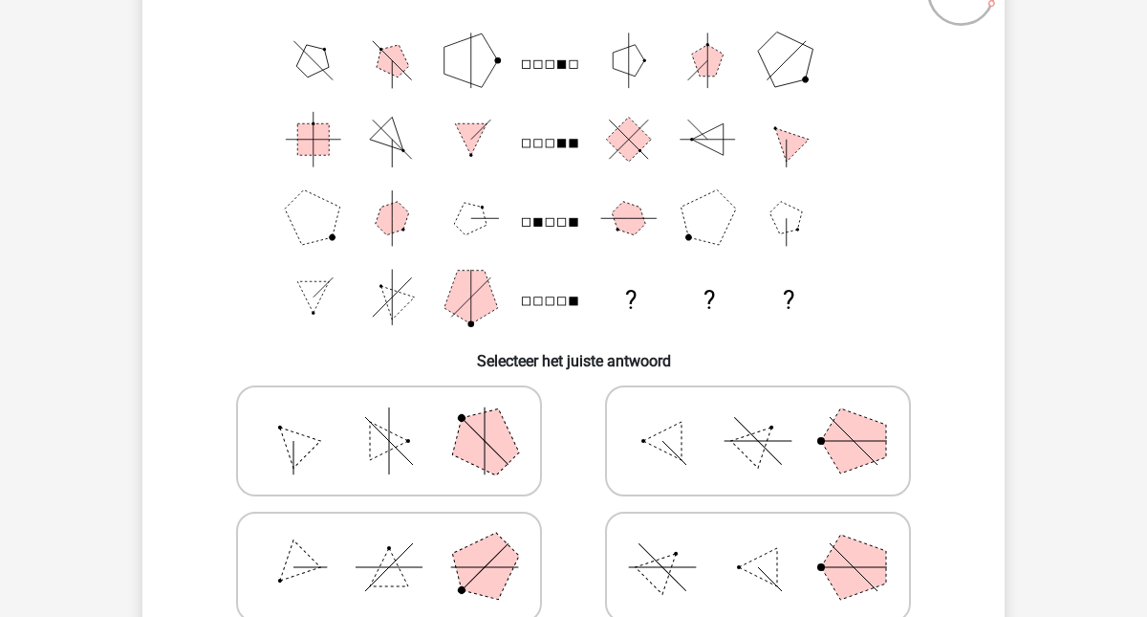
click at [349, 437] on icon at bounding box center [389, 441] width 287 height 96
click at [389, 417] on input "radio" at bounding box center [395, 410] width 12 height 12
radio input "true"
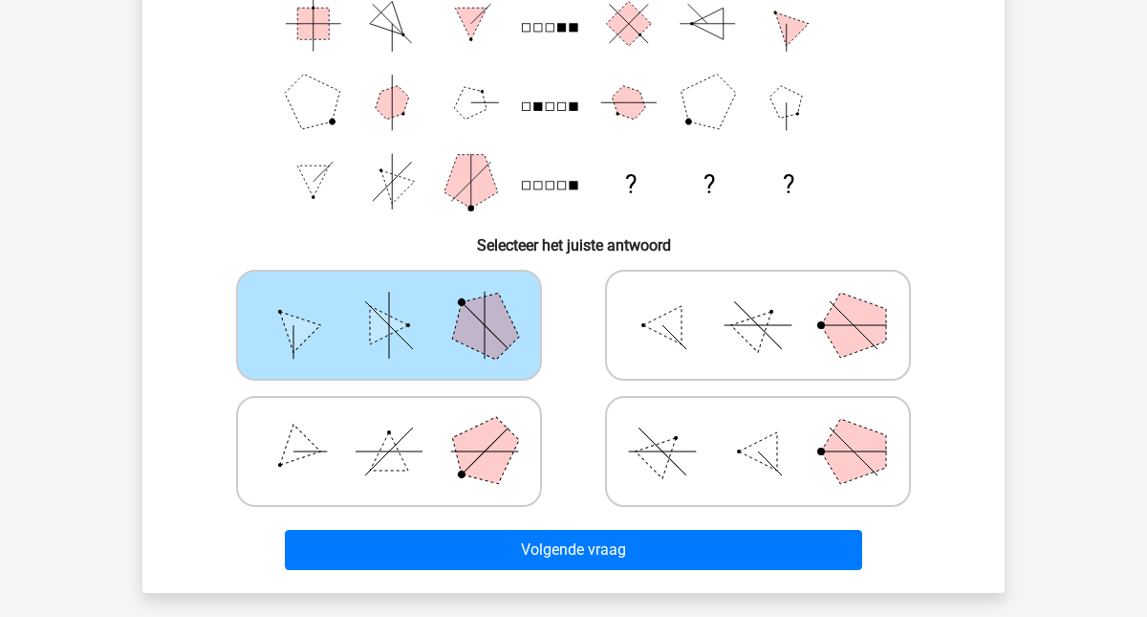
scroll to position [276, 0]
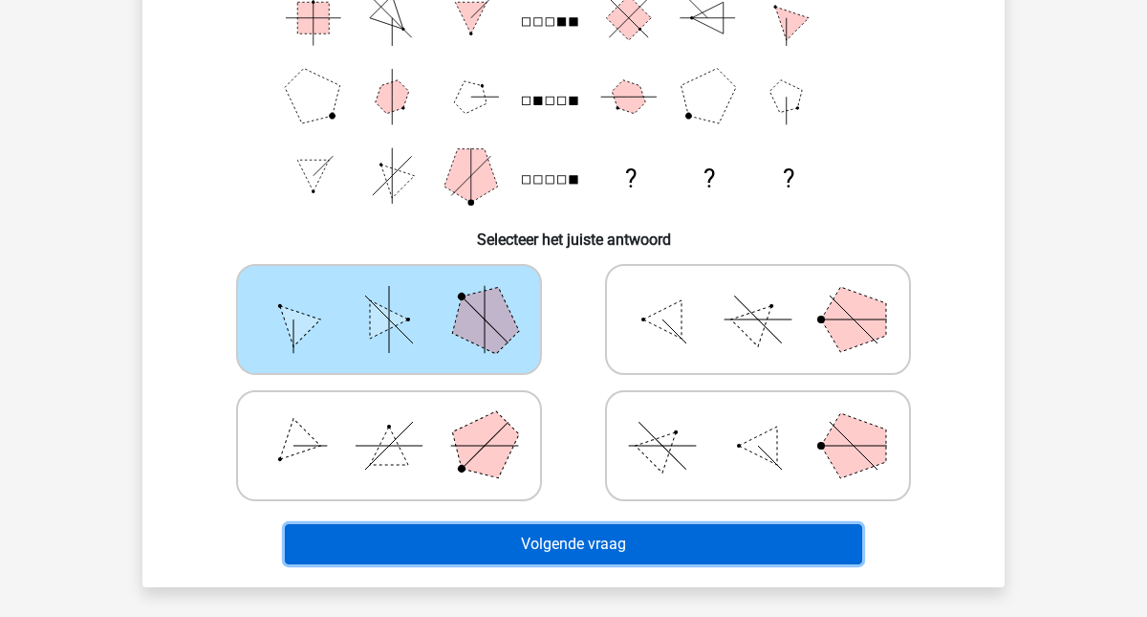
click at [487, 534] on button "Volgende vraag" at bounding box center [574, 544] width 578 height 40
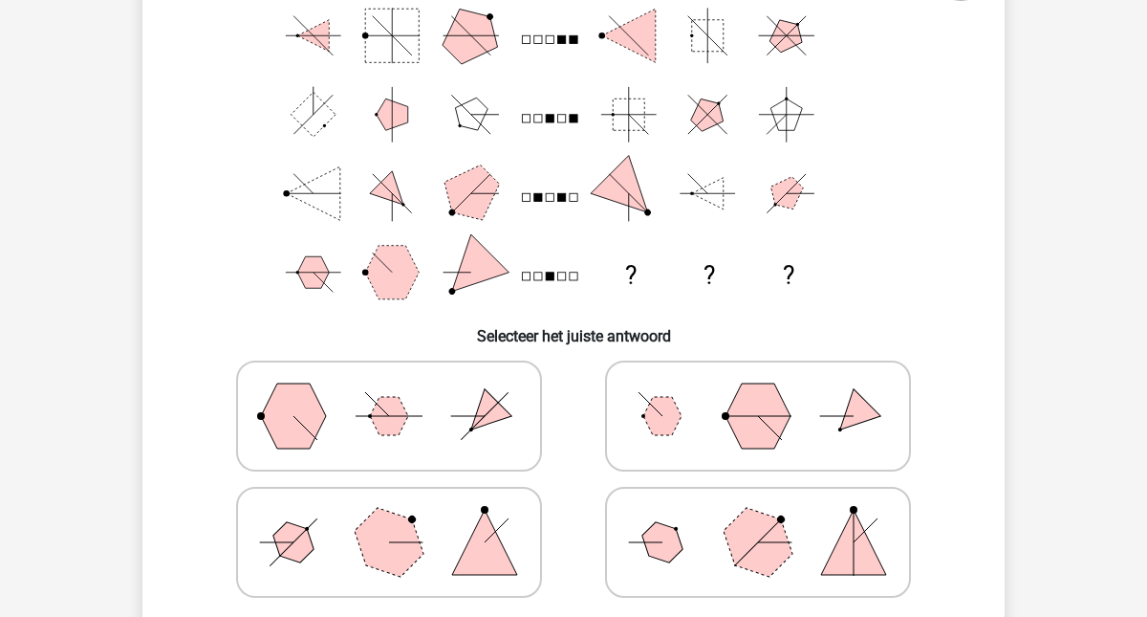
scroll to position [182, 0]
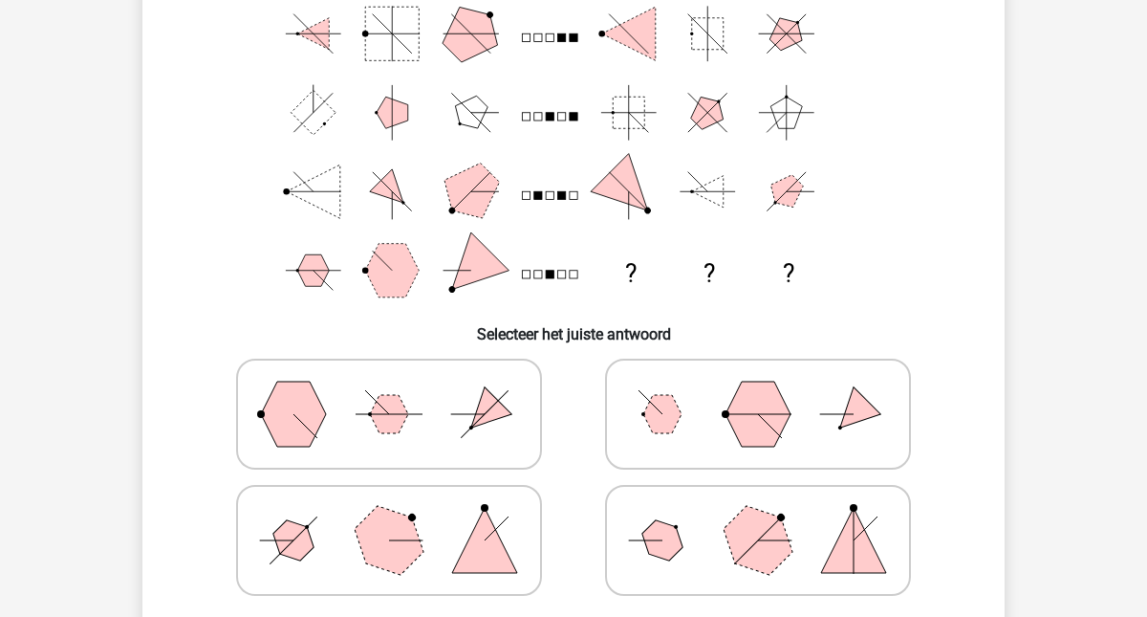
click at [394, 543] on polygon at bounding box center [389, 540] width 92 height 92
click at [394, 516] on input "radio" at bounding box center [395, 510] width 12 height 12
radio input "true"
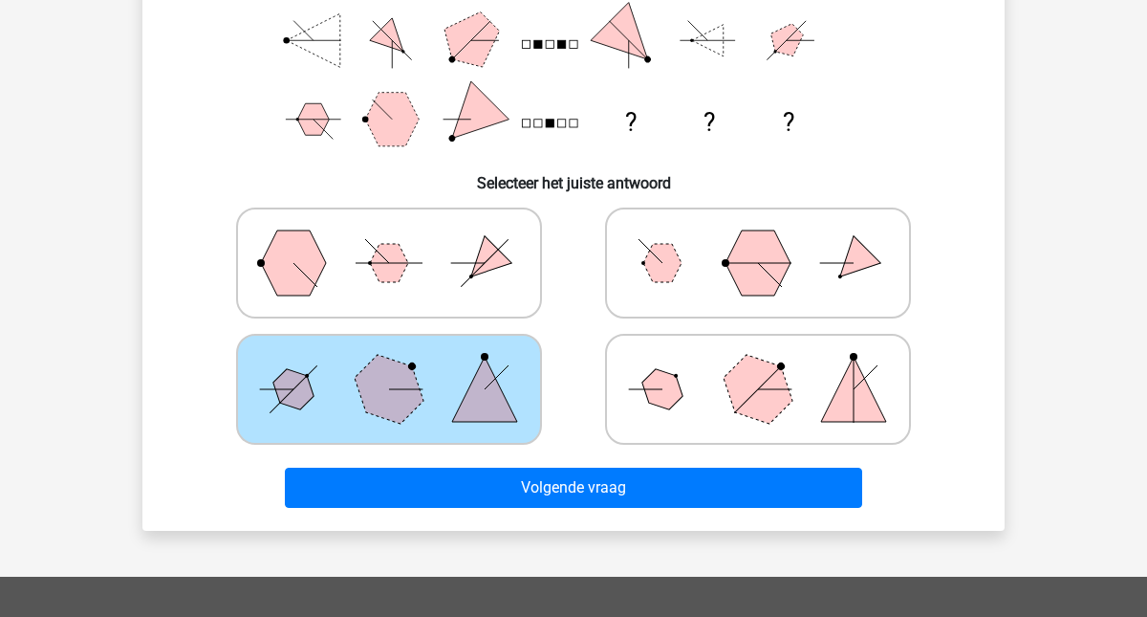
scroll to position [335, 0]
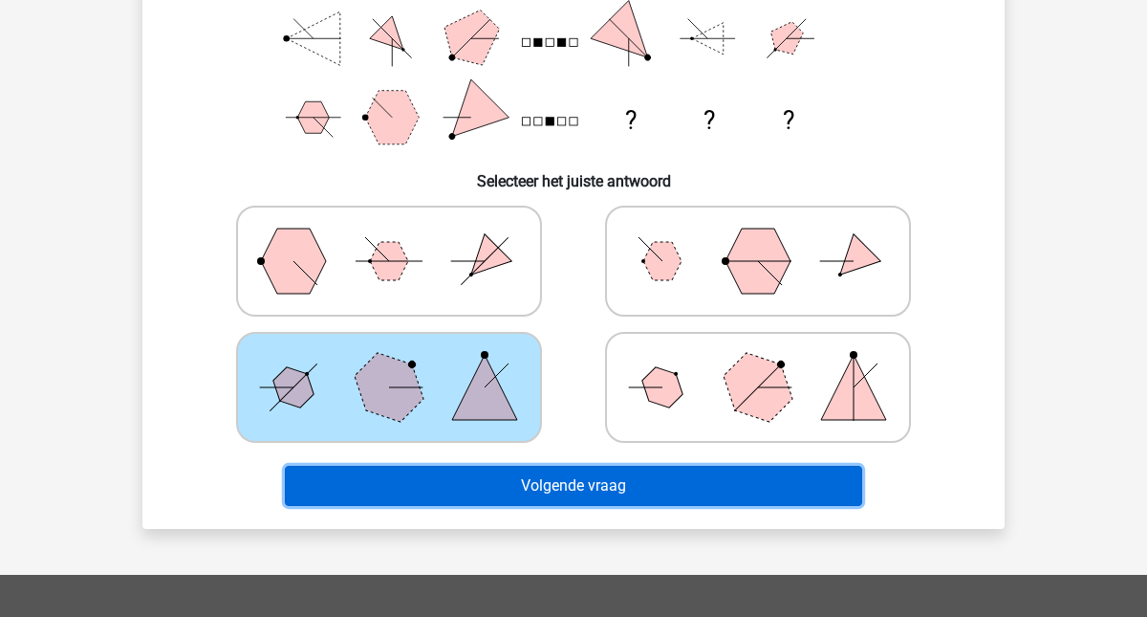
click at [524, 487] on button "Volgende vraag" at bounding box center [574, 485] width 578 height 40
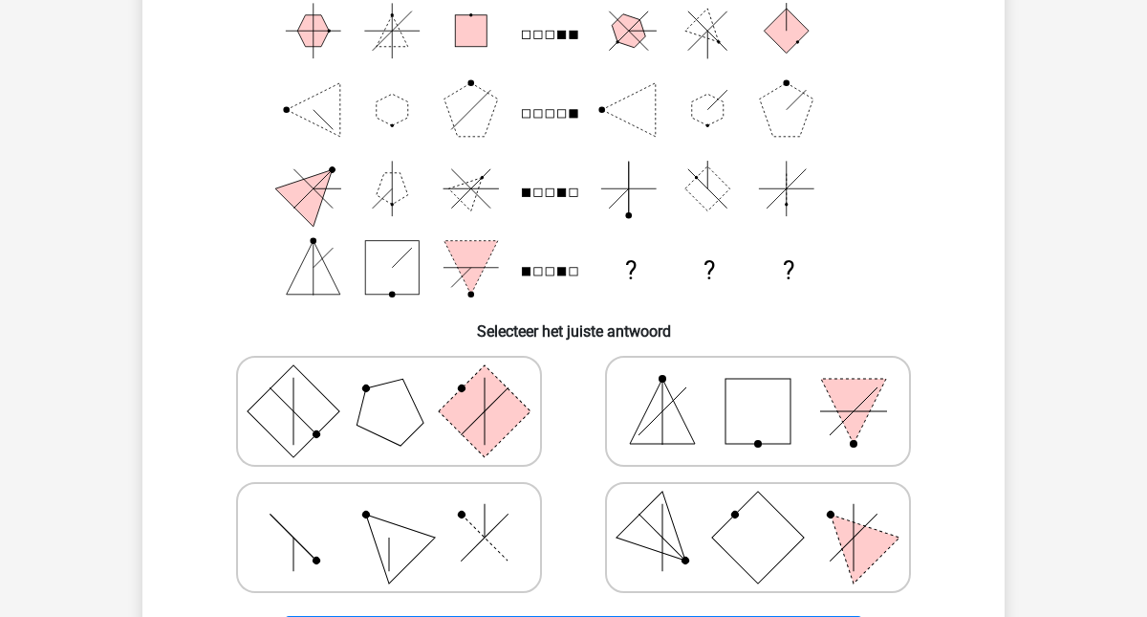
scroll to position [181, 0]
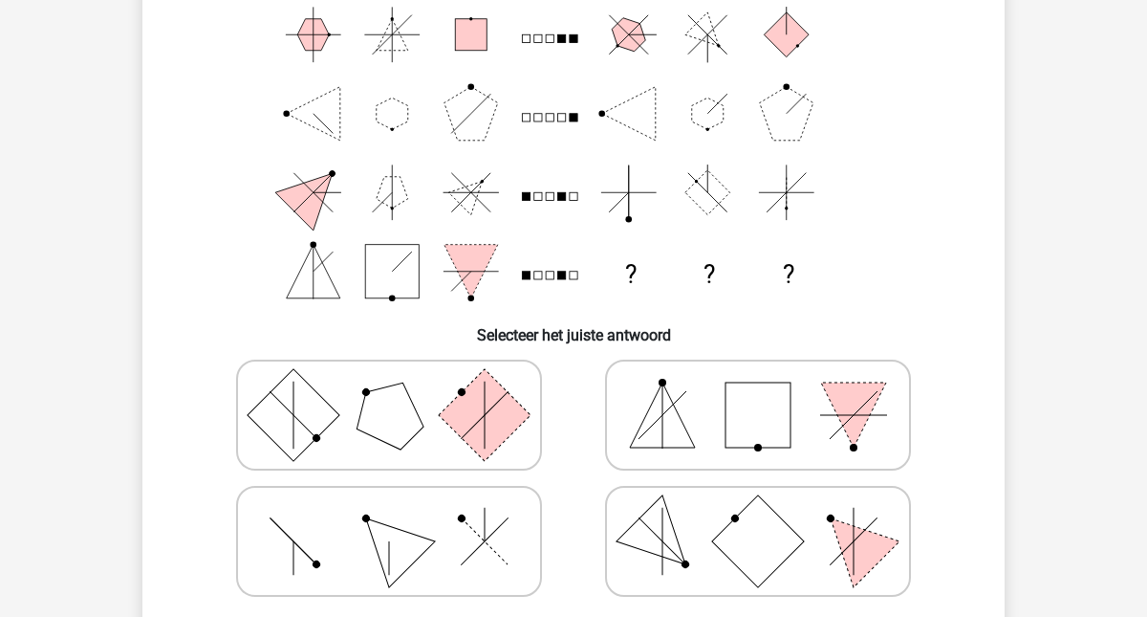
click at [775, 530] on rect at bounding box center [758, 541] width 92 height 92
click at [770, 517] on input "radio" at bounding box center [764, 511] width 12 height 12
radio input "true"
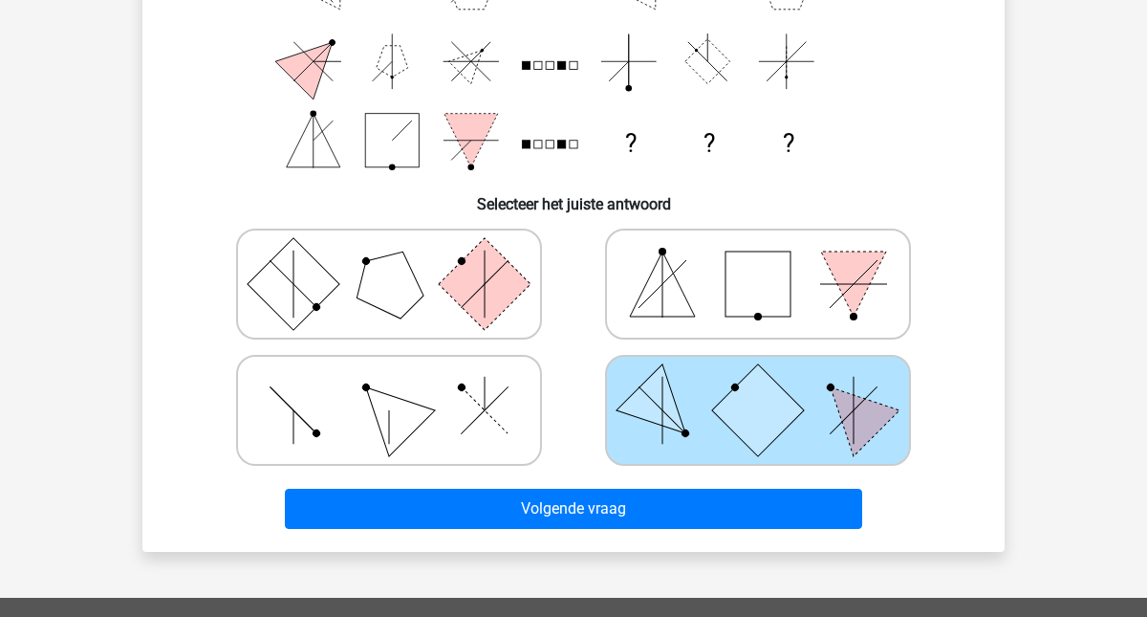
scroll to position [338, 0]
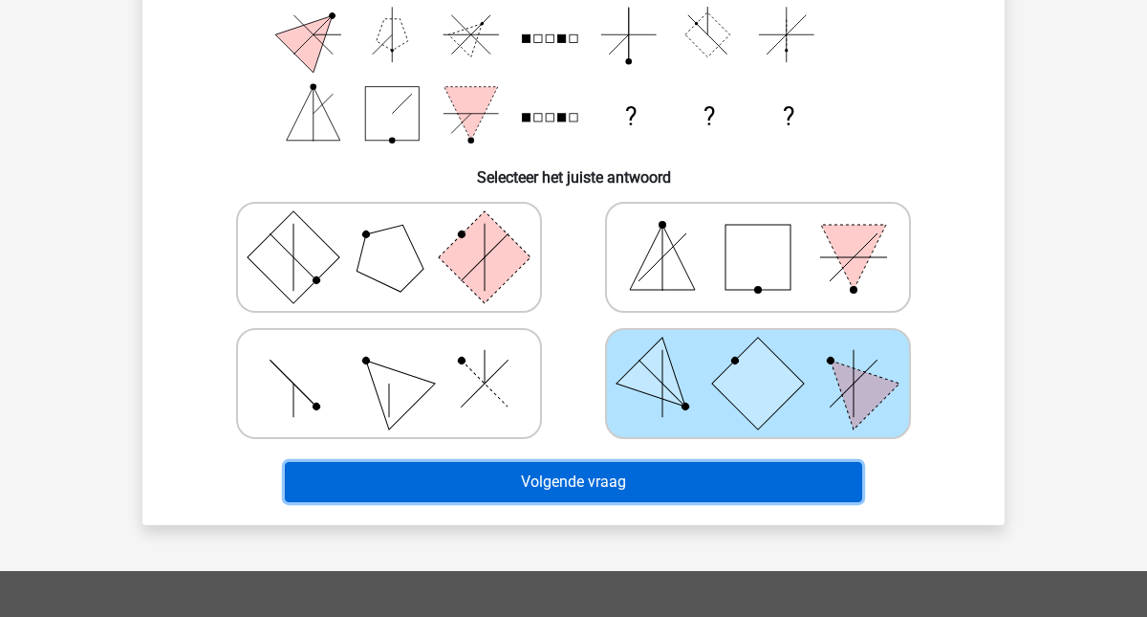
click at [652, 487] on button "Volgende vraag" at bounding box center [574, 482] width 578 height 40
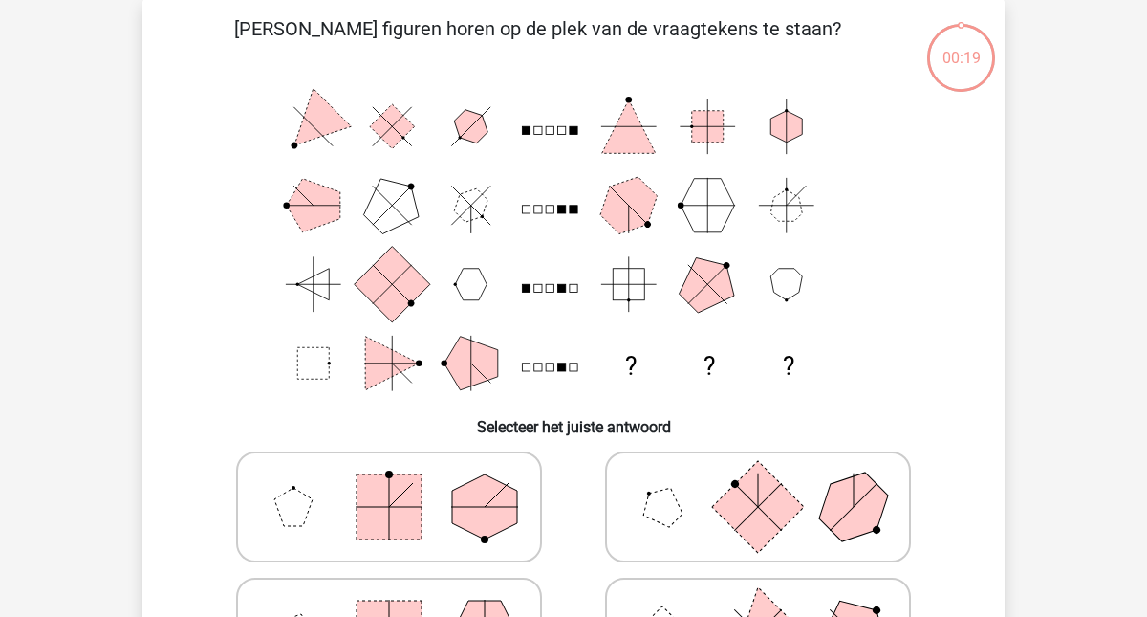
scroll to position [88, 0]
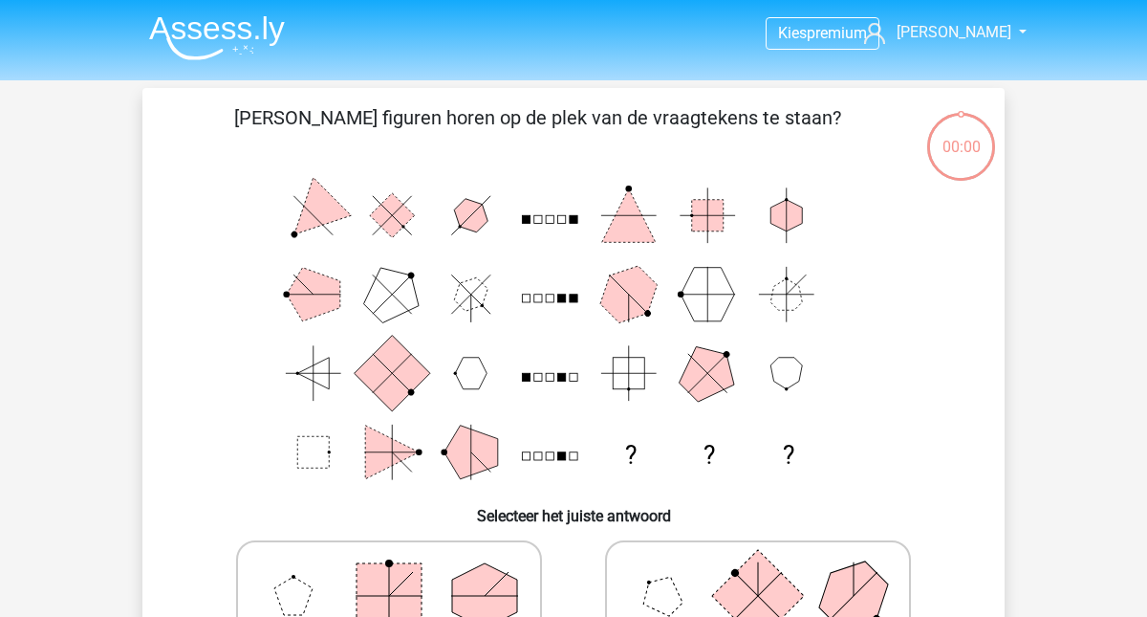
scroll to position [88, 0]
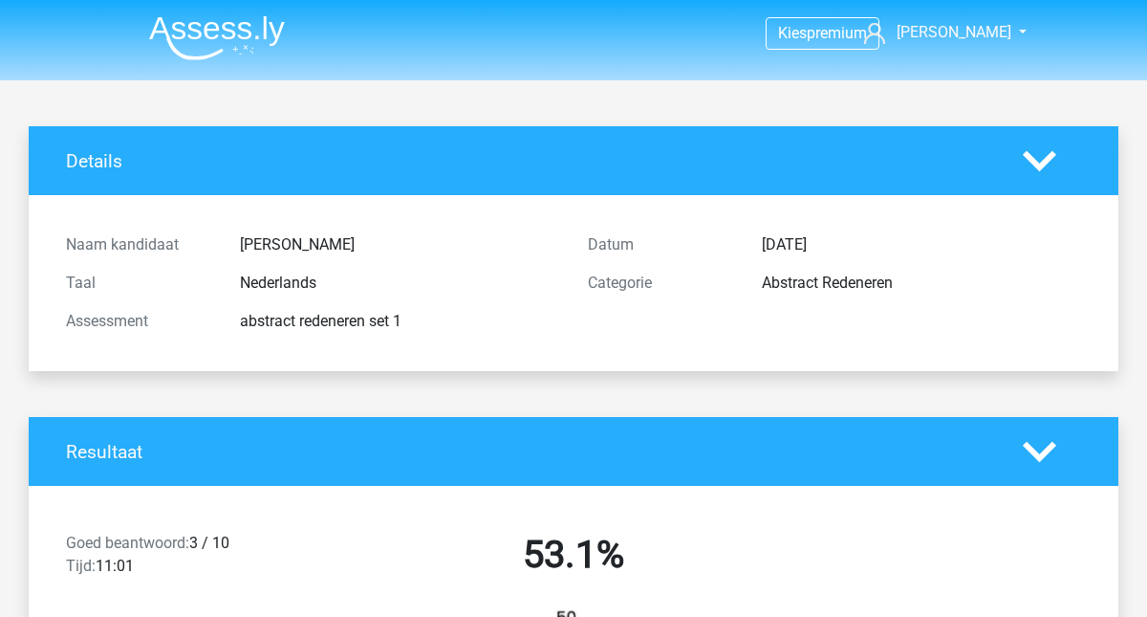
click at [719, 464] on div "Resultaat" at bounding box center [574, 451] width 1090 height 69
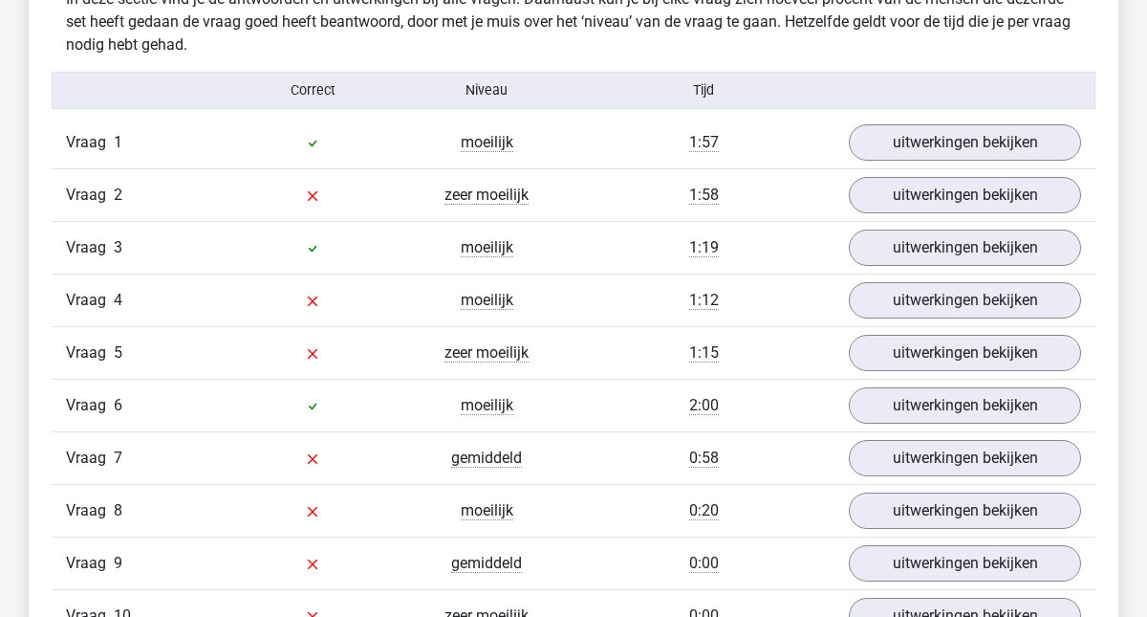
scroll to position [1538, 0]
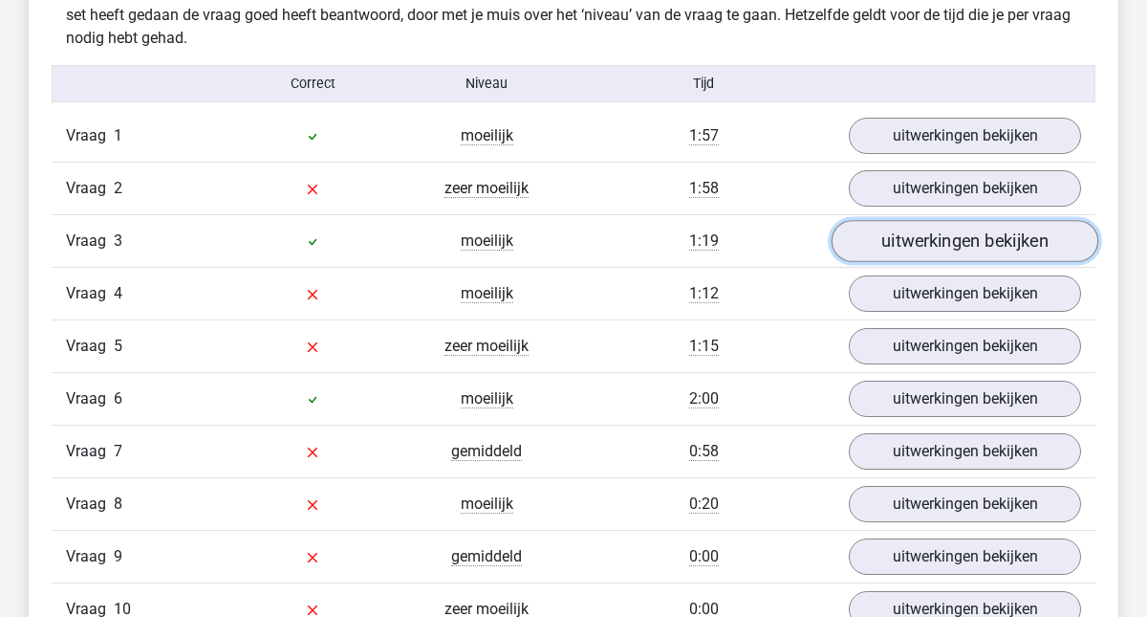
click at [912, 248] on link "uitwerkingen bekijken" at bounding box center [965, 242] width 267 height 42
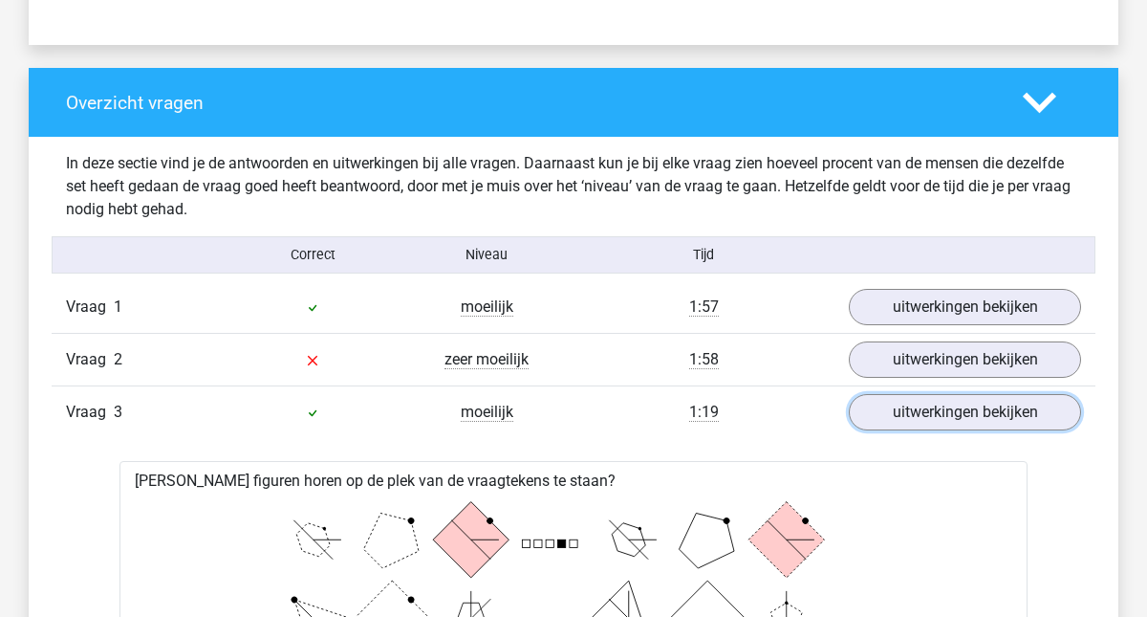
scroll to position [1335, 0]
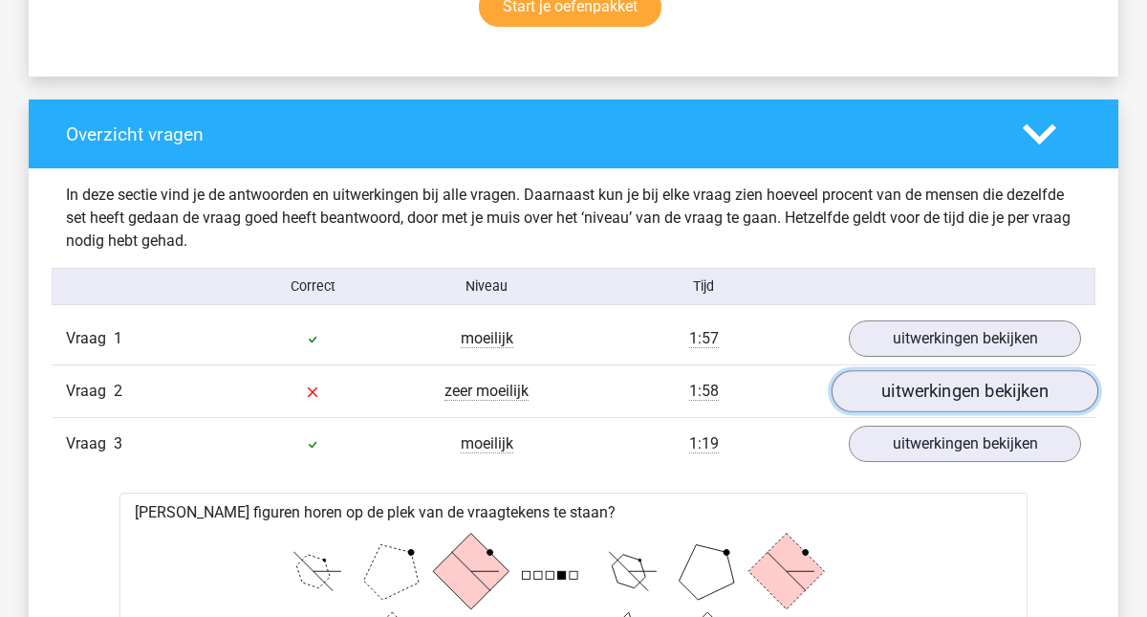
click at [932, 393] on link "uitwerkingen bekijken" at bounding box center [965, 392] width 267 height 42
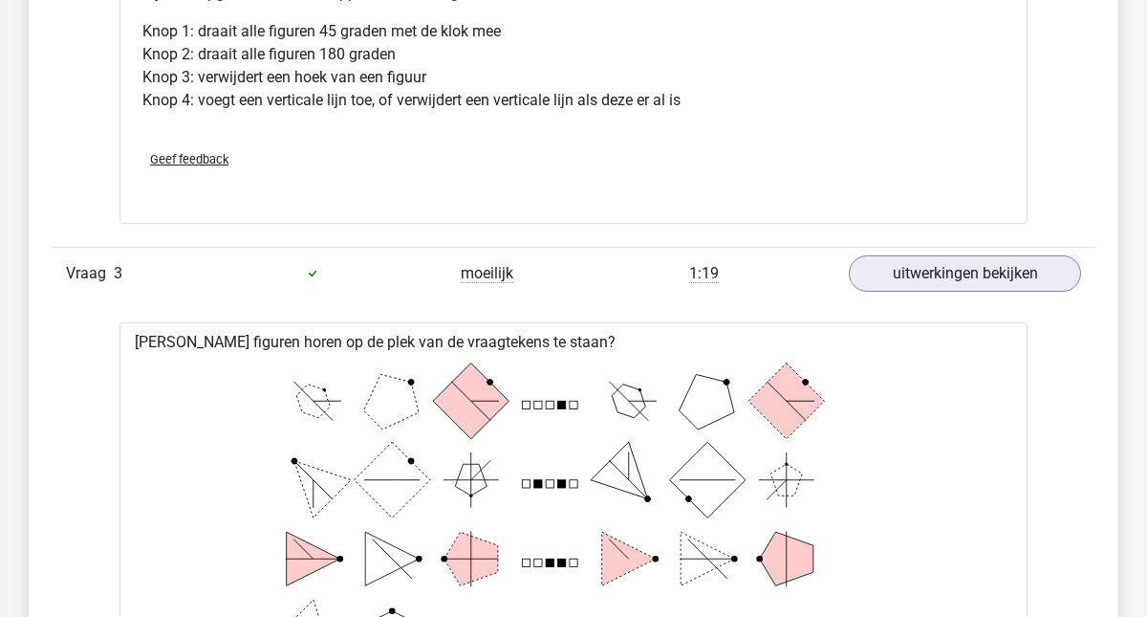
scroll to position [1546, 0]
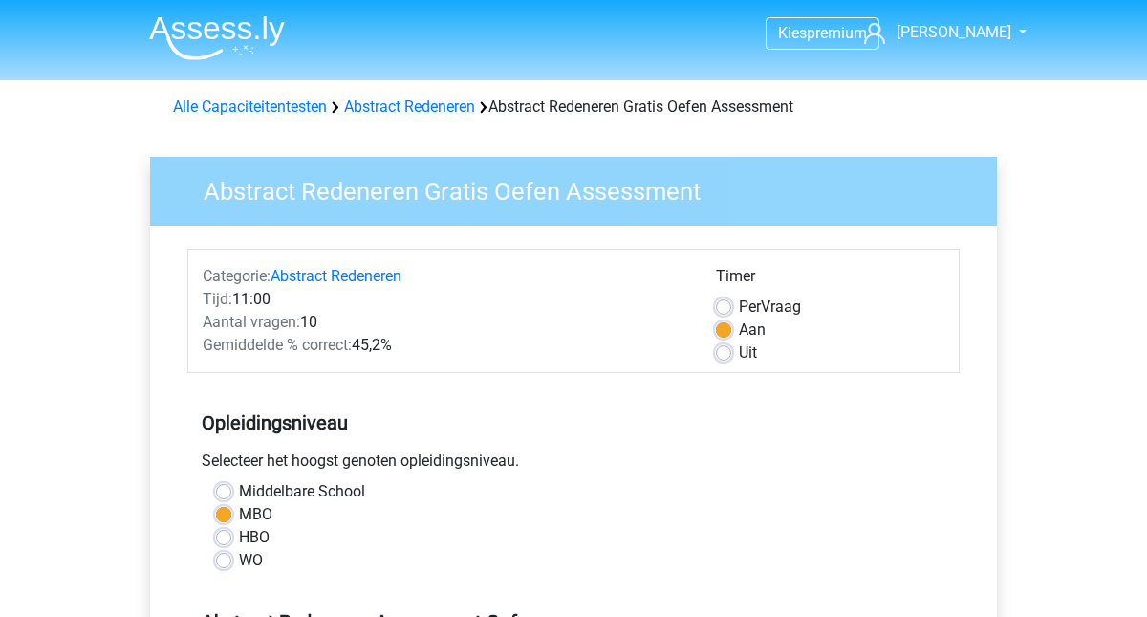
scroll to position [546, 0]
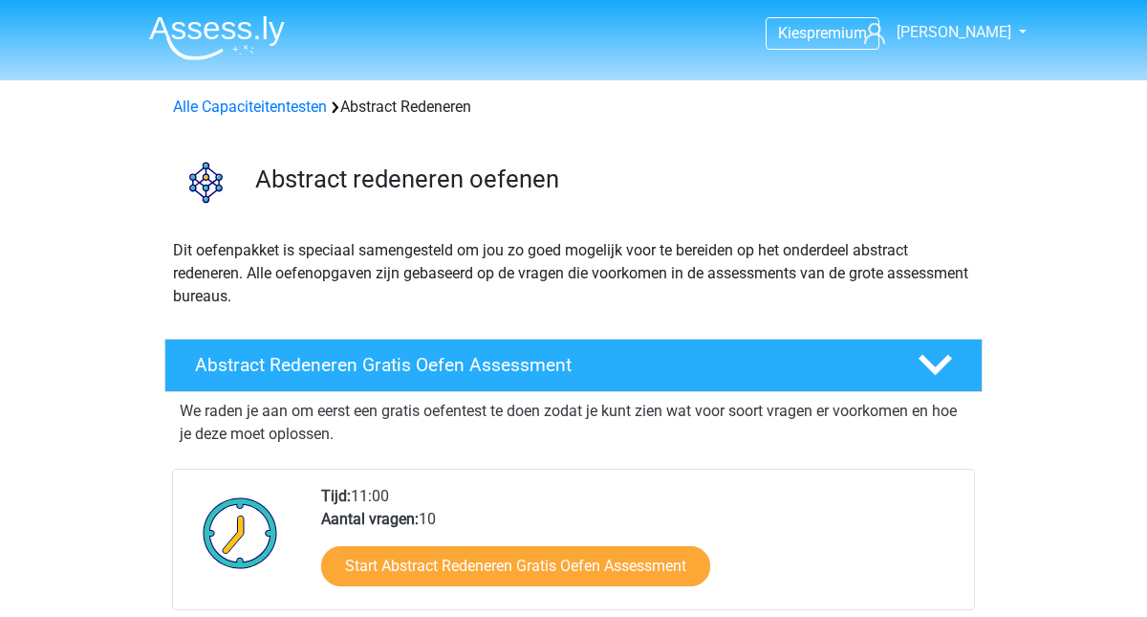
scroll to position [120, 0]
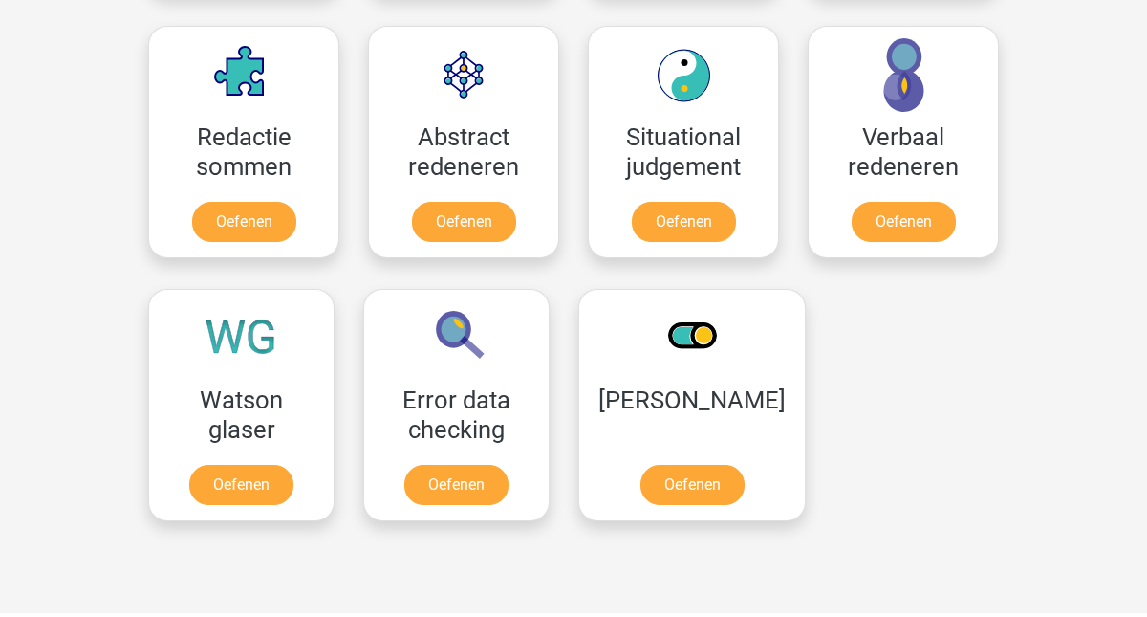
scroll to position [1396, 0]
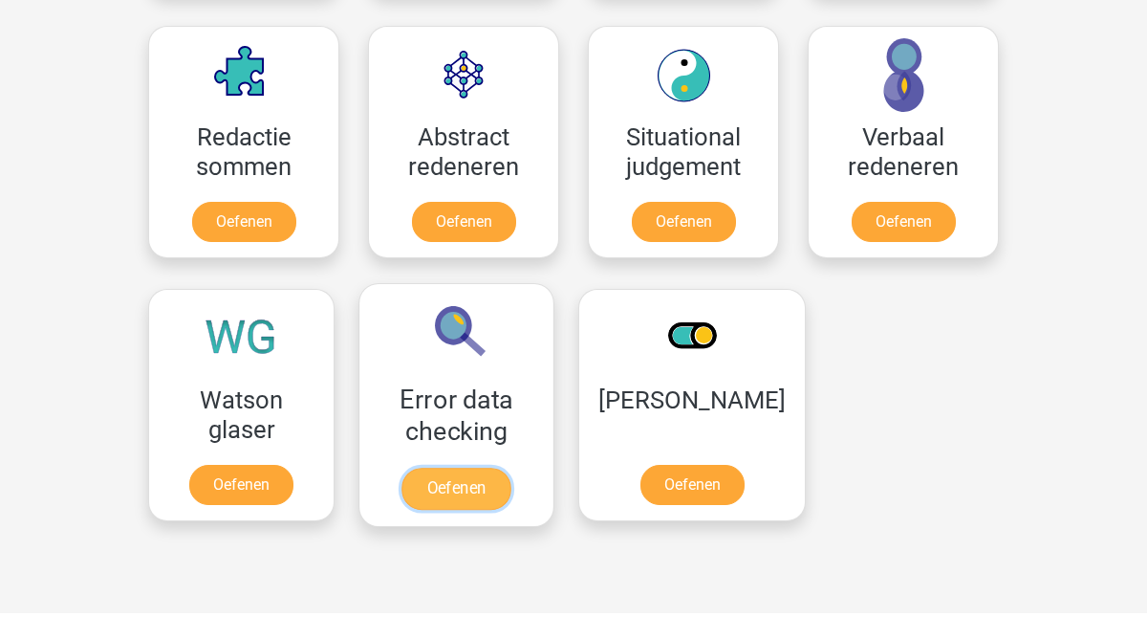
click at [487, 467] on link "Oefenen" at bounding box center [455, 488] width 109 height 42
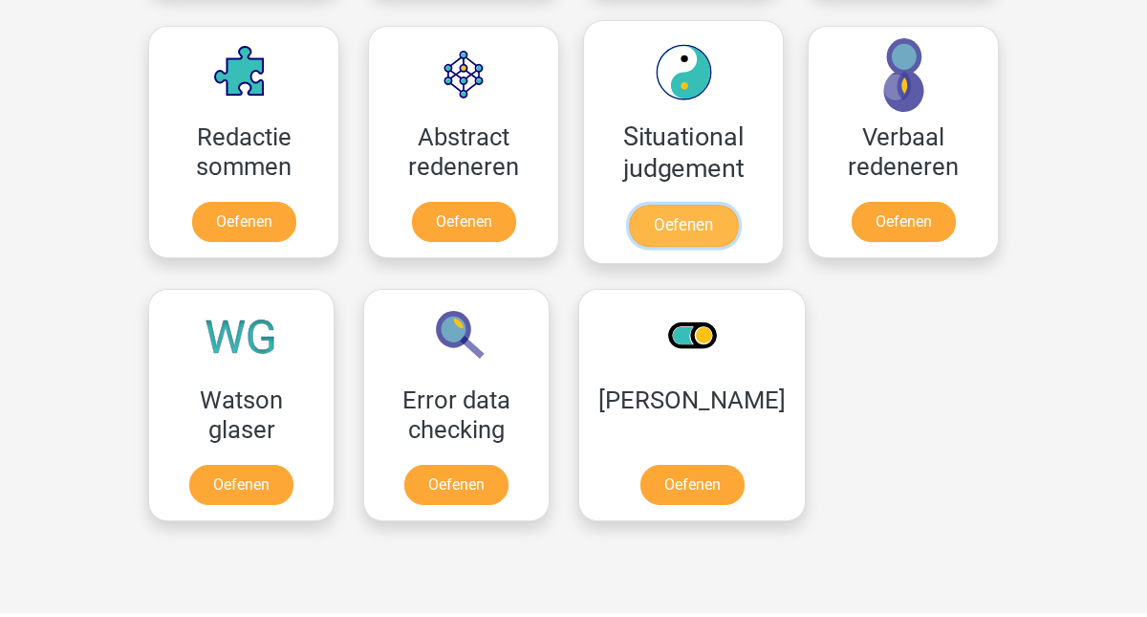
click at [669, 205] on link "Oefenen" at bounding box center [683, 226] width 109 height 42
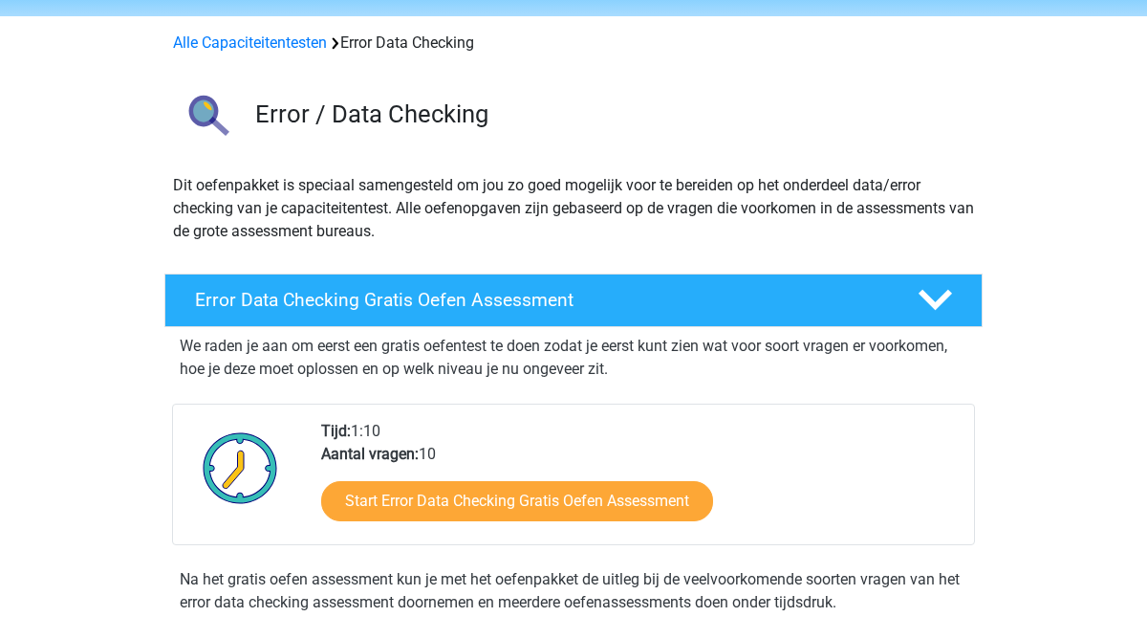
scroll to position [199, 0]
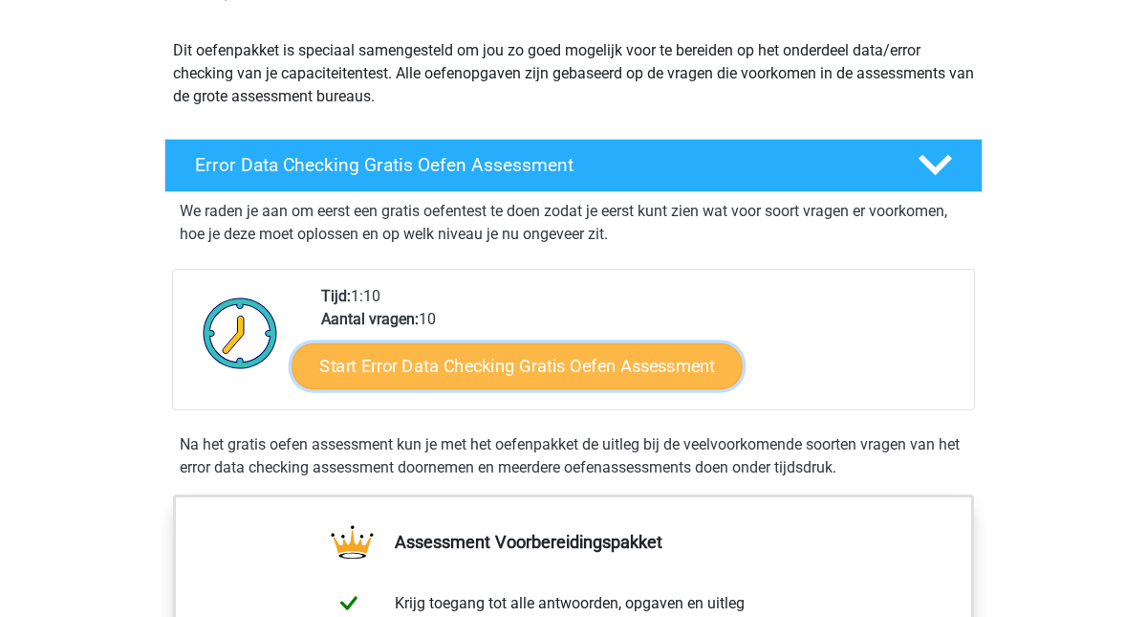
click at [551, 363] on link "Start Error Data Checking Gratis Oefen Assessment" at bounding box center [517, 366] width 451 height 46
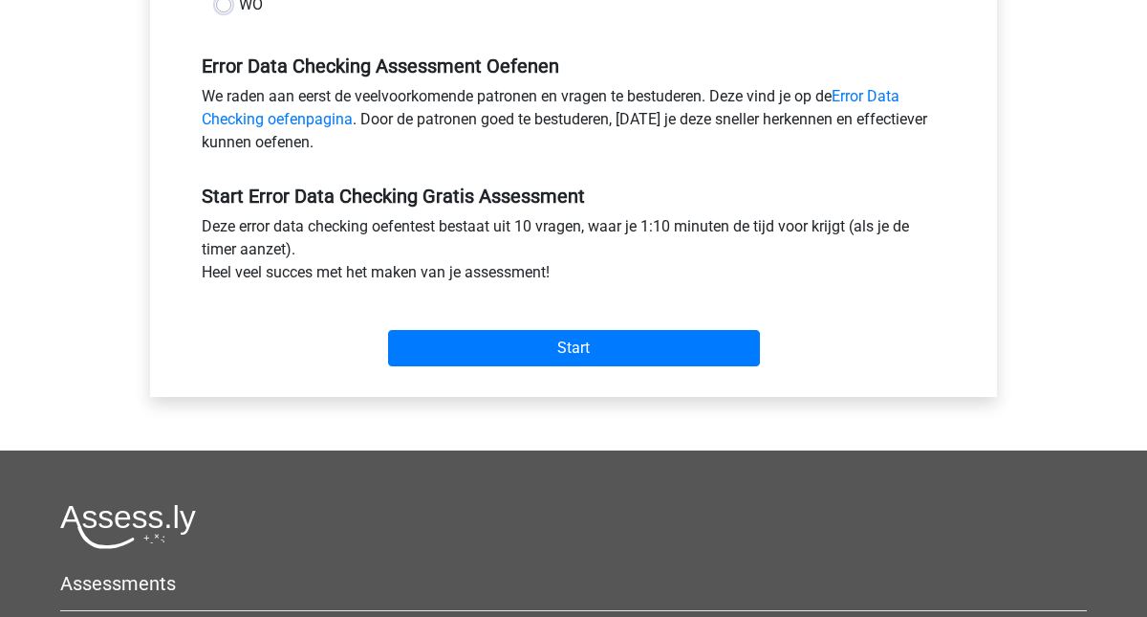
scroll to position [580, 0]
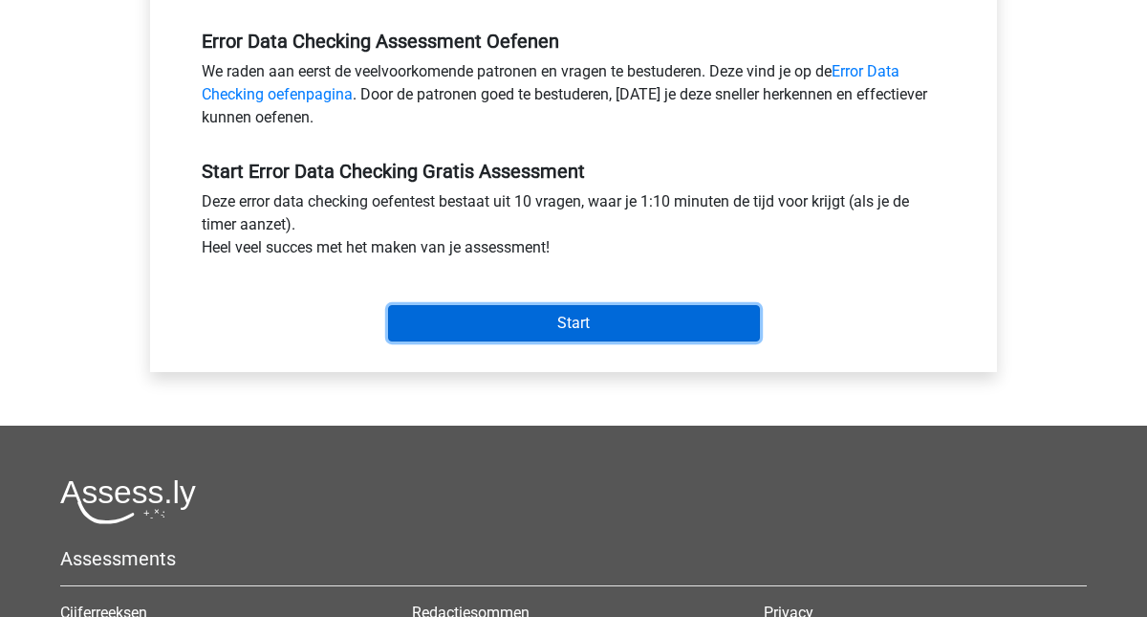
click at [556, 324] on input "Start" at bounding box center [574, 323] width 372 height 36
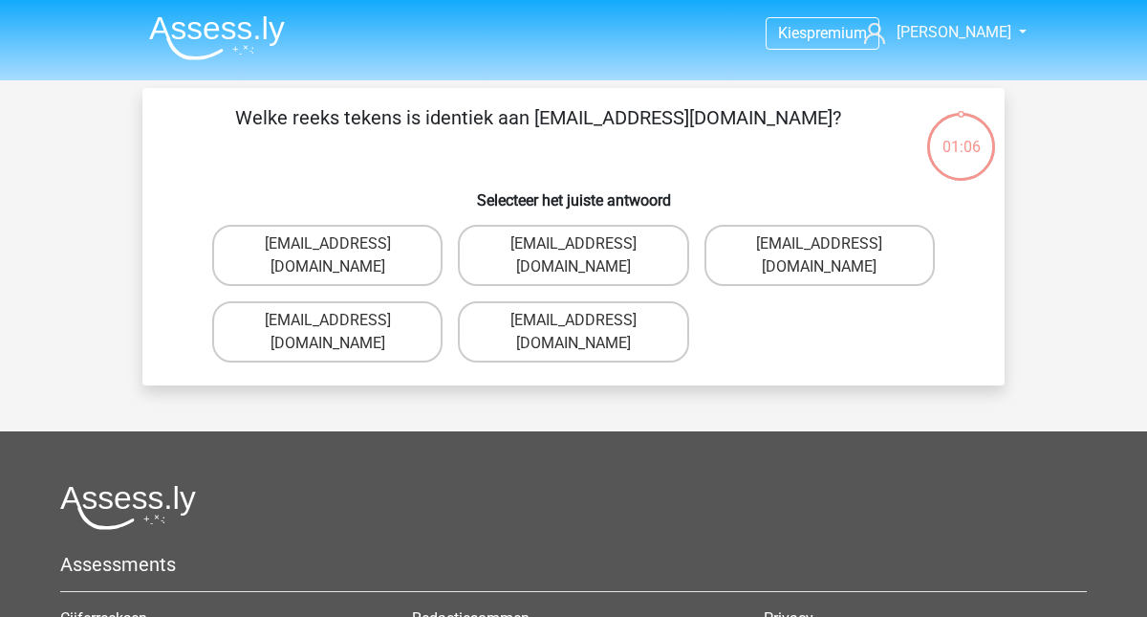
drag, startPoint x: 380, startPoint y: 123, endPoint x: 472, endPoint y: 114, distance: 92.3
click at [472, 114] on p "Welke reeks tekens is identiek aan [EMAIL_ADDRESS][DOMAIN_NAME]?" at bounding box center [537, 131] width 729 height 57
click at [374, 309] on label "[EMAIL_ADDRESS][DOMAIN_NAME]" at bounding box center [327, 331] width 230 height 61
click at [340, 320] on input "[EMAIL_ADDRESS][DOMAIN_NAME]" at bounding box center [334, 326] width 12 height 12
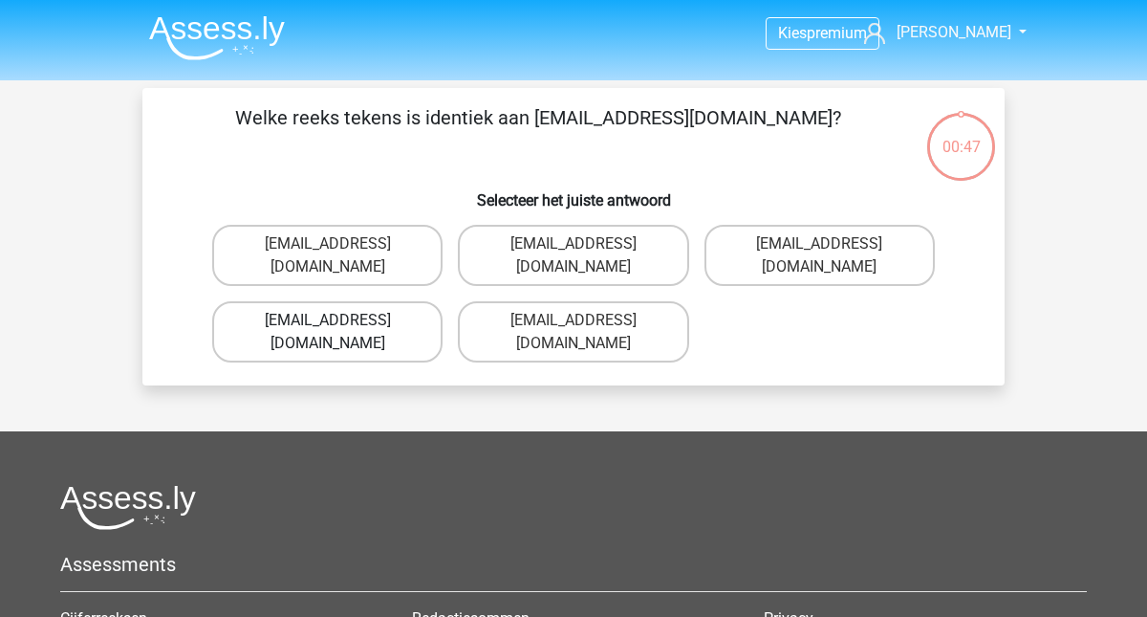
radio input "true"
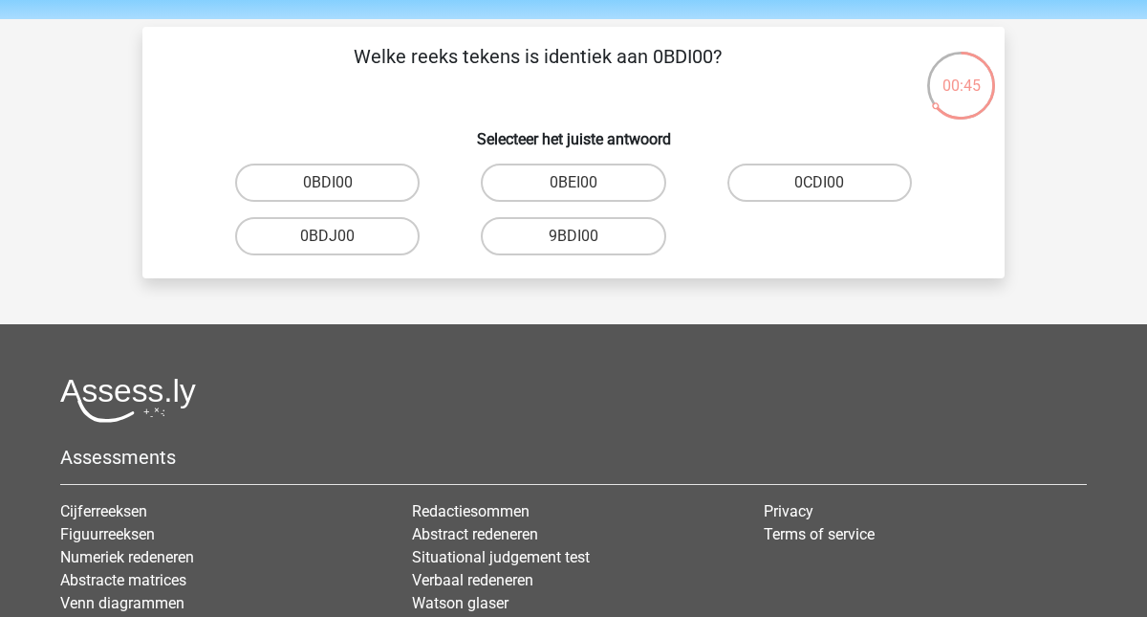
scroll to position [55, 0]
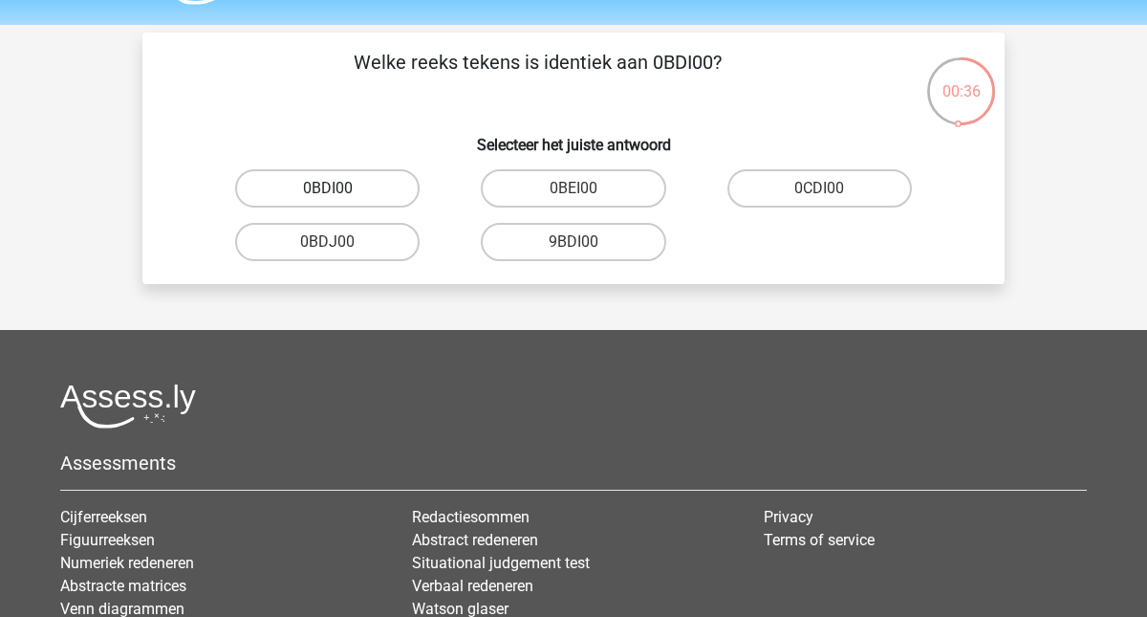
click at [362, 196] on label "0BDI00" at bounding box center [327, 188] width 184 height 38
click at [340, 196] on input "0BDI00" at bounding box center [334, 194] width 12 height 12
radio input "true"
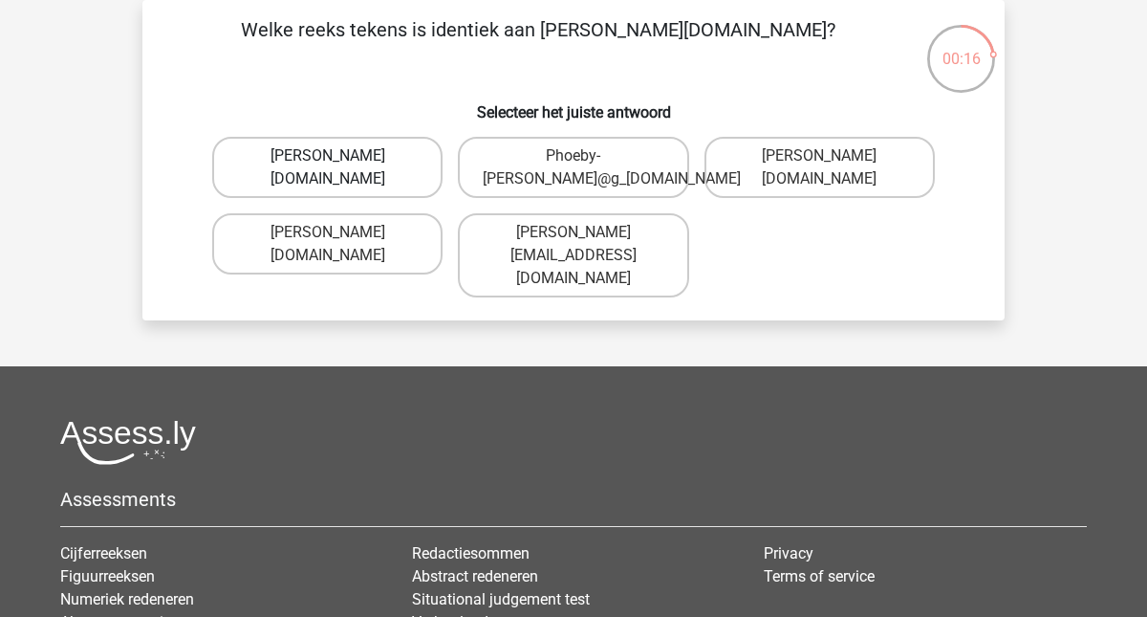
click at [386, 186] on label "Phoebe-Patterson@g_mail.gr" at bounding box center [327, 167] width 230 height 61
click at [340, 168] on input "Phoebe-Patterson@g_mail.gr" at bounding box center [334, 162] width 12 height 12
radio input "true"
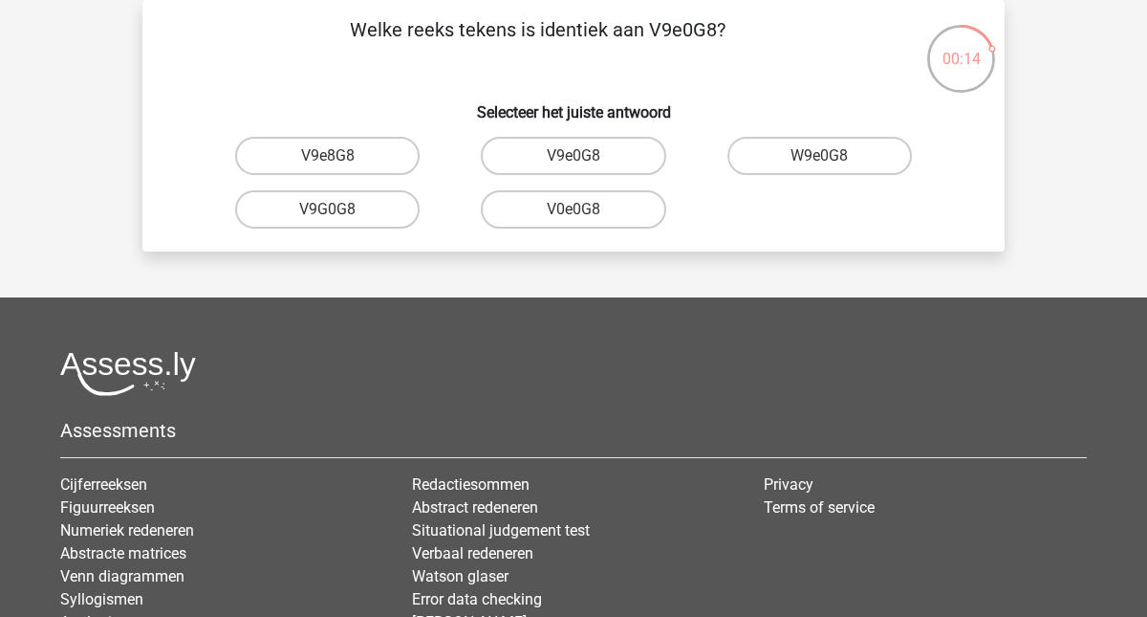
scroll to position [75, 0]
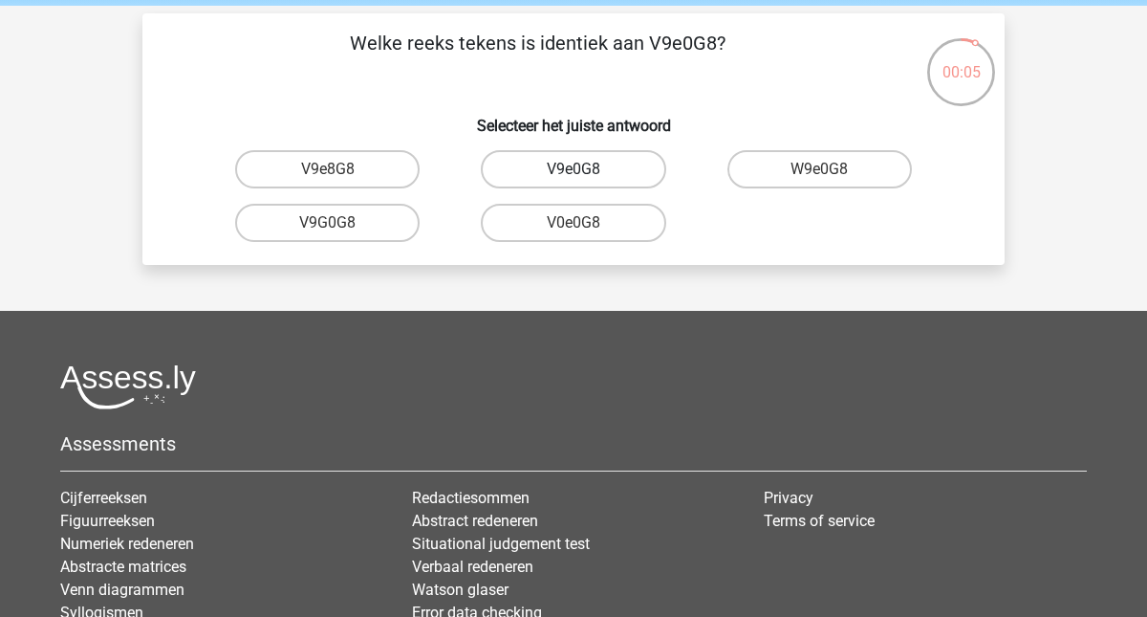
click at [612, 176] on label "V9e0G8" at bounding box center [573, 169] width 184 height 38
click at [586, 176] on input "V9e0G8" at bounding box center [579, 175] width 12 height 12
radio input "true"
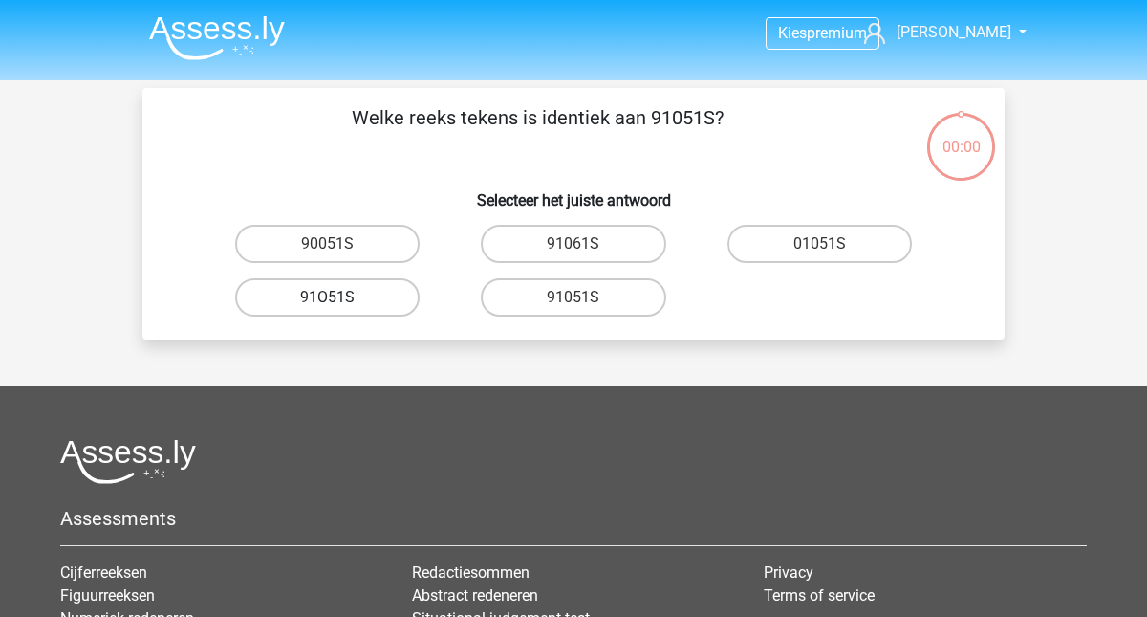
scroll to position [88, 0]
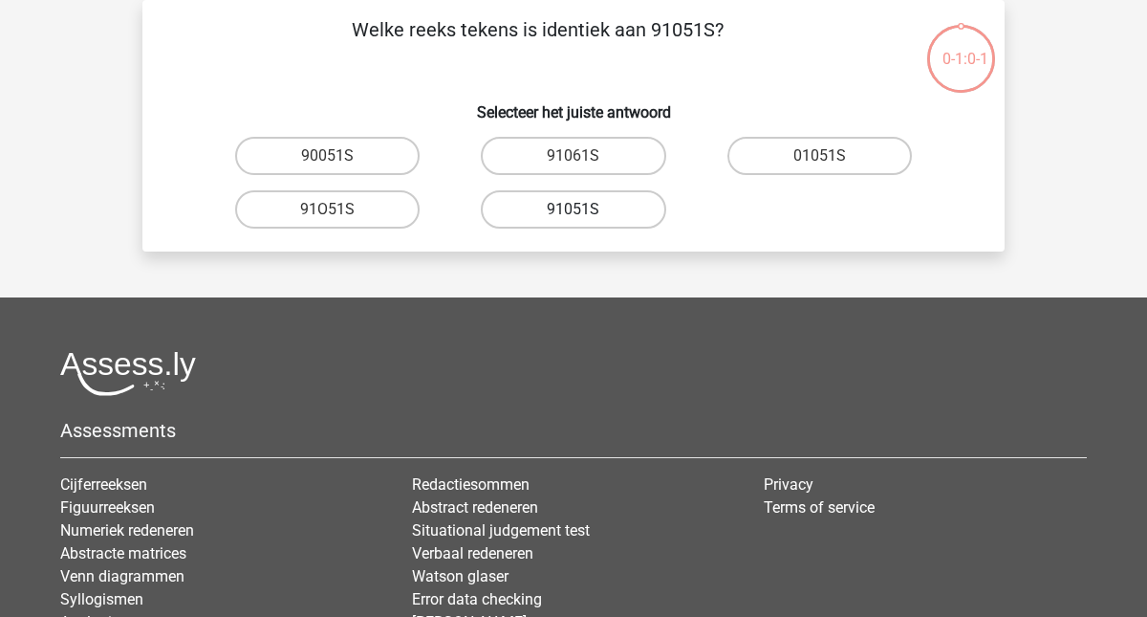
click at [567, 216] on label "91051S" at bounding box center [573, 209] width 184 height 38
click at [573, 216] on input "91051S" at bounding box center [579, 215] width 12 height 12
radio input "true"
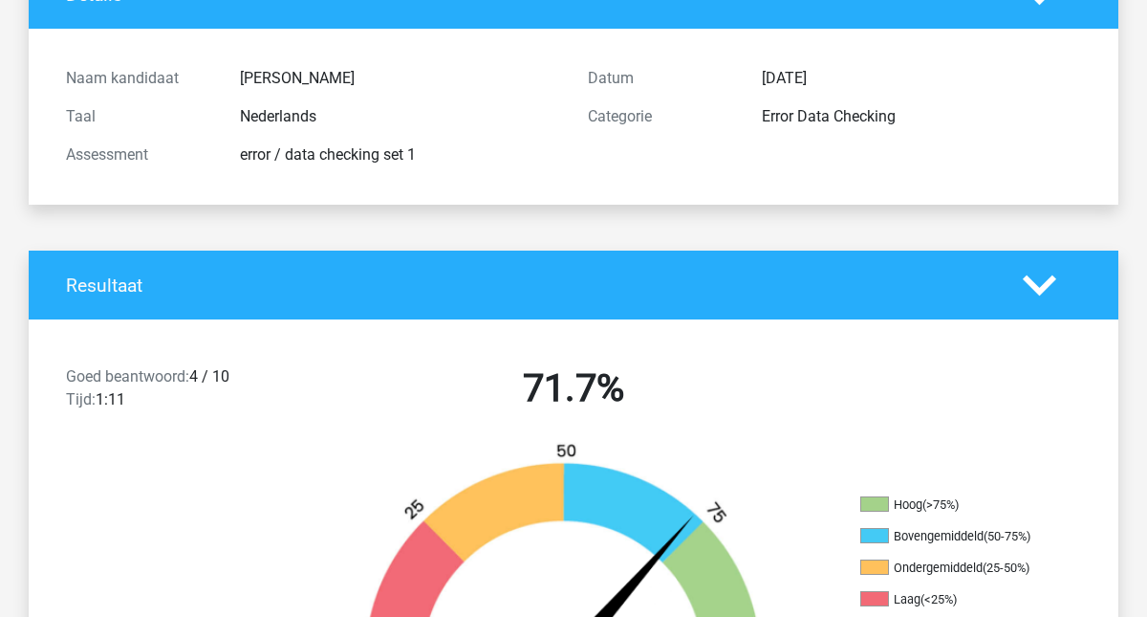
scroll to position [161, 0]
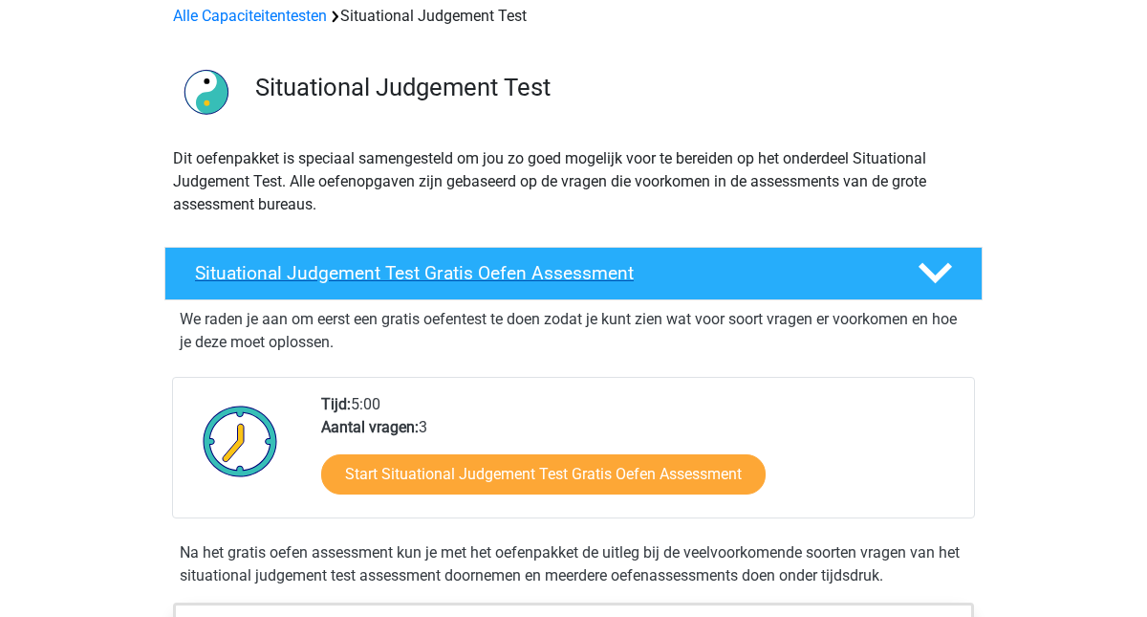
scroll to position [184, 0]
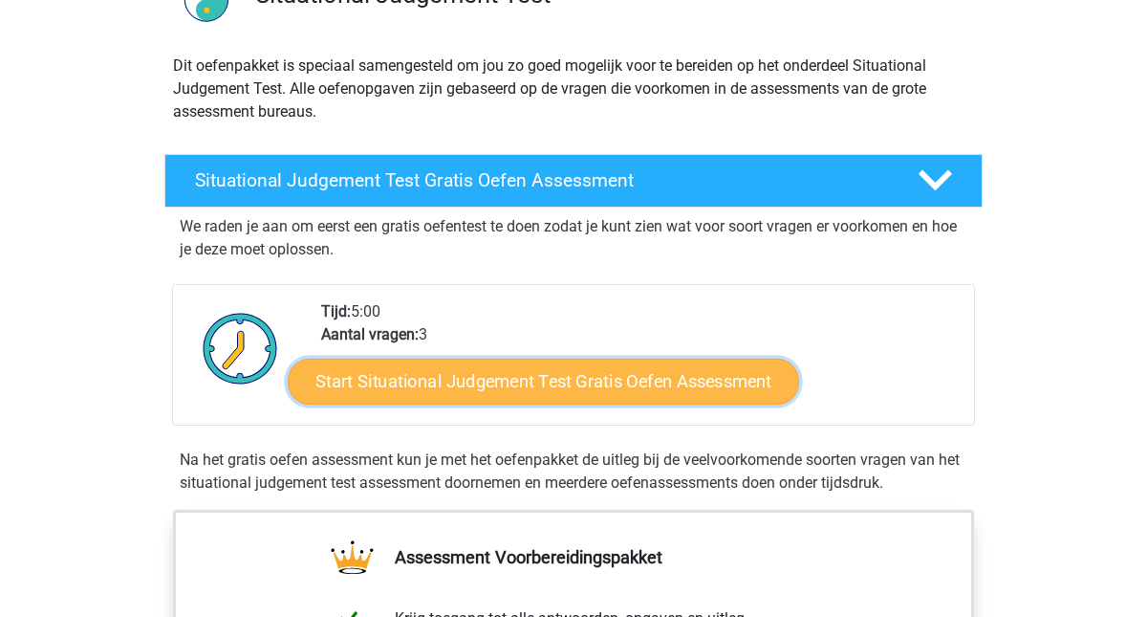
click at [541, 396] on link "Start Situational Judgement Test Gratis Oefen Assessment" at bounding box center [543, 381] width 511 height 46
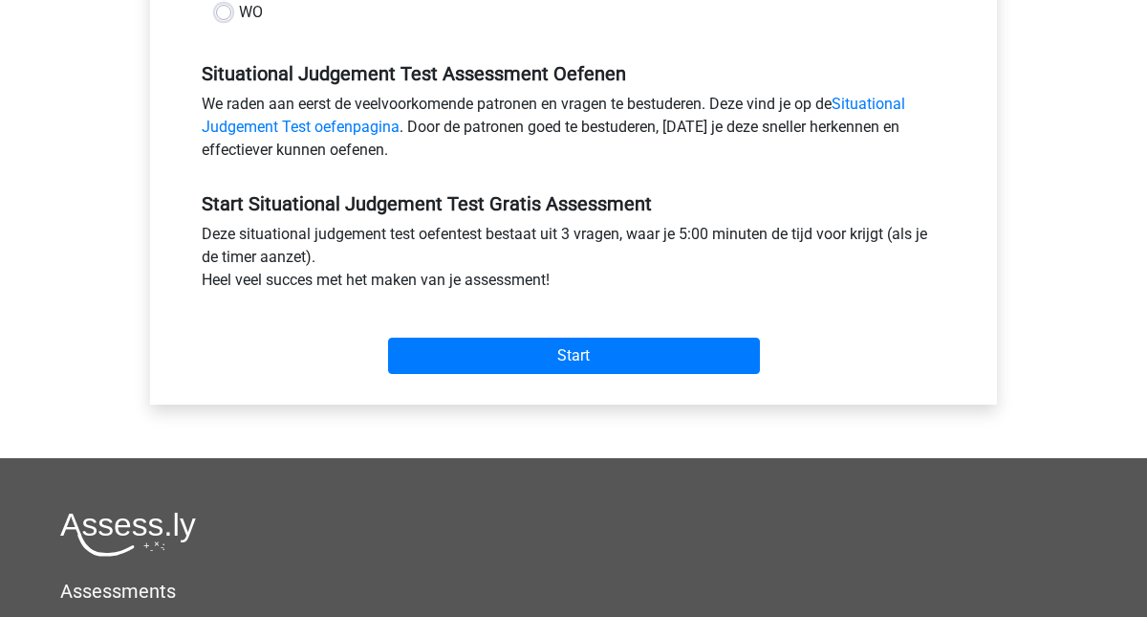
scroll to position [611, 0]
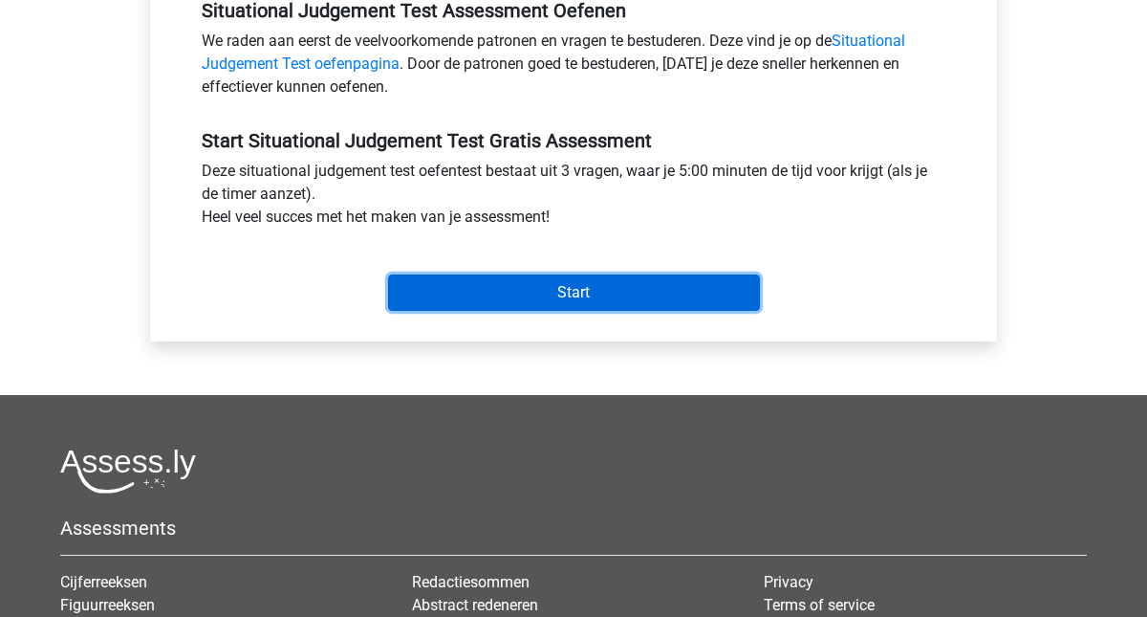
click at [588, 290] on input "Start" at bounding box center [574, 292] width 372 height 36
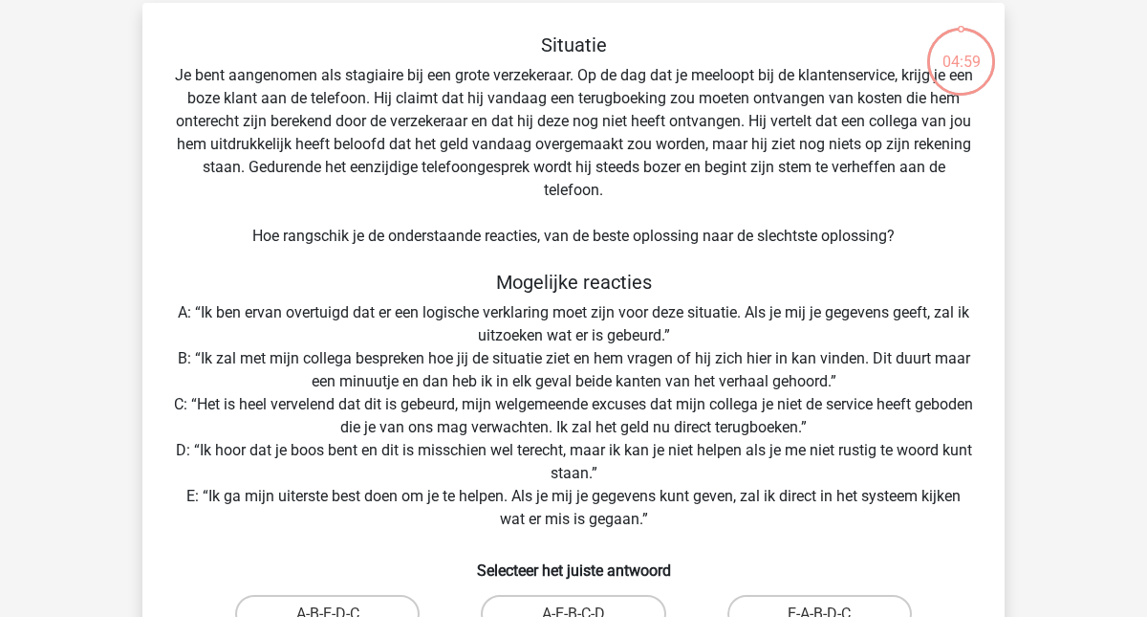
scroll to position [84, 0]
drag, startPoint x: 352, startPoint y: 177, endPoint x: 449, endPoint y: 174, distance: 97.5
click at [449, 174] on div "Situatie Je bent aangenomen als stagiaire bij een grote verzekeraar. Op de dag …" at bounding box center [573, 396] width 847 height 724
click at [546, 173] on div "Situatie Je bent aangenomen als stagiaire bij een grote verzekeraar. Op de dag …" at bounding box center [573, 396] width 847 height 724
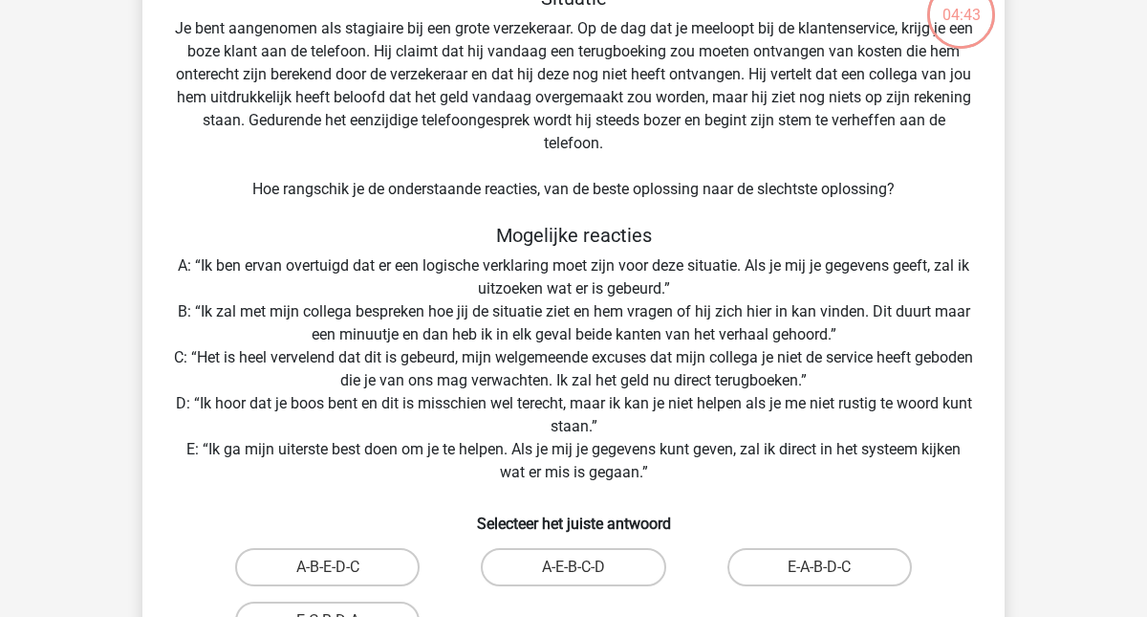
scroll to position [133, 0]
drag, startPoint x: 619, startPoint y: 192, endPoint x: 425, endPoint y: 196, distance: 194.1
click at [425, 196] on div "Situatie Je bent aangenomen als stagiaire bij een grote verzekeraar. Op de dag …" at bounding box center [573, 348] width 847 height 724
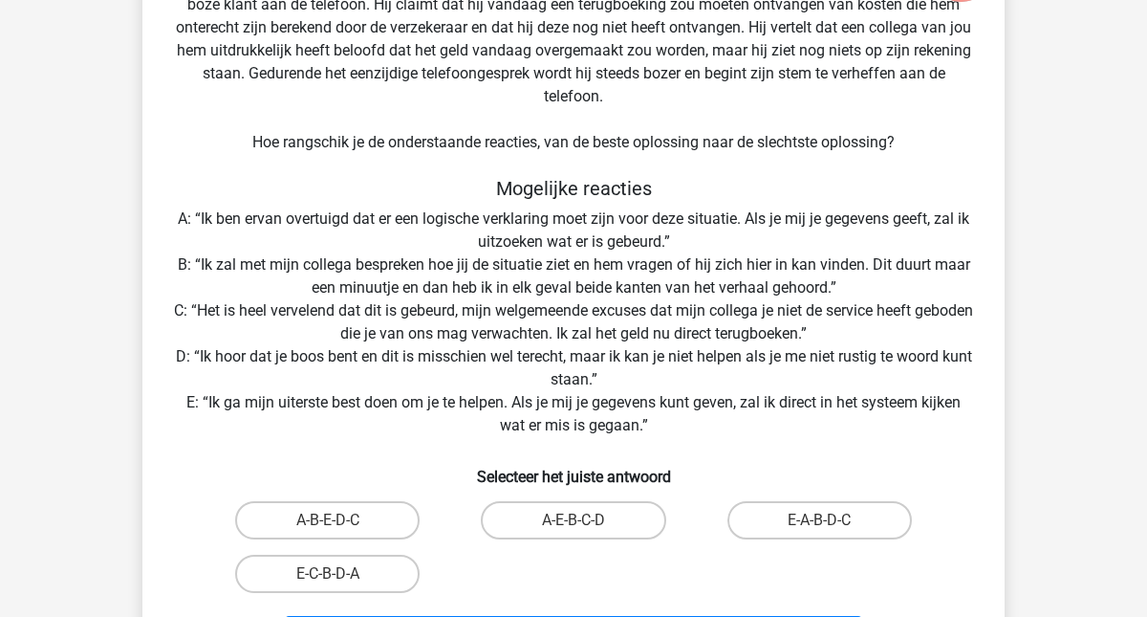
scroll to position [184, 0]
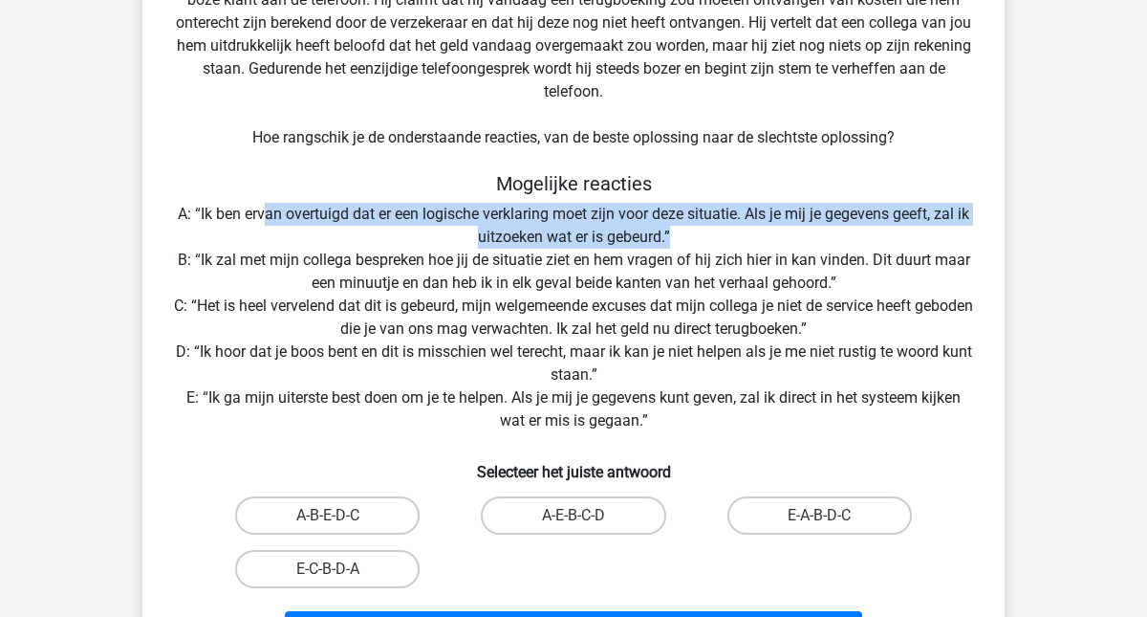
drag, startPoint x: 266, startPoint y: 221, endPoint x: 699, endPoint y: 236, distance: 433.3
click at [699, 236] on div "Situatie Je bent aangenomen als stagiaire bij een grote verzekeraar. Op de dag …" at bounding box center [573, 297] width 847 height 724
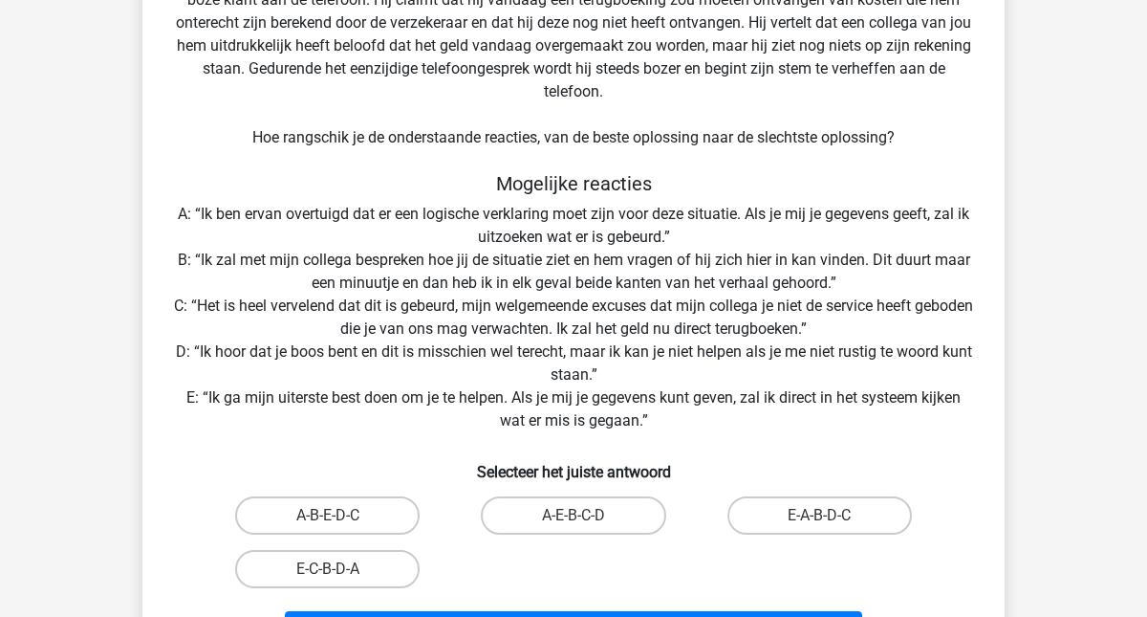
click at [699, 236] on div "Situatie Je bent aangenomen als stagiaire bij een grote verzekeraar. Op de dag …" at bounding box center [573, 297] width 847 height 724
drag, startPoint x: 226, startPoint y: 262, endPoint x: 342, endPoint y: 262, distance: 116.6
click at [342, 262] on div "Situatie Je bent aangenomen als stagiaire bij een grote verzekeraar. Op de dag …" at bounding box center [573, 297] width 847 height 724
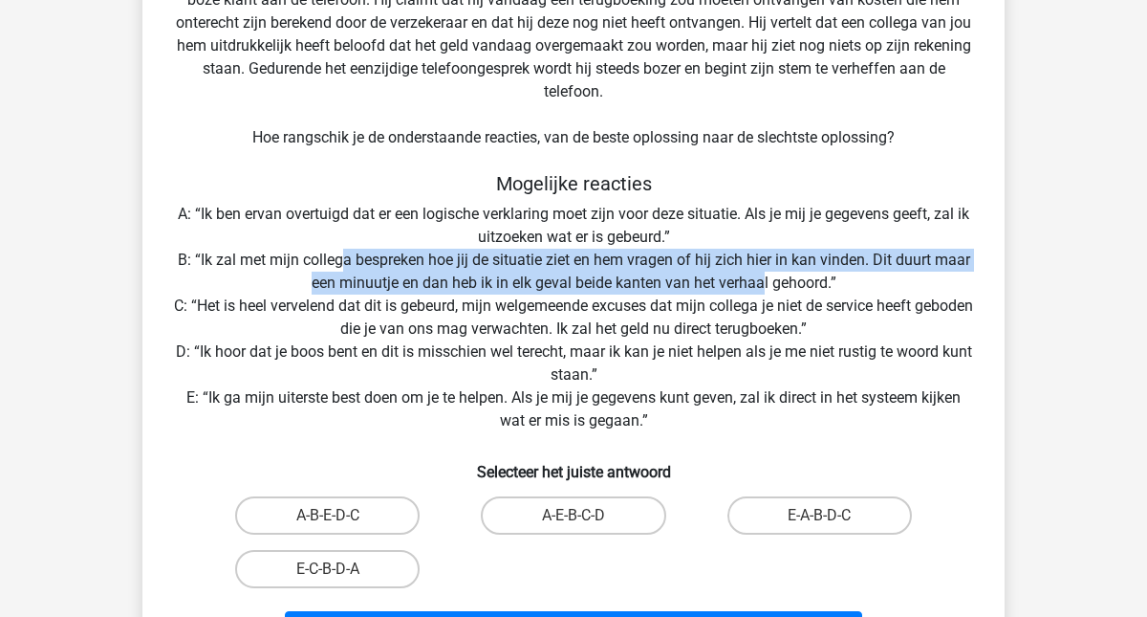
drag, startPoint x: 342, startPoint y: 263, endPoint x: 764, endPoint y: 287, distance: 422.2
click at [764, 287] on div "Situatie Je bent aangenomen als stagiaire bij een grote verzekeraar. Op de dag …" at bounding box center [573, 297] width 847 height 724
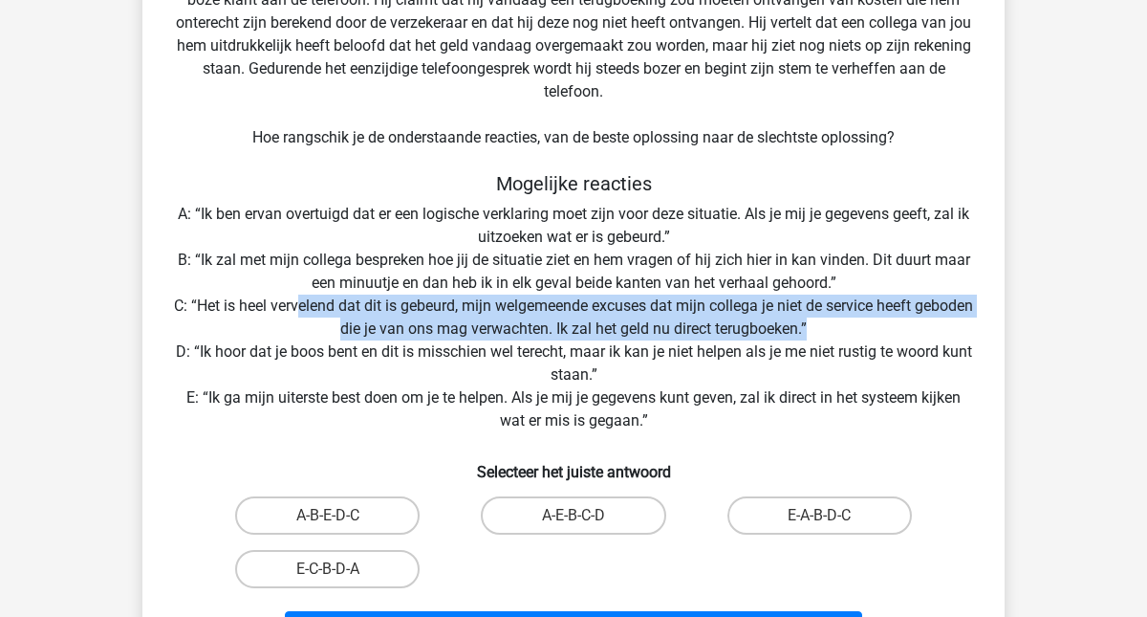
drag, startPoint x: 328, startPoint y: 305, endPoint x: 855, endPoint y: 329, distance: 527.2
click at [855, 329] on div "Situatie Je bent aangenomen als stagiaire bij een grote verzekeraar. Op de dag …" at bounding box center [573, 297] width 847 height 724
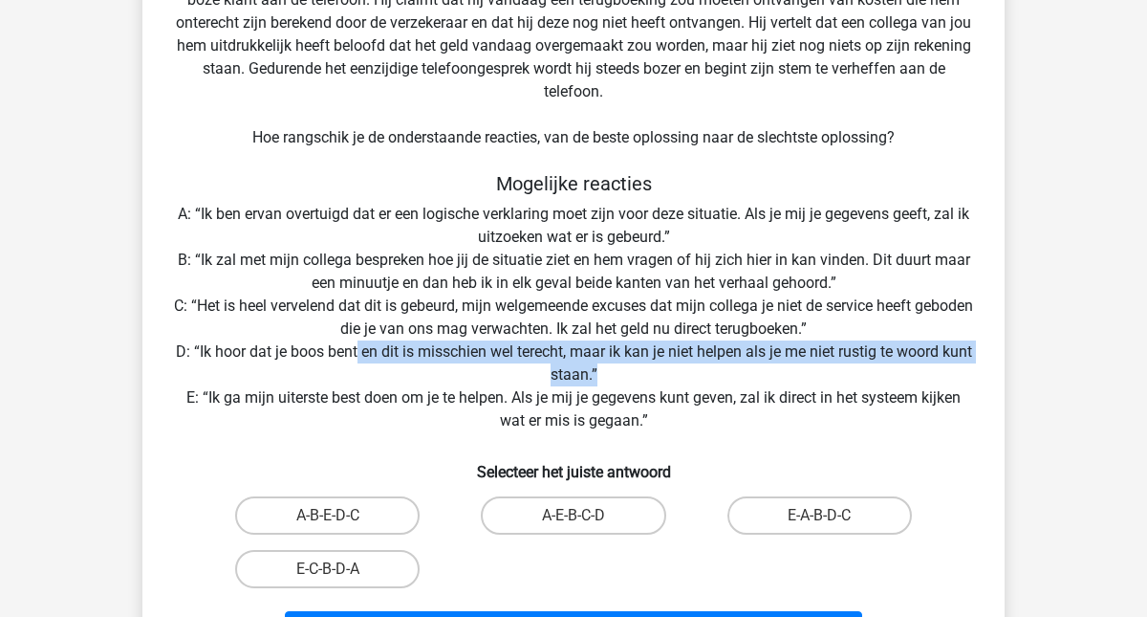
drag, startPoint x: 370, startPoint y: 360, endPoint x: 623, endPoint y: 376, distance: 253.8
click at [623, 376] on div "Situatie Je bent aangenomen als stagiaire bij een grote verzekeraar. Op de dag …" at bounding box center [573, 297] width 847 height 724
drag, startPoint x: 623, startPoint y: 376, endPoint x: 172, endPoint y: 355, distance: 451.6
click at [172, 355] on div "Situatie Je bent aangenomen als stagiaire bij een grote verzekeraar. Op de dag …" at bounding box center [573, 297] width 847 height 724
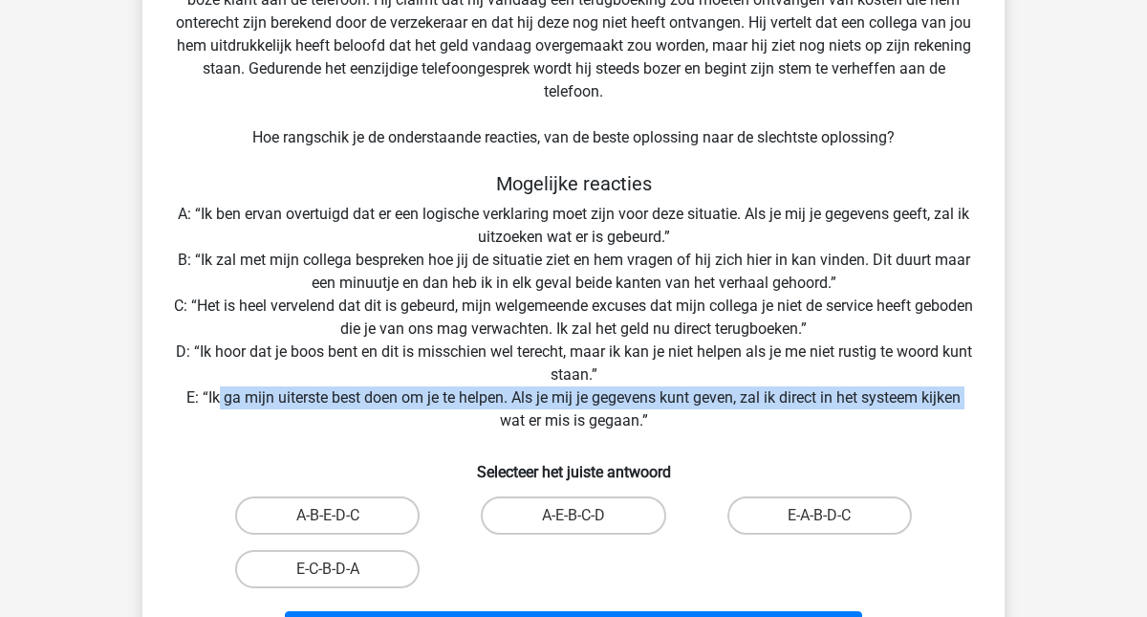
drag, startPoint x: 217, startPoint y: 403, endPoint x: 350, endPoint y: 420, distance: 133.8
click at [350, 420] on div "Situatie Je bent aangenomen als stagiaire bij een grote verzekeraar. Op de dag …" at bounding box center [573, 297] width 847 height 724
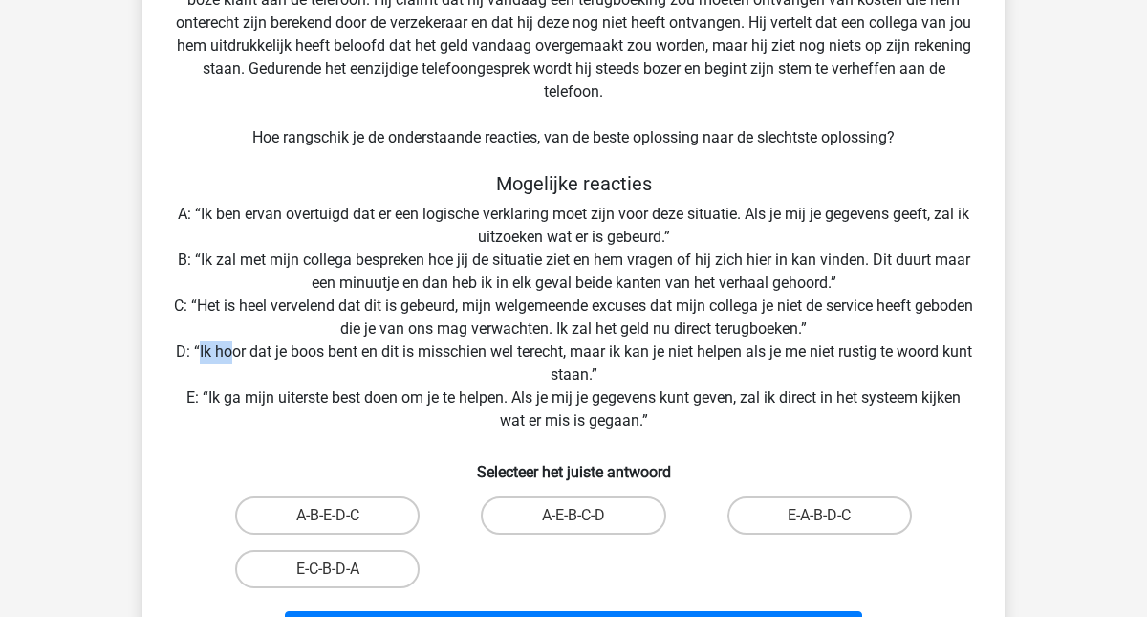
drag, startPoint x: 209, startPoint y: 354, endPoint x: 243, endPoint y: 358, distance: 33.8
click at [243, 358] on div "Situatie Je bent aangenomen als stagiaire bij een grote verzekeraar. Op de dag …" at bounding box center [573, 297] width 847 height 724
click at [581, 523] on input "A-E-B-C-D" at bounding box center [579, 521] width 12 height 12
radio input "true"
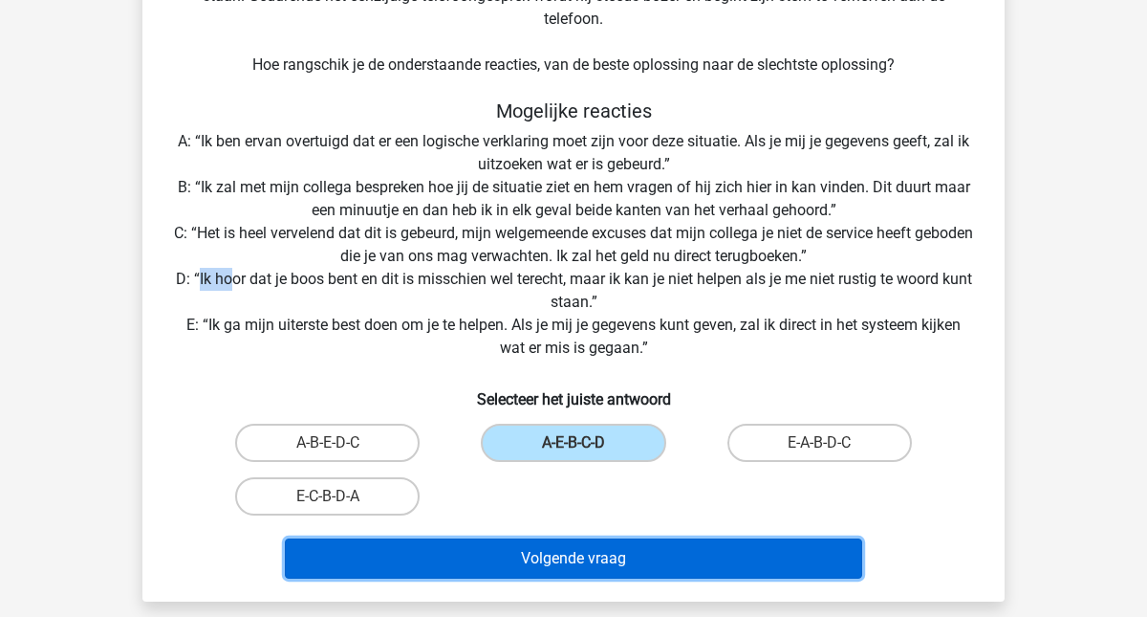
click at [585, 560] on button "Volgende vraag" at bounding box center [574, 558] width 578 height 40
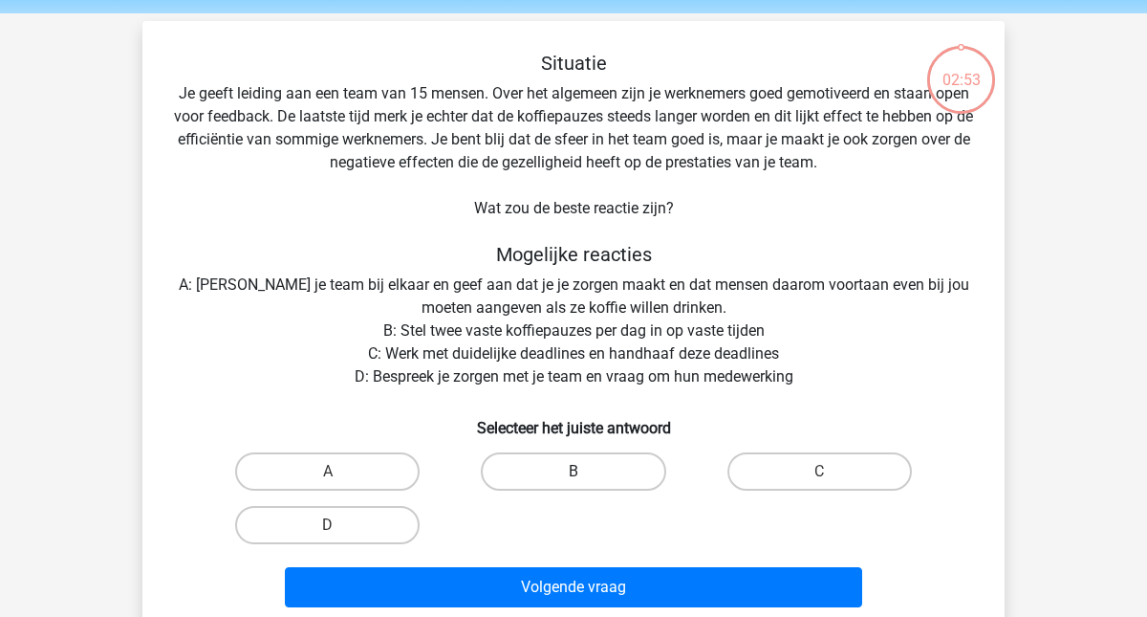
scroll to position [62, 0]
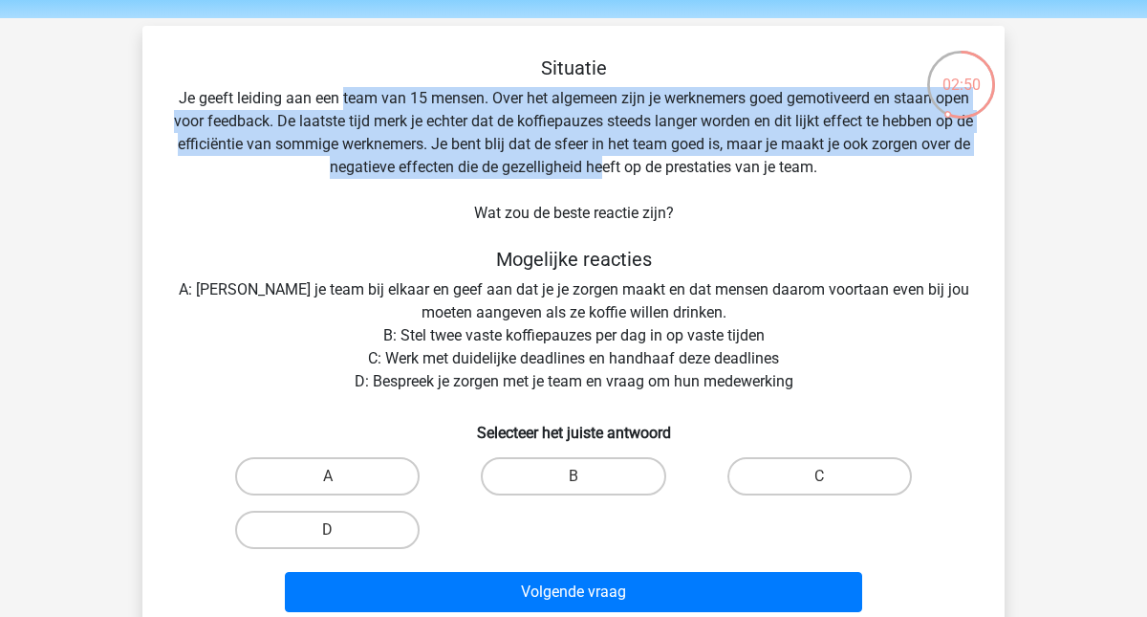
drag, startPoint x: 340, startPoint y: 102, endPoint x: 631, endPoint y: 166, distance: 297.5
click at [625, 165] on div "Situatie Je geeft leiding aan een team van 15 mensen. Over het algemeen zijn je…" at bounding box center [573, 337] width 847 height 563
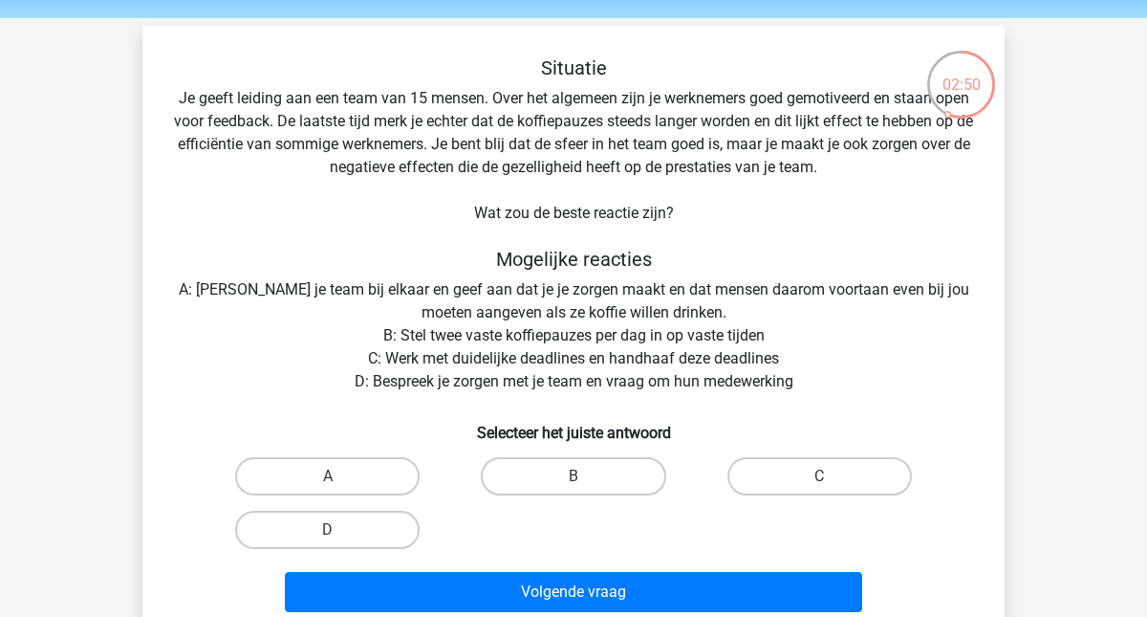
click at [656, 178] on div "Situatie Je geeft leiding aan een team van 15 mensen. Over het algemeen zijn je…" at bounding box center [573, 337] width 847 height 563
click at [365, 535] on label "D" at bounding box center [327, 529] width 184 height 38
click at [340, 535] on input "D" at bounding box center [334, 536] width 12 height 12
radio input "true"
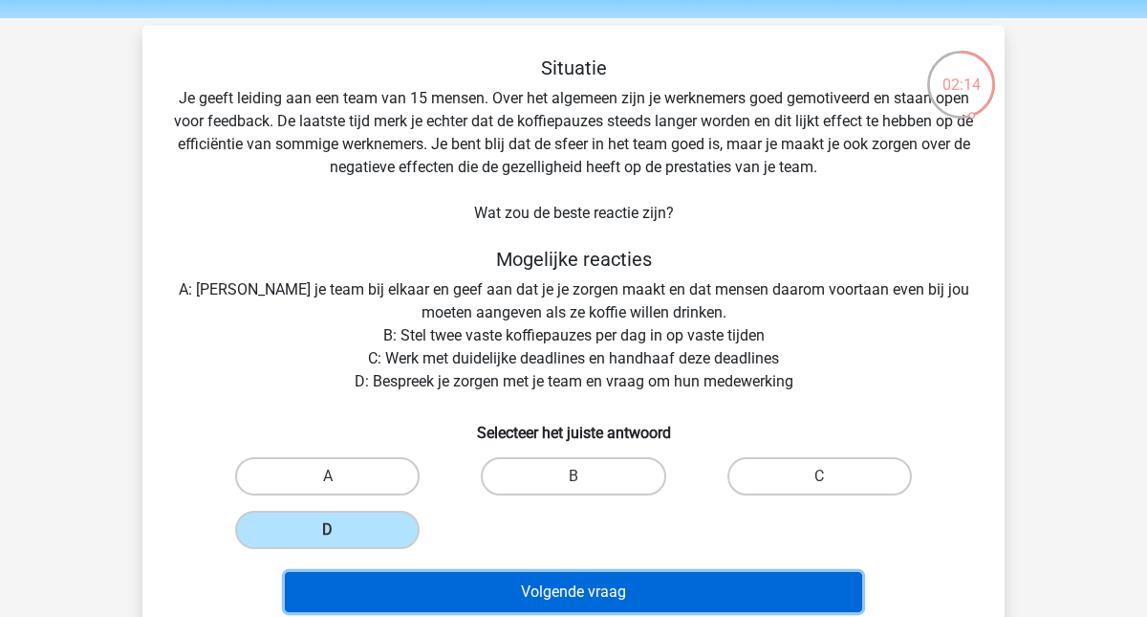
click at [586, 588] on button "Volgende vraag" at bounding box center [574, 592] width 578 height 40
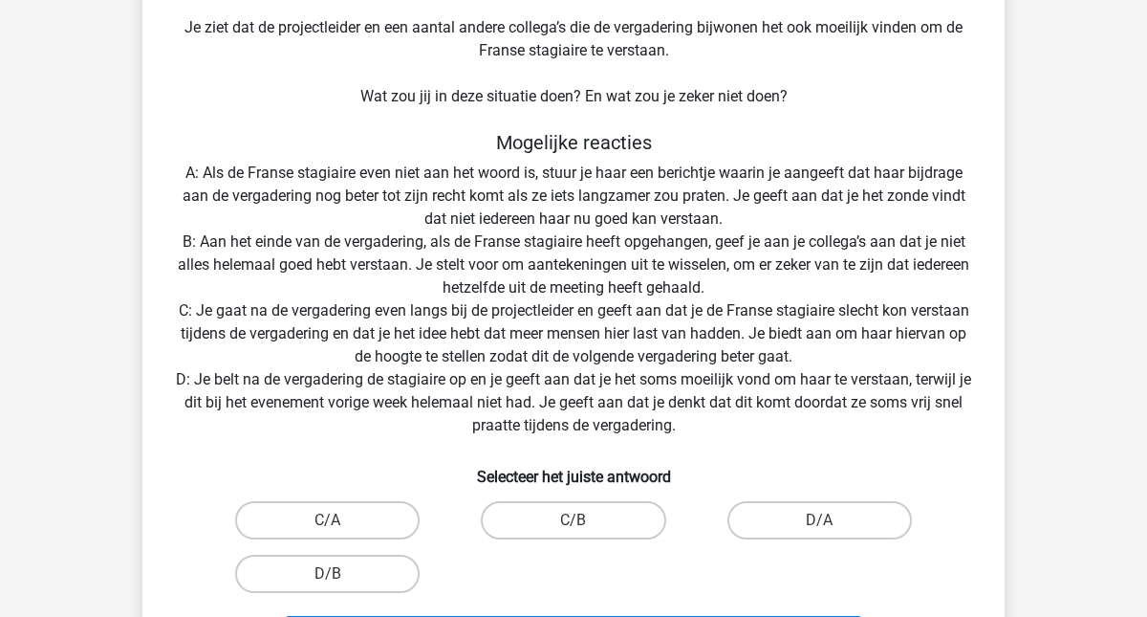
scroll to position [272, 0]
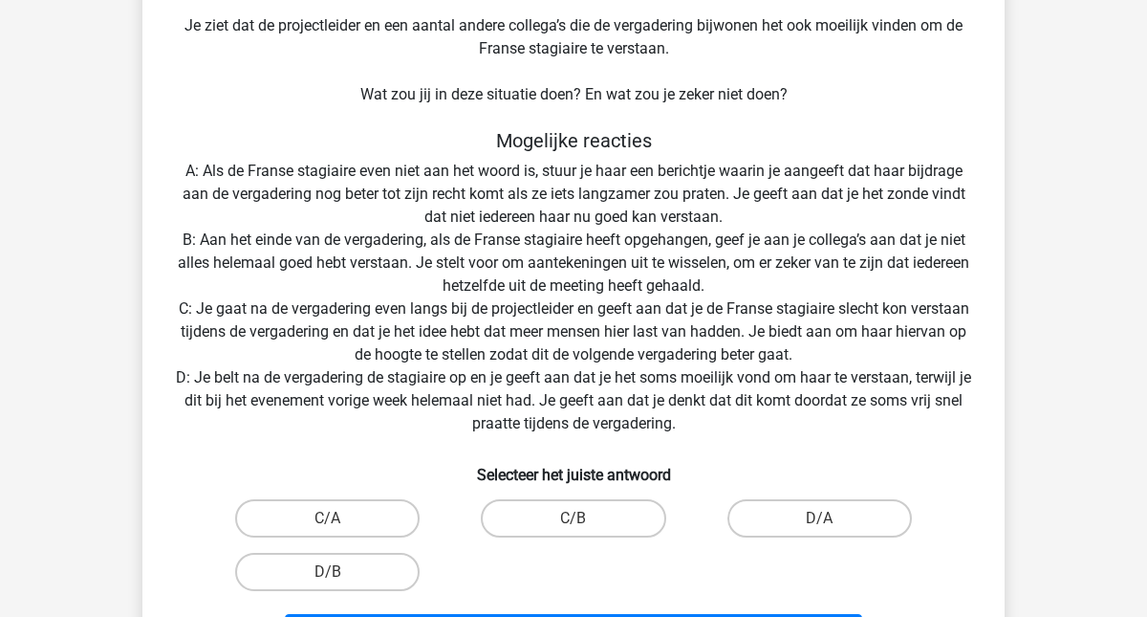
drag, startPoint x: 814, startPoint y: 525, endPoint x: 794, endPoint y: 570, distance: 49.2
click at [794, 570] on div "C/A C/B D/A D/B" at bounding box center [574, 544] width 738 height 107
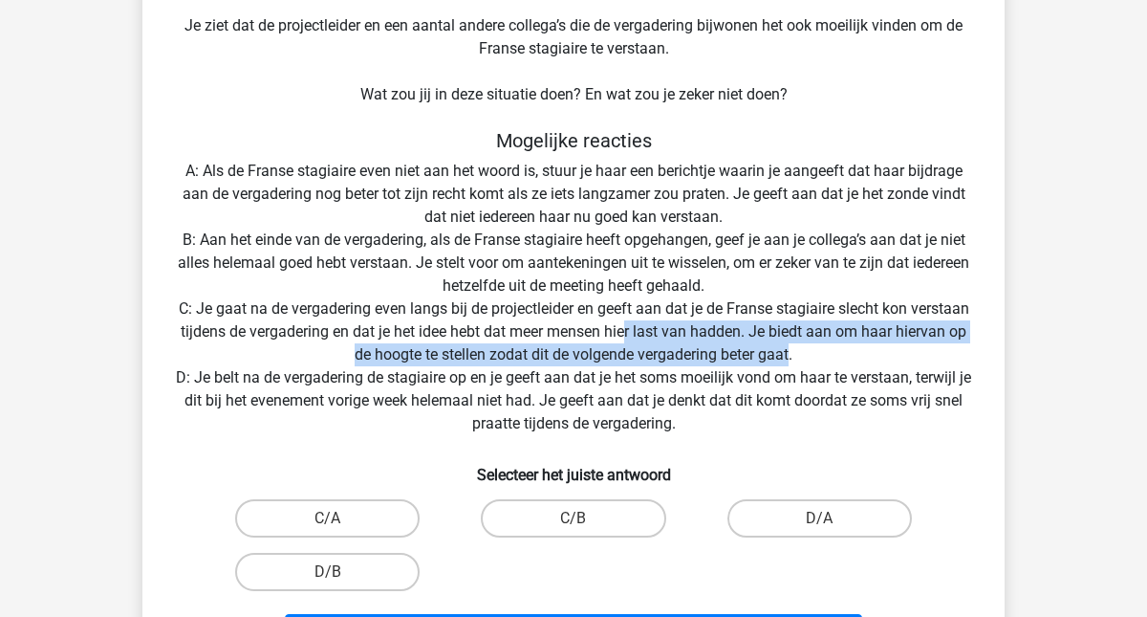
drag, startPoint x: 625, startPoint y: 338, endPoint x: 793, endPoint y: 357, distance: 169.2
click at [792, 357] on div "Situatie Je werkt op het hoofdkantoor van een grote retailer en in je team zit …" at bounding box center [573, 253] width 847 height 815
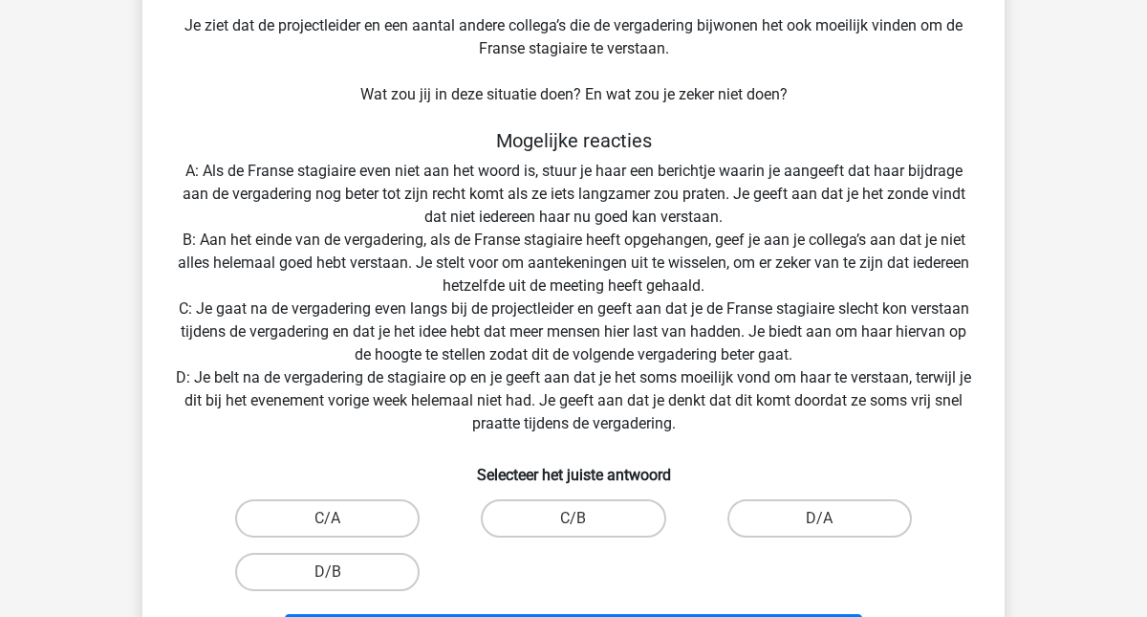
click at [820, 357] on div "Situatie Je werkt op het hoofdkantoor van een grote retailer en in je team zit …" at bounding box center [573, 253] width 847 height 815
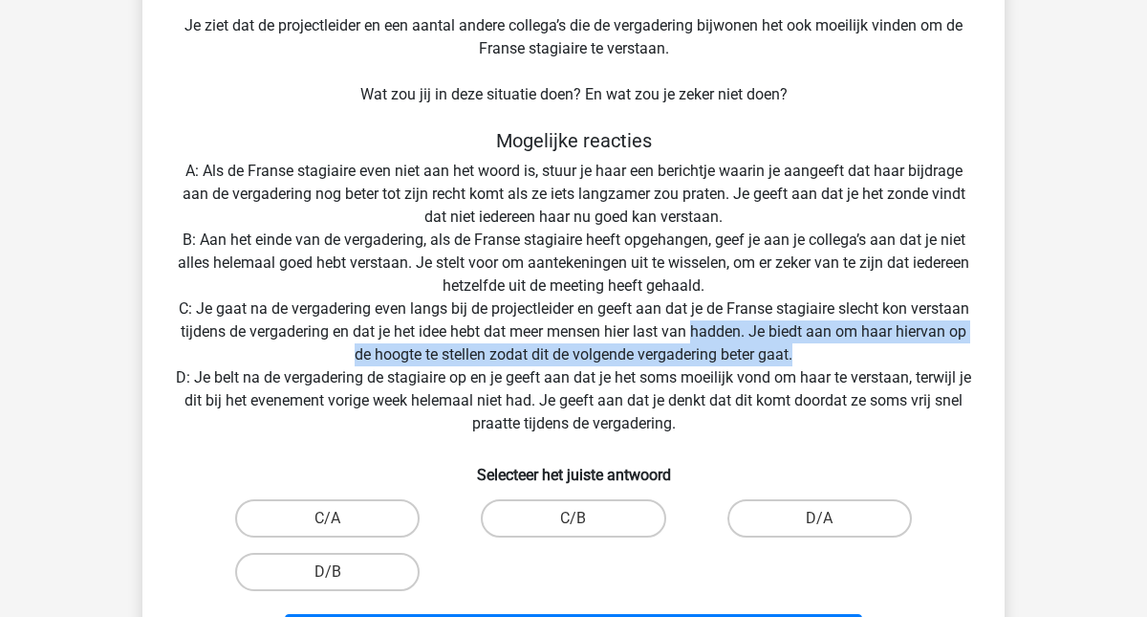
drag, startPoint x: 820, startPoint y: 357, endPoint x: 692, endPoint y: 327, distance: 131.7
click at [692, 327] on div "Situatie Je werkt op het hoofdkantoor van een grote retailer en in je team zit …" at bounding box center [573, 253] width 847 height 815
drag, startPoint x: 692, startPoint y: 327, endPoint x: 828, endPoint y: 353, distance: 138.2
click at [828, 353] on div "Situatie Je werkt op het hoofdkantoor van een grote retailer en in je team zit …" at bounding box center [573, 253] width 847 height 815
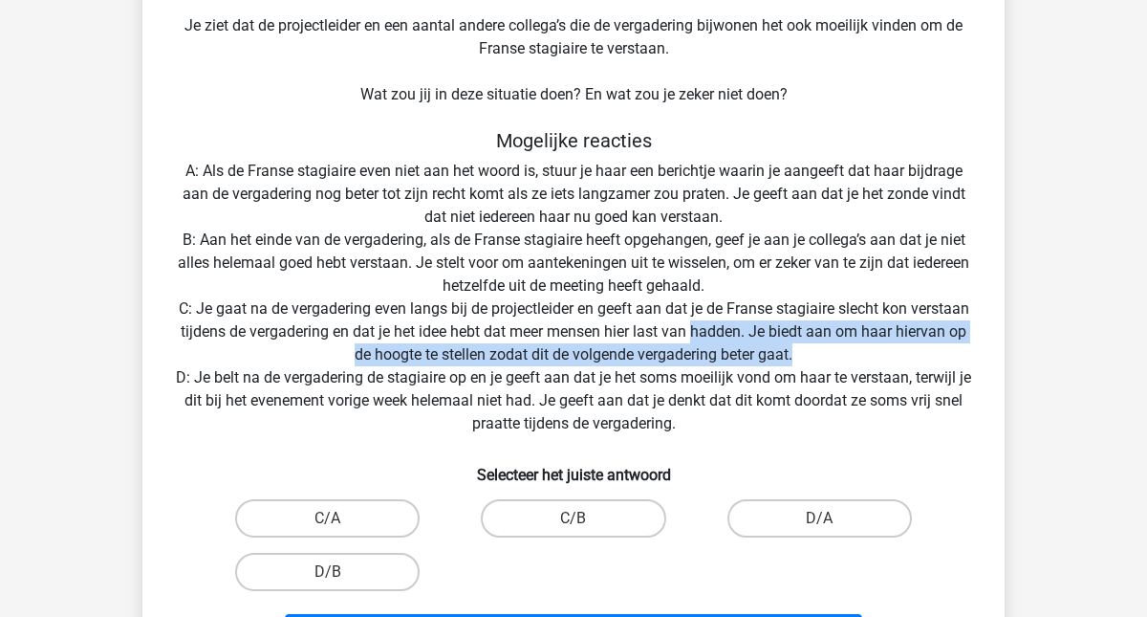
click at [828, 353] on div "Situatie Je werkt op het hoofdkantoor van een grote retailer en in je team zit …" at bounding box center [573, 253] width 847 height 815
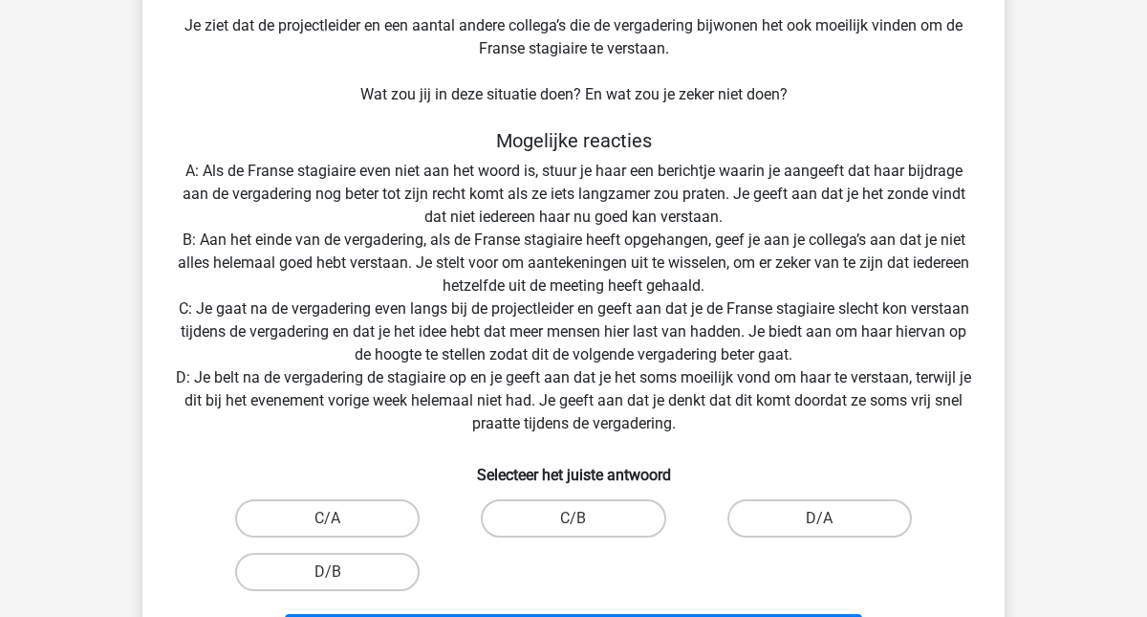
click at [336, 520] on input "C/A" at bounding box center [334, 524] width 12 height 12
radio input "true"
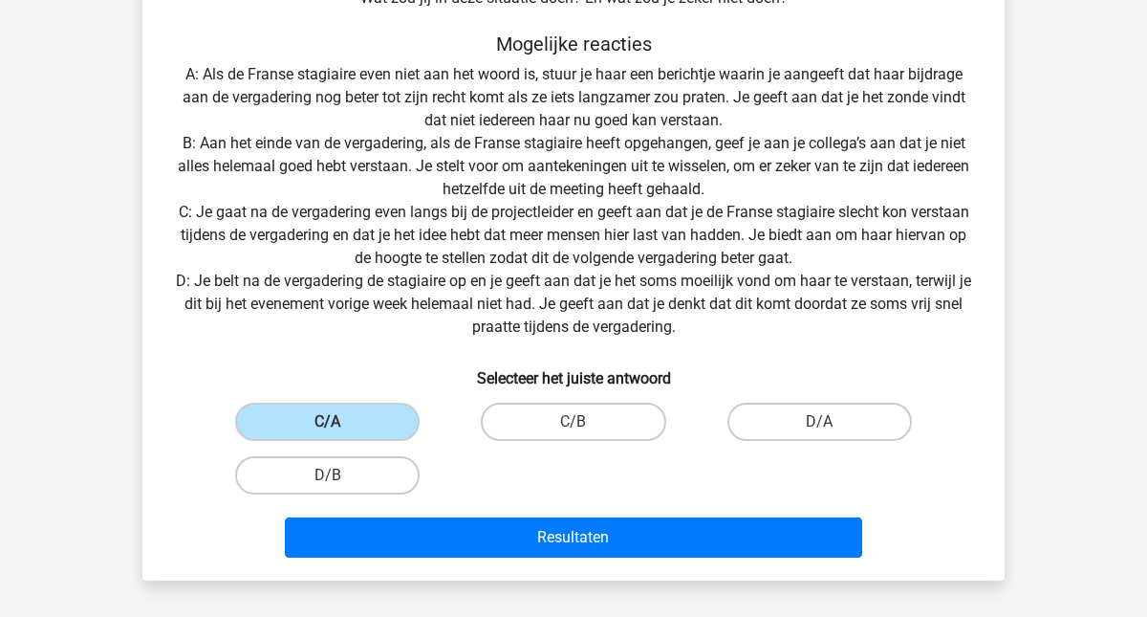
scroll to position [442, 0]
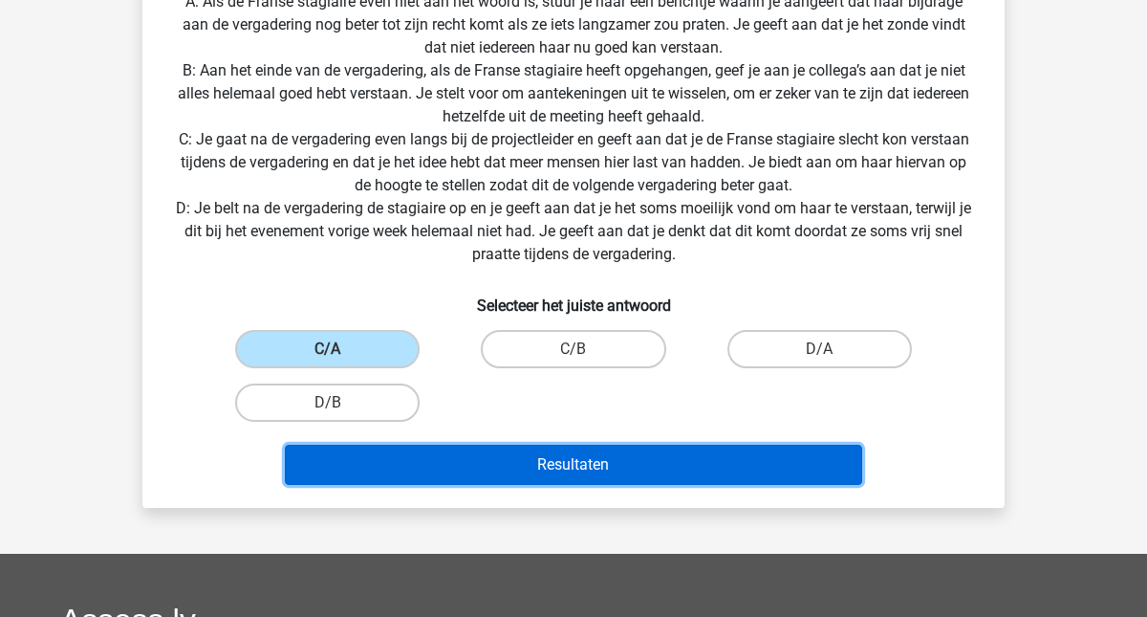
click at [573, 464] on button "Resultaten" at bounding box center [574, 464] width 578 height 40
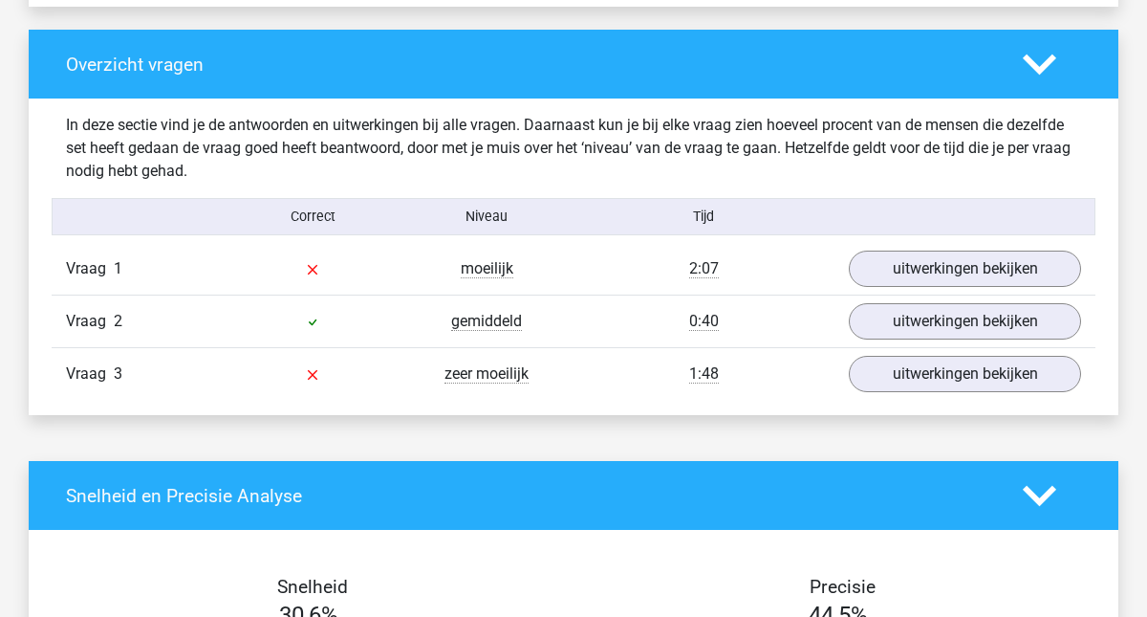
scroll to position [1433, 0]
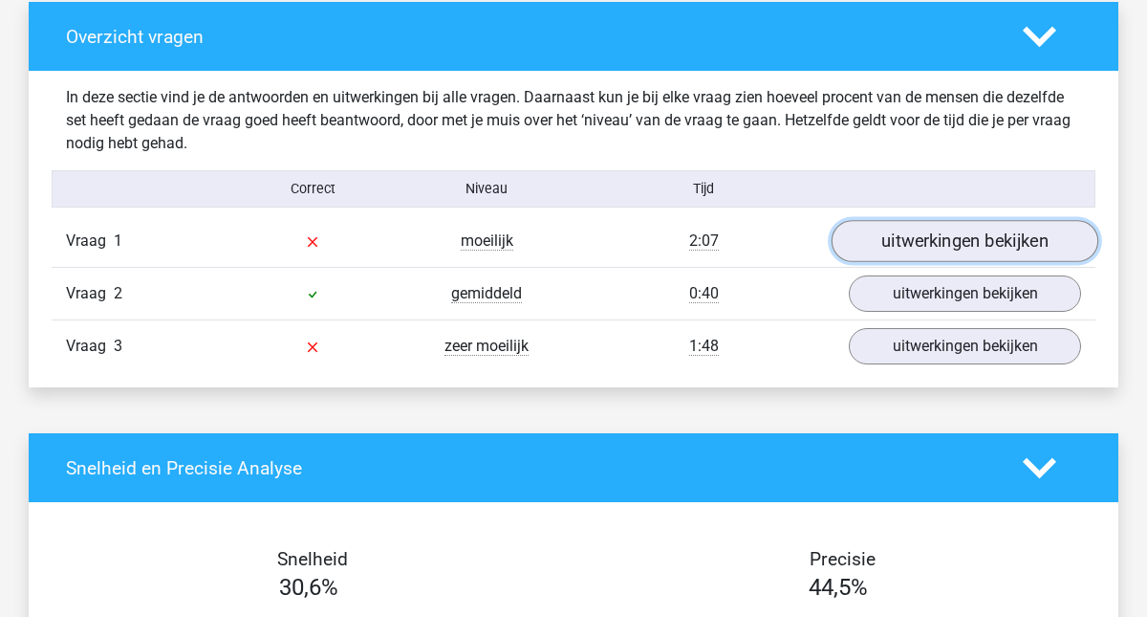
click at [931, 238] on link "uitwerkingen bekijken" at bounding box center [965, 242] width 267 height 42
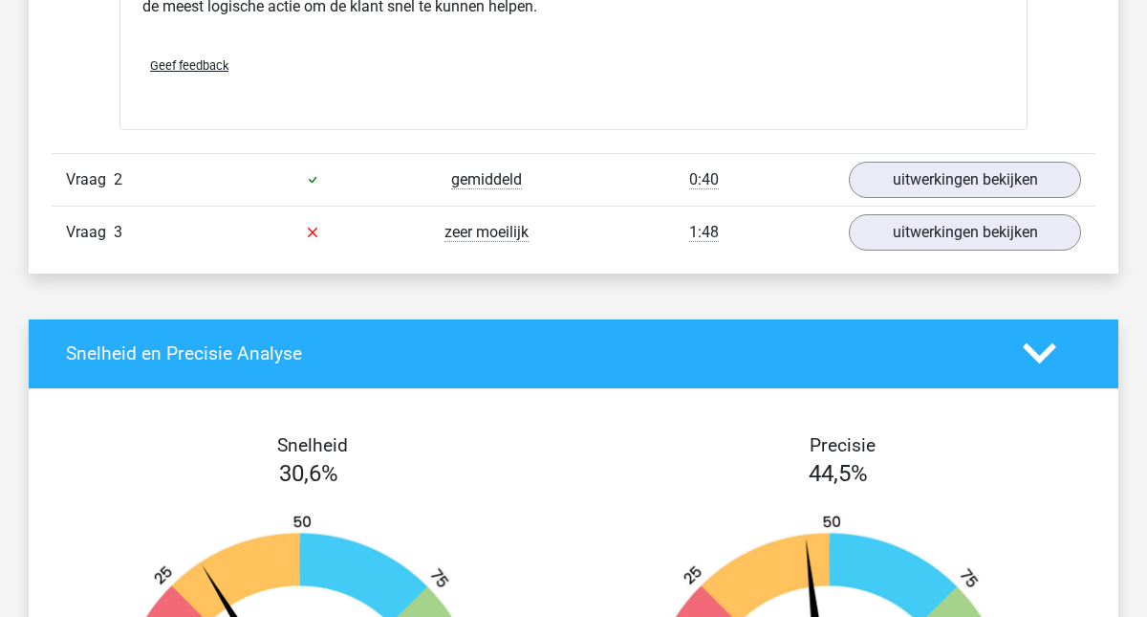
scroll to position [2628, 0]
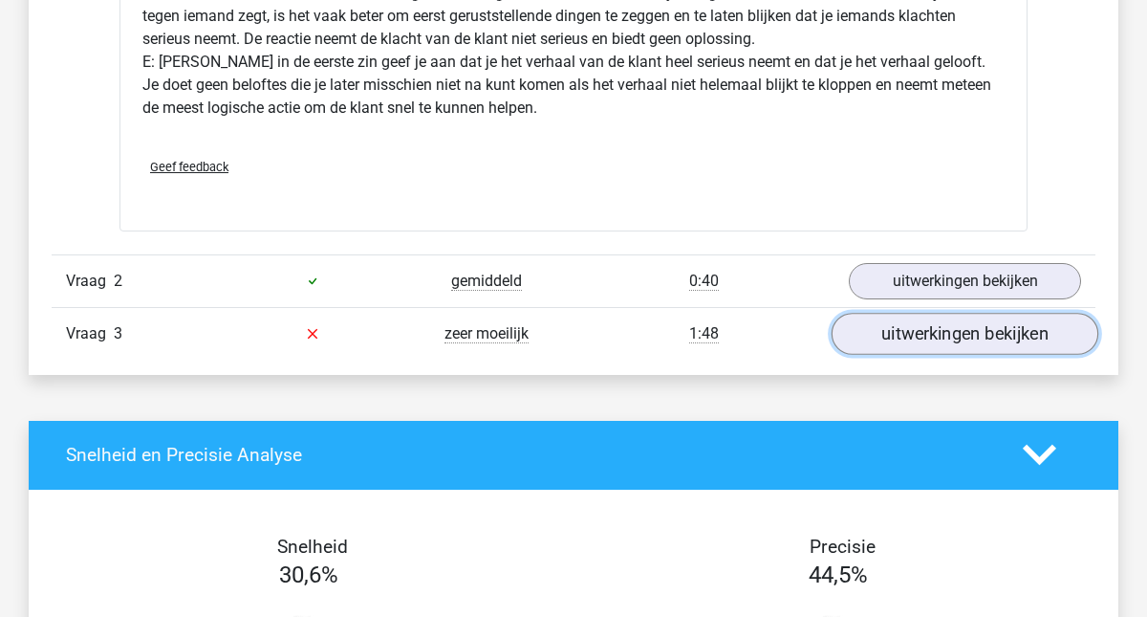
click at [888, 334] on link "uitwerkingen bekijken" at bounding box center [965, 334] width 267 height 42
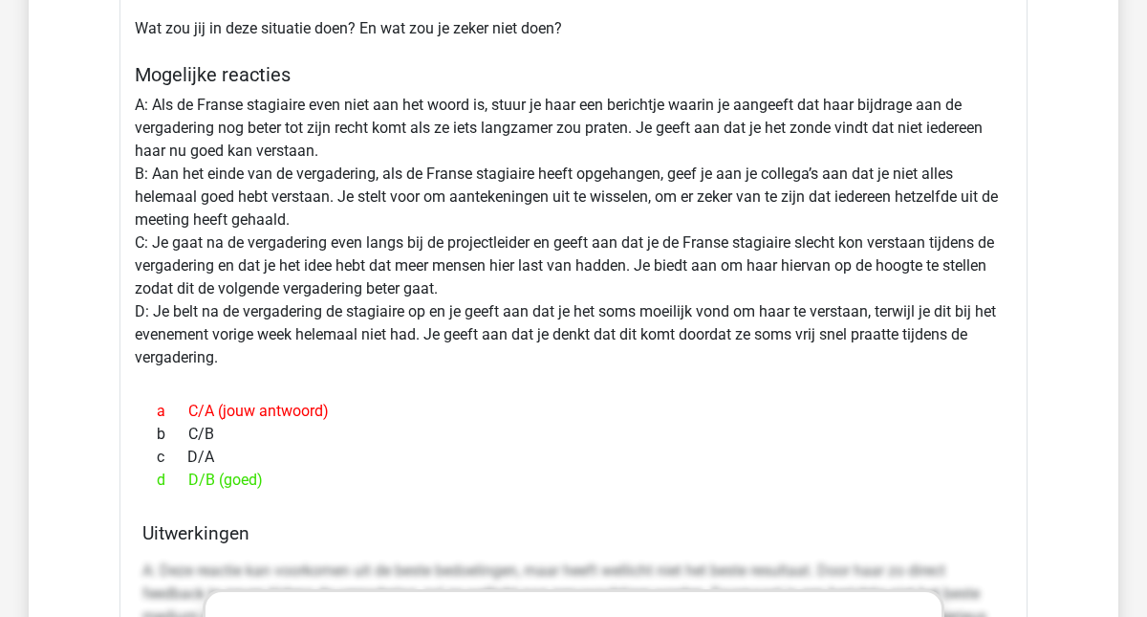
scroll to position [3129, 0]
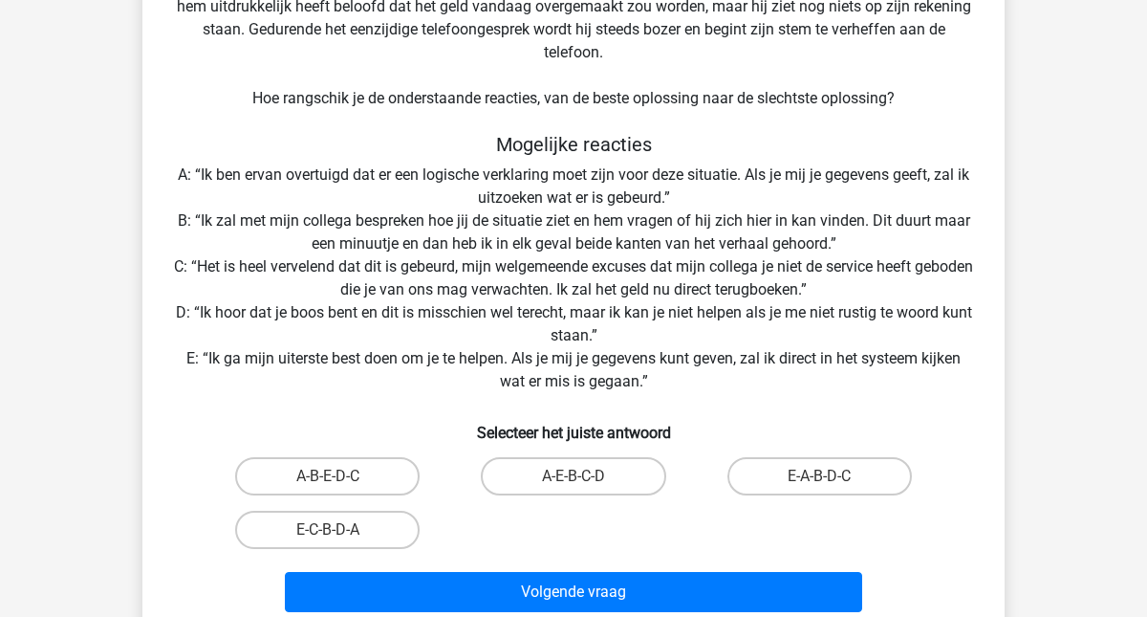
scroll to position [226, 0]
